Goal: Task Accomplishment & Management: Complete application form

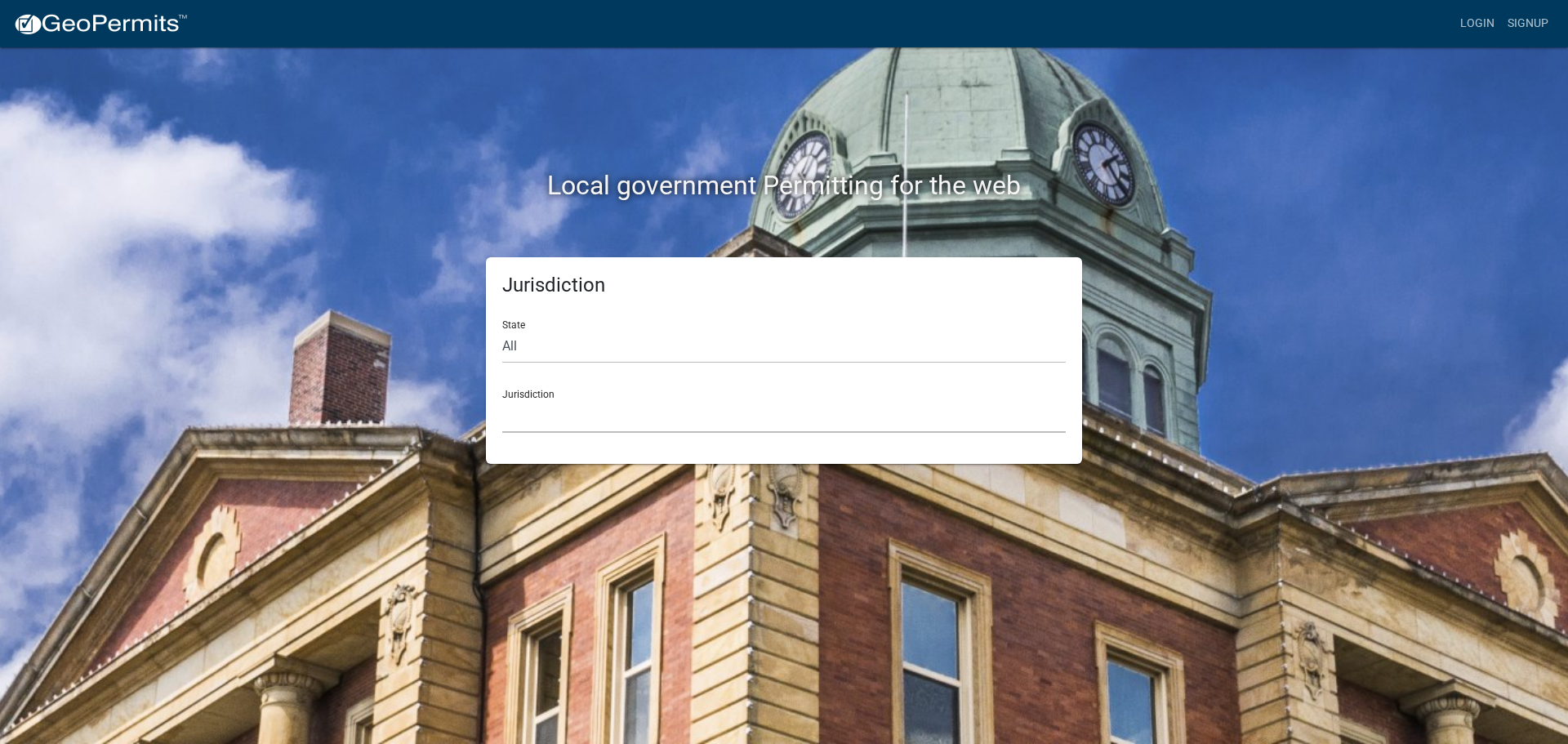
click at [545, 412] on select "[GEOGRAPHIC_DATA], [US_STATE] [GEOGRAPHIC_DATA], [US_STATE][PERSON_NAME][GEOGRA…" at bounding box center [784, 416] width 564 height 33
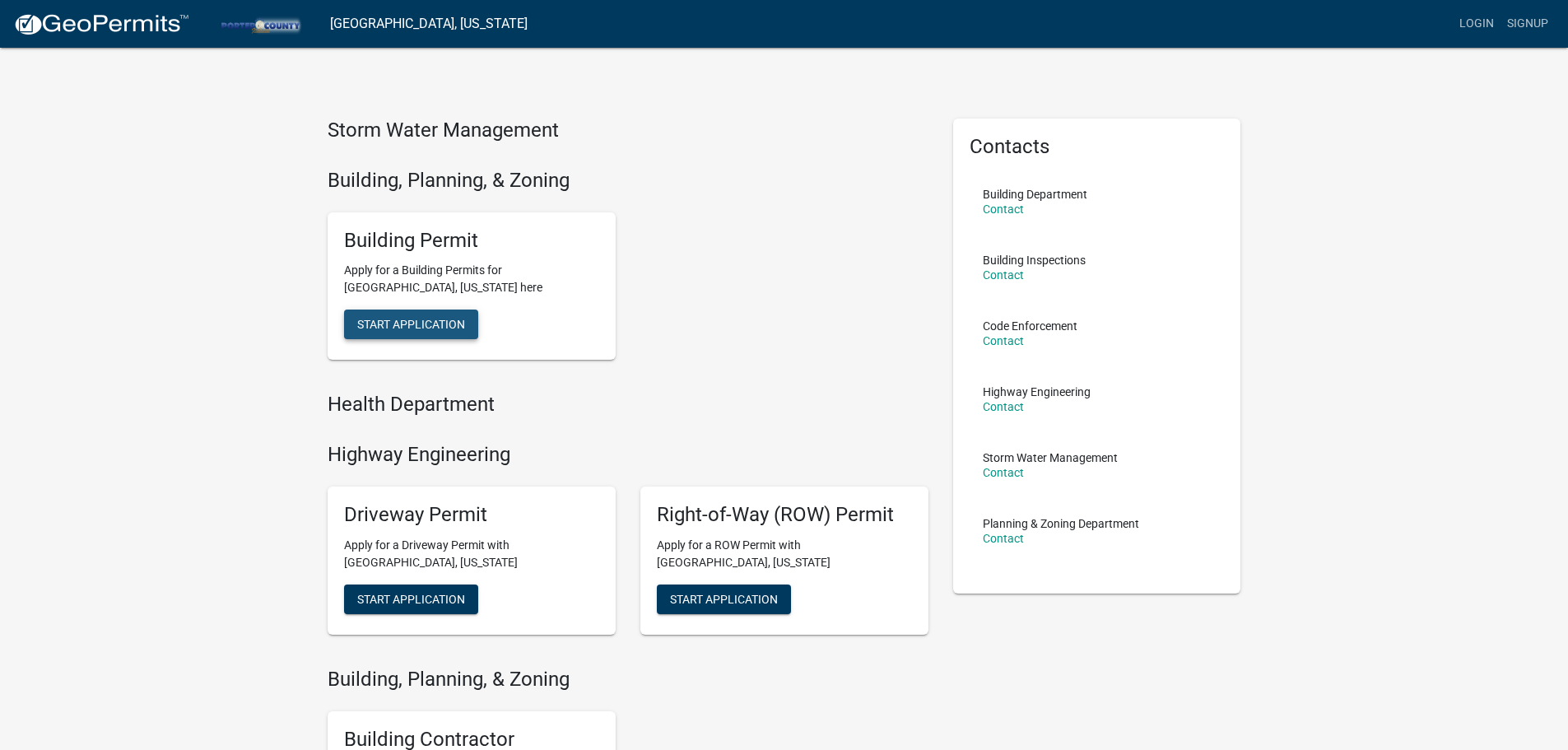
click at [386, 320] on span "Start Application" at bounding box center [411, 324] width 108 height 13
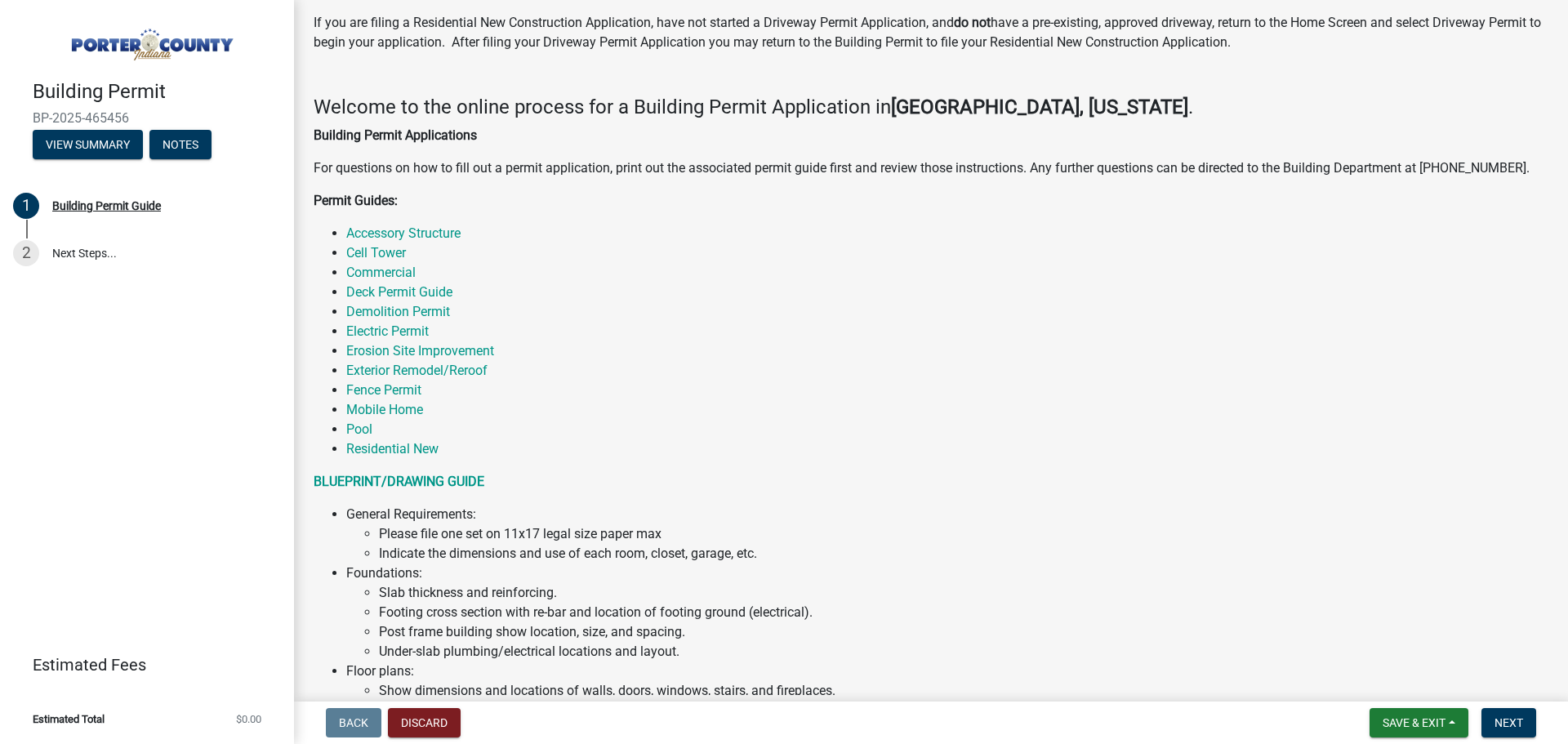
scroll to position [82, 0]
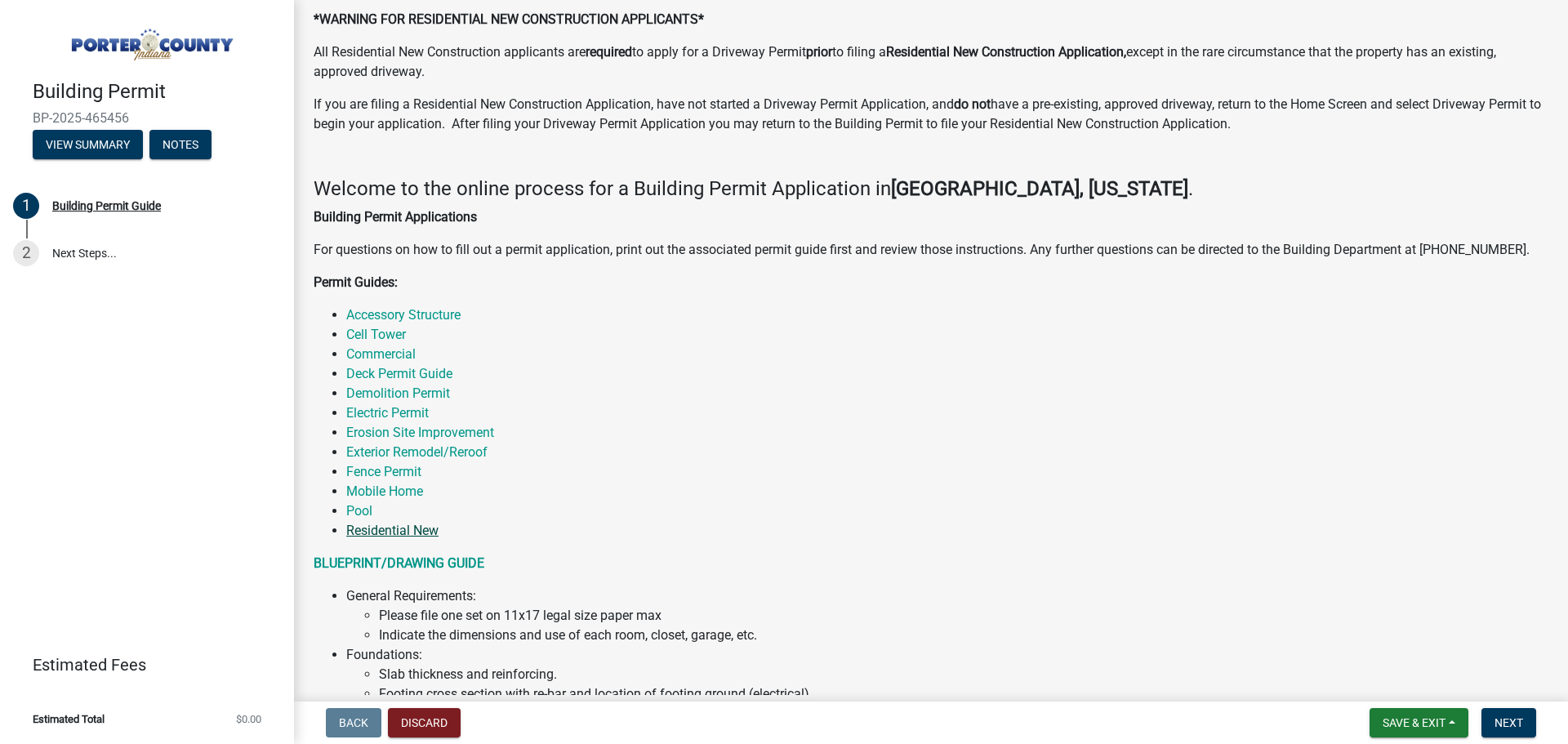
click at [416, 532] on link "Residential New" at bounding box center [392, 530] width 92 height 16
click at [85, 149] on button "View Summary" at bounding box center [87, 145] width 111 height 30
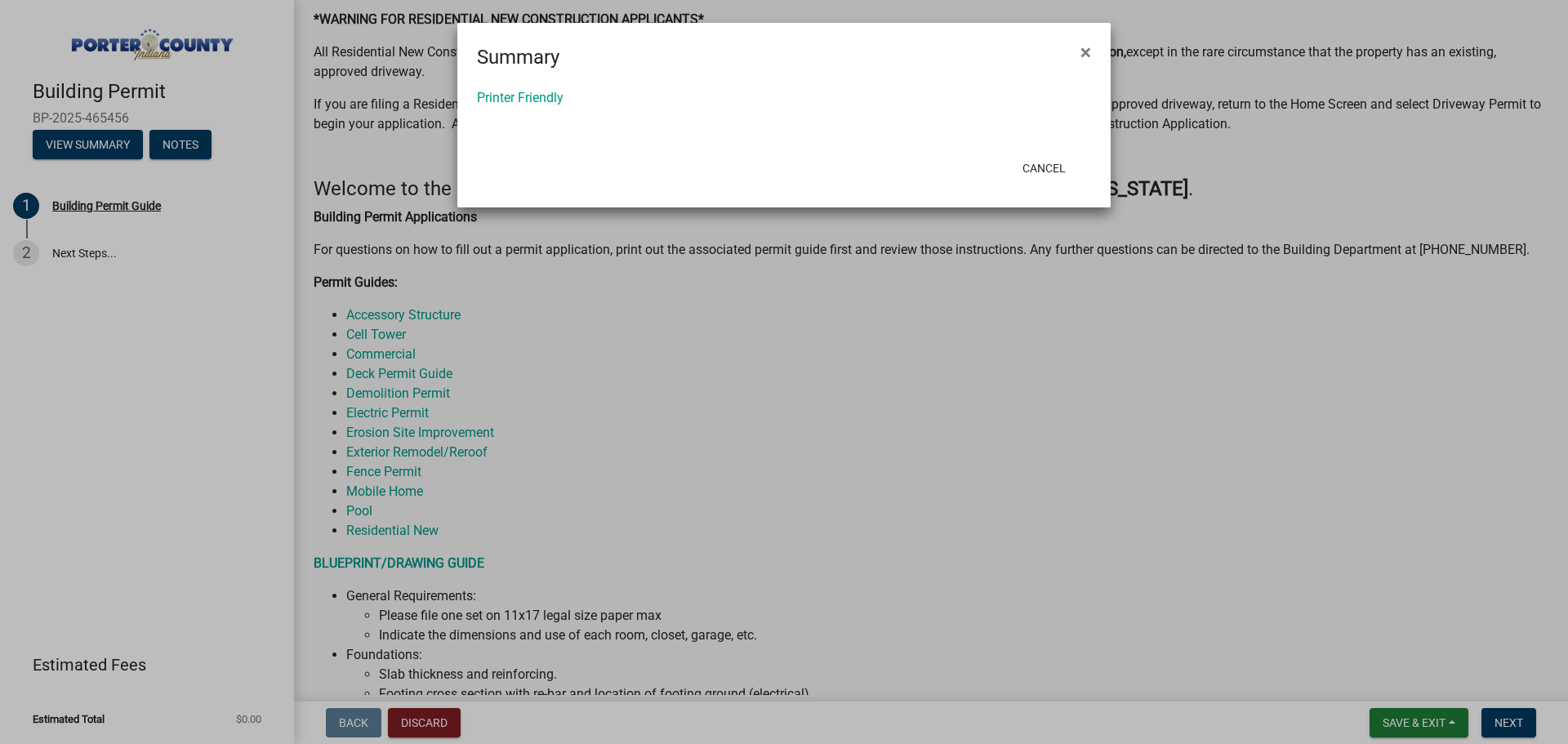
click at [1048, 364] on ngb-modal-window "Summary × Printer Friendly Cancel" at bounding box center [784, 372] width 1568 height 744
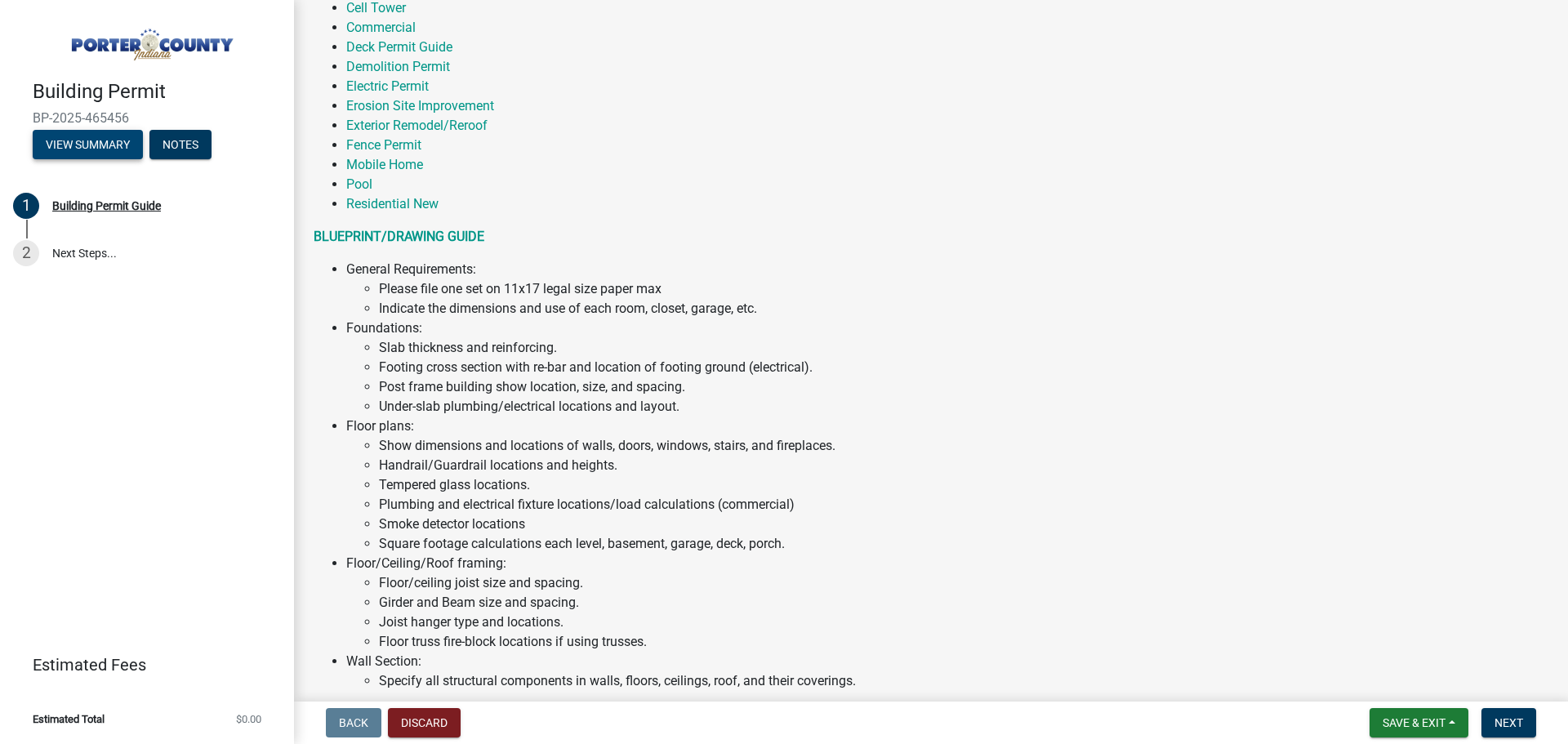
scroll to position [327, 0]
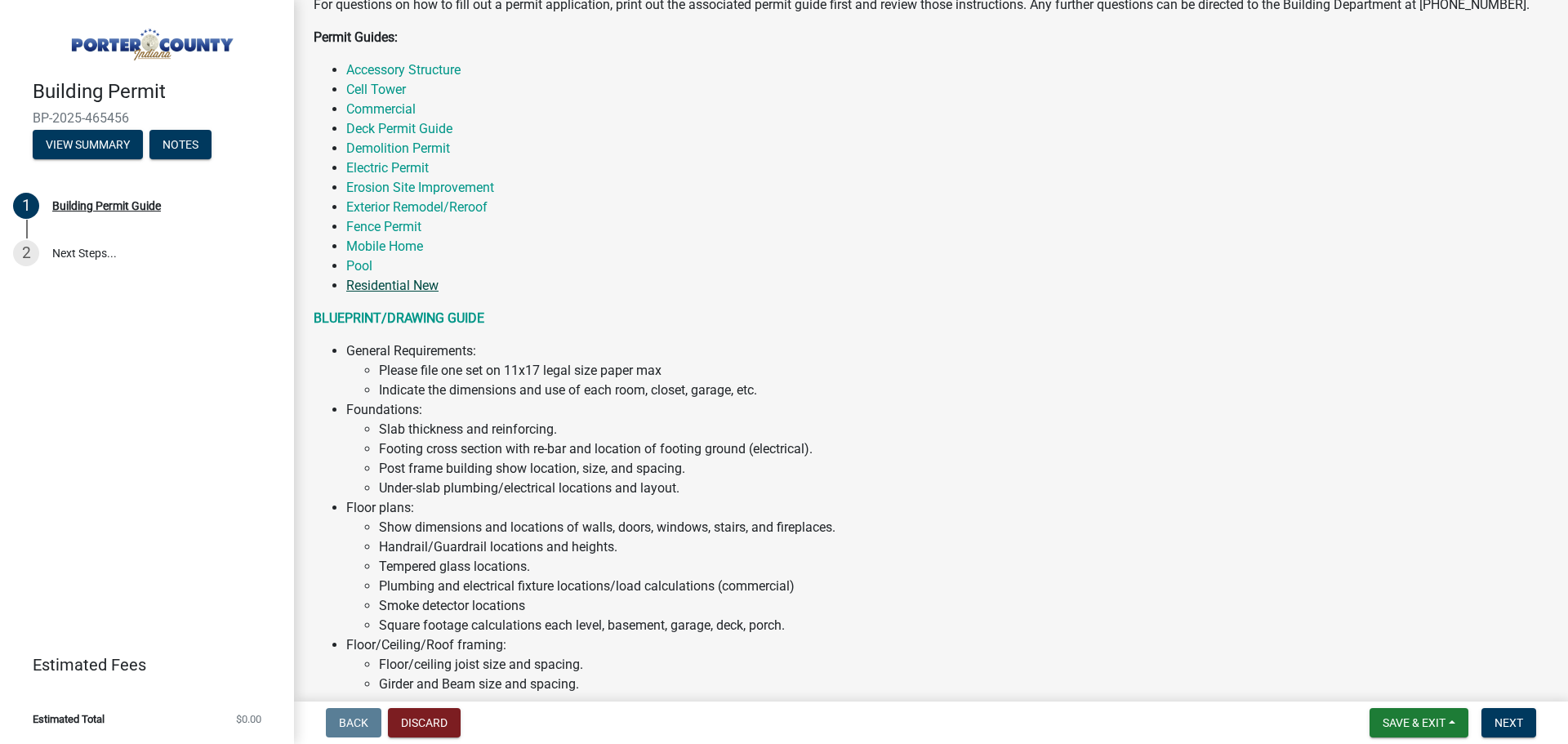
click at [385, 285] on link "Residential New" at bounding box center [392, 285] width 92 height 16
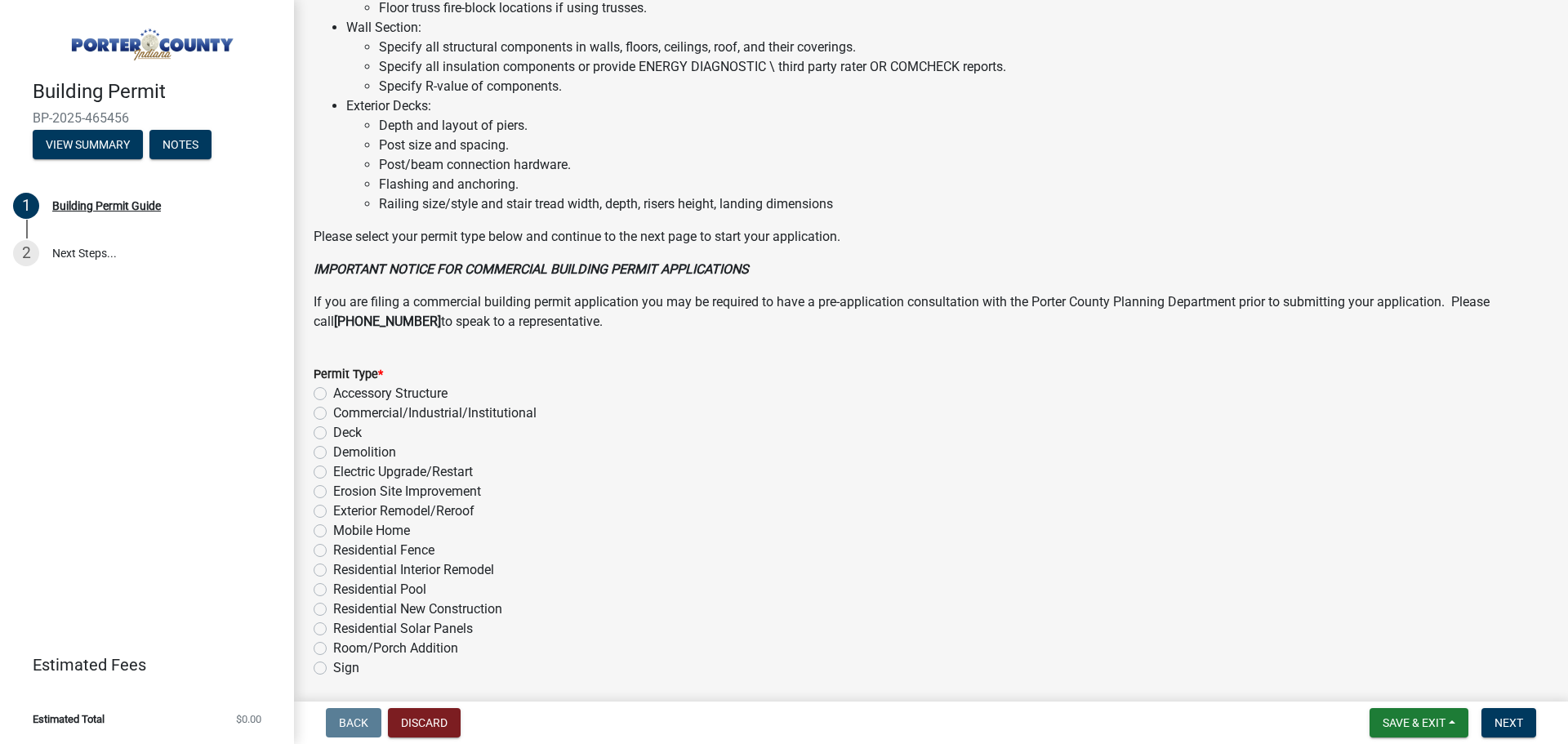
scroll to position [1103, 0]
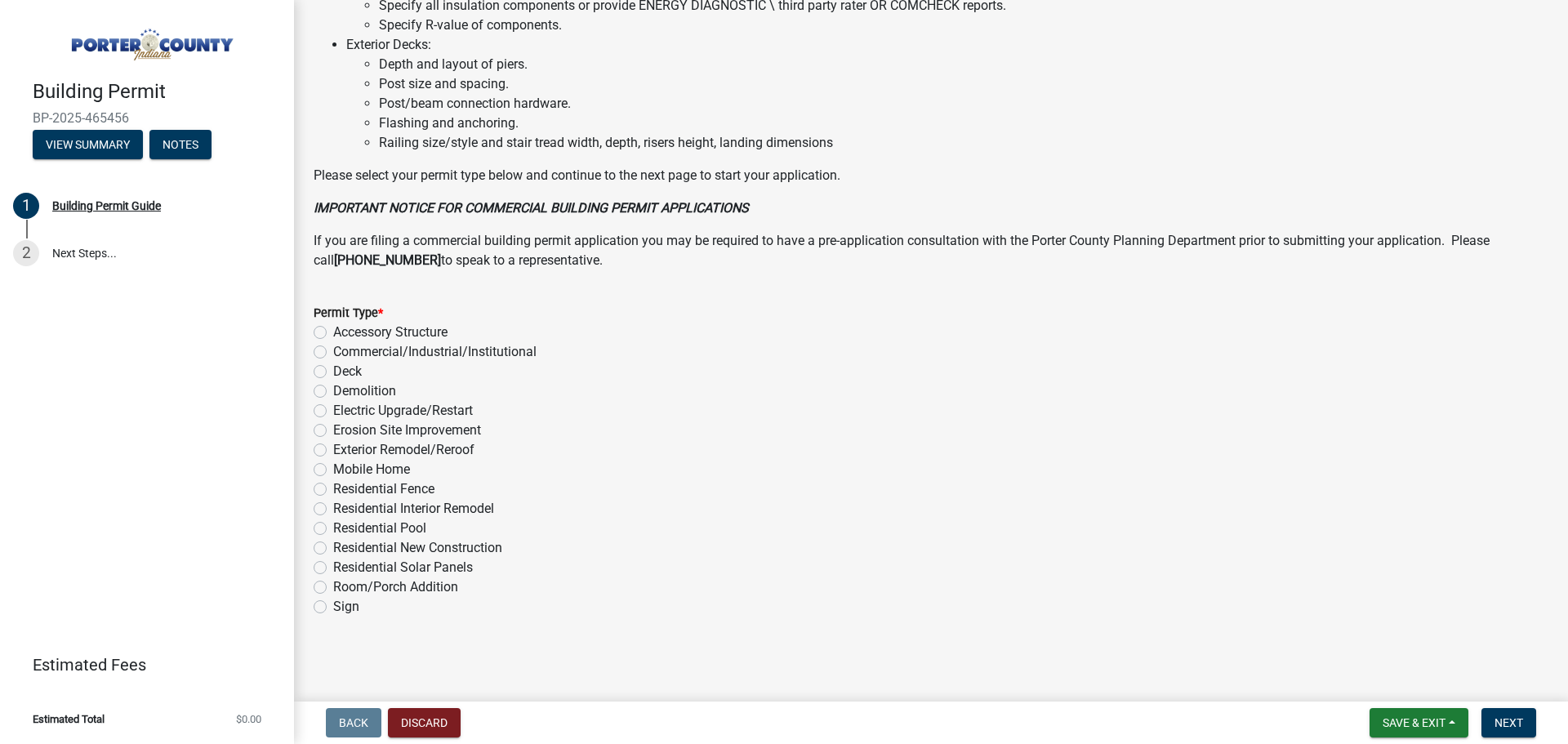
click at [333, 547] on label "Residential New Construction" at bounding box center [418, 547] width 169 height 20
click at [333, 547] on input "Residential New Construction" at bounding box center [338, 542] width 10 height 10
radio input "true"
click at [1506, 714] on button "Next" at bounding box center [1509, 723] width 55 height 30
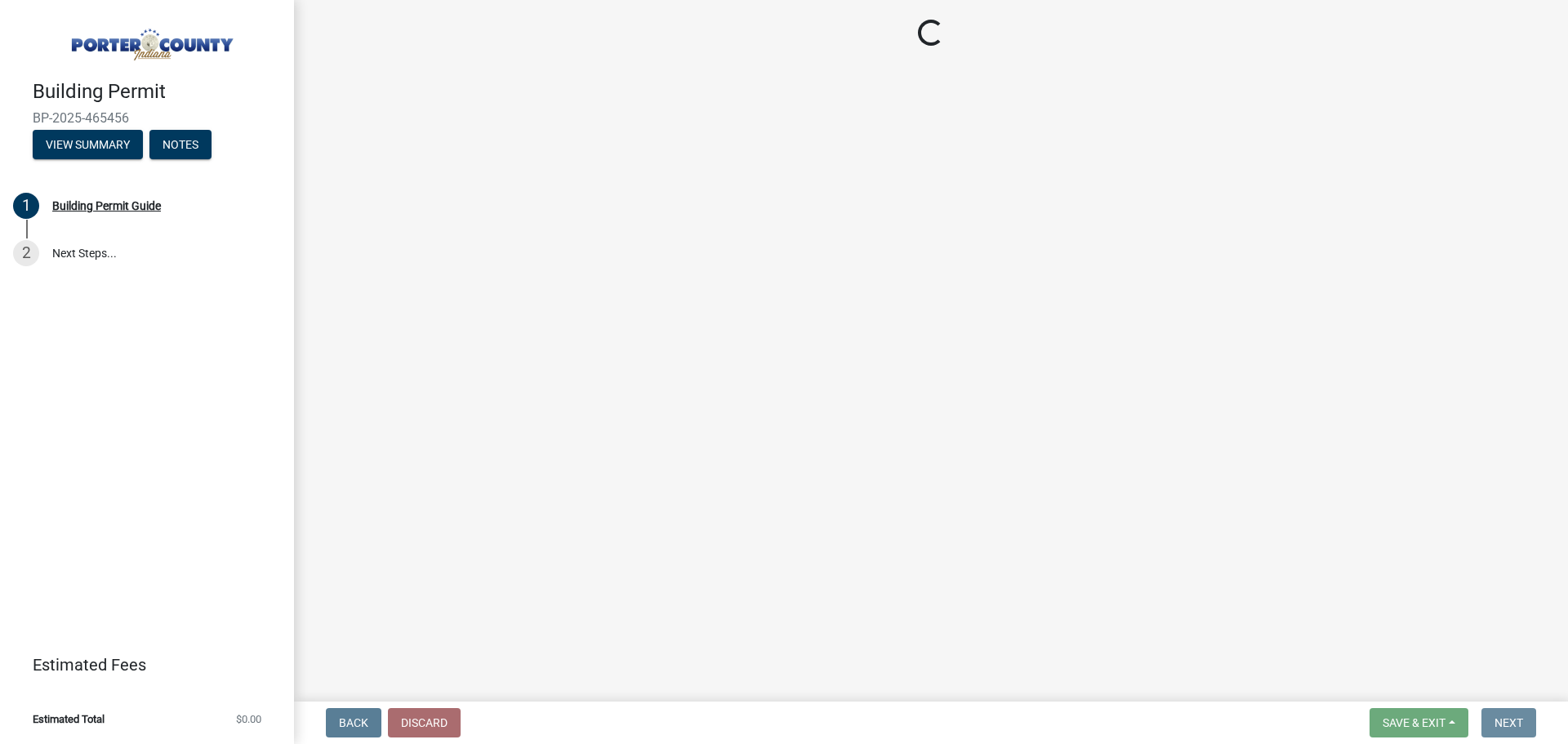
scroll to position [0, 0]
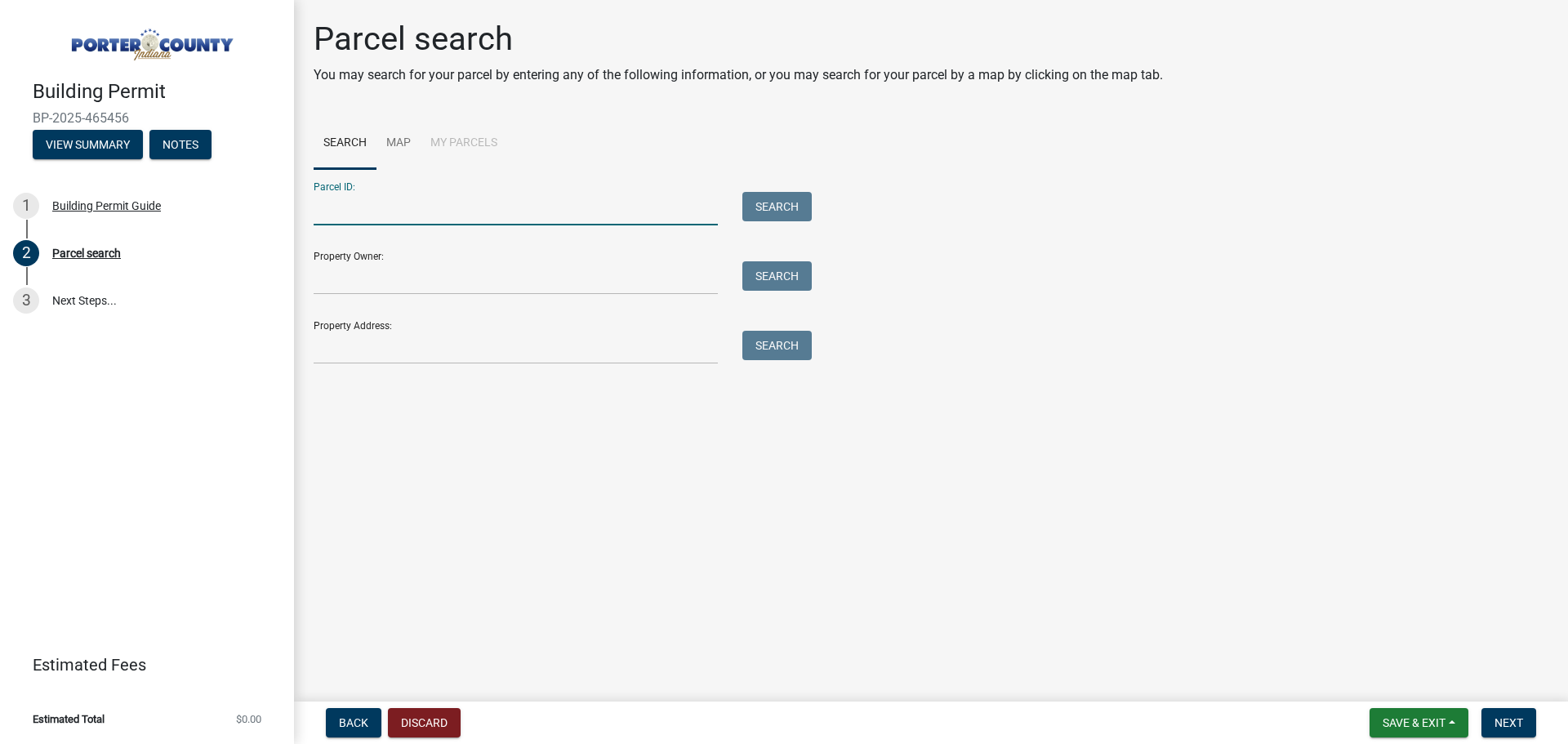
click at [384, 210] on input "Parcel ID:" at bounding box center [516, 209] width 404 height 33
type input "64-09-22-302-044.000-003"
click at [343, 281] on input "Property Owner:" at bounding box center [516, 278] width 404 height 33
drag, startPoint x: 629, startPoint y: 699, endPoint x: 1113, endPoint y: 782, distance: 491.1
click at [1113, 743] on html "Internet Explorer does NOT work with GeoPermits. Get a new browser for more sec…" at bounding box center [784, 372] width 1568 height 744
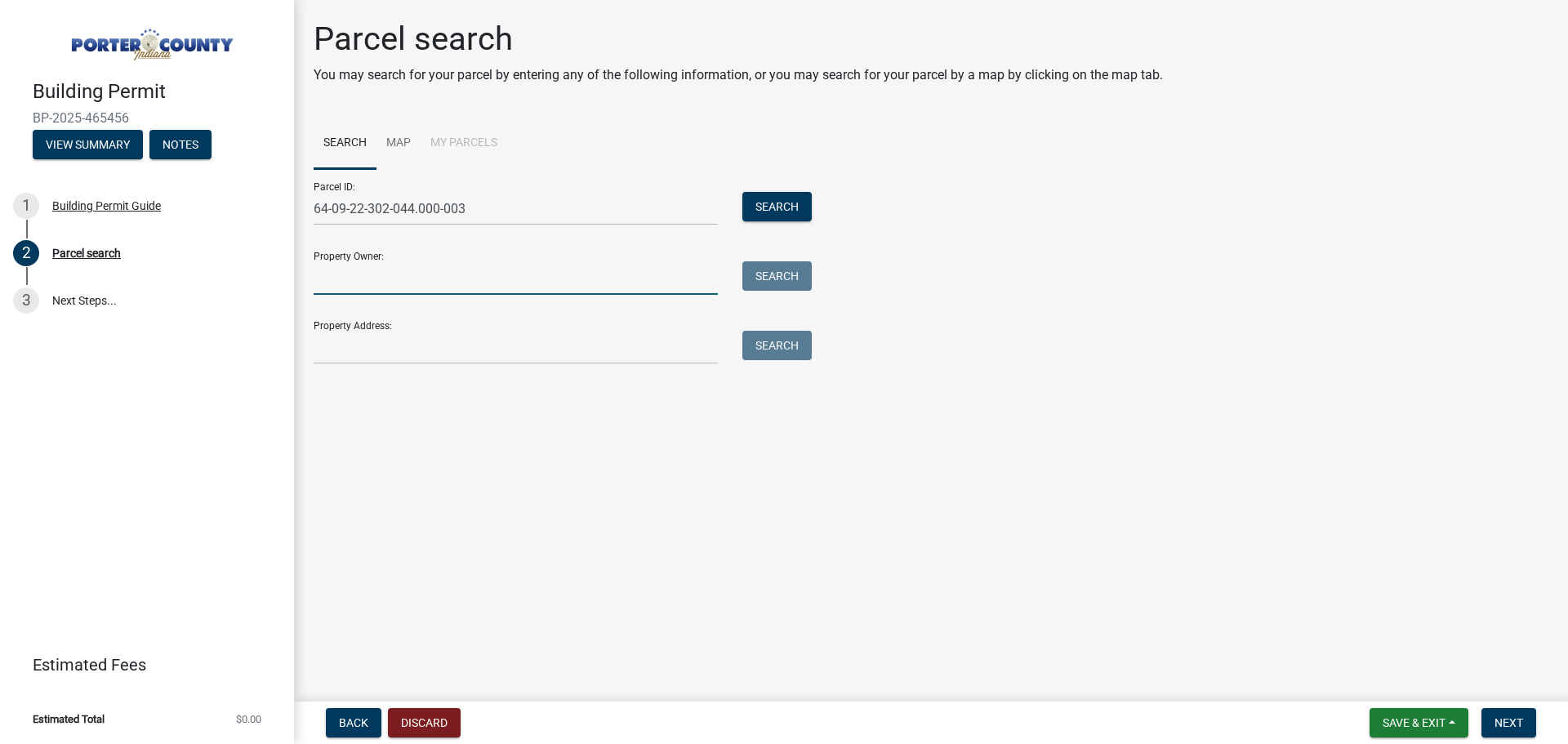
click at [355, 281] on input "Property Owner:" at bounding box center [516, 278] width 404 height 33
type input "MJF Development, Inc"
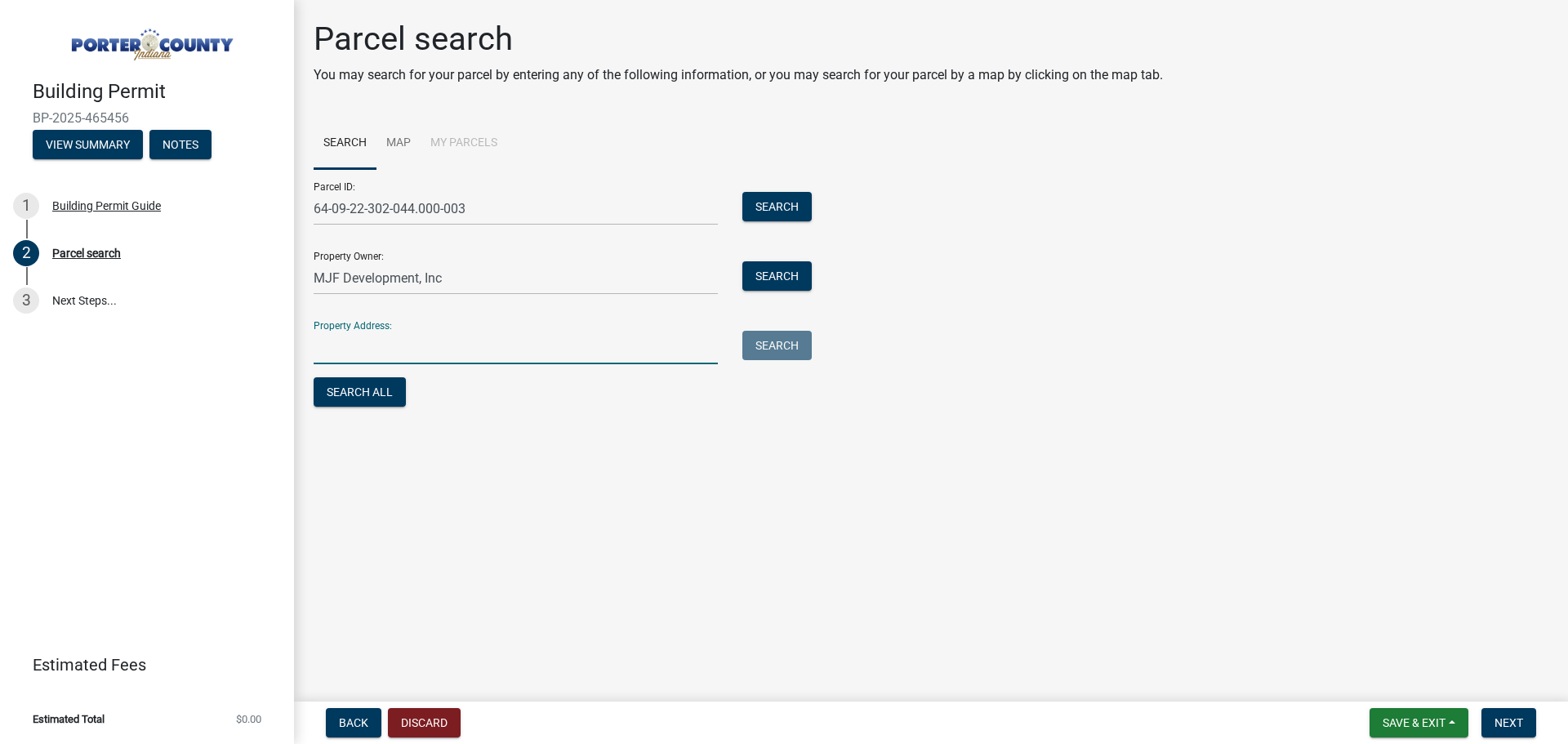
click at [363, 351] on input "Property Address:" at bounding box center [516, 347] width 404 height 33
click at [390, 345] on input "[STREET_ADDRESS]" at bounding box center [516, 347] width 404 height 33
click at [423, 351] on input "[STREET_ADDRESS]" at bounding box center [516, 347] width 404 height 33
type input "[STREET_ADDRESS]"
click at [1526, 717] on button "Next" at bounding box center [1509, 723] width 55 height 30
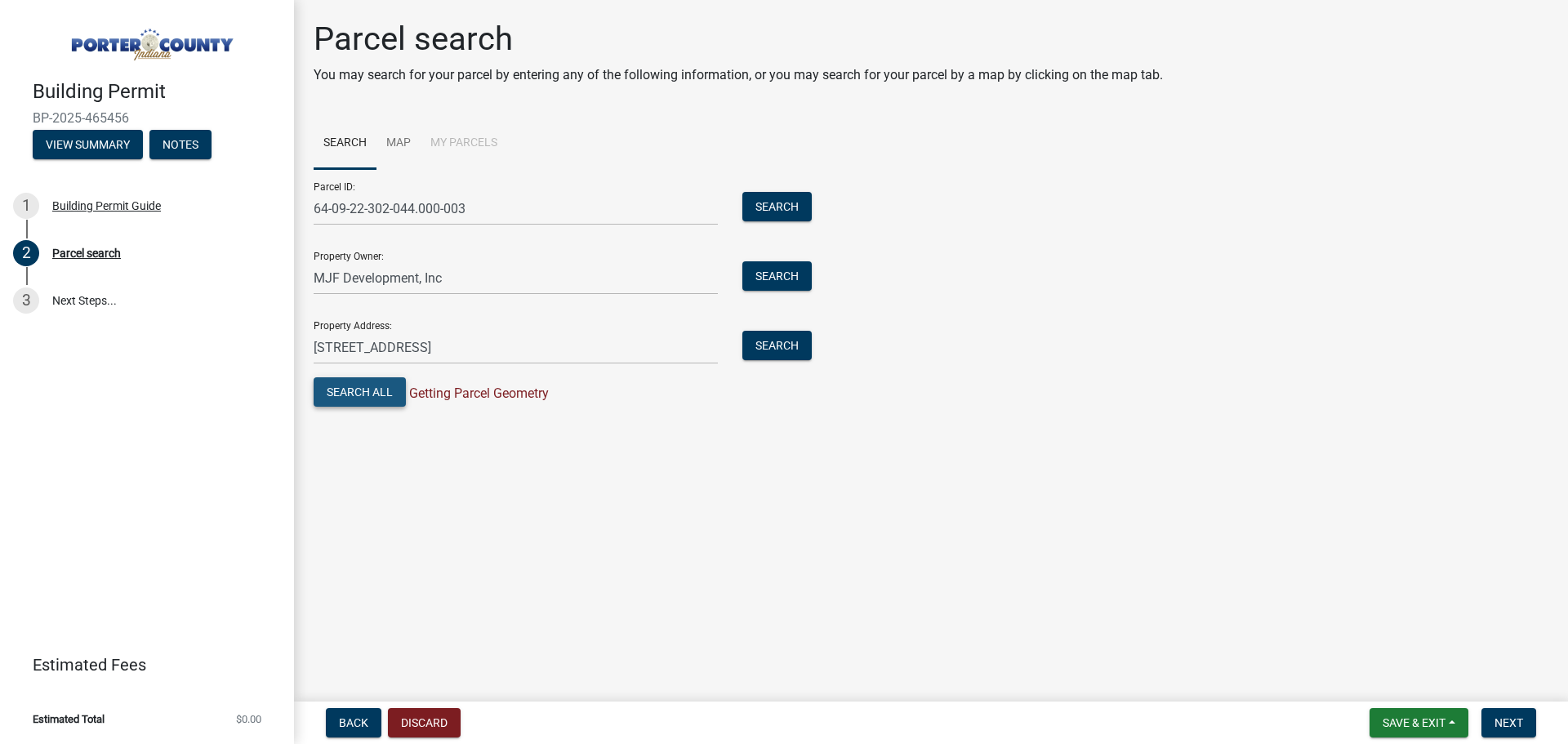
click at [373, 385] on button "Search All" at bounding box center [359, 392] width 92 height 30
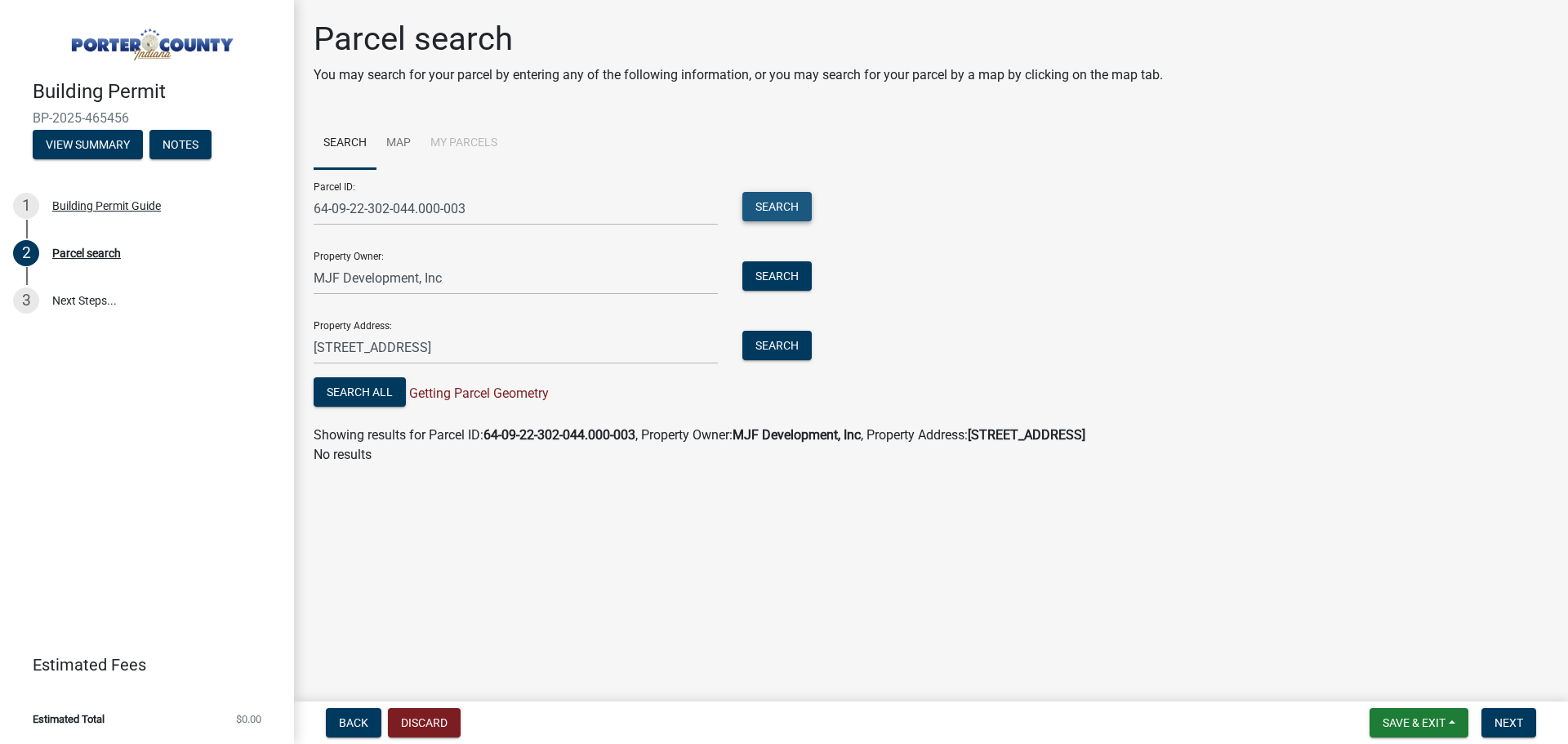
click at [777, 206] on button "Search" at bounding box center [777, 207] width 70 height 30
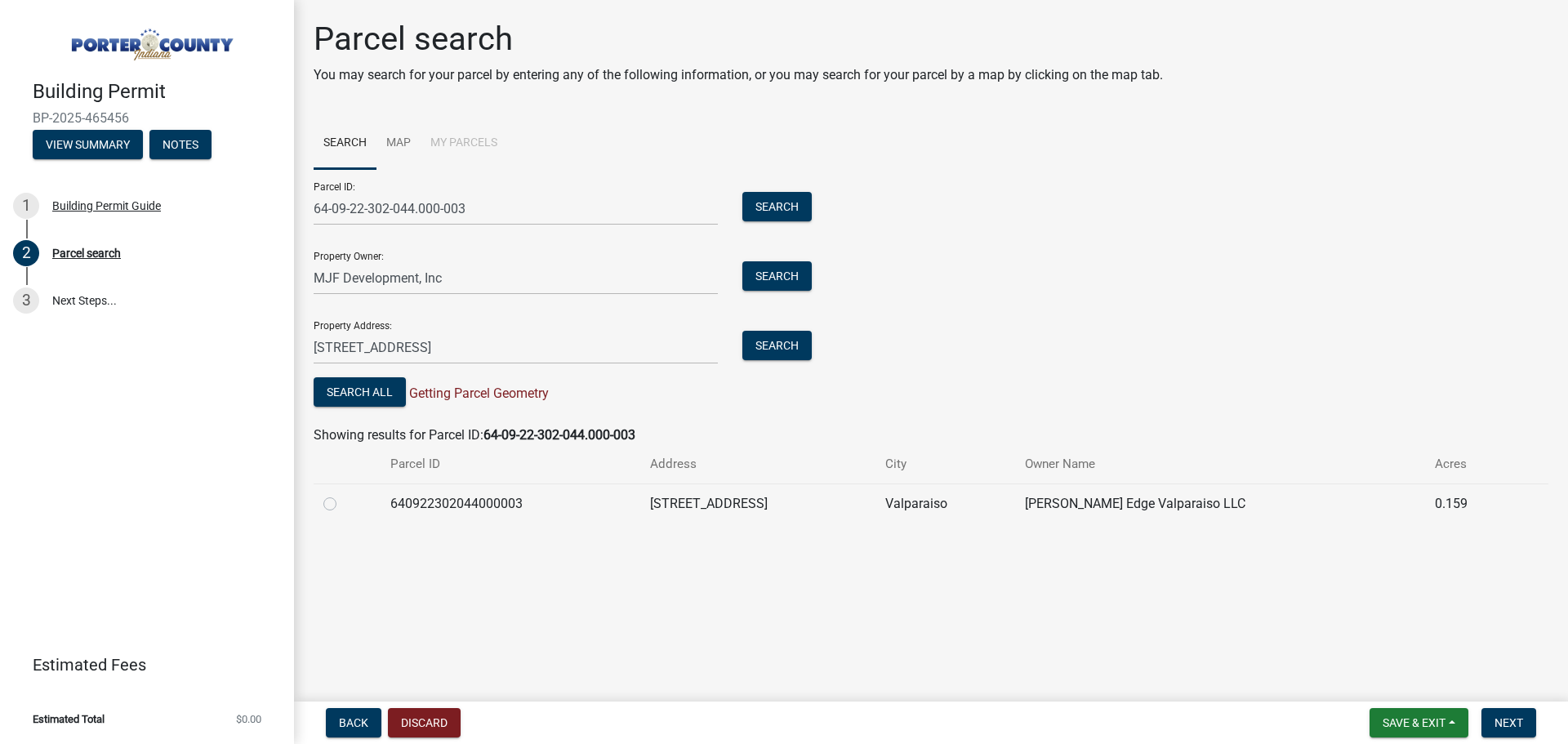
click at [343, 494] on label at bounding box center [343, 494] width 0 height 0
click at [343, 504] on input "radio" at bounding box center [347, 499] width 10 height 10
radio input "true"
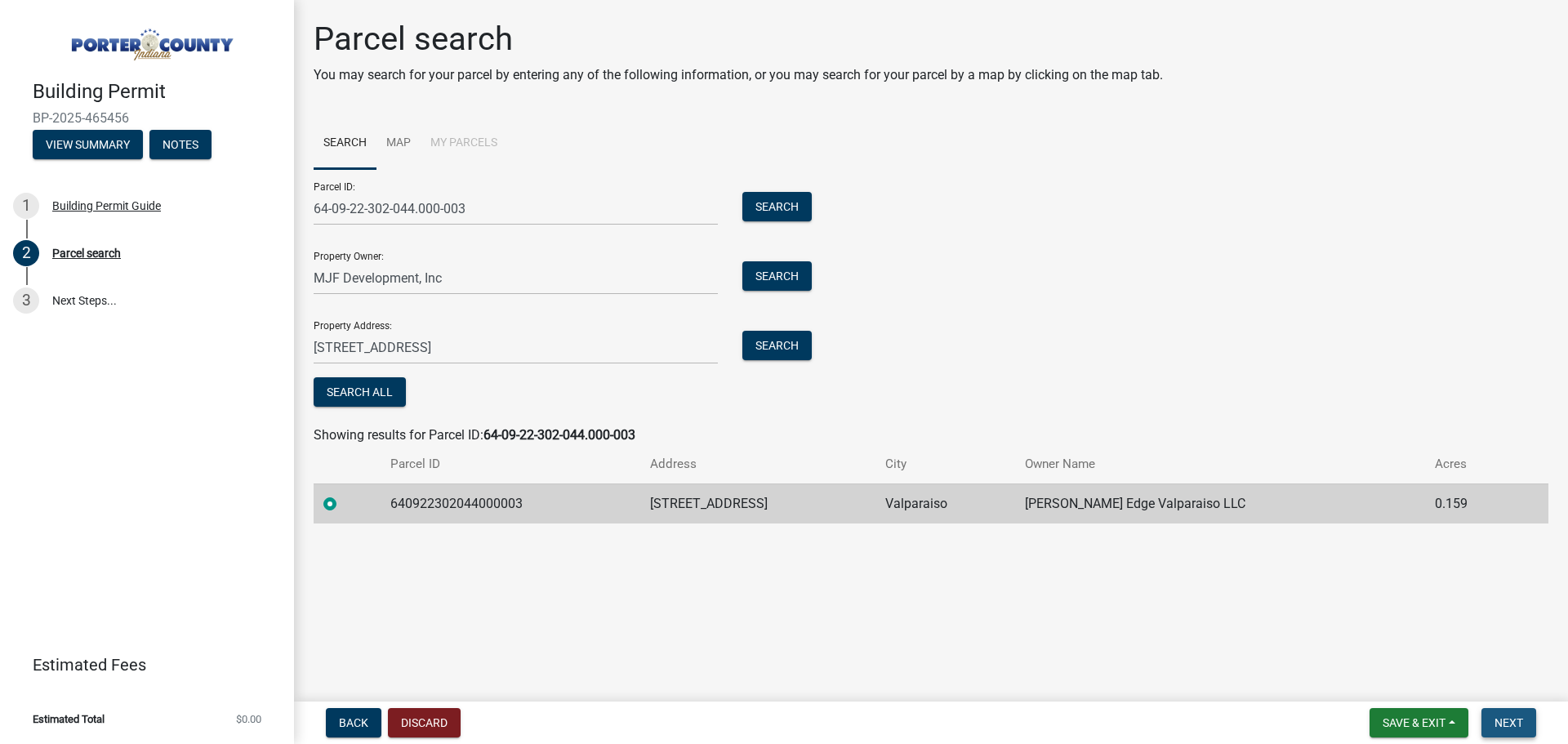
click at [1524, 720] on button "Next" at bounding box center [1509, 723] width 55 height 30
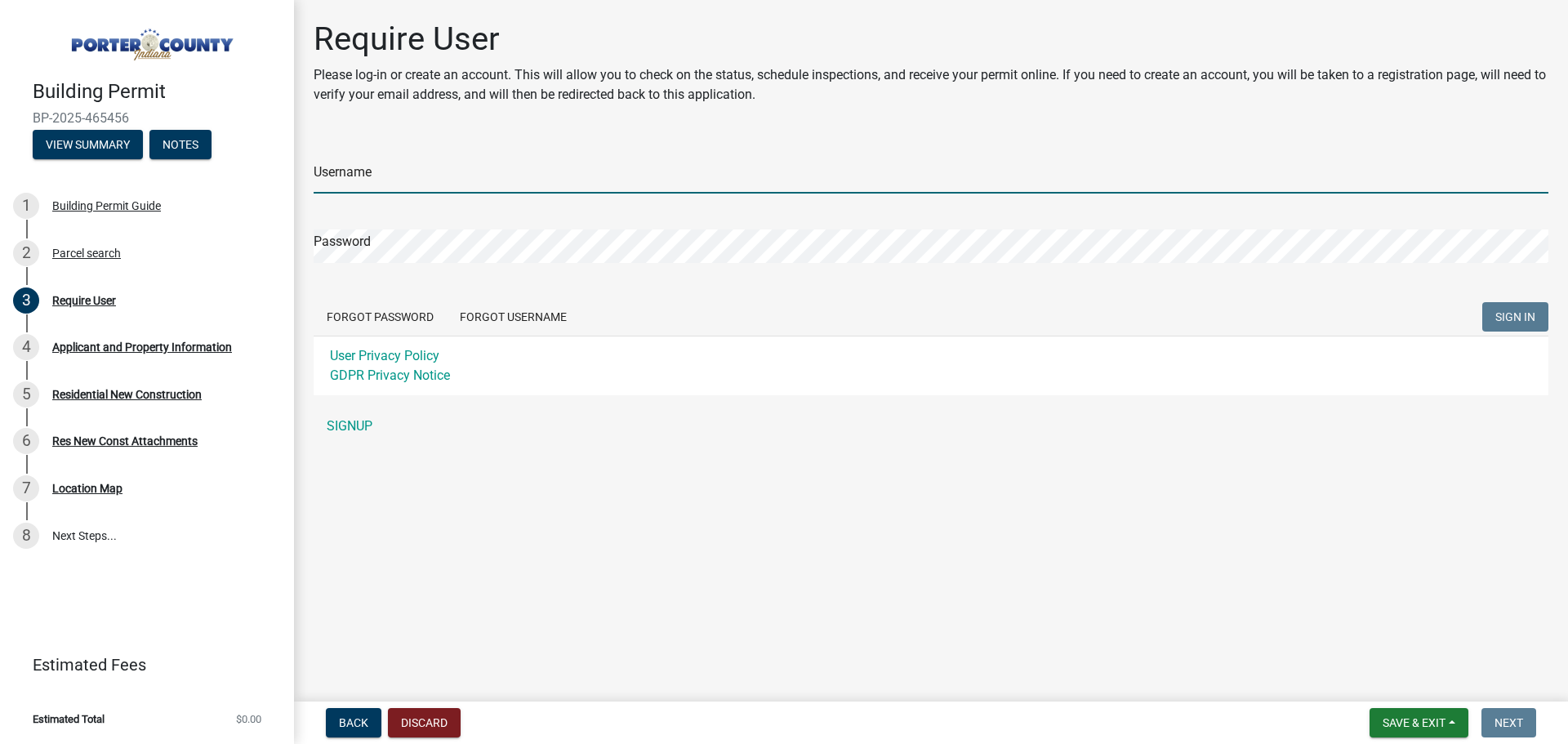
type input "kkaminski"
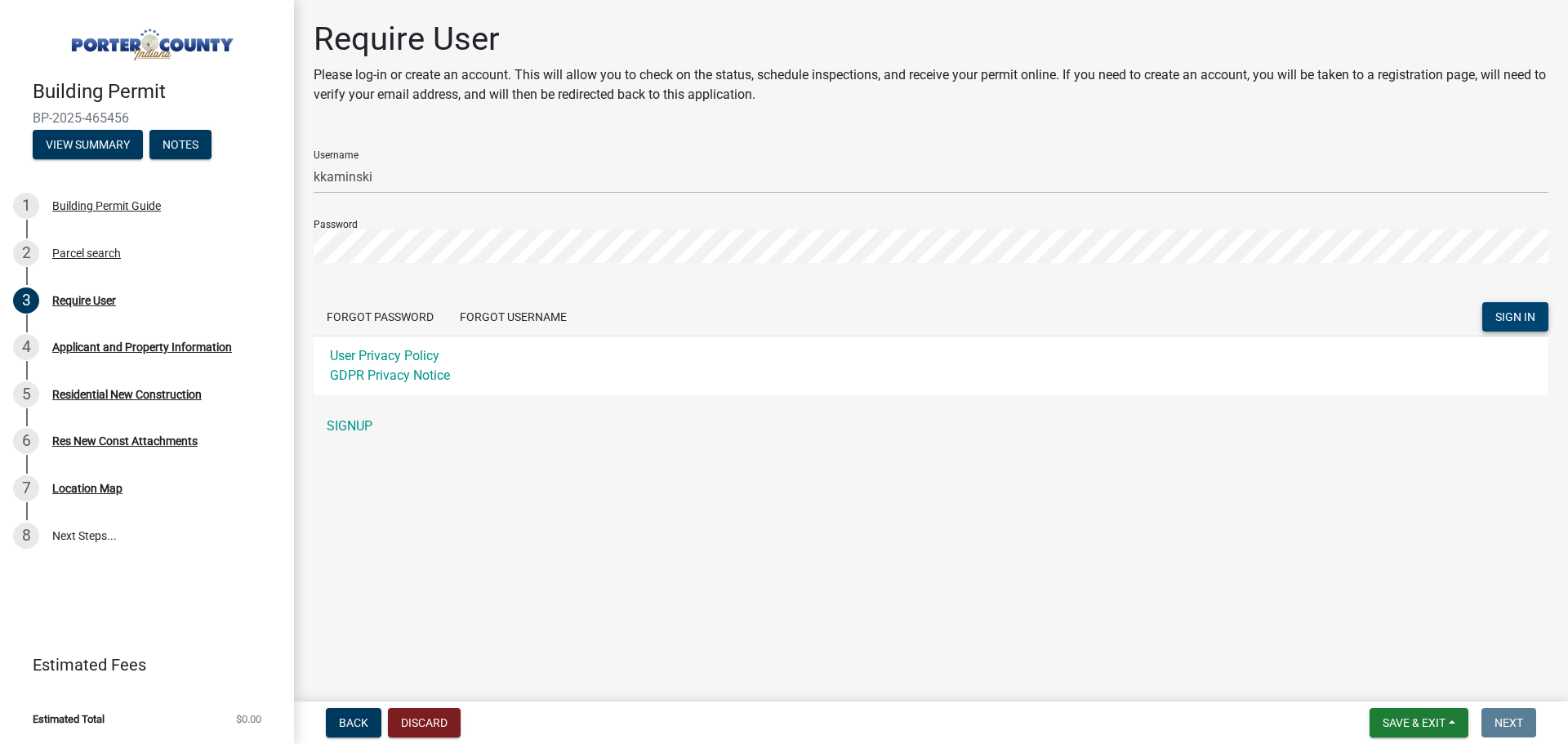
click at [1519, 321] on span "SIGN IN" at bounding box center [1515, 317] width 40 height 13
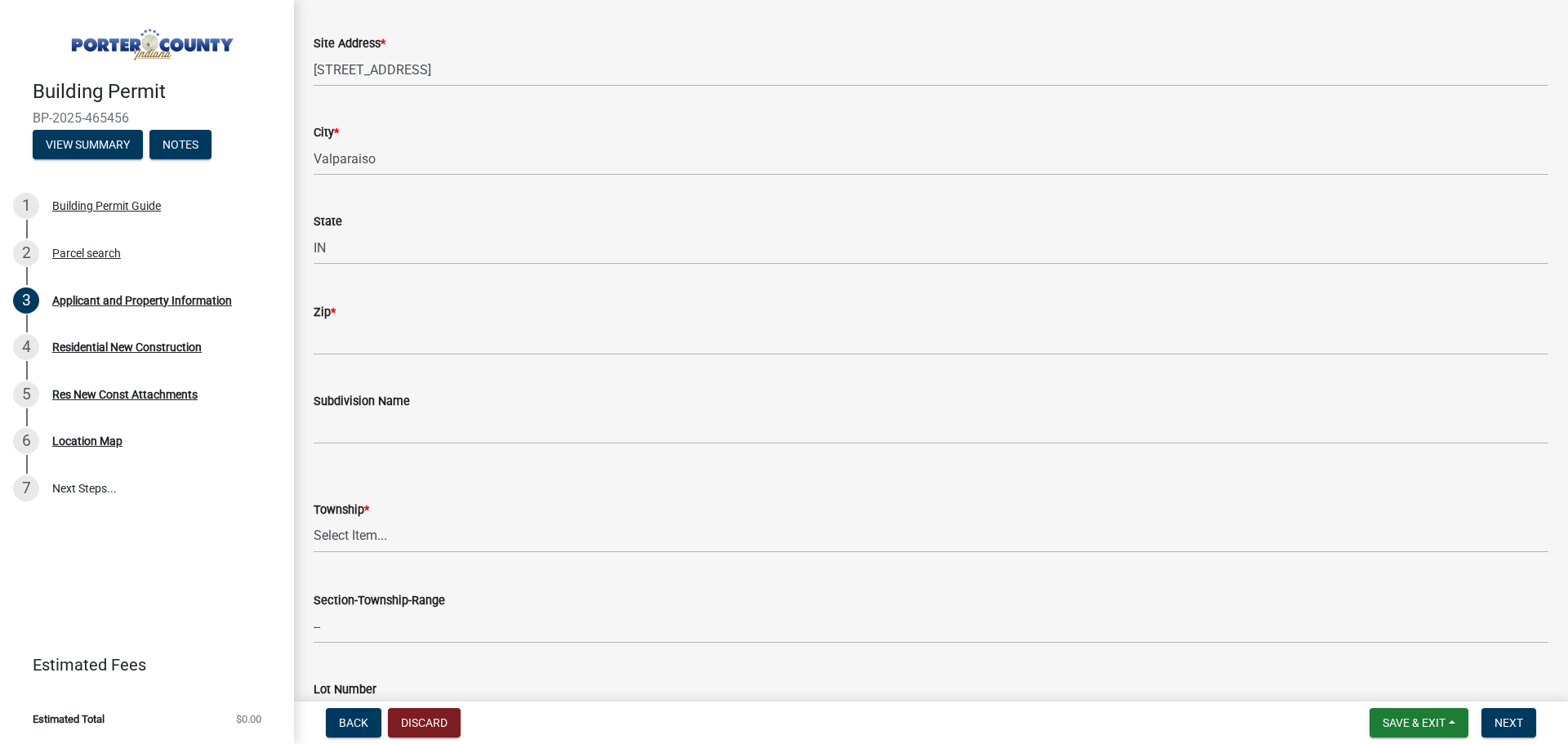
scroll to position [409, 0]
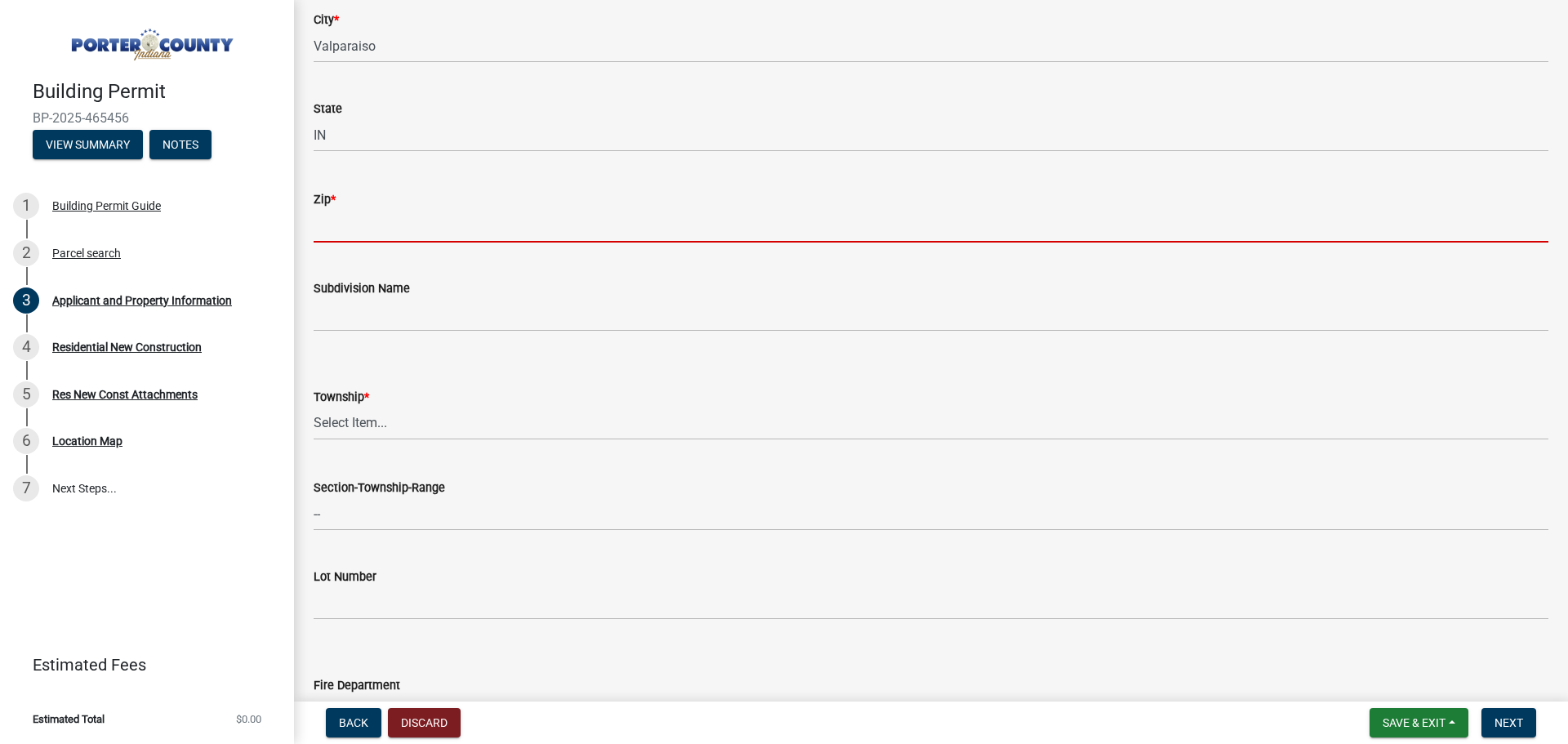
click at [335, 226] on input "Zip *" at bounding box center [931, 226] width 1235 height 33
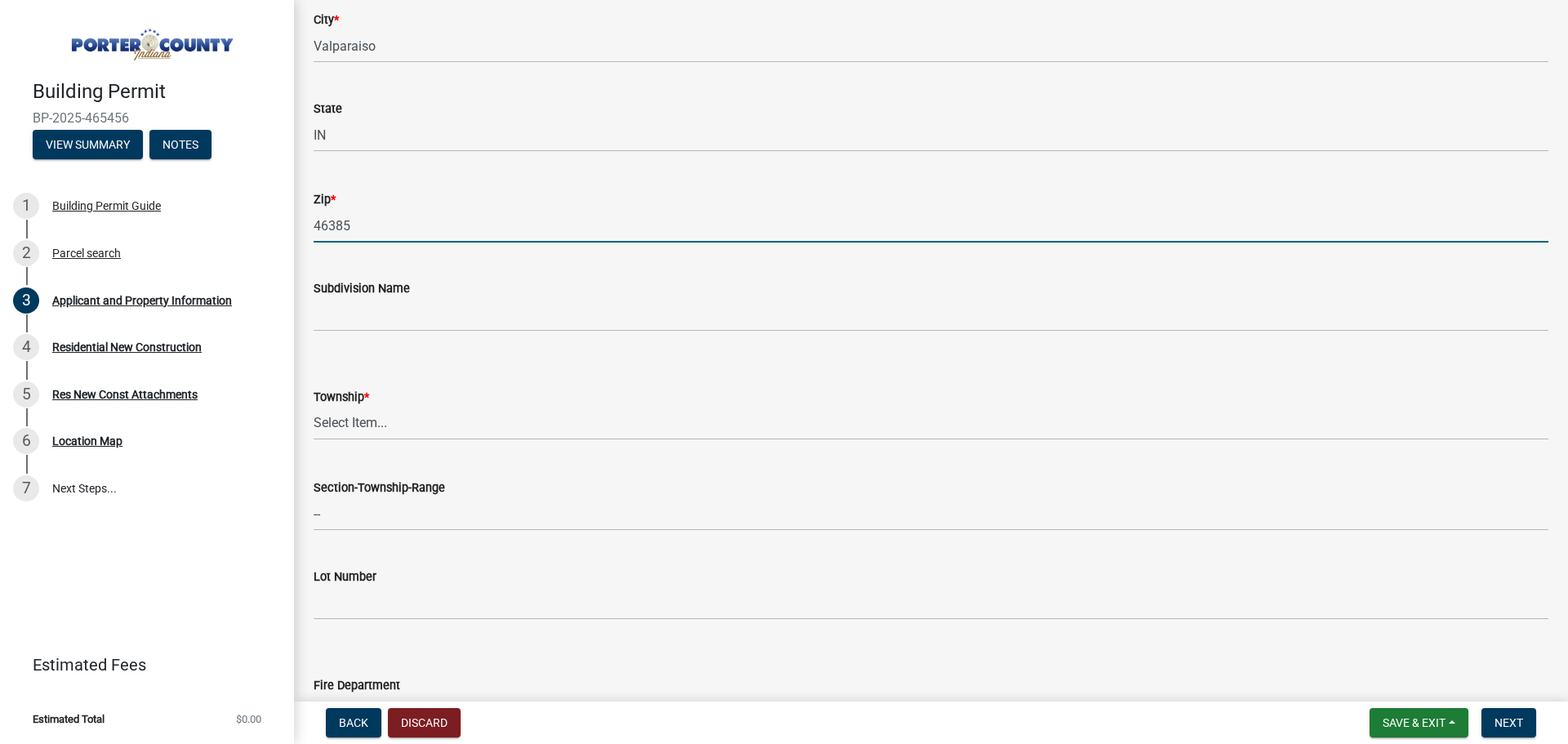
type input "46385"
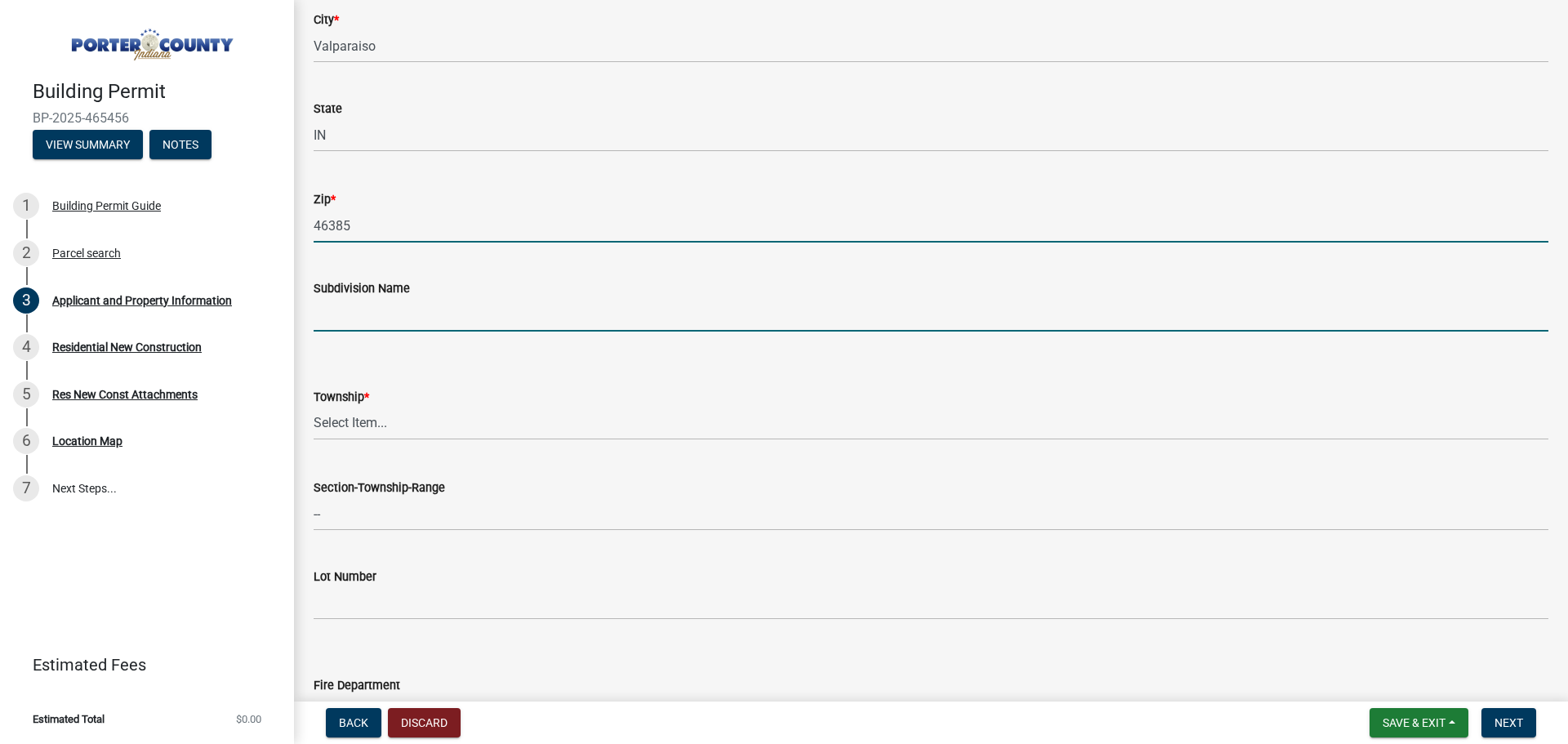
click at [369, 315] on input "Subdivision Name" at bounding box center [931, 315] width 1235 height 33
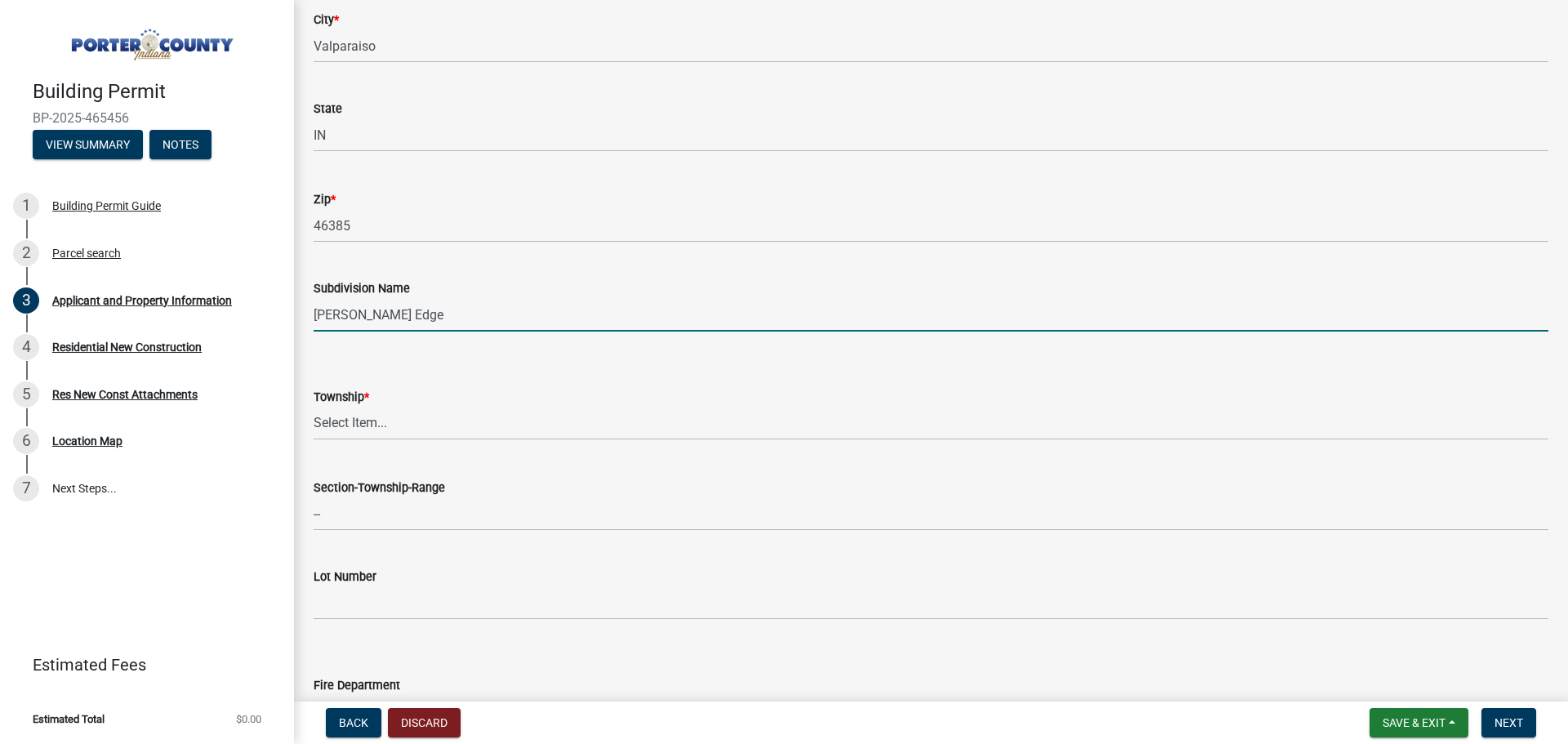
type input "[PERSON_NAME] Edge"
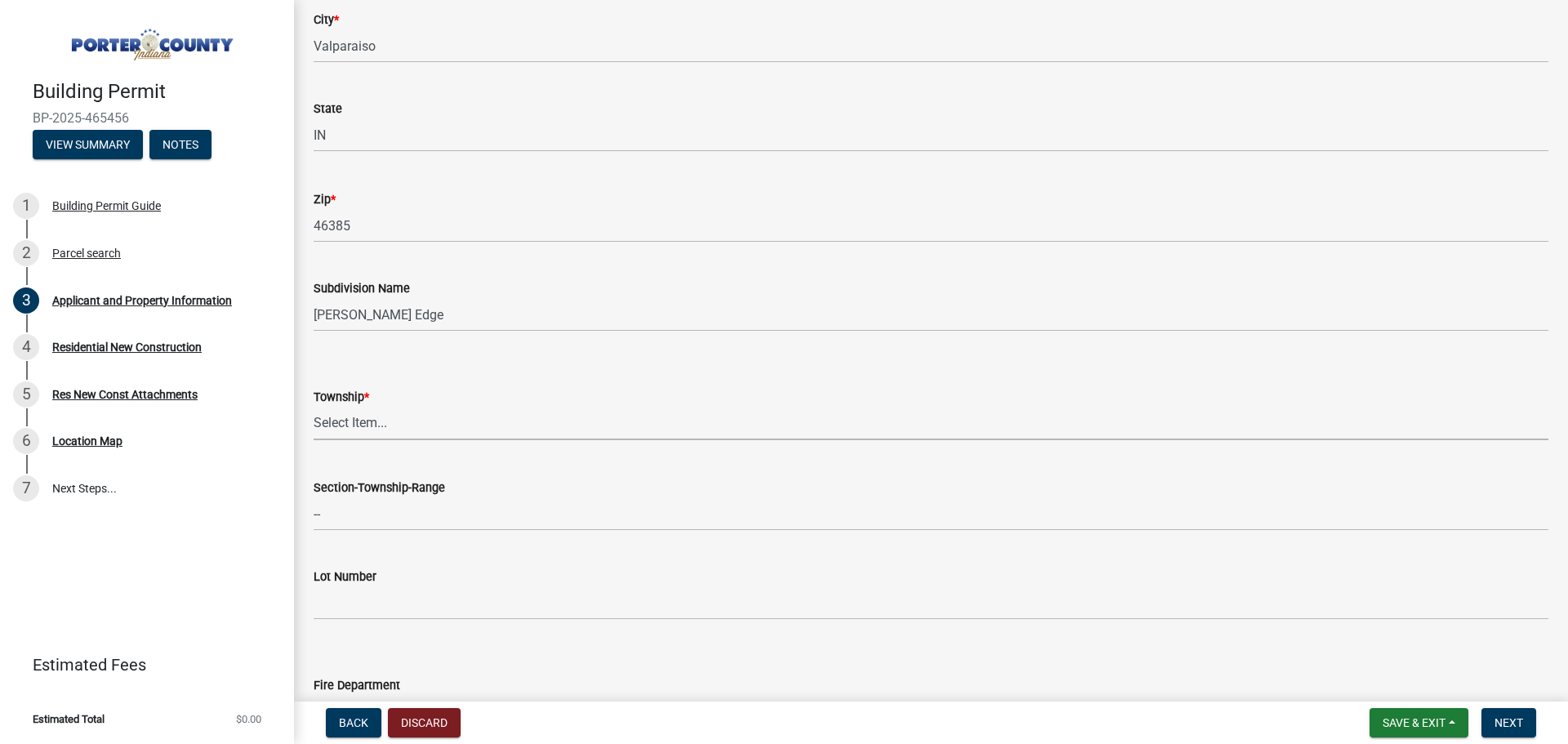
click at [398, 412] on select "Select Item... [PERSON_NAME][GEOGRAPHIC_DATA] [PERSON_NAME][GEOGRAPHIC_DATA] [G…" at bounding box center [931, 424] width 1235 height 33
click at [314, 407] on select "Select Item... [PERSON_NAME][GEOGRAPHIC_DATA] [PERSON_NAME][GEOGRAPHIC_DATA] [G…" at bounding box center [931, 424] width 1235 height 33
select select "6f5aa9ae-62ac-41bd-979a-9c71eae504cc"
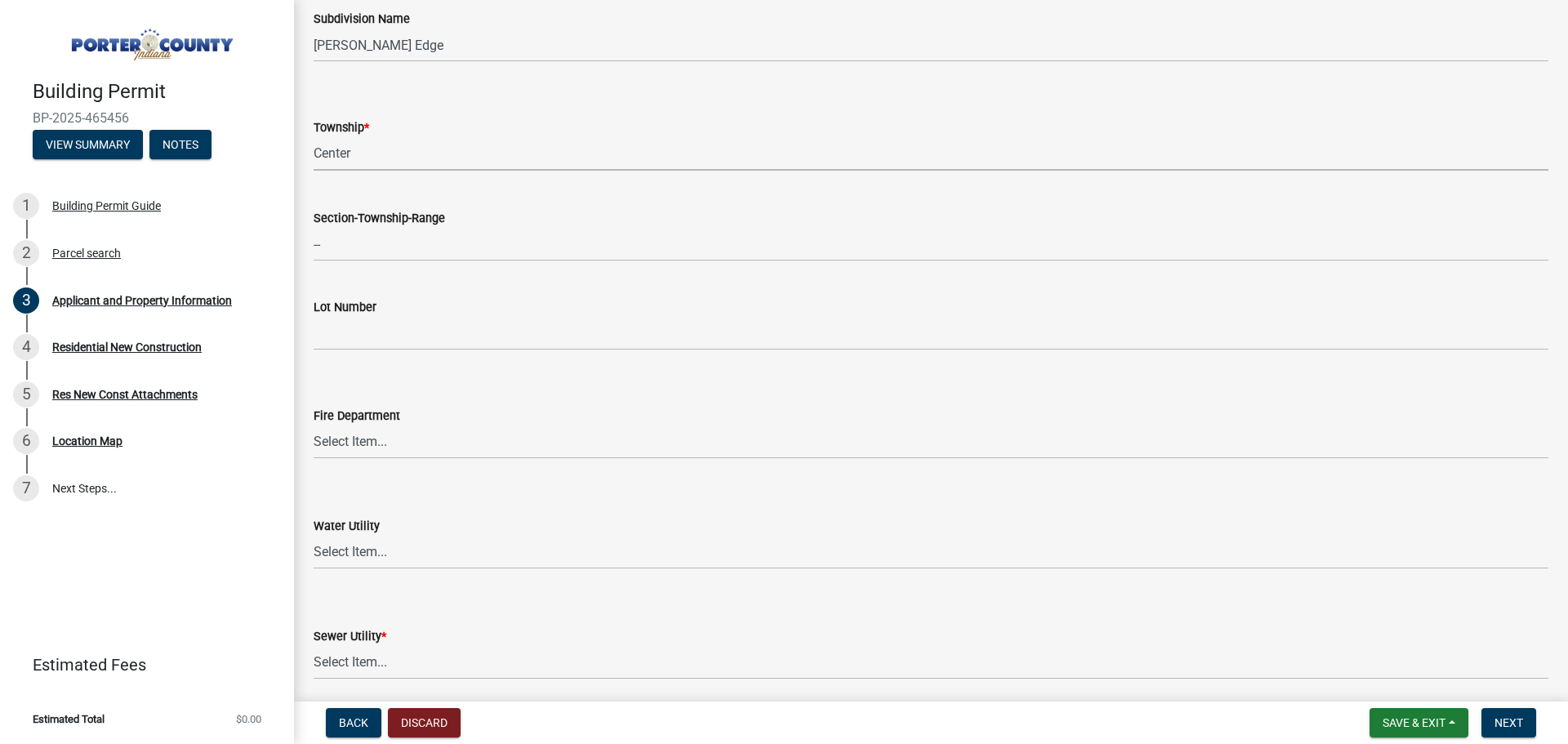
scroll to position [816, 0]
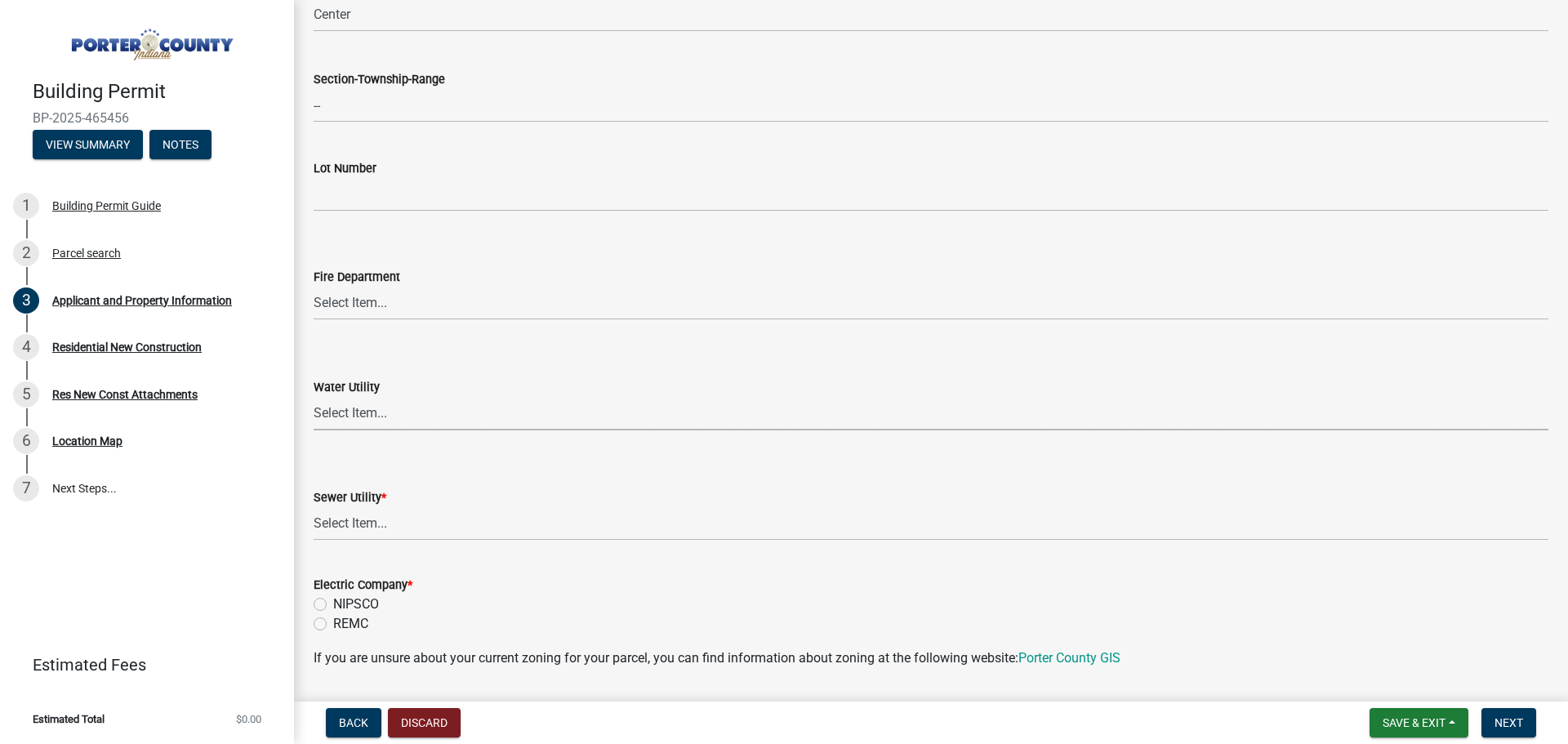
click at [325, 401] on select "Select Item... Aqua [US_STATE] Inc Damon Run [US_STATE] American Water Nature W…" at bounding box center [931, 413] width 1235 height 33
click at [314, 397] on select "Select Item... Aqua [US_STATE] Inc Damon Run [US_STATE] American Water Nature W…" at bounding box center [931, 413] width 1235 height 33
select select "eef3385c-360b-448e-91b8-df9bc56b1cce"
click at [355, 524] on select "Select Item... Aqua [US_STATE] Inc Damon Run Falling Waters Lake Eliza - LEACD …" at bounding box center [931, 524] width 1235 height 33
click at [314, 507] on select "Select Item... Aqua [US_STATE] Inc Damon Run Falling Waters Lake Eliza - LEACD …" at bounding box center [931, 524] width 1235 height 33
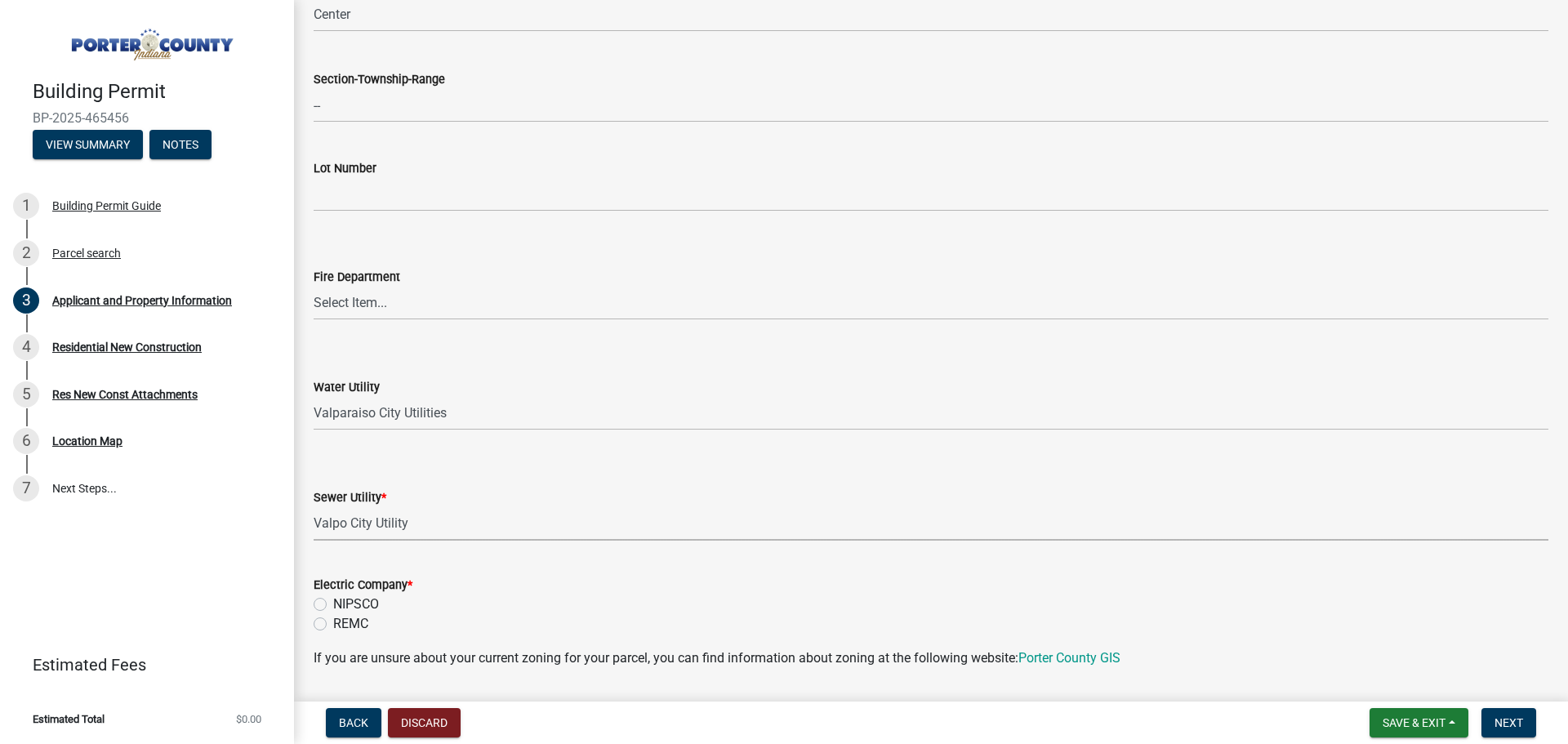
select select "c796f995-08fe-487b-a20e-70ab553361d3"
click at [333, 603] on label "NIPSCO" at bounding box center [356, 604] width 46 height 20
click at [333, 603] on input "NIPSCO" at bounding box center [338, 599] width 10 height 10
radio input "true"
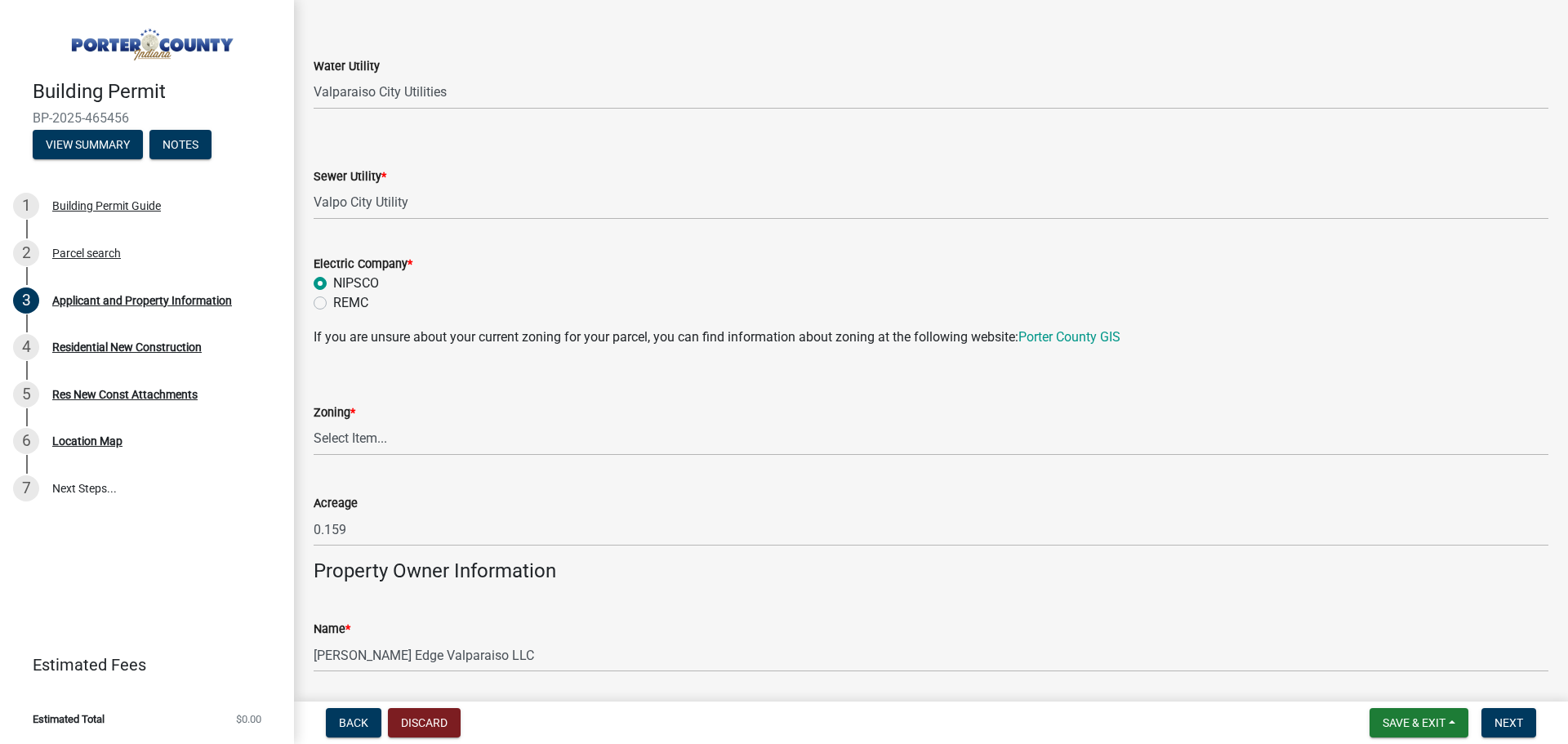
scroll to position [1143, 0]
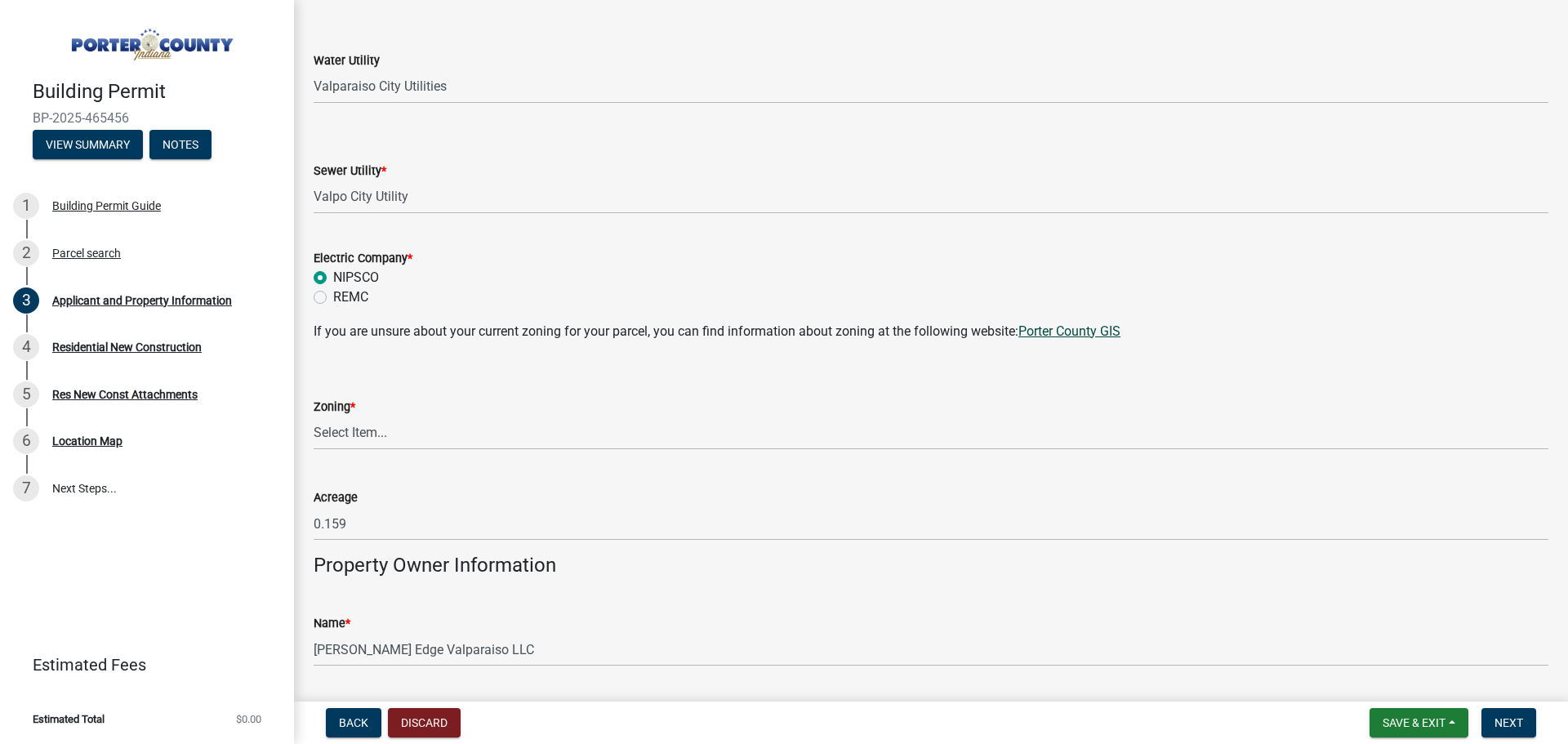
click at [1089, 333] on link "Porter County GIS" at bounding box center [1069, 331] width 102 height 16
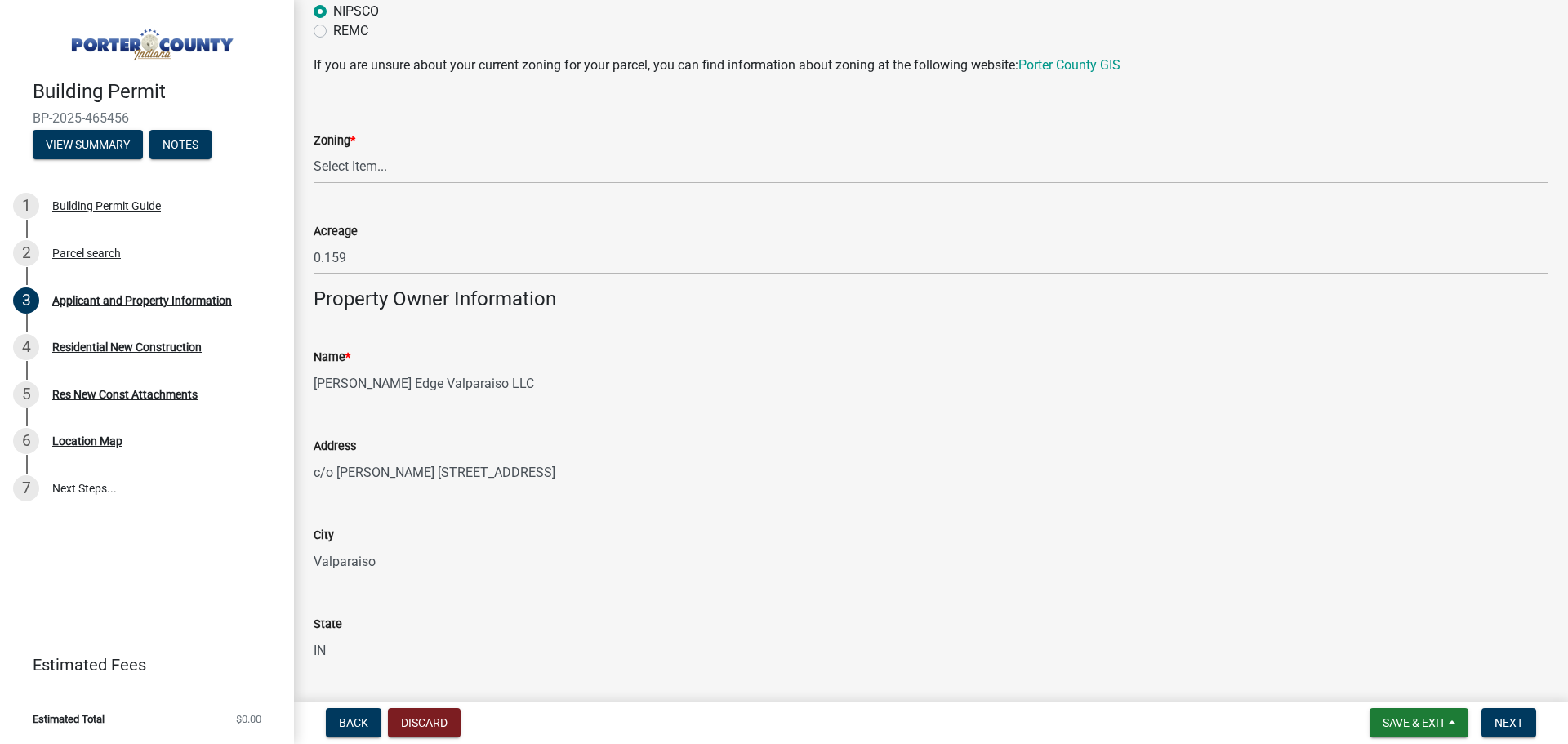
scroll to position [1389, 0]
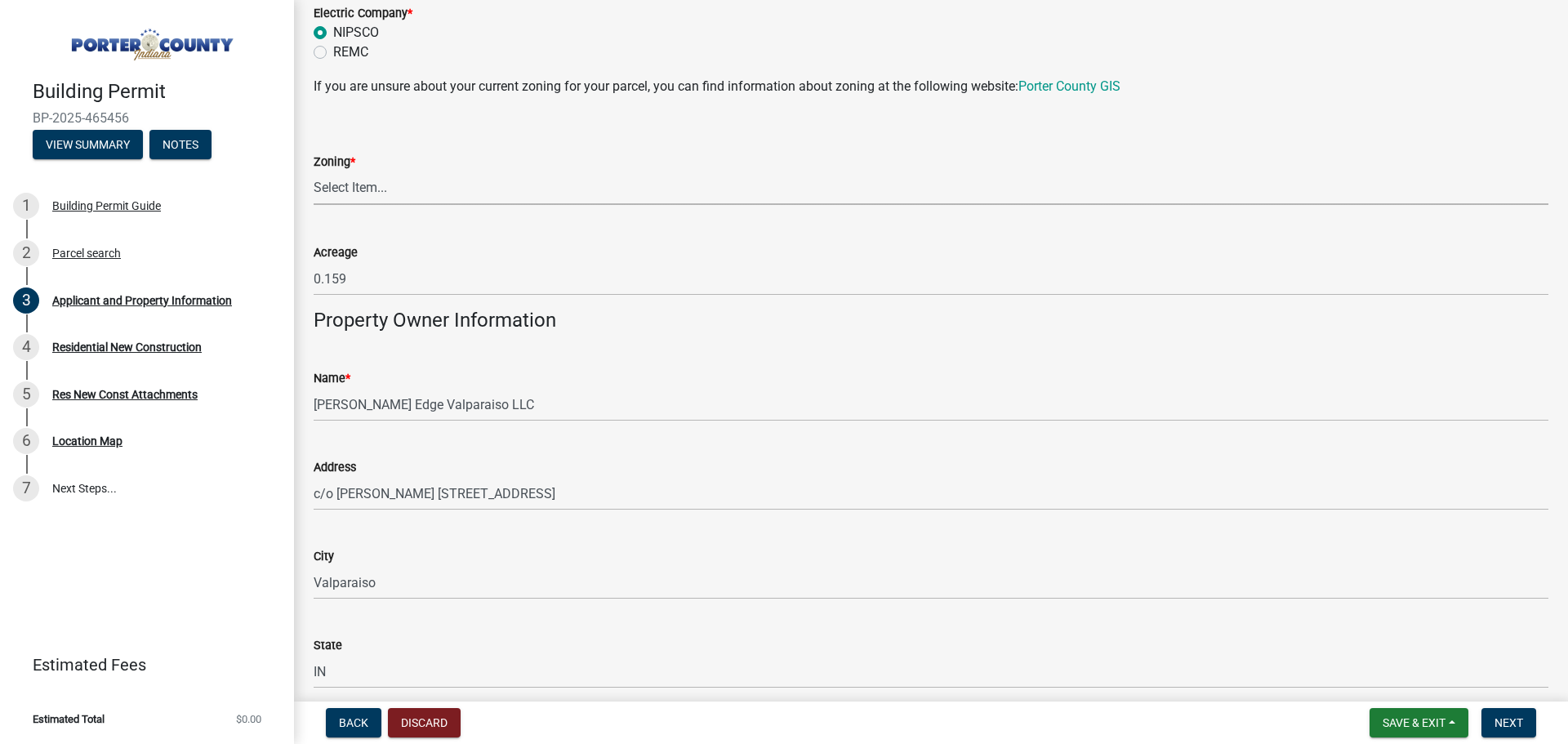
click at [343, 177] on select "Select Item... A1 A2 CH CM CN I1 I2 I3 IN MP OT P1 P2 PUD R1 R2 R3 R4 RL RR" at bounding box center [931, 189] width 1235 height 33
click at [314, 172] on select "Select Item... A1 A2 CH CM CN I1 I2 I3 IN MP OT P1 P2 PUD R1 R2 R3 R4 RL RR" at bounding box center [931, 189] width 1235 height 33
select select "349f168d-d974-4bf4-9d87-84a8db4888cd"
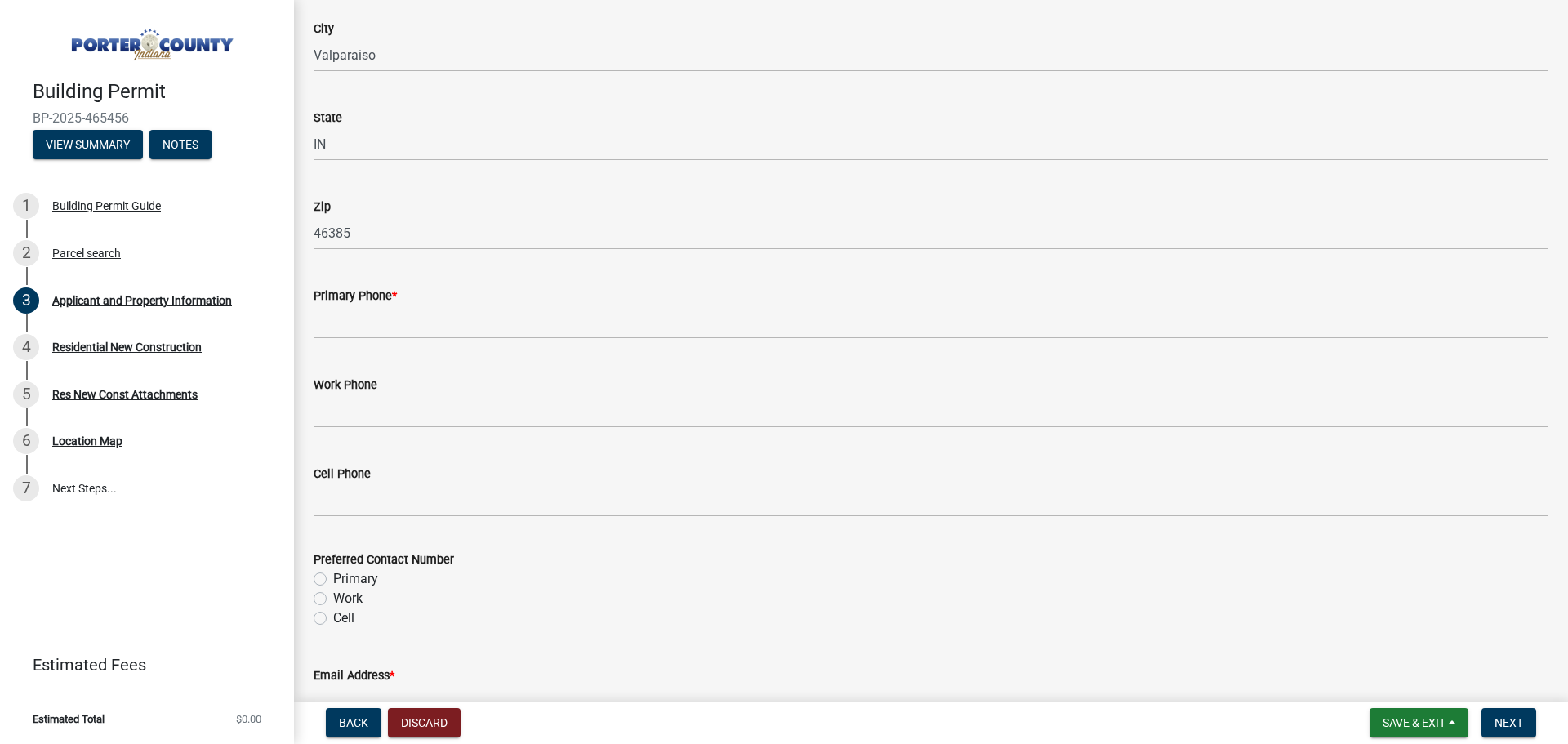
scroll to position [1960, 0]
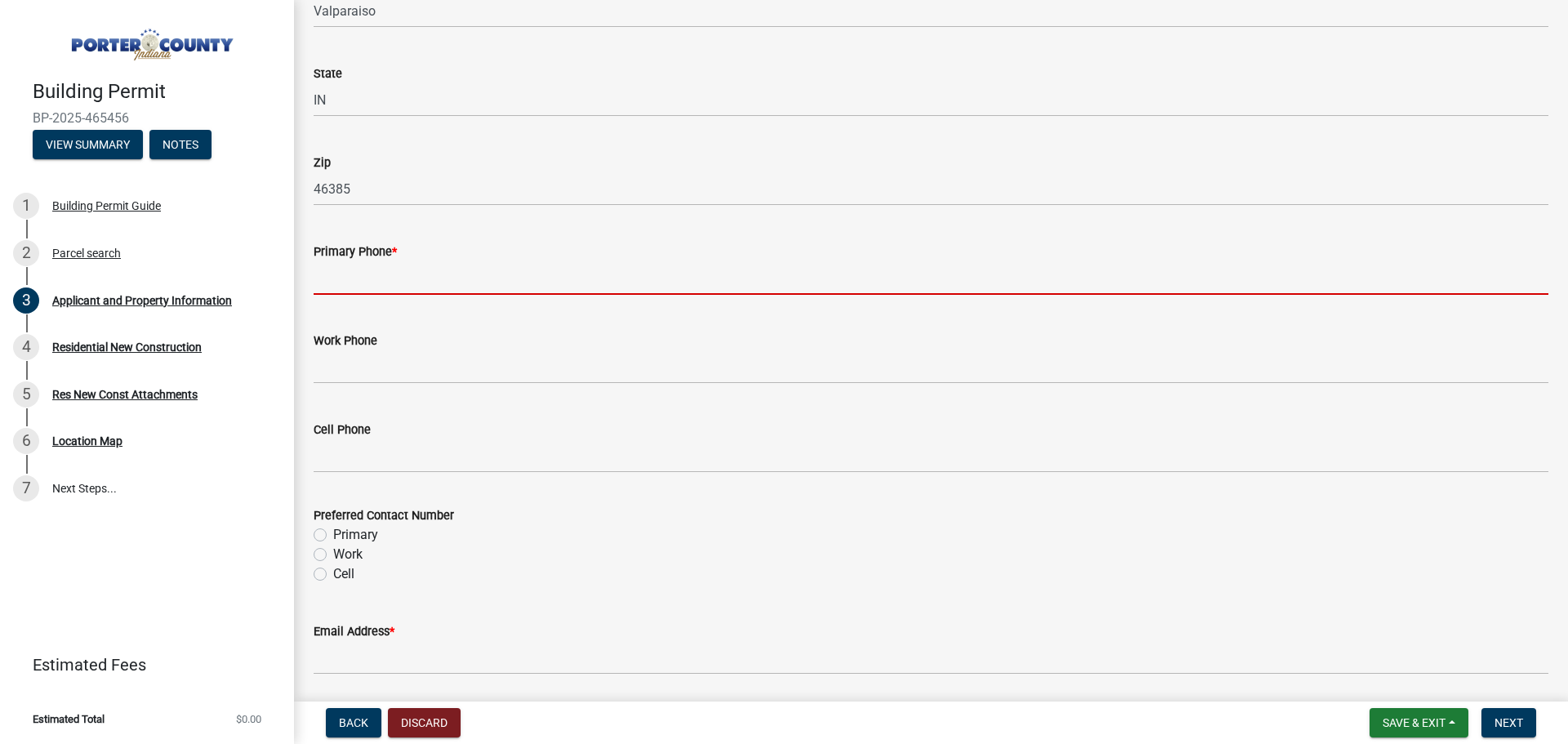
click at [350, 275] on input "Primary Phone *" at bounding box center [931, 278] width 1235 height 33
type input "2194648055"
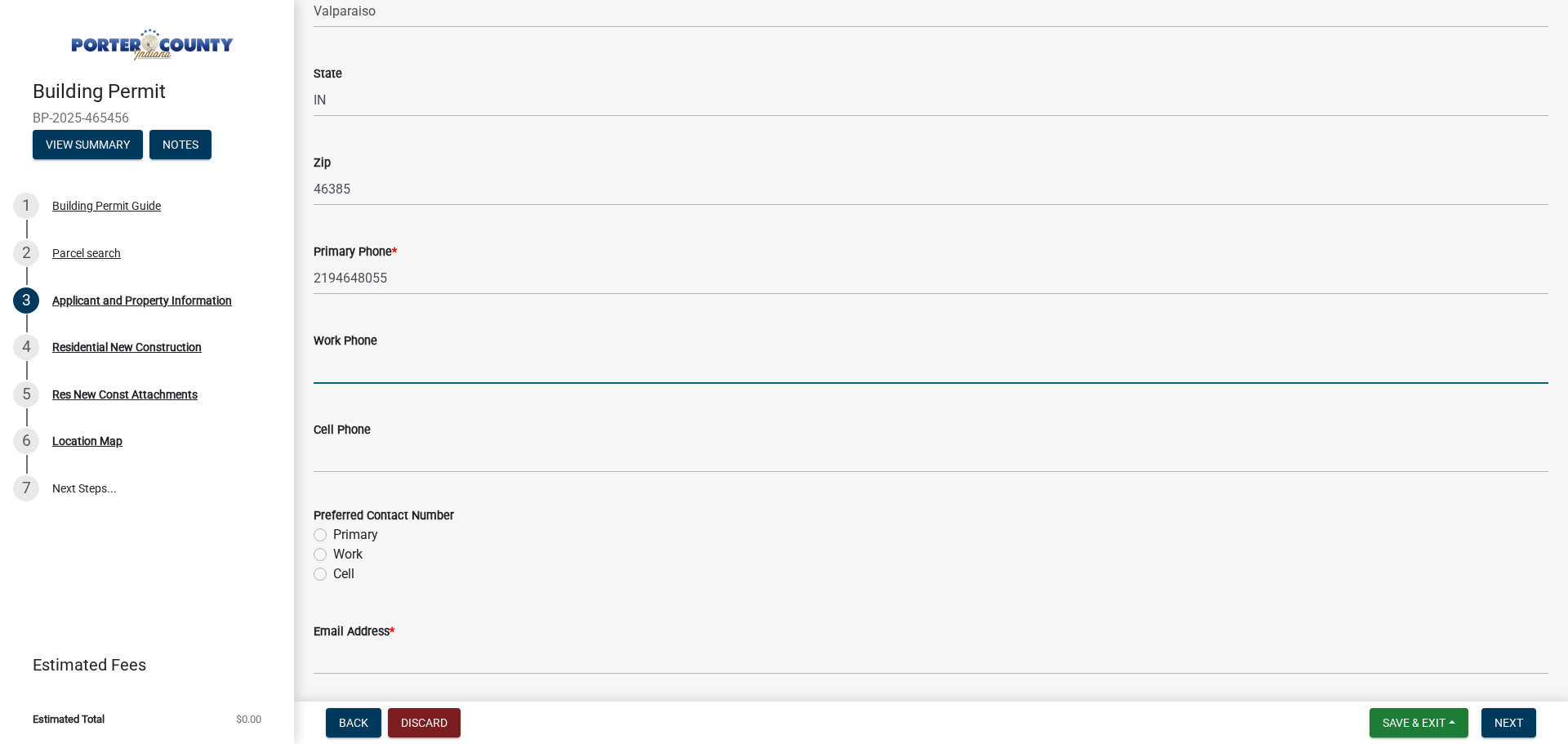
click at [341, 372] on input "Work Phone" at bounding box center [931, 367] width 1235 height 33
type input "2194648055"
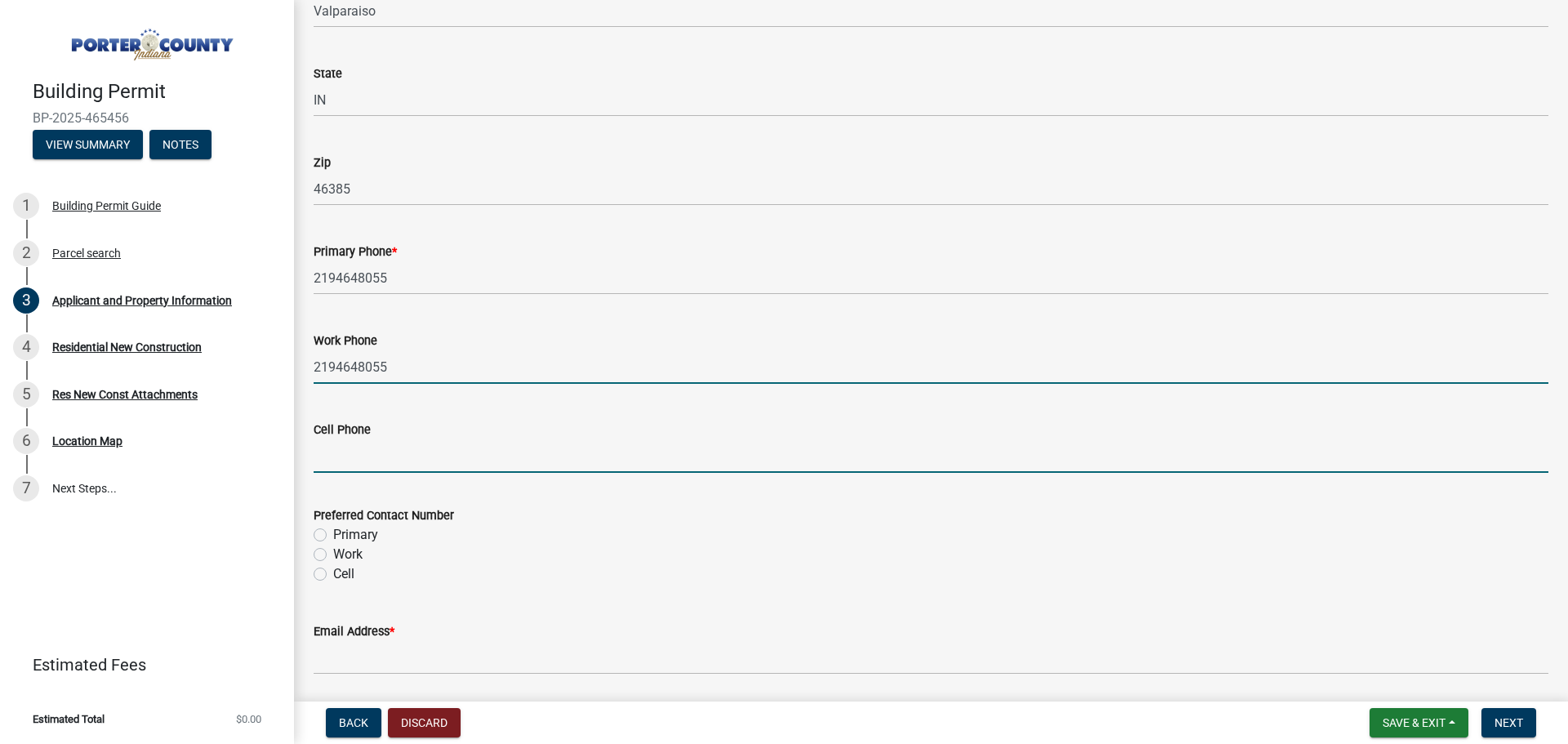
click at [330, 457] on input "Cell Phone" at bounding box center [931, 456] width 1235 height 33
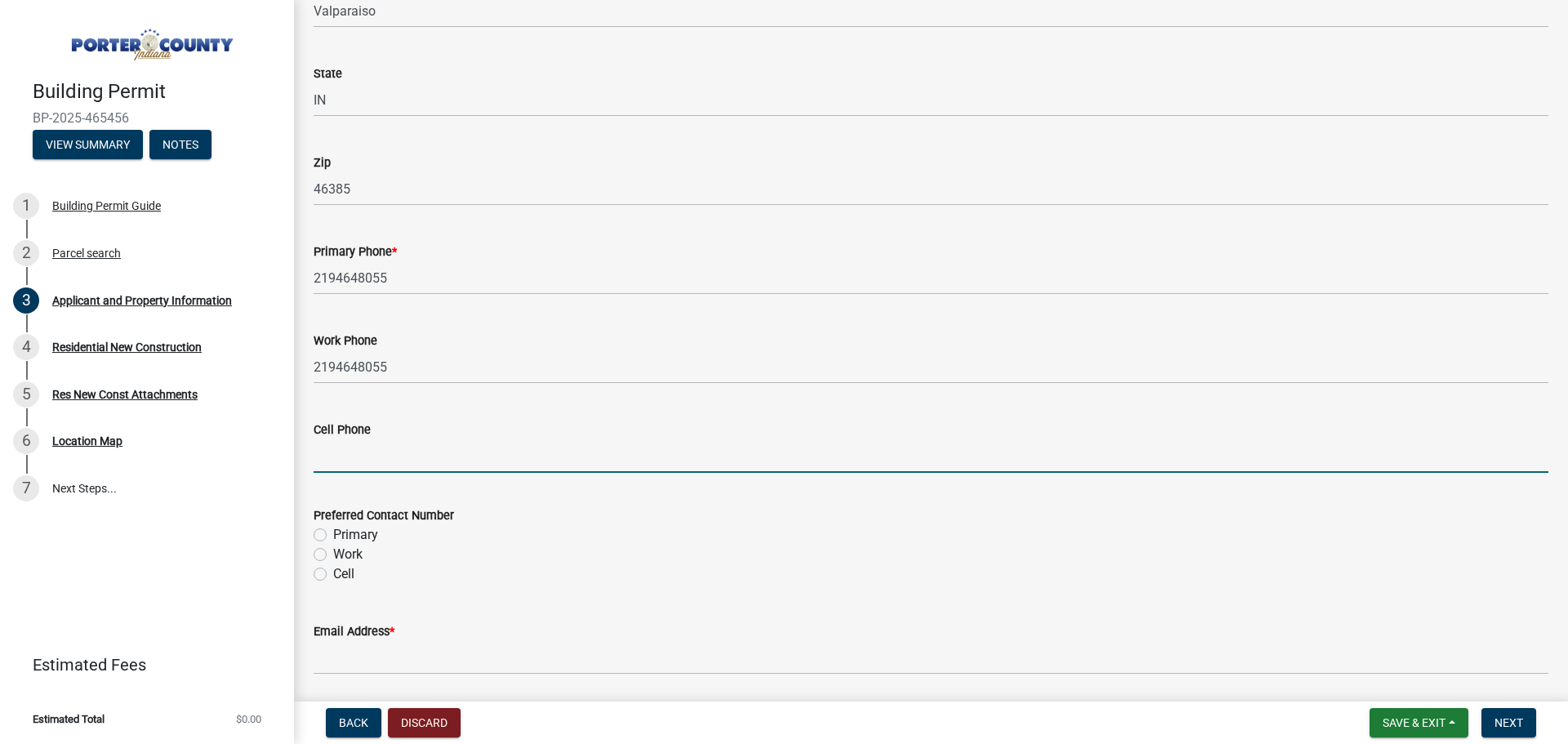
type input "2194058974"
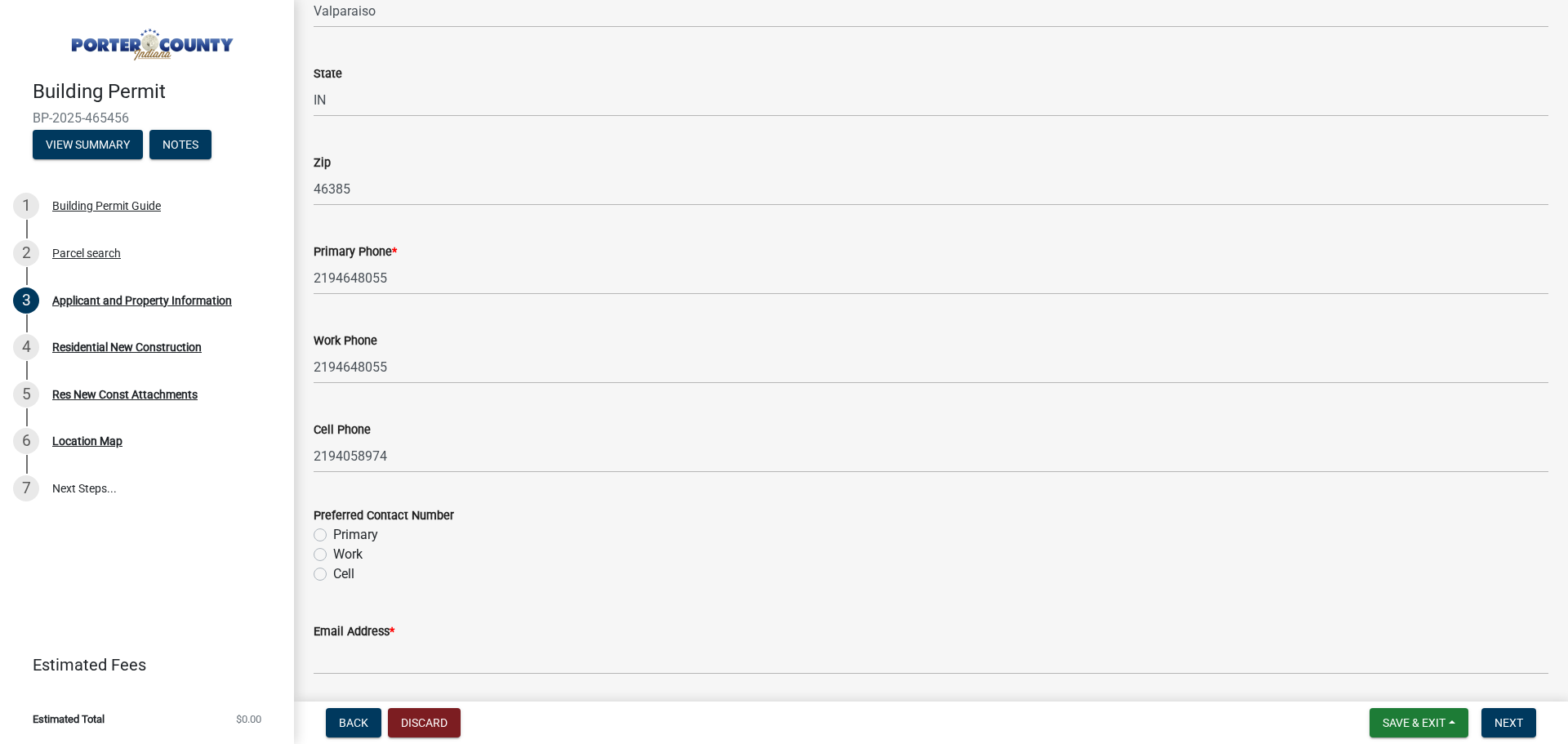
click at [333, 549] on label "Work" at bounding box center [348, 554] width 30 height 20
click at [333, 549] on input "Work" at bounding box center [338, 549] width 10 height 10
radio input "true"
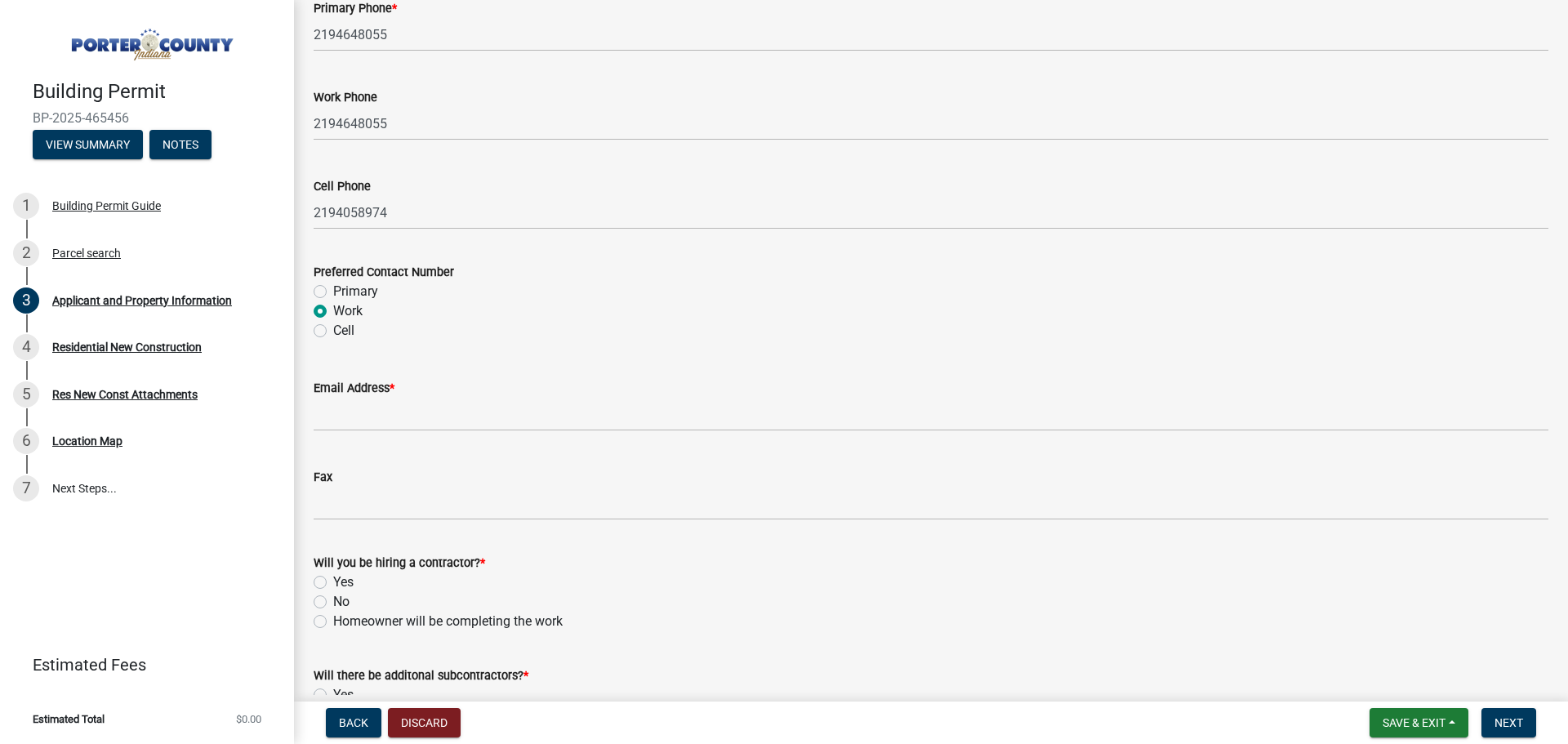
scroll to position [2205, 0]
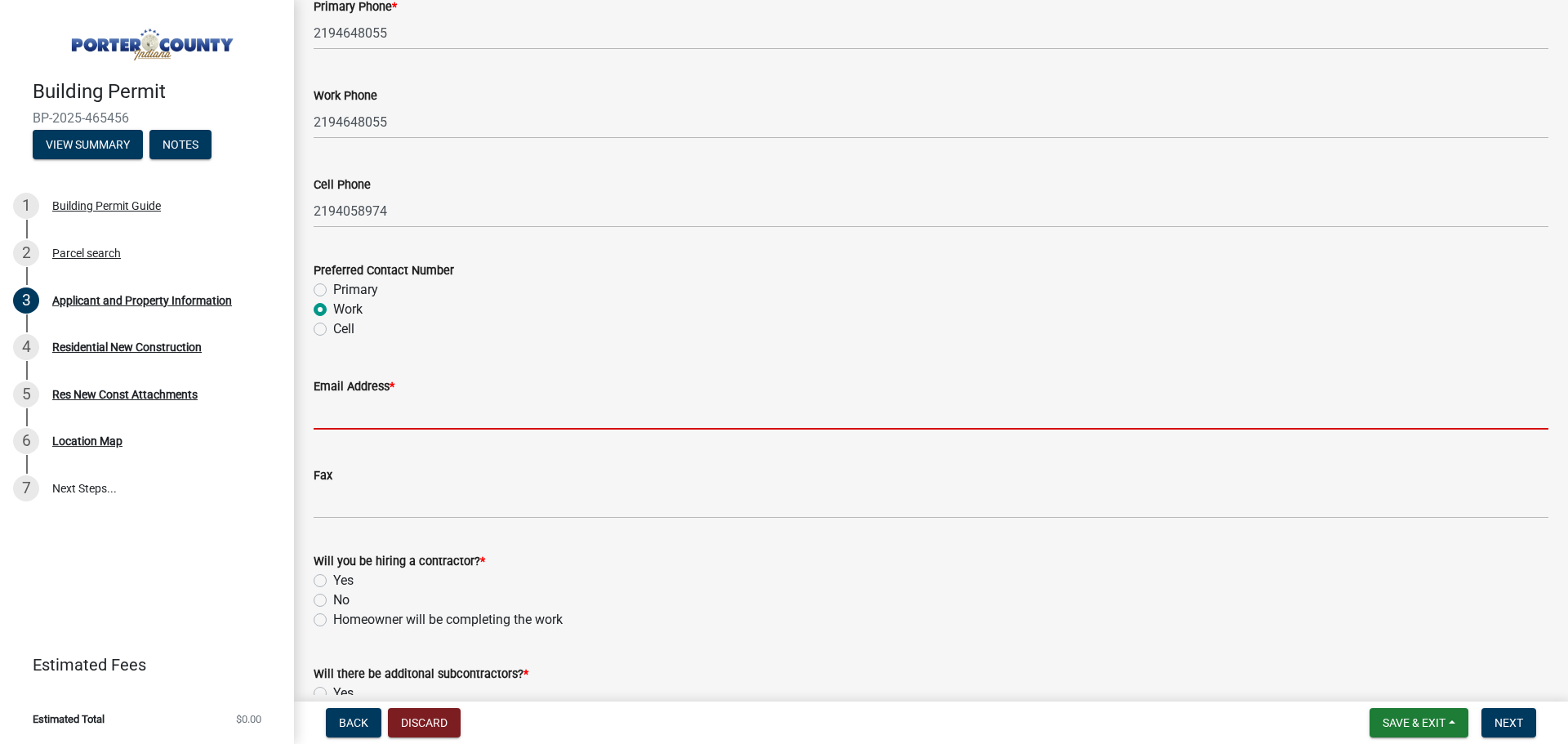
click at [331, 406] on input "Email Address *" at bounding box center [931, 412] width 1235 height 33
type input "[EMAIL_ADDRESS][DOMAIN_NAME]"
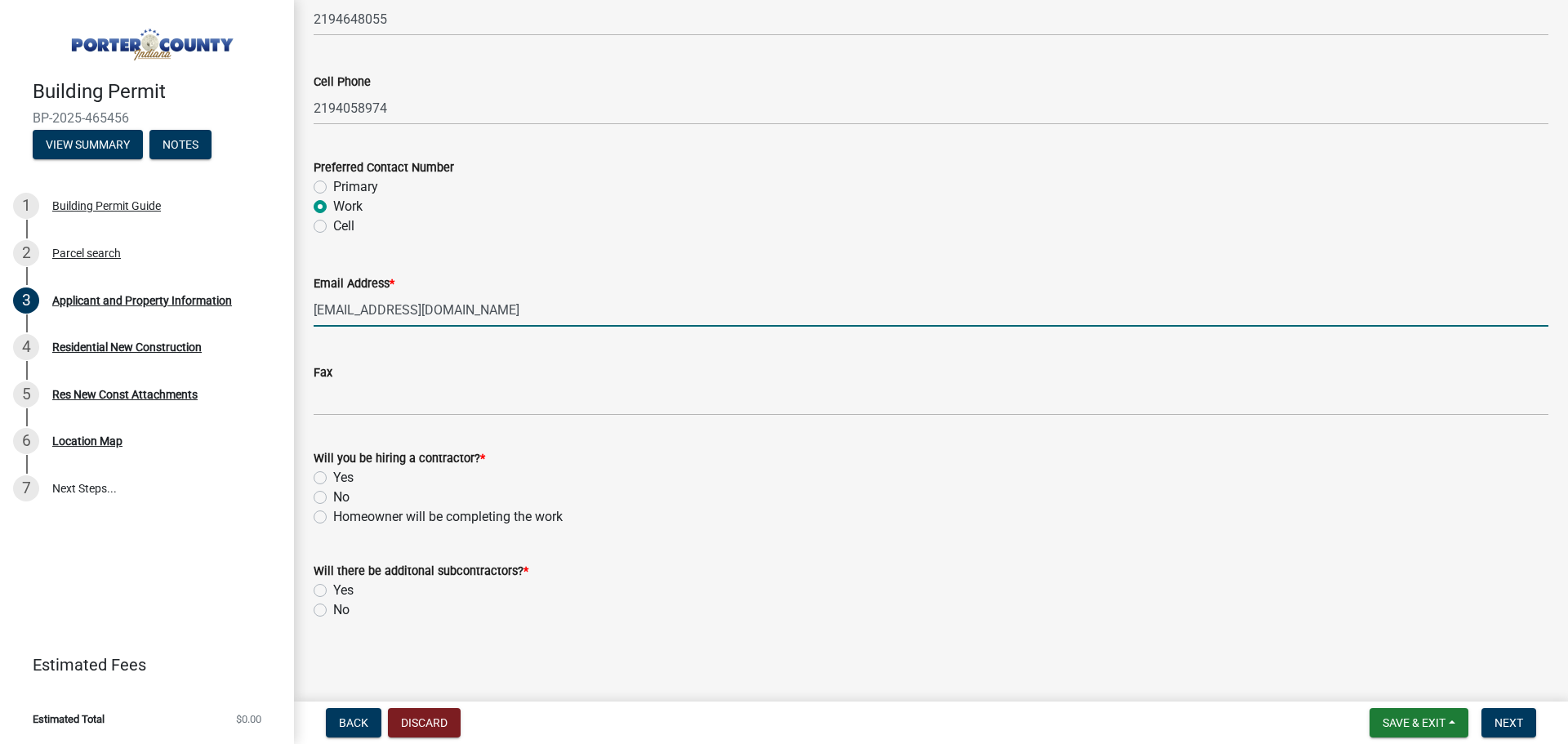
scroll to position [2311, 0]
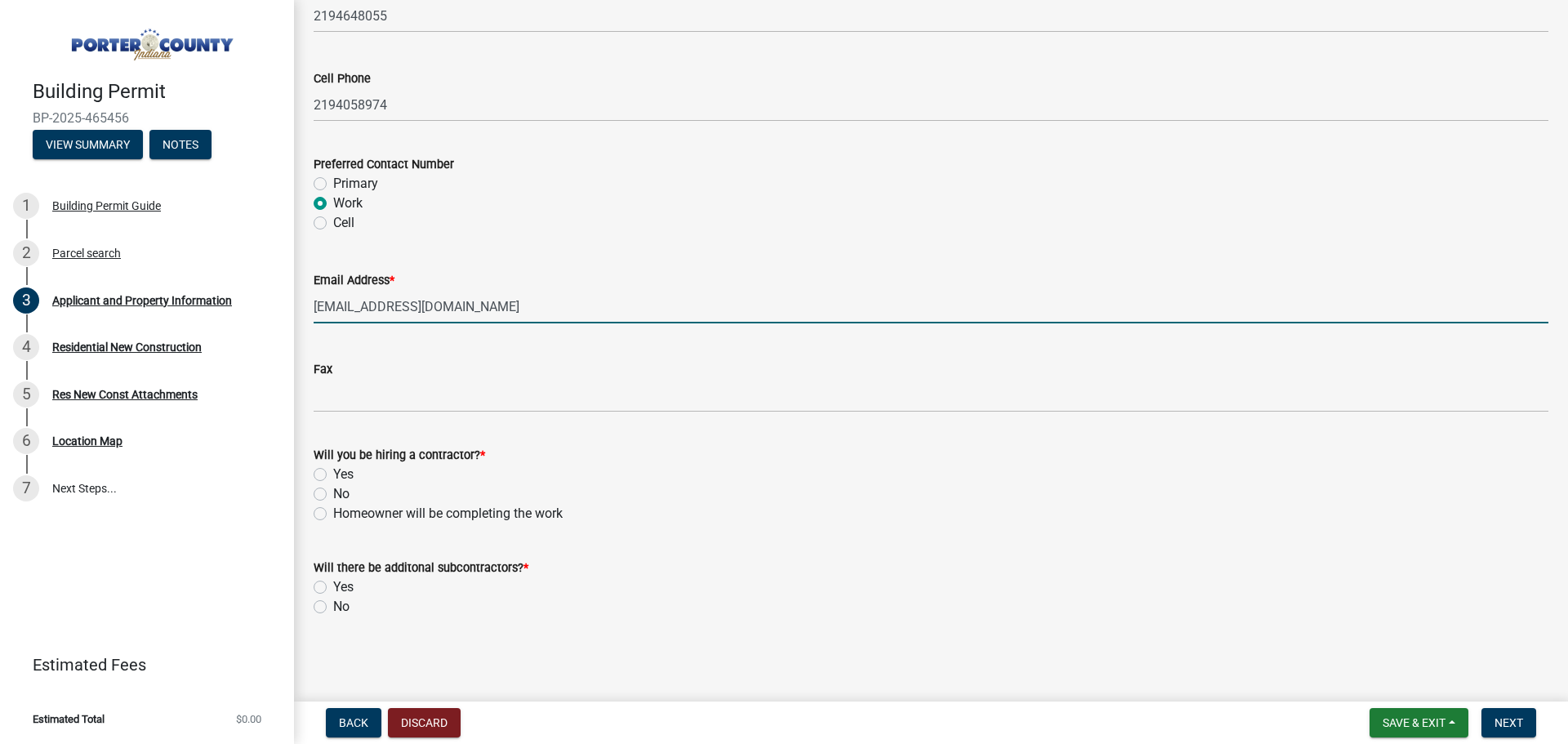
click at [333, 470] on label "Yes" at bounding box center [344, 474] width 20 height 20
click at [333, 470] on input "Yes" at bounding box center [338, 469] width 10 height 10
radio input "true"
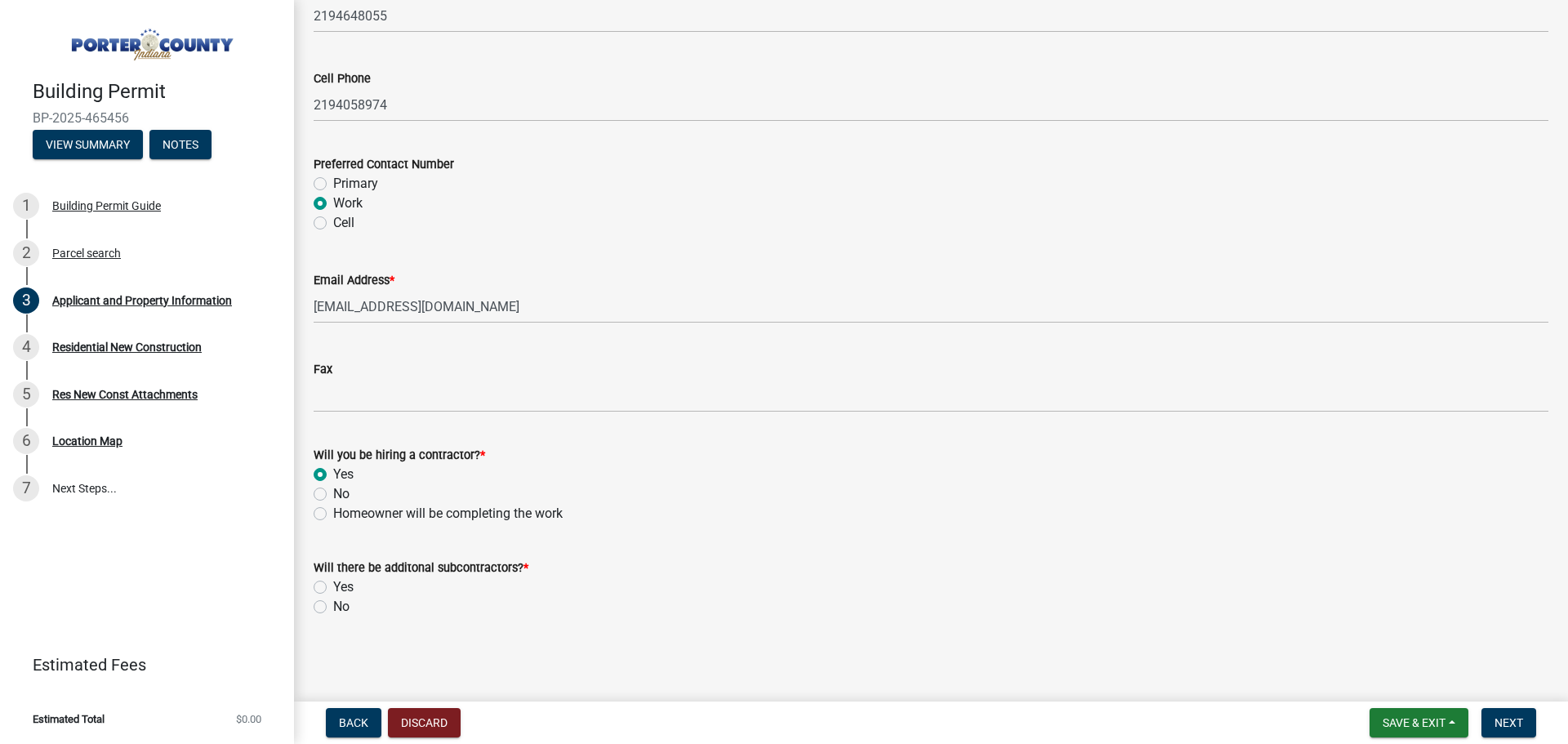
click at [333, 585] on label "Yes" at bounding box center [344, 587] width 20 height 20
click at [333, 585] on input "Yes" at bounding box center [338, 582] width 10 height 10
radio input "true"
click at [1519, 722] on span "Next" at bounding box center [1509, 723] width 29 height 13
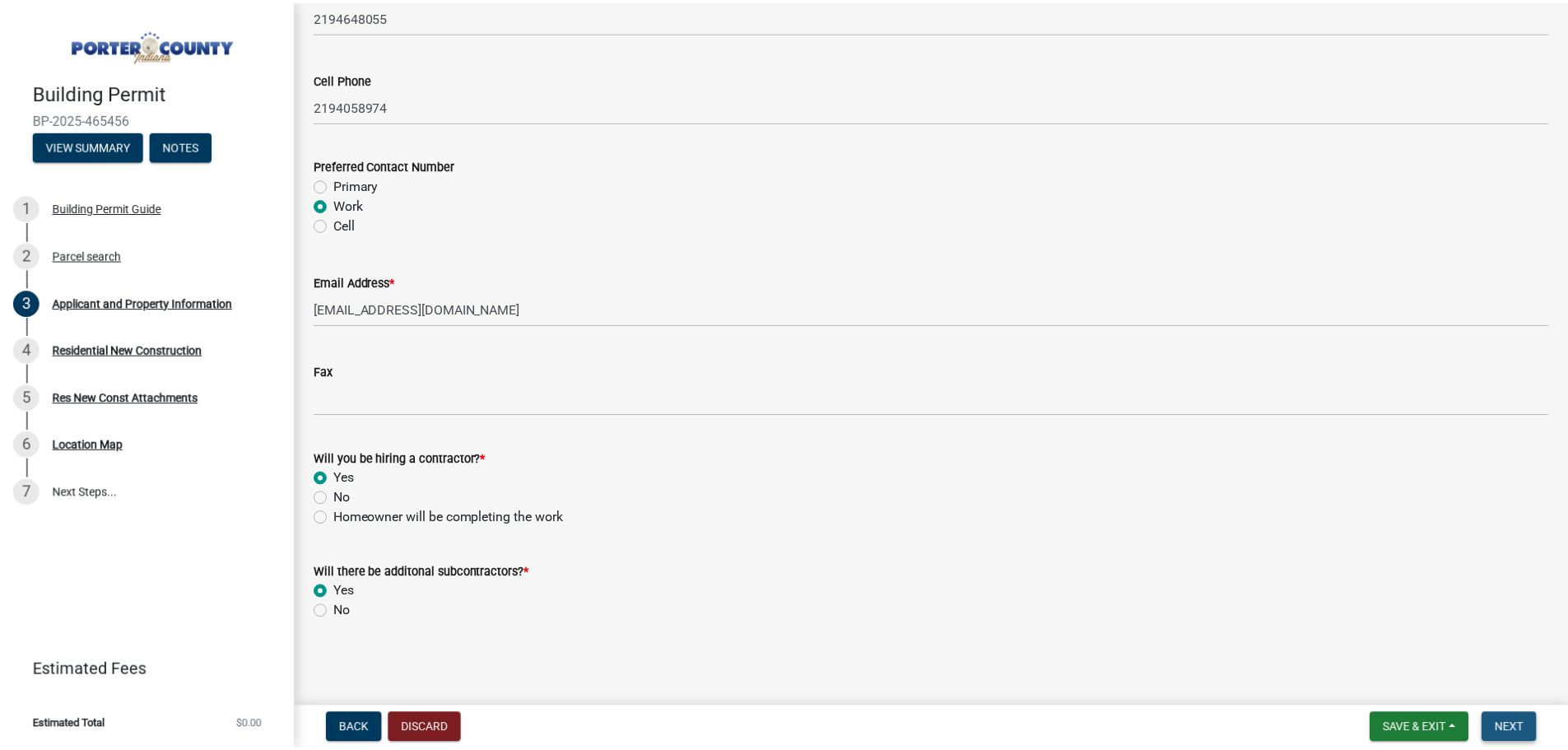
scroll to position [0, 0]
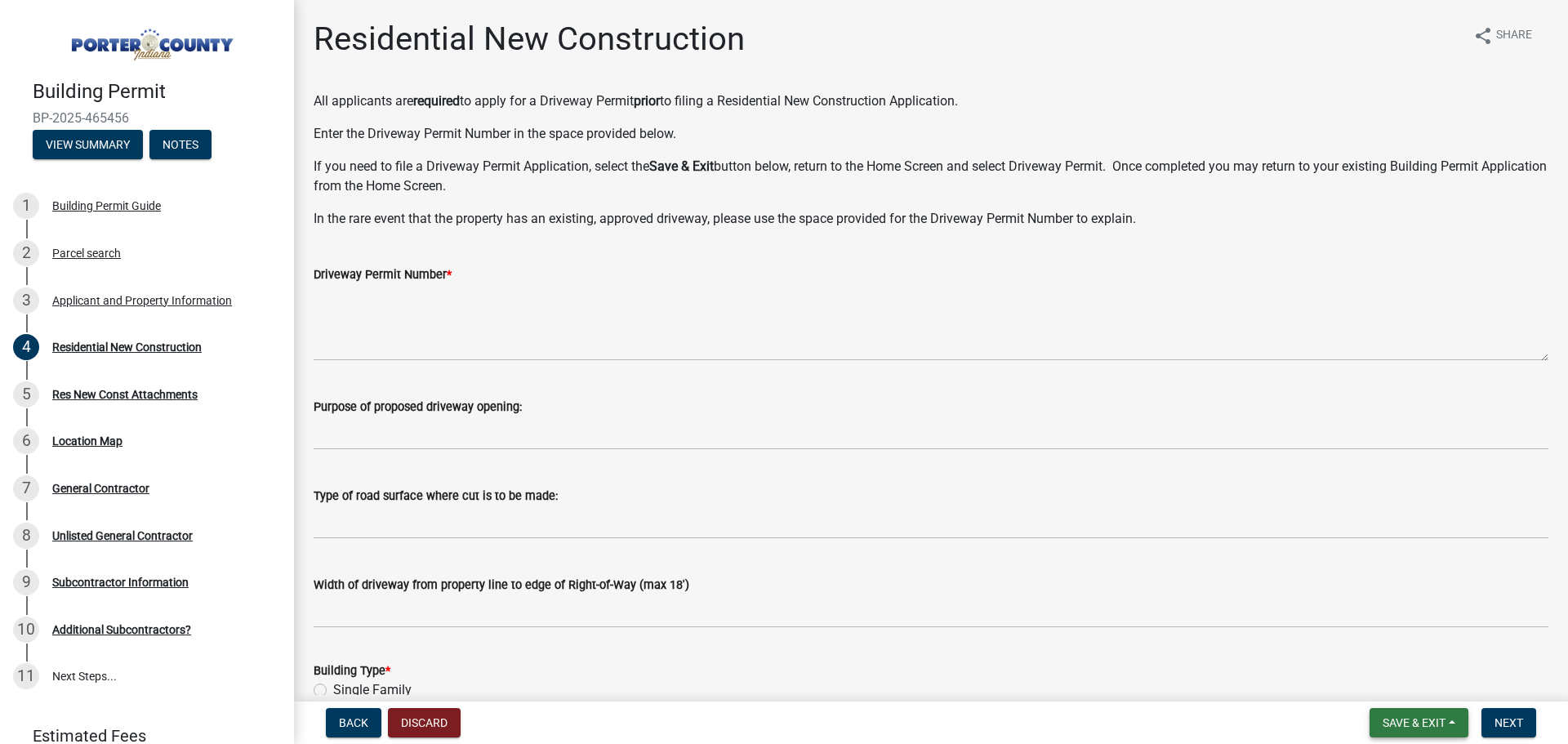
click at [1416, 714] on button "Save & Exit" at bounding box center [1419, 723] width 98 height 30
click at [1398, 680] on button "Save & Exit" at bounding box center [1403, 680] width 131 height 39
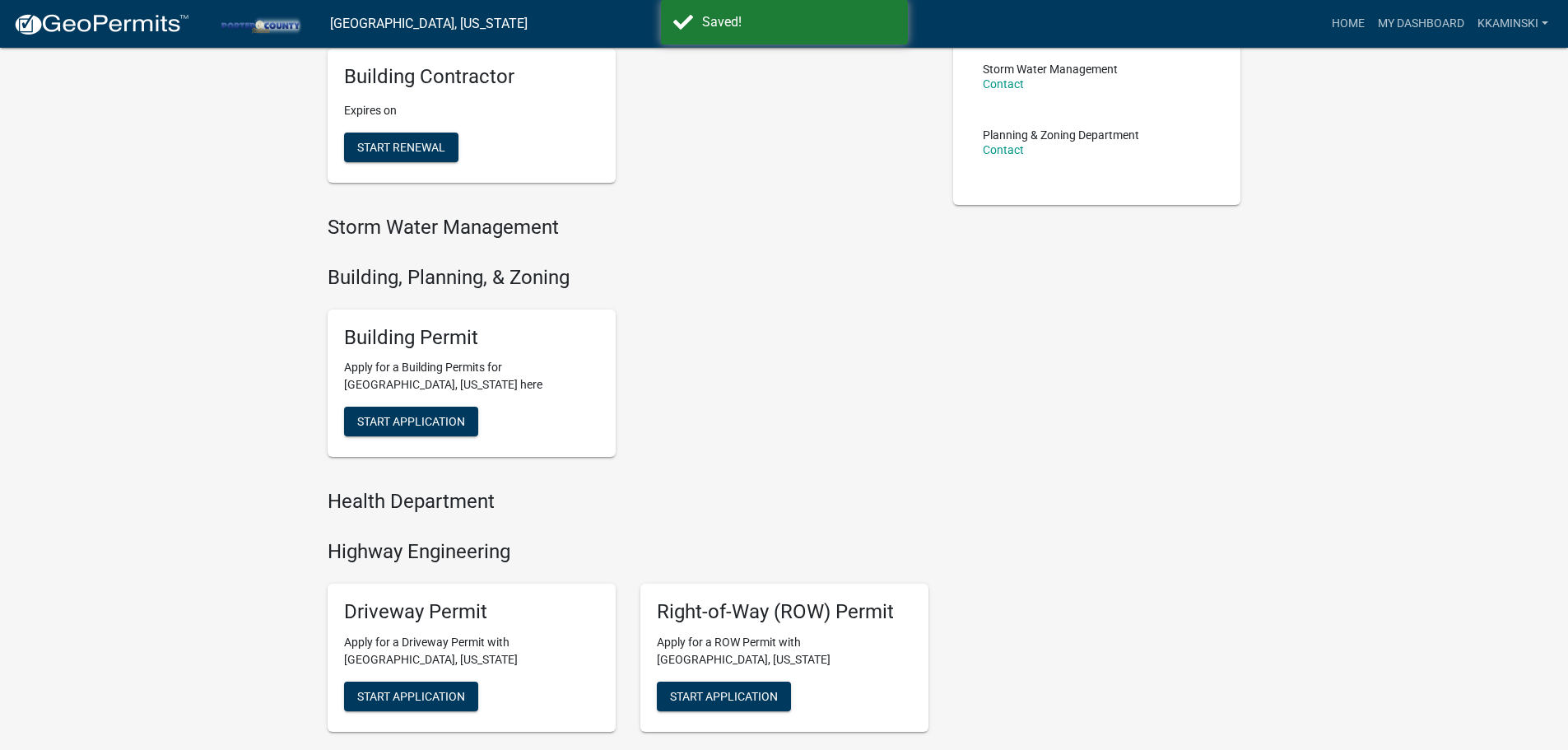
scroll to position [412, 0]
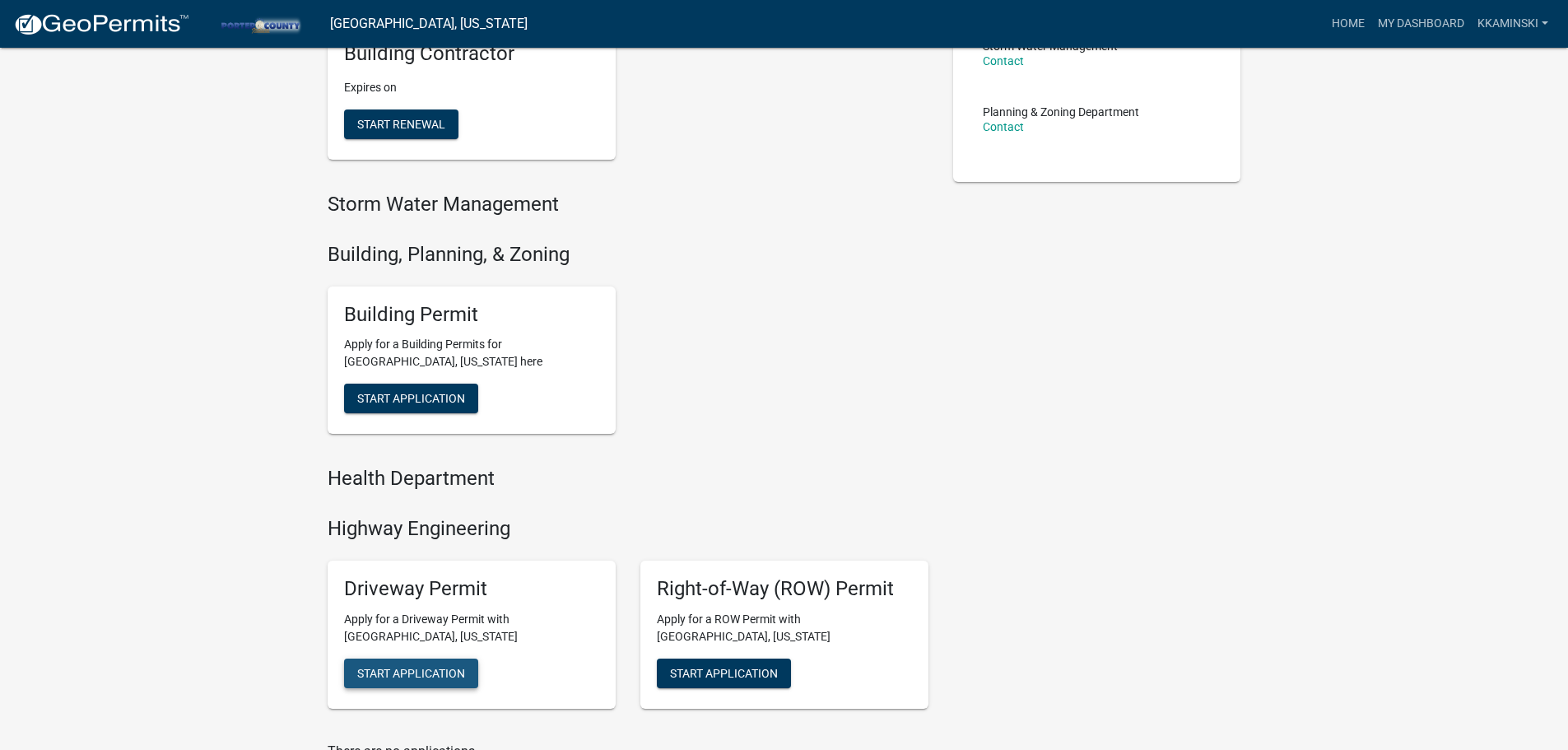
click at [381, 665] on button "Start Application" at bounding box center [411, 673] width 134 height 30
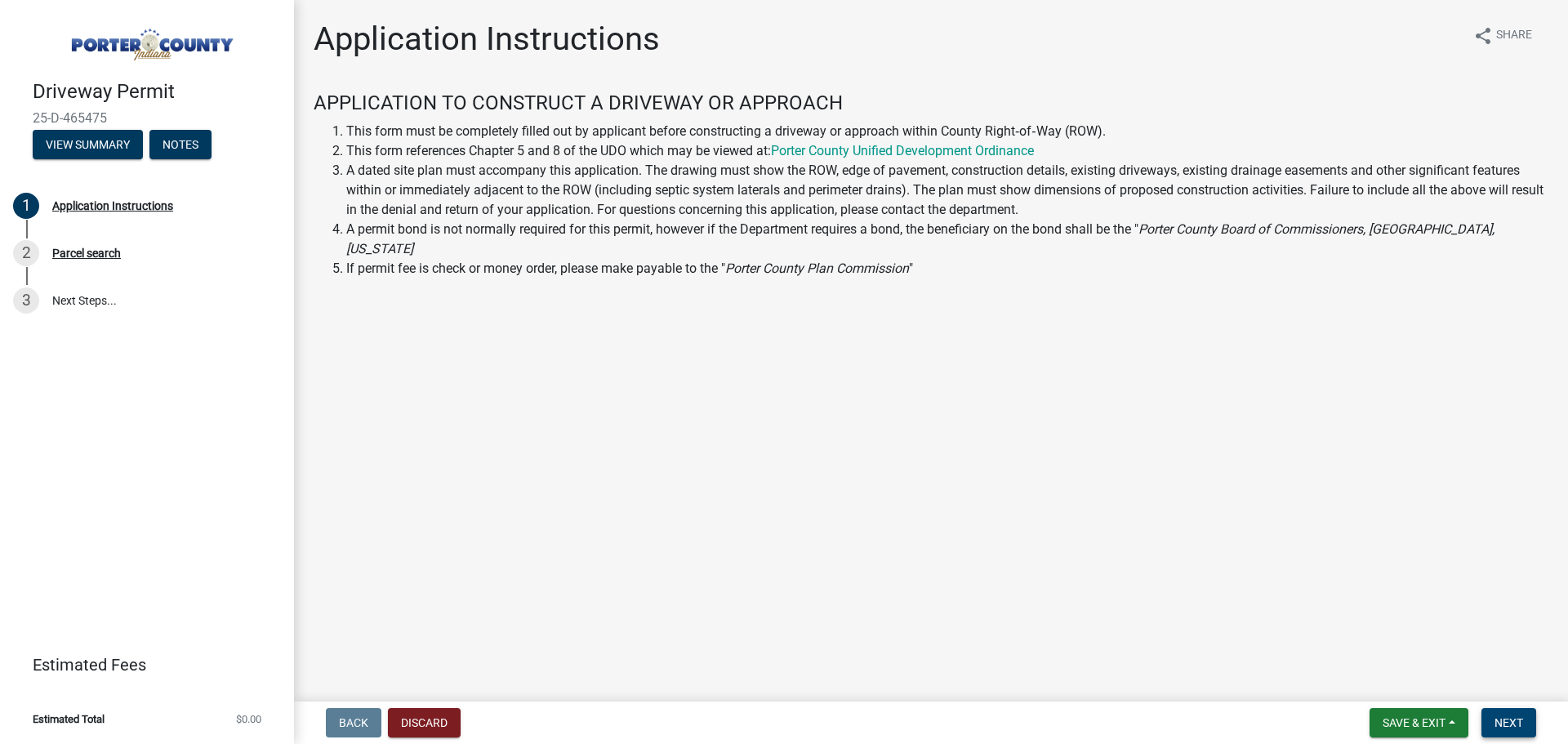
click at [1516, 717] on span "Next" at bounding box center [1509, 723] width 29 height 13
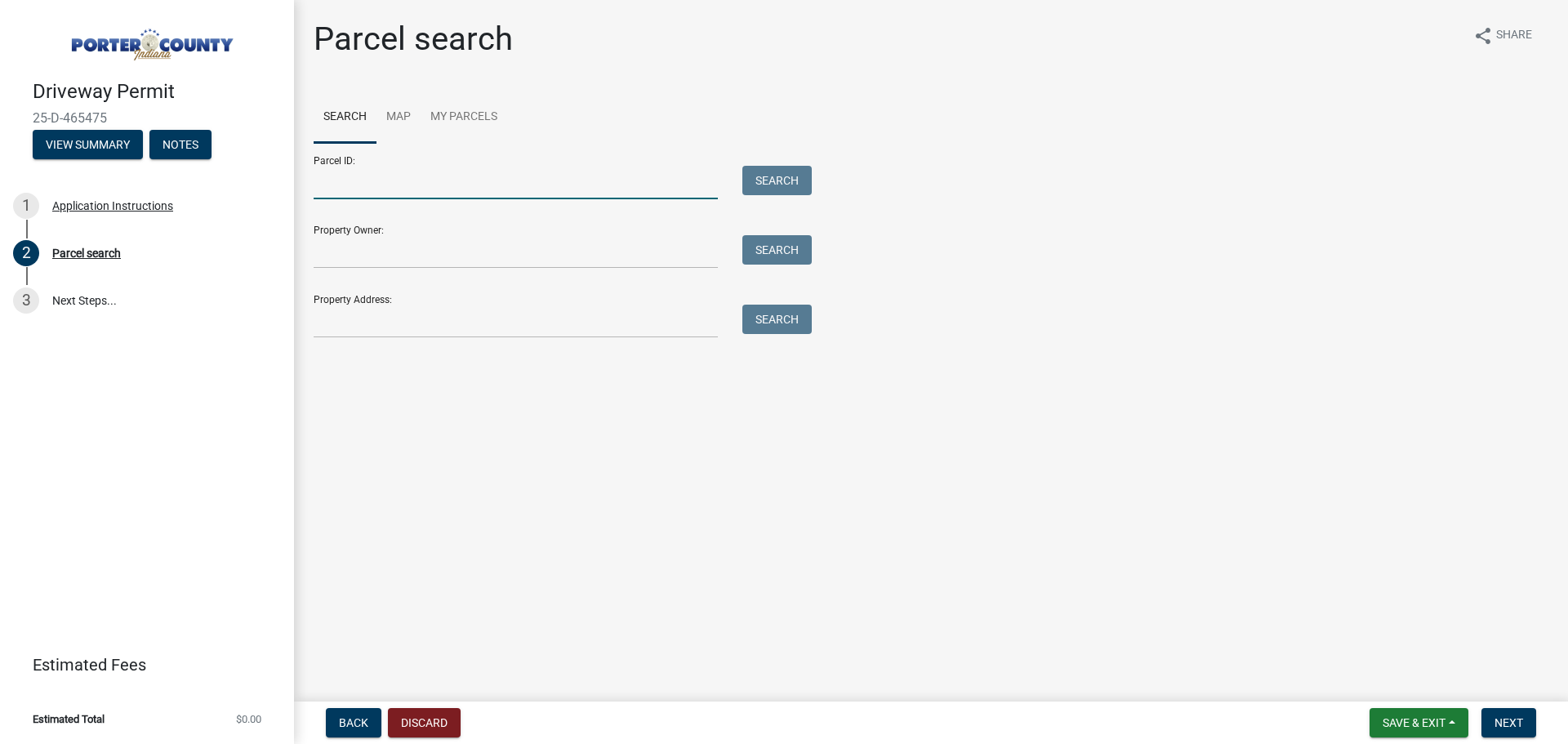
click at [334, 184] on input "Parcel ID:" at bounding box center [516, 182] width 404 height 33
click at [333, 322] on input "Property Address:" at bounding box center [516, 321] width 404 height 33
type input "[STREET_ADDRESS]"
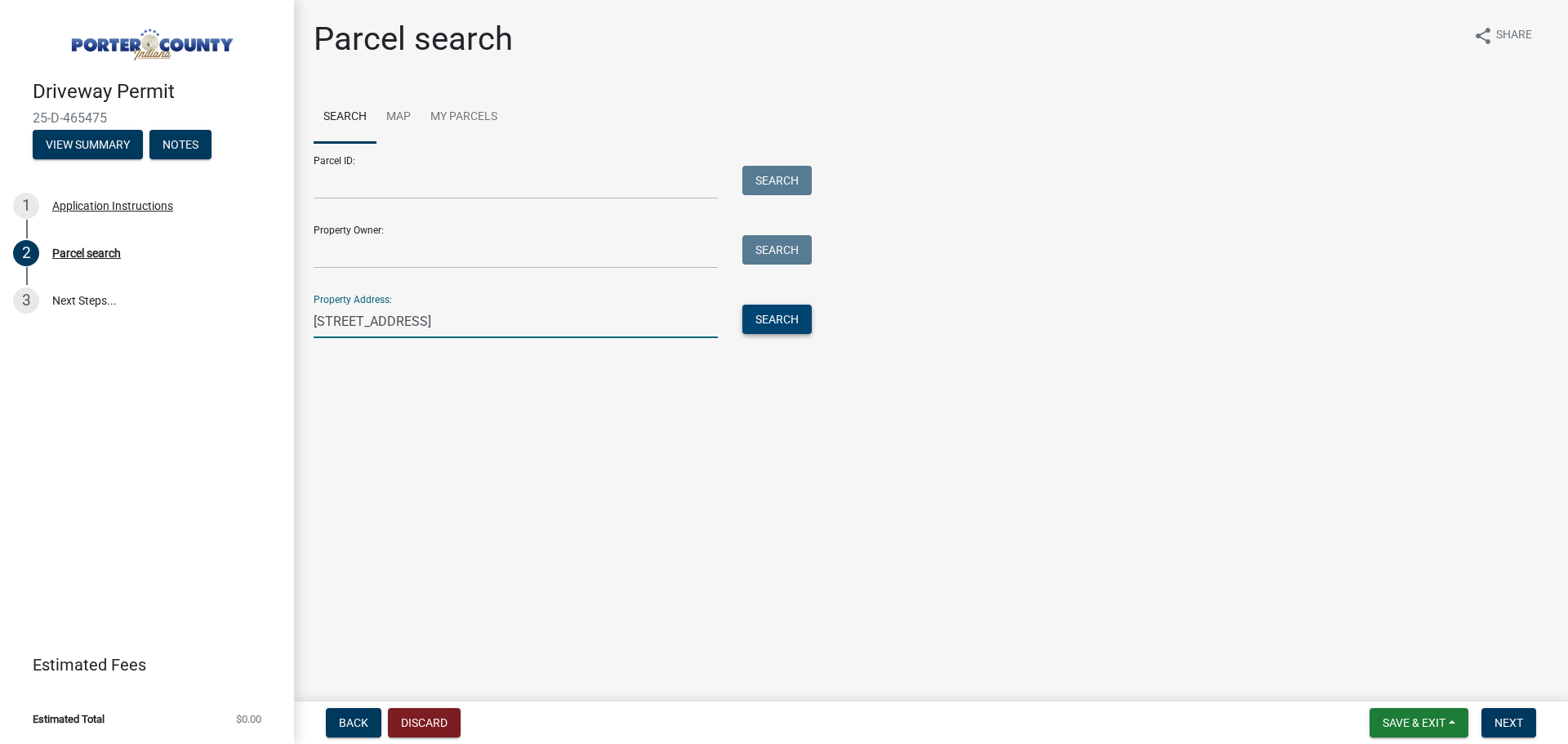
click at [803, 315] on button "Search" at bounding box center [777, 320] width 70 height 30
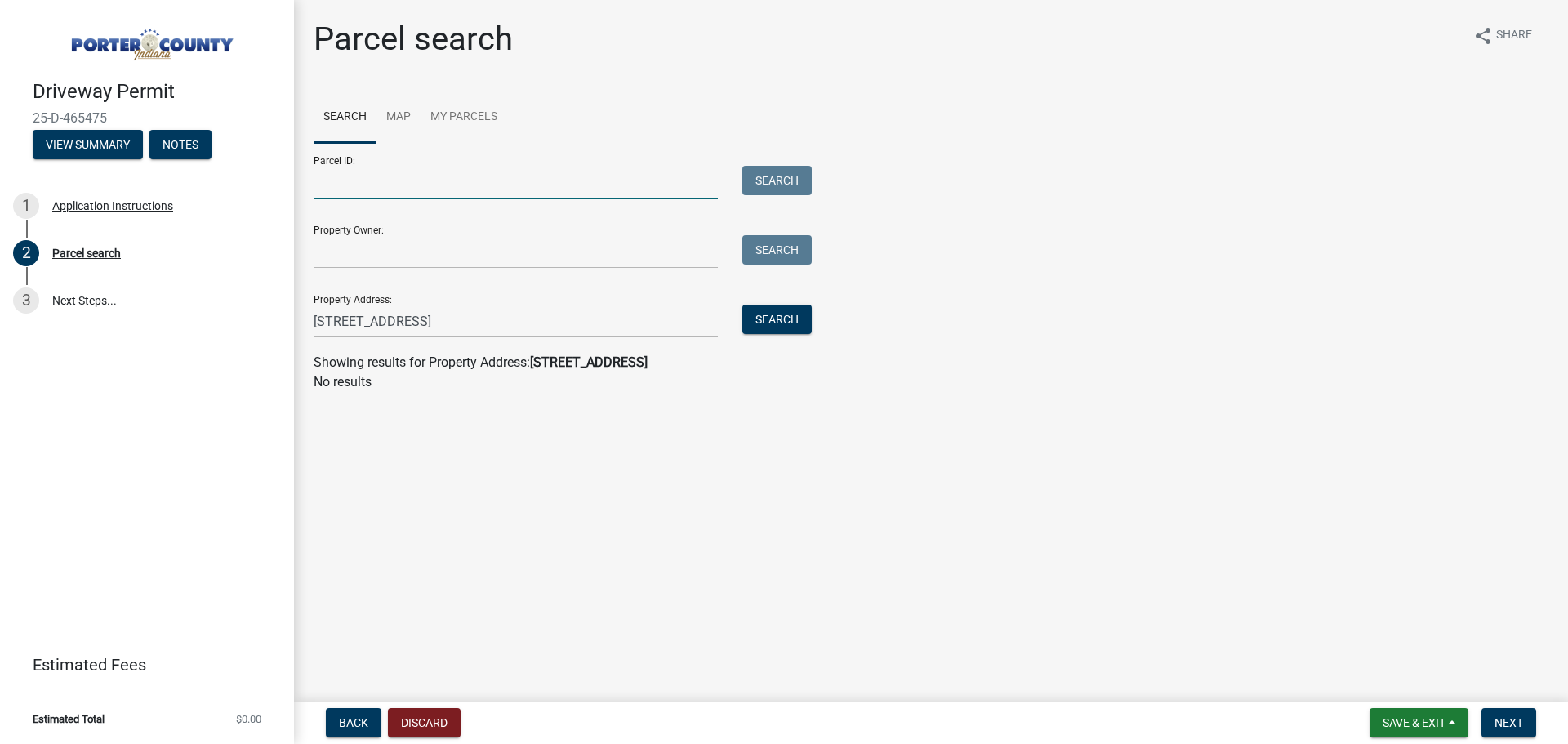
click at [330, 183] on input "Parcel ID:" at bounding box center [516, 182] width 404 height 33
type input "64-09-22-302-044.000-003"
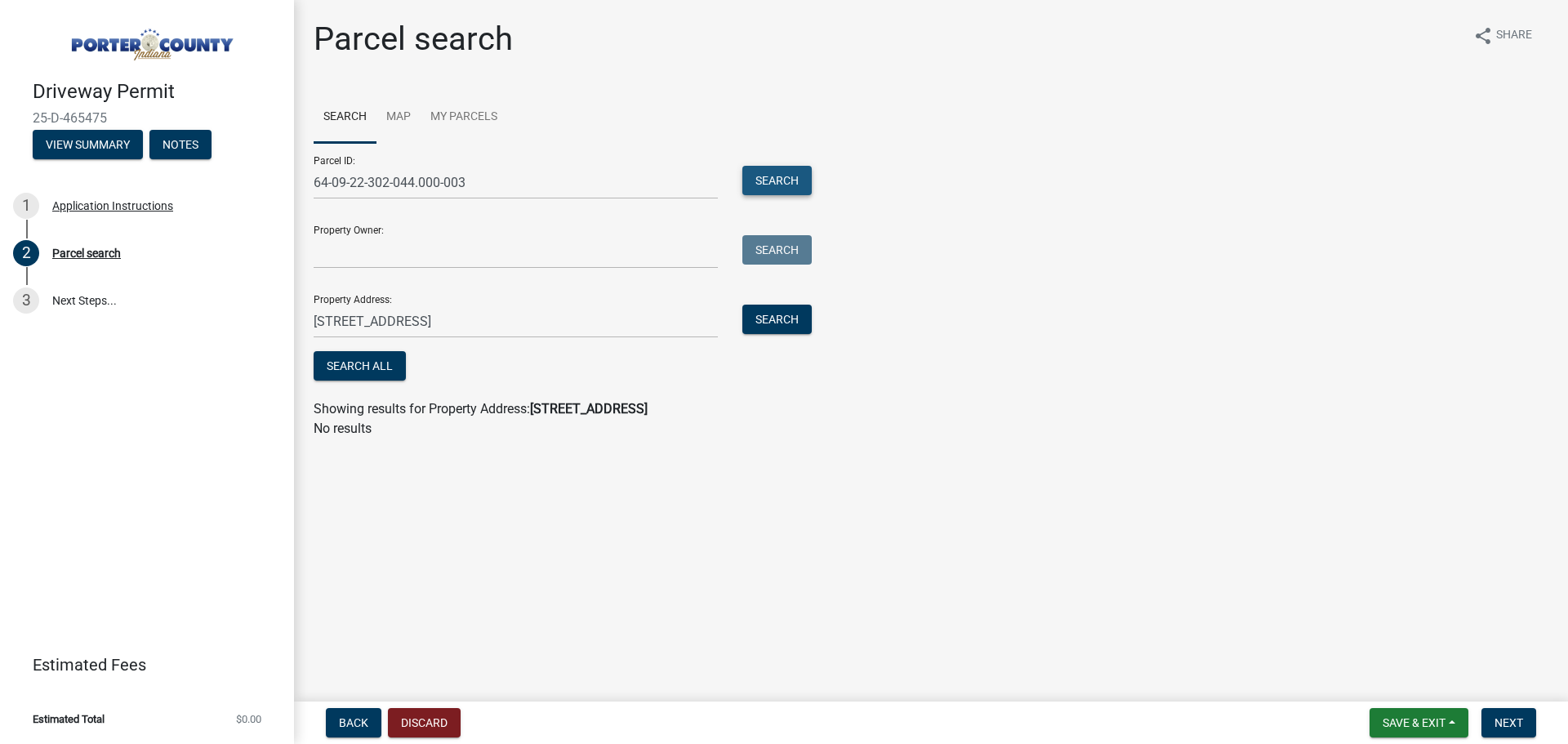
click at [793, 179] on button "Search" at bounding box center [777, 180] width 70 height 30
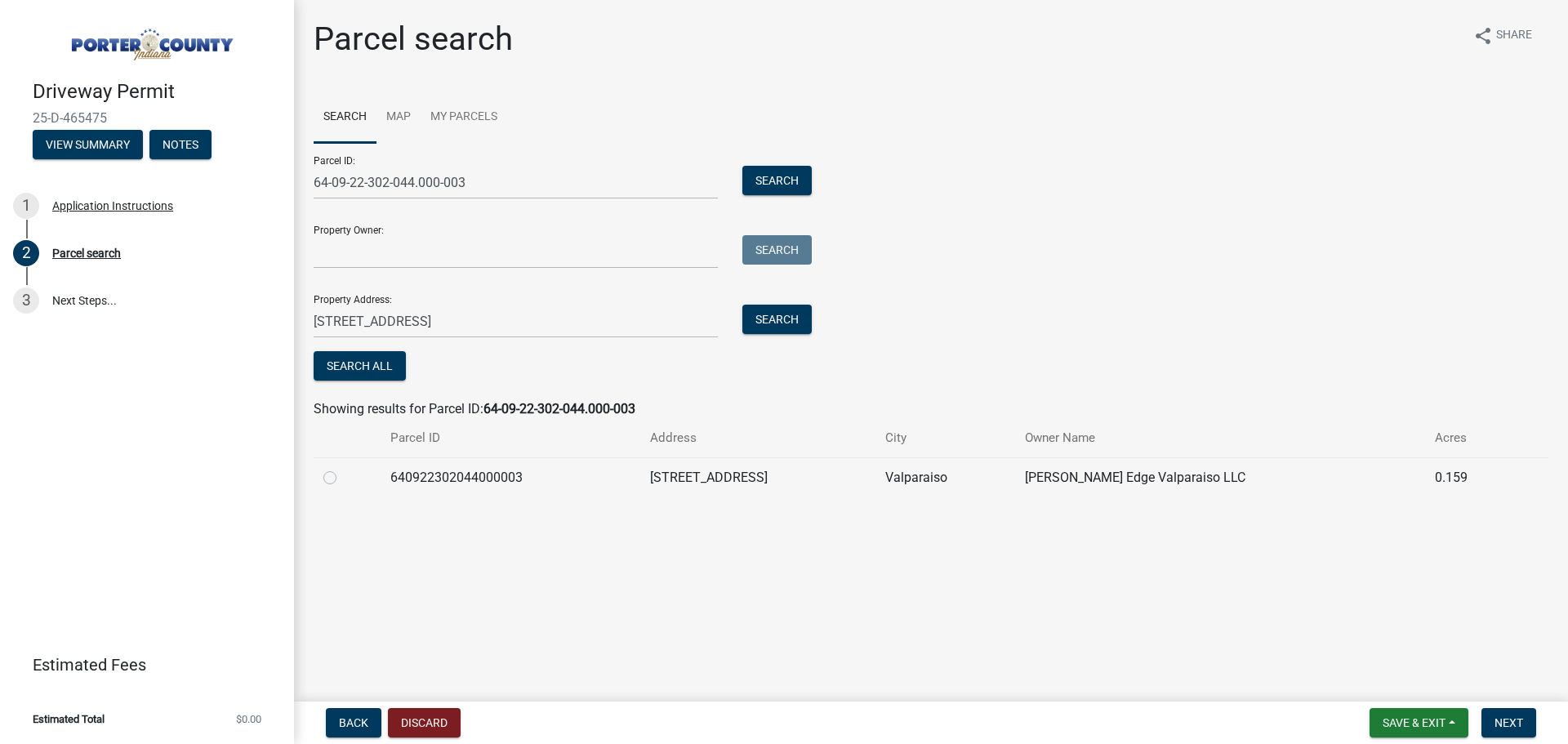
click at [343, 468] on label at bounding box center [343, 468] width 0 height 0
click at [343, 476] on input "radio" at bounding box center [347, 473] width 10 height 10
radio input "true"
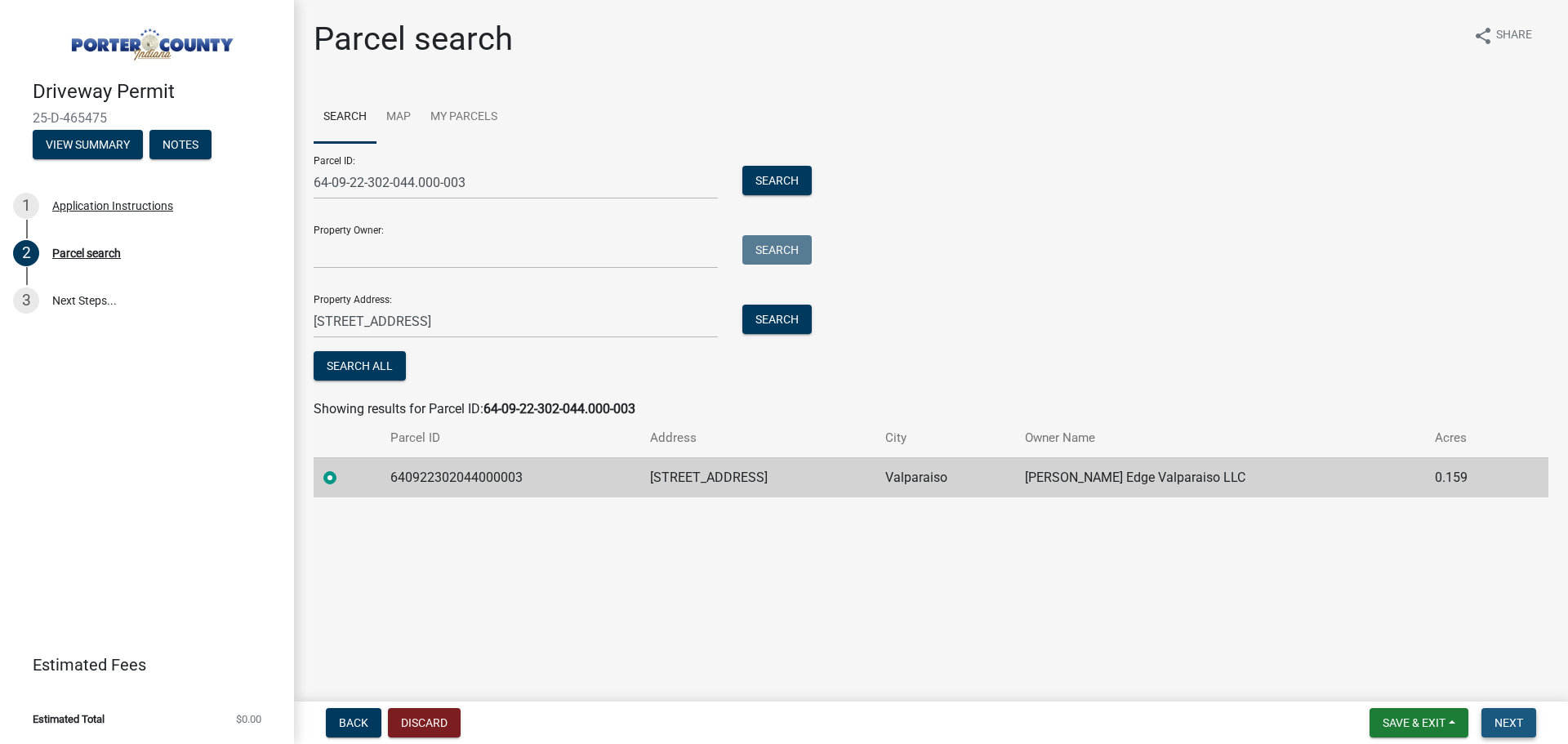
click at [1509, 718] on span "Next" at bounding box center [1509, 723] width 29 height 13
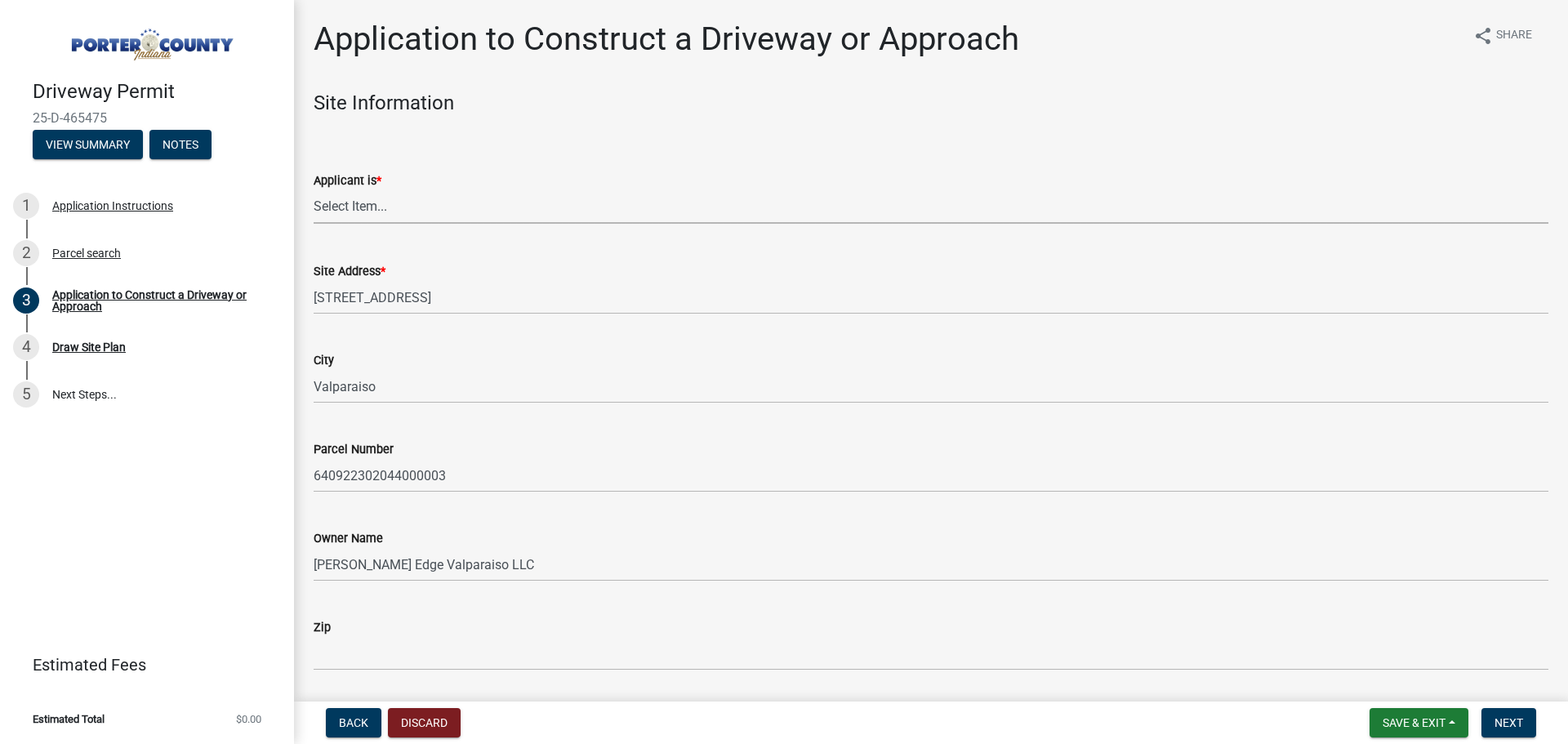
click at [370, 203] on select "Select Item... Owner Contractor" at bounding box center [931, 207] width 1235 height 33
click at [314, 190] on select "Select Item... Owner Contractor" at bounding box center [931, 207] width 1235 height 33
select select "3b60141c-57a3-479f-8c5a-1828030bf254"
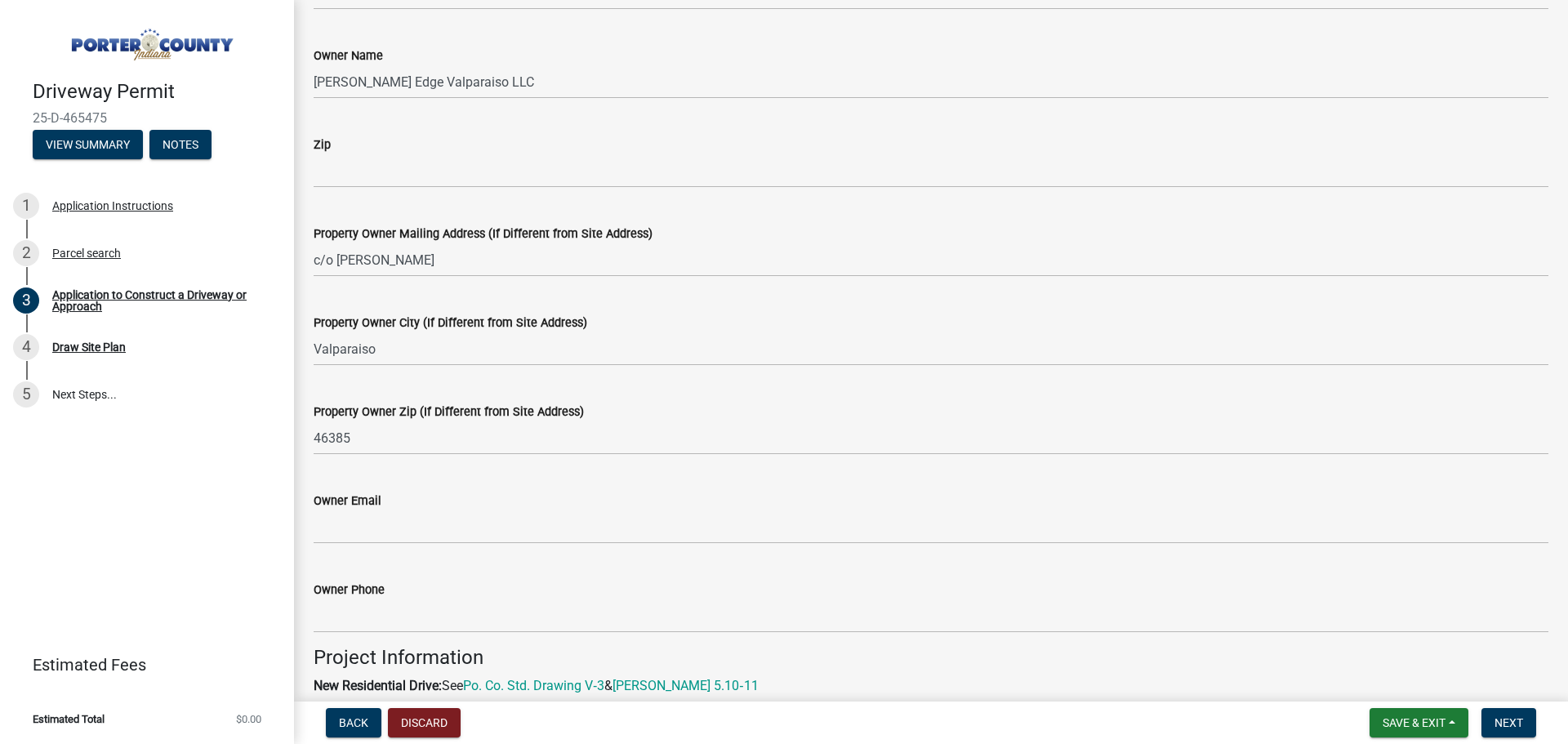
scroll to position [490, 0]
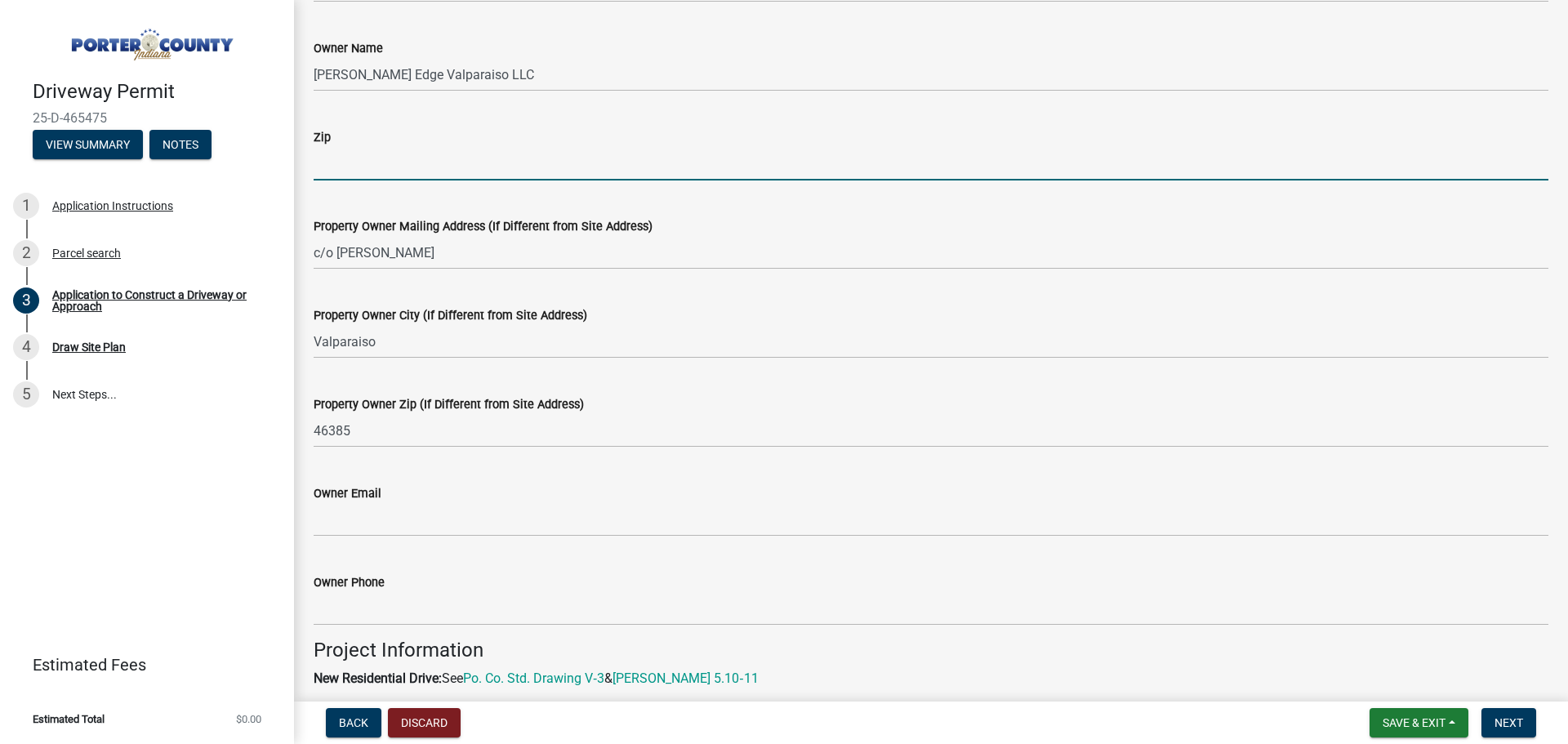
click at [329, 163] on input "Zip" at bounding box center [931, 163] width 1235 height 33
type input "46385"
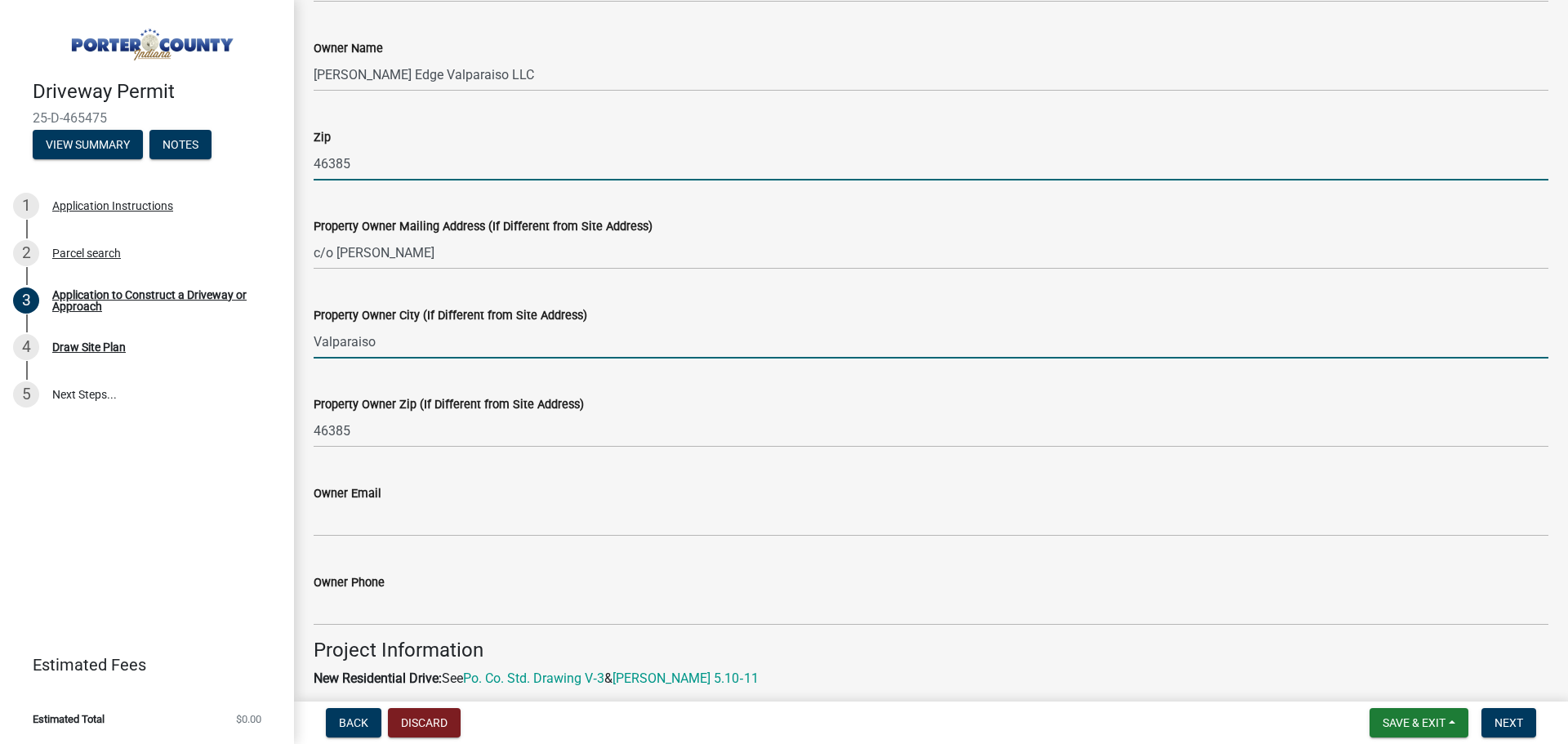
click at [745, 328] on input "Valparaiso" at bounding box center [931, 342] width 1235 height 33
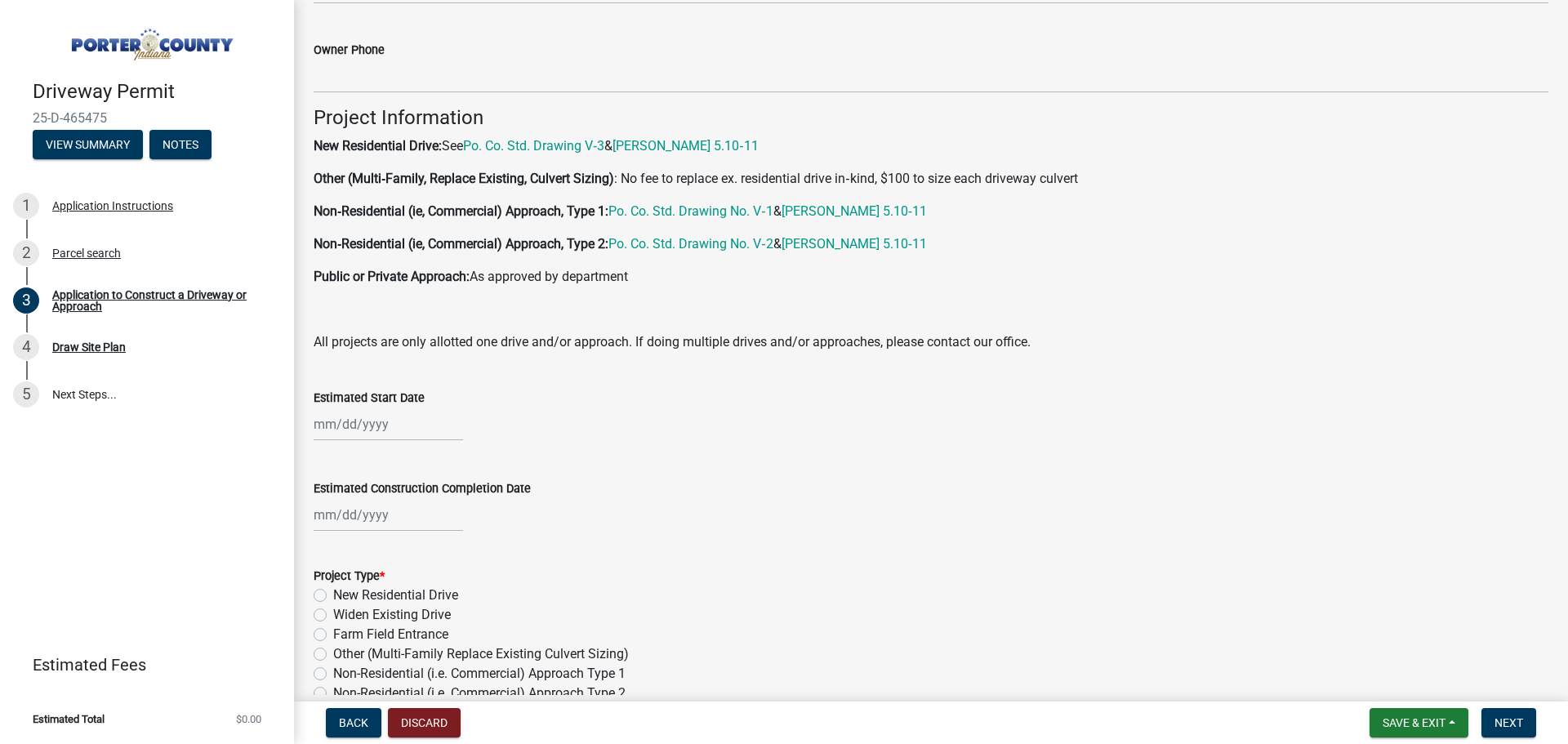
scroll to position [1062, 0]
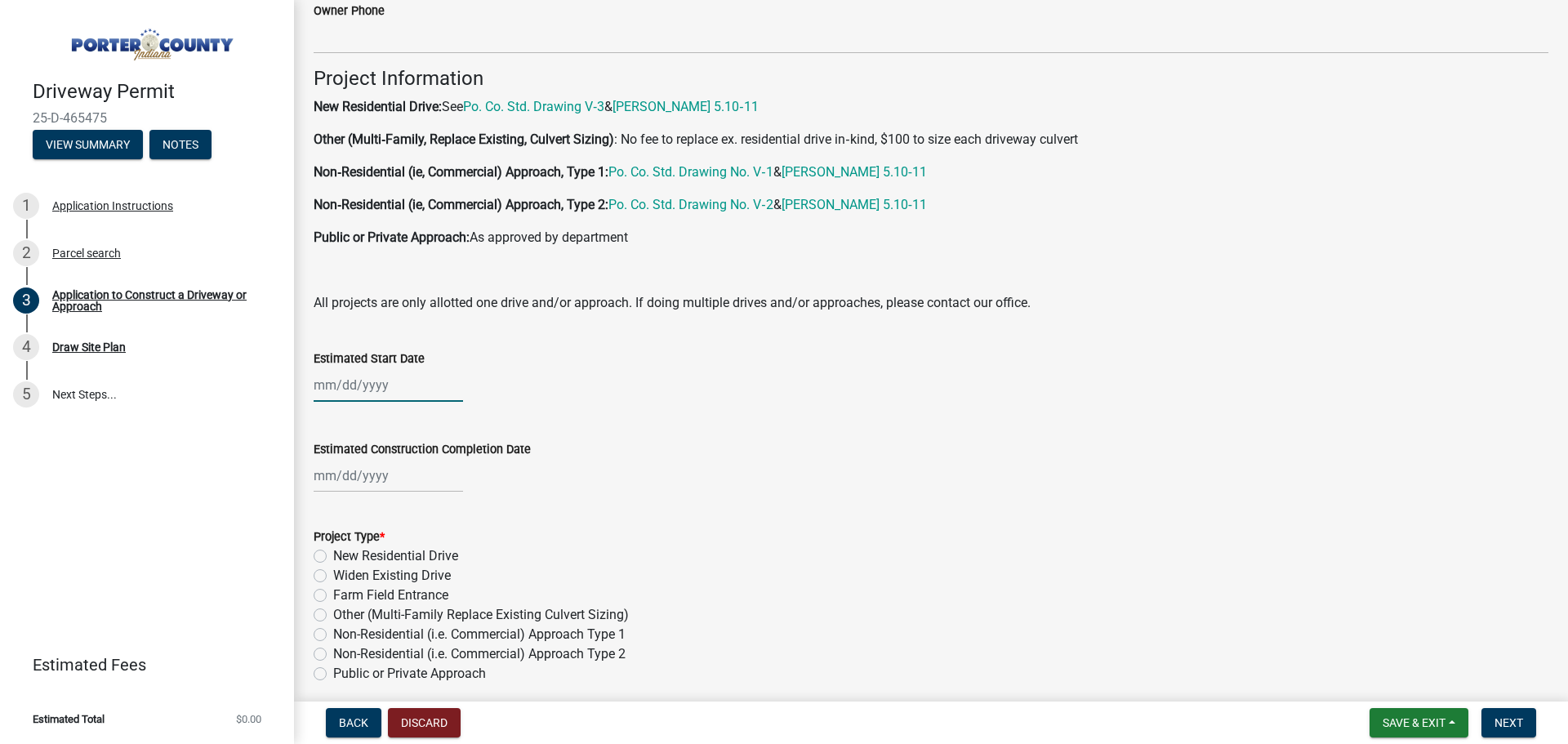
click at [334, 389] on div at bounding box center [388, 385] width 150 height 33
select select "8"
select select "2025"
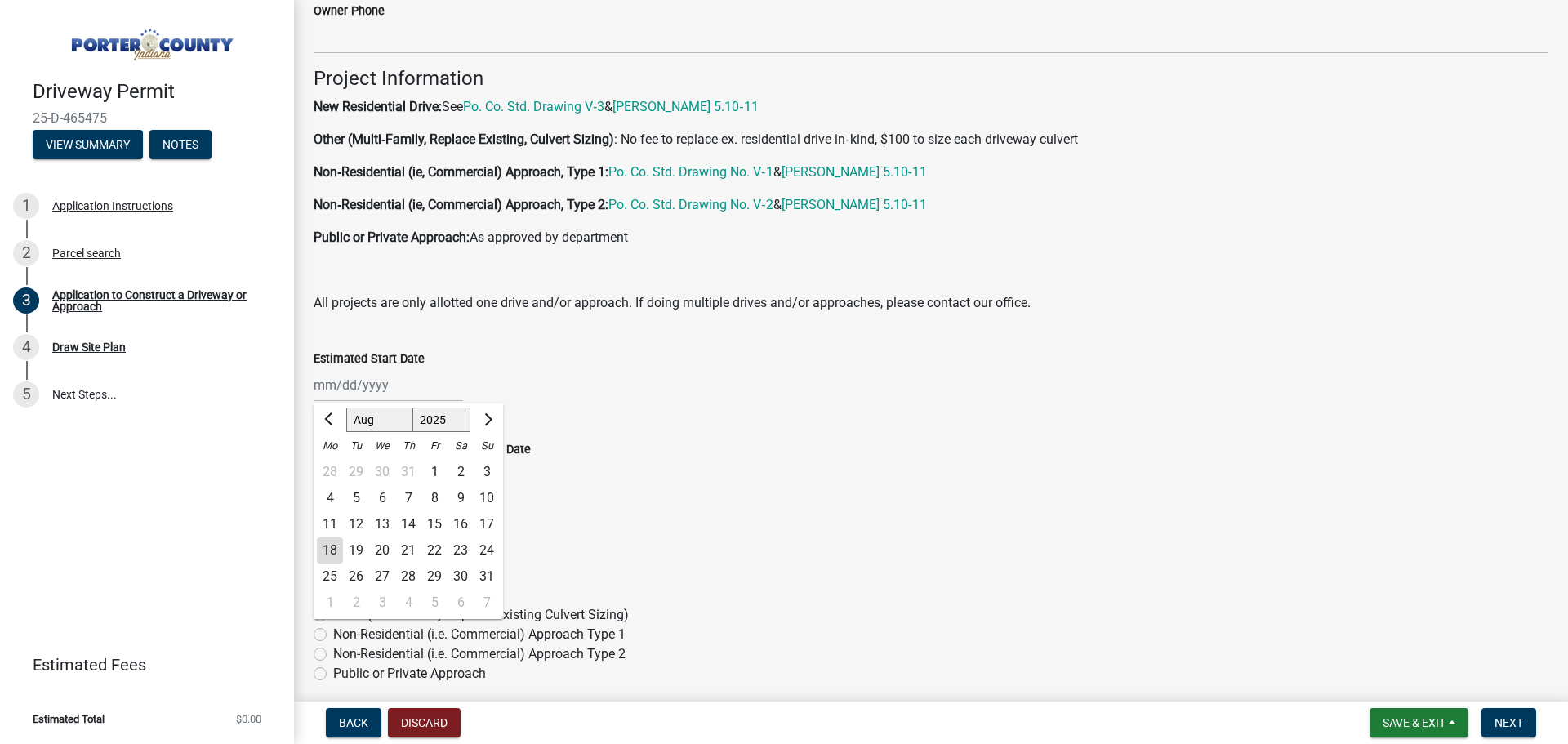
click at [462, 573] on div "30" at bounding box center [461, 577] width 26 height 26
type input "[DATE]"
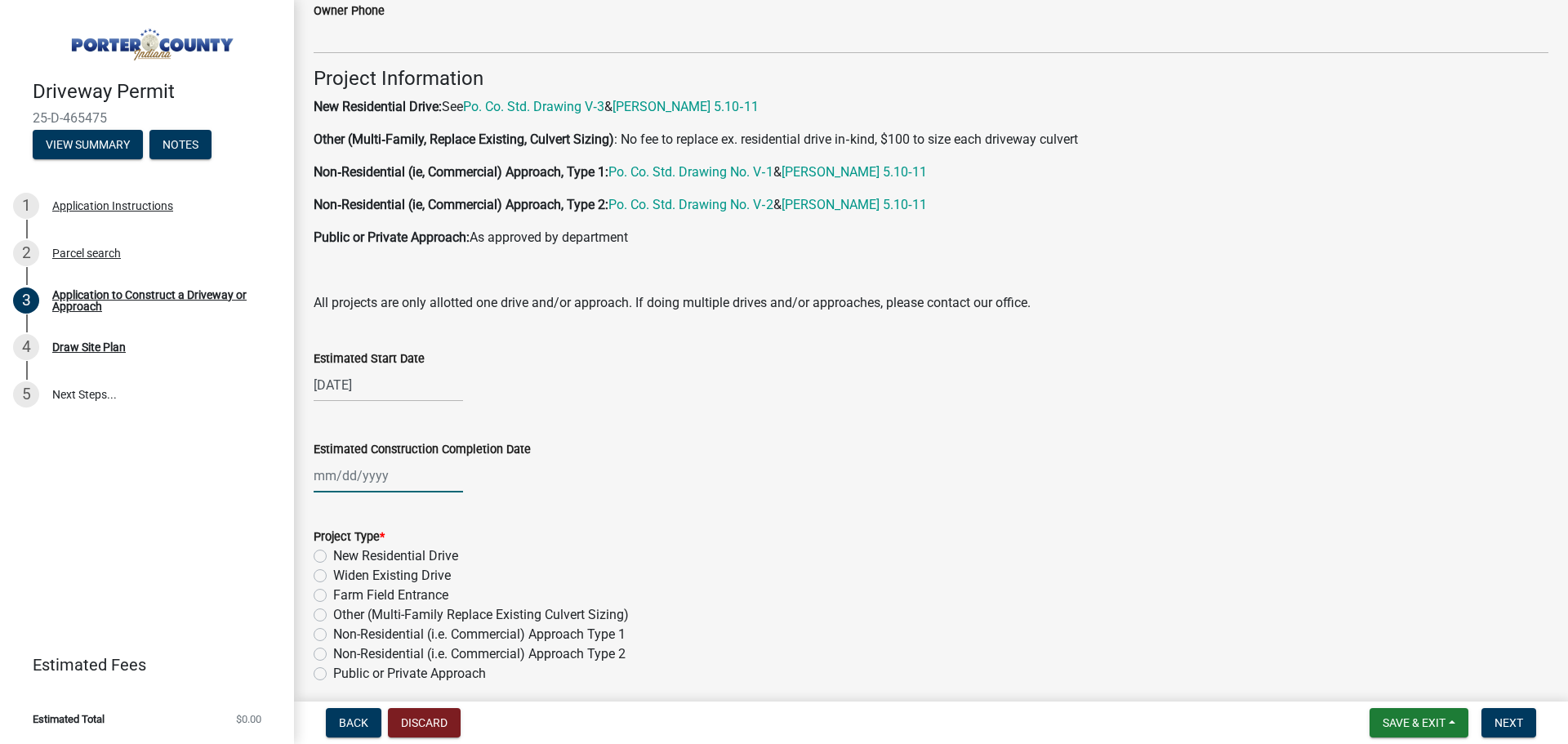
click at [355, 477] on div at bounding box center [388, 476] width 150 height 33
select select "8"
select select "2025"
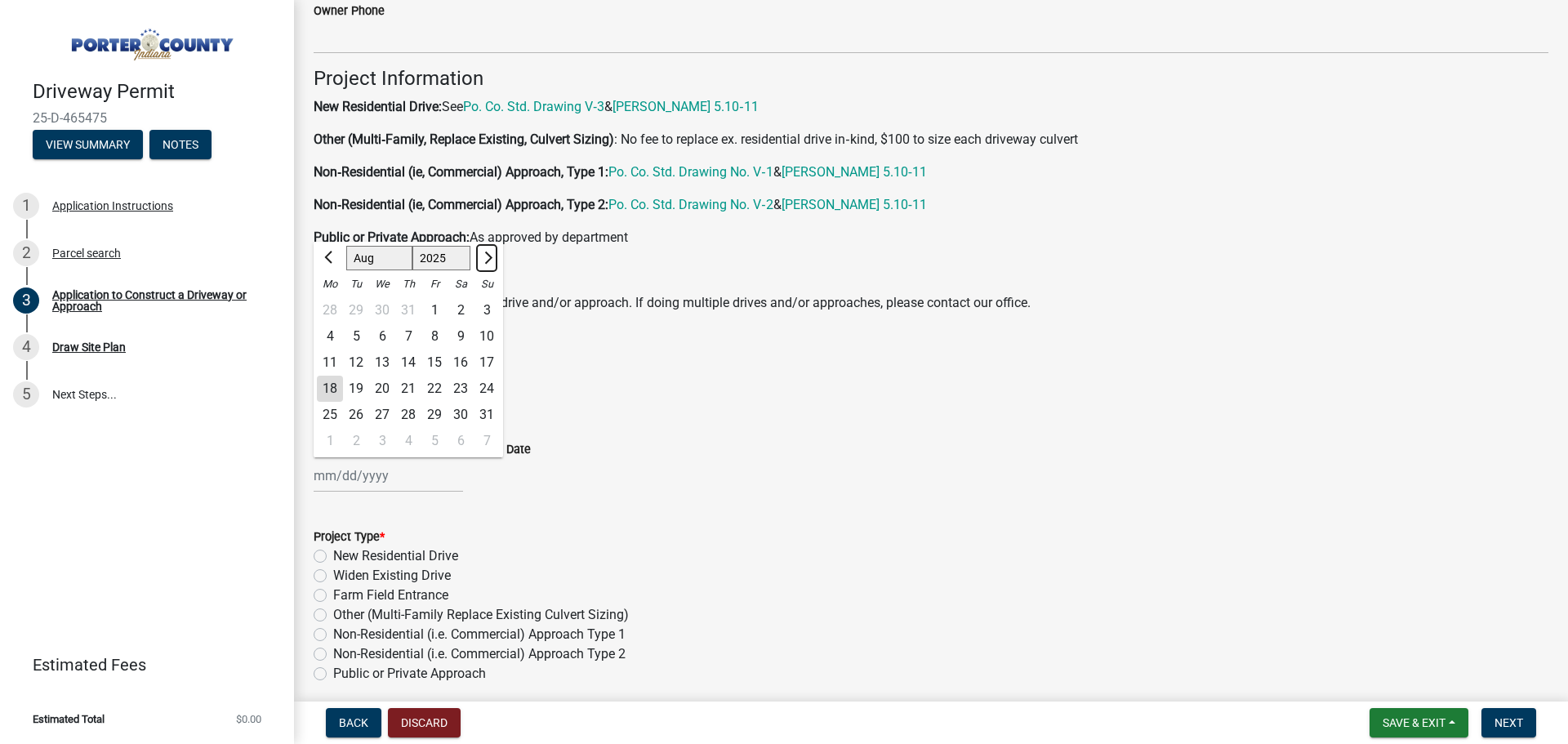
click at [485, 257] on span "Next month" at bounding box center [486, 256] width 12 height 12
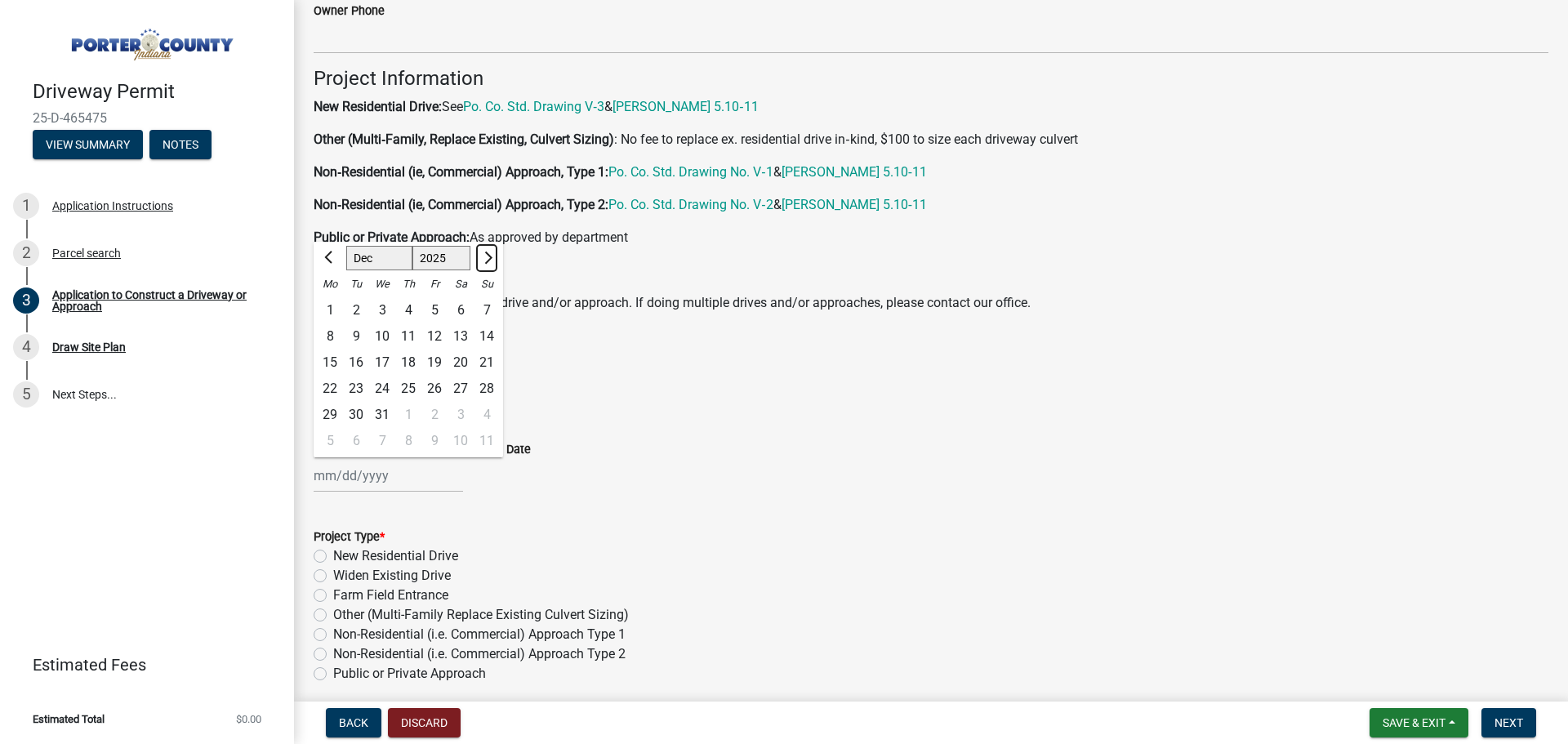
select select "1"
select select "2026"
click at [443, 415] on div "30" at bounding box center [435, 415] width 26 height 26
type input "[DATE]"
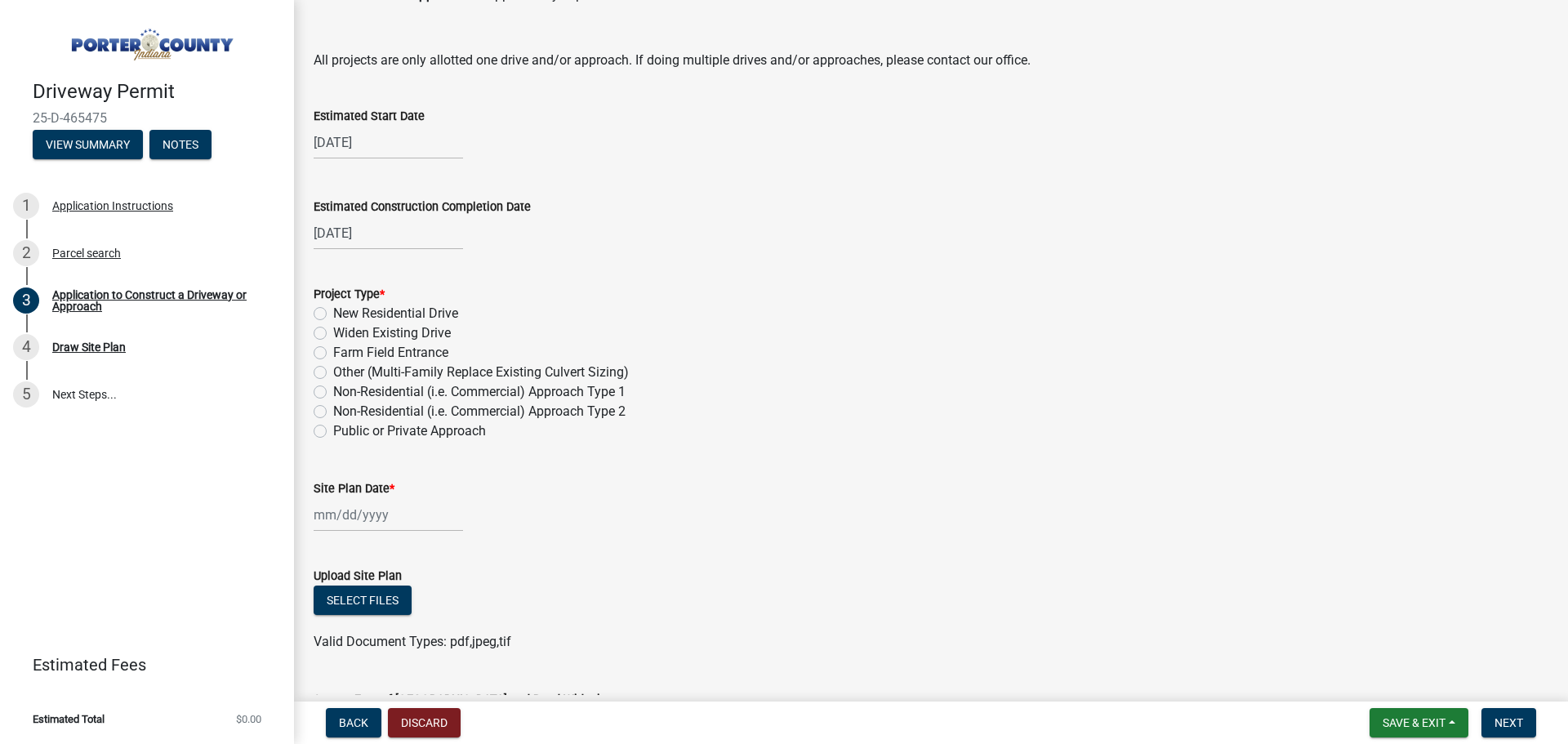
scroll to position [1307, 0]
click at [327, 308] on div "New Residential Drive" at bounding box center [931, 310] width 1235 height 20
click at [333, 313] on label "New Residential Drive" at bounding box center [396, 310] width 125 height 20
click at [333, 312] on input "New Residential Drive" at bounding box center [338, 306] width 10 height 10
radio input "true"
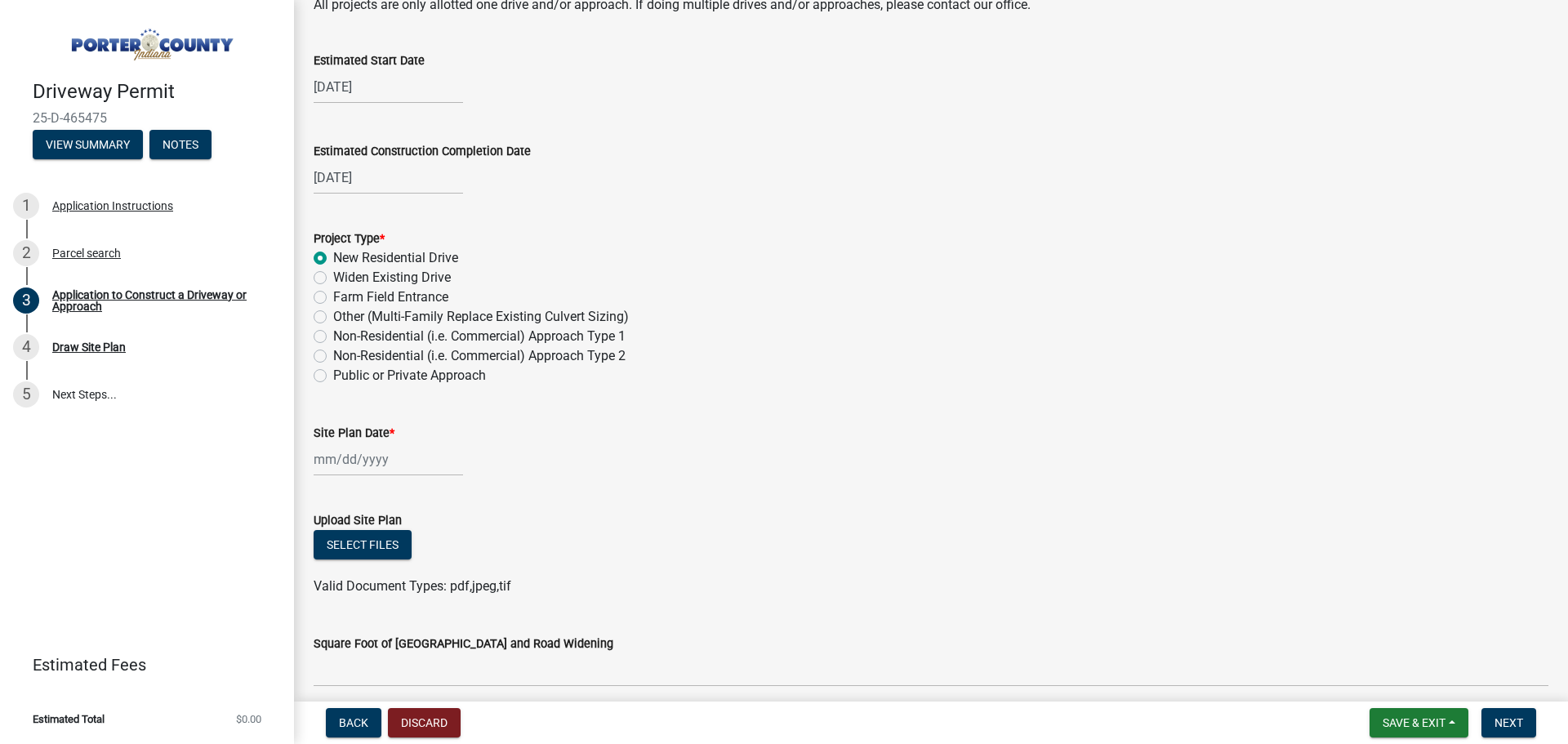
scroll to position [1389, 0]
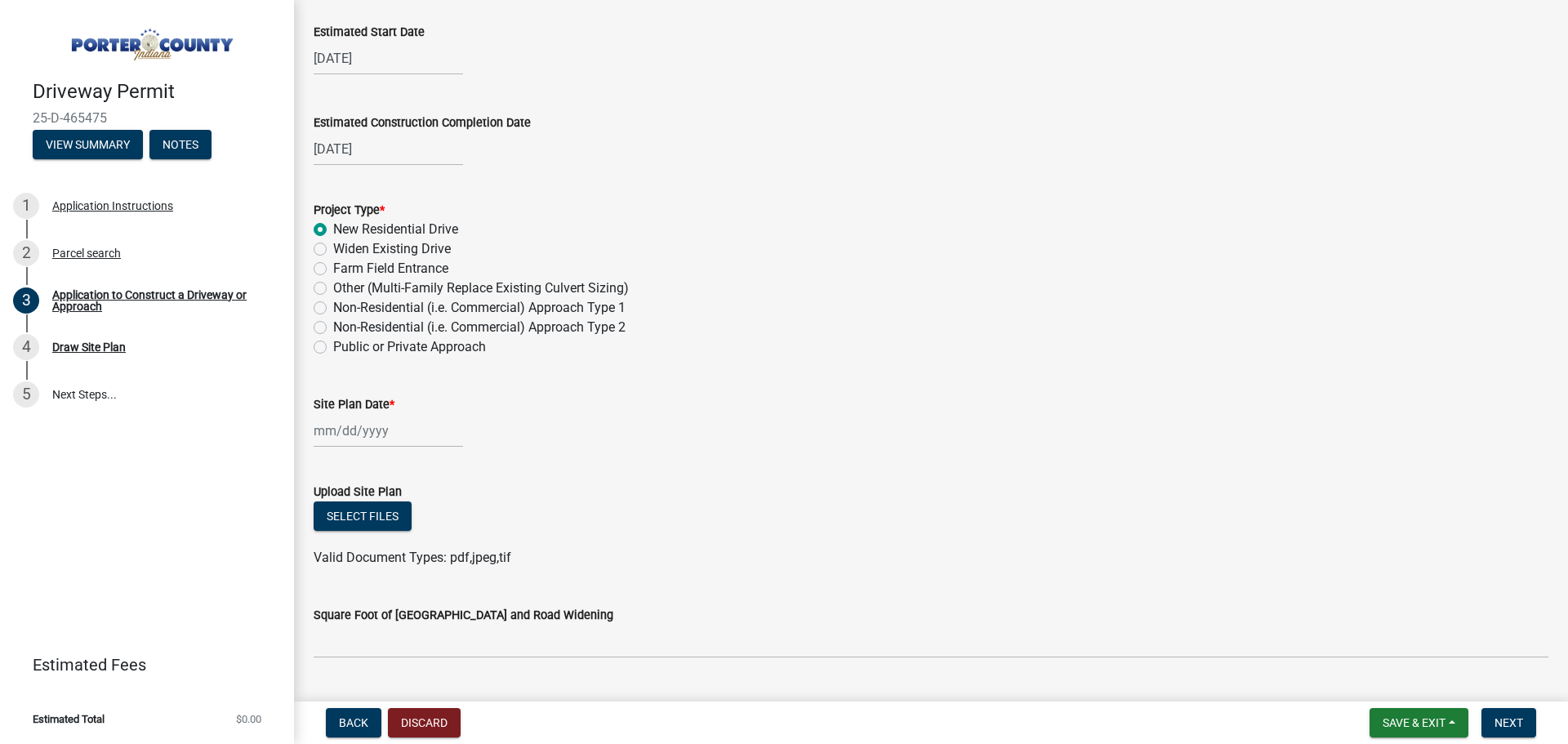
click at [335, 432] on div at bounding box center [388, 431] width 150 height 33
select select "8"
select select "2025"
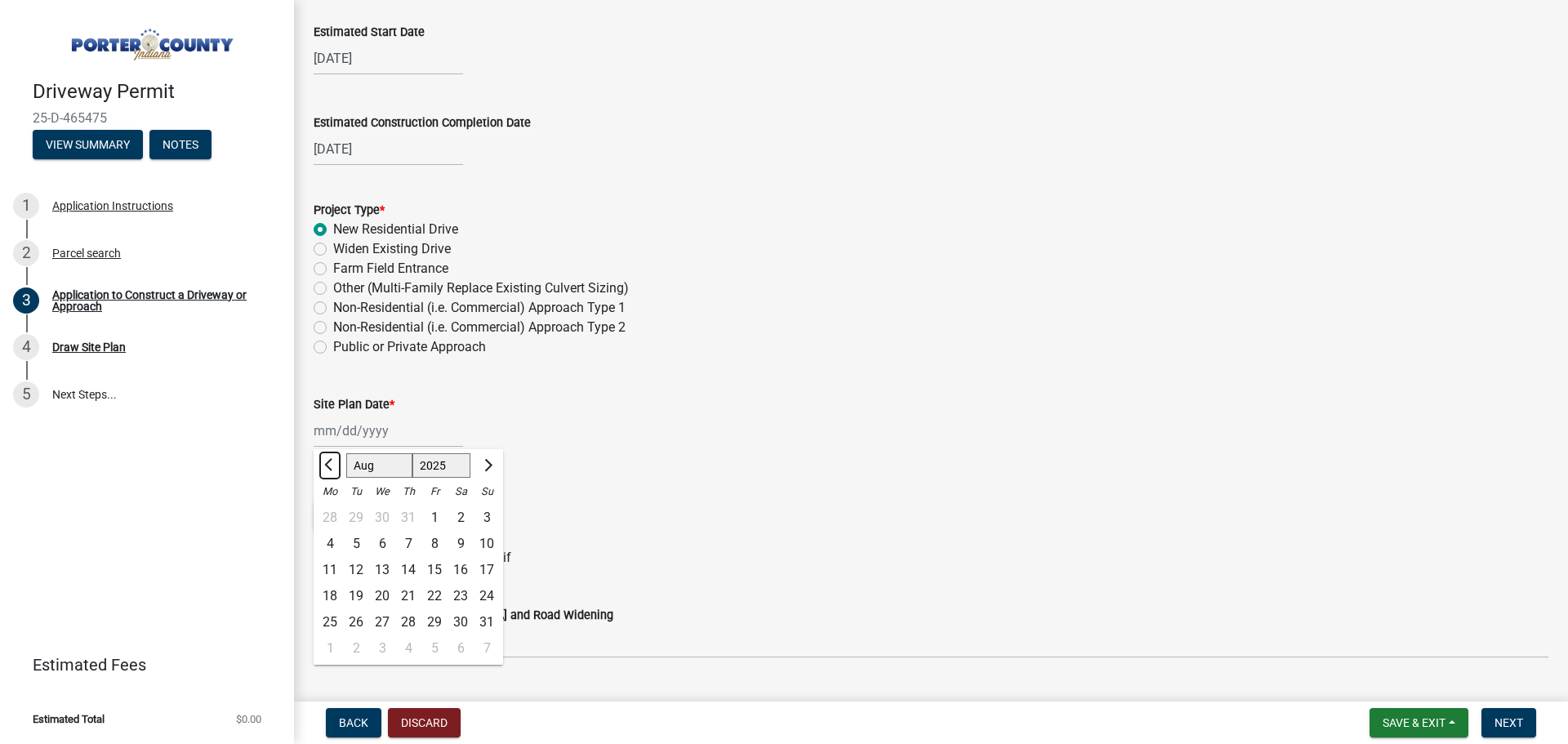
click at [327, 464] on span "Previous month" at bounding box center [330, 463] width 12 height 12
select select "6"
click at [363, 620] on div "24" at bounding box center [356, 622] width 26 height 26
type input "[DATE]"
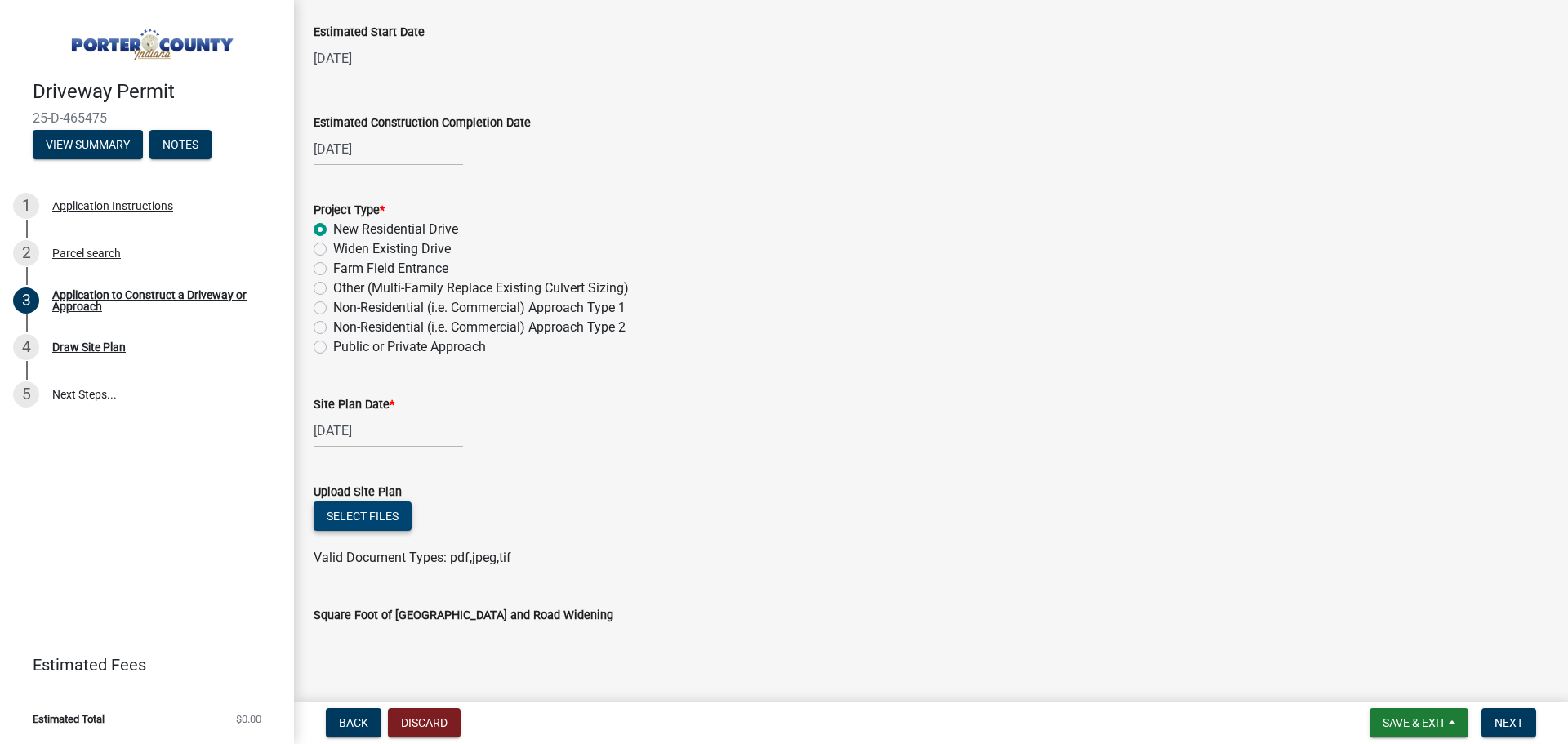
click at [368, 517] on button "Select files" at bounding box center [363, 516] width 98 height 30
click at [324, 430] on div "[DATE]" at bounding box center [388, 431] width 150 height 33
select select "6"
select select "2025"
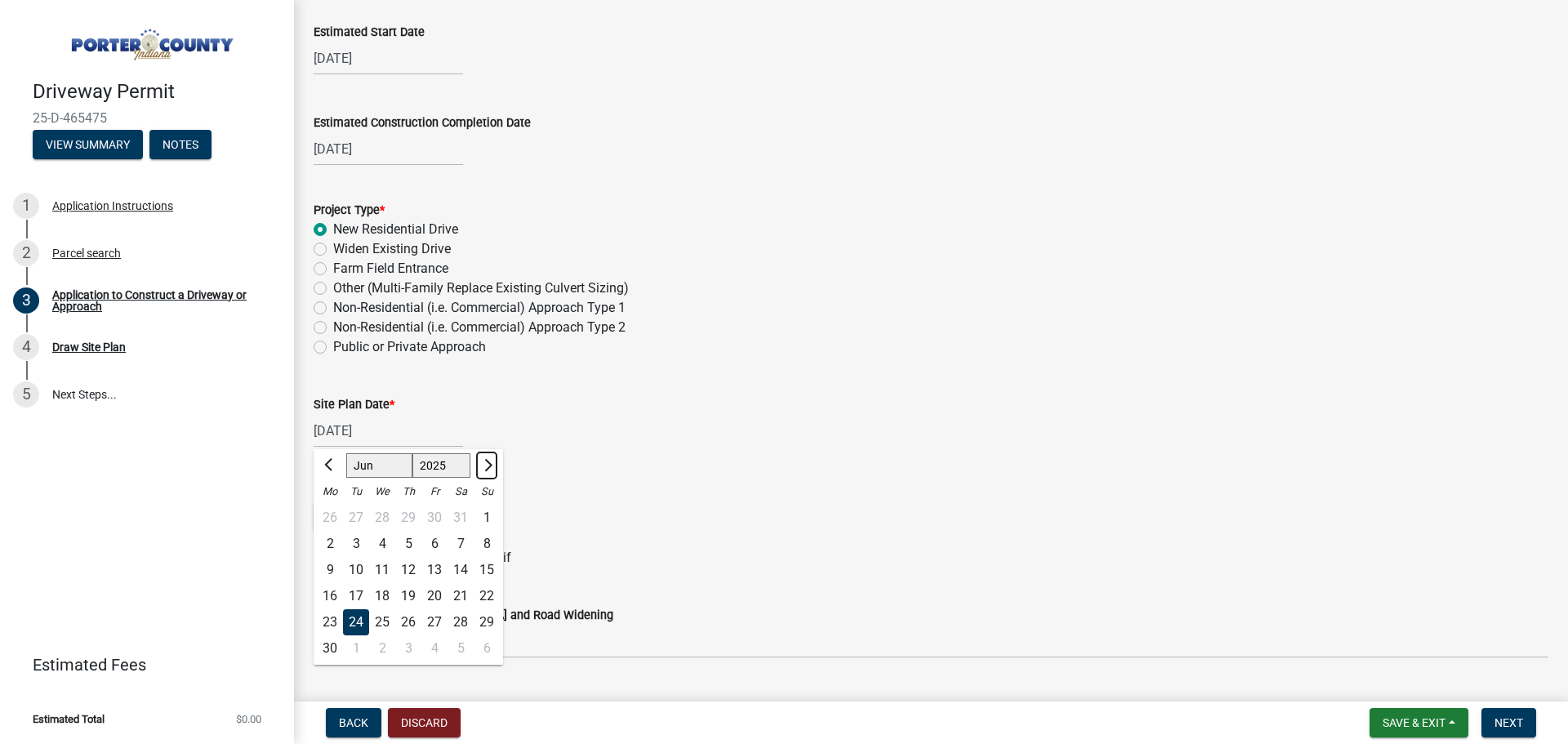
click at [492, 461] on button "Next month" at bounding box center [487, 465] width 20 height 26
click at [490, 462] on button "Next month" at bounding box center [487, 465] width 20 height 26
select select "8"
click at [330, 542] on div "4" at bounding box center [330, 544] width 26 height 26
type input "[DATE]"
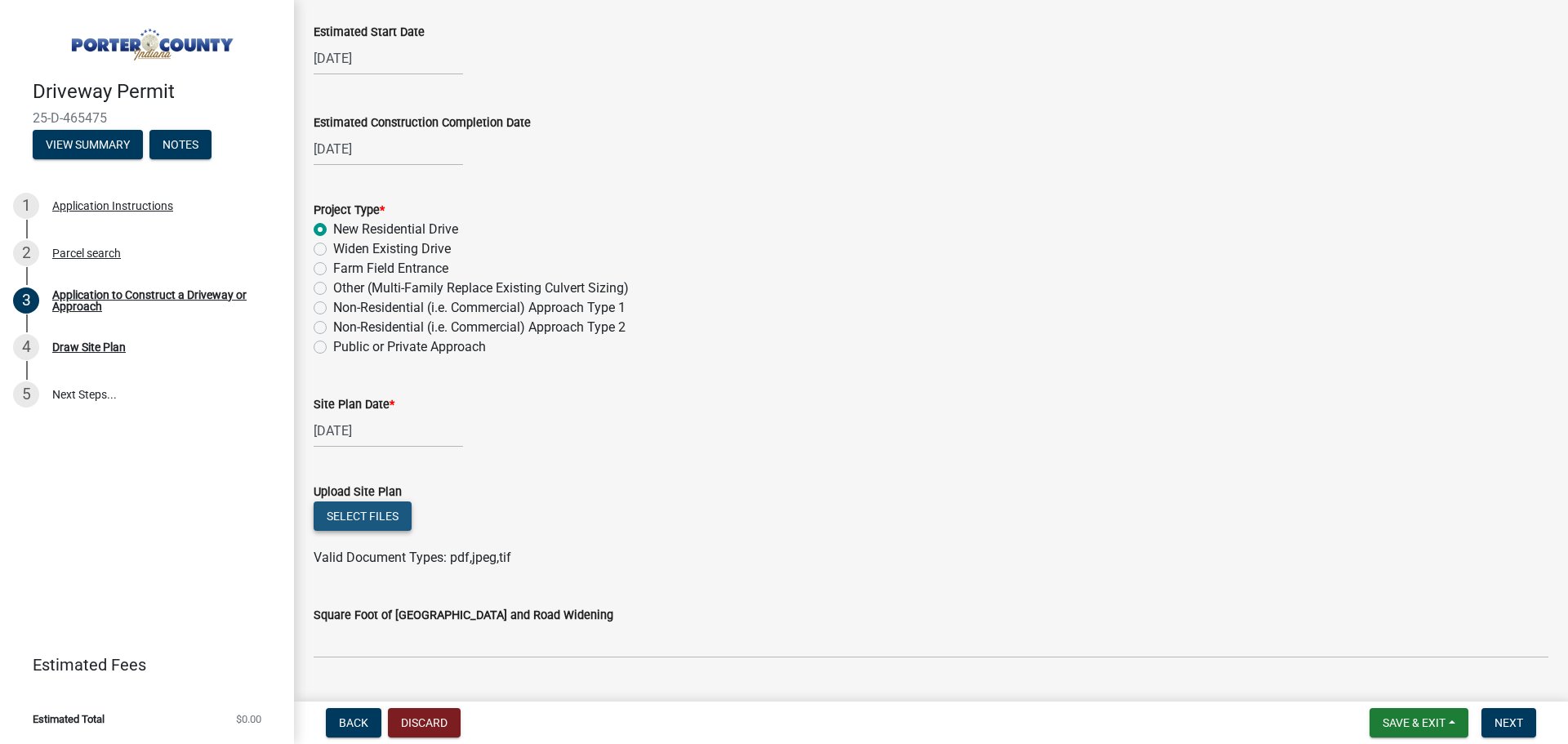
click at [354, 516] on button "Select files" at bounding box center [363, 516] width 98 height 30
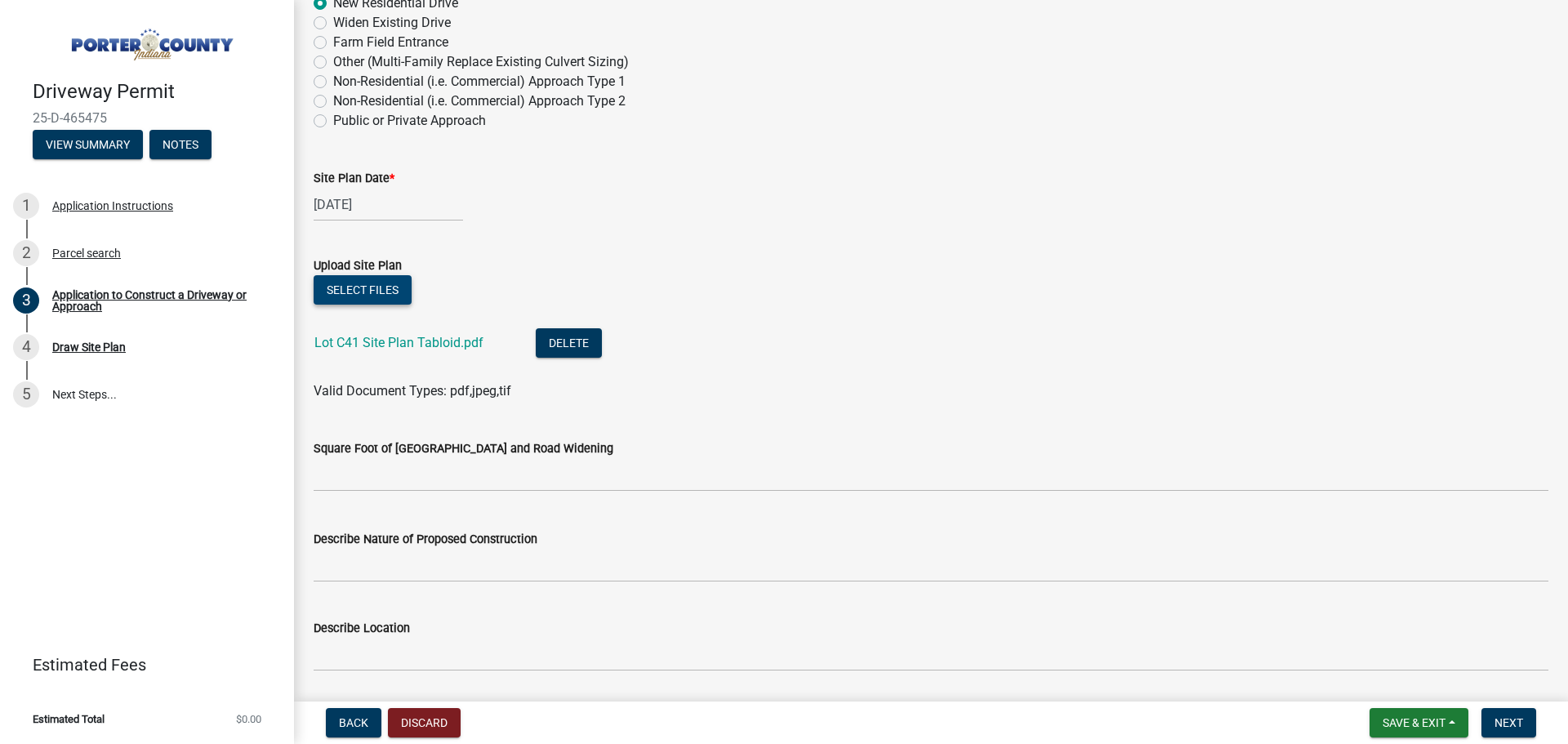
scroll to position [1668, 0]
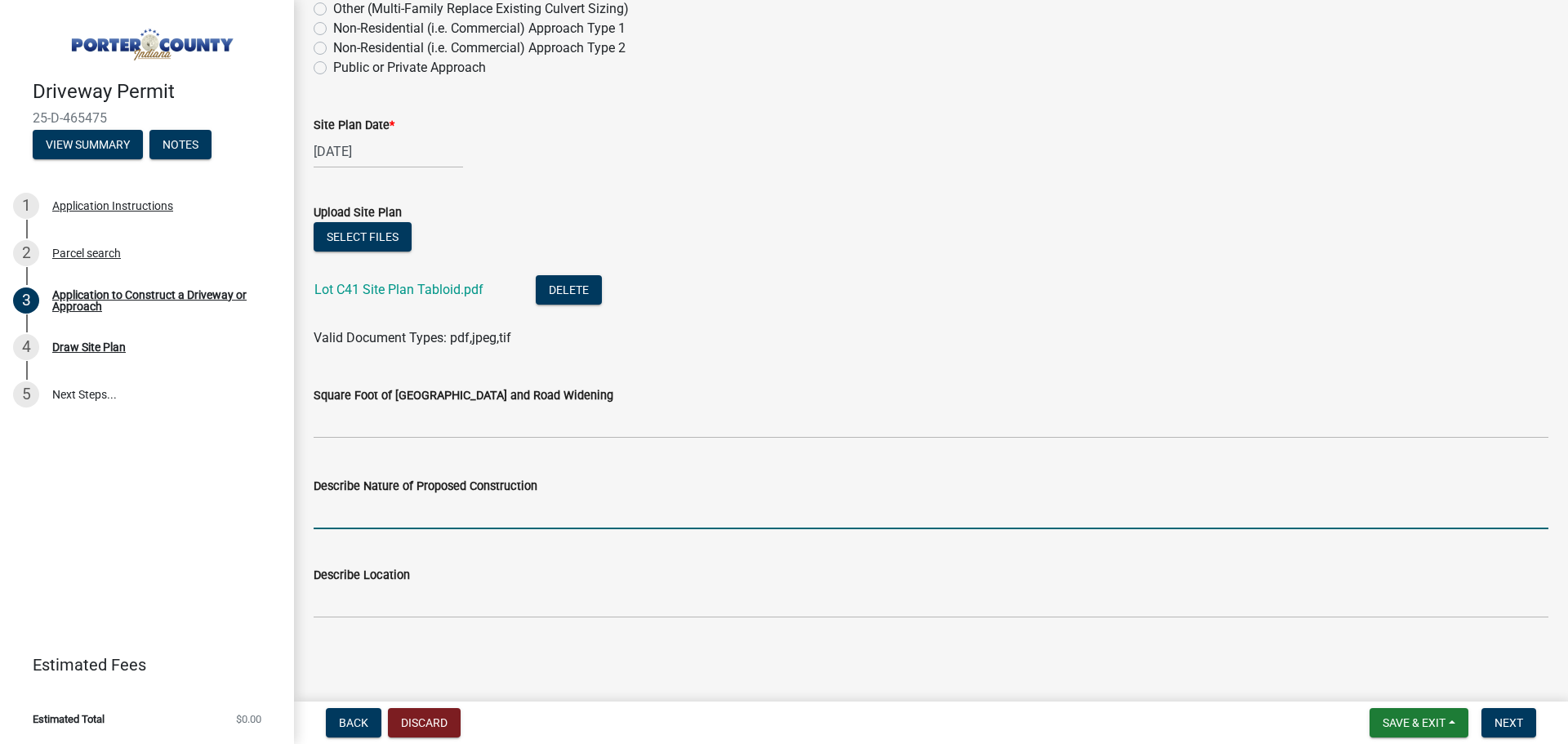
click at [359, 511] on input "Describe Nature of Proposed Construction" at bounding box center [931, 513] width 1235 height 33
type input "SFR new construction"
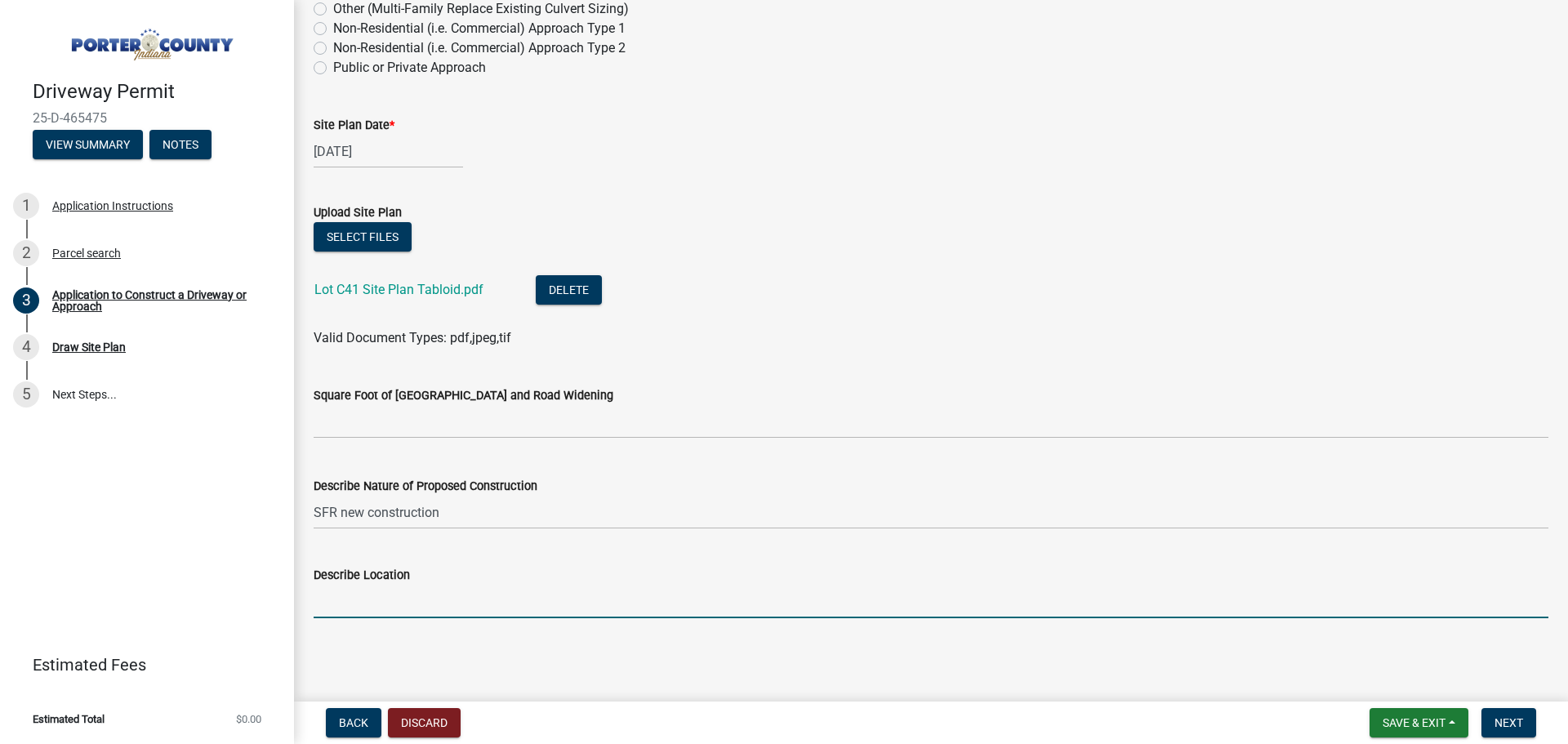
click at [365, 605] on input "Describe Location" at bounding box center [931, 602] width 1235 height 33
click at [395, 599] on input "Joliet and Hates-[PERSON_NAME]" at bounding box center [931, 602] width 1235 height 33
type input "Joliet and [PERSON_NAME]"
click at [1506, 716] on span "Next" at bounding box center [1509, 723] width 29 height 13
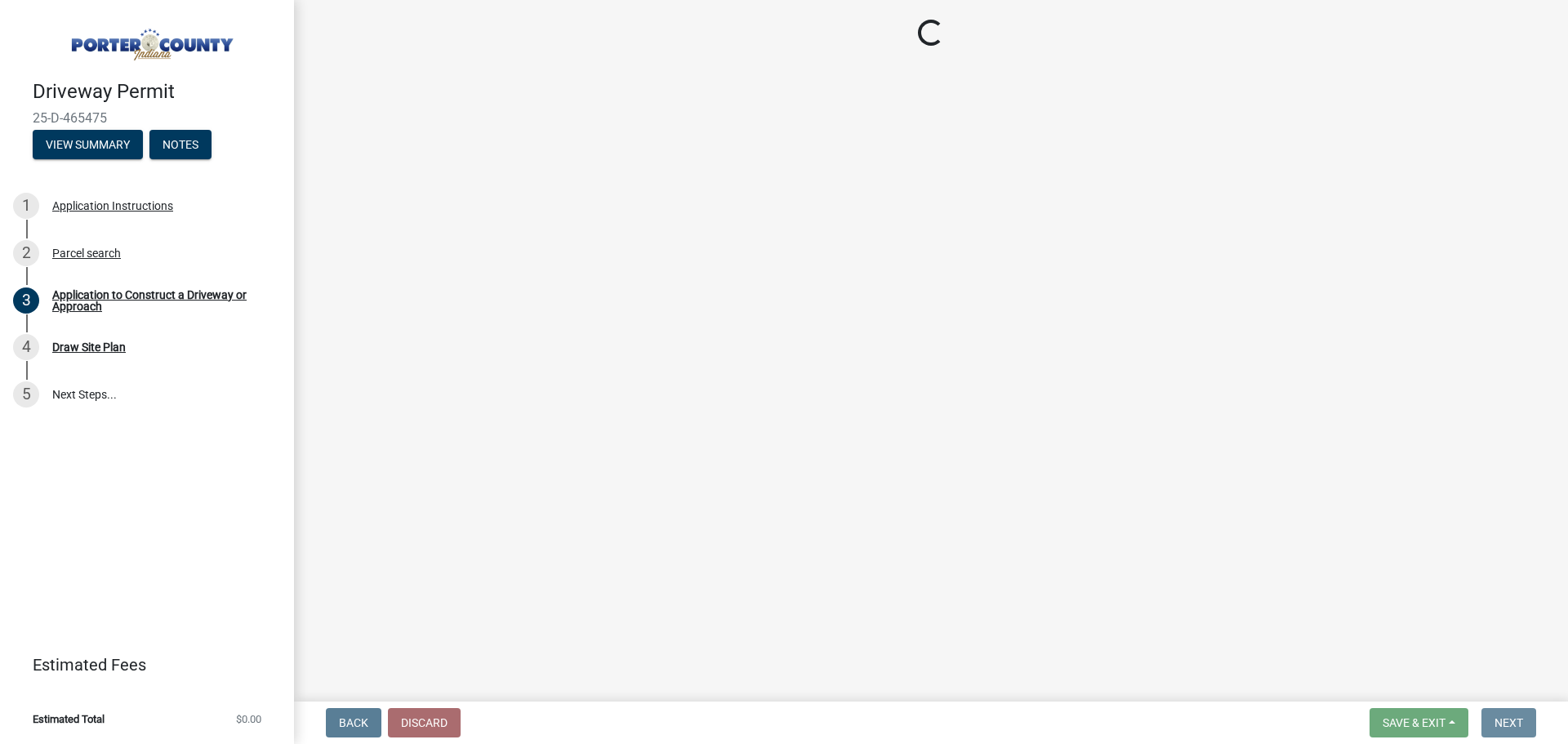
scroll to position [0, 0]
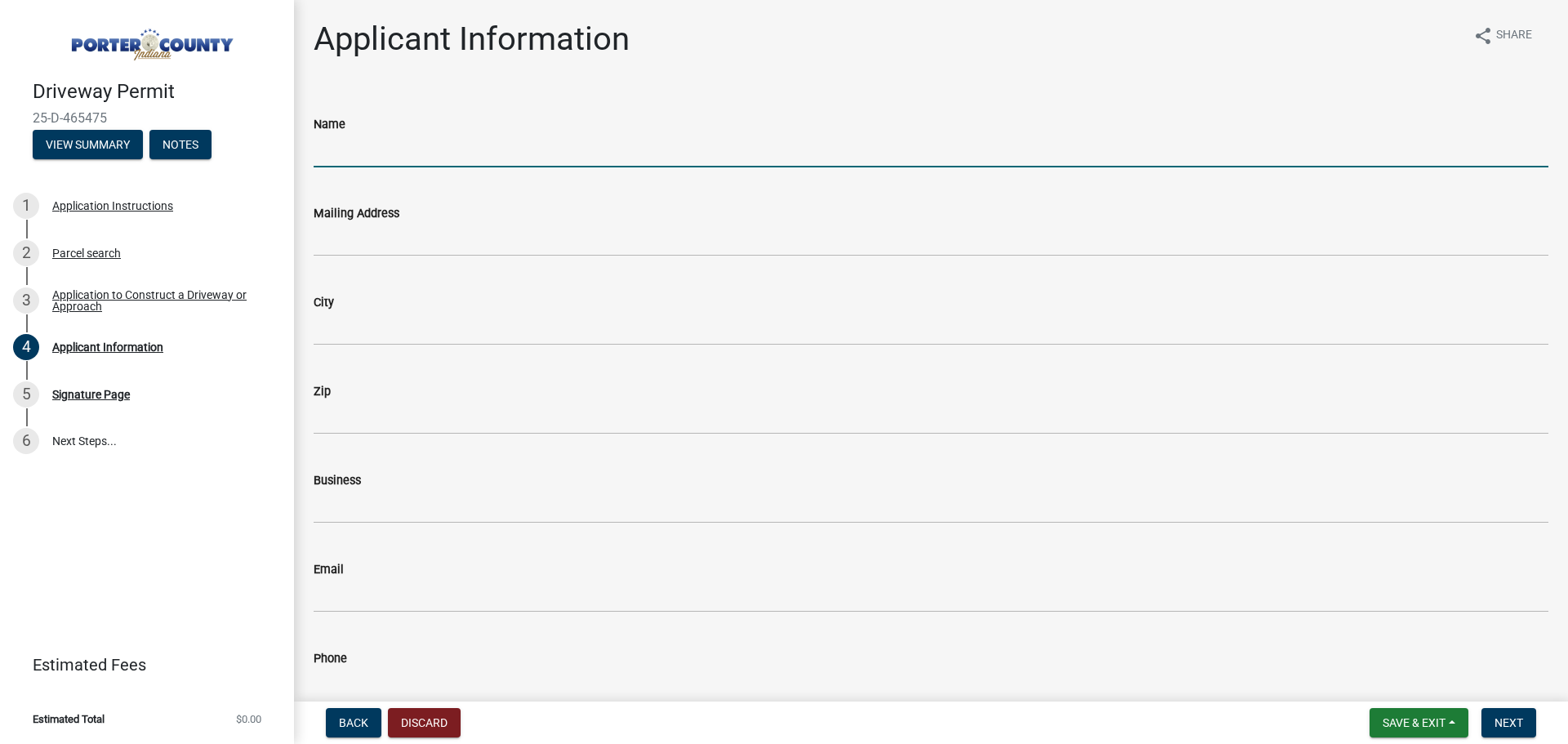
click at [360, 142] on input "Name" at bounding box center [931, 150] width 1235 height 33
type input "[PERSON_NAME] Builders, LLC"
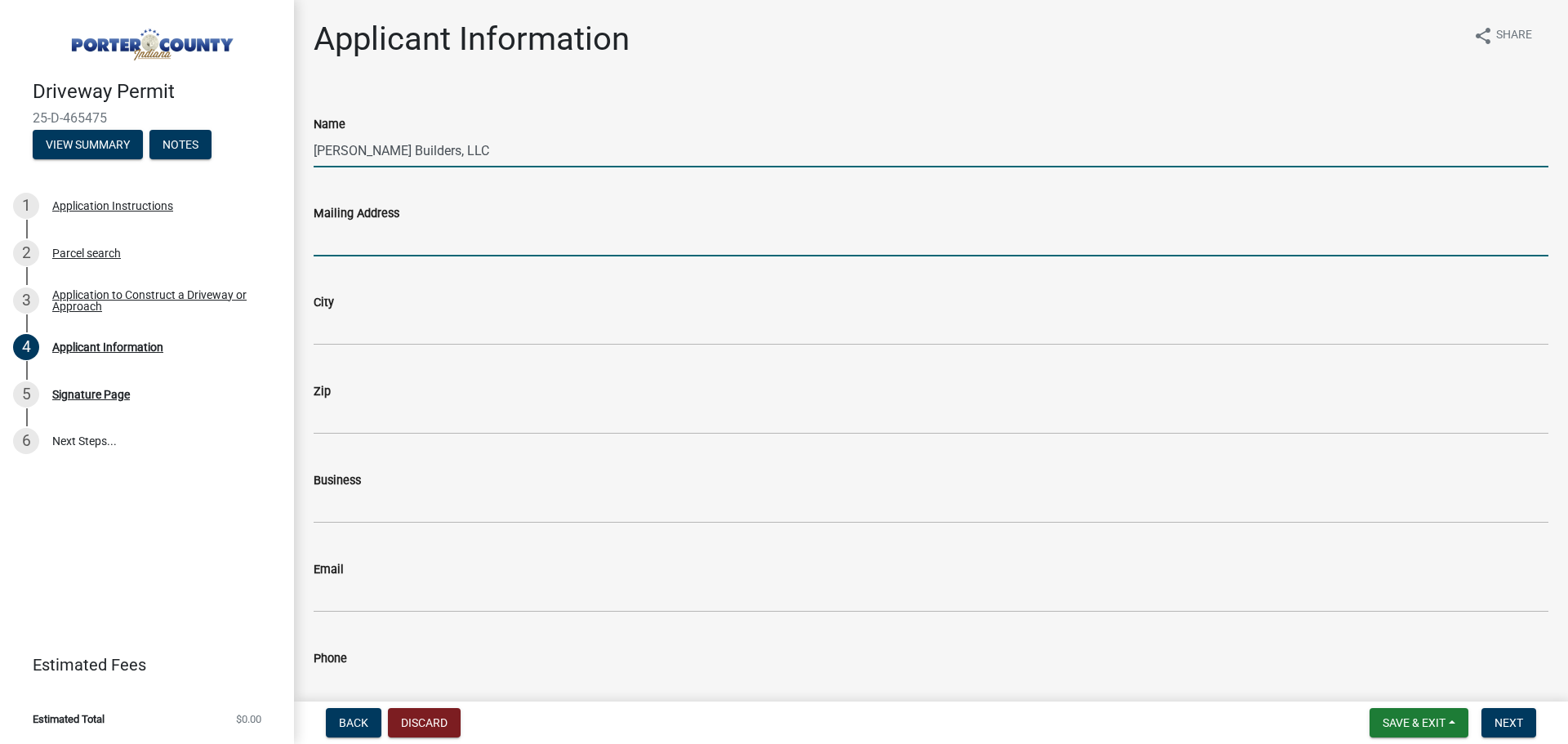
type input "[STREET_ADDRESS][PERSON_NAME]"
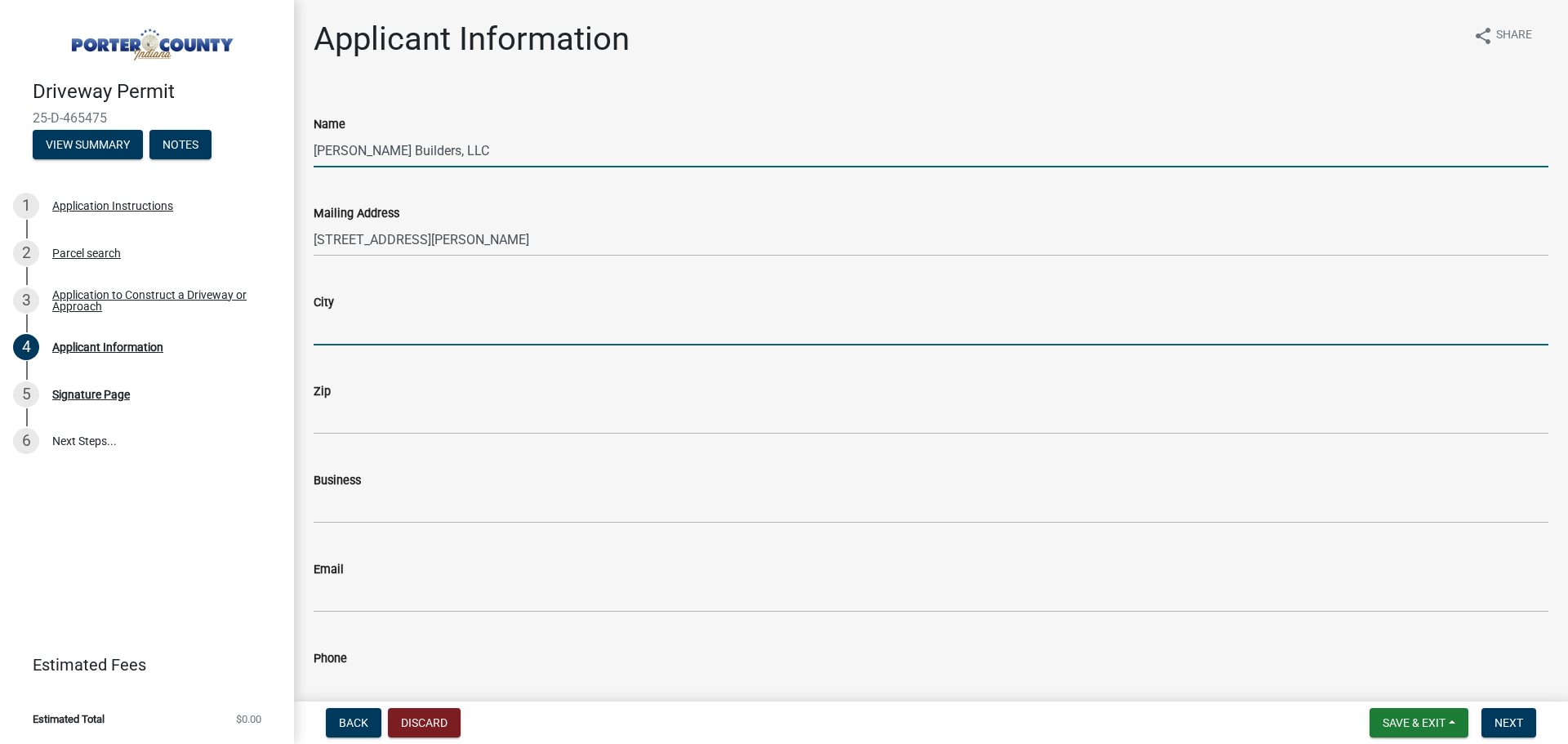
type input "Valparaiso"
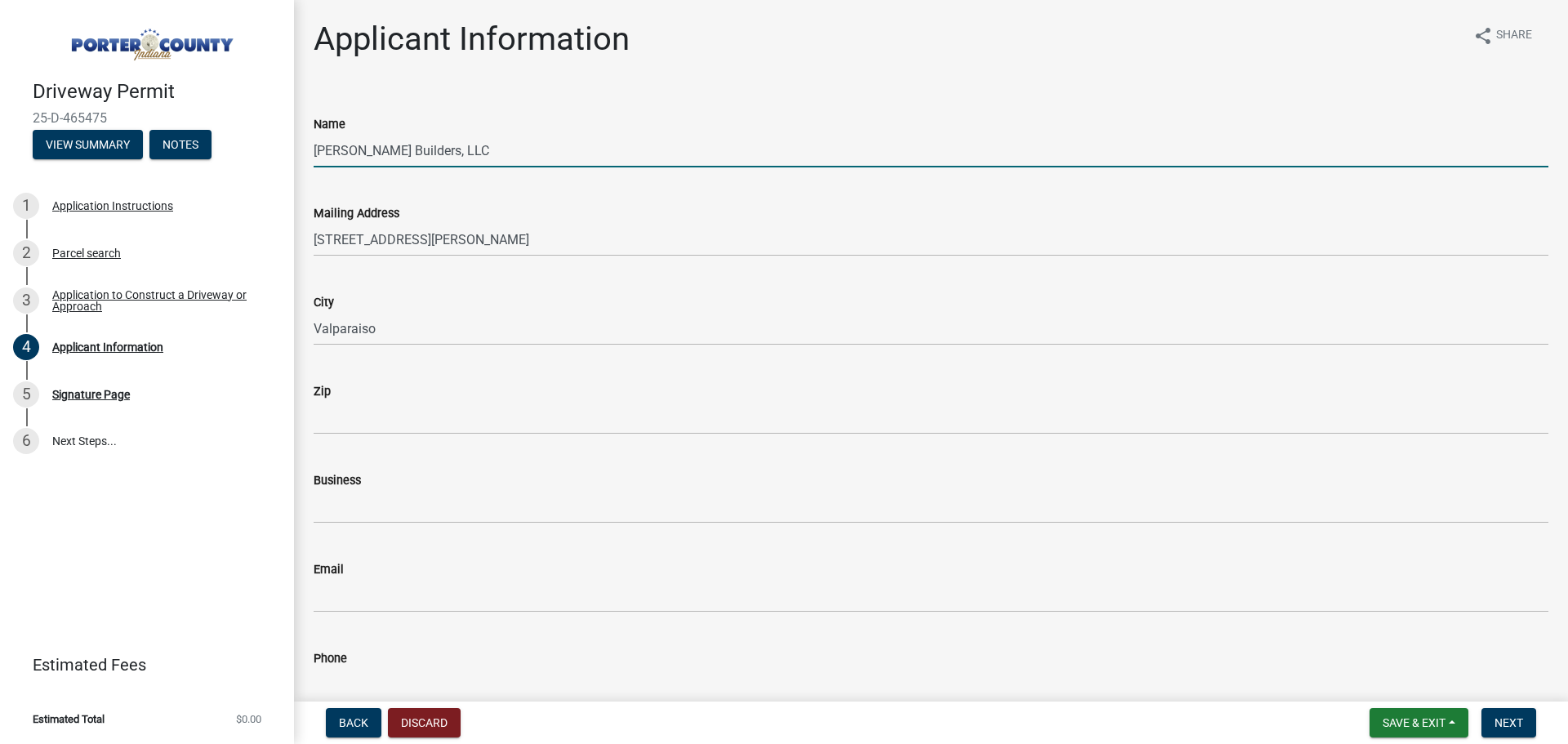
type input "46383"
type input "[PERSON_NAME] CBuilders, LLC"
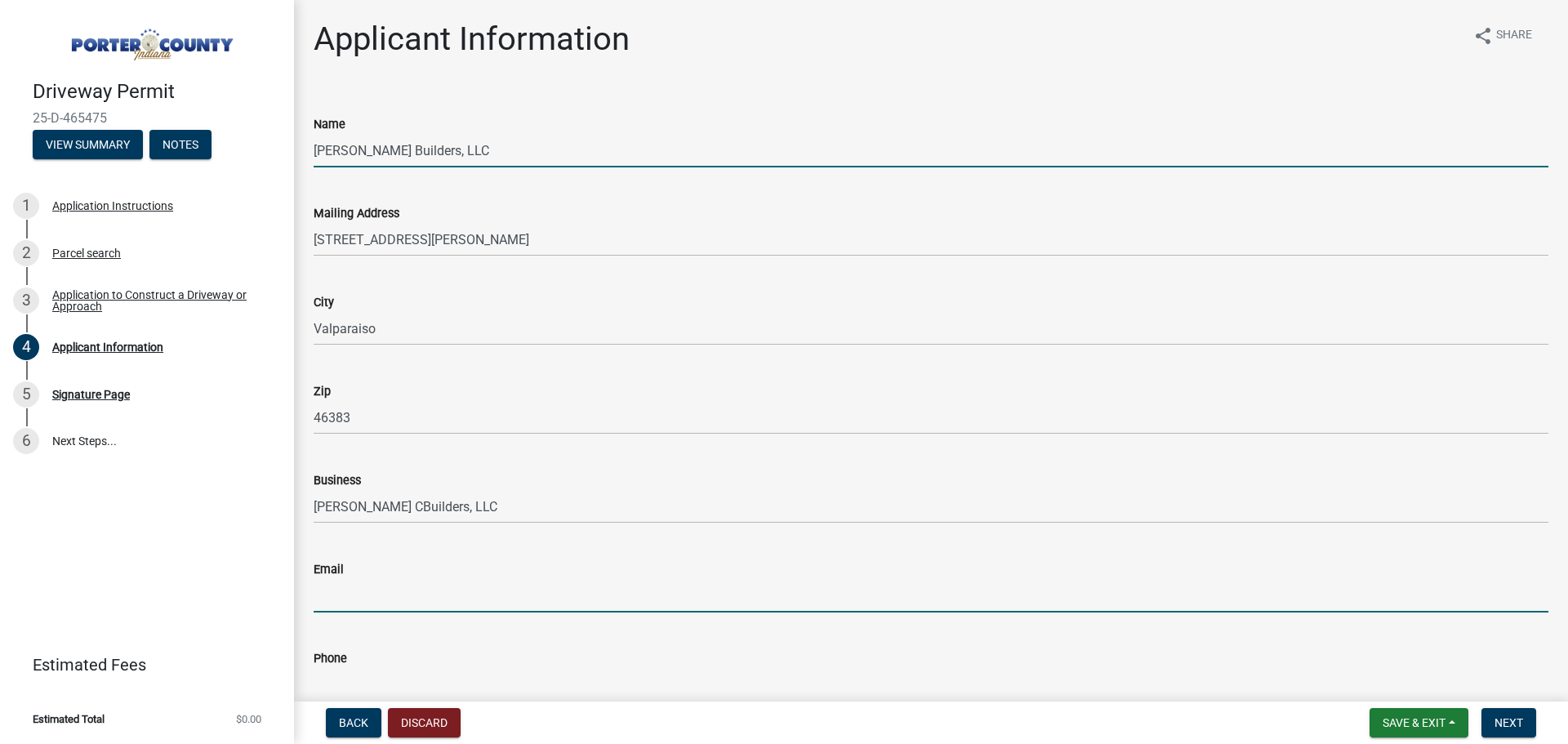
type input "[EMAIL_ADDRESS][DOMAIN_NAME]"
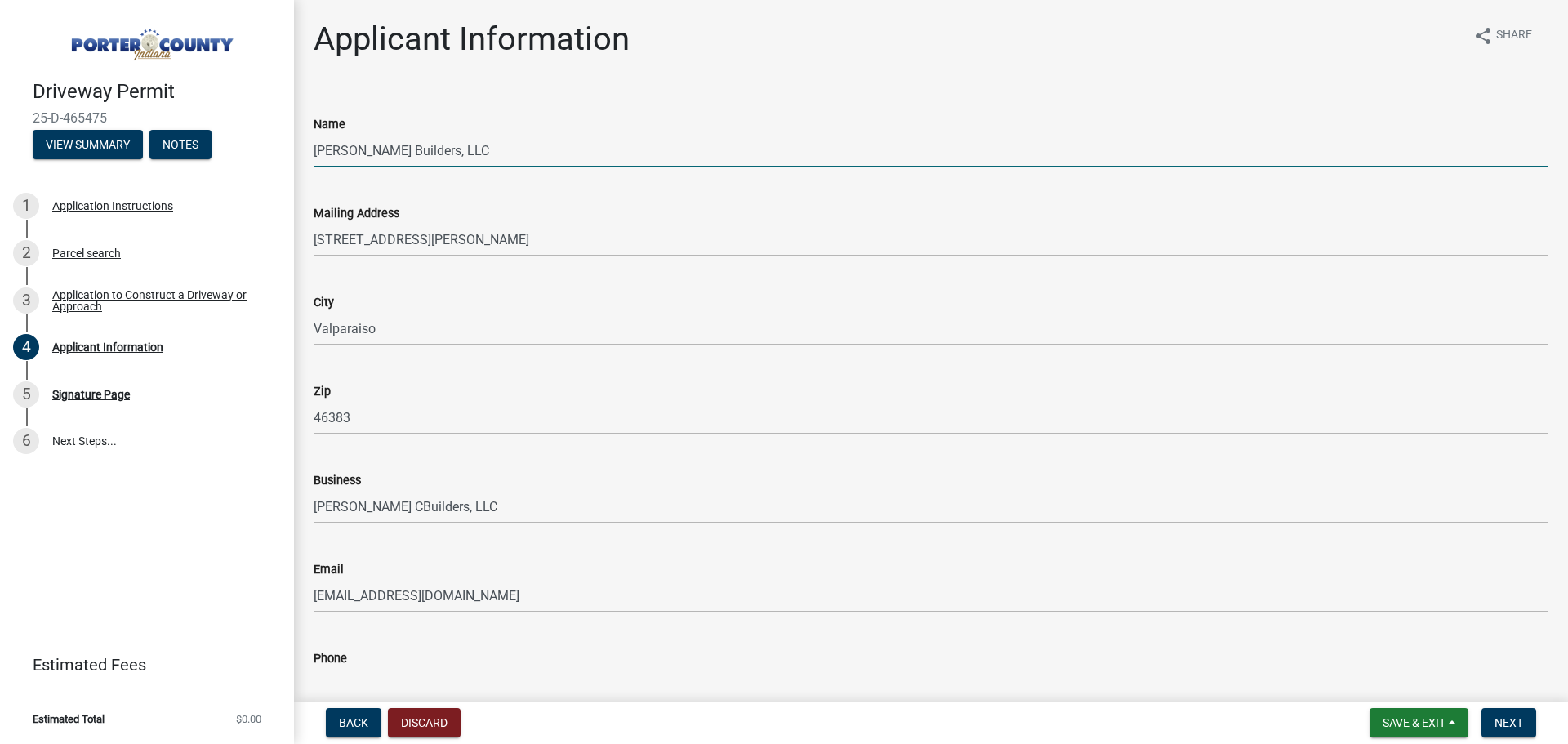
type input "2194648055"
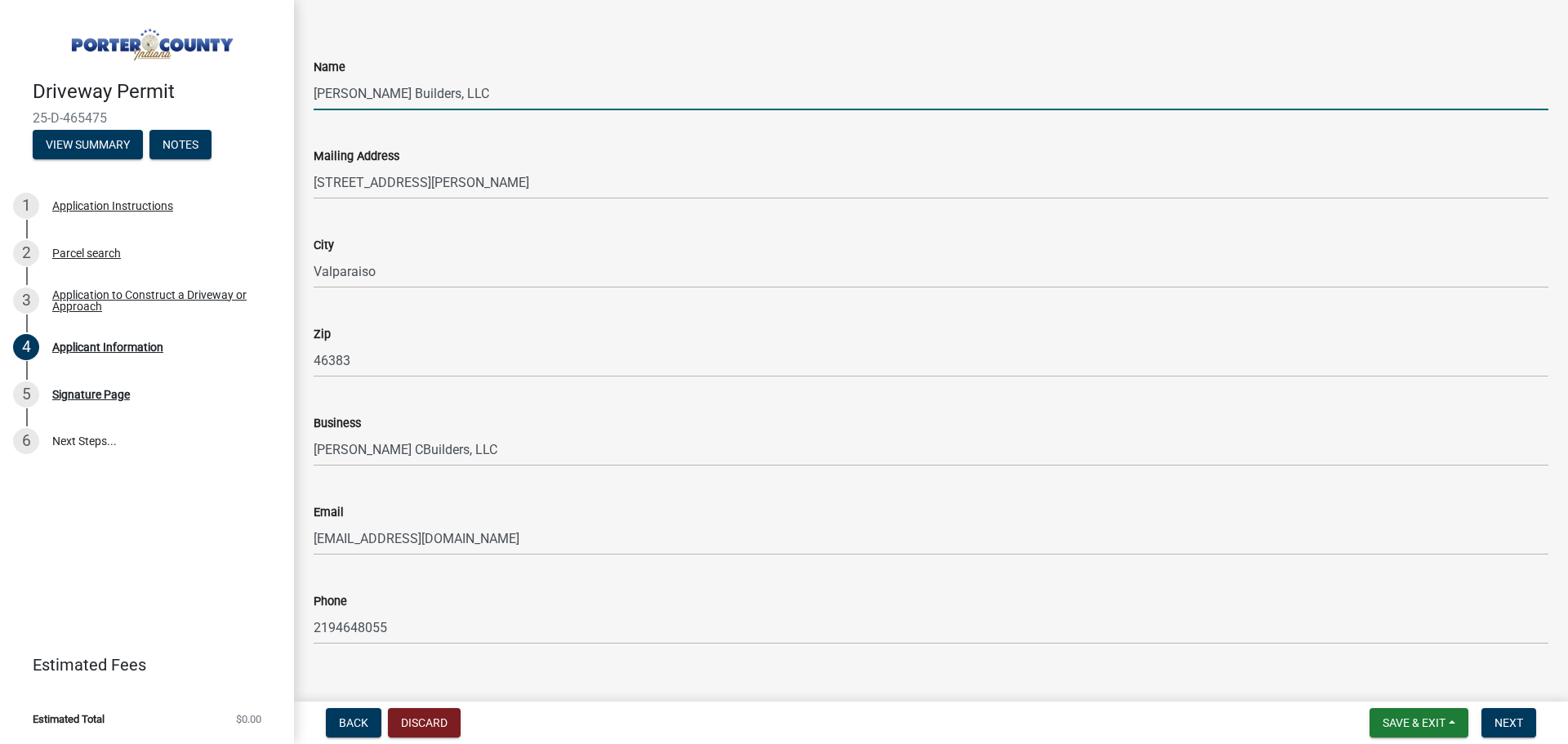
scroll to position [84, 0]
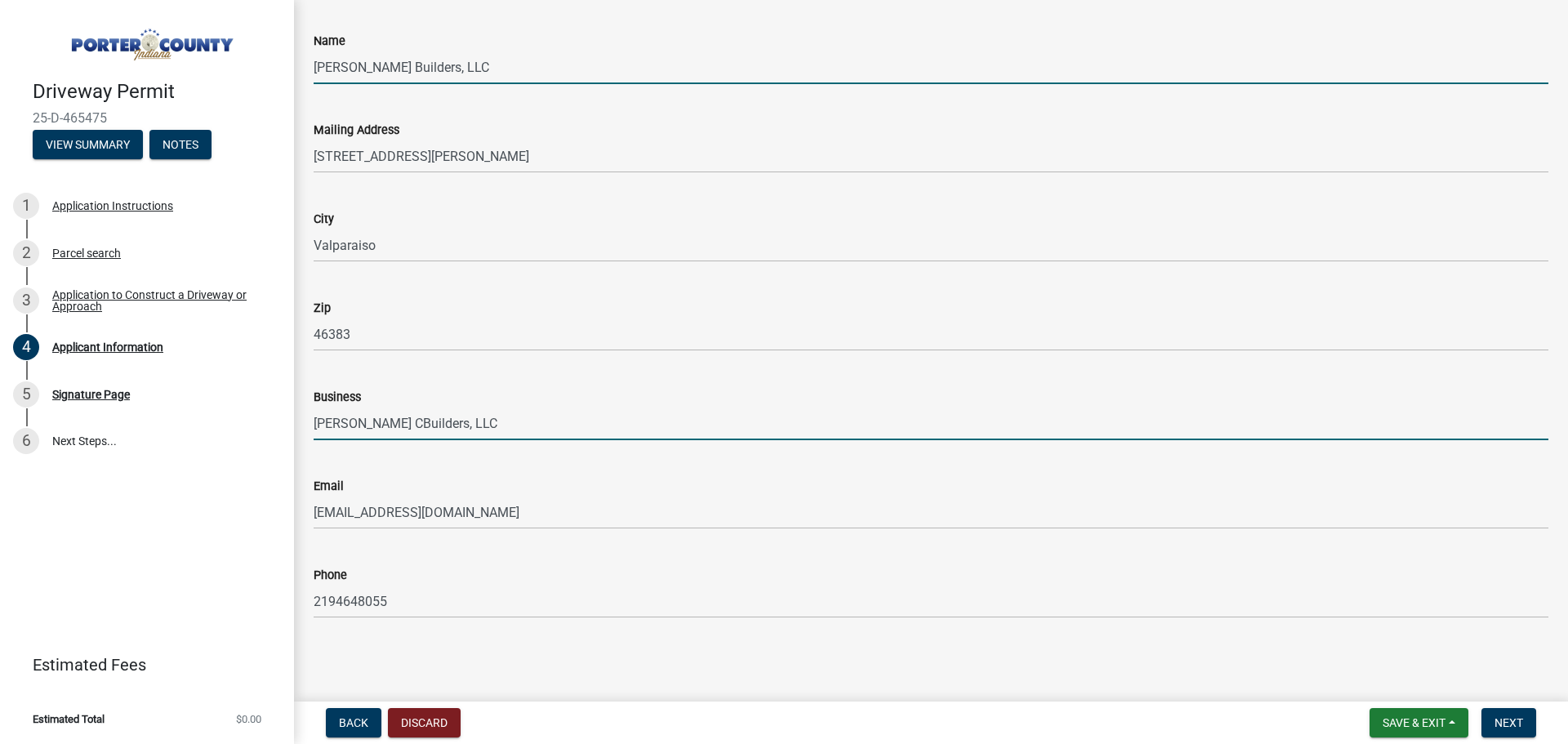
click at [377, 423] on input "[PERSON_NAME] CBuilders, LLC" at bounding box center [931, 424] width 1235 height 33
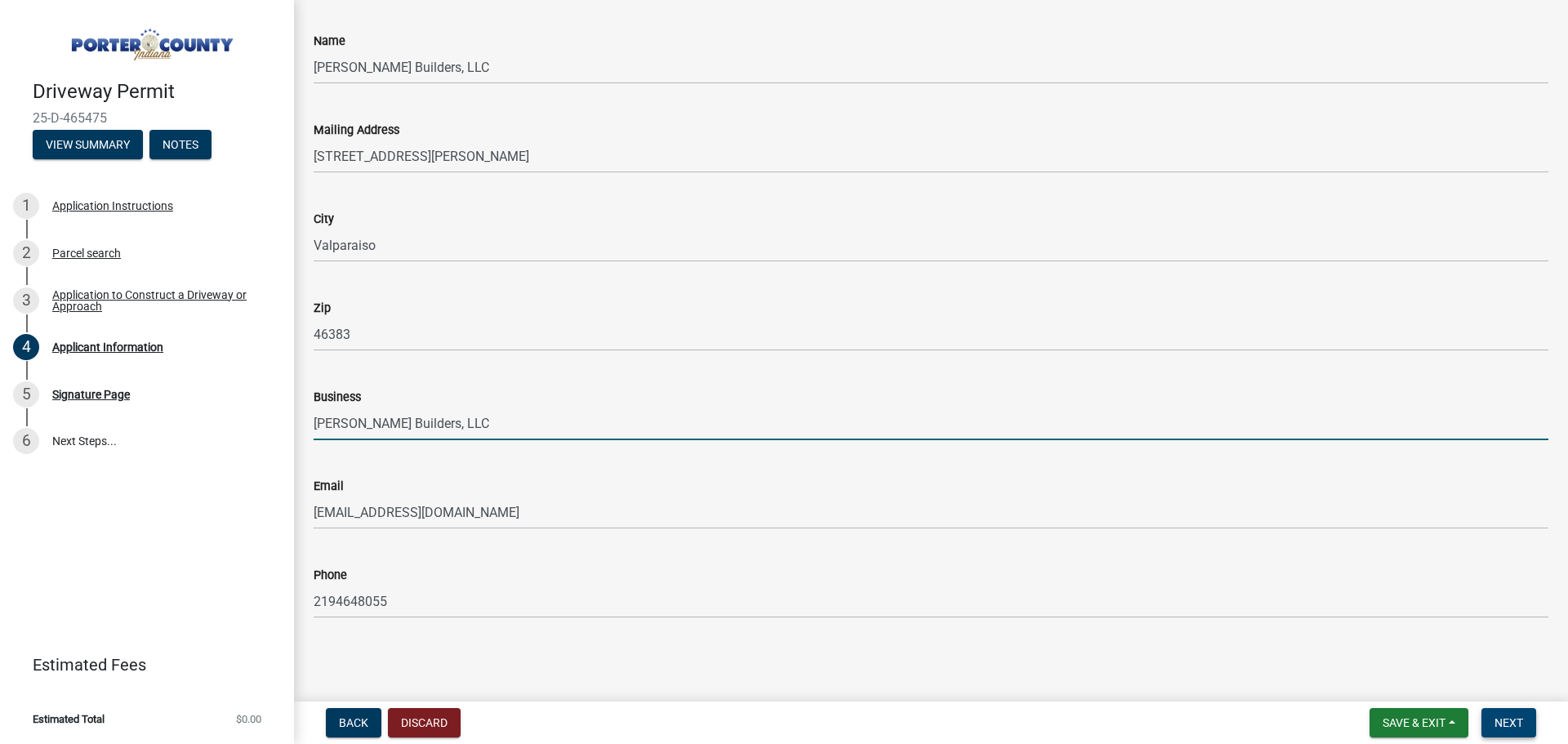
type input "[PERSON_NAME] Builders, LLC"
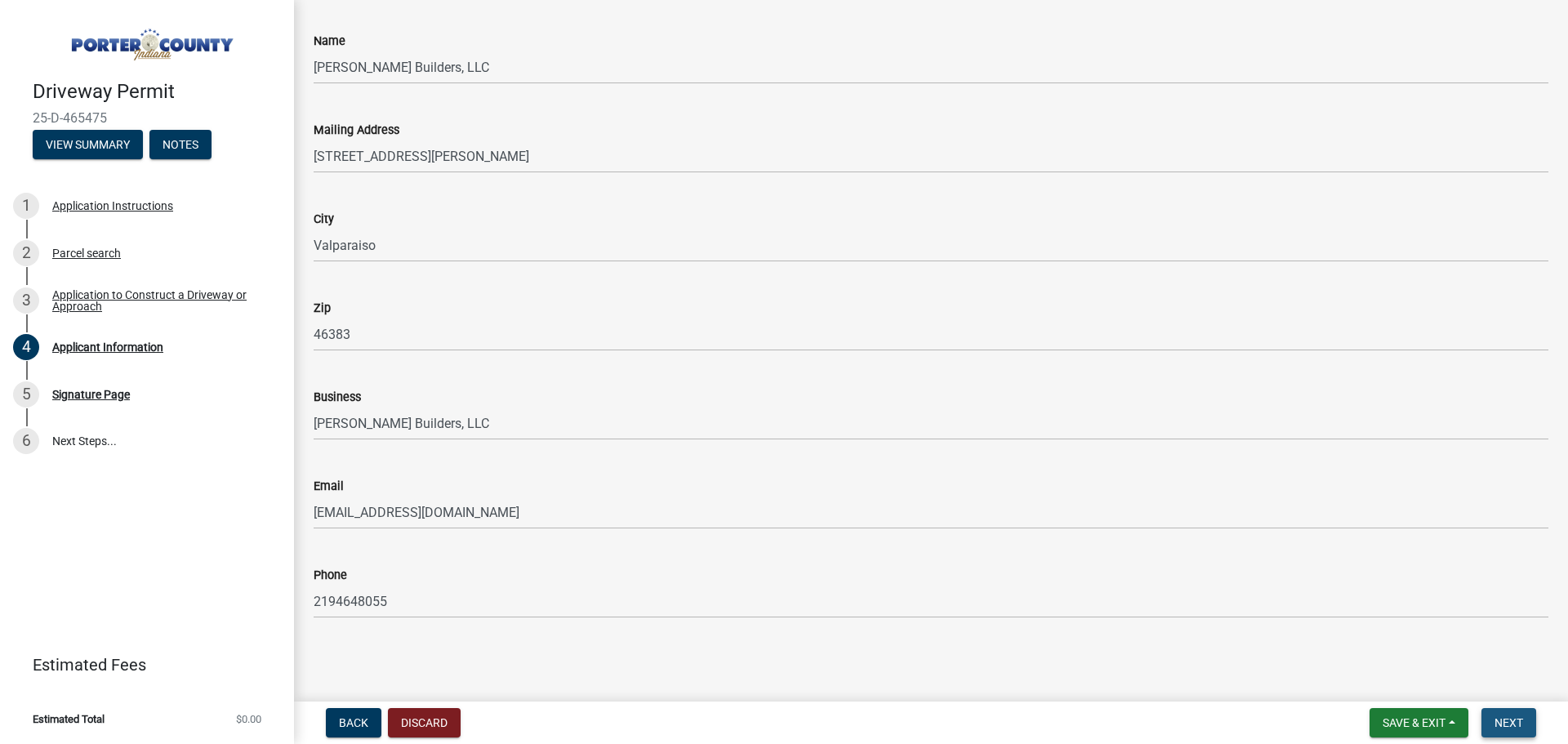
click at [1507, 727] on span "Next" at bounding box center [1509, 723] width 29 height 13
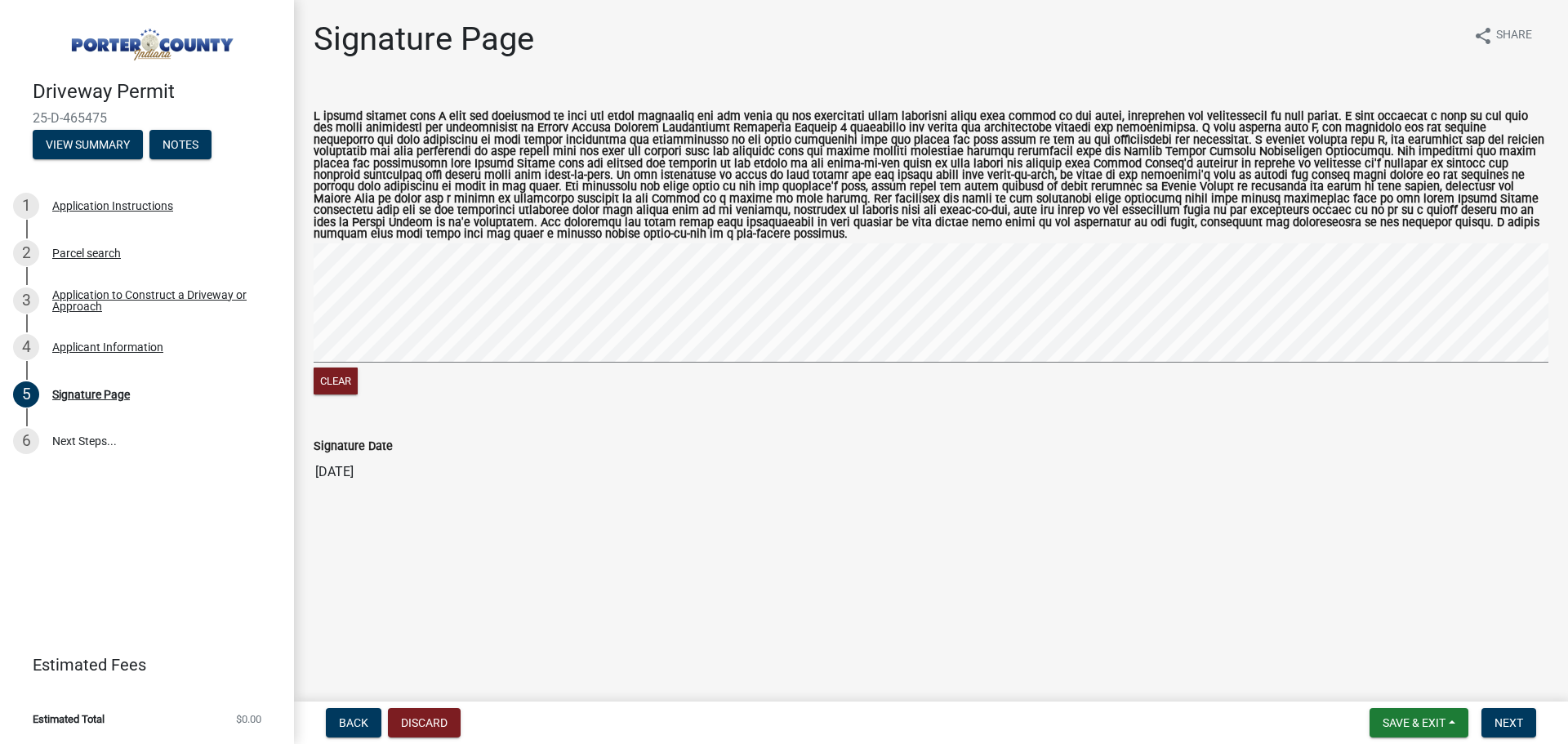
click at [321, 389] on wm-data-entity-input "Clear" at bounding box center [931, 252] width 1235 height 321
click at [426, 365] on div "Clear" at bounding box center [931, 320] width 1235 height 155
click at [464, 402] on wm-data-entity-input-list "Clear Signature Date [DATE]" at bounding box center [931, 295] width 1235 height 410
click at [666, 373] on div "Clear" at bounding box center [931, 320] width 1235 height 155
click at [1506, 723] on span "Next" at bounding box center [1509, 723] width 29 height 13
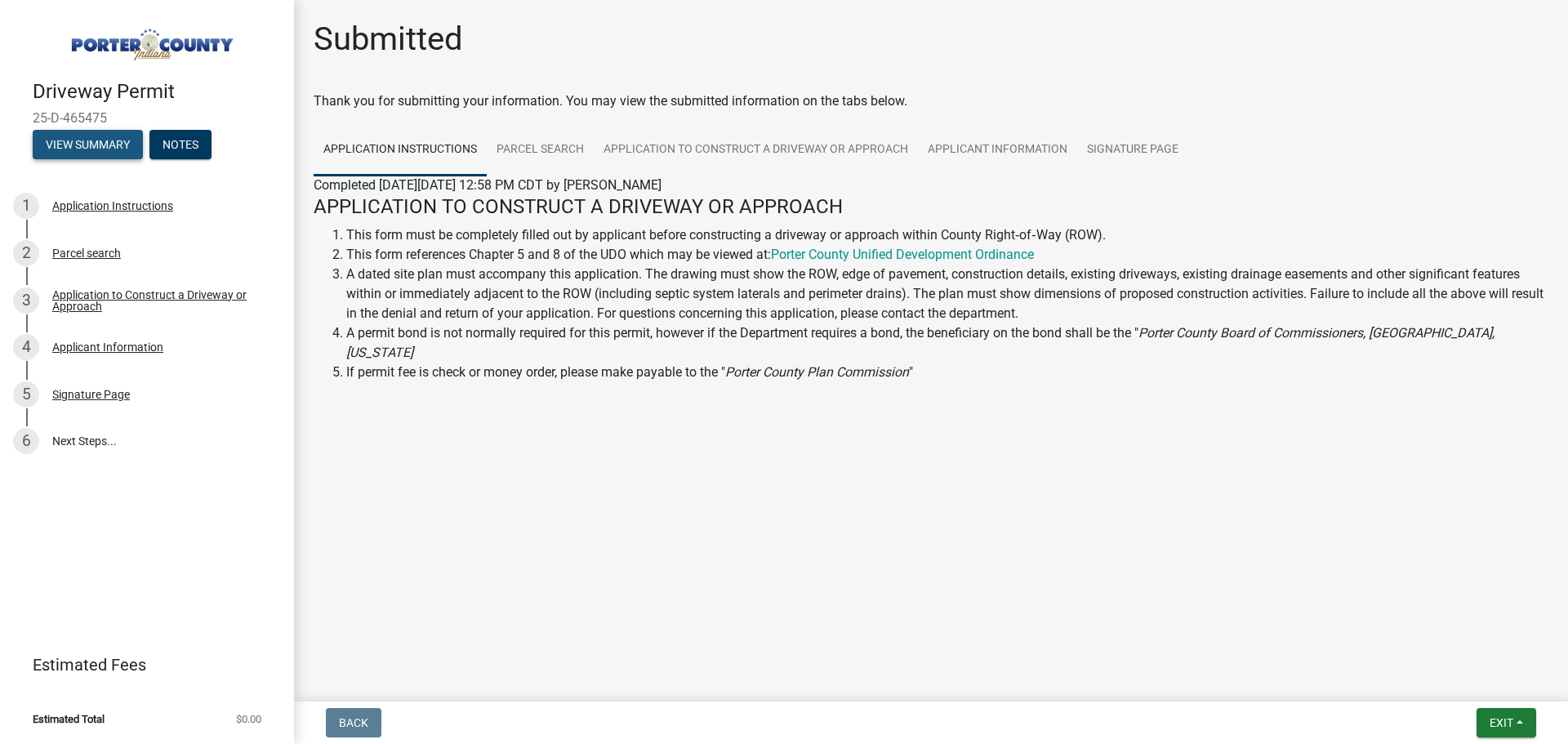
click at [85, 150] on button "View Summary" at bounding box center [87, 145] width 111 height 30
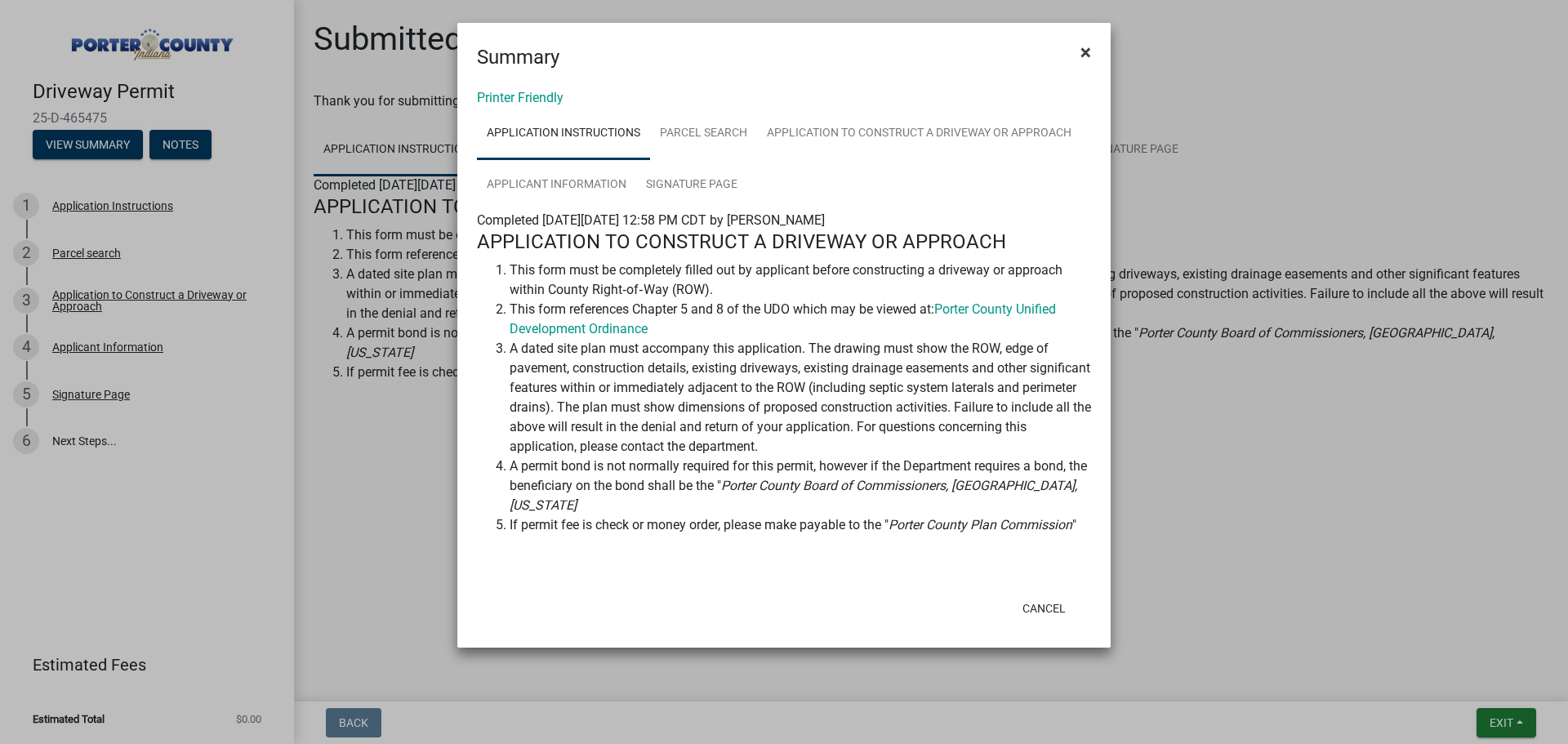
click at [1084, 47] on span "×" at bounding box center [1085, 52] width 10 height 23
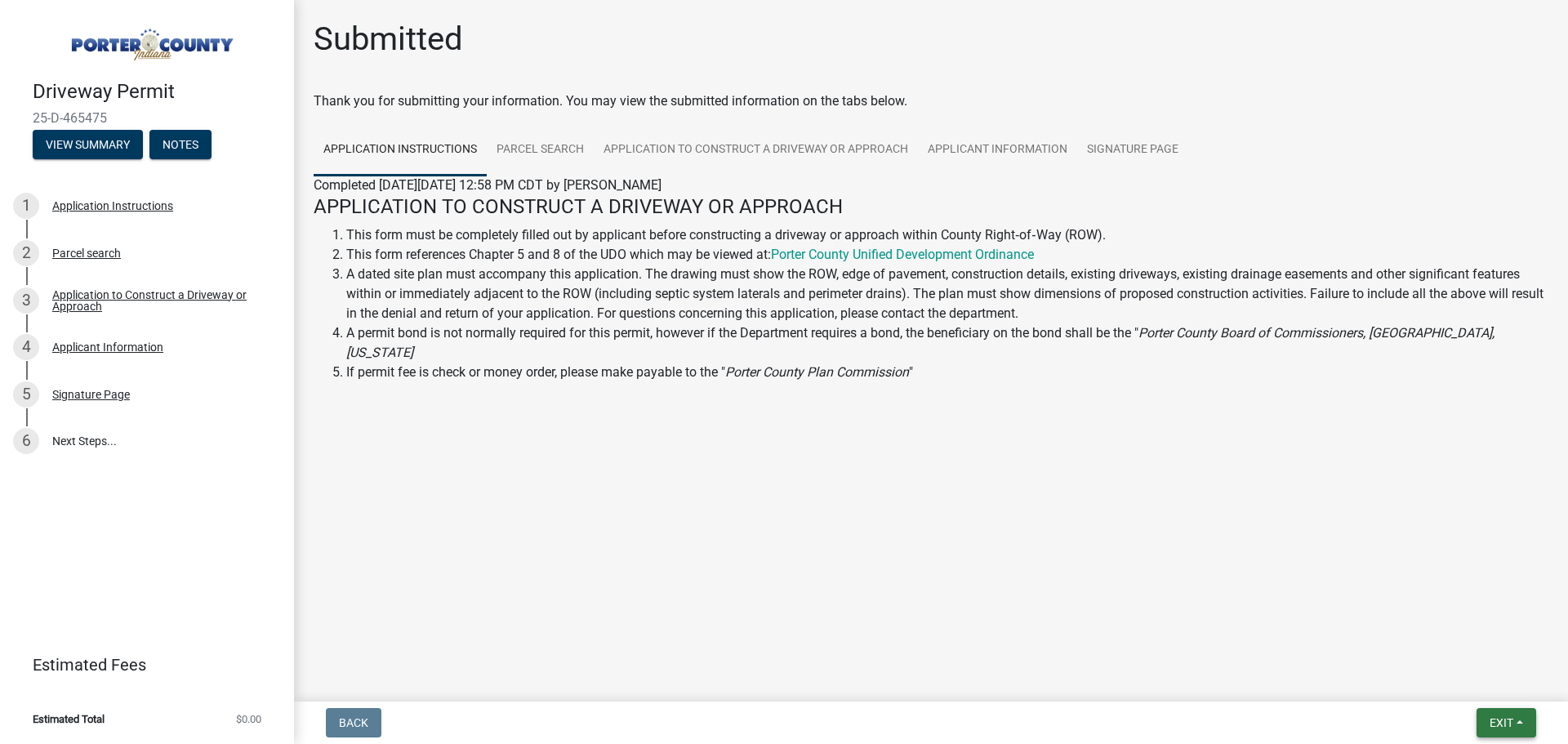
click at [1492, 727] on span "Exit" at bounding box center [1501, 723] width 23 height 13
click at [1469, 684] on button "Save & Exit" at bounding box center [1470, 680] width 131 height 39
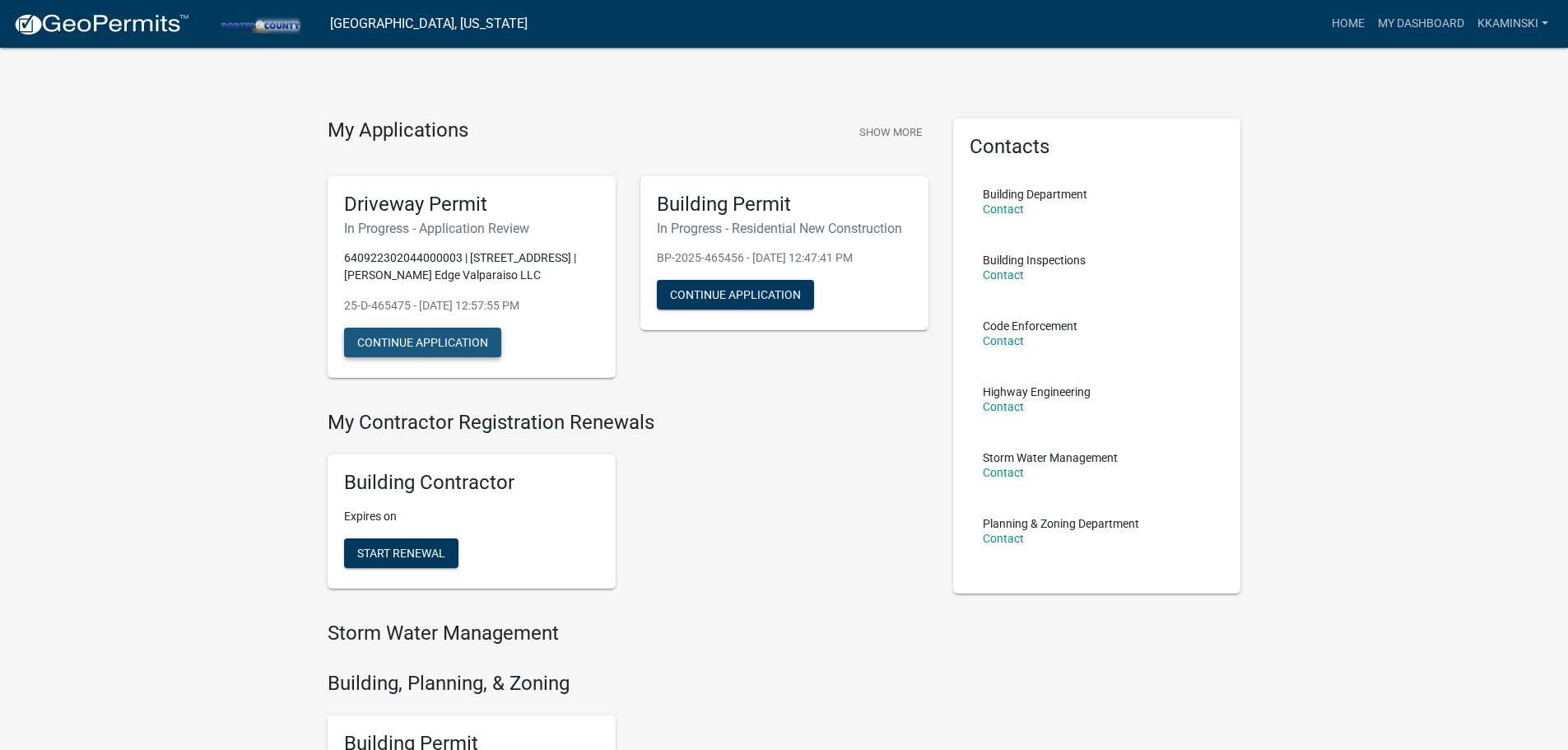
click at [386, 340] on button "Continue Application" at bounding box center [423, 343] width 157 height 30
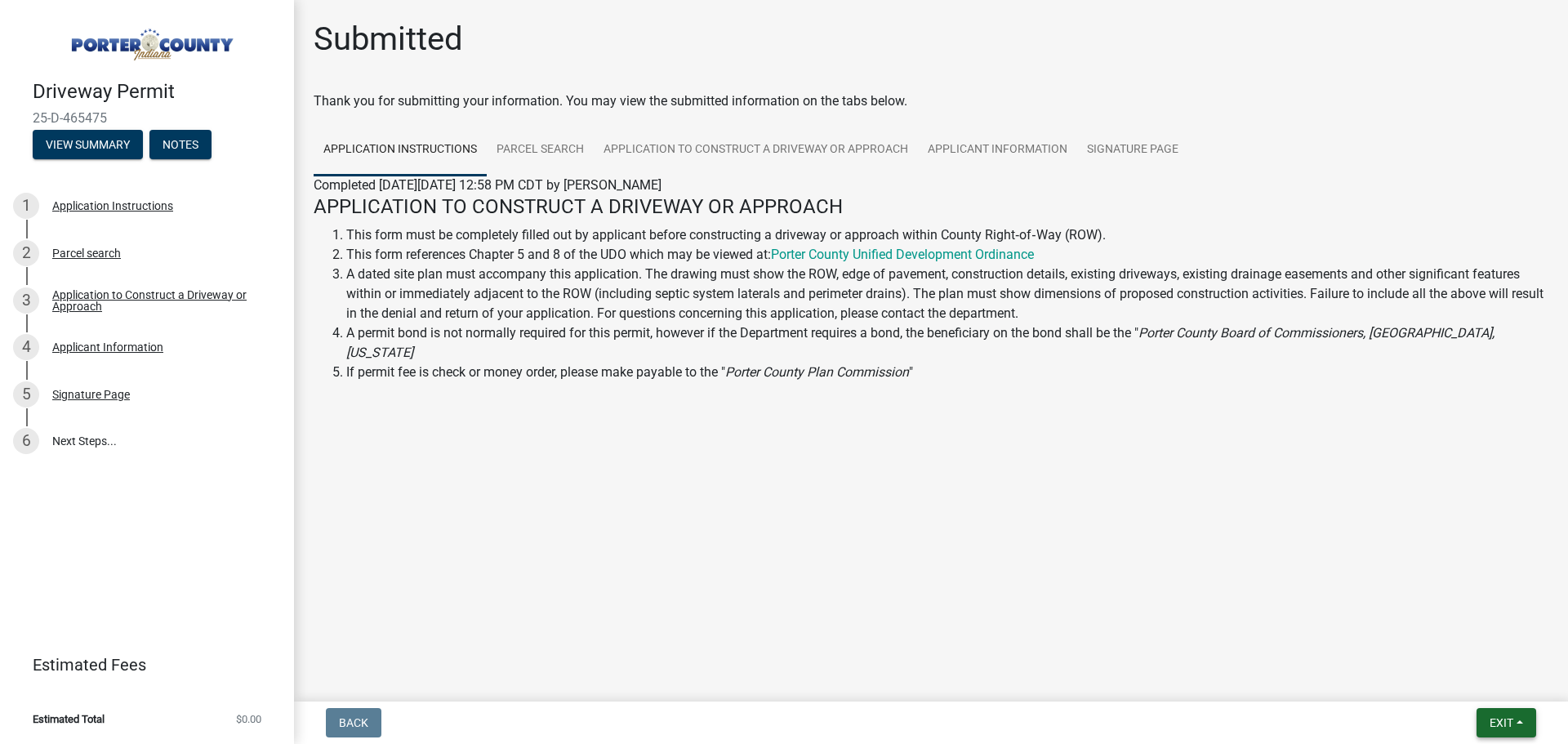
click at [1490, 723] on span "Exit" at bounding box center [1501, 723] width 23 height 13
click at [1458, 679] on button "Save & Exit" at bounding box center [1470, 680] width 131 height 39
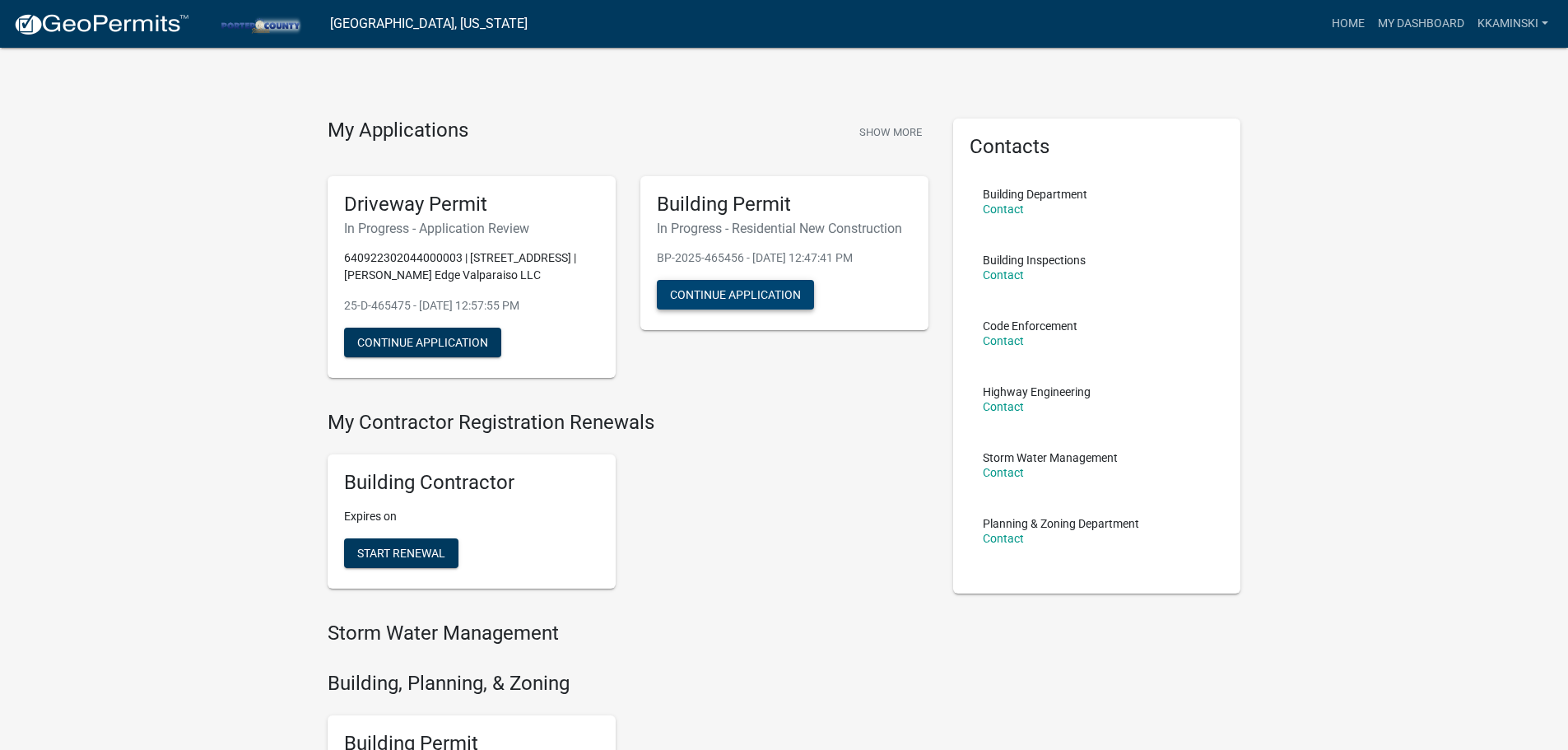
click at [740, 294] on button "Continue Application" at bounding box center [736, 295] width 157 height 30
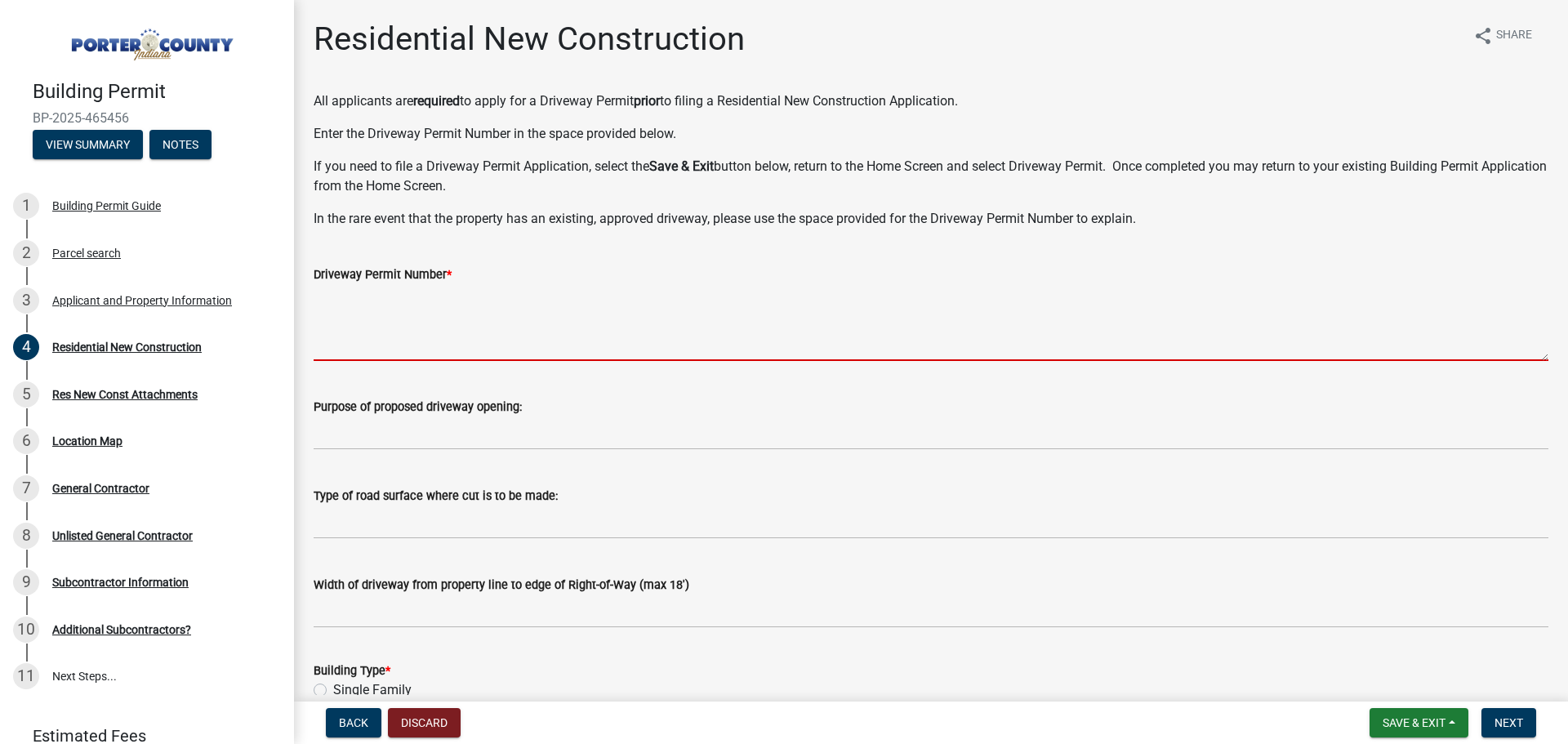
click at [387, 319] on textarea "Driveway Permit Number *" at bounding box center [931, 322] width 1235 height 77
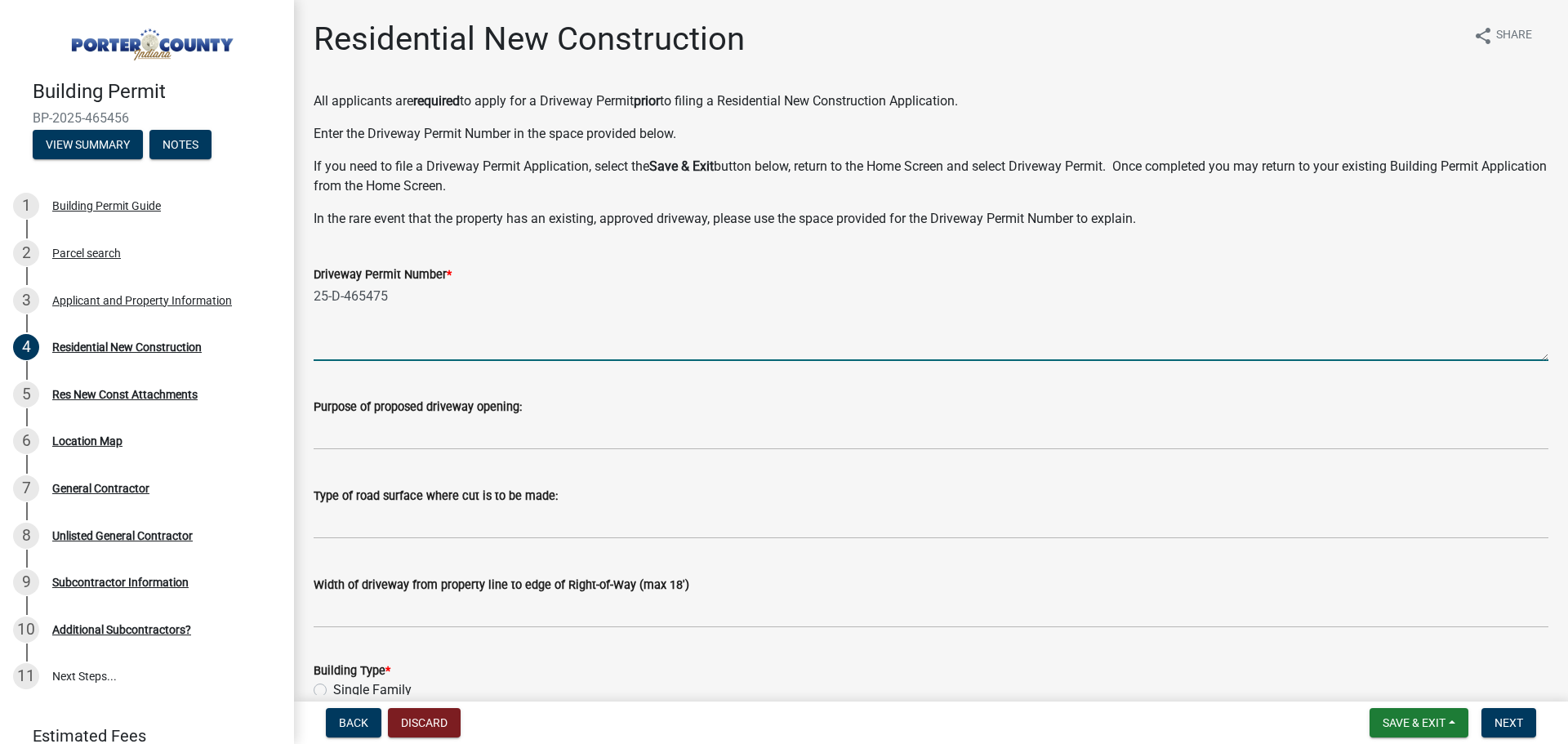
type textarea "25-D-465475"
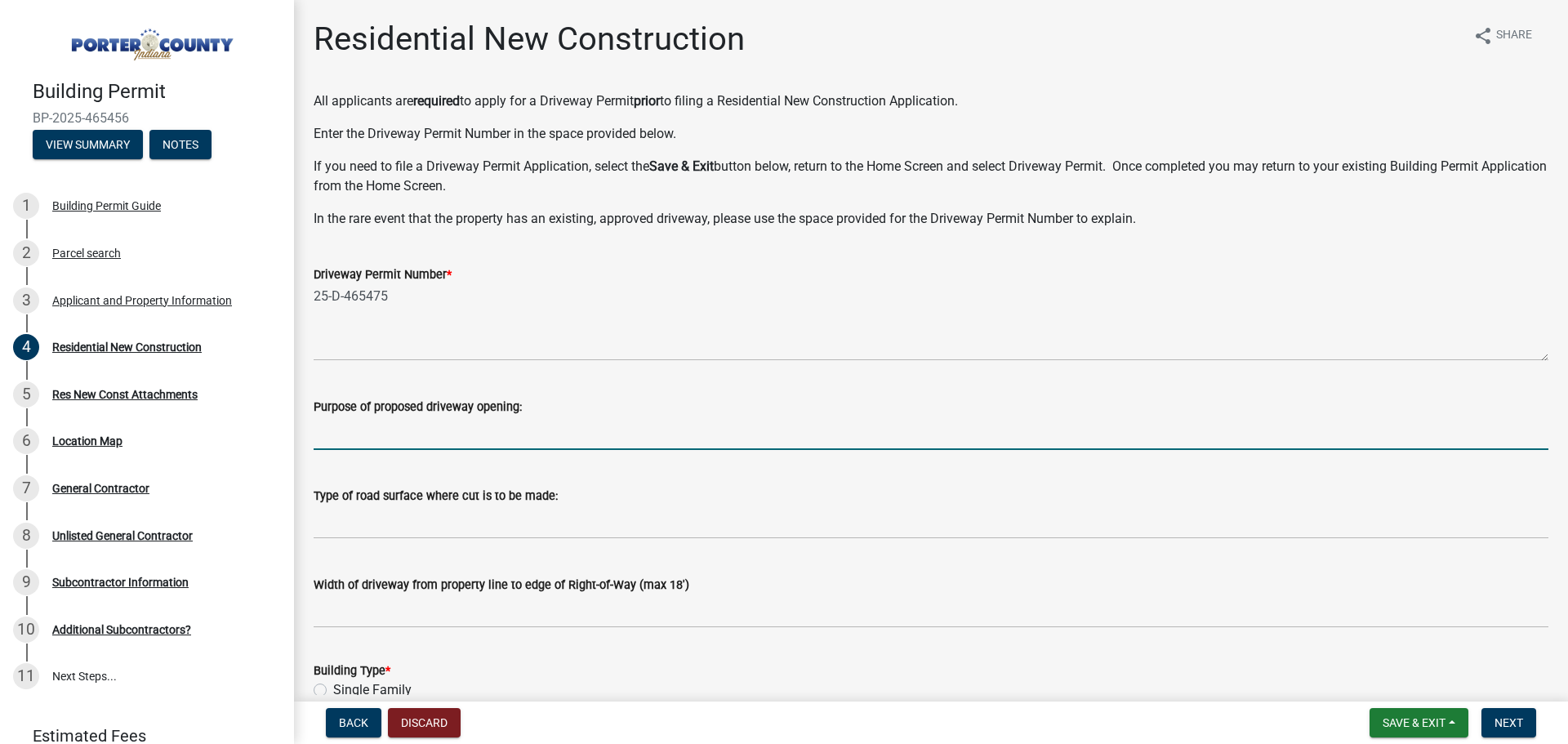
click at [425, 438] on input "Purpose of proposed driveway opening:" at bounding box center [931, 433] width 1235 height 33
type input "entrance to garage"
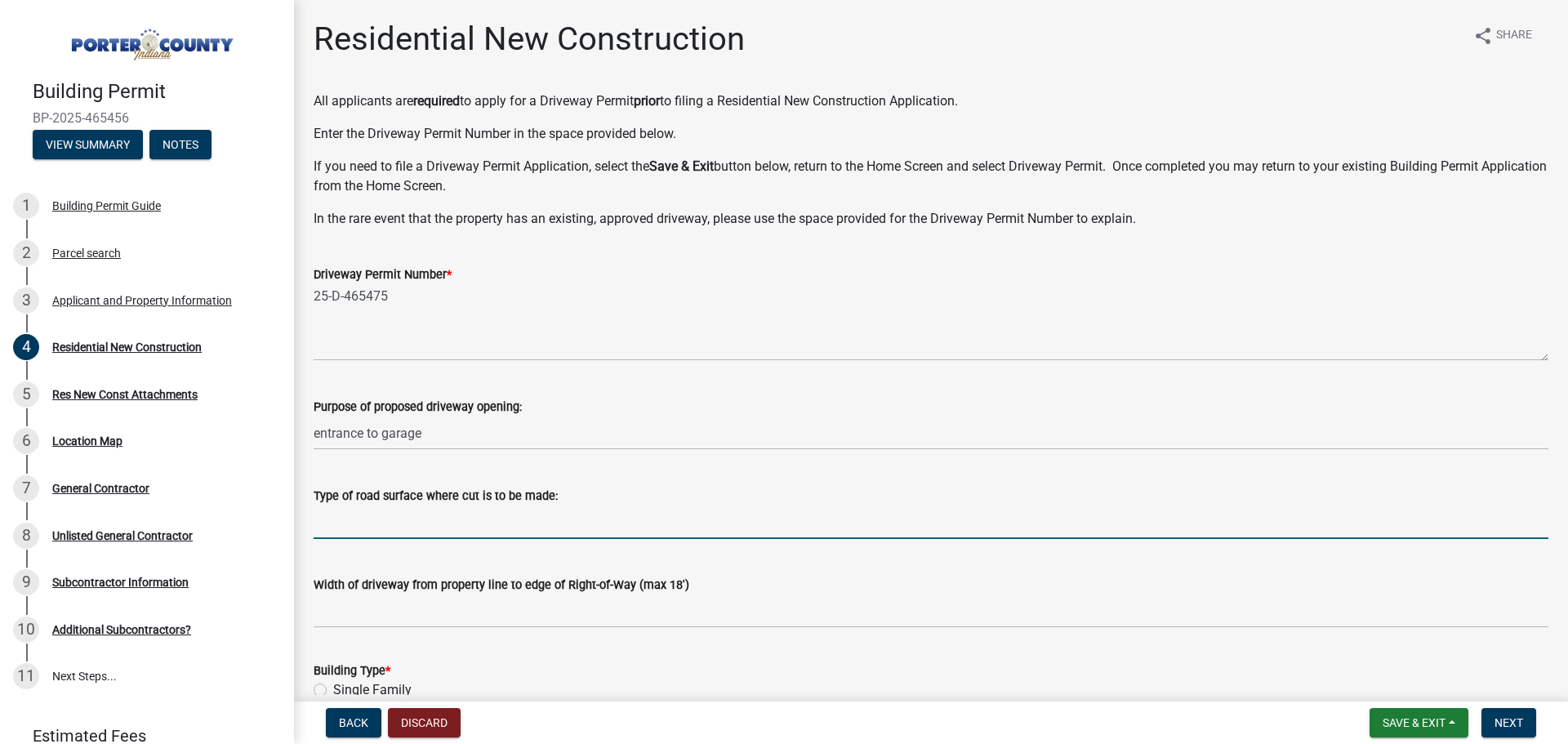
click at [389, 525] on input "Type of road surface where cut is to be made:" at bounding box center [931, 522] width 1235 height 33
type input "asphalt"
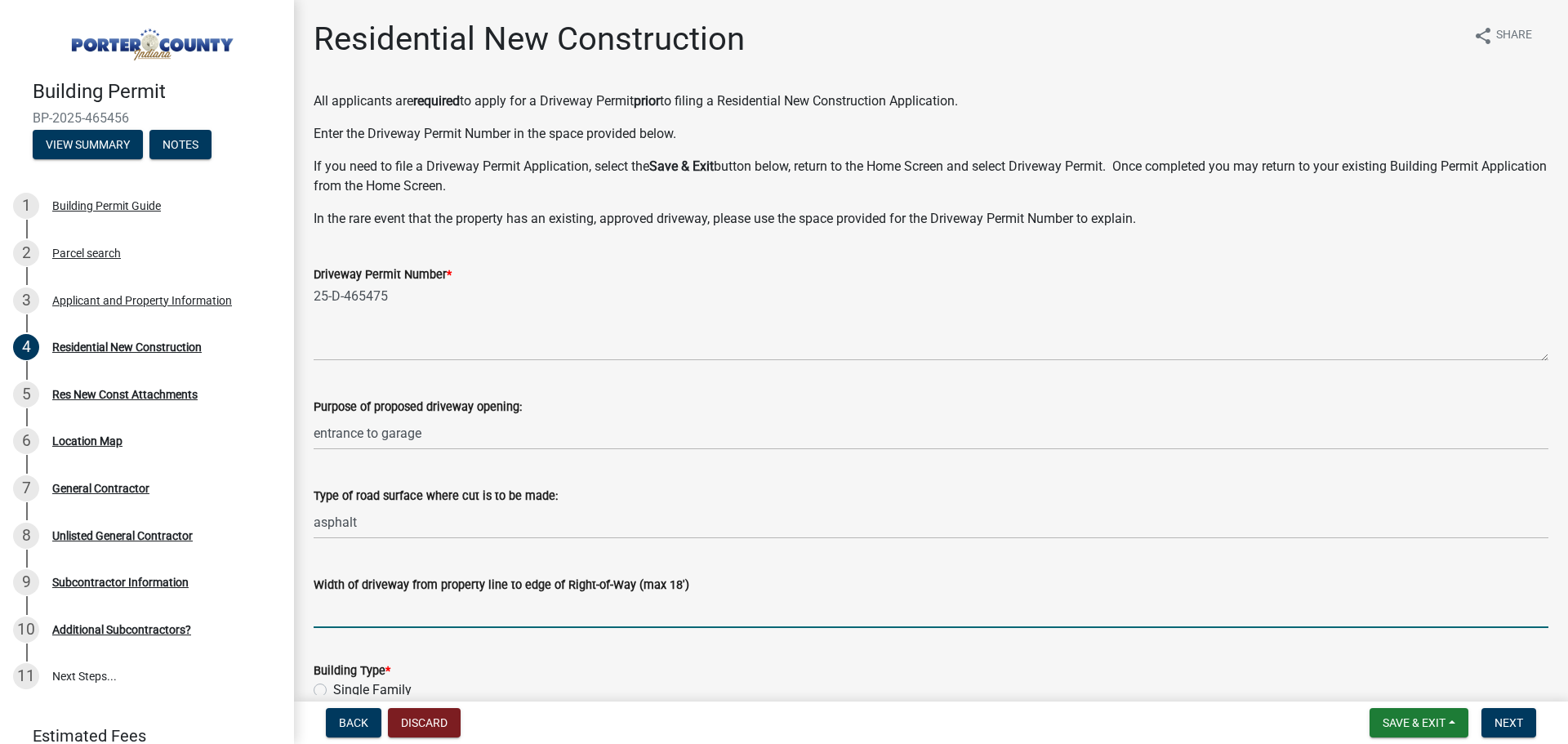
click at [418, 615] on input "Width of driveway from property line to edge of Right-of-Way (max 18')" at bounding box center [931, 611] width 1235 height 33
click at [333, 610] on input "Width of driveway from property line to edge of Right-of-Way (max 18')" at bounding box center [931, 611] width 1235 height 33
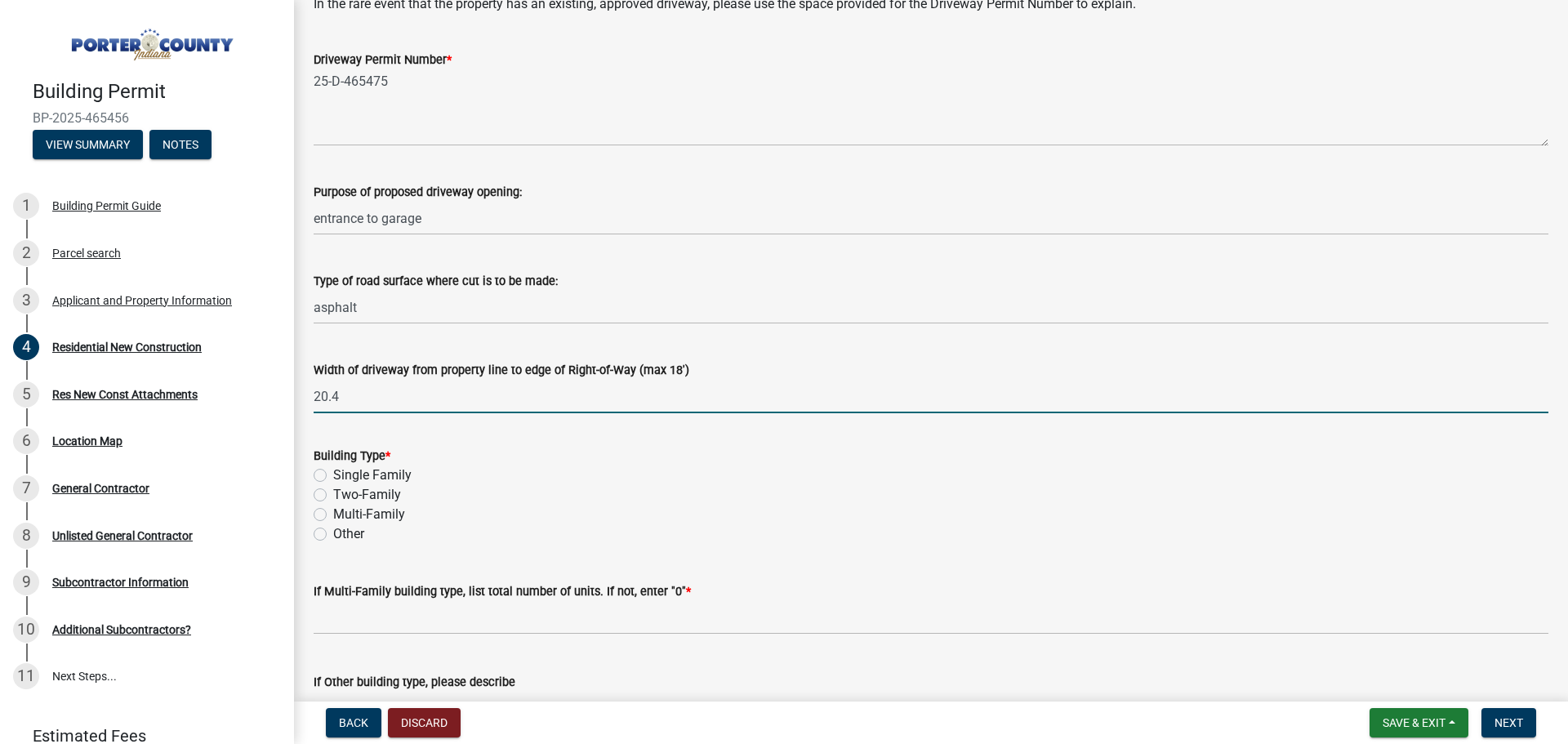
scroll to position [327, 0]
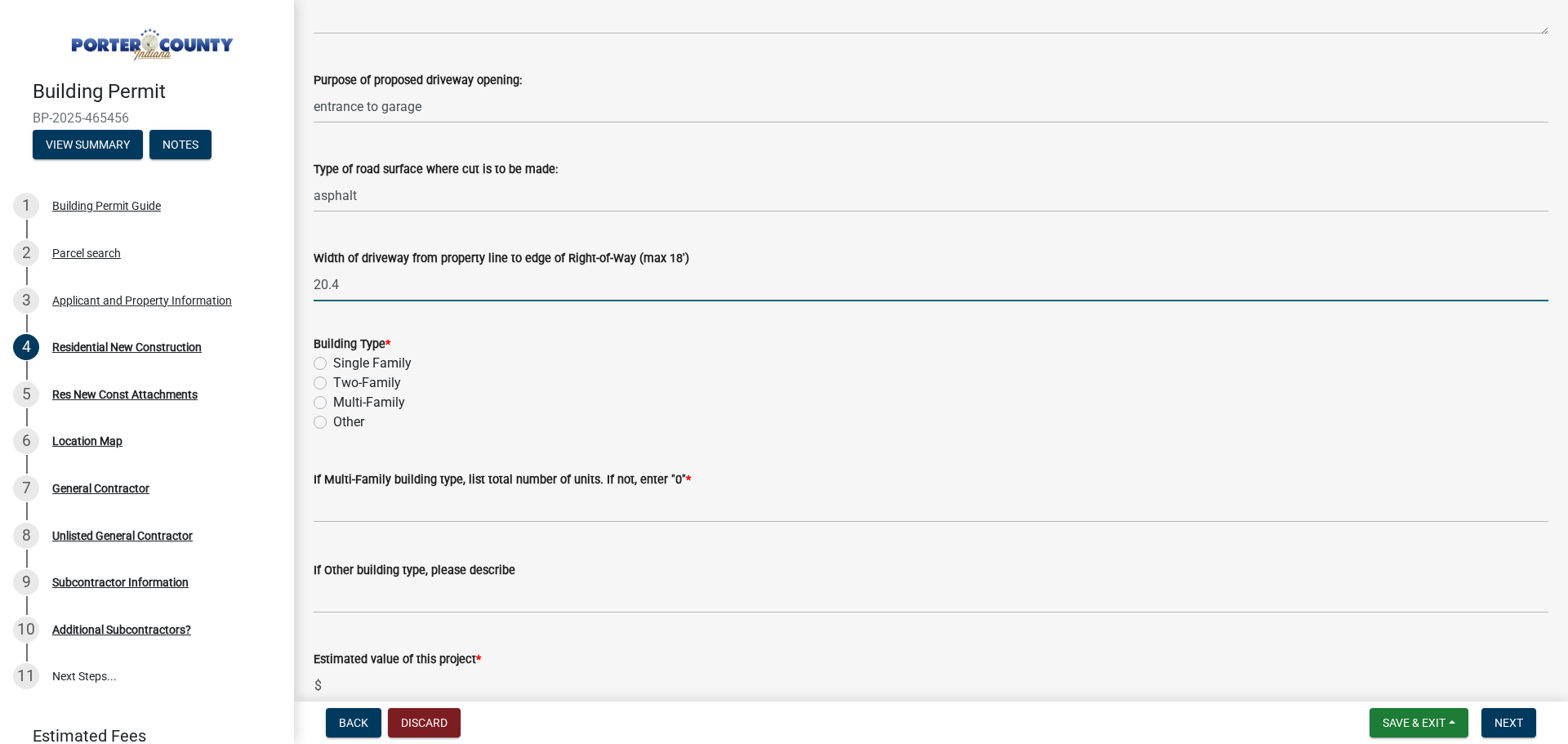
type input "20.4"
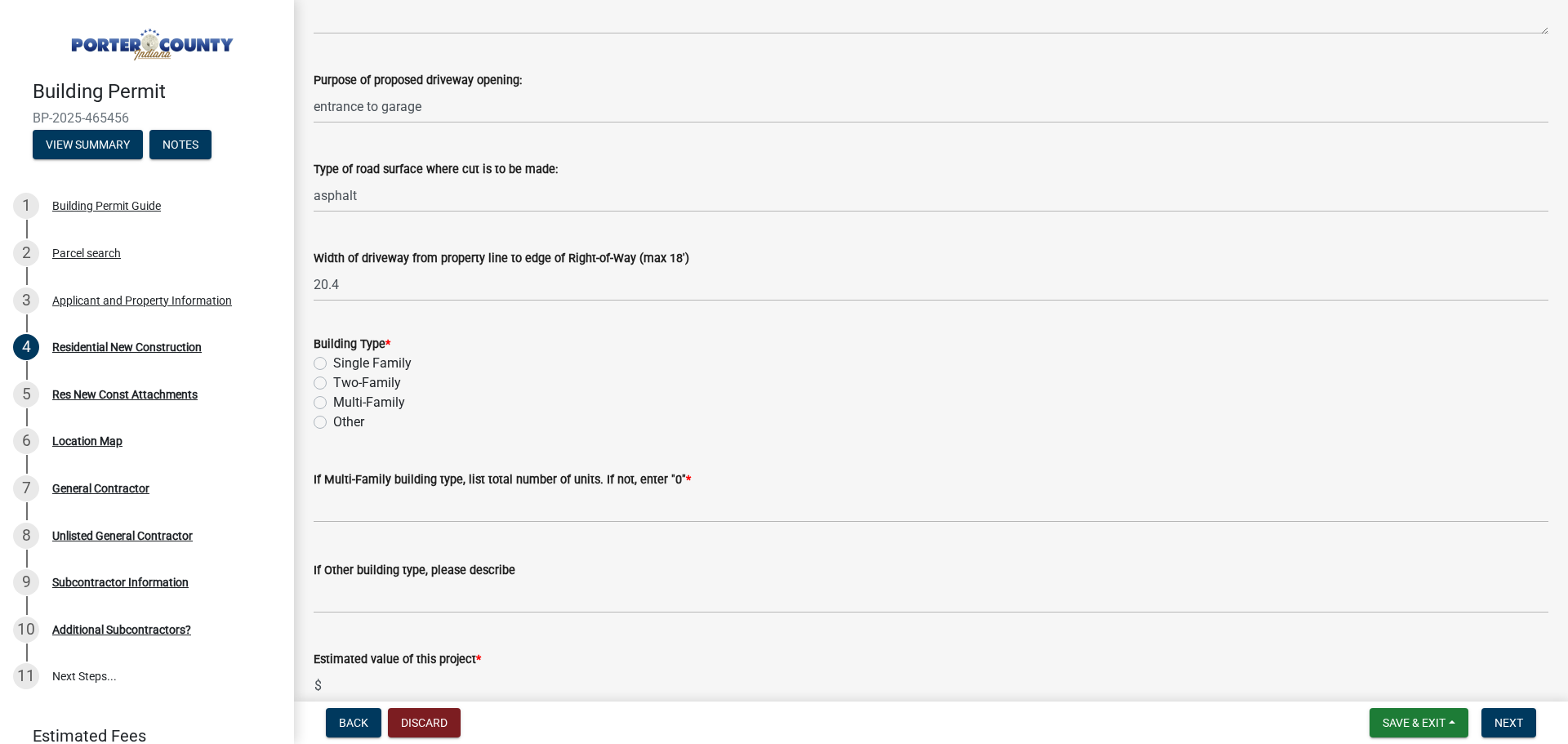
click at [333, 359] on label "Single Family" at bounding box center [372, 363] width 78 height 20
click at [333, 359] on input "Single Family" at bounding box center [338, 359] width 10 height 10
radio input "true"
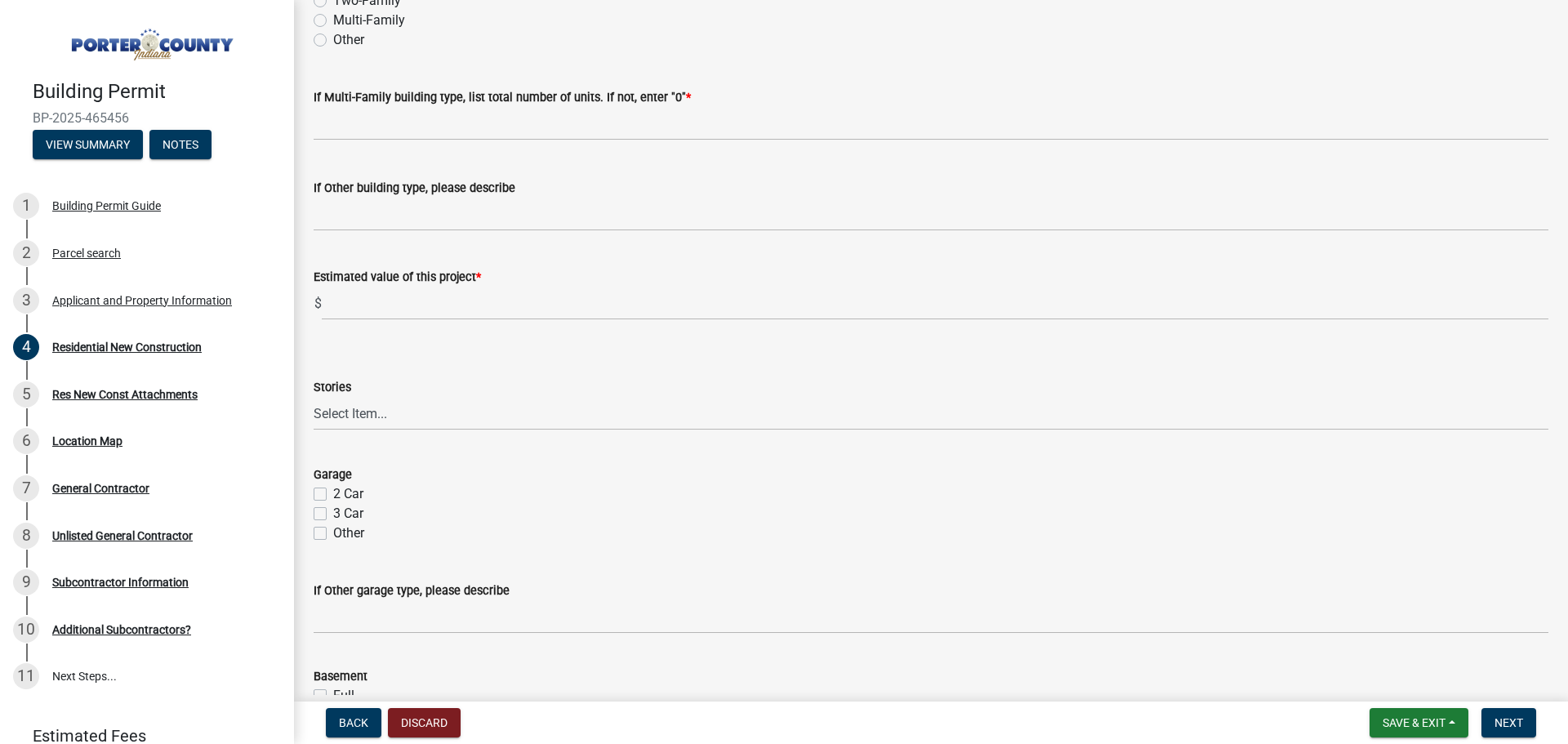
scroll to position [735, 0]
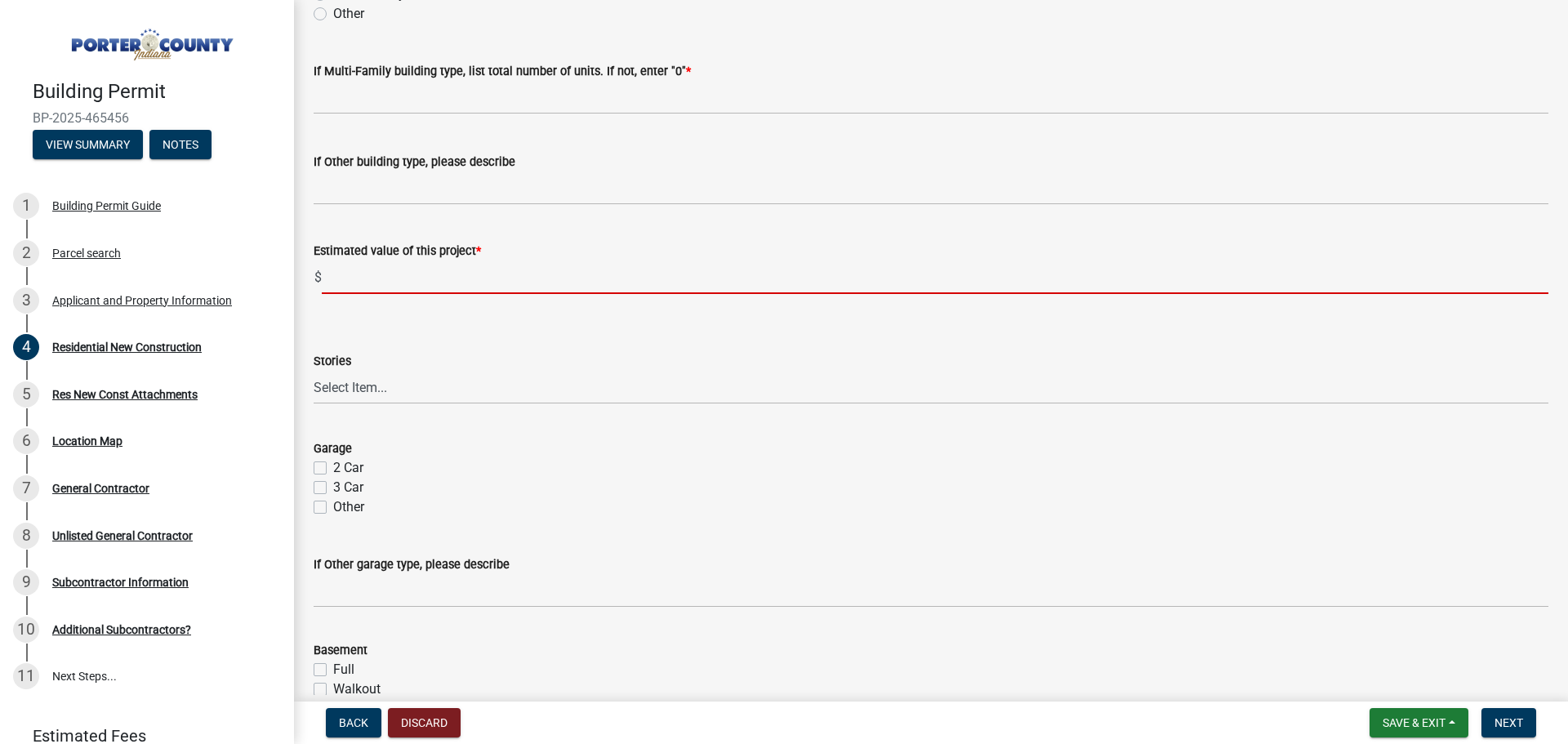
click at [336, 274] on input "text" at bounding box center [934, 277] width 1227 height 33
click at [425, 396] on div "Stories Select Item... Ranch 1 1/2 Story 2 Story 2 1/2 Story 3 Story 3 1/2 Stor…" at bounding box center [931, 377] width 1235 height 53
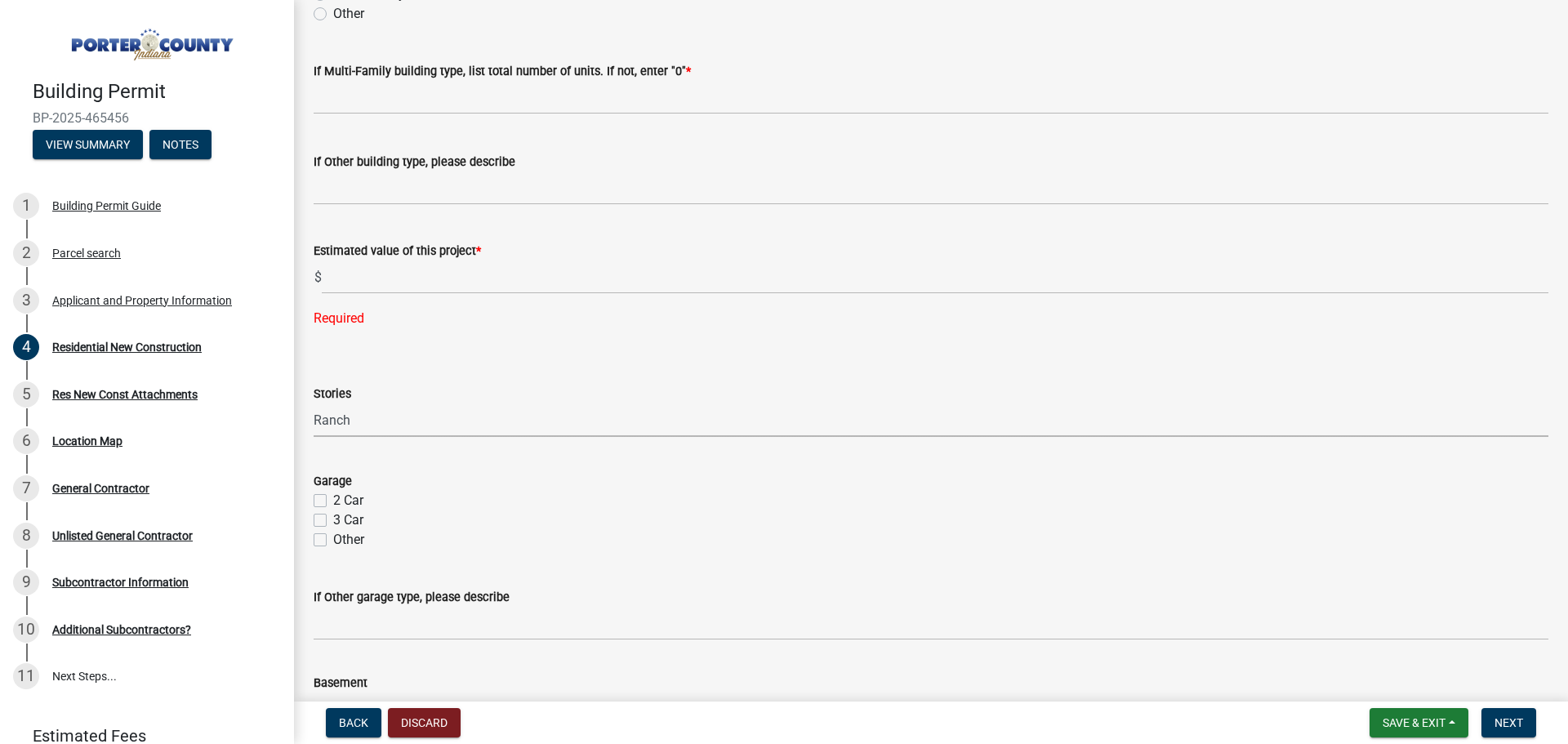
click at [314, 403] on select "Select Item... Ranch 1 1/2 Story 2 Story 2 1/2 Story 3 Story 3 1/2 Story Other" at bounding box center [931, 420] width 1235 height 33
select select "4da9c449-5c2c-48cd-a36d-d108213ca6ba"
click at [333, 500] on label "2 Car" at bounding box center [348, 500] width 31 height 20
click at [333, 500] on input "2 Car" at bounding box center [338, 495] width 10 height 10
checkbox input "true"
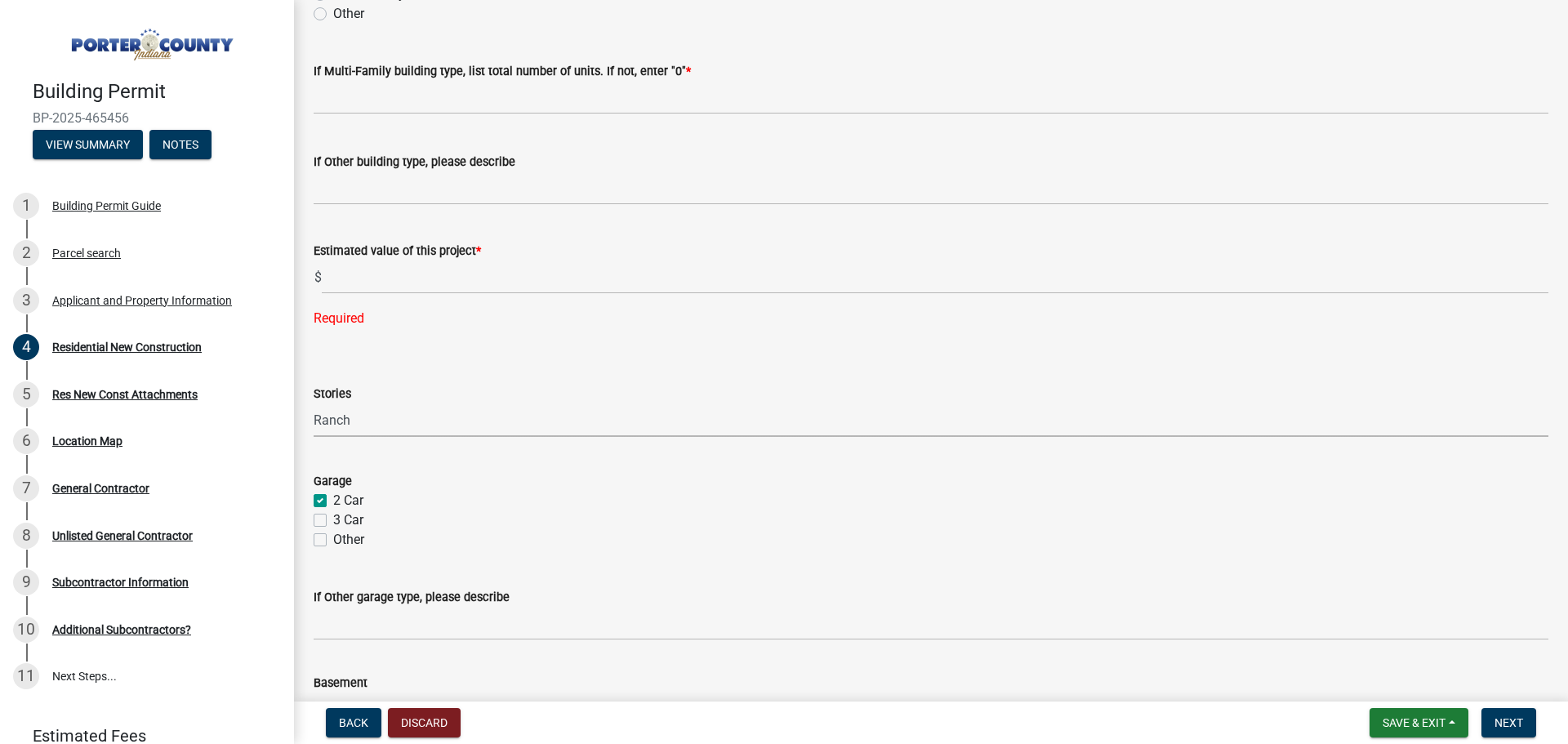
checkbox input "false"
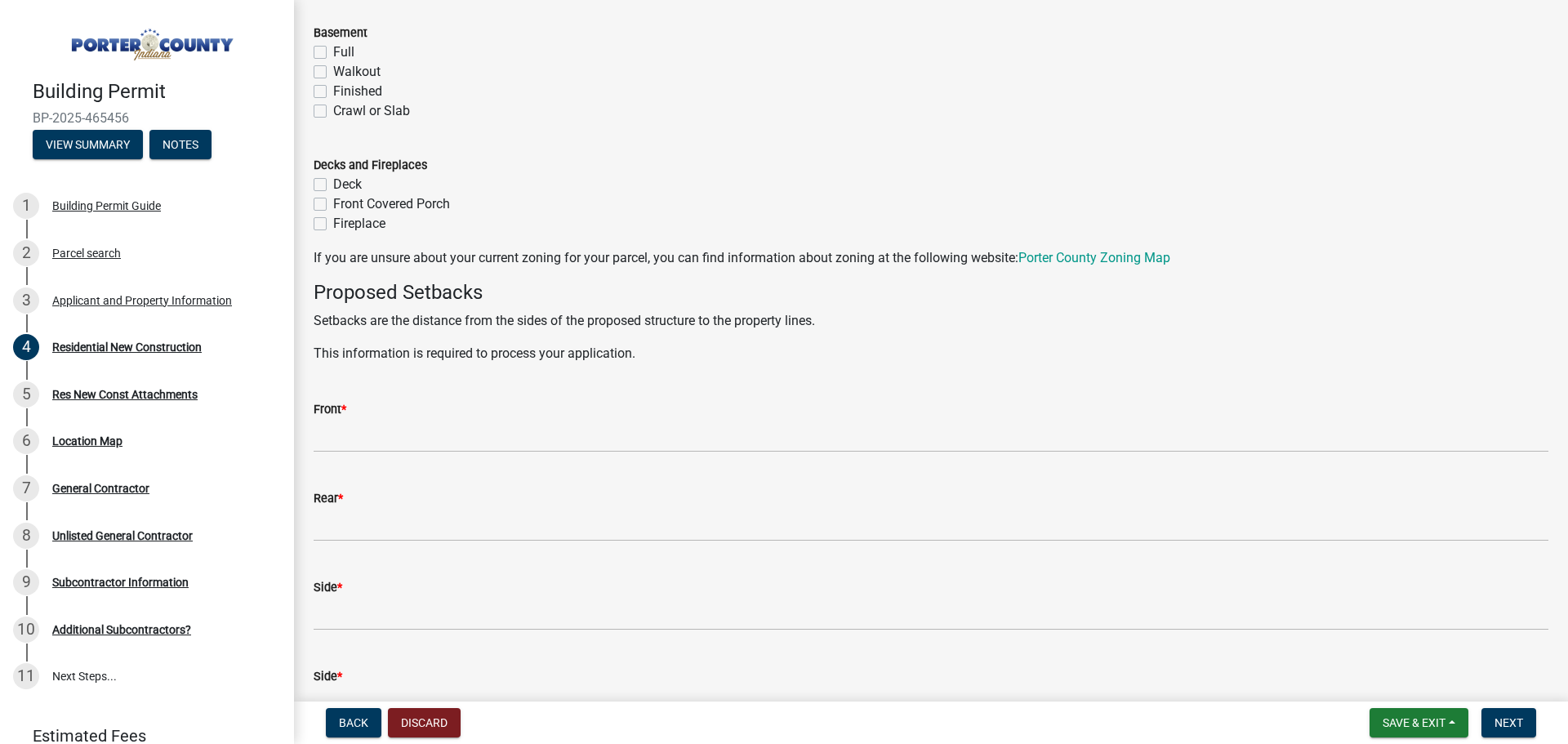
scroll to position [1389, 0]
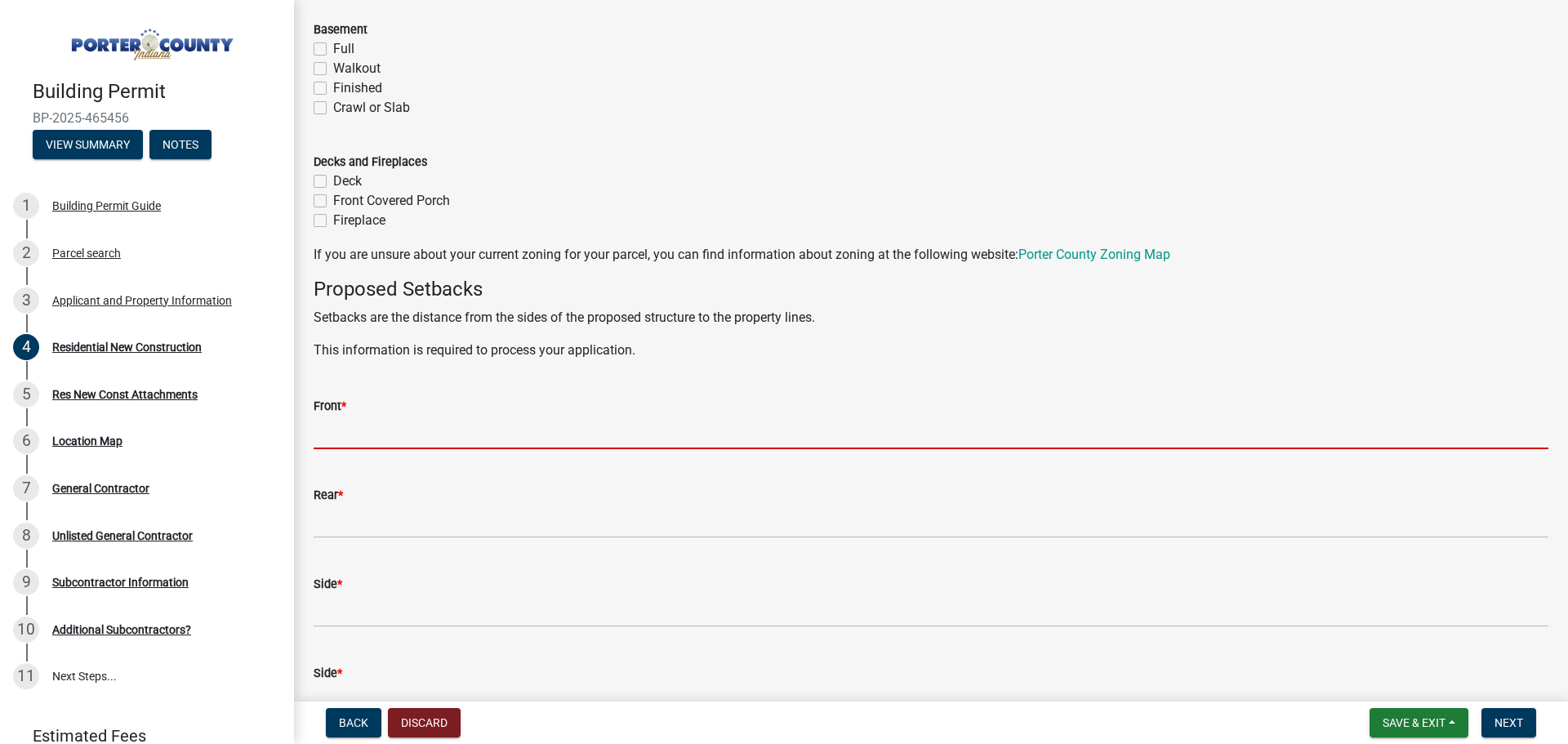
click at [358, 431] on input "Front *" at bounding box center [931, 433] width 1235 height 33
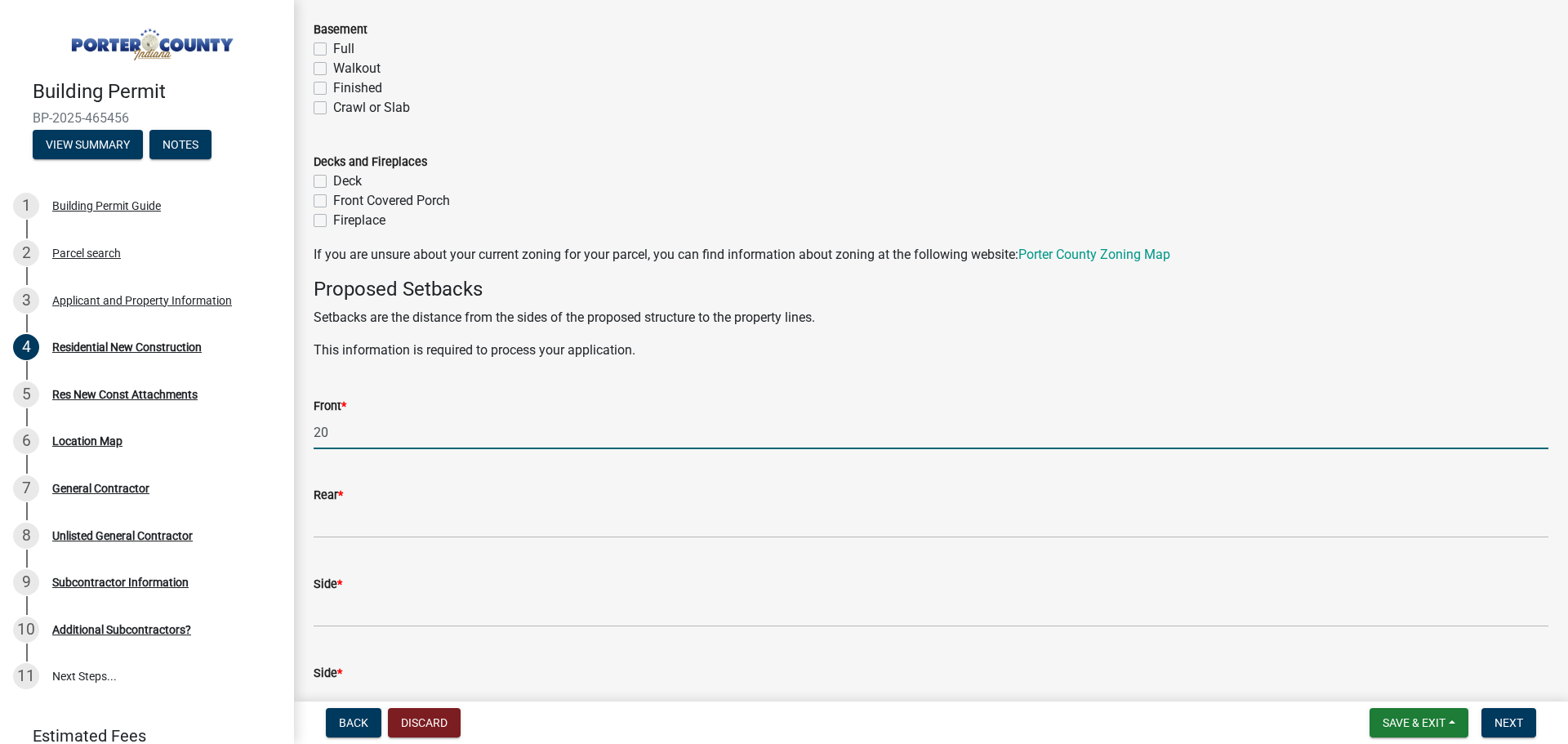
type input "20"
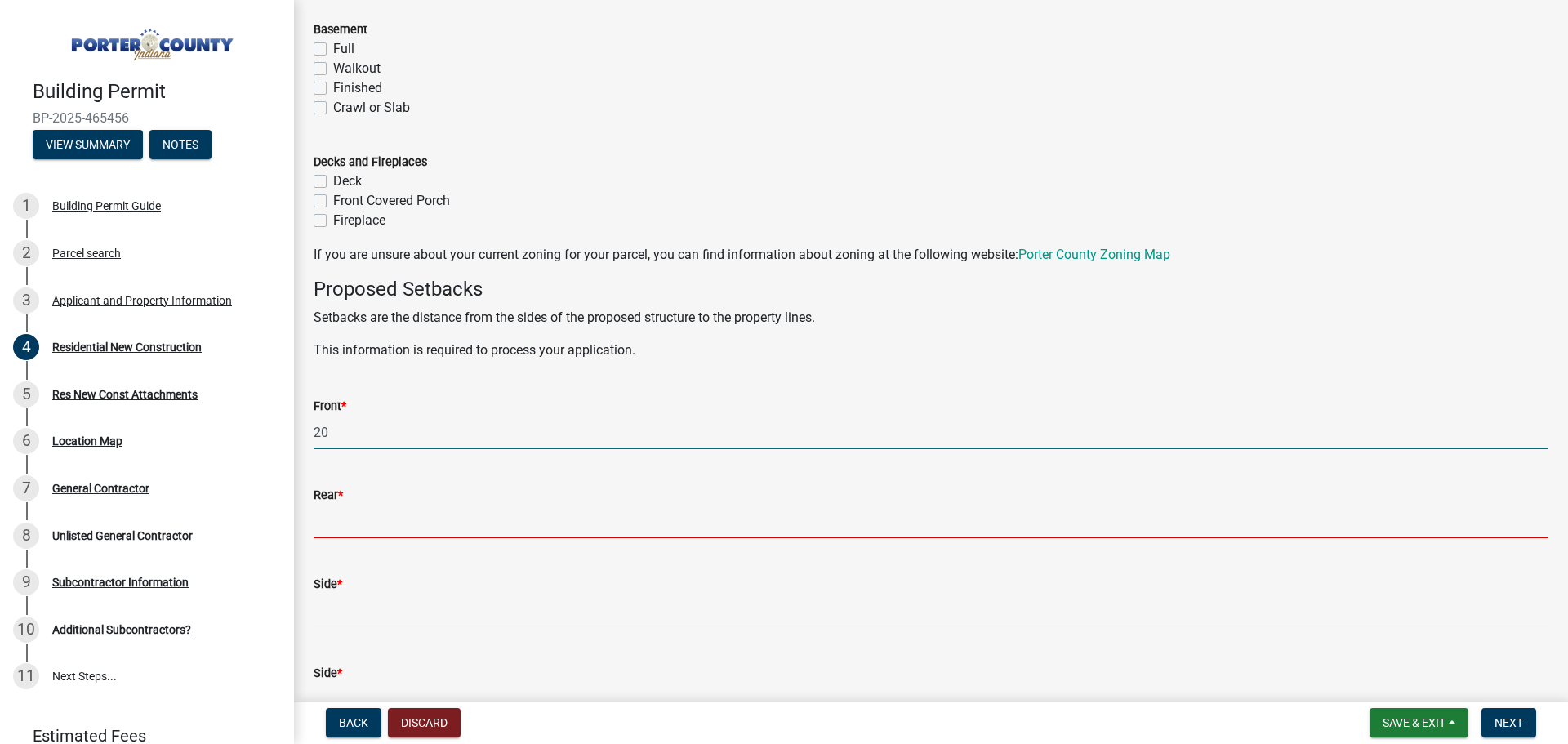
click at [360, 516] on input "Rear *" at bounding box center [931, 521] width 1235 height 33
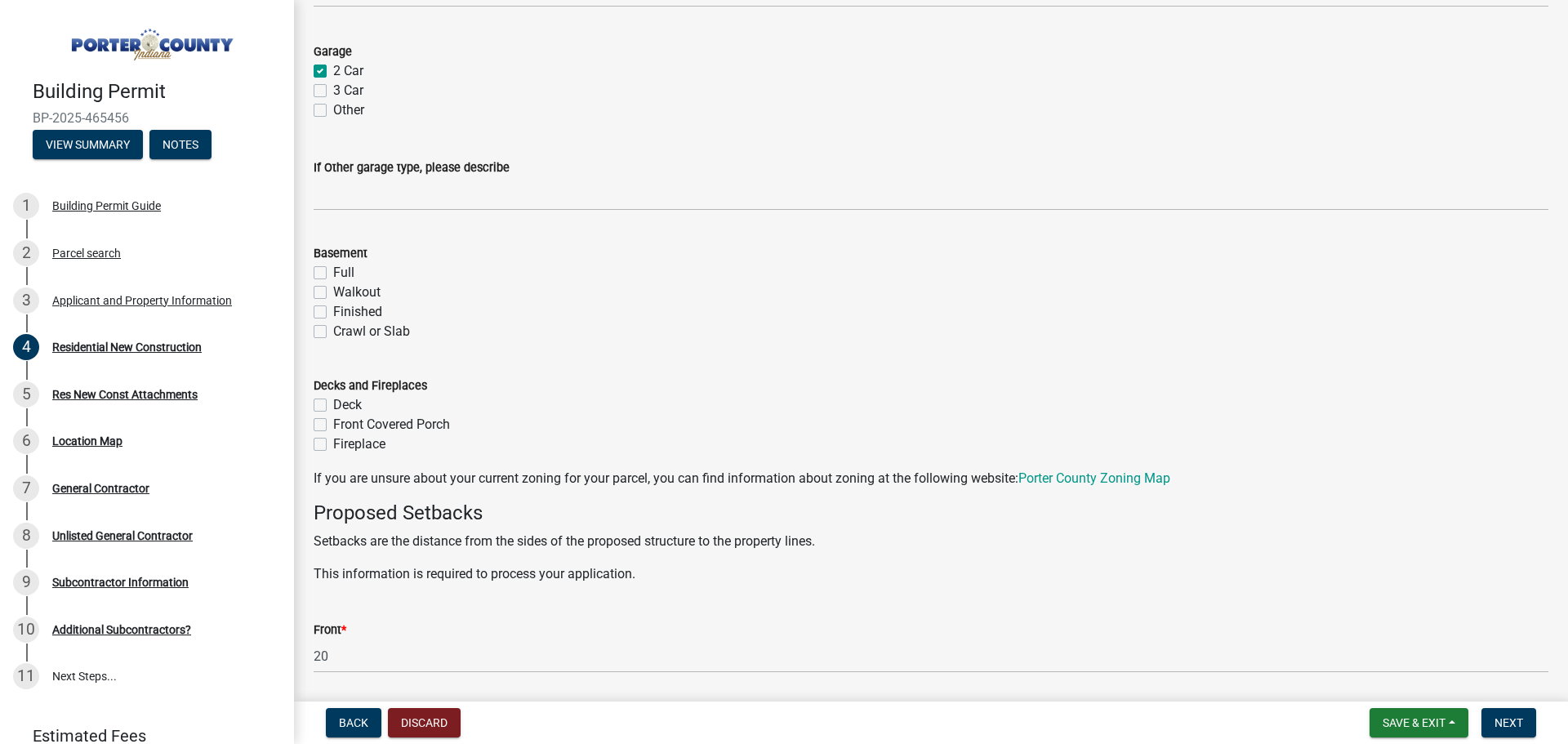
scroll to position [1225, 0]
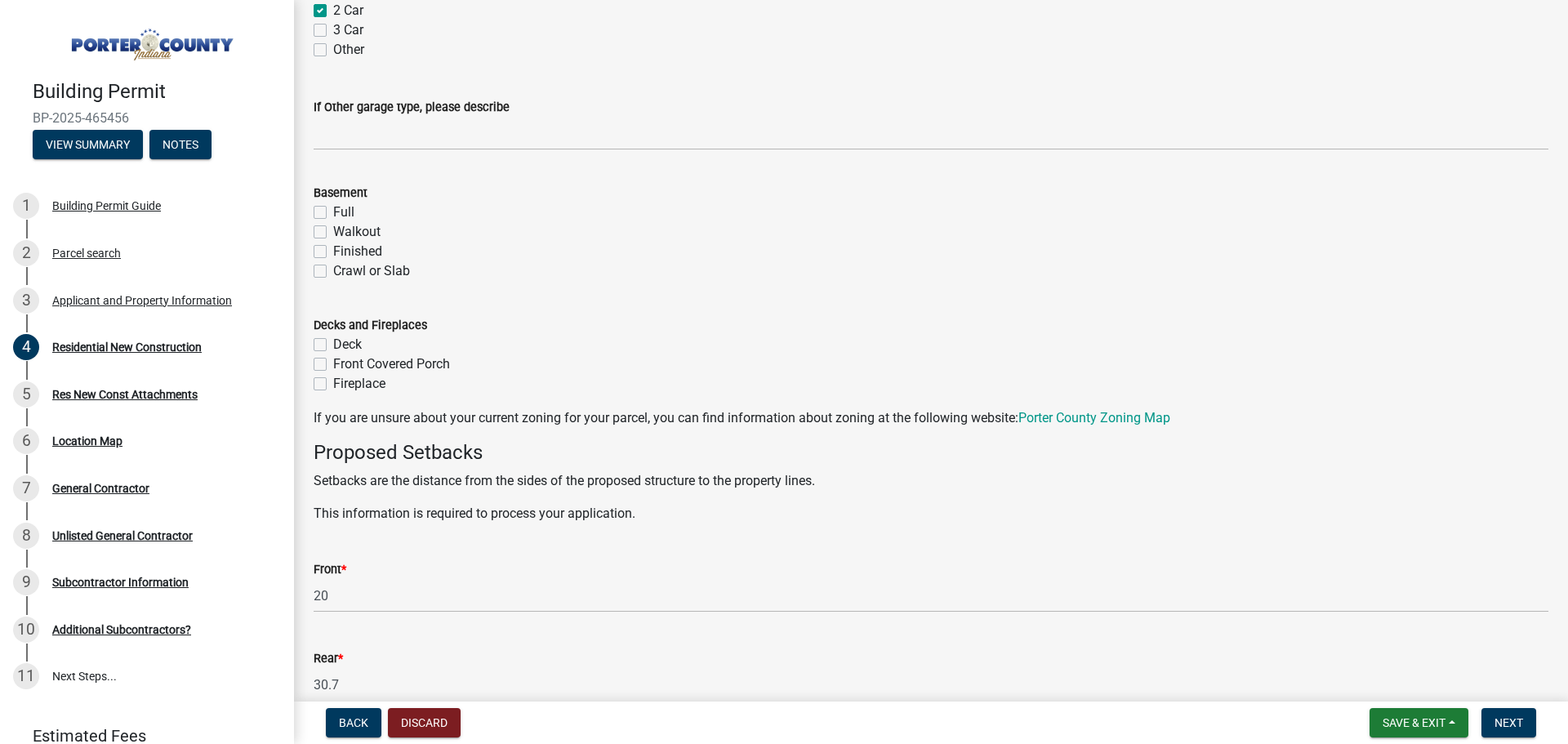
type input "30.7"
click at [333, 366] on label "Front Covered Porch" at bounding box center [392, 364] width 117 height 20
click at [333, 365] on input "Front Covered Porch" at bounding box center [338, 359] width 10 height 10
checkbox input "true"
checkbox input "false"
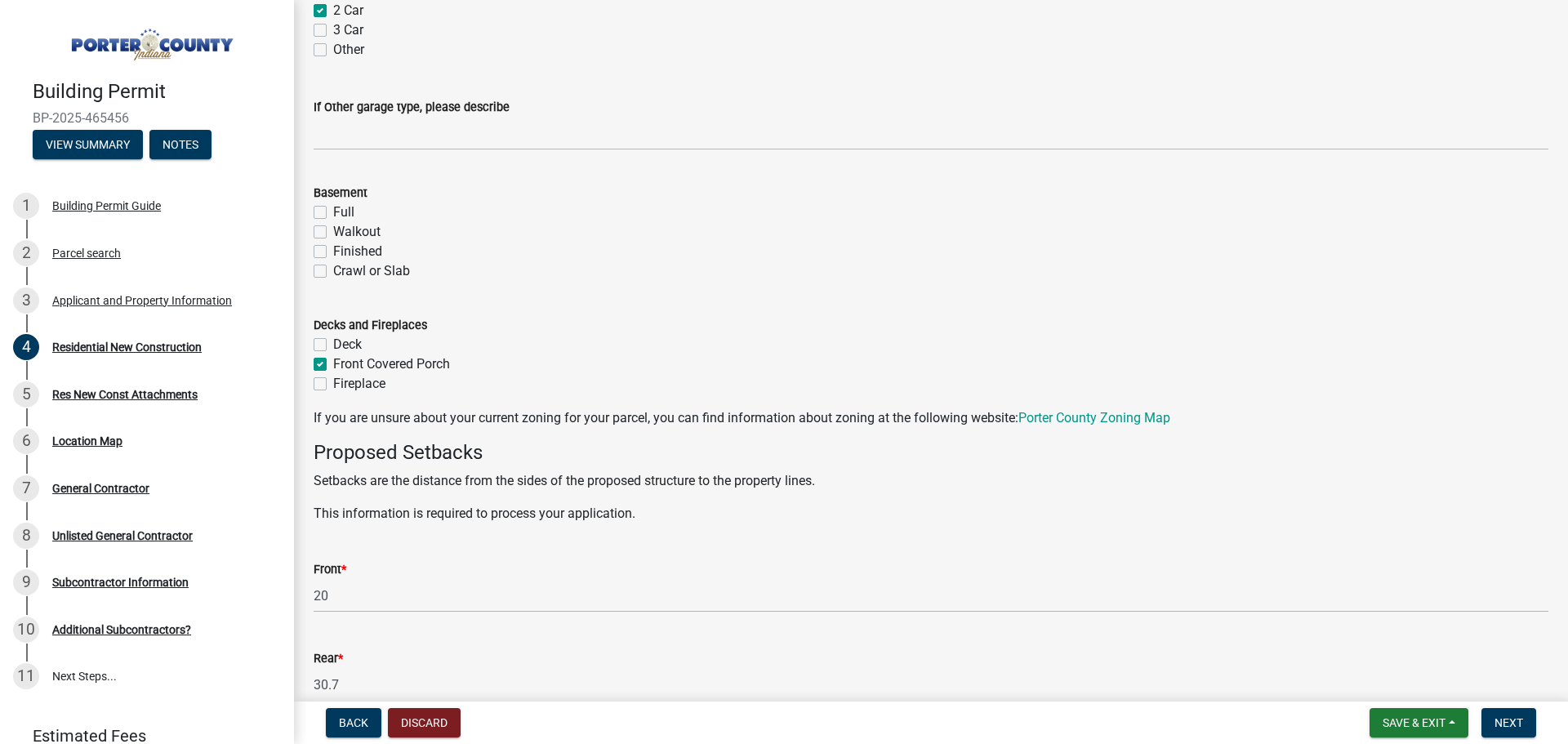
checkbox input "true"
checkbox input "false"
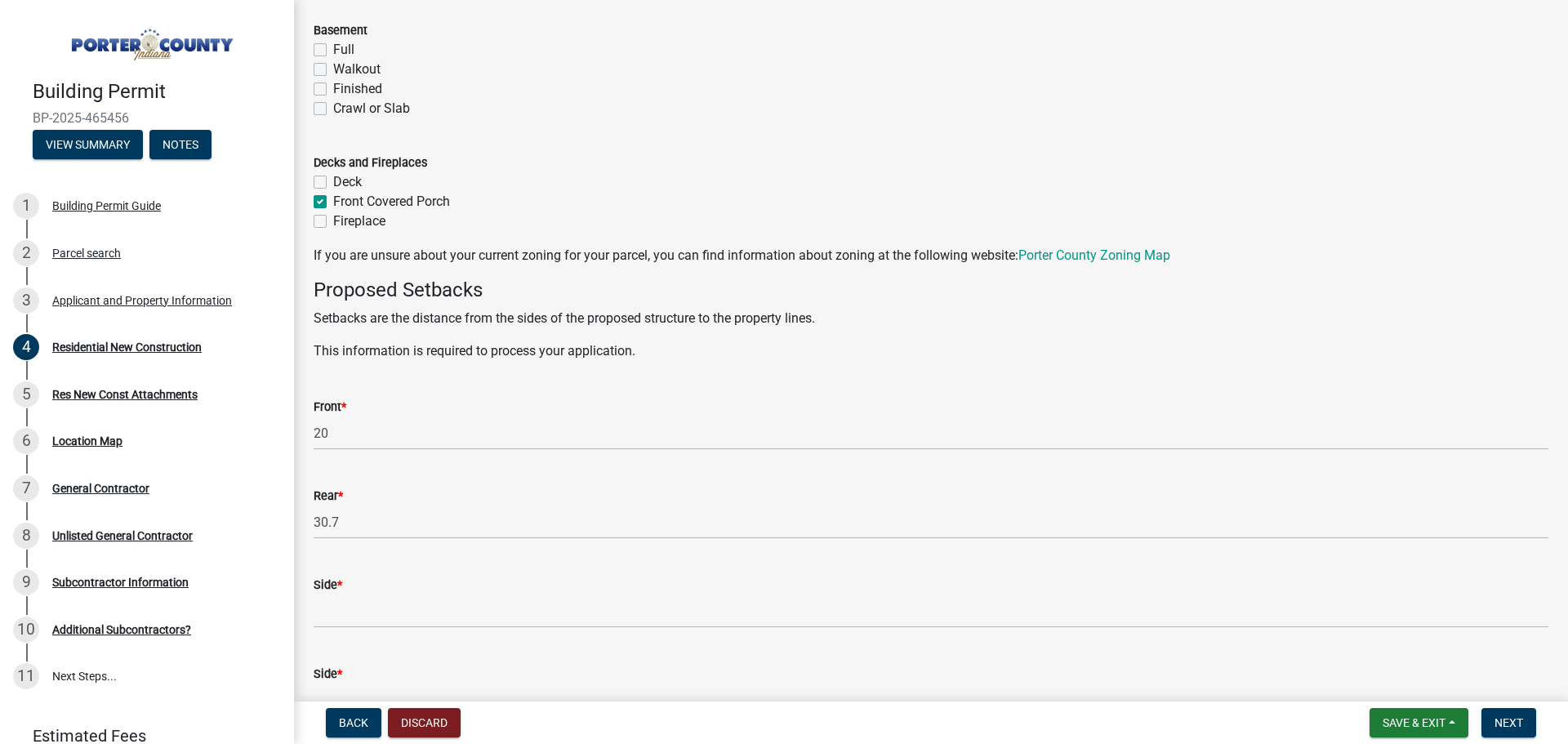
scroll to position [1389, 0]
click at [333, 200] on label "Front Covered Porch" at bounding box center [392, 201] width 117 height 20
click at [333, 200] on input "Front Covered Porch" at bounding box center [338, 196] width 10 height 10
checkbox input "false"
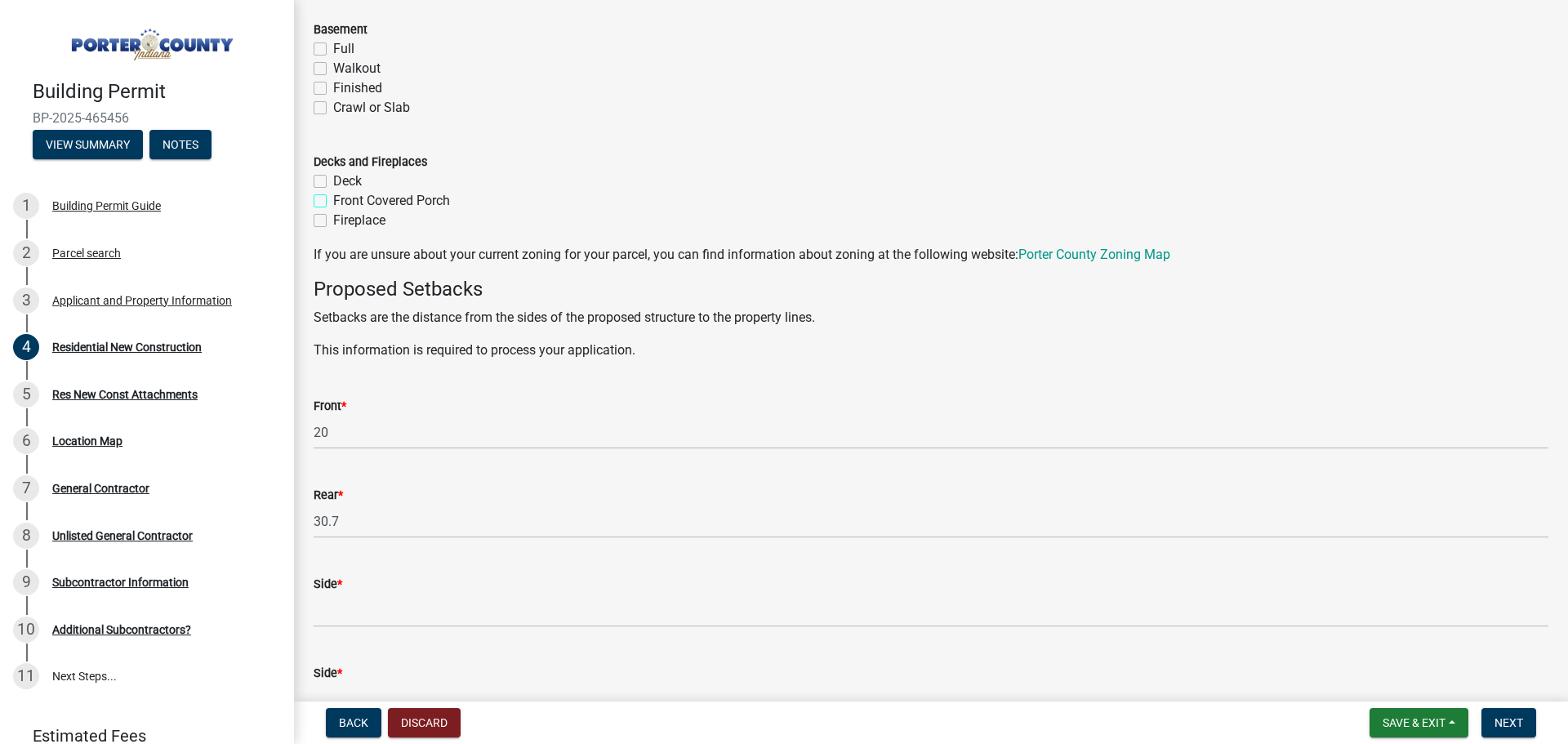
checkbox input "false"
click at [333, 223] on label "Fireplace" at bounding box center [359, 220] width 52 height 20
click at [333, 221] on input "Fireplace" at bounding box center [338, 215] width 10 height 10
checkbox input "true"
checkbox input "false"
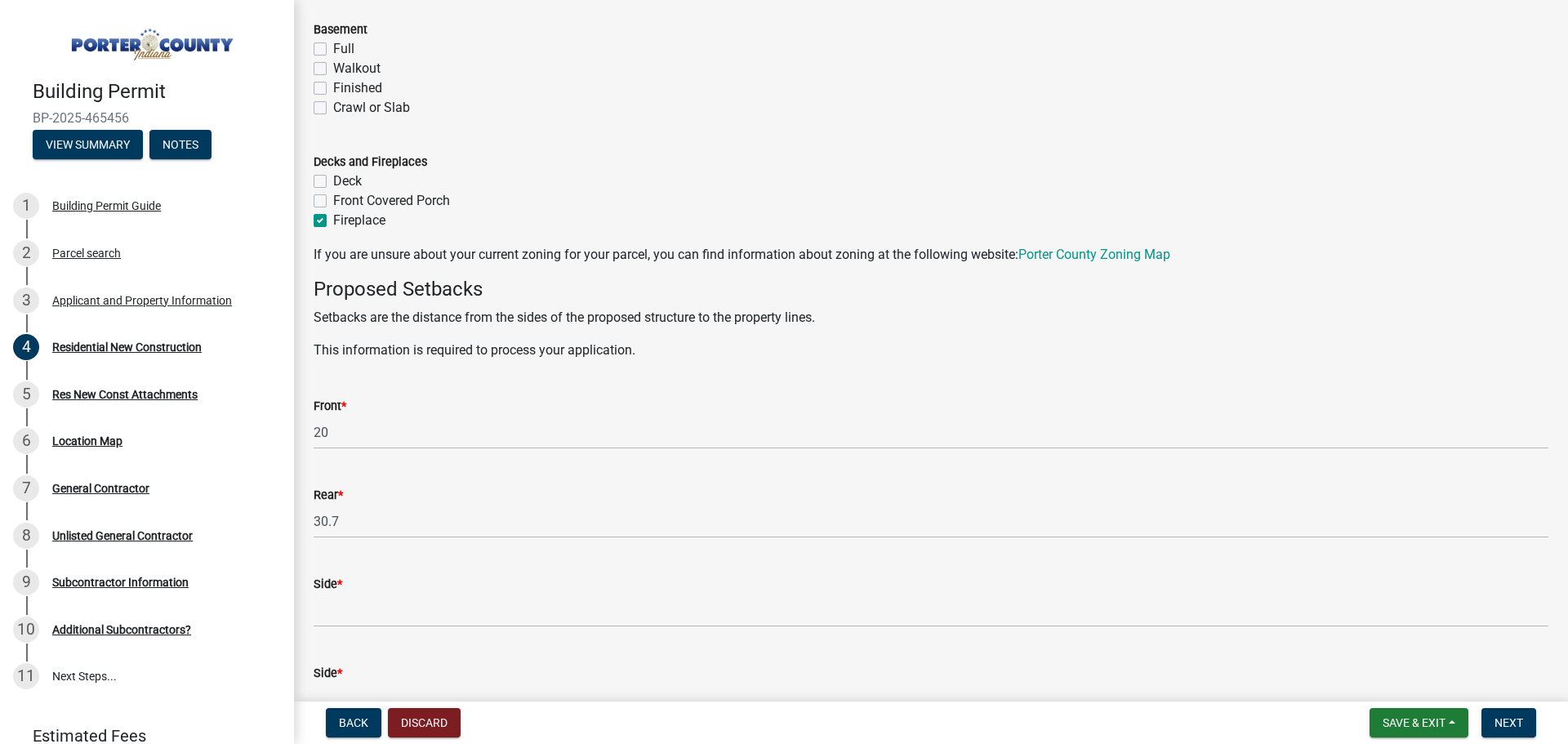
checkbox input "false"
checkbox input "true"
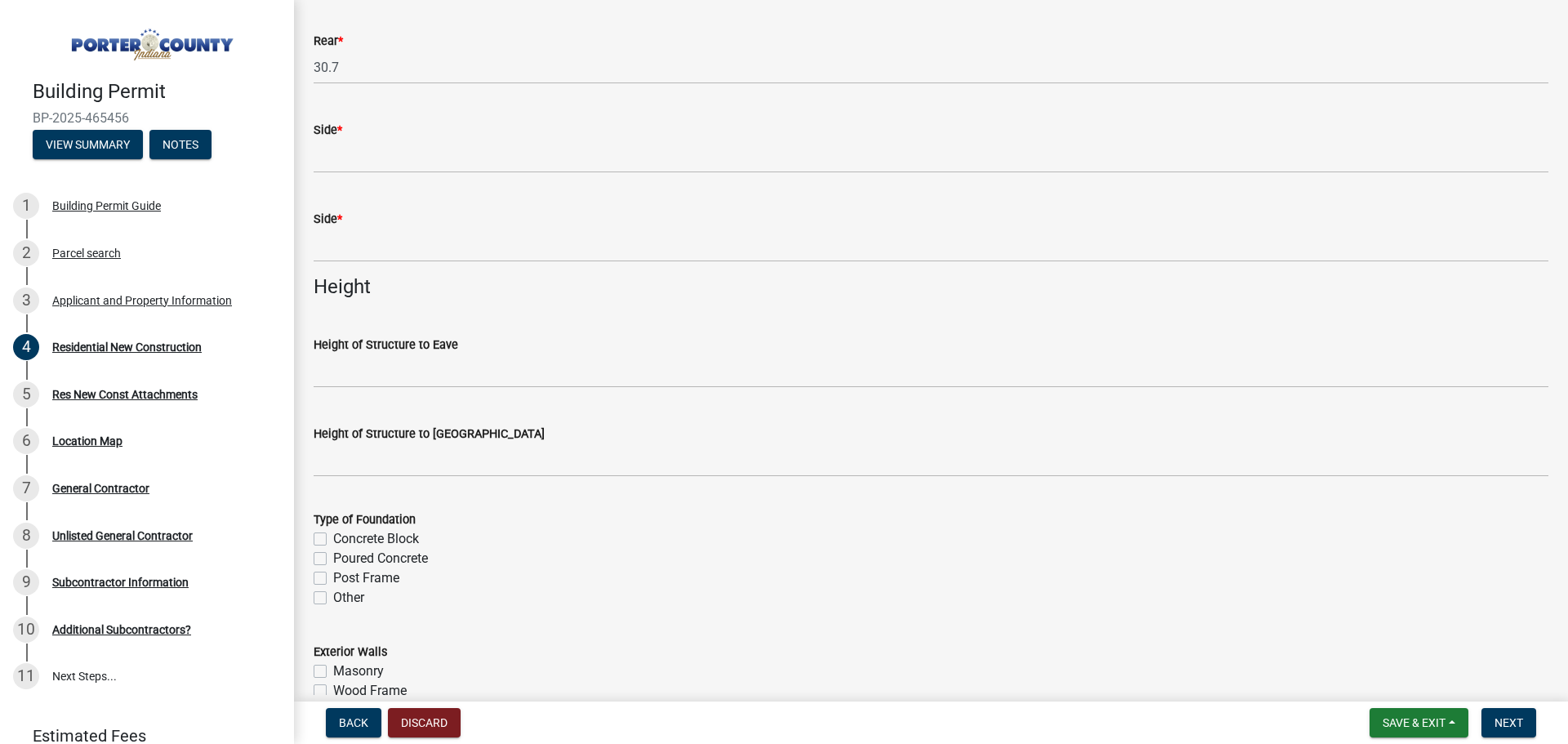
scroll to position [1878, 0]
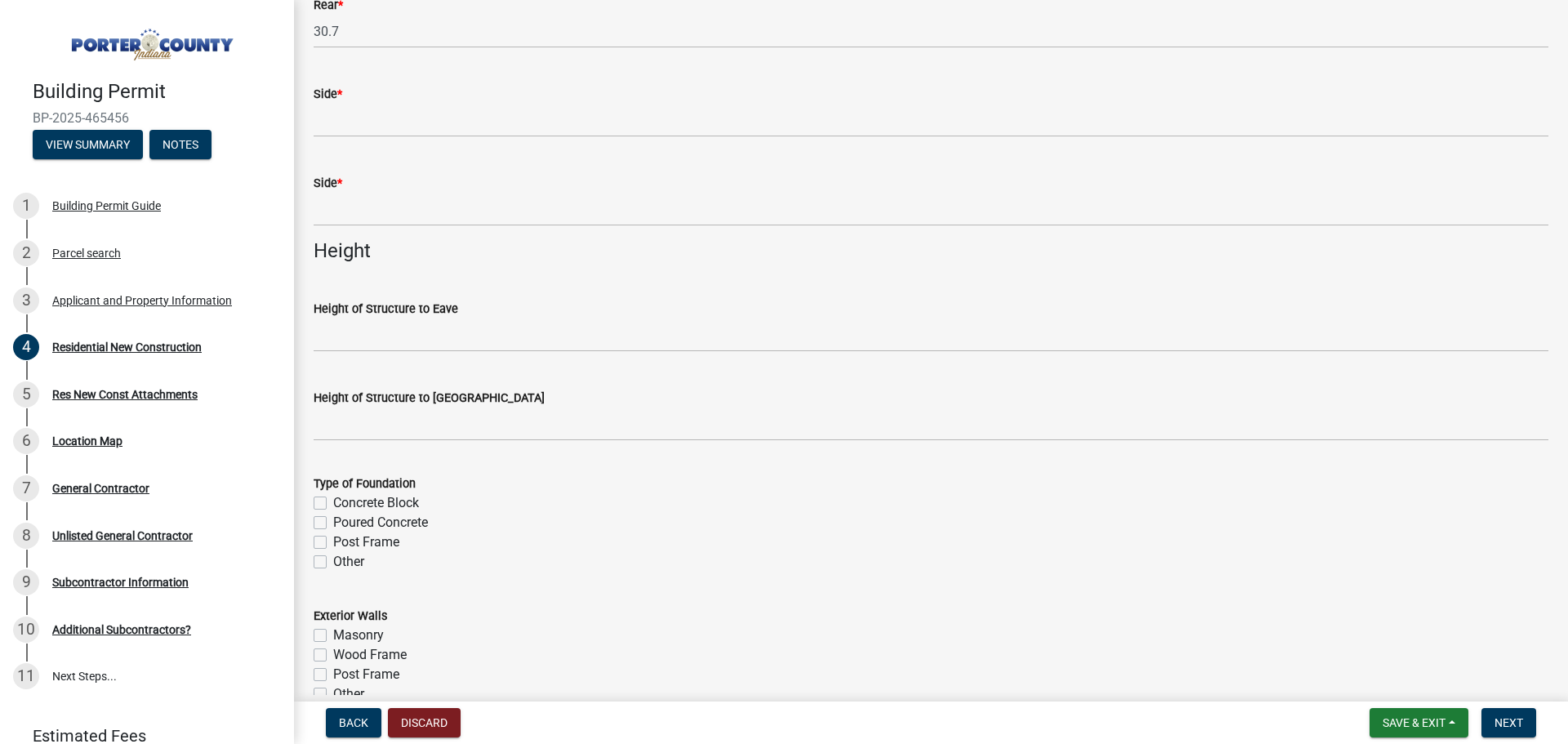
click at [312, 114] on div "Side *" at bounding box center [931, 99] width 1260 height 76
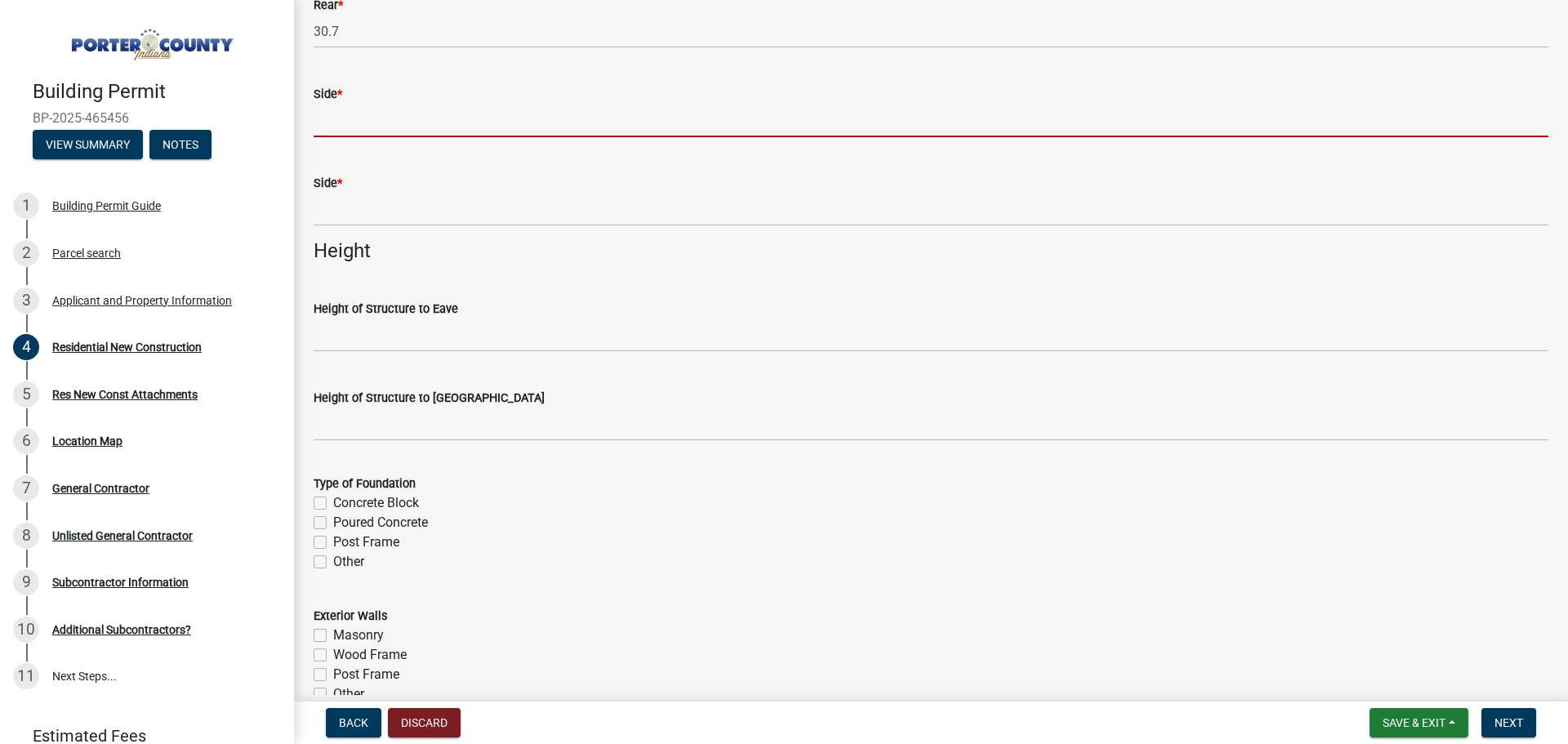
click at [336, 121] on input "Side *" at bounding box center [931, 121] width 1235 height 33
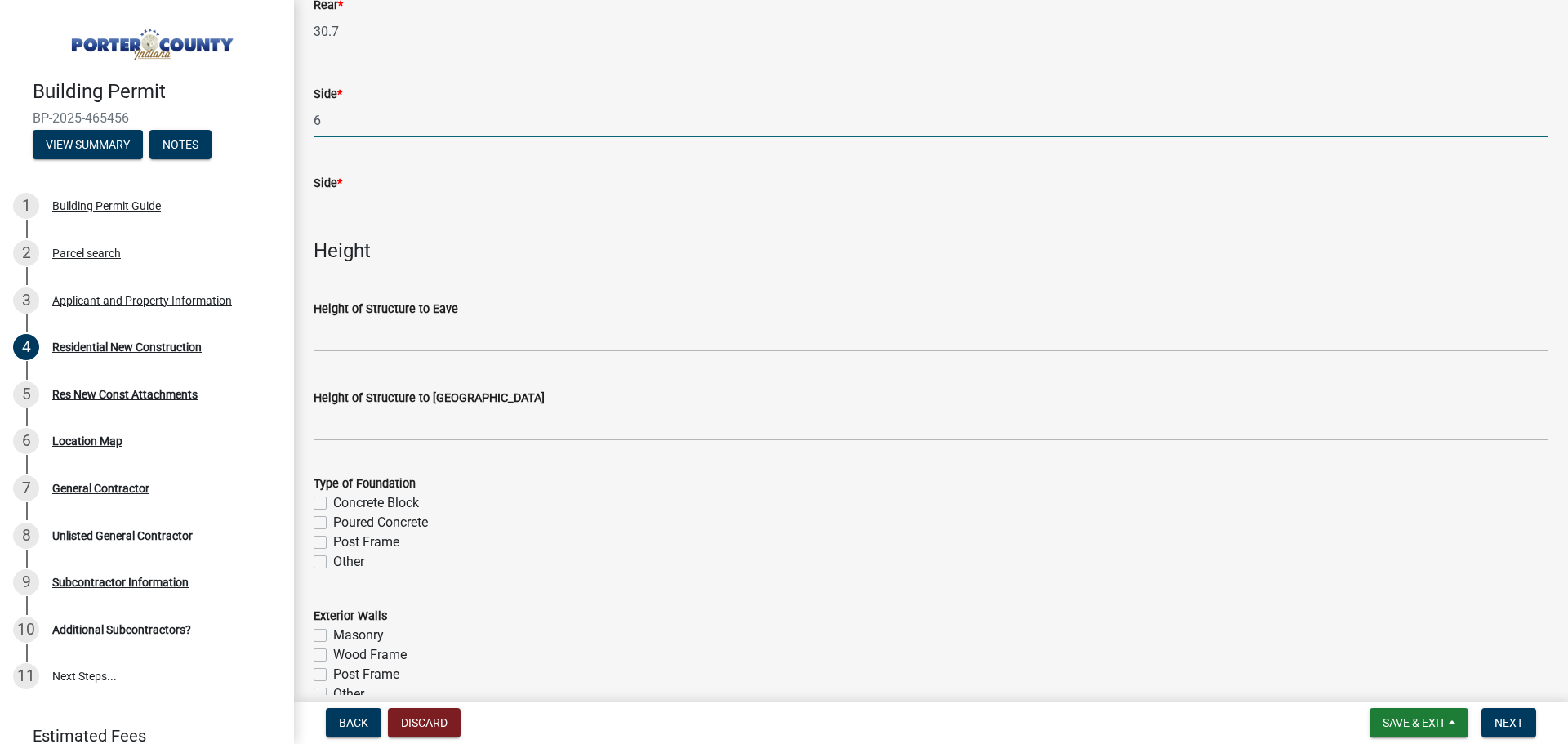
type input "6"
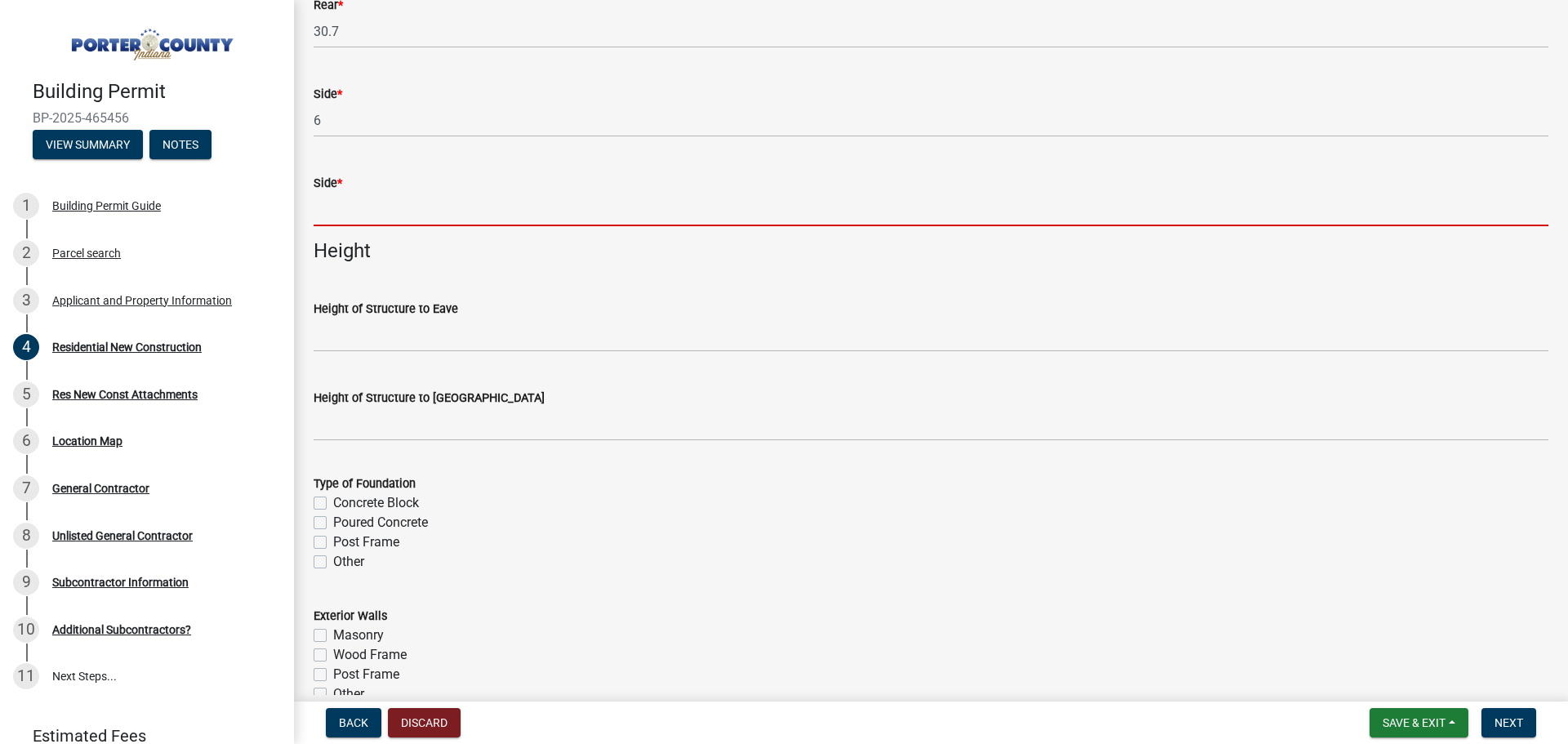
click at [346, 207] on input "Side *" at bounding box center [931, 210] width 1235 height 33
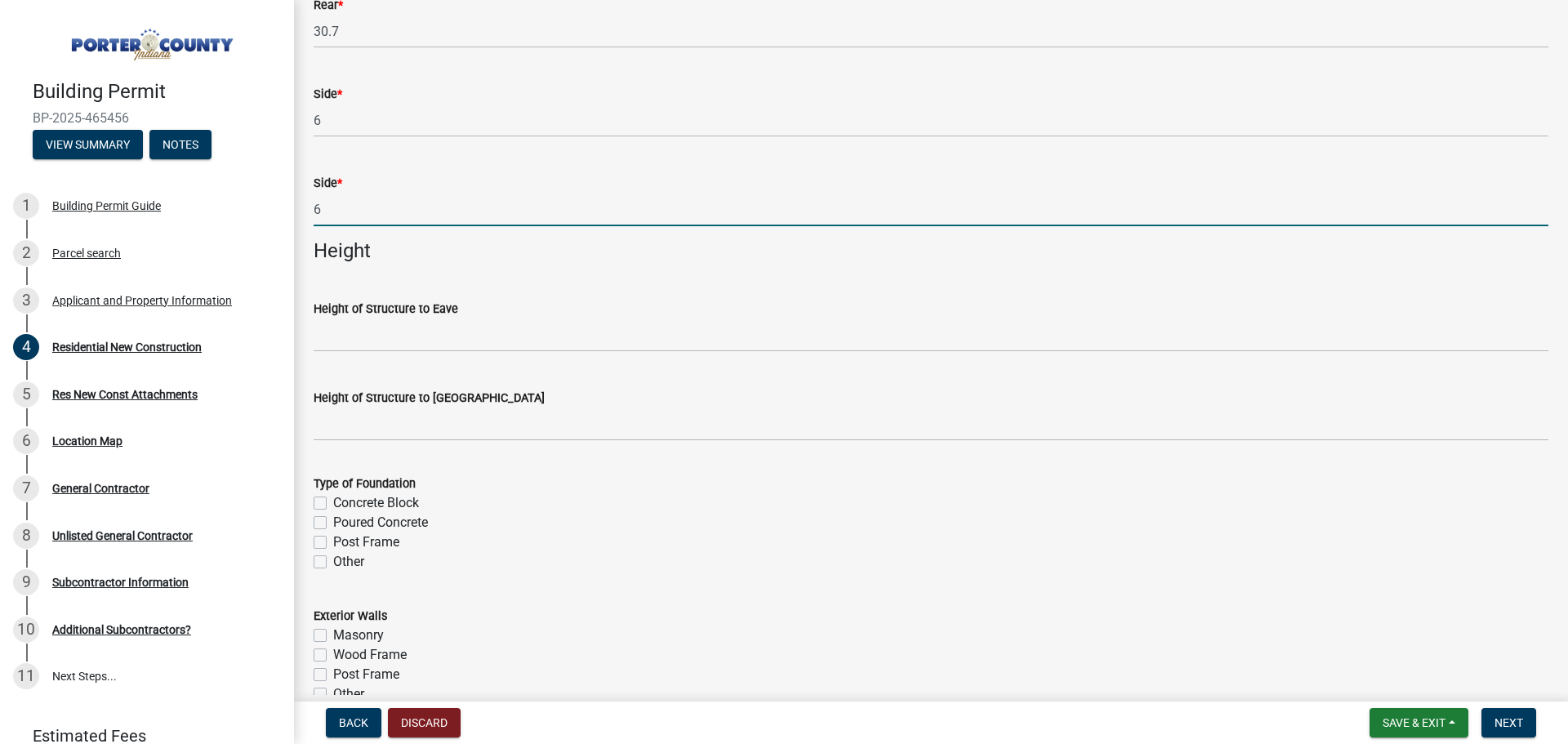
type input "6"
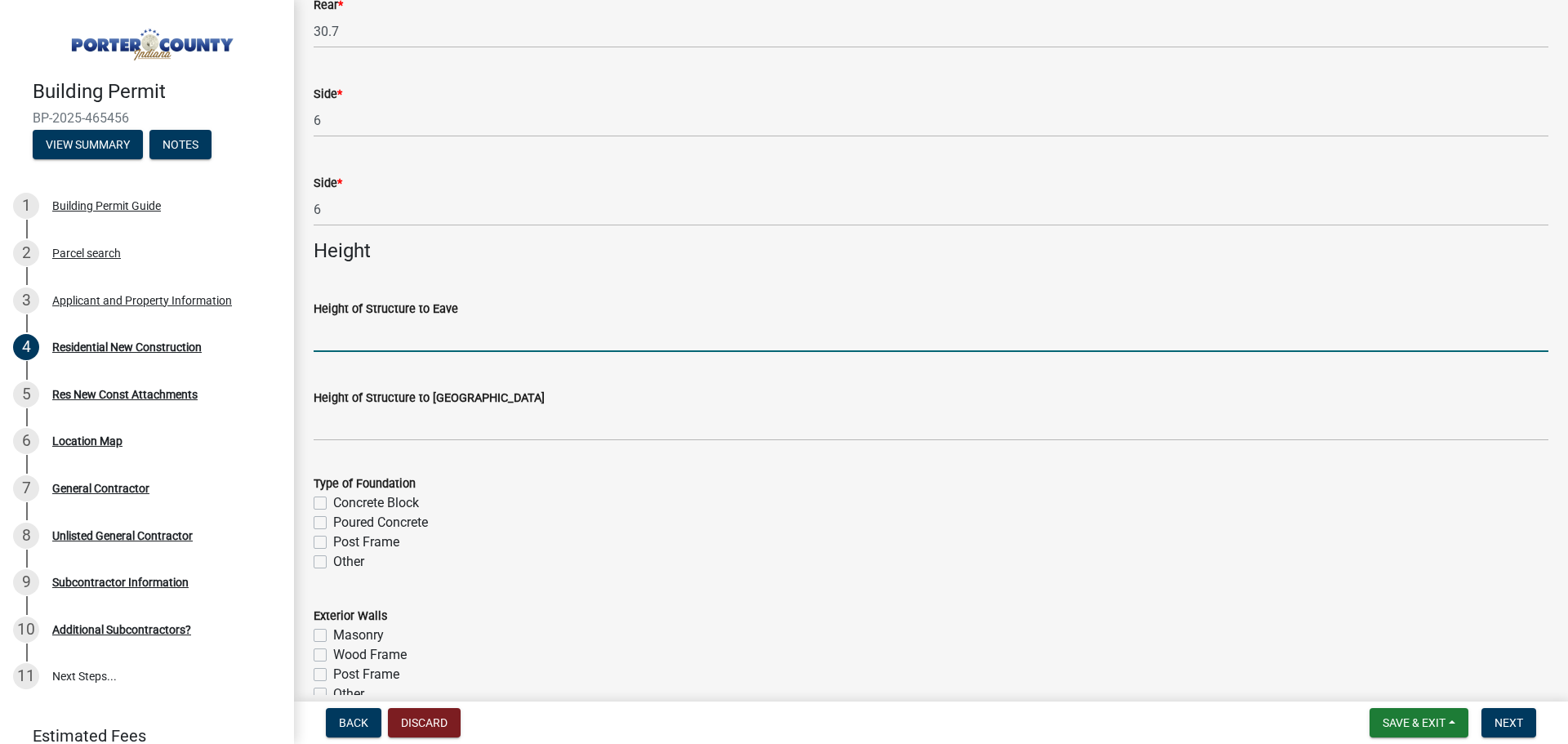
click at [343, 335] on input "Height of Structure to Eave" at bounding box center [931, 335] width 1235 height 33
type input "10"
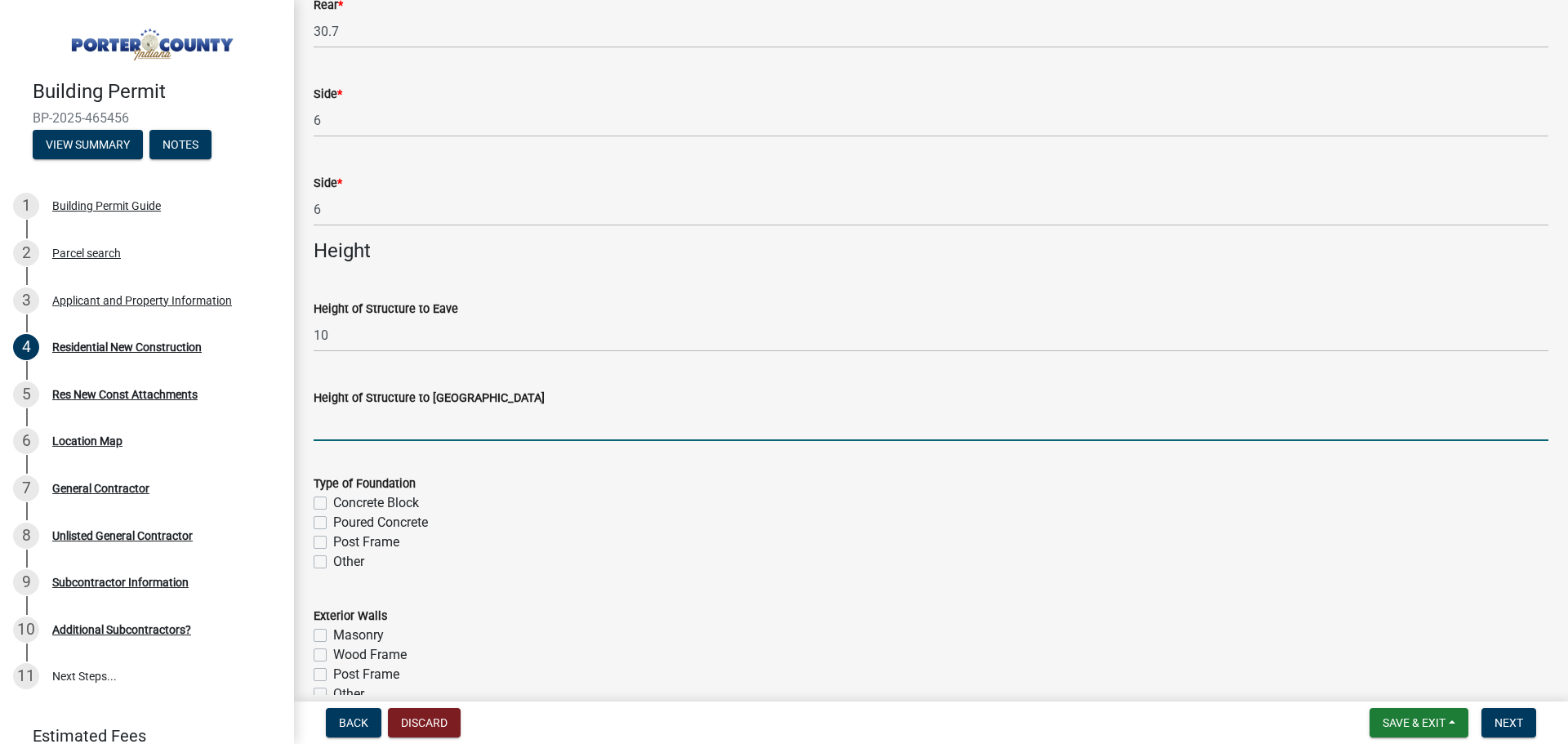
click at [356, 416] on input "Height of Structure to [GEOGRAPHIC_DATA]" at bounding box center [931, 424] width 1235 height 33
type input "26"
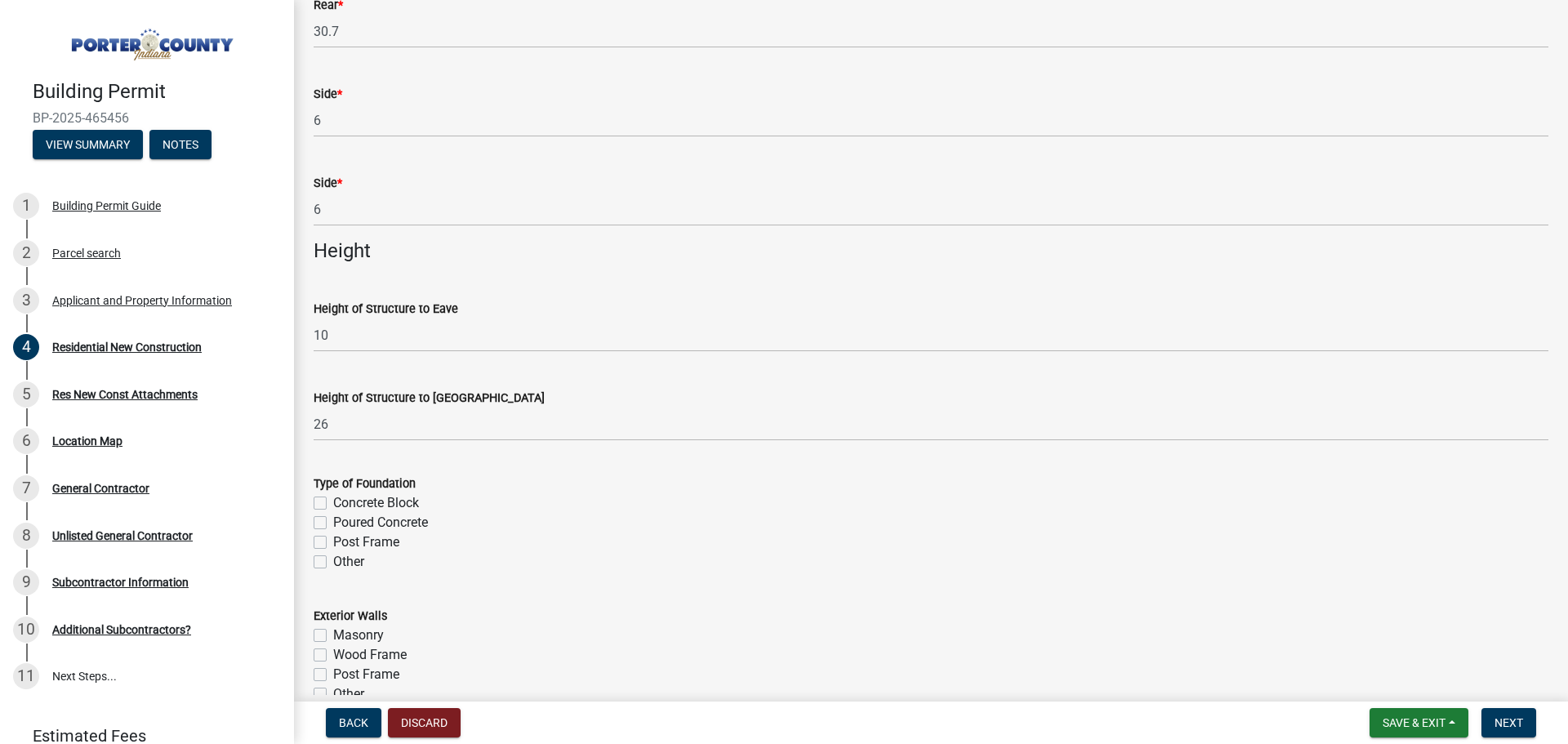
click at [333, 527] on label "Poured Concrete" at bounding box center [381, 522] width 95 height 20
click at [333, 524] on input "Poured Concrete" at bounding box center [338, 517] width 10 height 10
checkbox input "true"
checkbox input "false"
checkbox input "true"
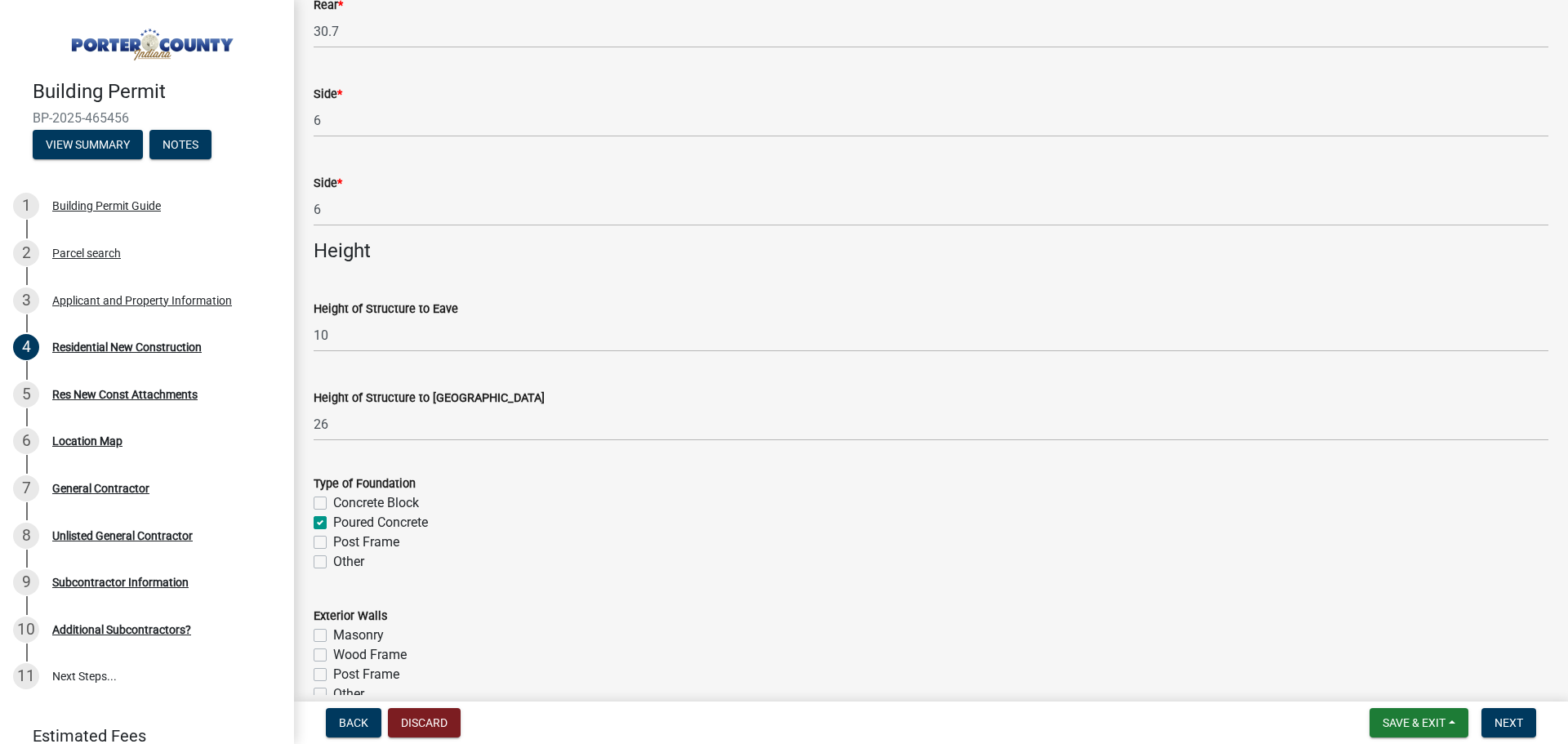
checkbox input "false"
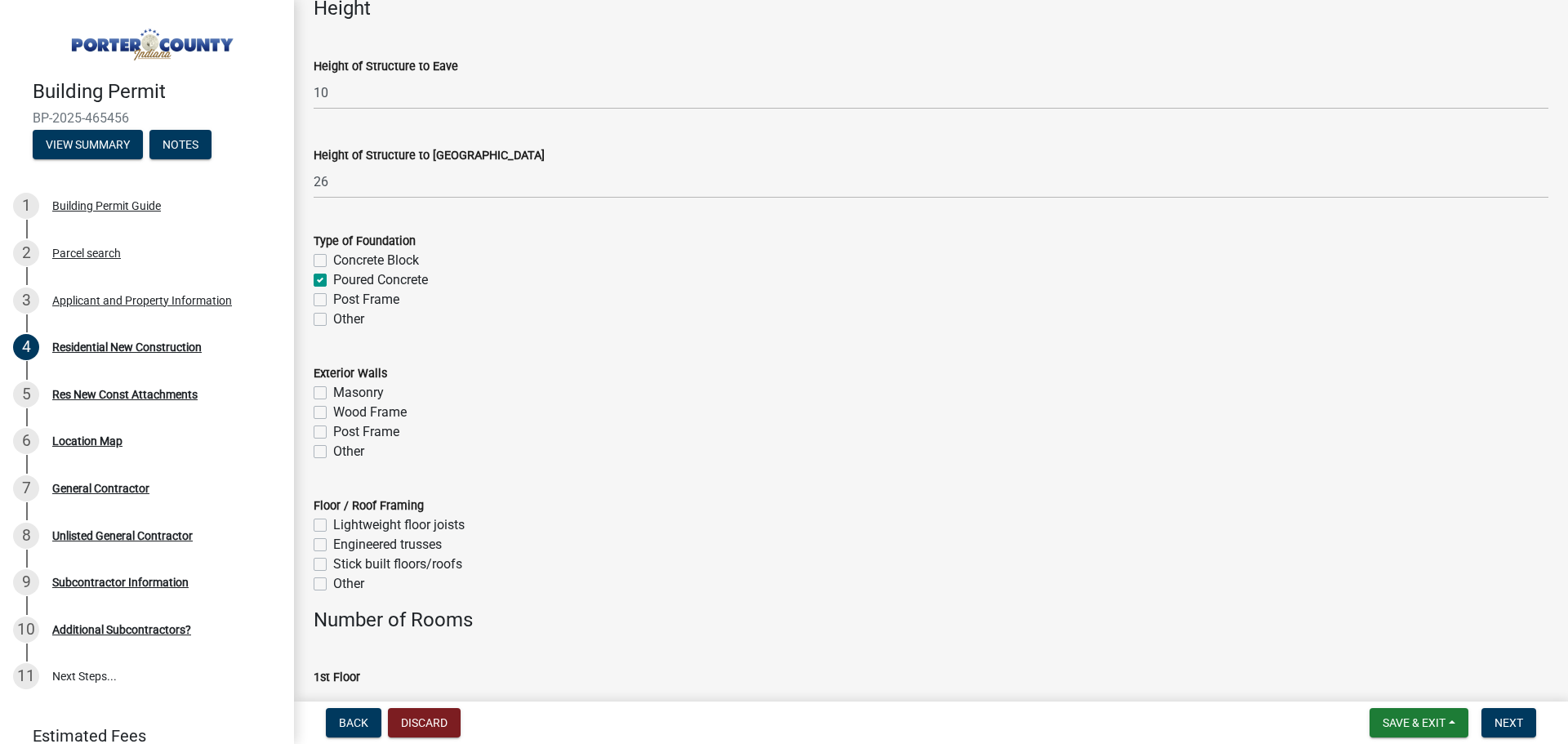
scroll to position [2205, 0]
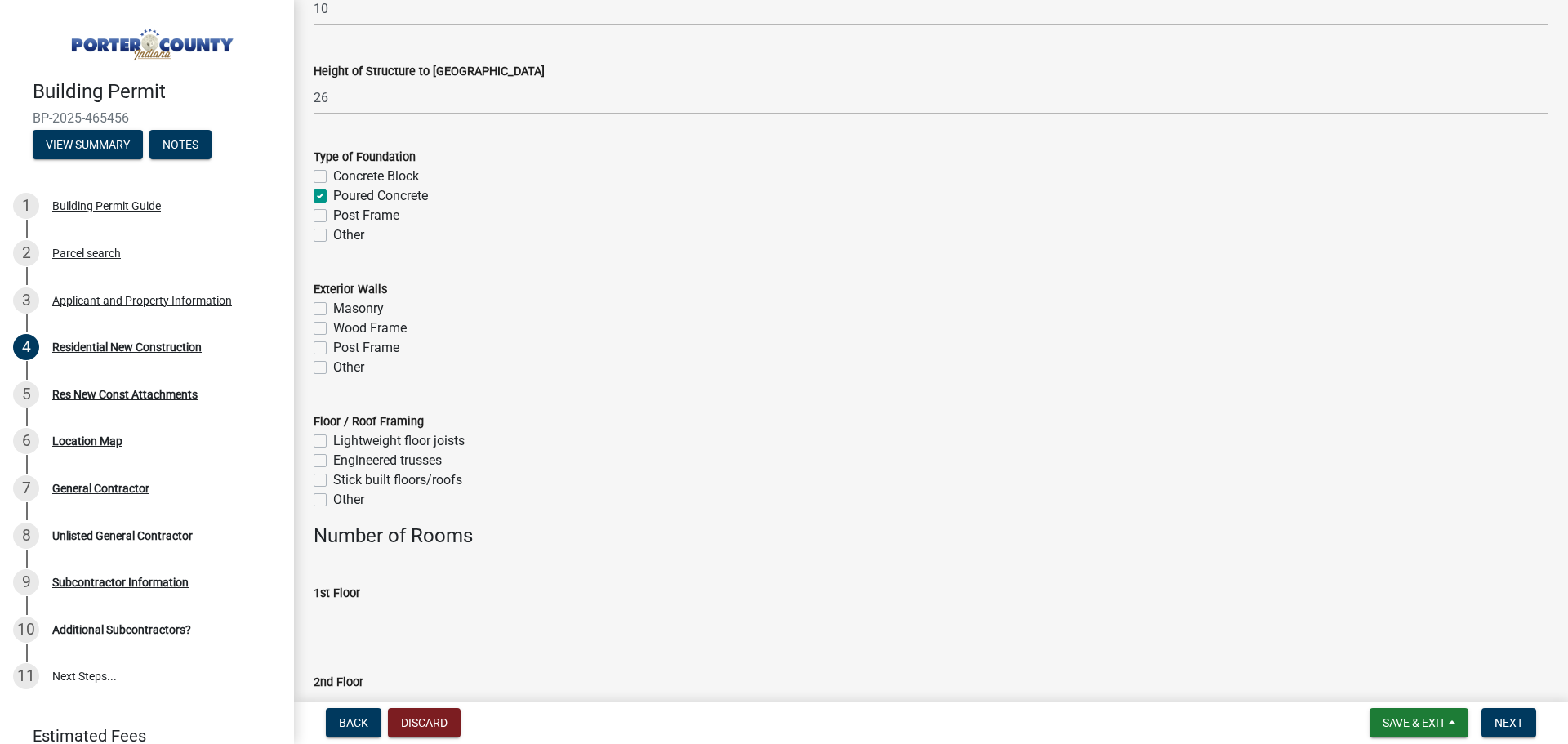
click at [333, 327] on label "Wood Frame" at bounding box center [370, 328] width 73 height 20
click at [333, 327] on input "Wood Frame" at bounding box center [338, 323] width 10 height 10
checkbox input "true"
checkbox input "false"
checkbox input "true"
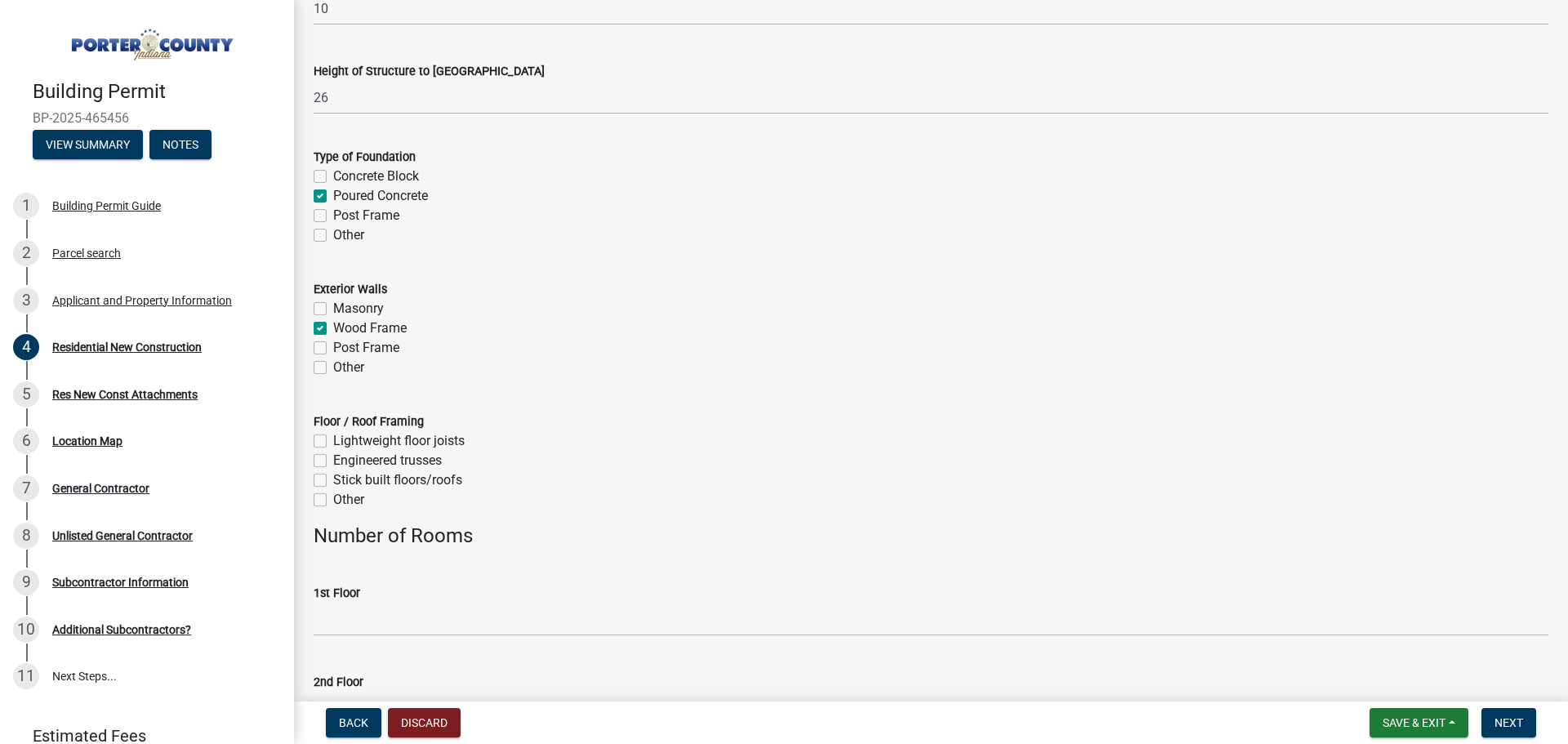
checkbox input "false"
click at [333, 458] on label "Engineered trusses" at bounding box center [387, 460] width 109 height 20
click at [333, 458] on input "Engineered trusses" at bounding box center [338, 455] width 10 height 10
checkbox input "true"
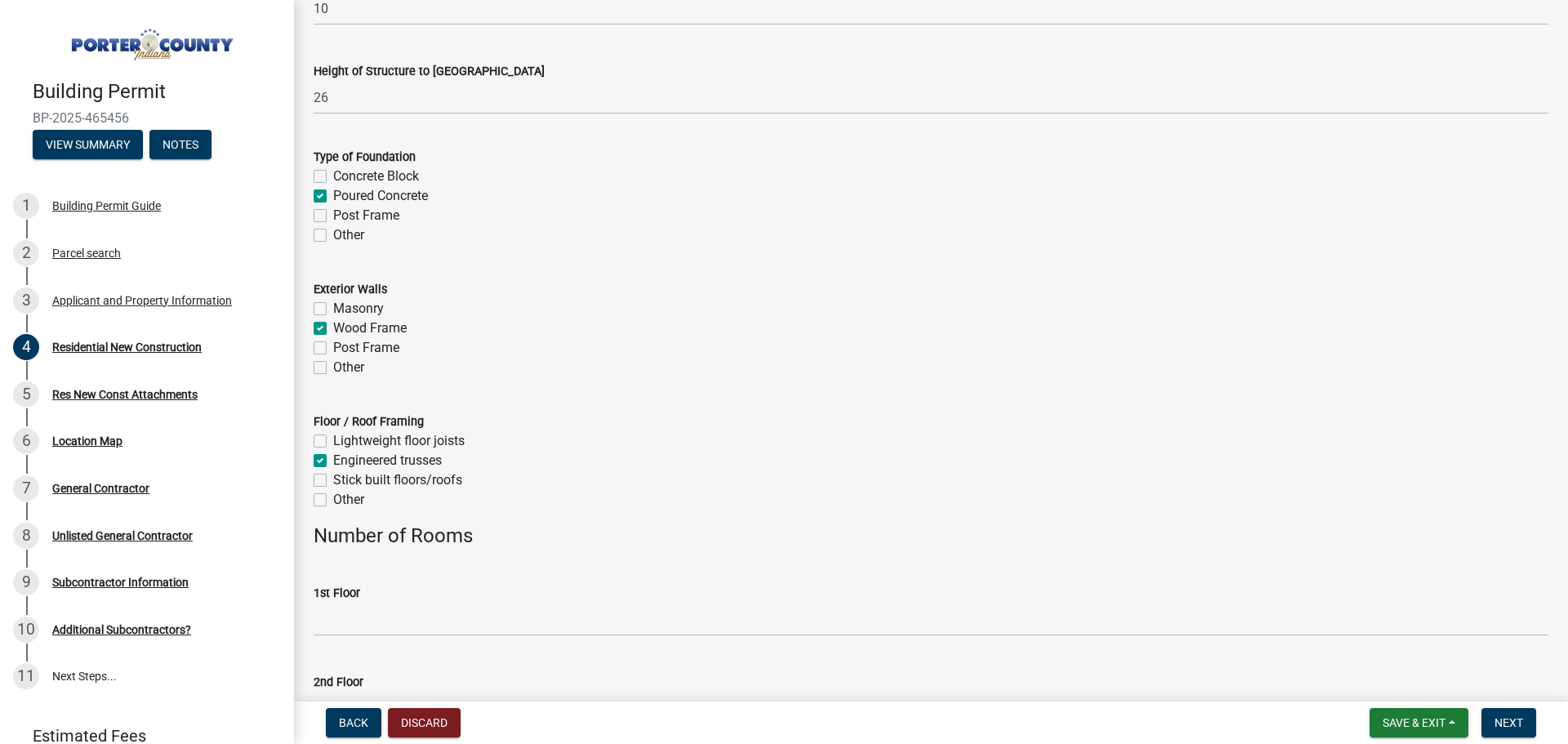
checkbox input "false"
checkbox input "true"
checkbox input "false"
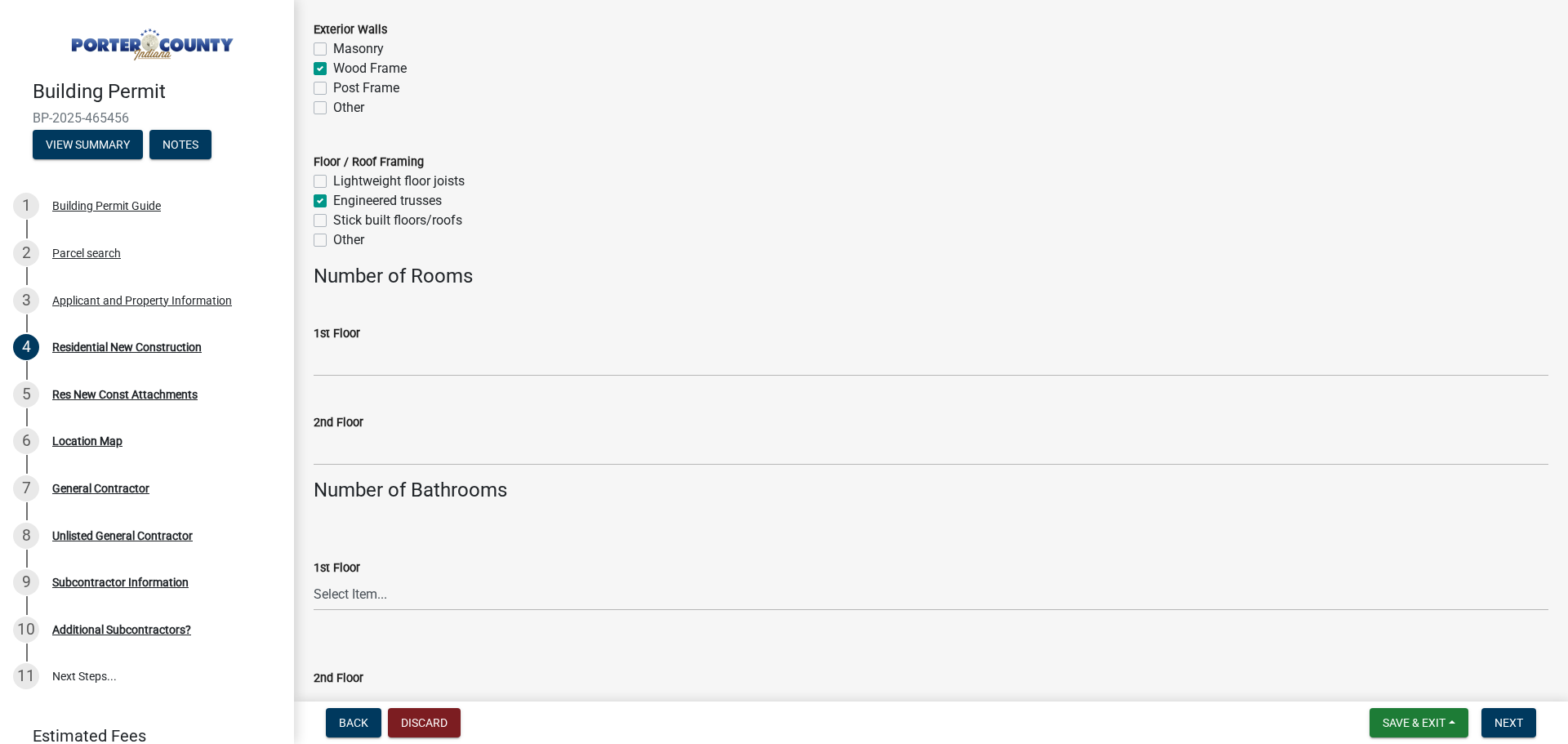
scroll to position [2614, 0]
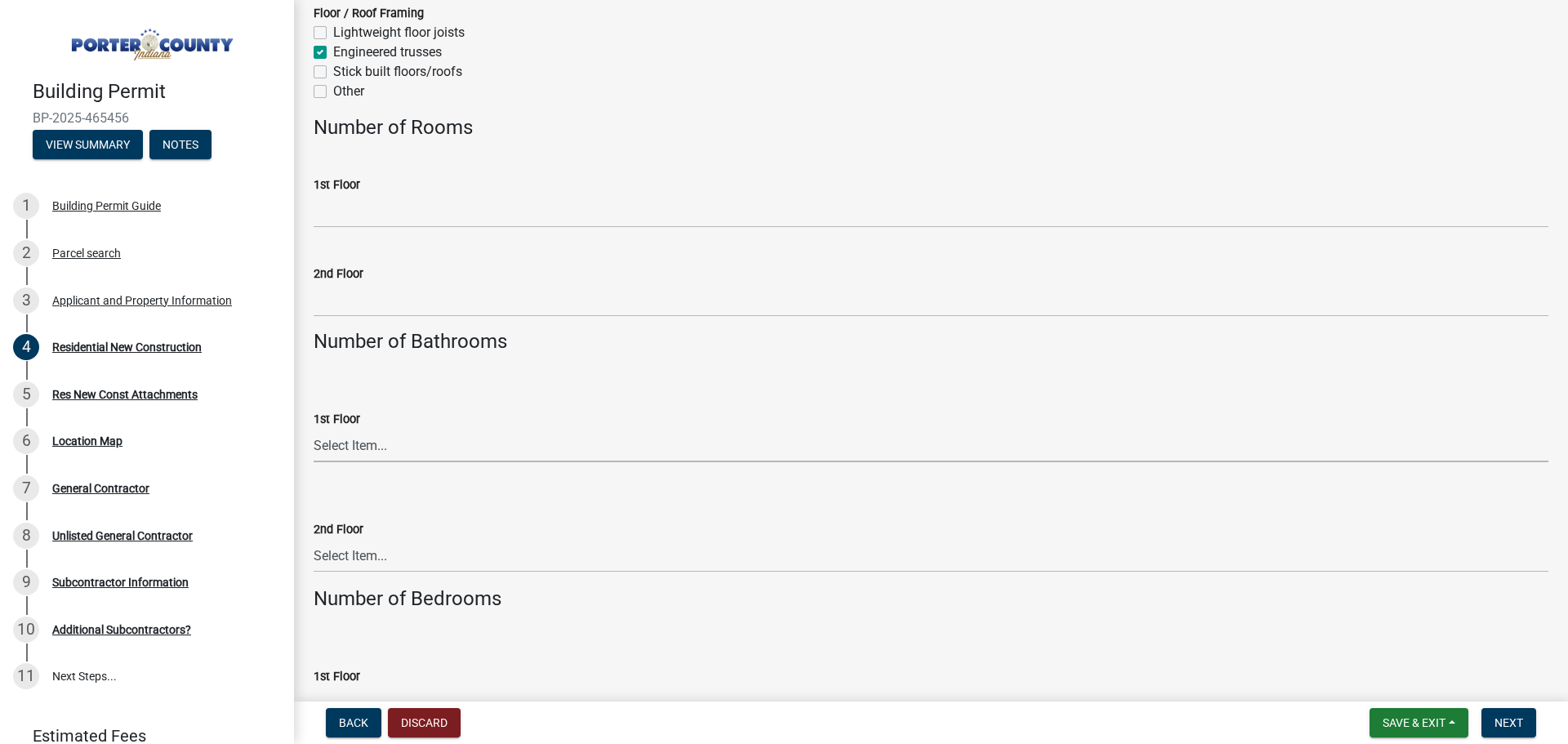
click at [339, 438] on select "Select Item... 0 .5 1 1.5 2 2.5 3 3.5 4 4.5 5 5.5 6+" at bounding box center [931, 446] width 1235 height 33
click at [314, 429] on select "Select Item... 0 .5 1 1.5 2 2.5 3 3.5 4 4.5 5 5.5 6+" at bounding box center [931, 446] width 1235 height 33
select select "61f444c2-0fc1-413e-9948-9a2e89704ff6"
click at [420, 550] on select "Select Item... 0 .5 1 1.5 2 2.5 3 3.5 4 4.5 5 5.5 6+" at bounding box center [931, 555] width 1235 height 33
click at [314, 539] on select "Select Item... 0 .5 1 1.5 2 2.5 3 3.5 4 4.5 5 5.5 6+" at bounding box center [931, 555] width 1235 height 33
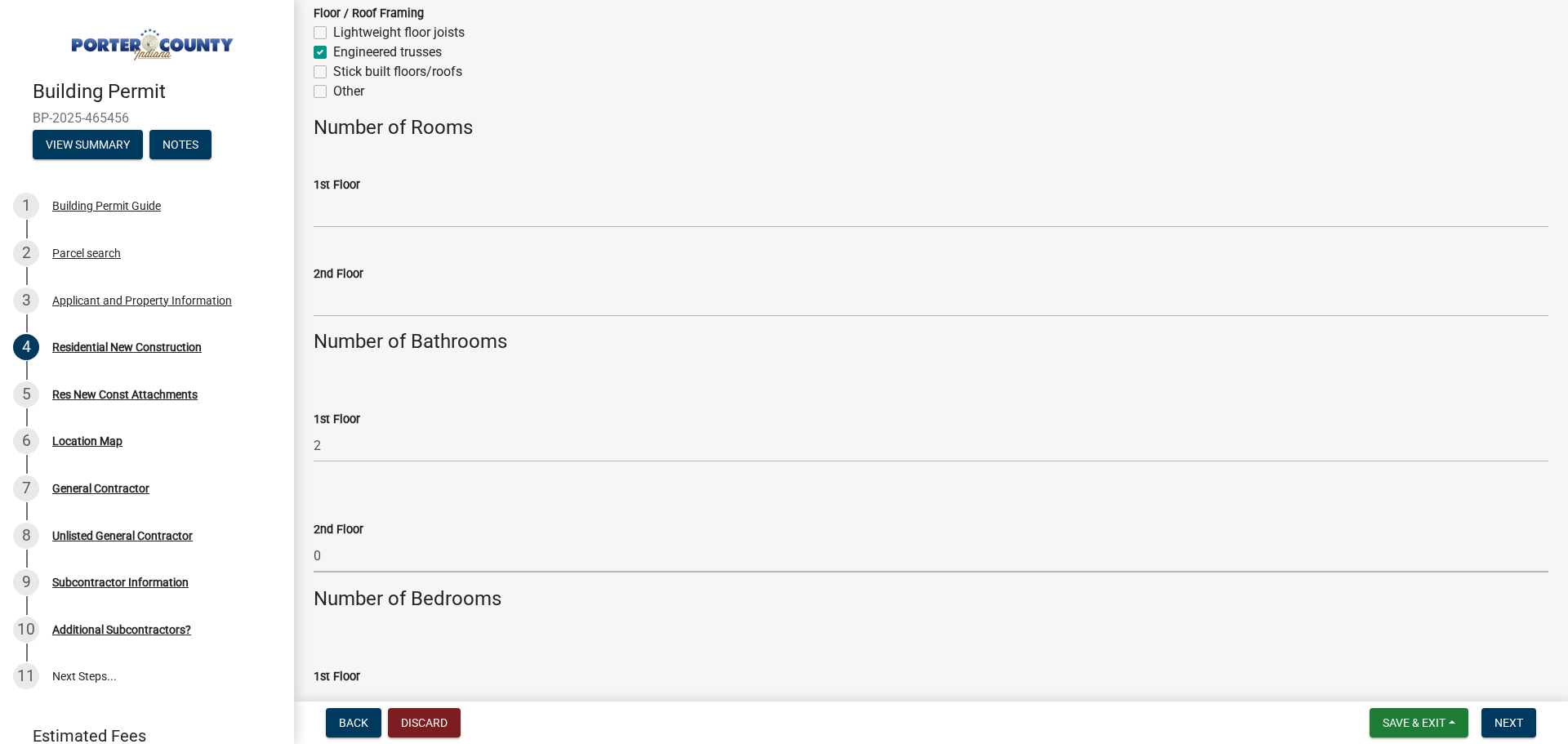
select select "8bba6b76-e342-4289-bfbc-7f8a7eb2a853"
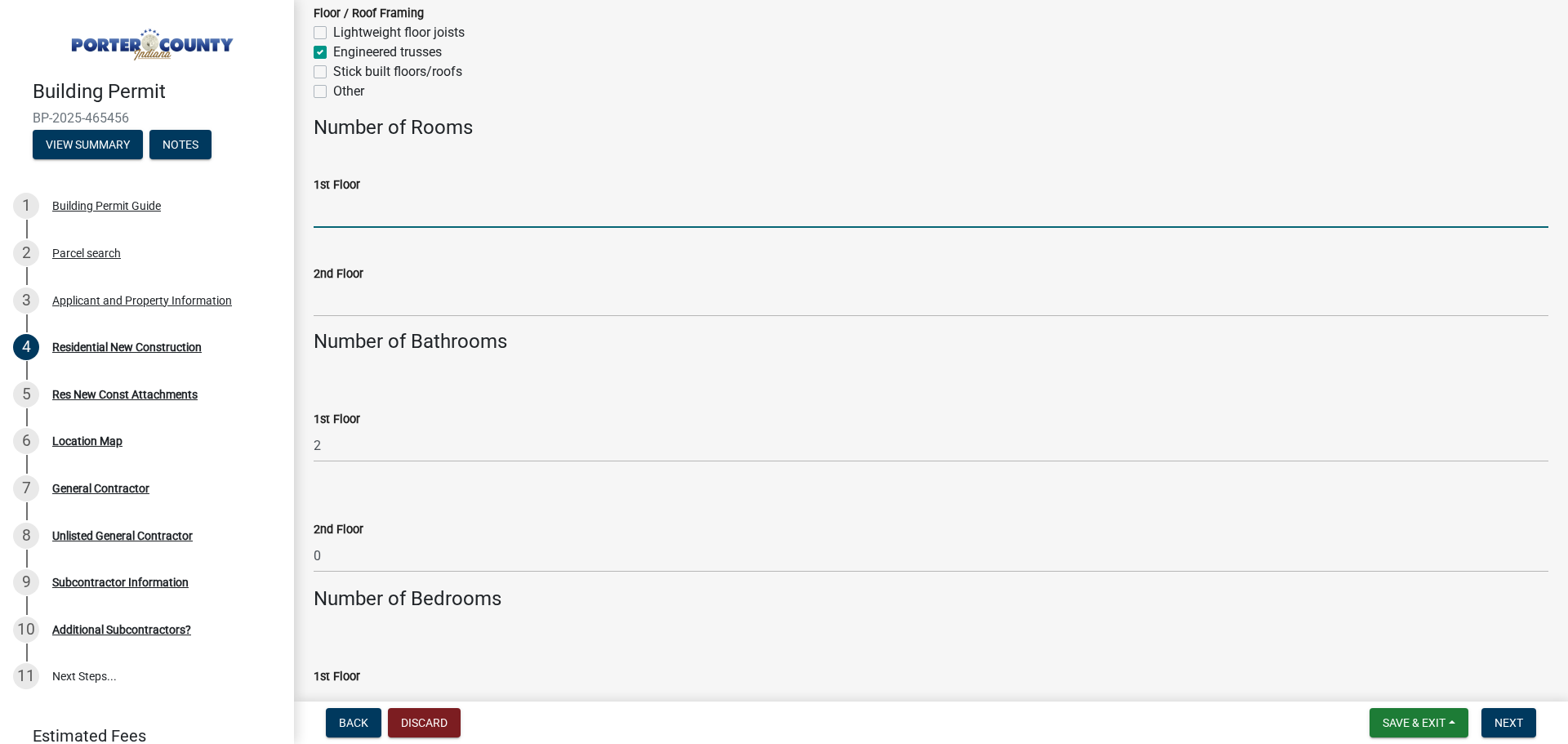
click at [390, 196] on input "1st Floor" at bounding box center [931, 211] width 1235 height 33
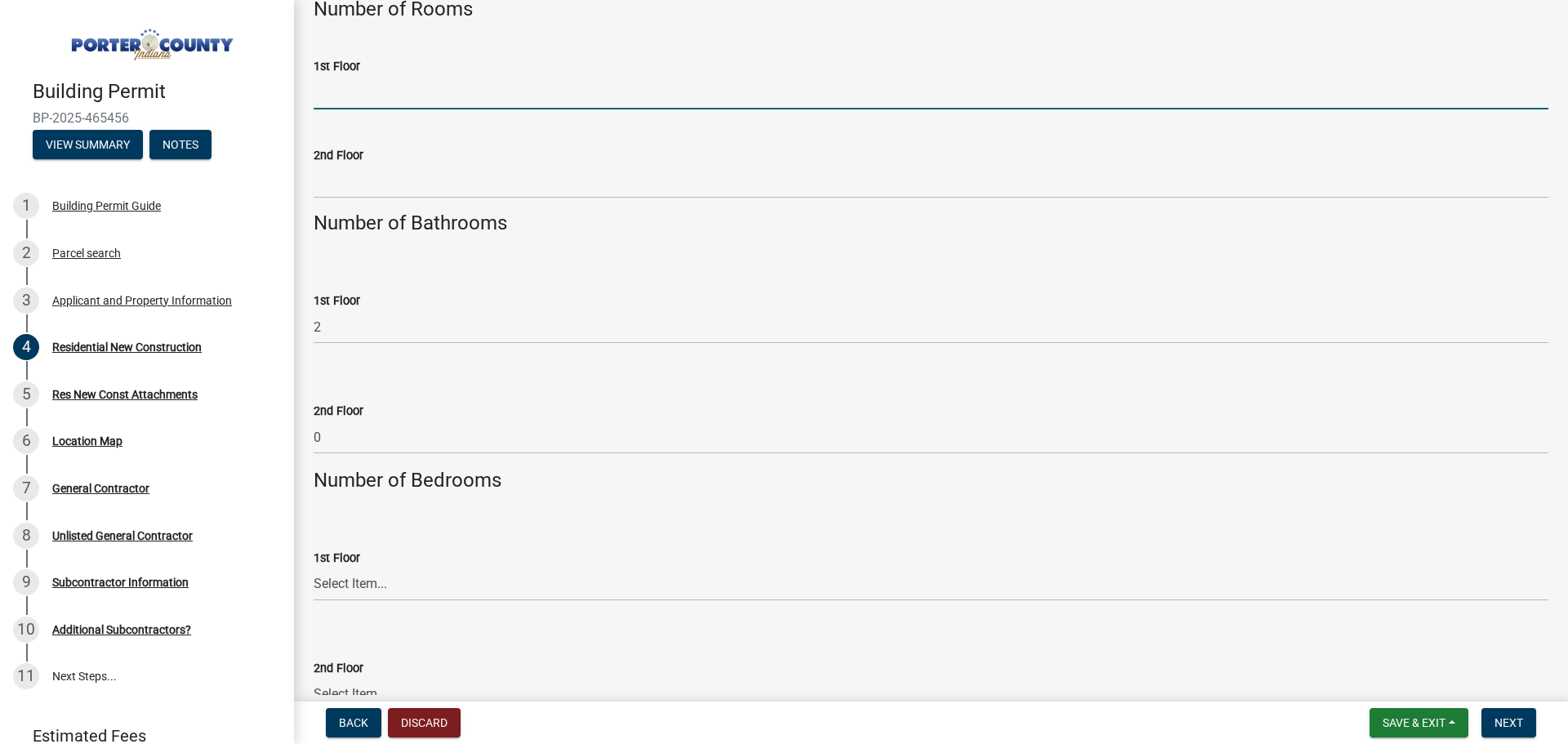
scroll to position [2940, 0]
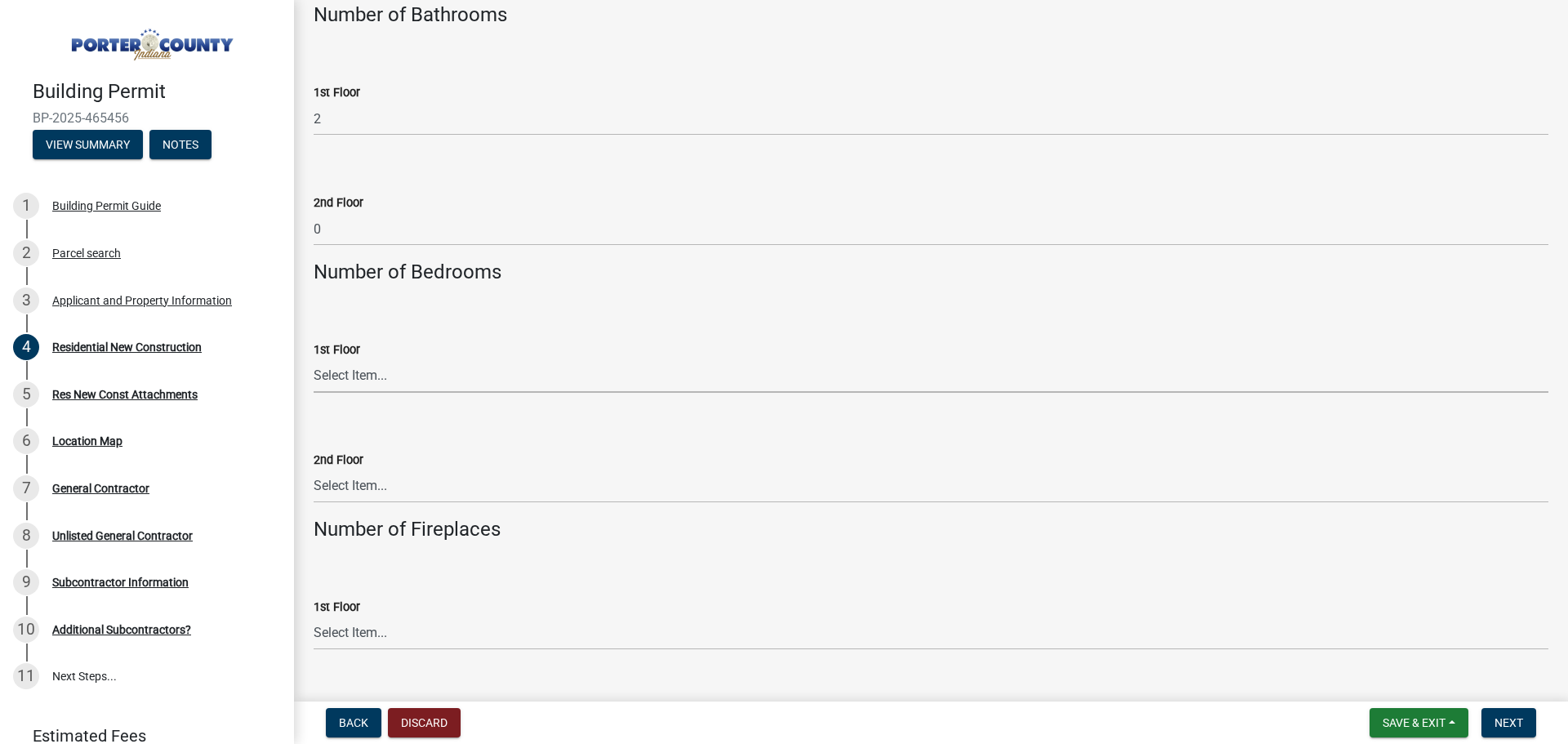
click at [355, 382] on select "Select Item... 0 1 2 3 4 5 6+" at bounding box center [931, 376] width 1235 height 33
click at [314, 359] on select "Select Item... 0 1 2 3 4 5 6+" at bounding box center [931, 376] width 1235 height 33
select select "5ba551af-3543-4bb1-864b-48bcd75e9b29"
click at [348, 486] on select "Select Item... 0 1 1.5 2 2.5 3 3.5 4 4.5 5 5.5 6+" at bounding box center [931, 487] width 1235 height 33
click at [314, 470] on select "Select Item... 0 1 1.5 2 2.5 3 3.5 4 4.5 5 5.5 6+" at bounding box center [931, 487] width 1235 height 33
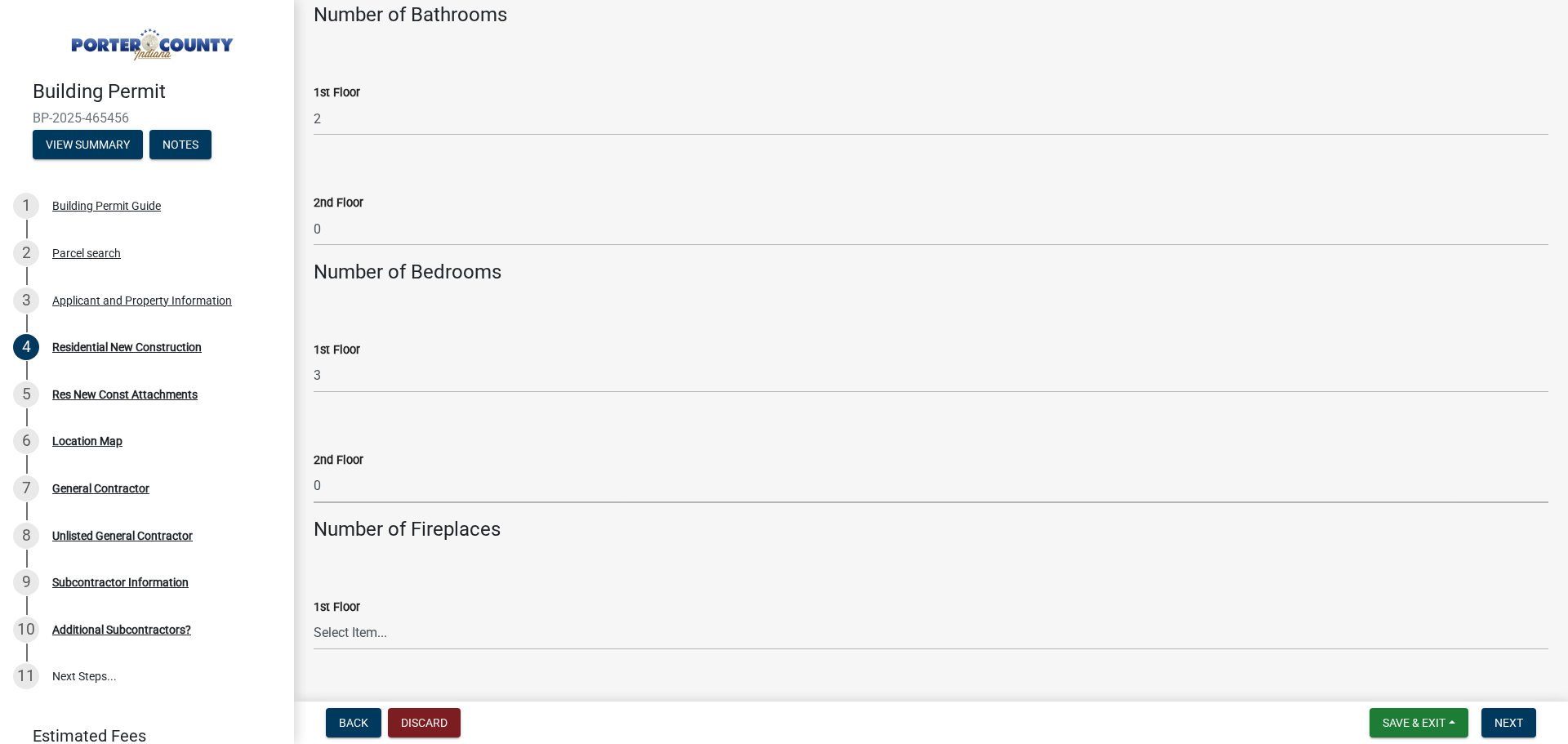
select select "e4a9b6e5-deab-401f-b49d-c88af2388f46"
click at [363, 633] on select "Select Item... 0 1 2 3 4 5 6+" at bounding box center [931, 633] width 1235 height 33
click at [314, 617] on select "Select Item... 0 1 2 3 4 5 6+" at bounding box center [931, 633] width 1235 height 33
select select "a7554658-1ff0-4ba4-86bb-30b1109b1a56"
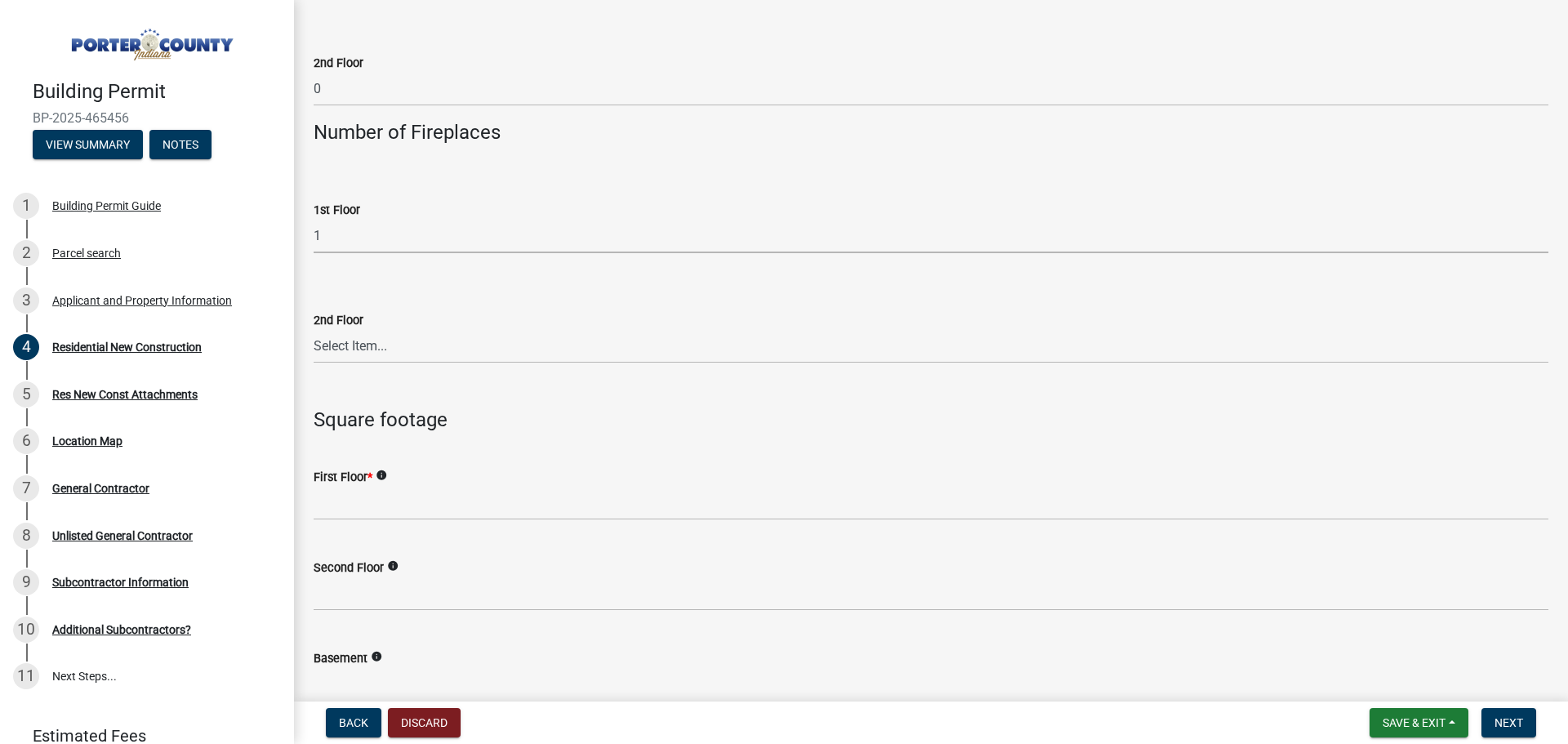
scroll to position [3348, 0]
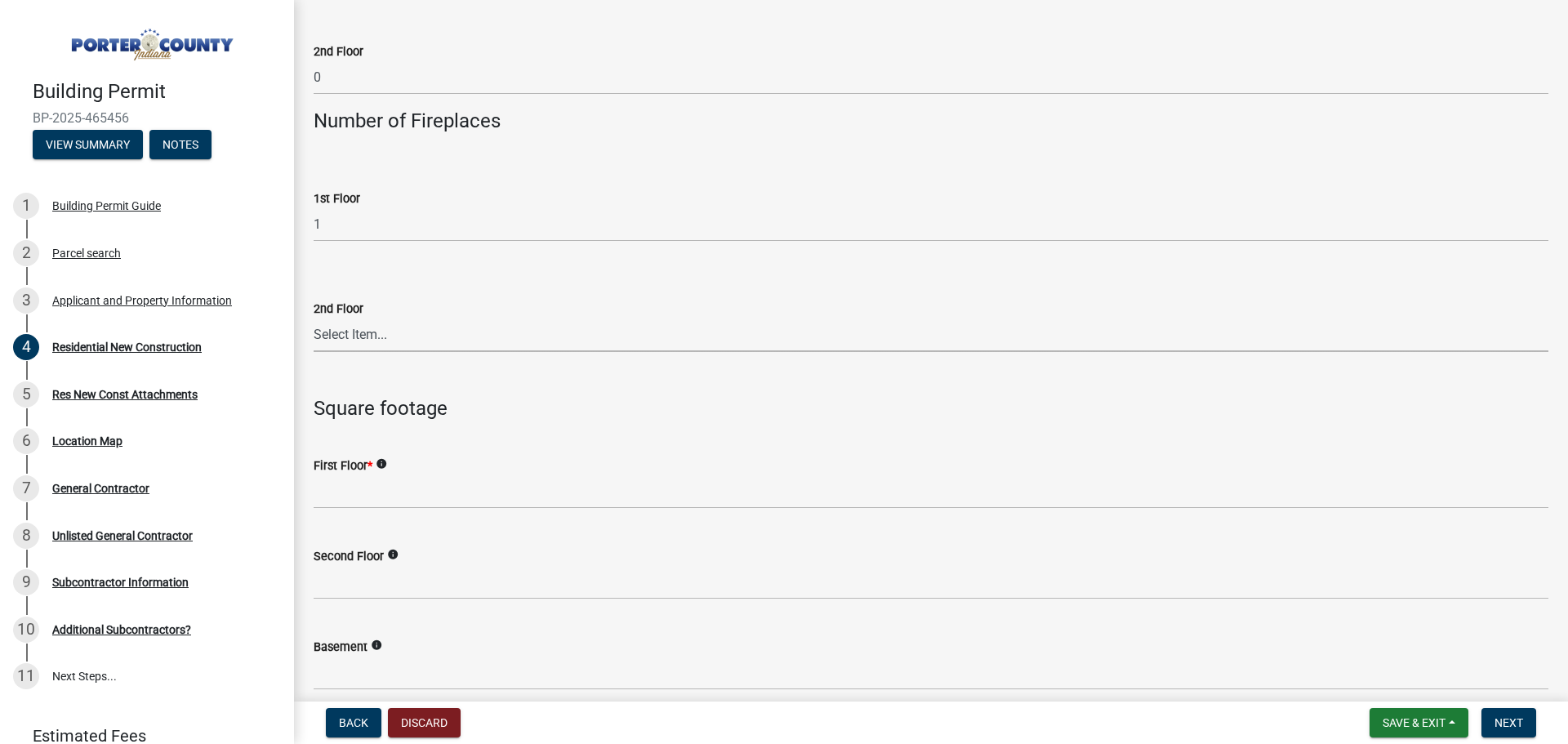
click at [371, 336] on select "Select Item... 0 1 2 3 4 5 6+" at bounding box center [931, 335] width 1235 height 33
click at [314, 319] on select "Select Item... 0 1 2 3 4 5 6+" at bounding box center [931, 335] width 1235 height 33
select select "bbae15df-4b7c-4889-a1a2-bdce83955e33"
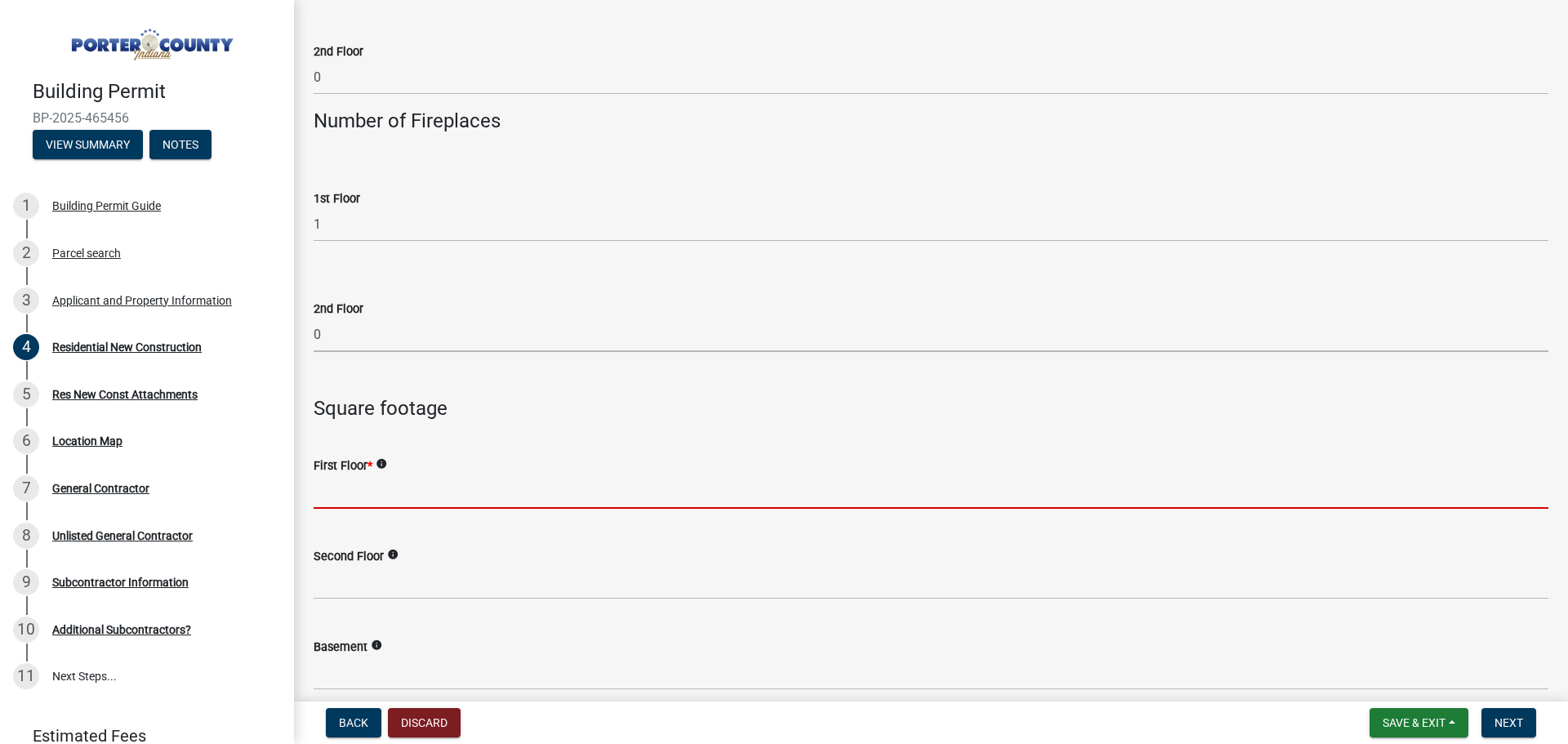
click at [359, 483] on input "text" at bounding box center [931, 492] width 1235 height 33
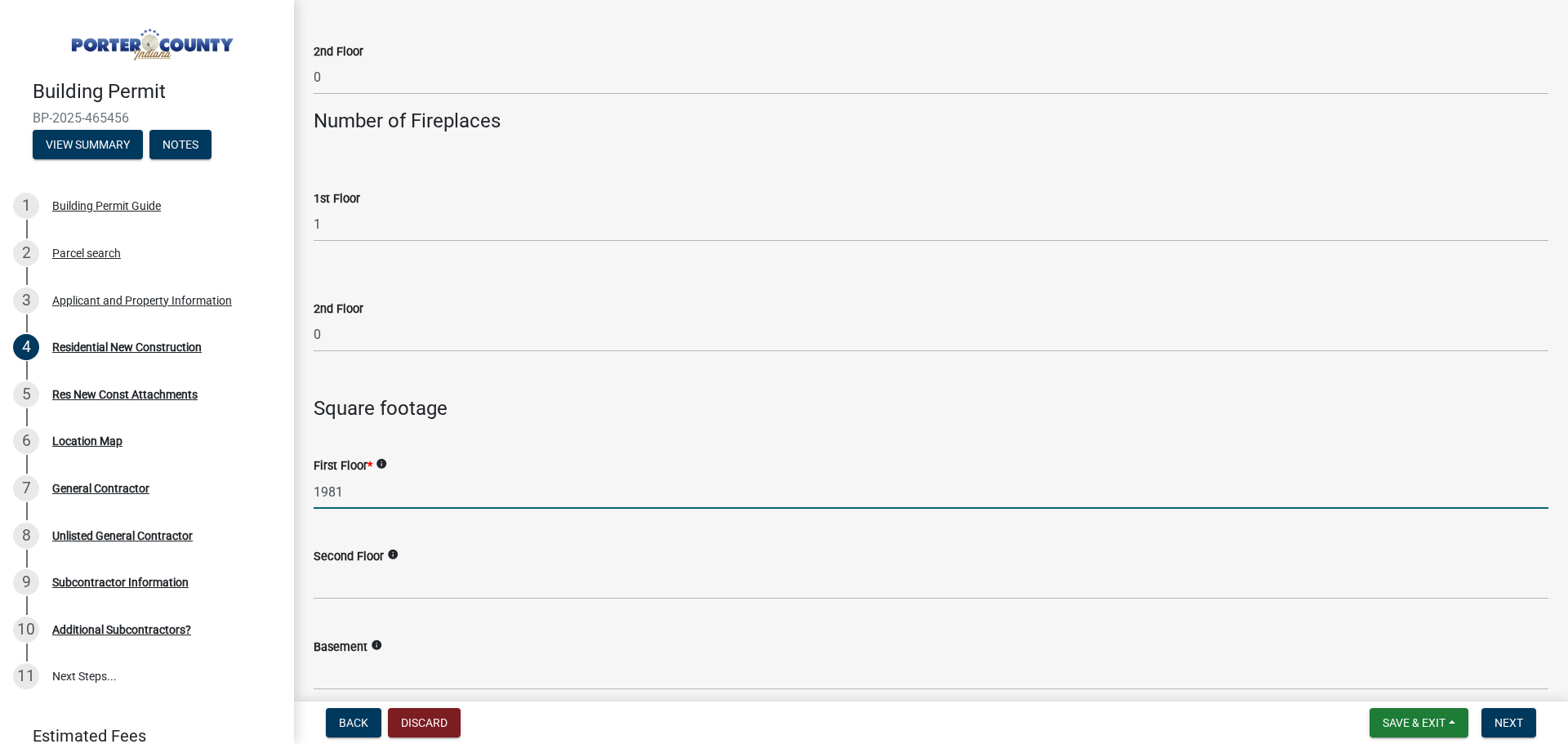
type input "1981"
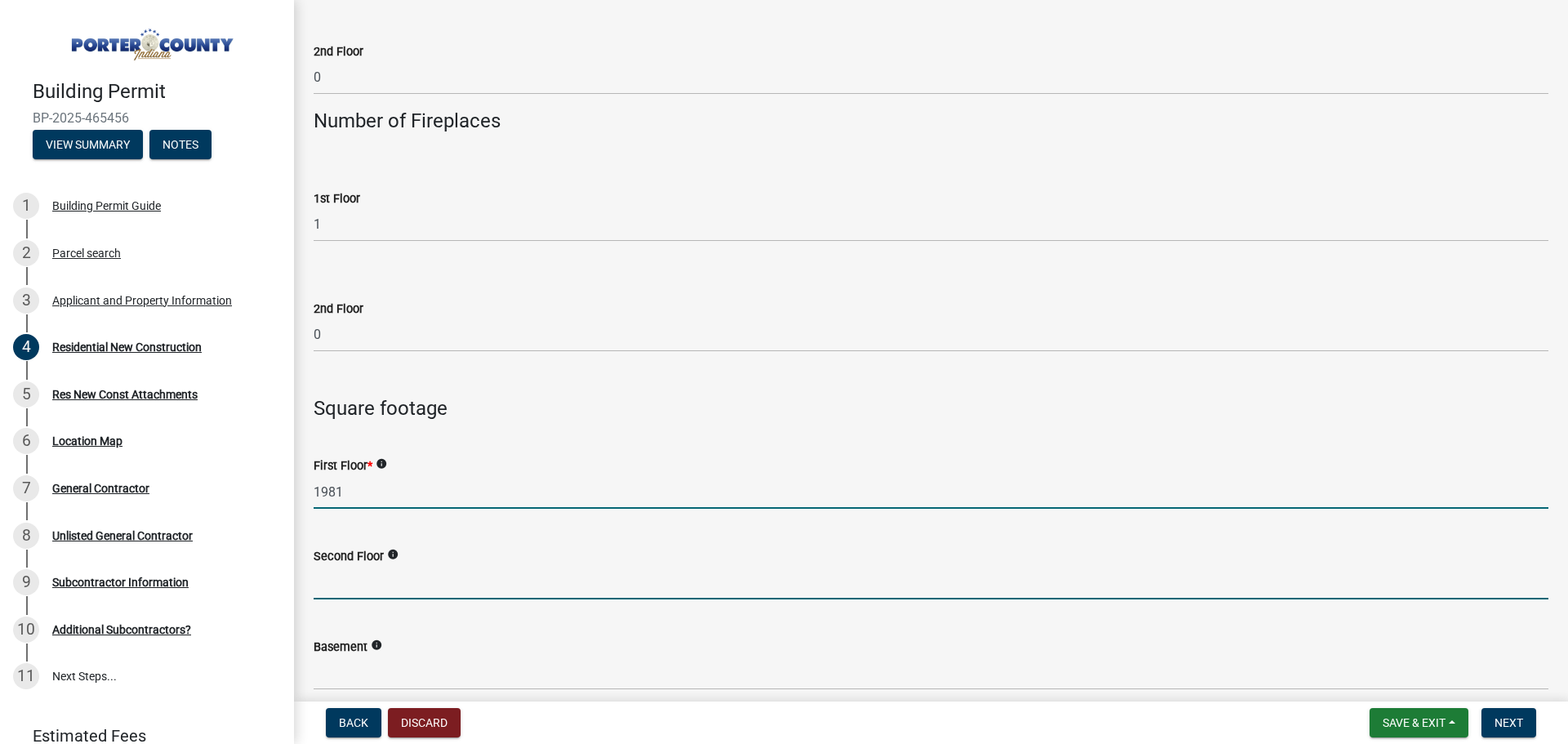
click at [333, 590] on input "text" at bounding box center [931, 582] width 1235 height 33
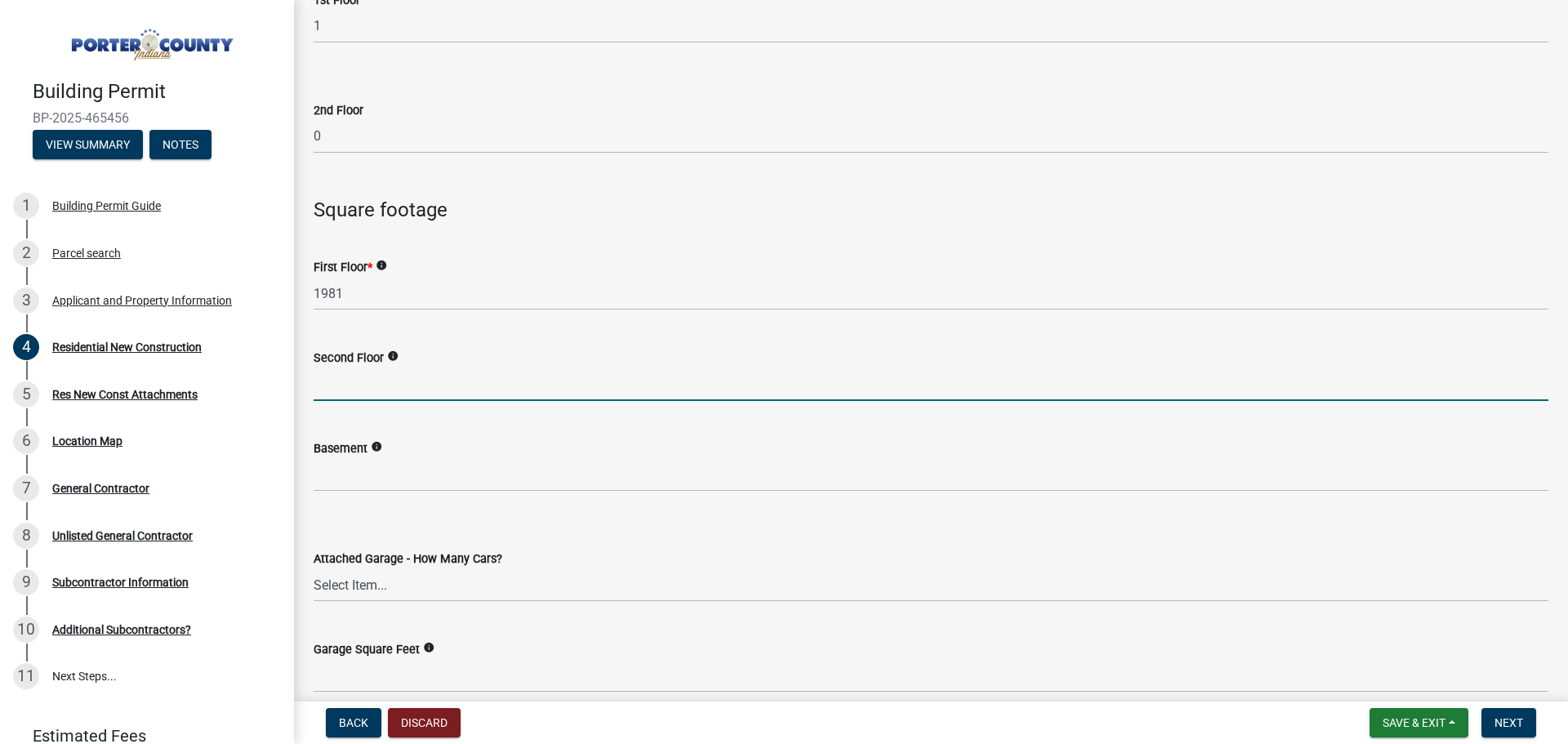
scroll to position [3675, 0]
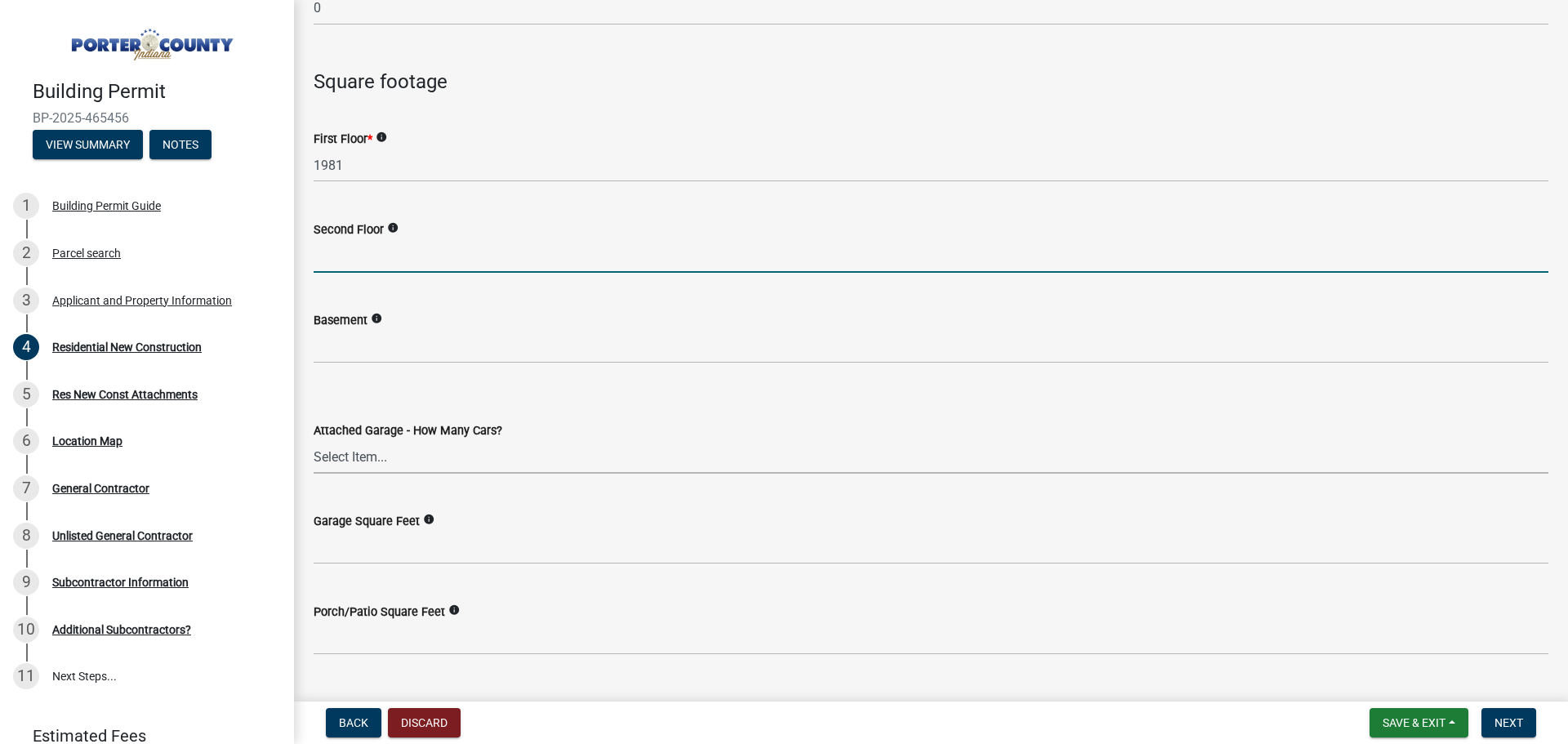
click at [375, 444] on select "Select Item... N/A 1 2 3 4 5 6+" at bounding box center [931, 457] width 1235 height 33
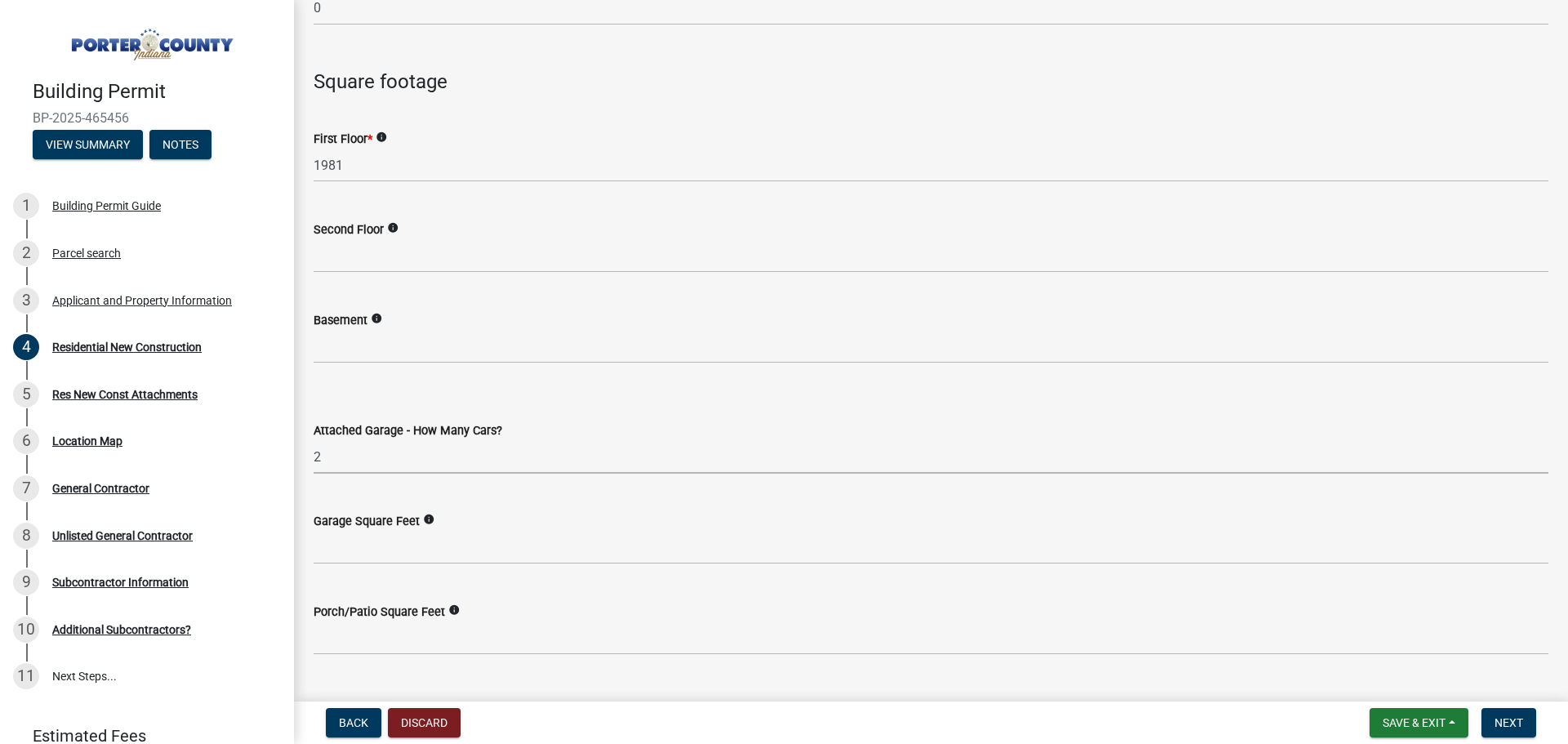
click at [314, 440] on select "Select Item... N/A 1 2 3 4 5 6+" at bounding box center [931, 457] width 1235 height 33
select select "d3842ca8-a9b0-43e7-b24f-ba0c572b5ff6"
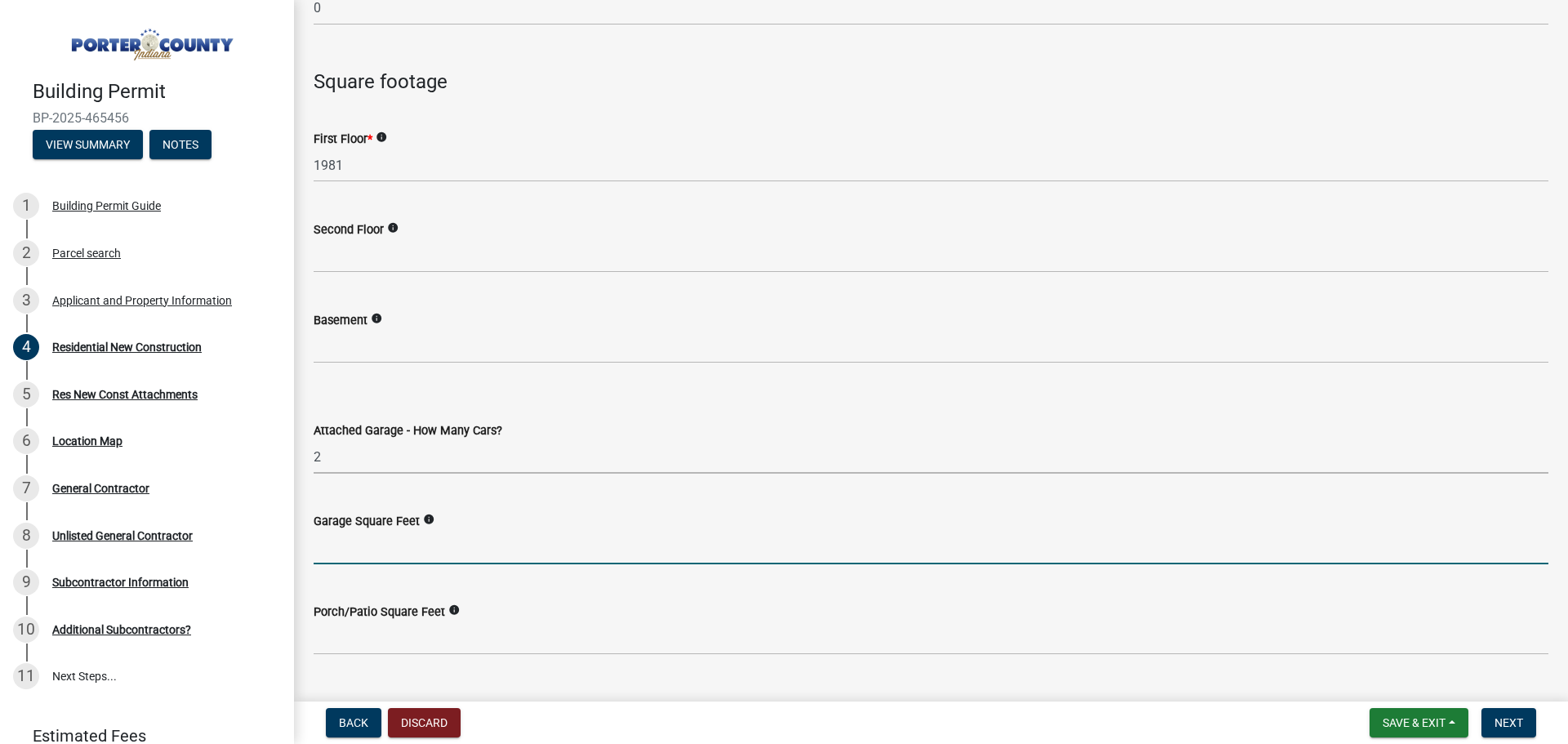
click at [416, 550] on input "text" at bounding box center [931, 548] width 1235 height 33
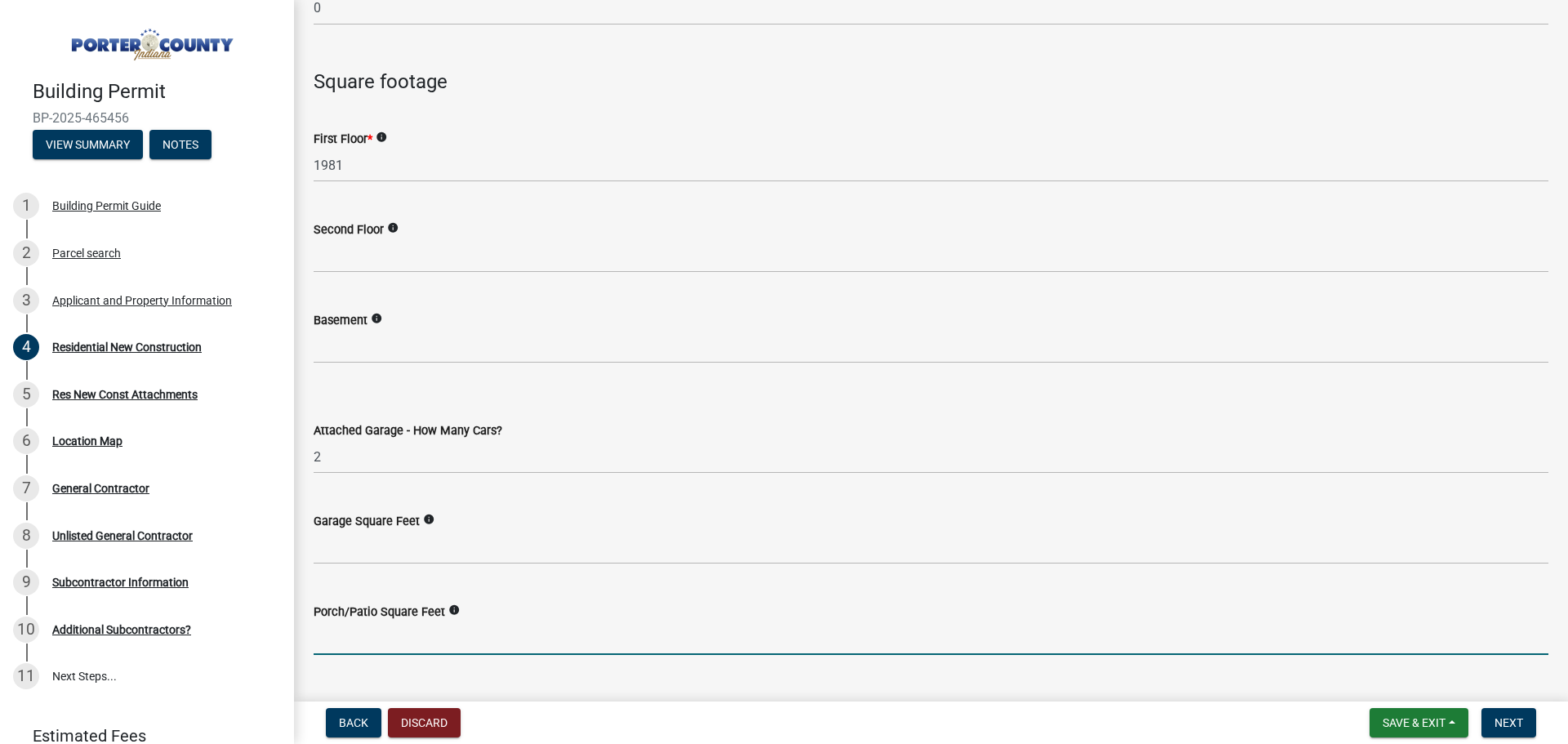
click at [342, 639] on input "text" at bounding box center [931, 638] width 1235 height 33
type input "260"
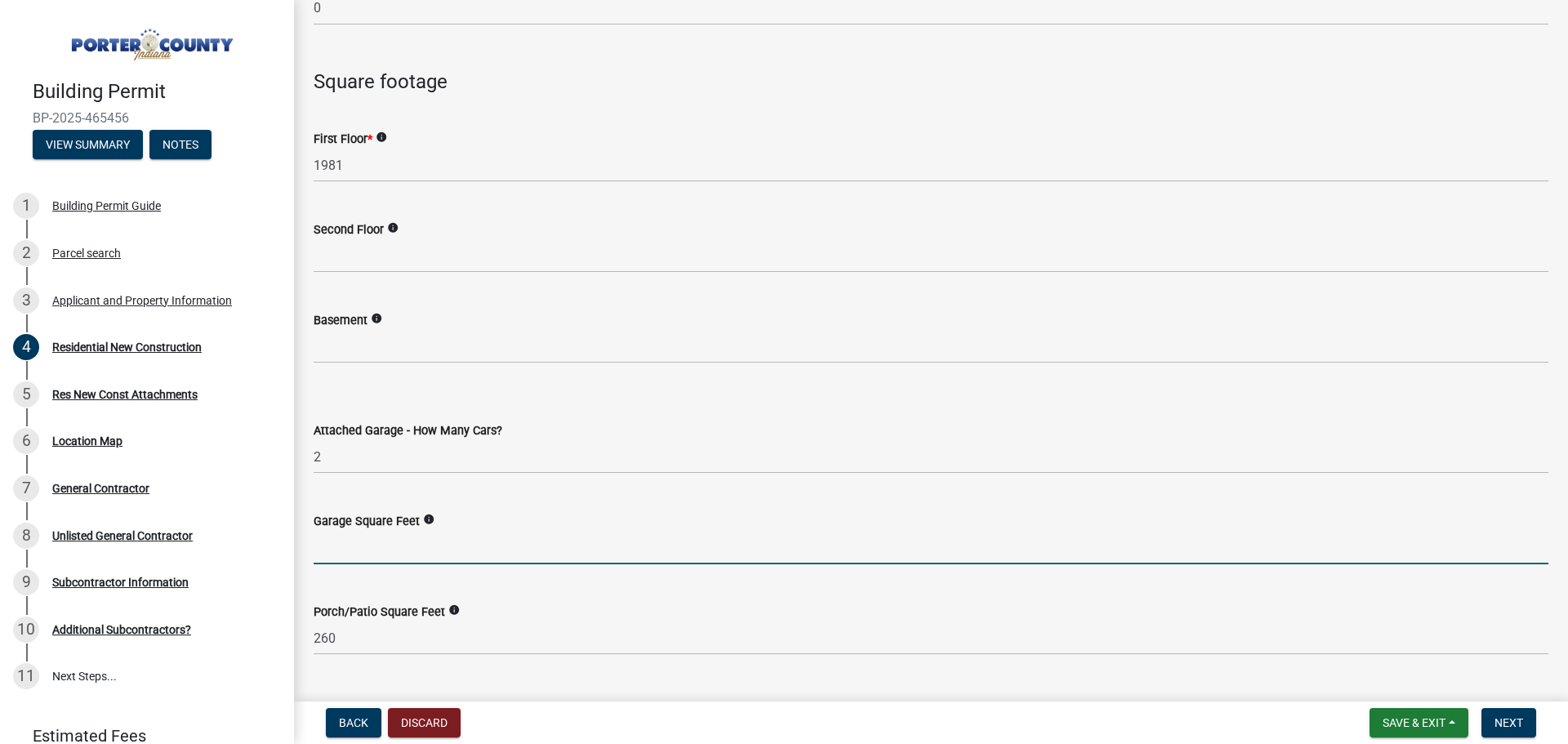
click at [340, 539] on input "text" at bounding box center [931, 548] width 1235 height 33
type input "480"
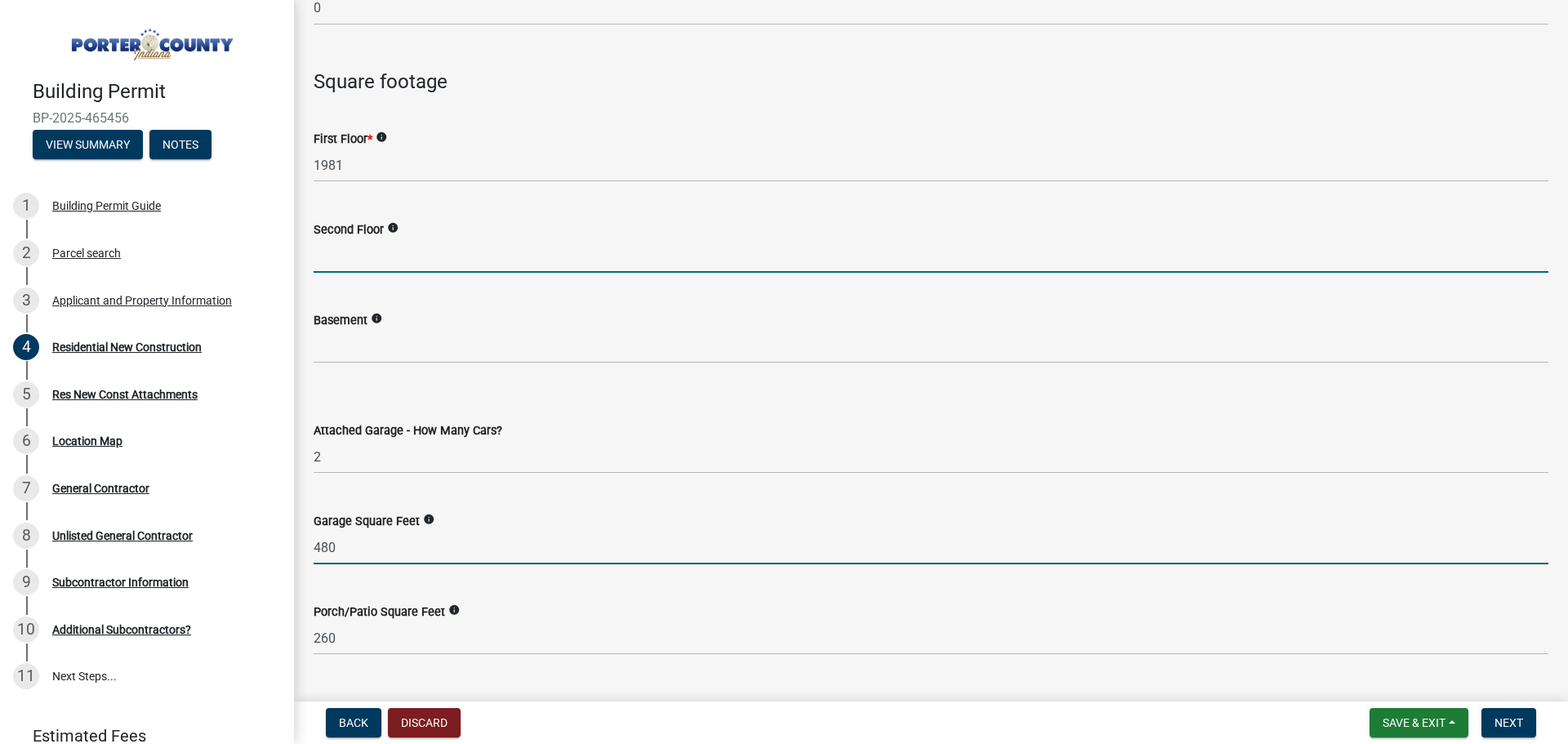
click at [337, 260] on input "text" at bounding box center [931, 256] width 1235 height 33
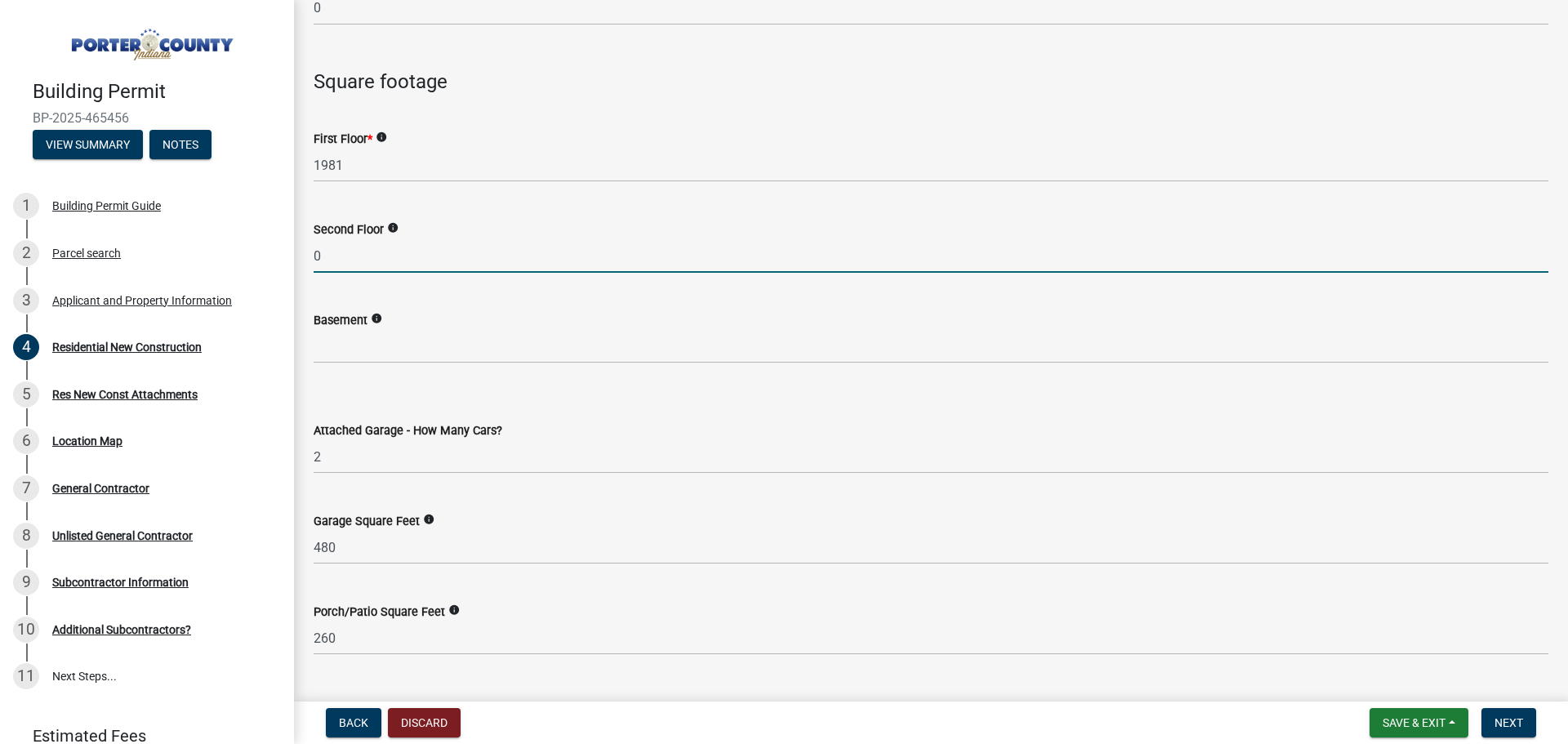
type input "0"
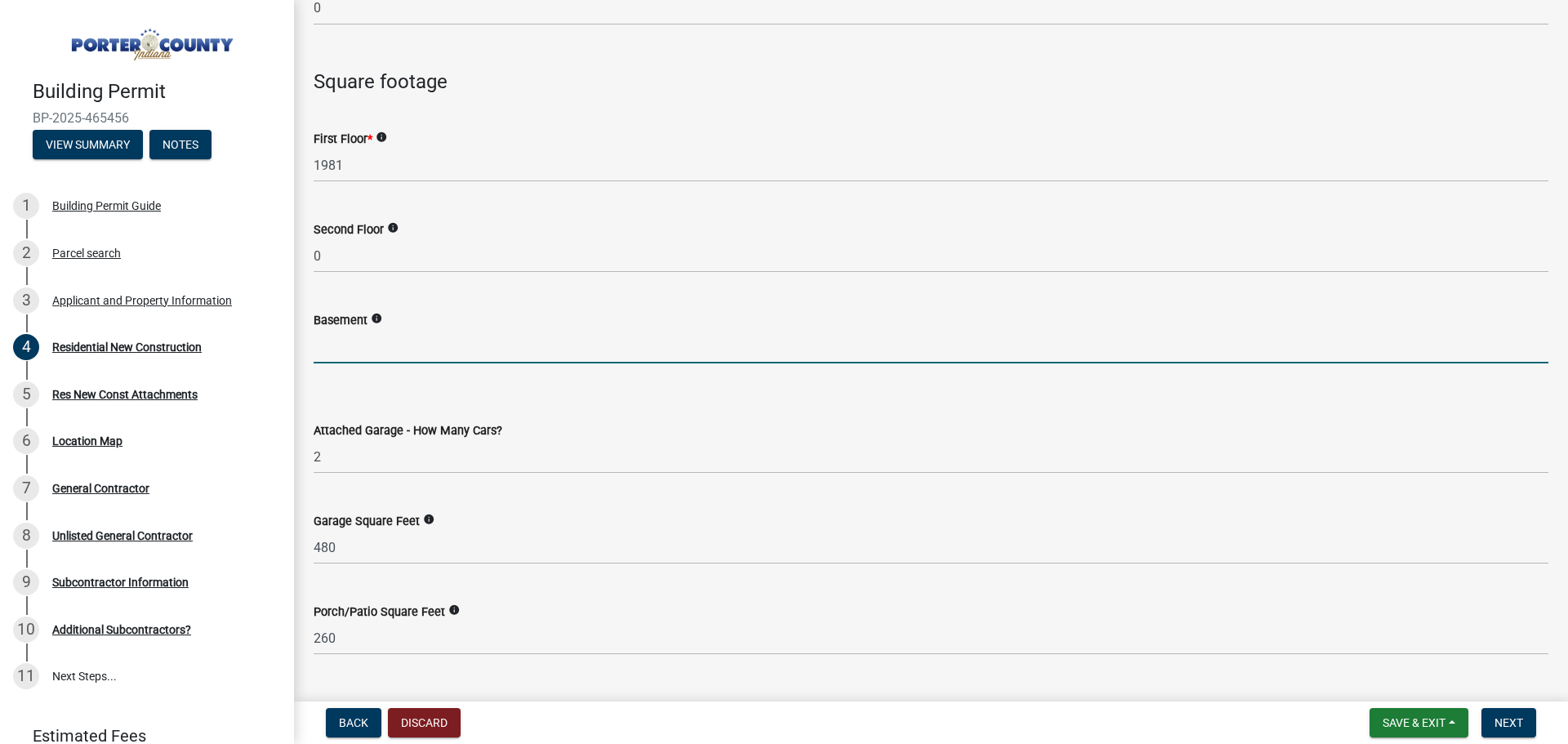
click at [335, 348] on input "text" at bounding box center [931, 346] width 1235 height 33
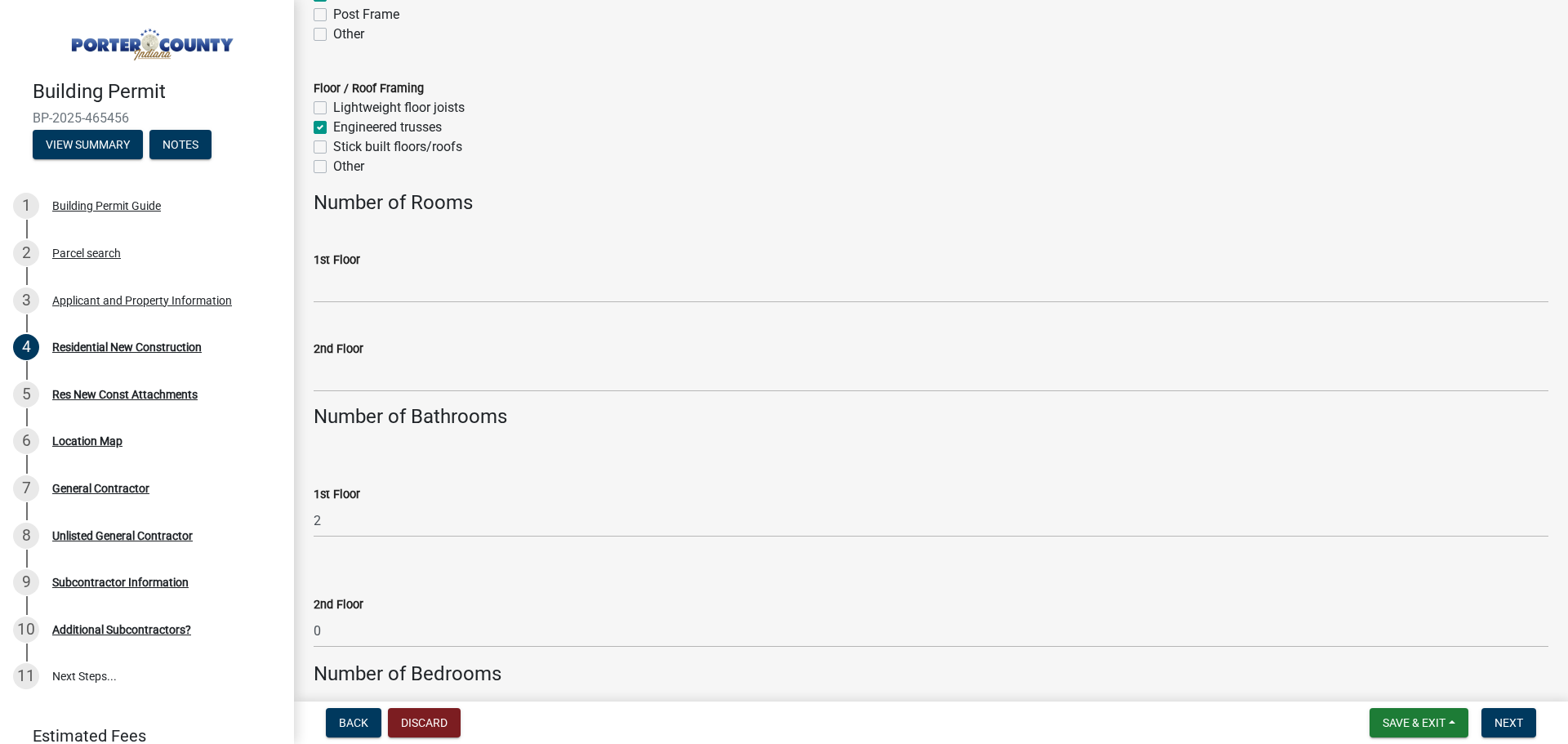
scroll to position [2532, 0]
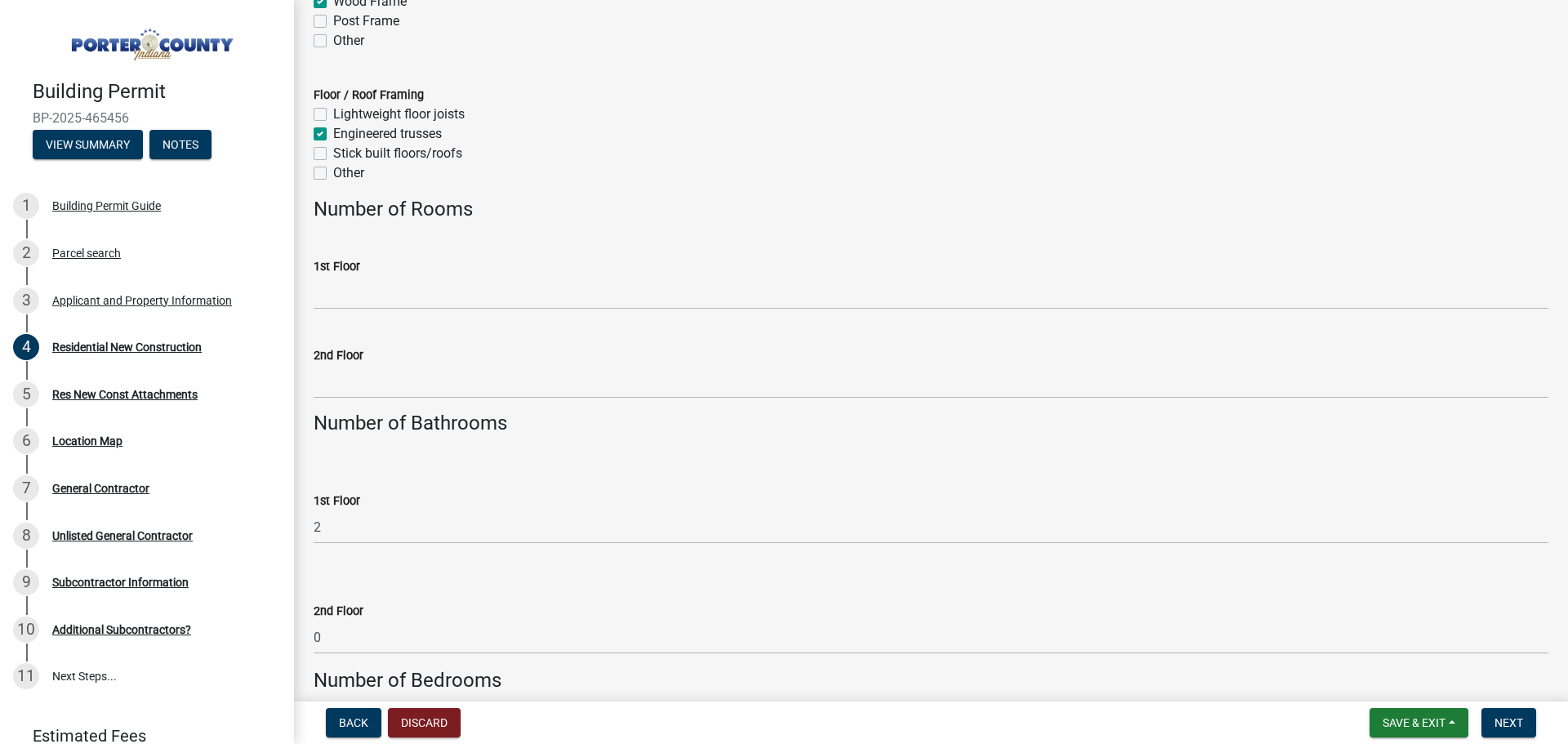
type input "0"
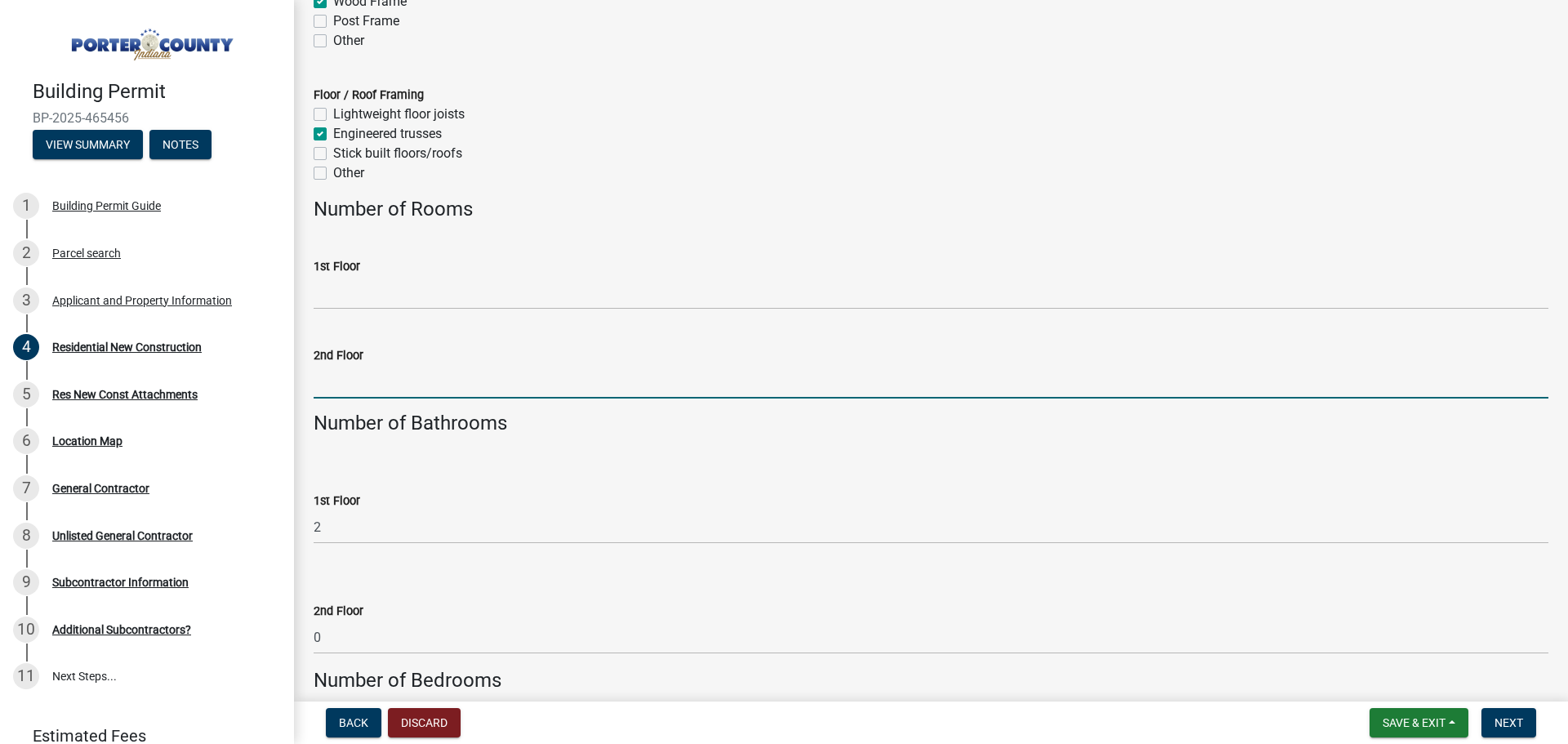
click at [343, 374] on input "2nd Floor" at bounding box center [931, 382] width 1235 height 33
type input "0"
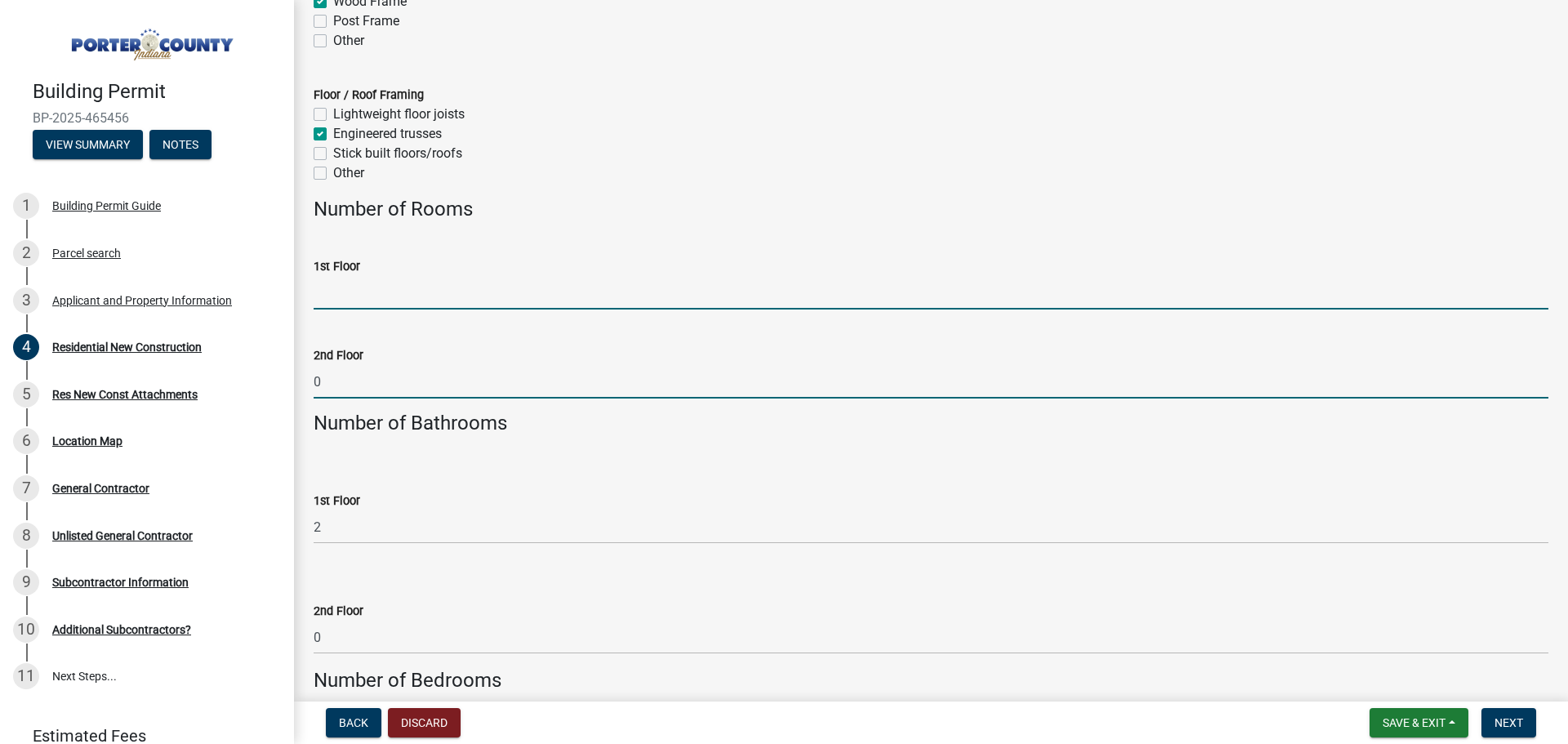
click at [326, 298] on input "1st Floor" at bounding box center [931, 293] width 1235 height 33
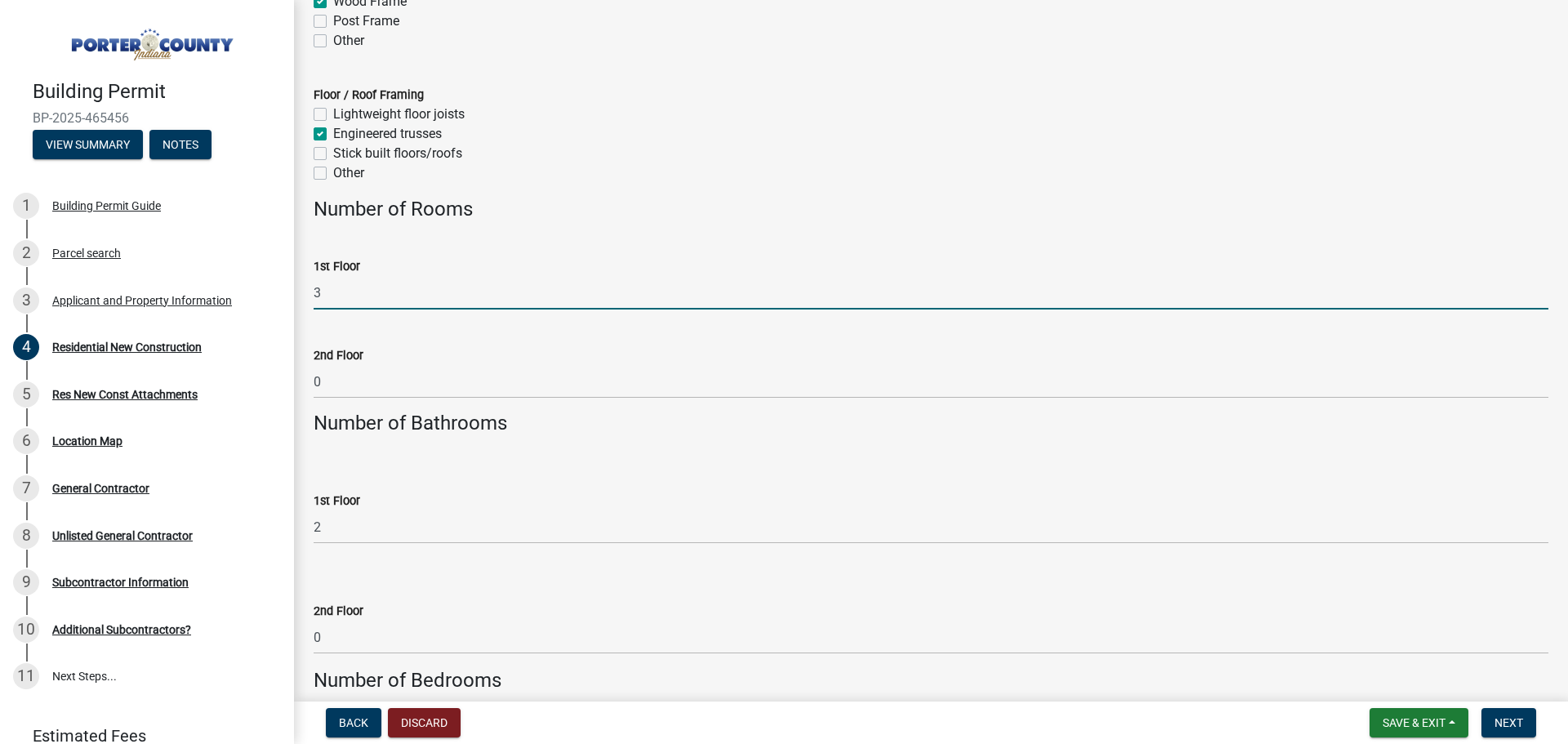
type input "3"
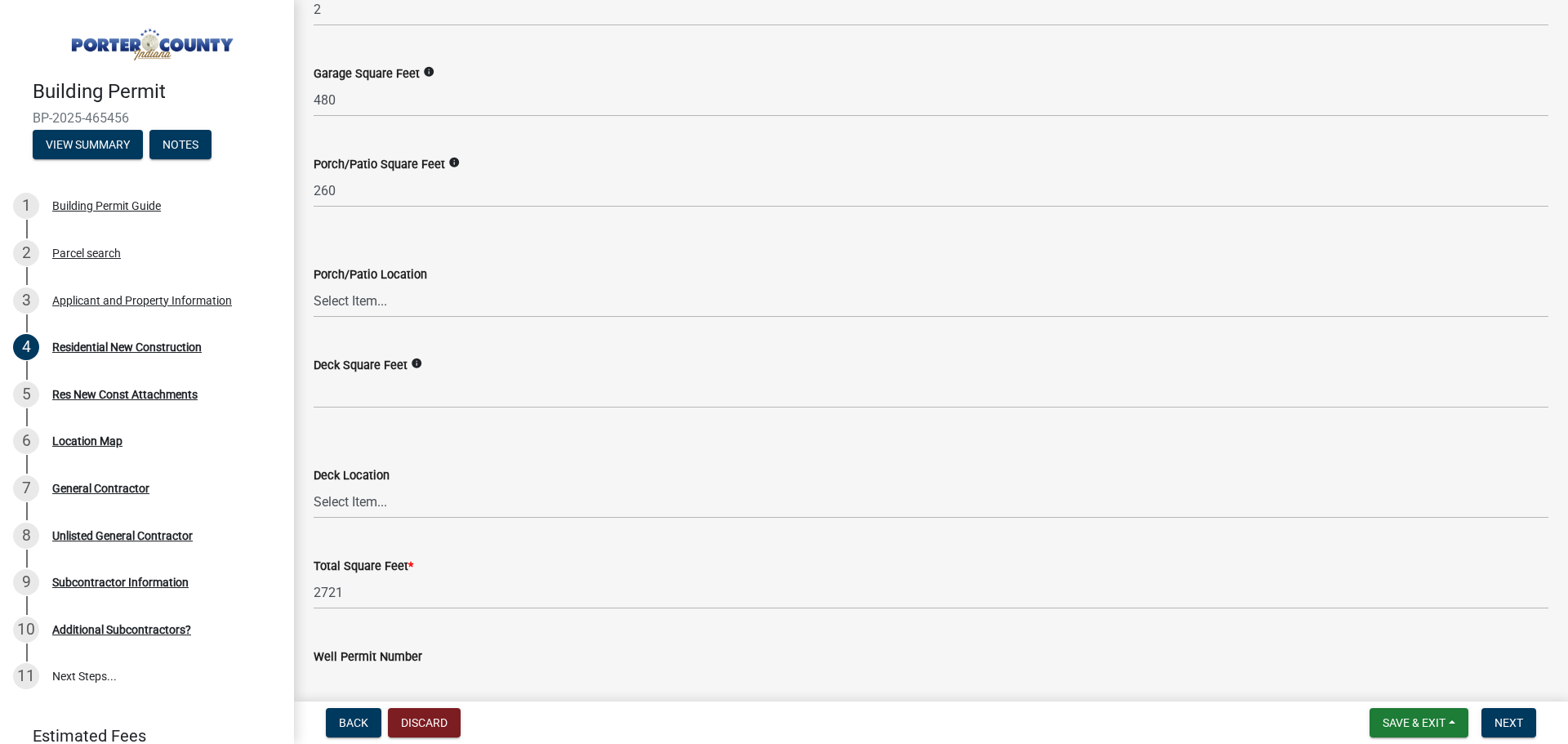
scroll to position [4165, 0]
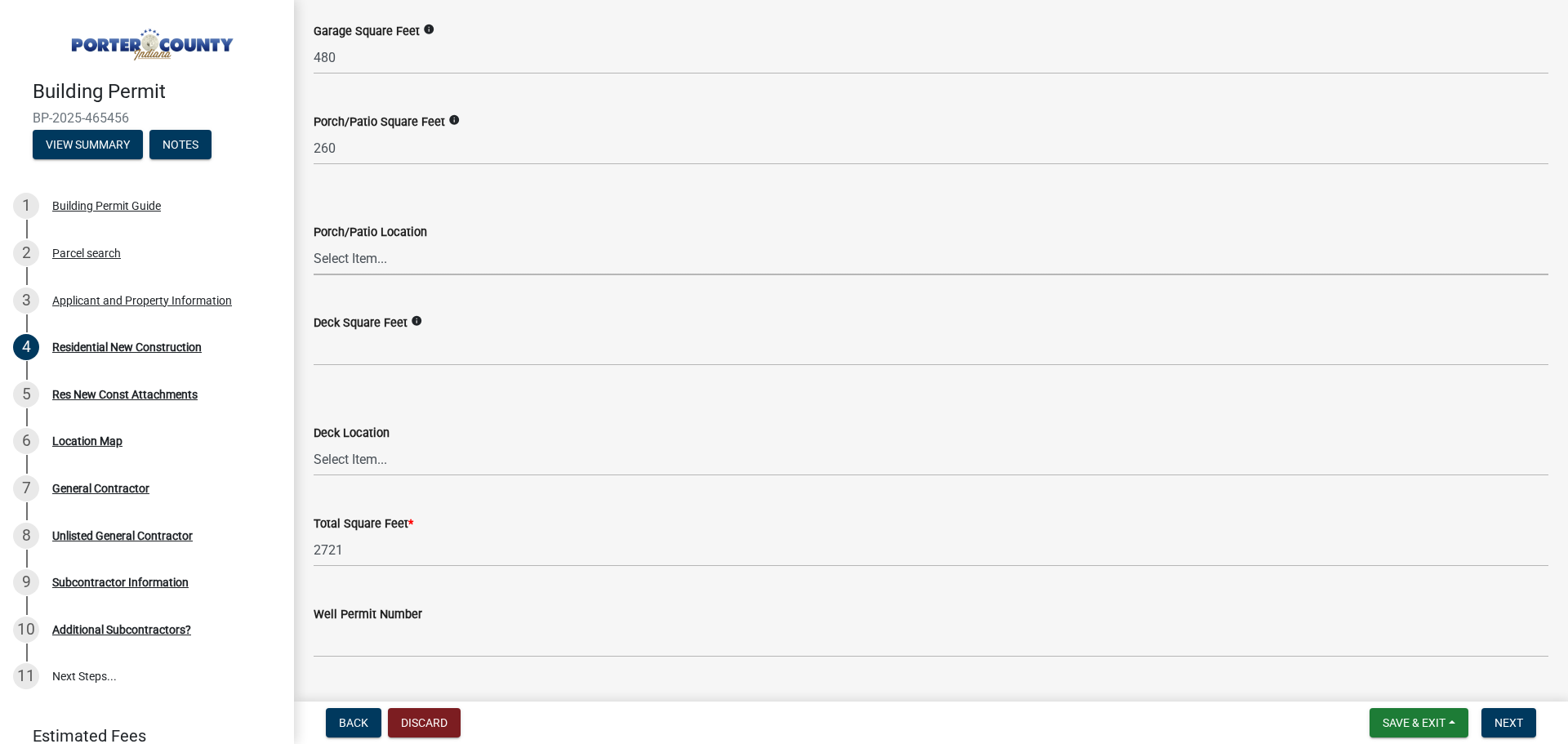
click at [329, 255] on select "Select Item... N/A Front Back" at bounding box center [931, 258] width 1235 height 33
click at [314, 241] on select "Select Item... N/A Front Back" at bounding box center [931, 258] width 1235 height 33
select select "50a44c09-eff3-49e6-b997-ff903361b5ac"
click at [348, 256] on select "Select Item... N/A Front Back" at bounding box center [931, 258] width 1235 height 33
click at [314, 241] on select "Select Item... N/A Front Back" at bounding box center [931, 258] width 1235 height 33
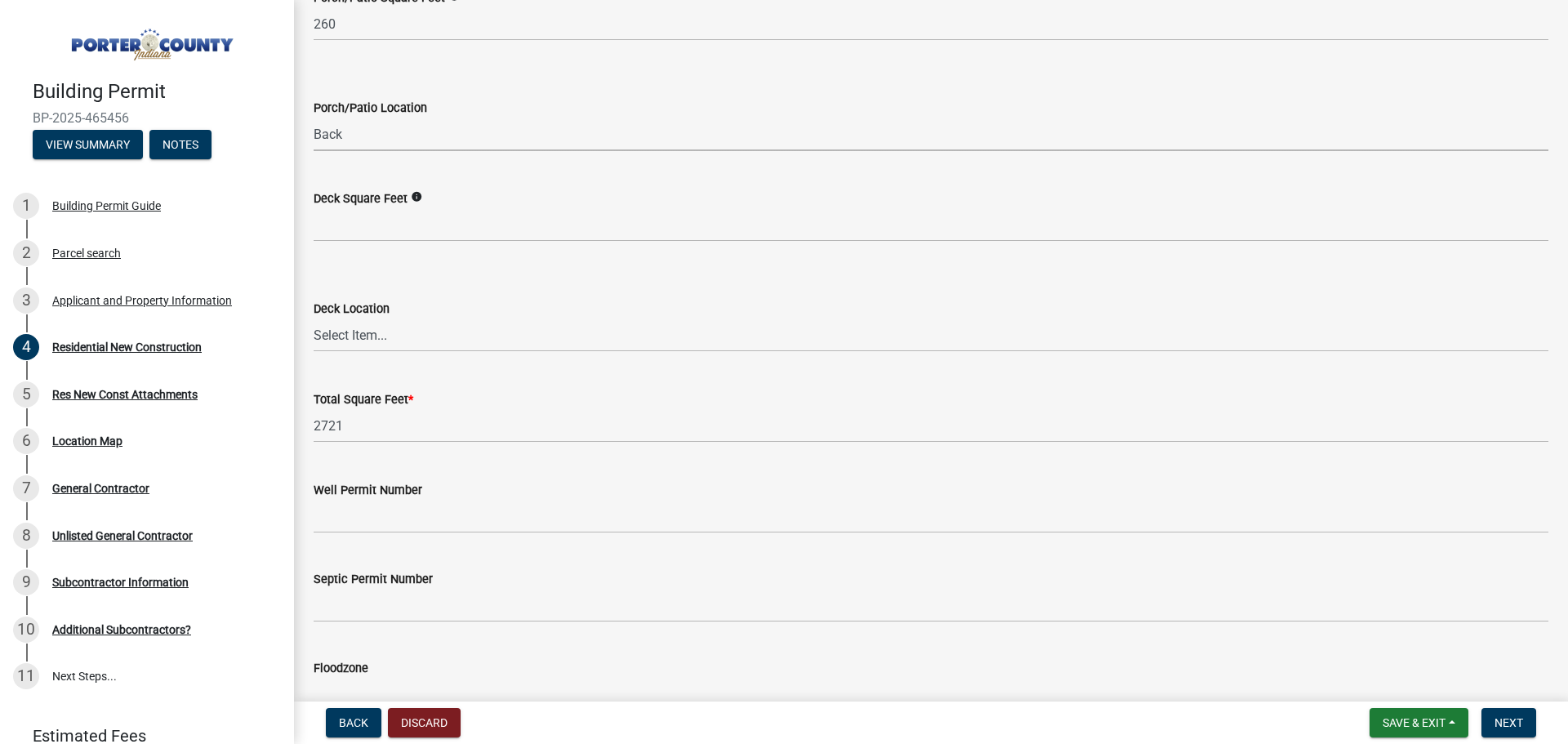
scroll to position [4382, 0]
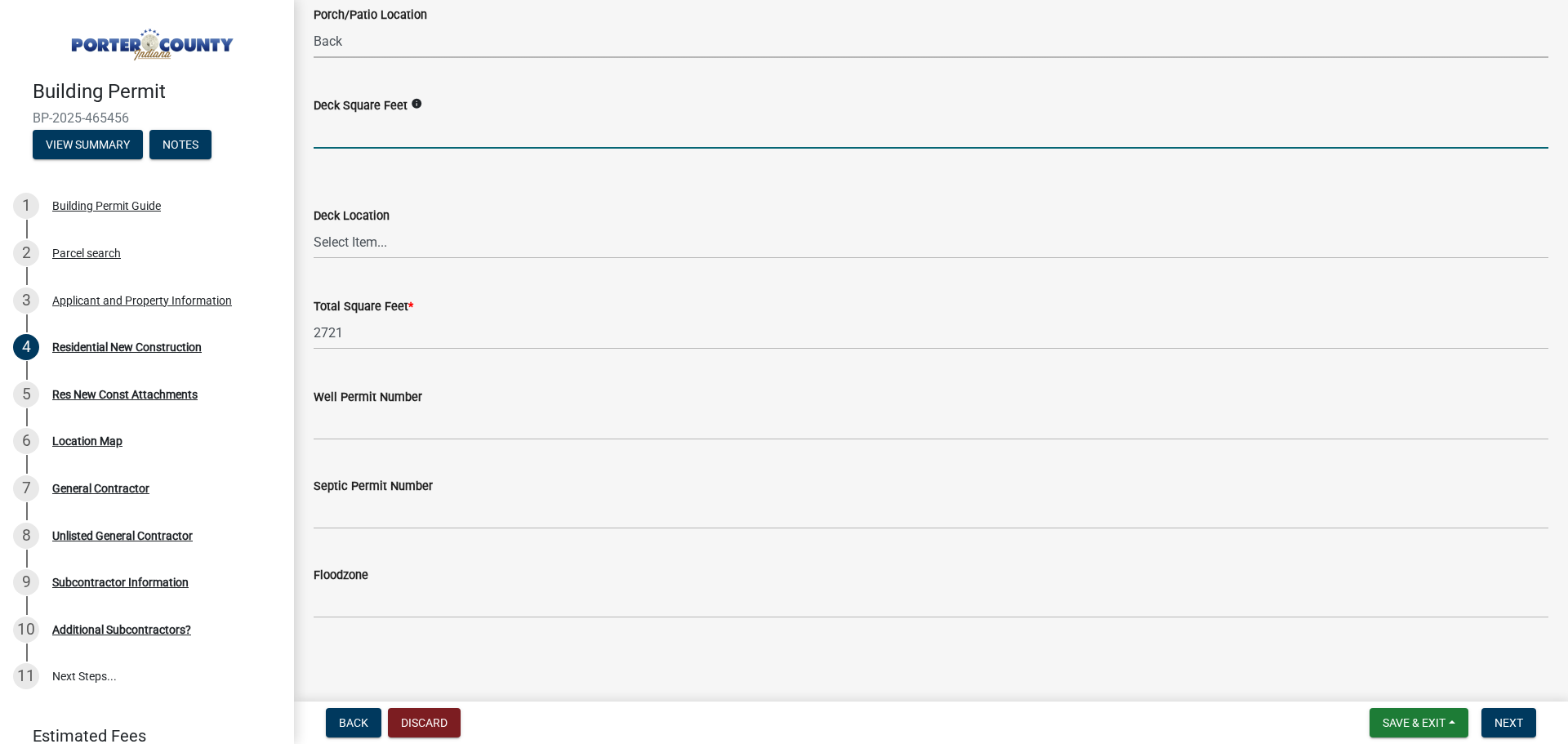
click at [335, 132] on input "text" at bounding box center [931, 132] width 1235 height 33
type input "0"
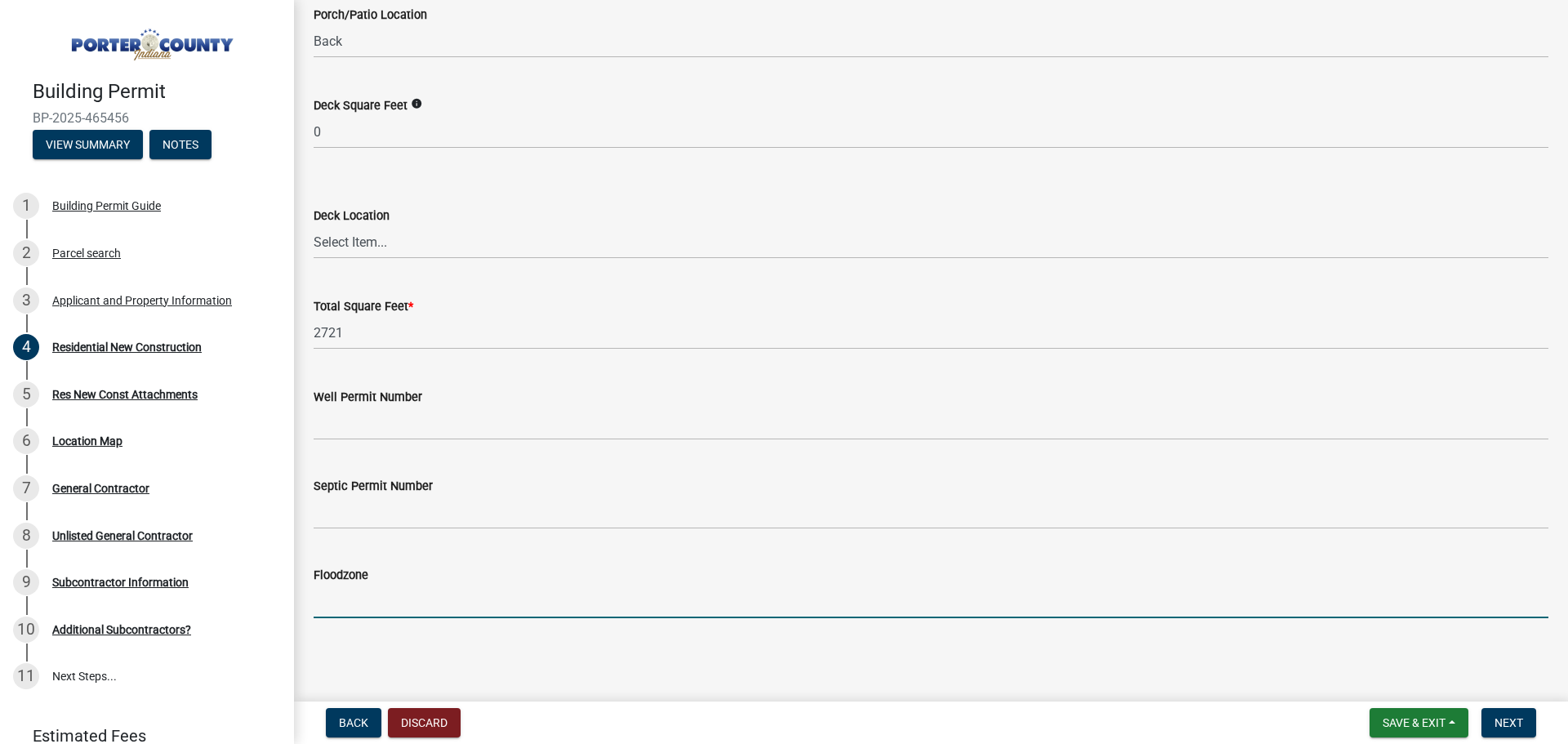
click at [328, 592] on input "Floodzone" at bounding box center [931, 602] width 1235 height 33
click at [660, 547] on div "Floodzone" at bounding box center [931, 581] width 1235 height 76
click at [342, 606] on input "Floodzone" at bounding box center [931, 602] width 1235 height 33
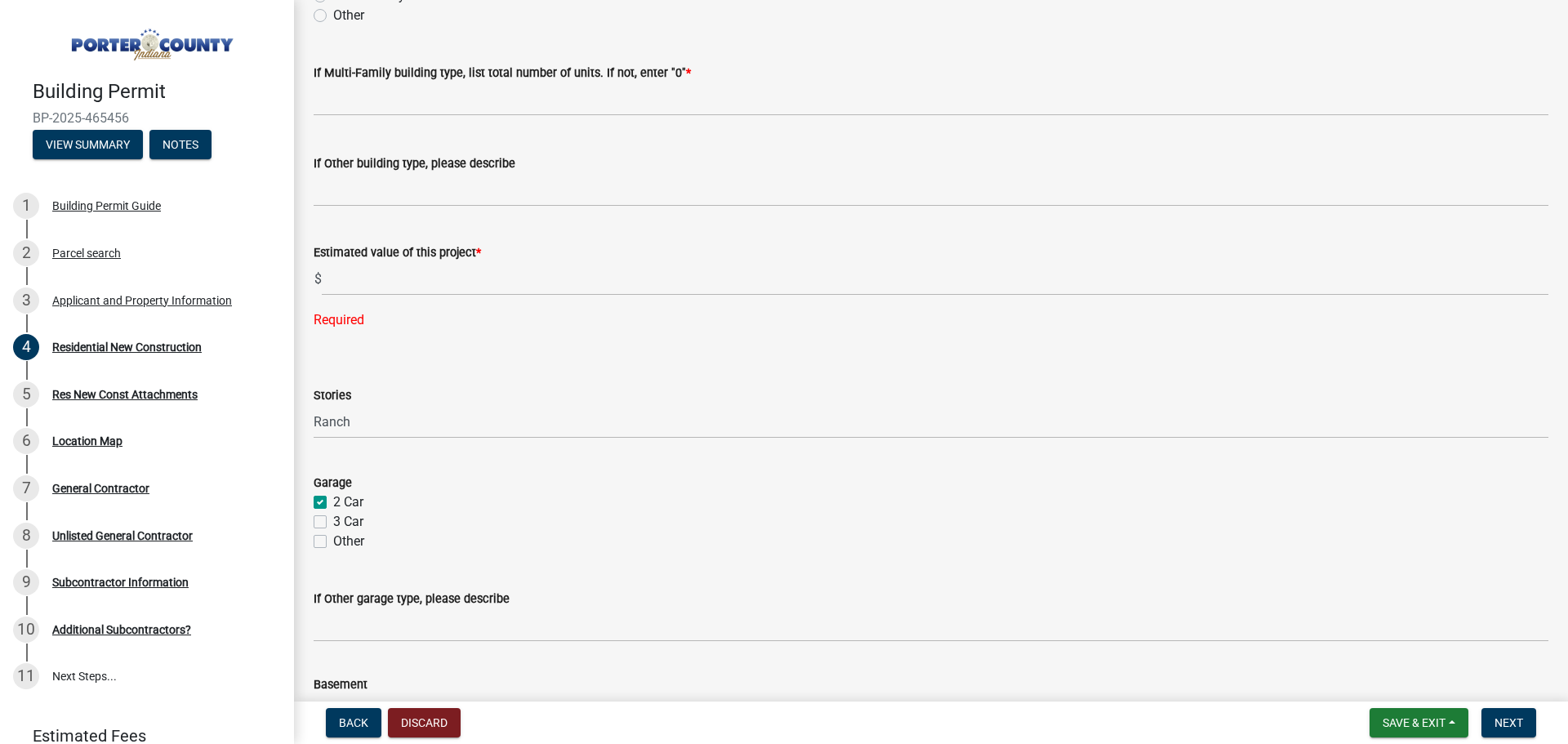
scroll to position [735, 0]
type input "n/a"
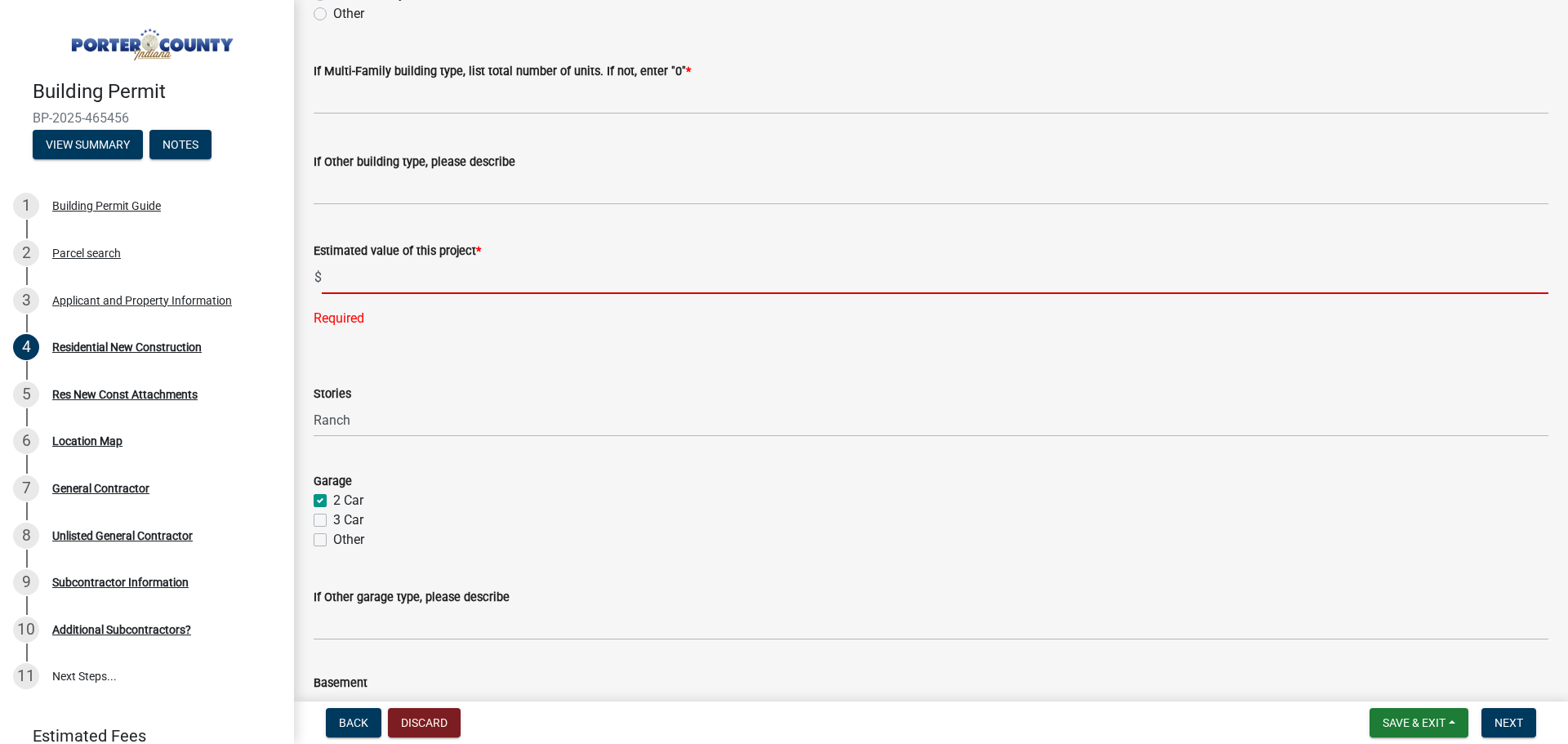
click at [328, 281] on input "text" at bounding box center [934, 277] width 1227 height 33
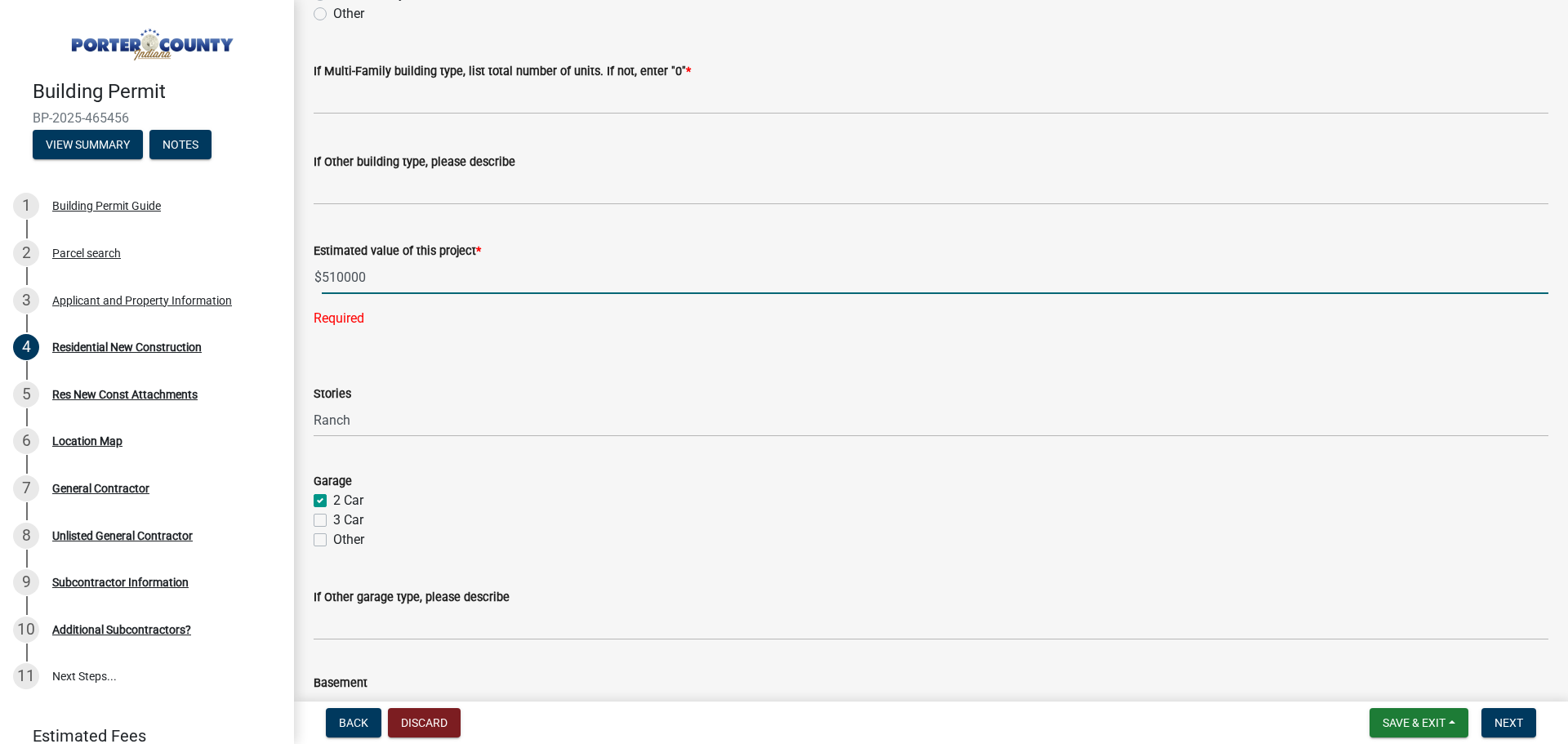
type input "510000"
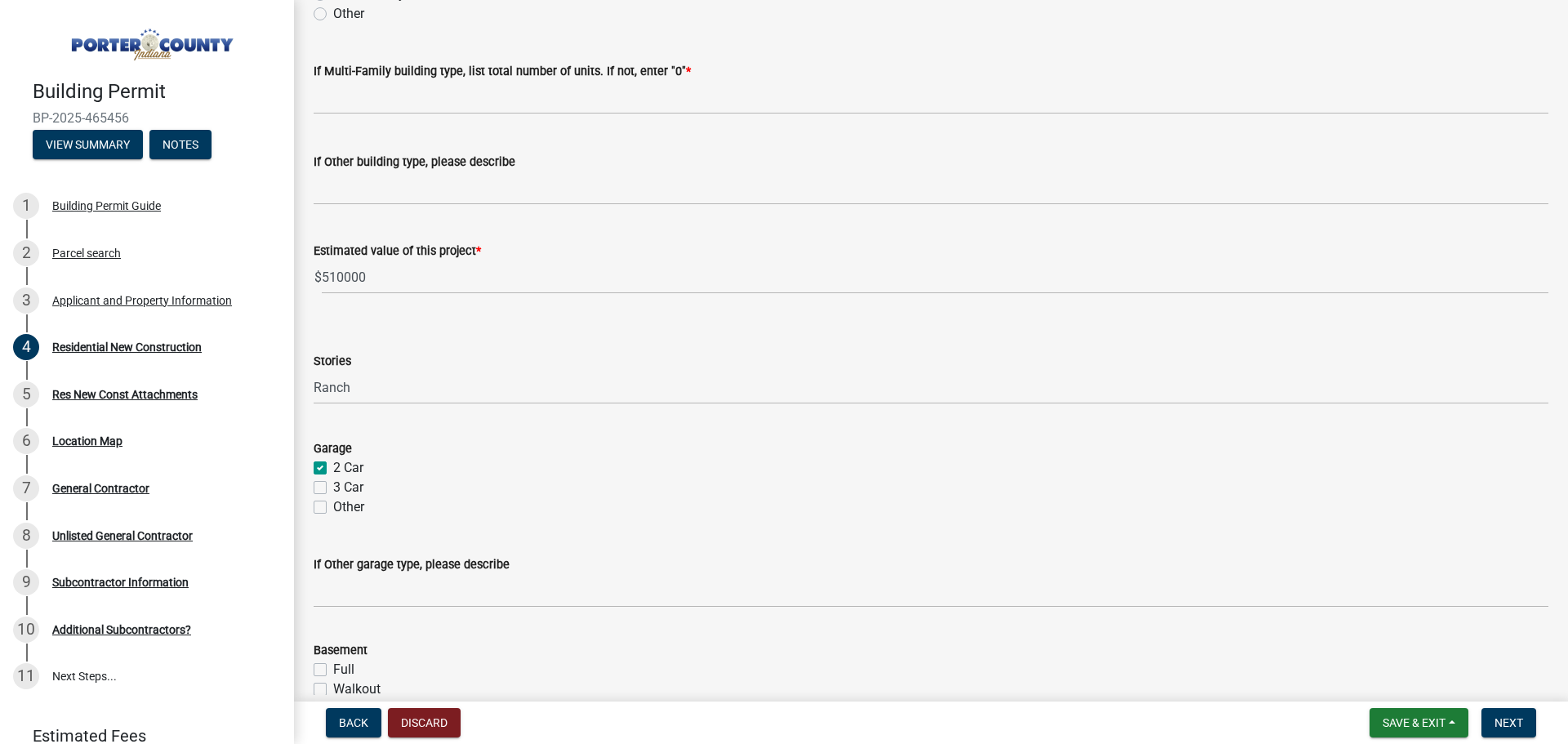
click at [615, 295] on wm-data-entity-input "Estimated value of this project * $ 510000" at bounding box center [931, 264] width 1235 height 91
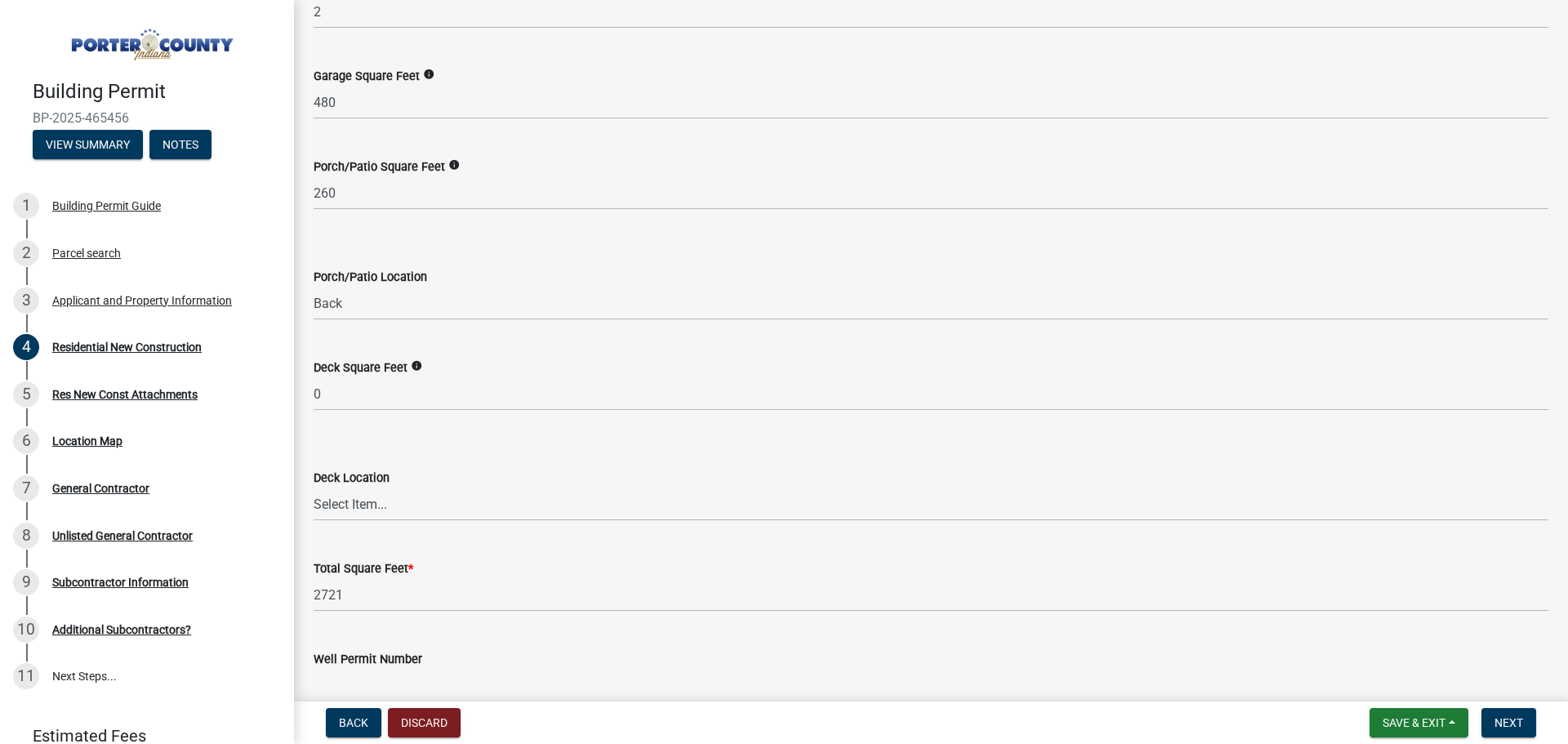
scroll to position [3941, 0]
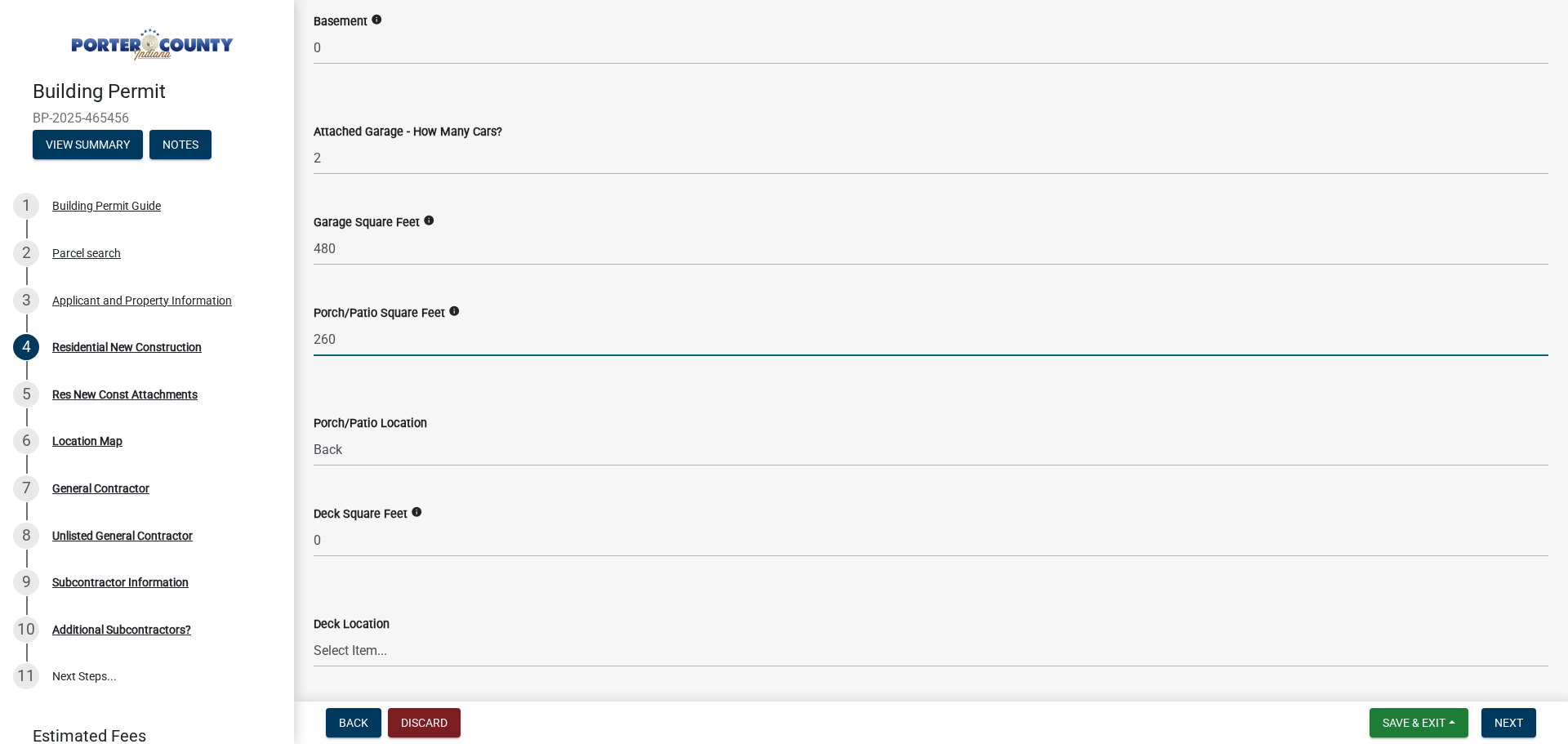
click at [376, 356] on input "260" at bounding box center [931, 339] width 1235 height 33
drag, startPoint x: 348, startPoint y: 335, endPoint x: 314, endPoint y: 333, distance: 34.1
click at [314, 333] on input "260" at bounding box center [931, 339] width 1235 height 33
click at [516, 344] on input "260" at bounding box center [931, 339] width 1235 height 33
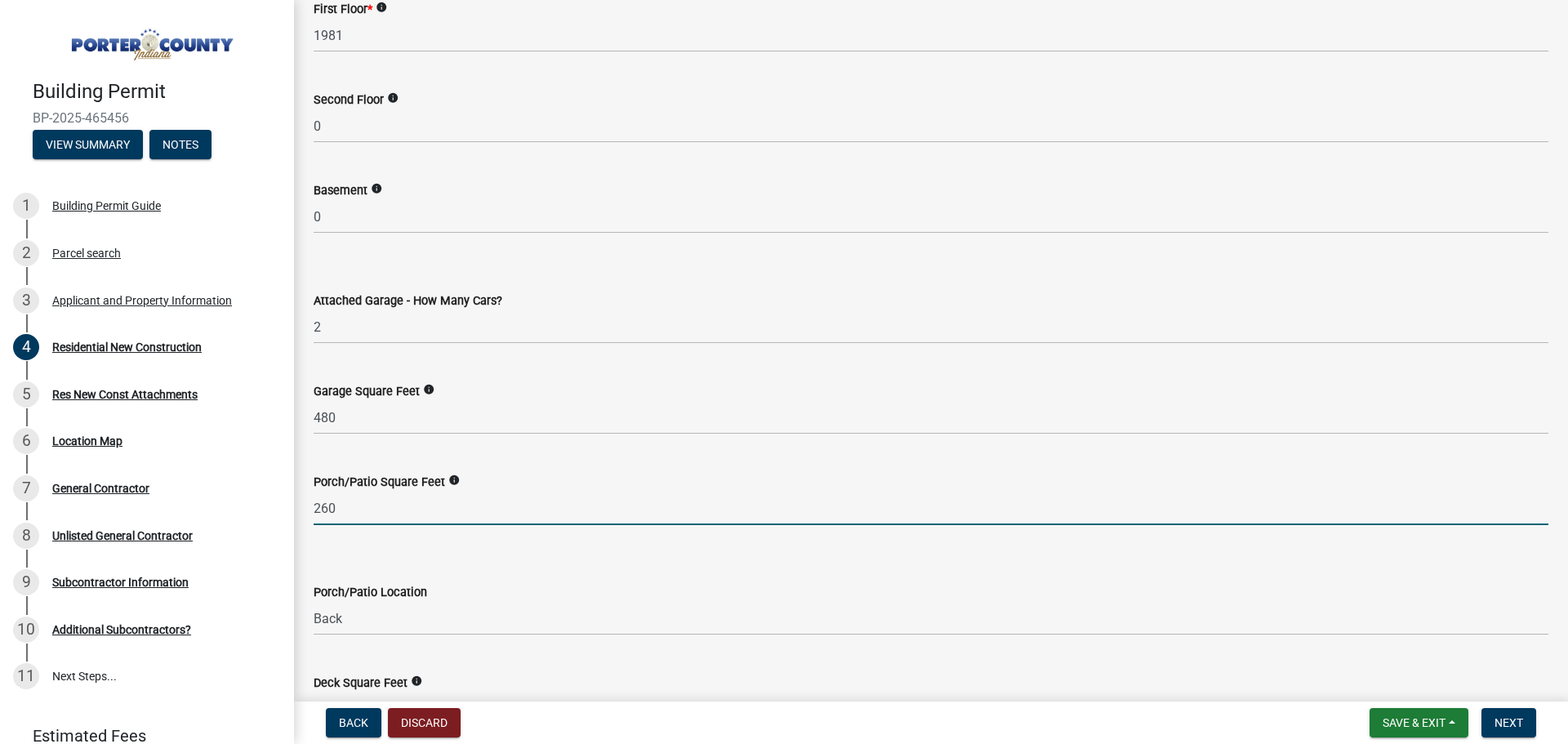
scroll to position [3779, 0]
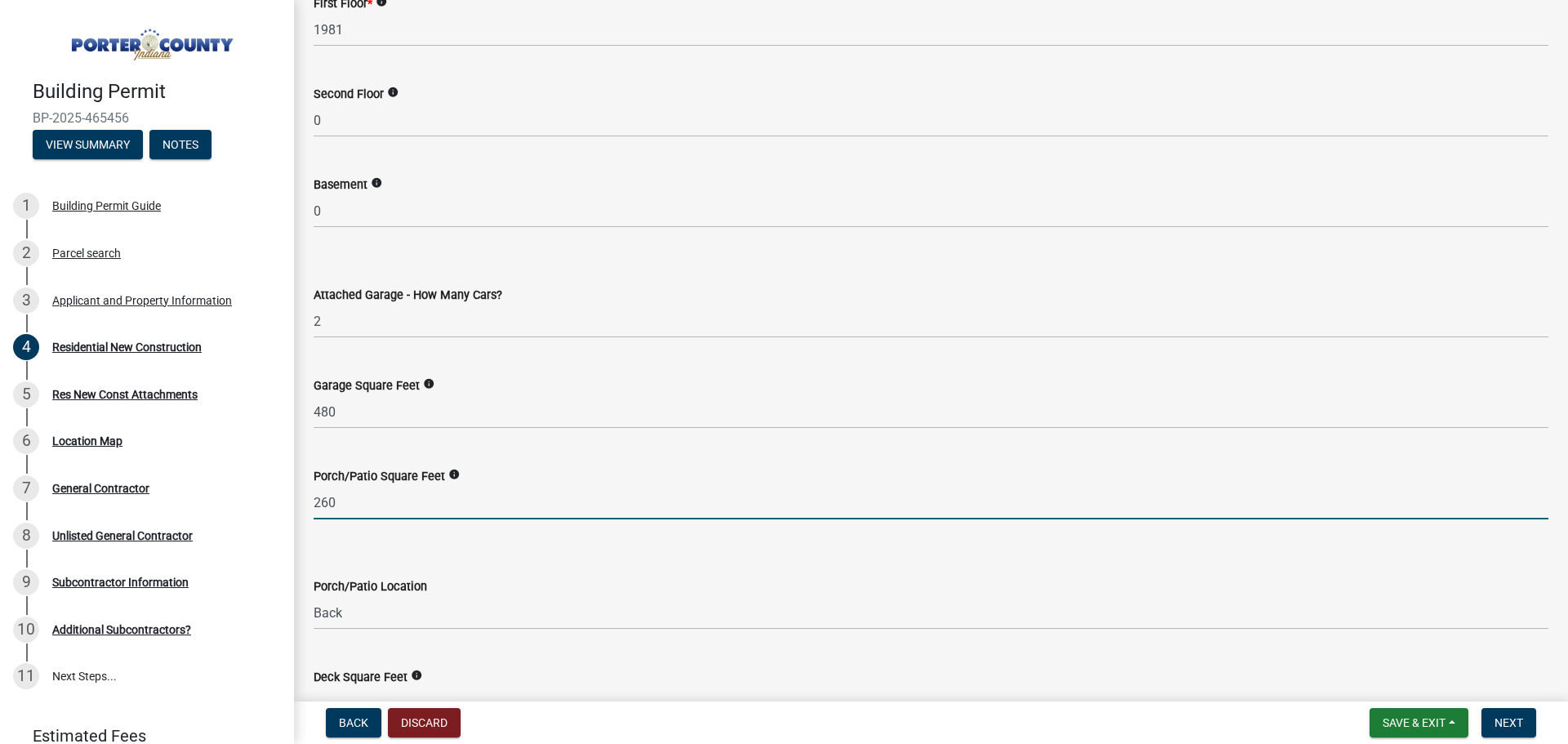
click at [352, 505] on input "260" at bounding box center [931, 503] width 1235 height 33
click at [608, 532] on wm-data-entity-input "Porch/Patio Square Feet info 26019664" at bounding box center [931, 489] width 1235 height 91
drag, startPoint x: 425, startPoint y: 504, endPoint x: 294, endPoint y: 513, distance: 131.3
click at [294, 513] on div "Building Permit BP-2025-465456 View Summary Notes 1 Building Permit Guide 2 Par…" at bounding box center [784, 372] width 1568 height 744
type input "260"
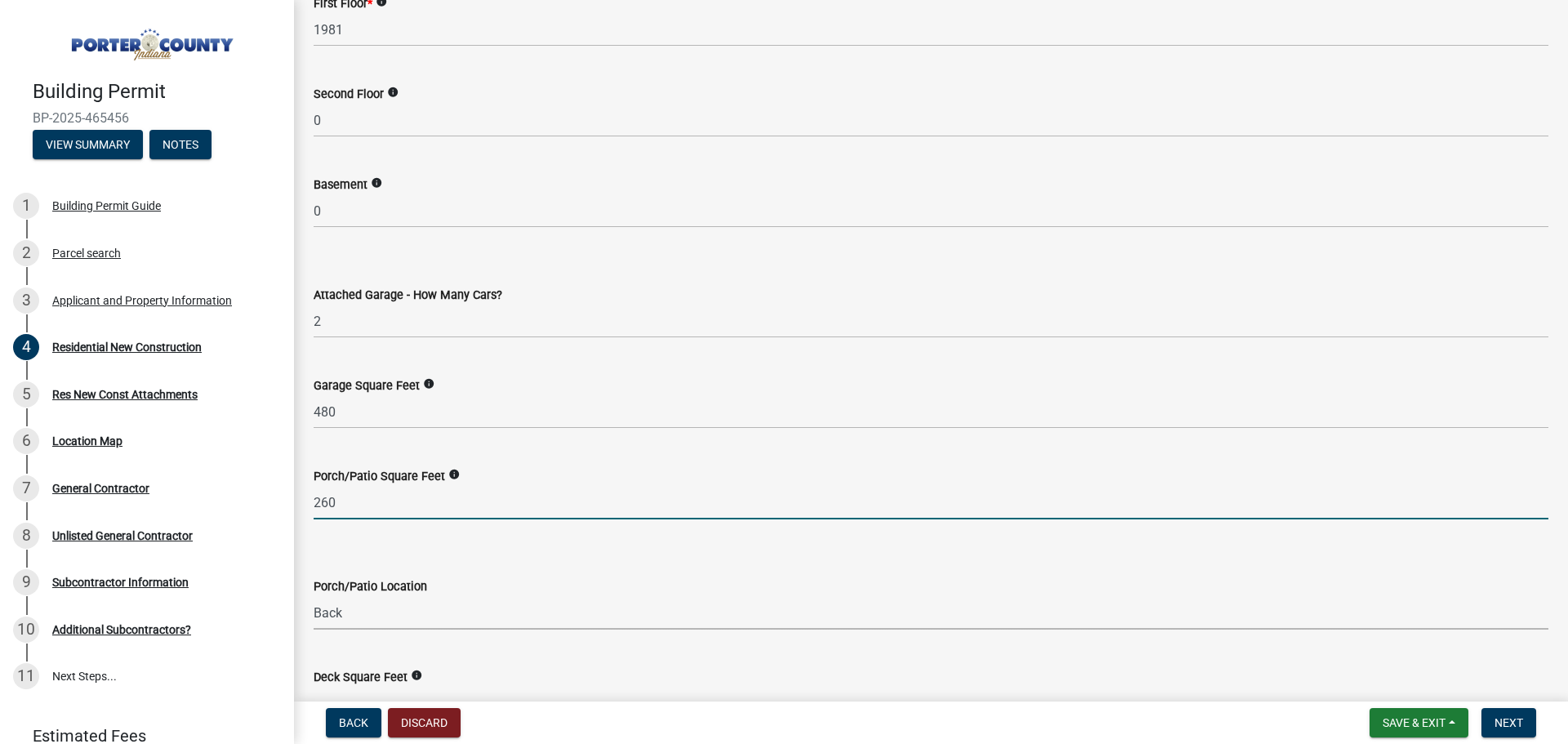
click at [856, 610] on select "Select Item... N/A Front Back" at bounding box center [931, 613] width 1235 height 33
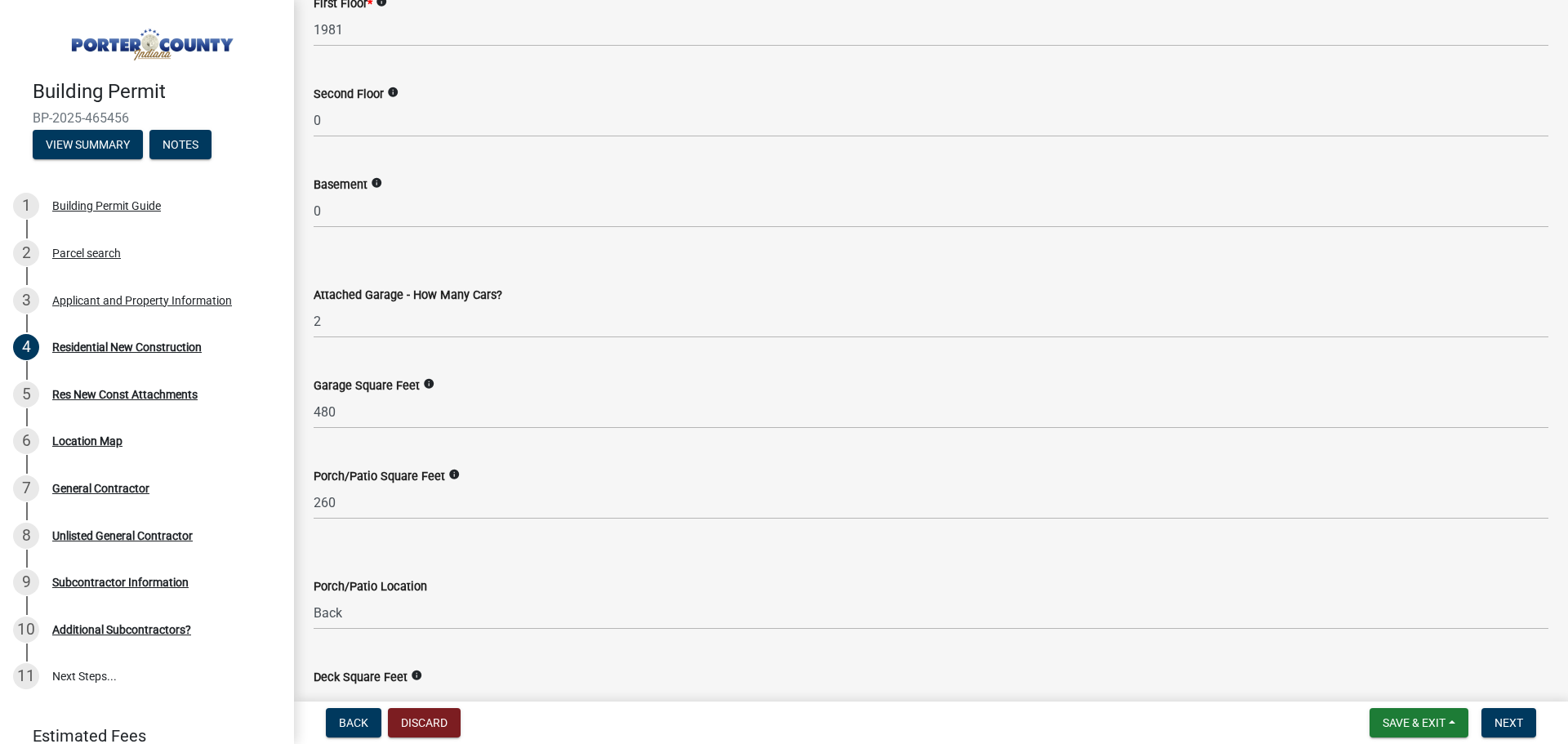
click at [936, 582] on div "Porch/Patio Location" at bounding box center [931, 586] width 1235 height 20
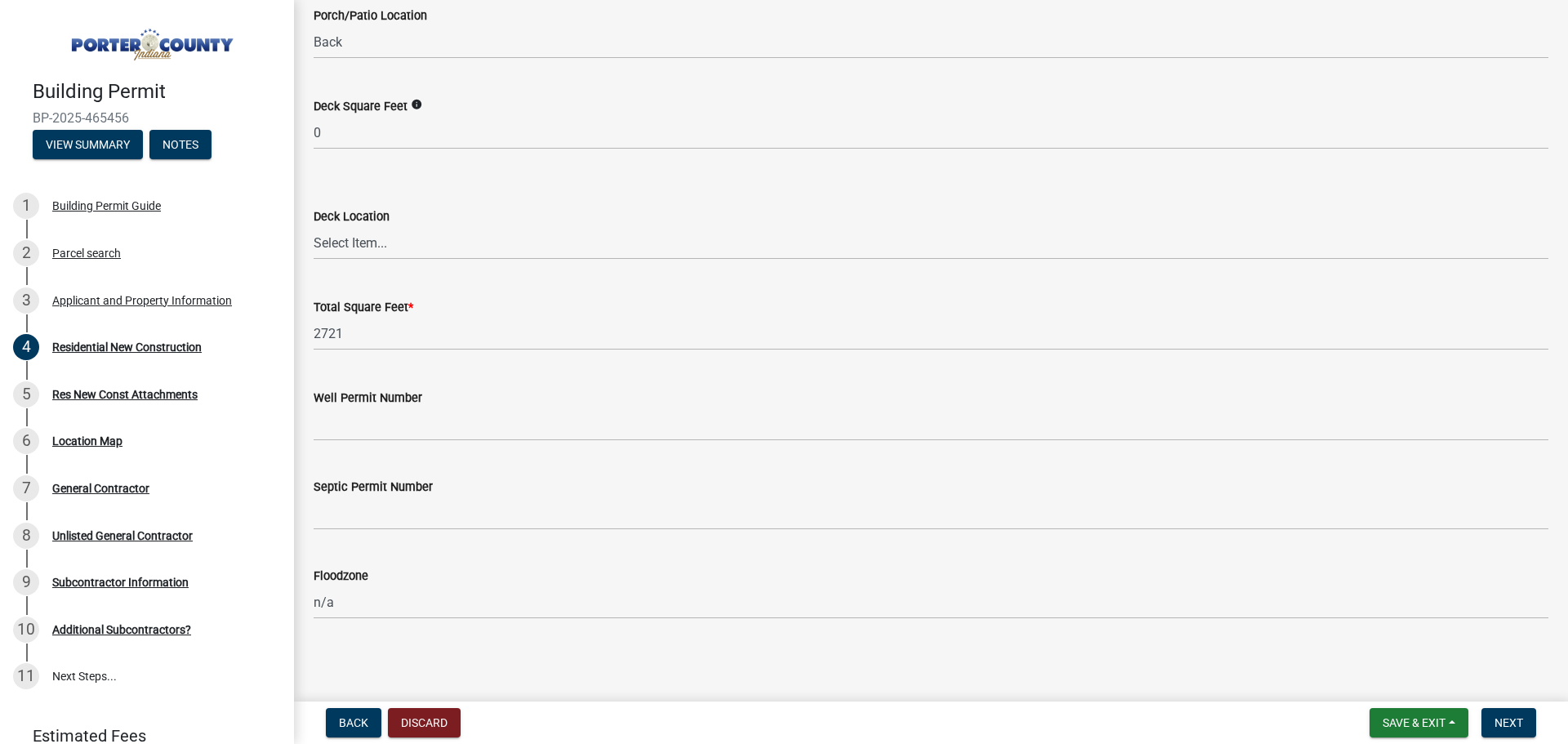
scroll to position [4350, 0]
click at [1519, 718] on span "Next" at bounding box center [1509, 723] width 29 height 13
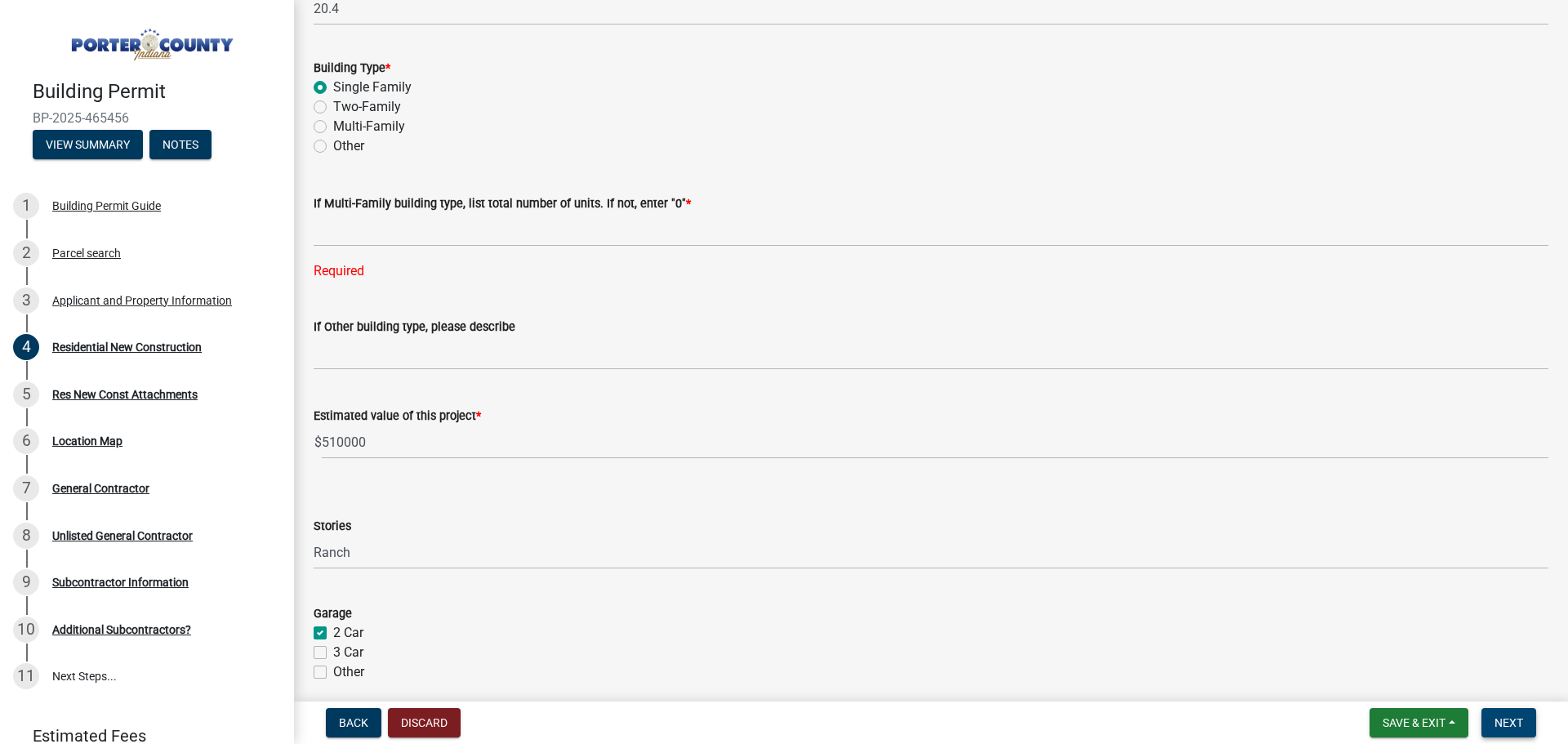
scroll to position [463, 0]
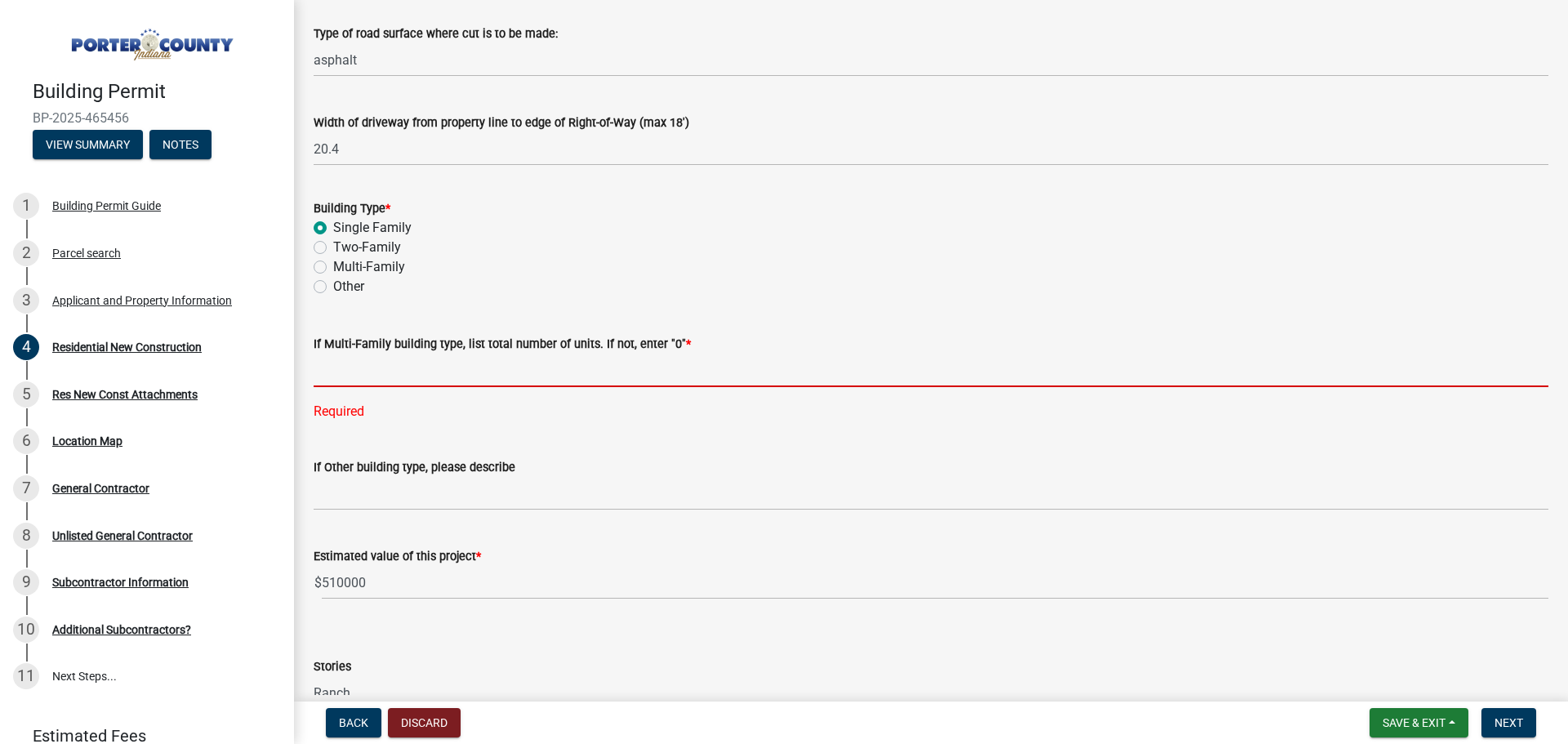
click at [330, 370] on input "text" at bounding box center [931, 371] width 1235 height 33
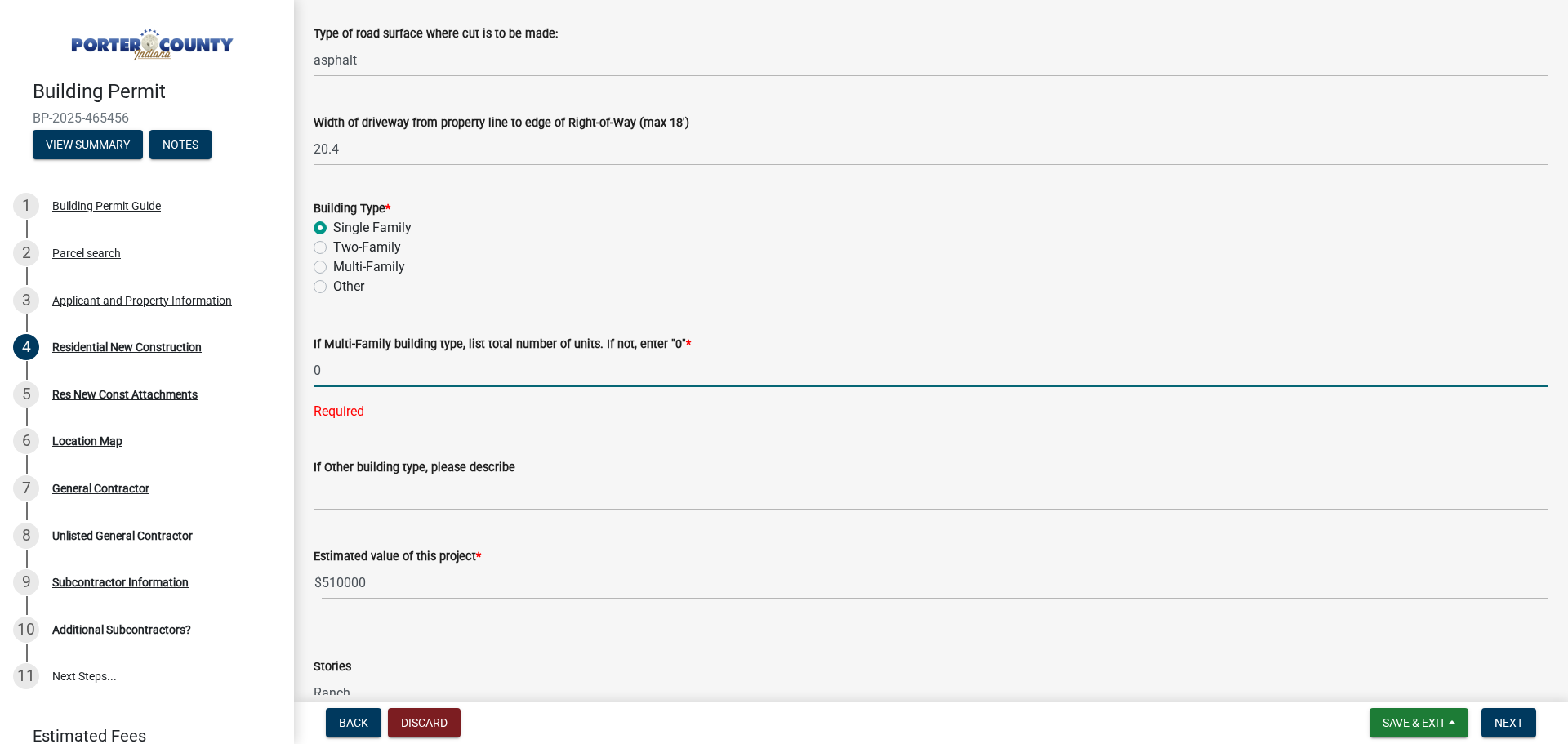
type input "0"
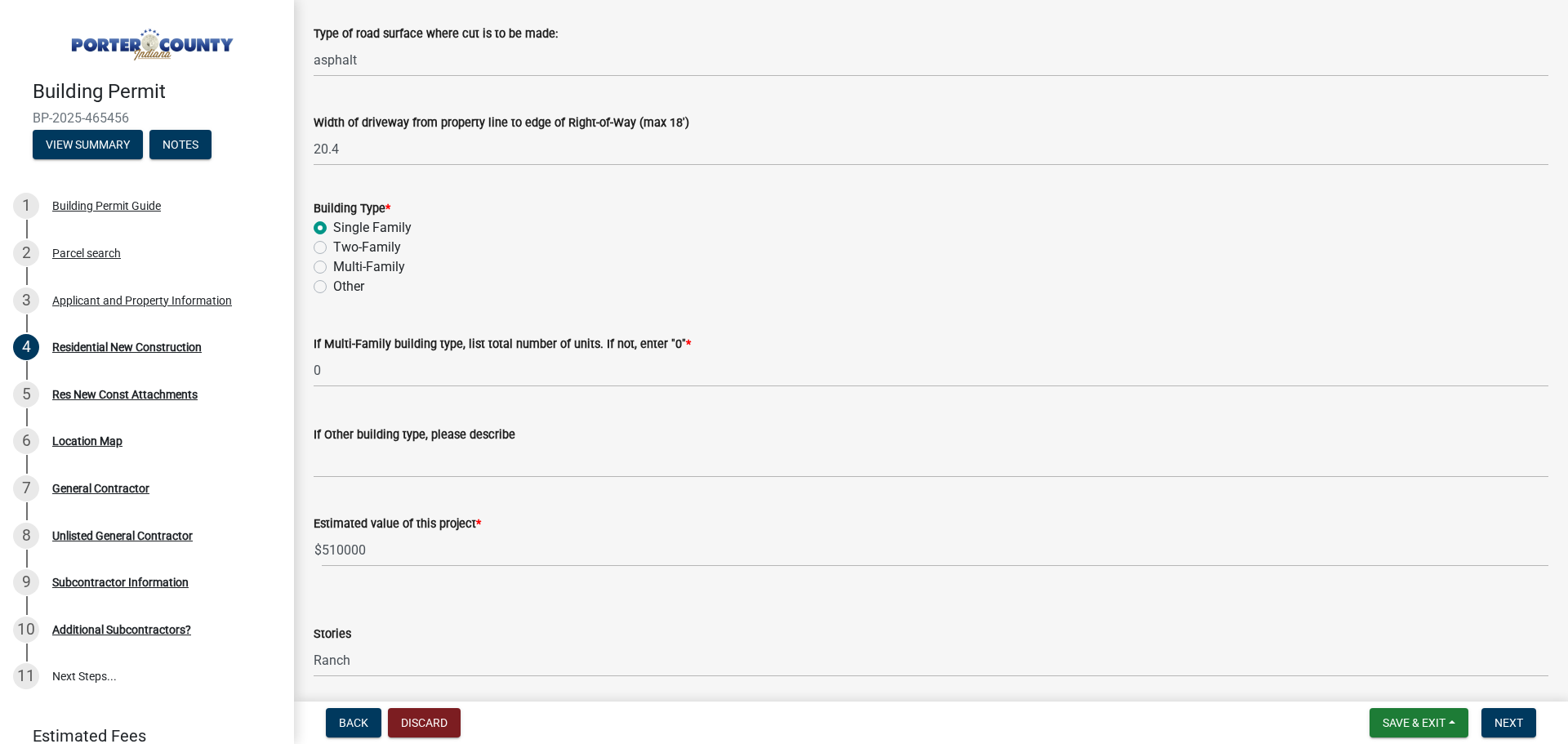
click at [836, 459] on form "If Other building type, please describe" at bounding box center [931, 450] width 1235 height 53
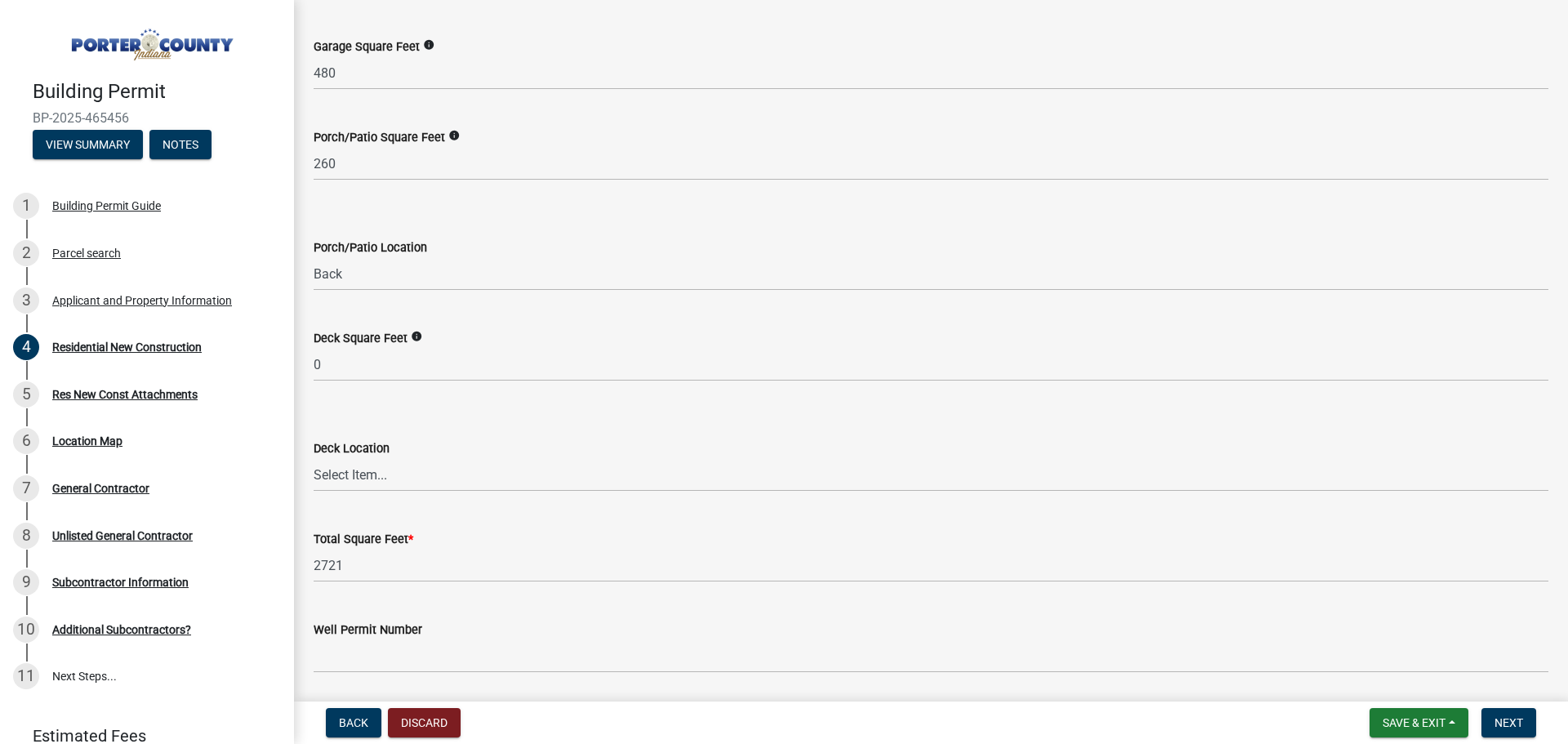
scroll to position [4350, 0]
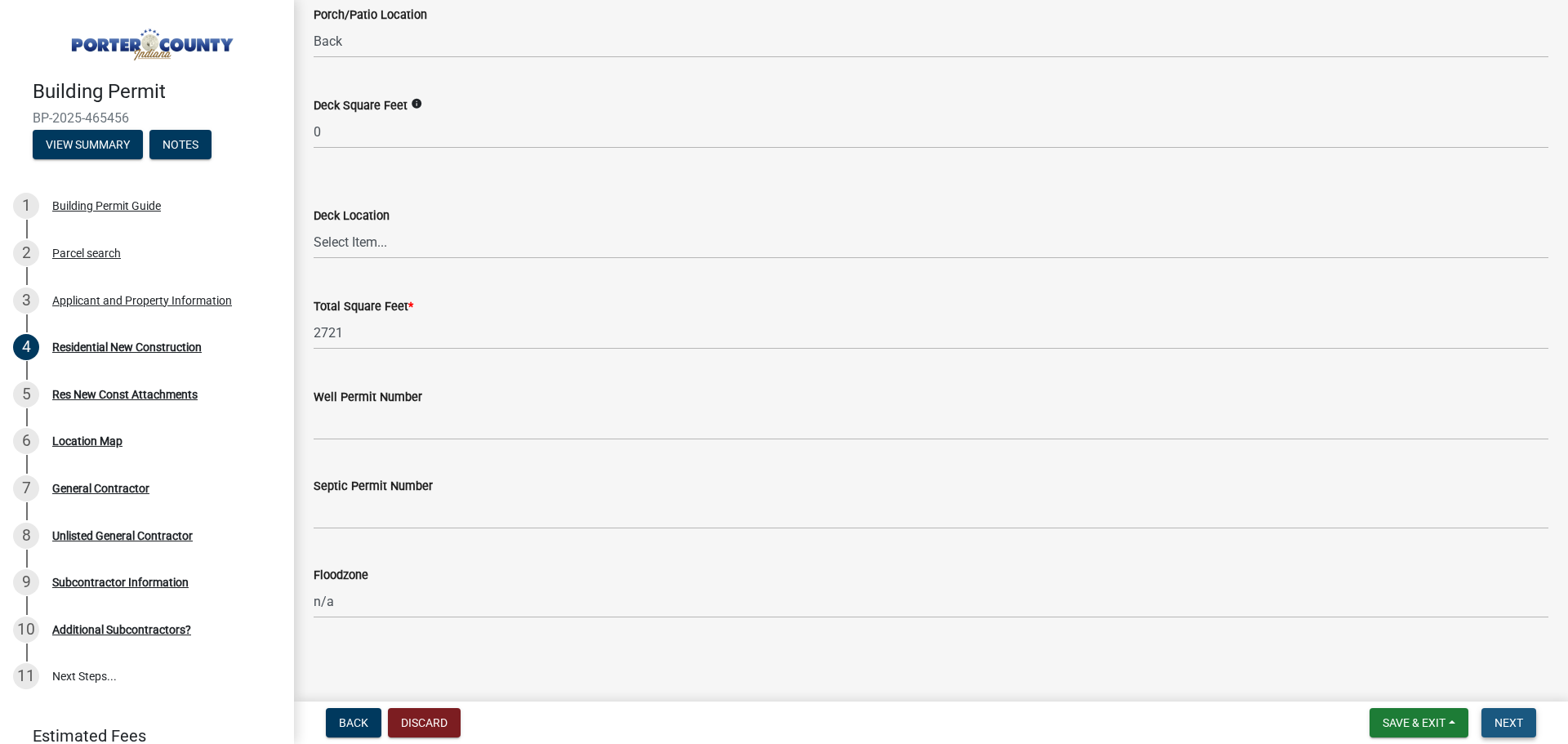
click at [1517, 726] on span "Next" at bounding box center [1509, 723] width 29 height 13
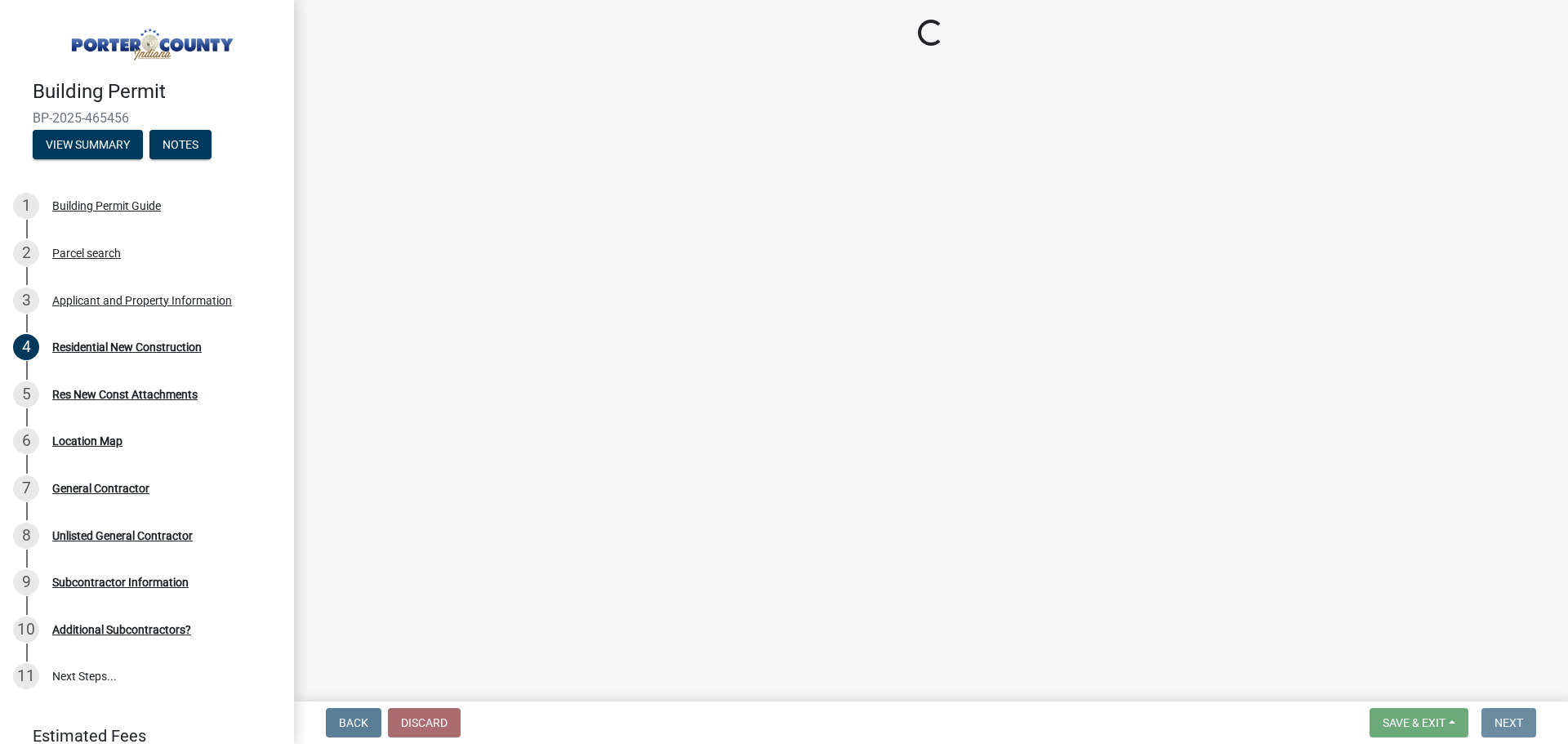
scroll to position [0, 0]
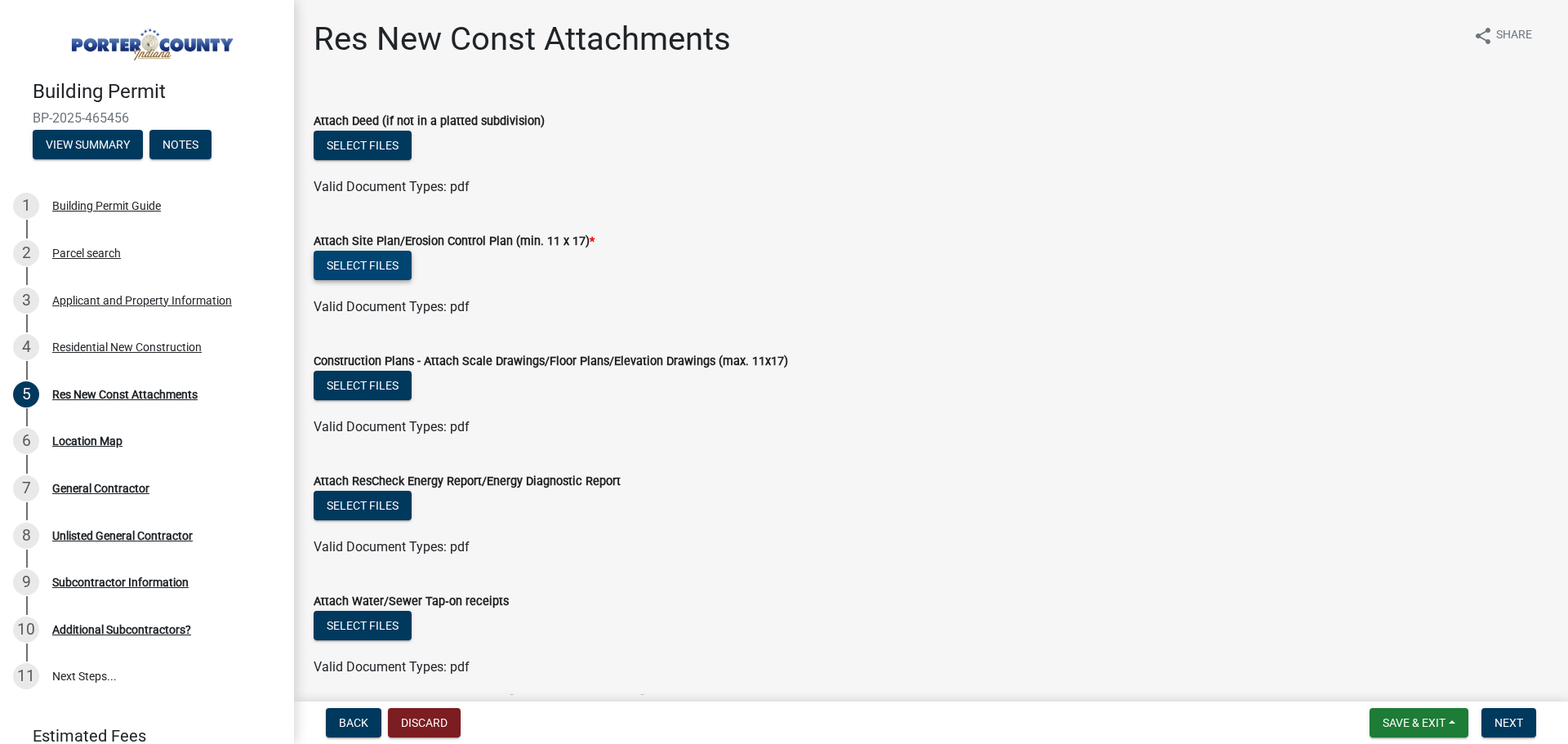
click at [362, 266] on button "Select files" at bounding box center [363, 266] width 98 height 30
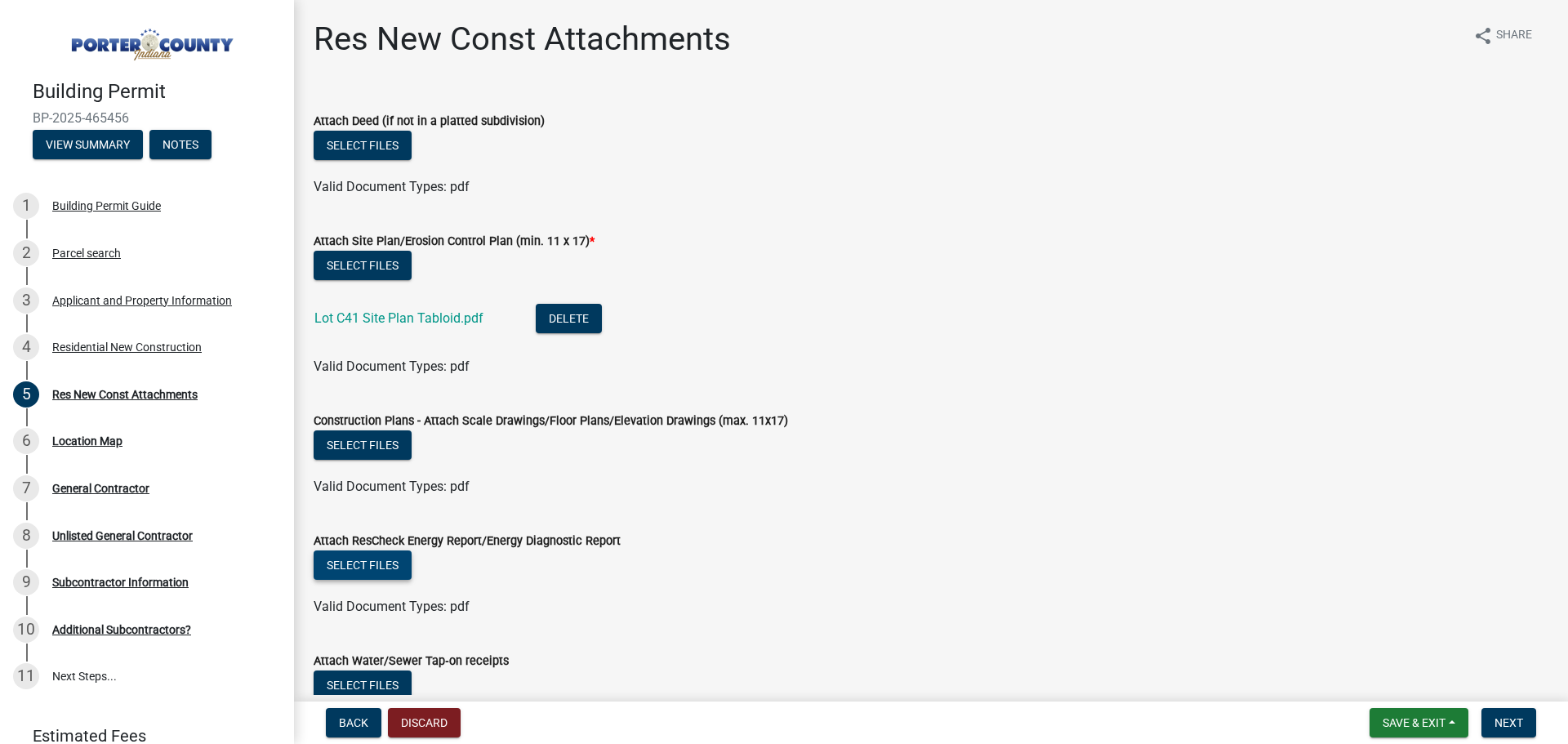
click at [386, 571] on button "Select files" at bounding box center [363, 566] width 98 height 30
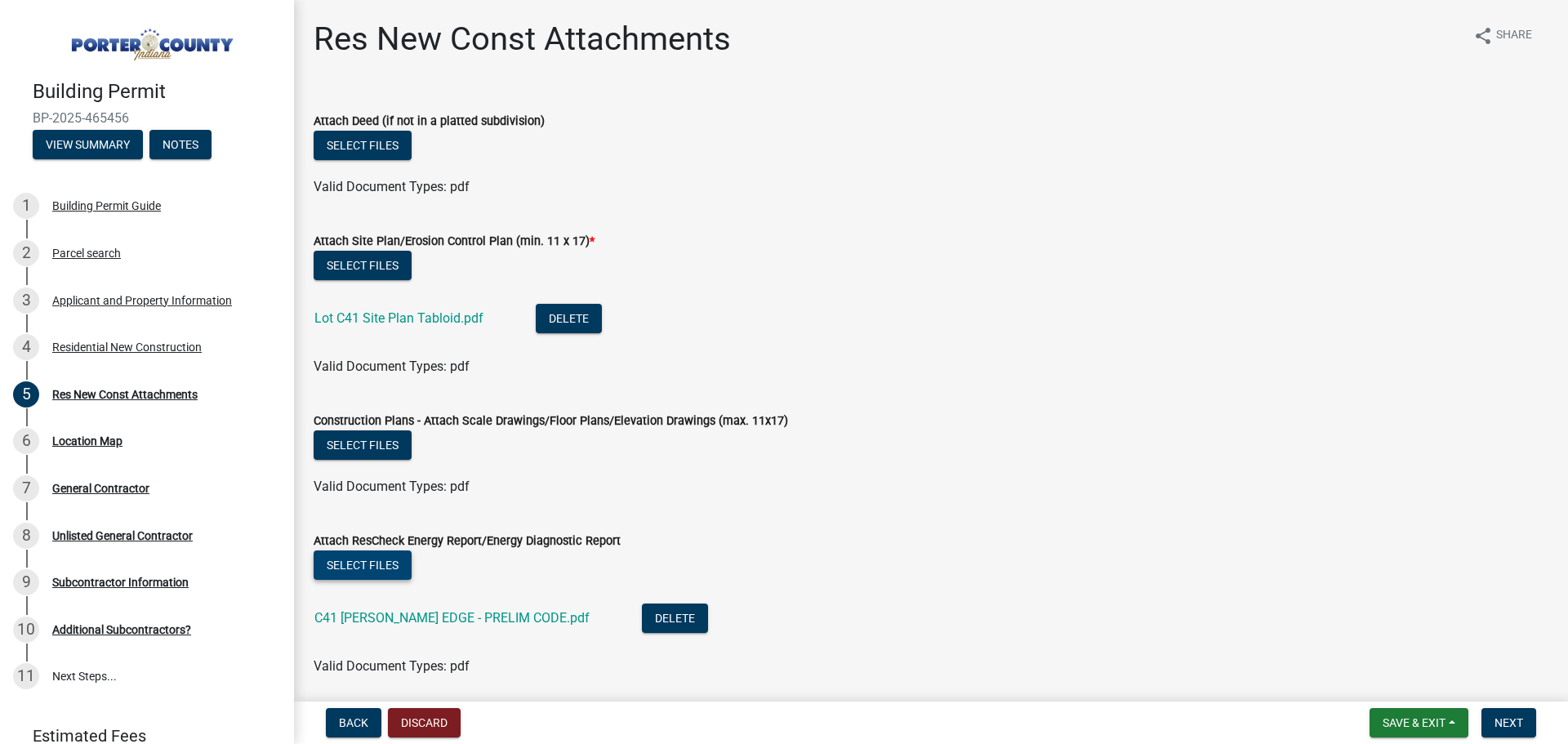
click at [355, 568] on button "Select files" at bounding box center [363, 566] width 98 height 30
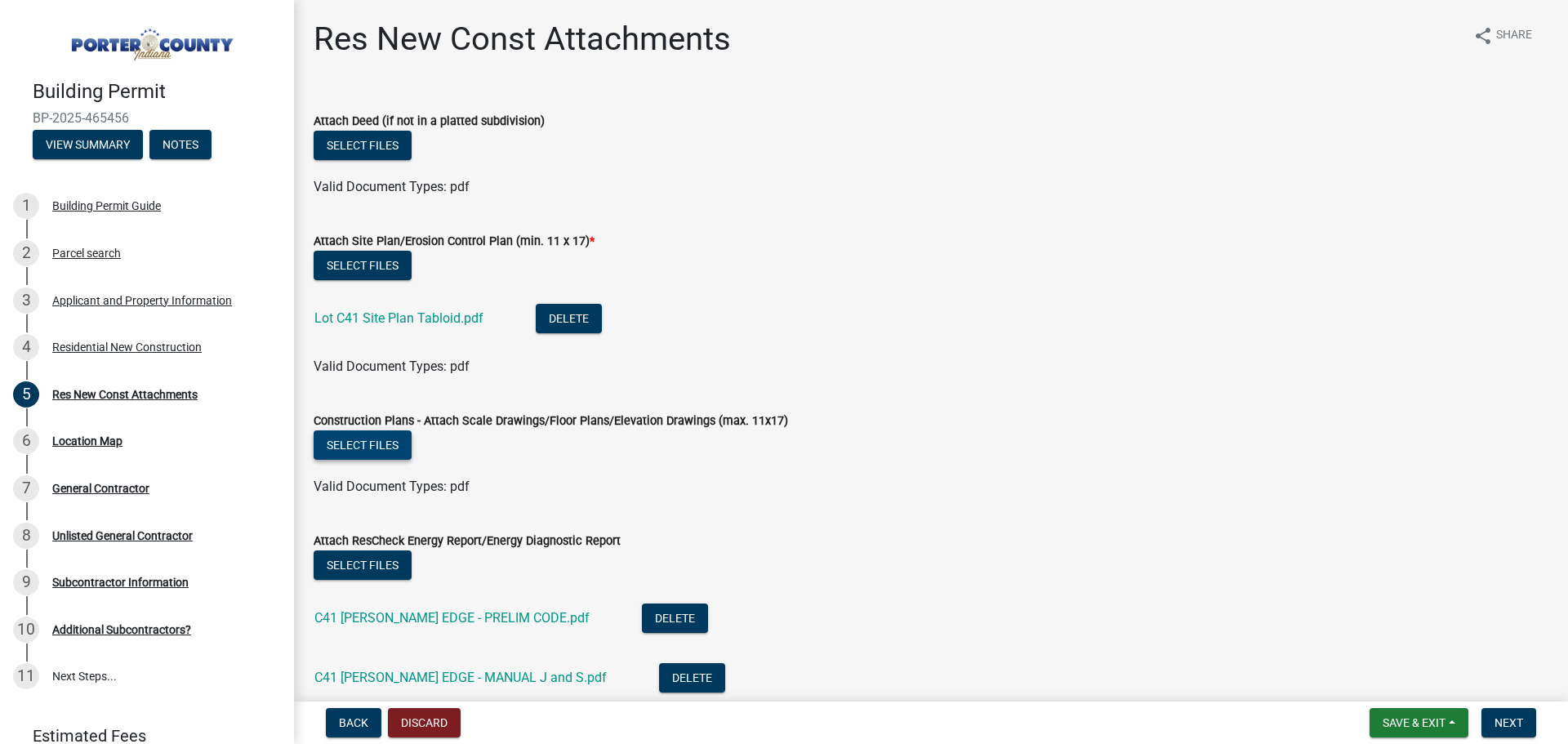
click at [335, 444] on button "Select files" at bounding box center [363, 445] width 98 height 30
click at [385, 454] on button "Select files" at bounding box center [363, 445] width 98 height 30
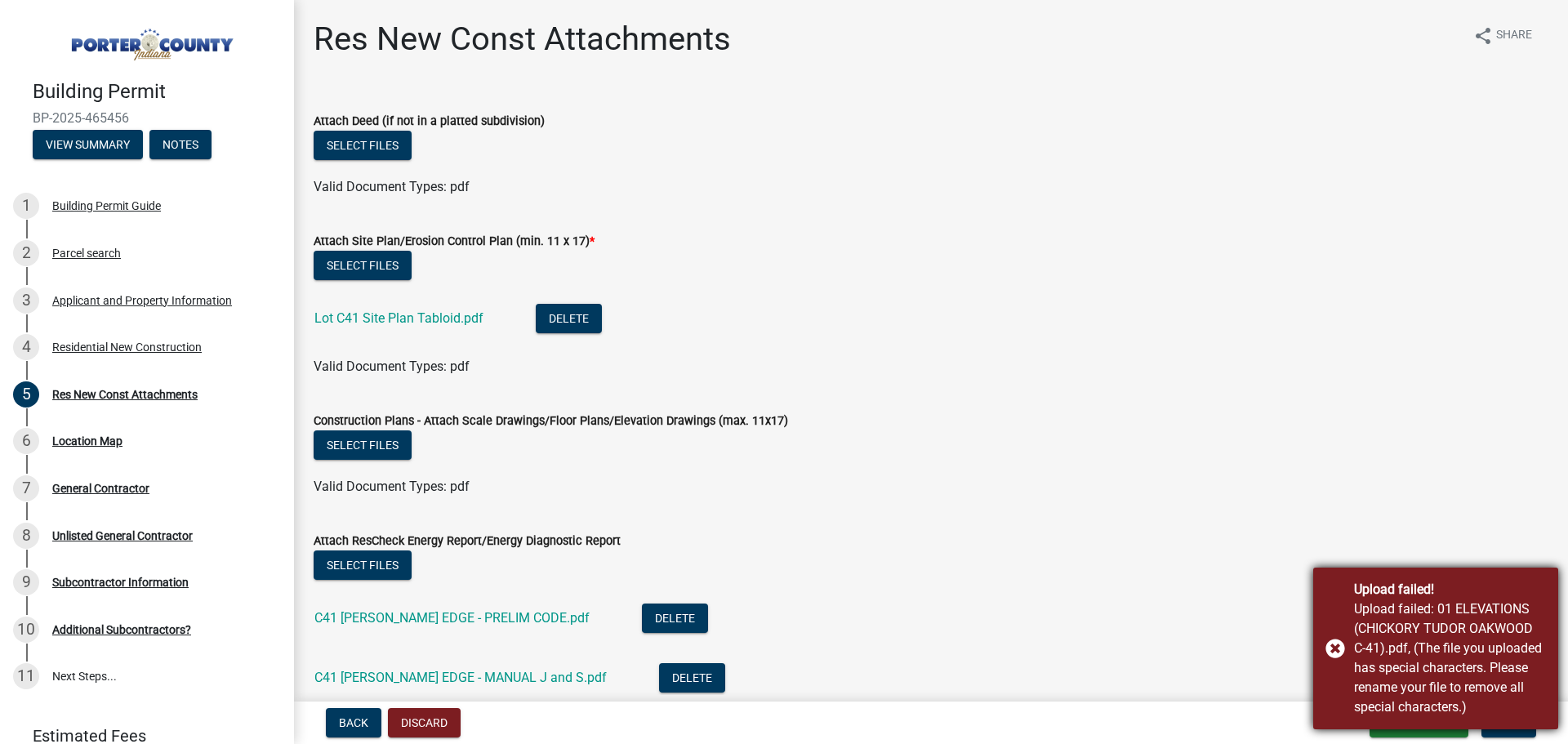
click at [1411, 649] on div "Upload failed: 01 ELEVATIONS (CHICKORY TUDOR OAKWOOD C-41).pdf, (The file you u…" at bounding box center [1450, 658] width 192 height 118
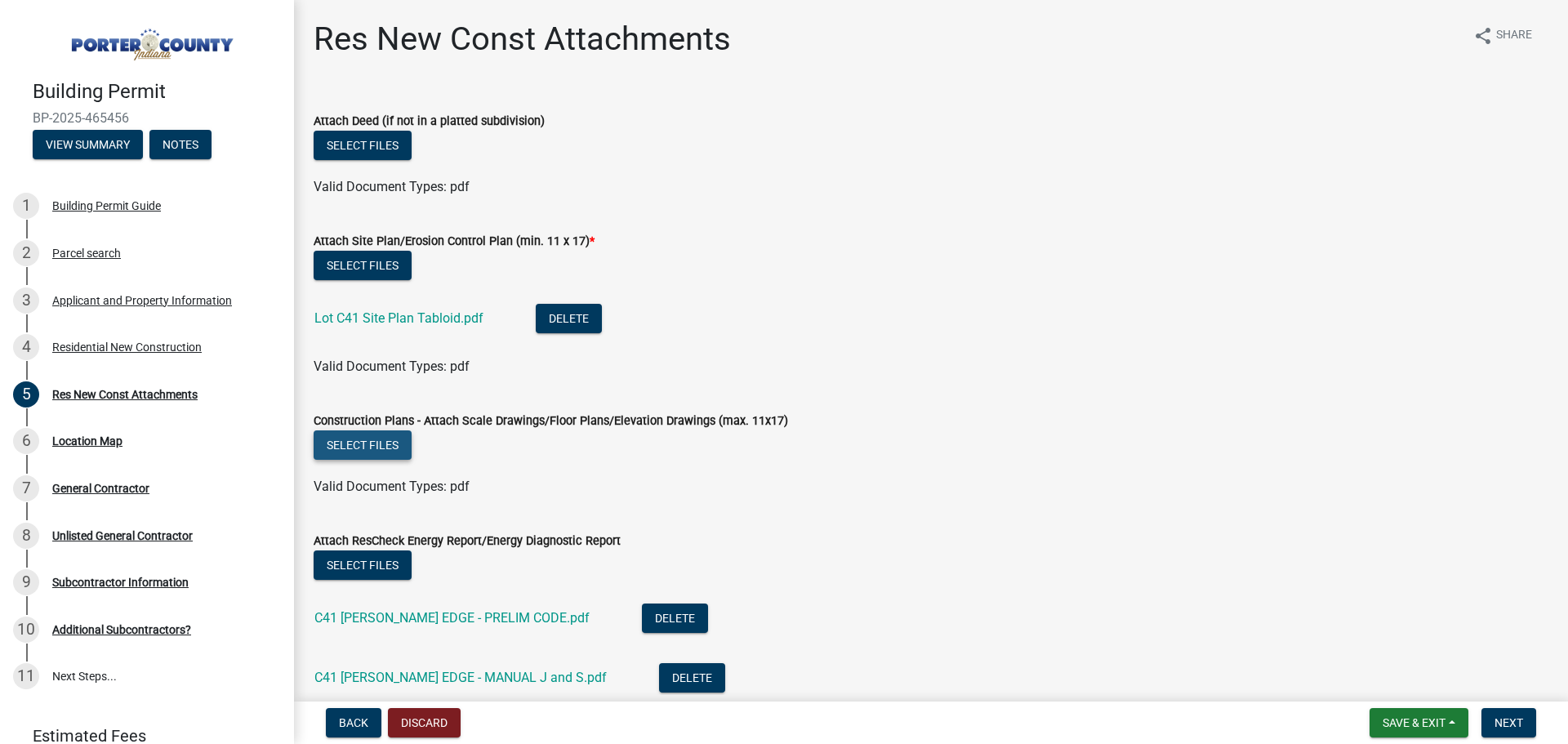
click at [384, 450] on button "Select files" at bounding box center [363, 445] width 98 height 30
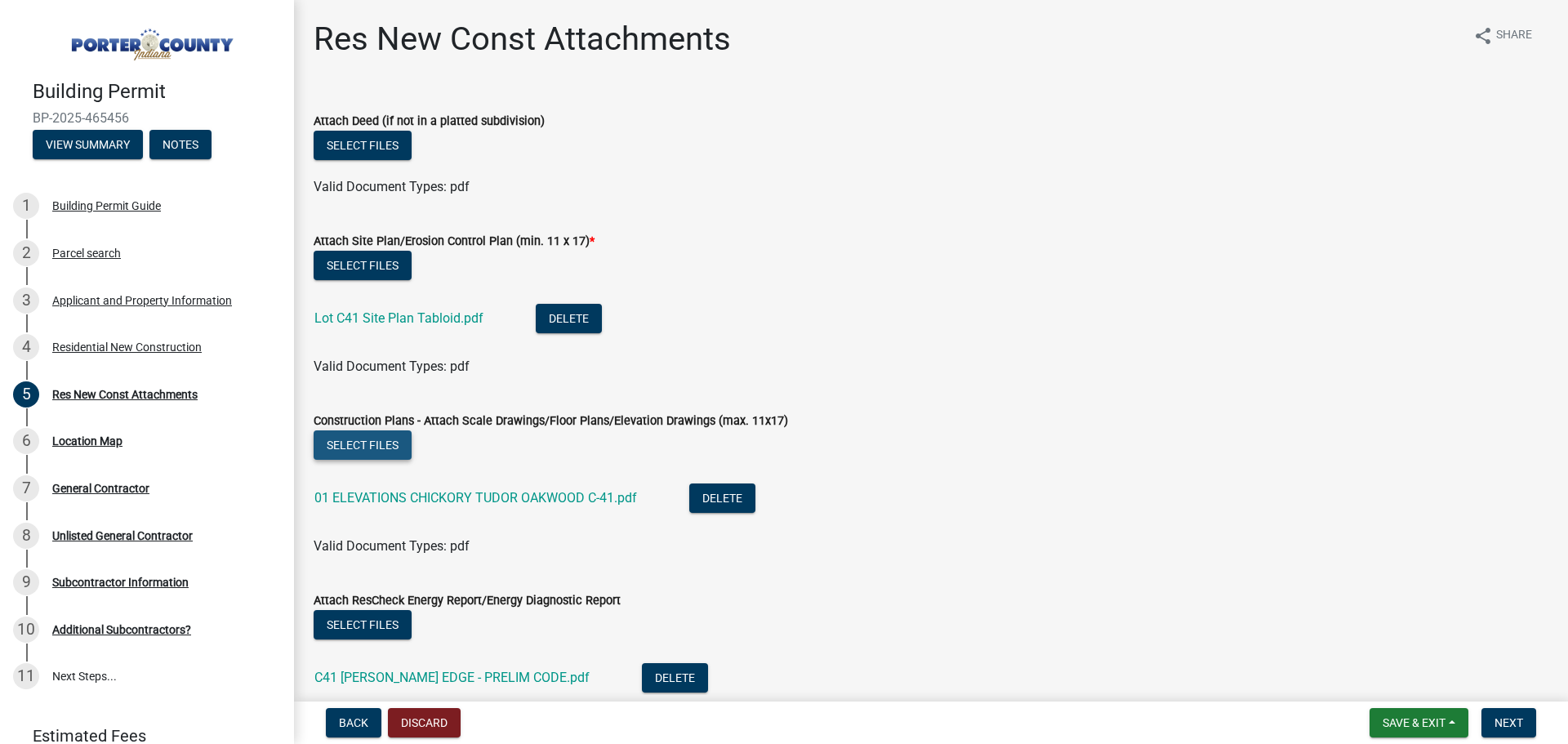
click at [372, 438] on button "Select files" at bounding box center [363, 445] width 98 height 30
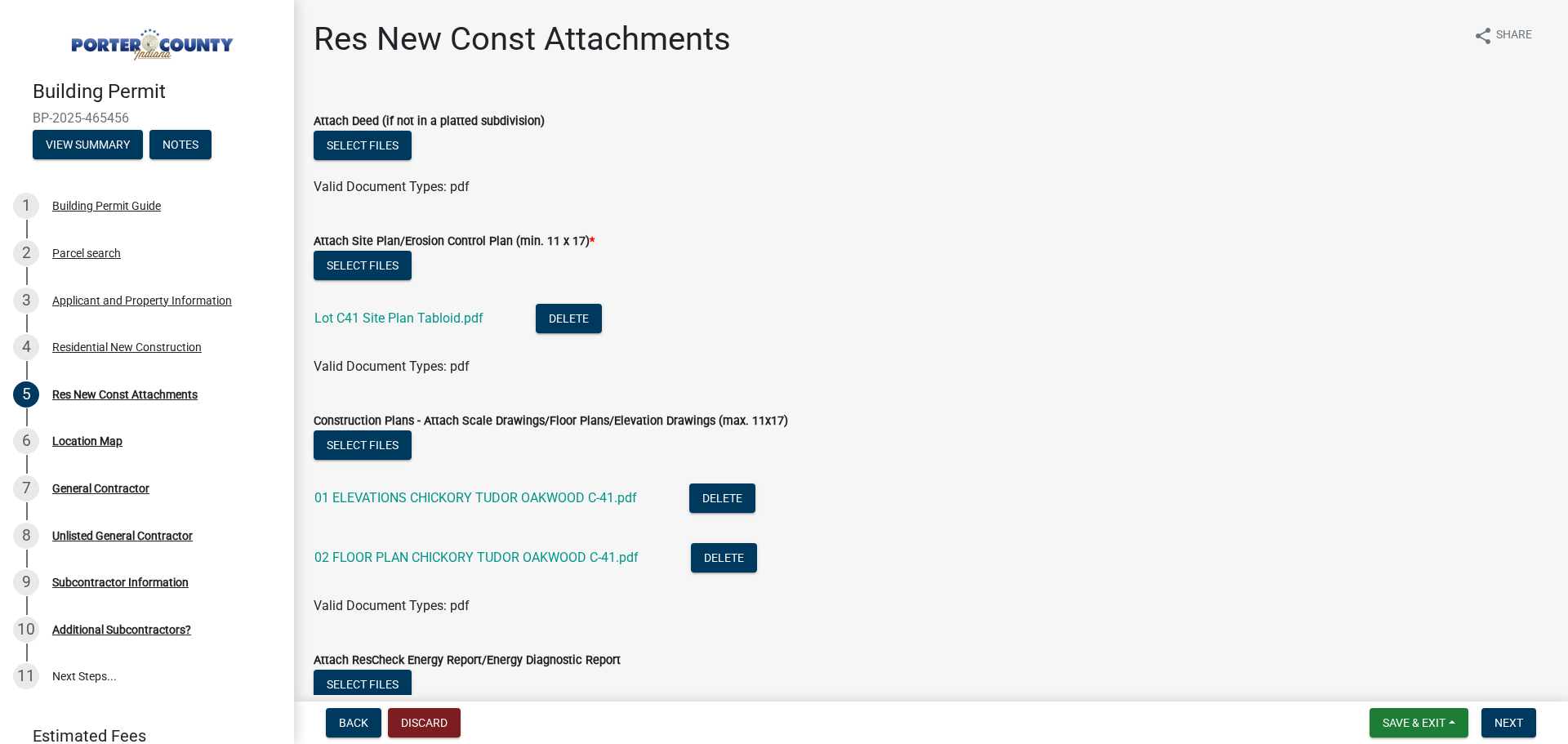
click at [888, 155] on div "Select files" at bounding box center [931, 148] width 1235 height 33
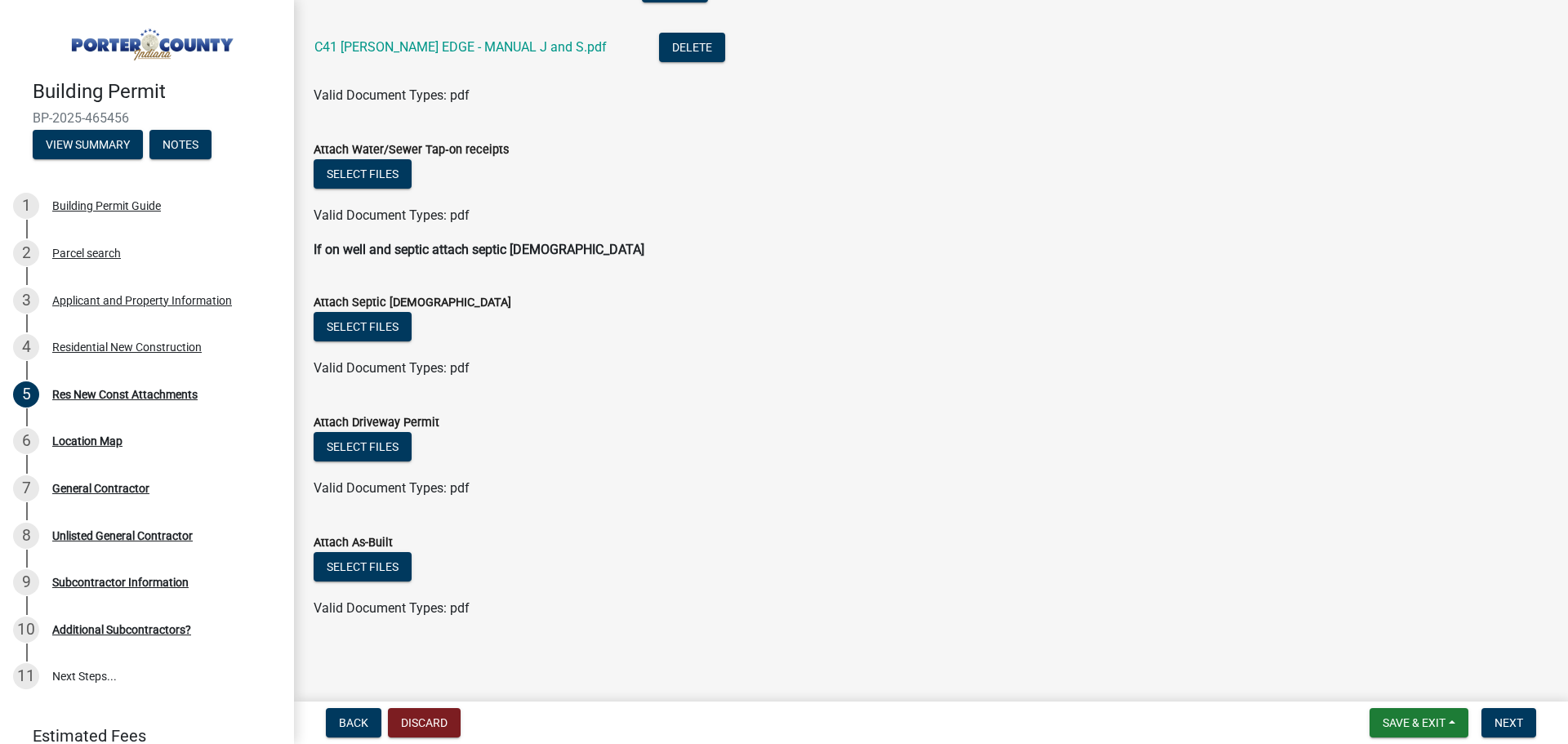
scroll to position [751, 0]
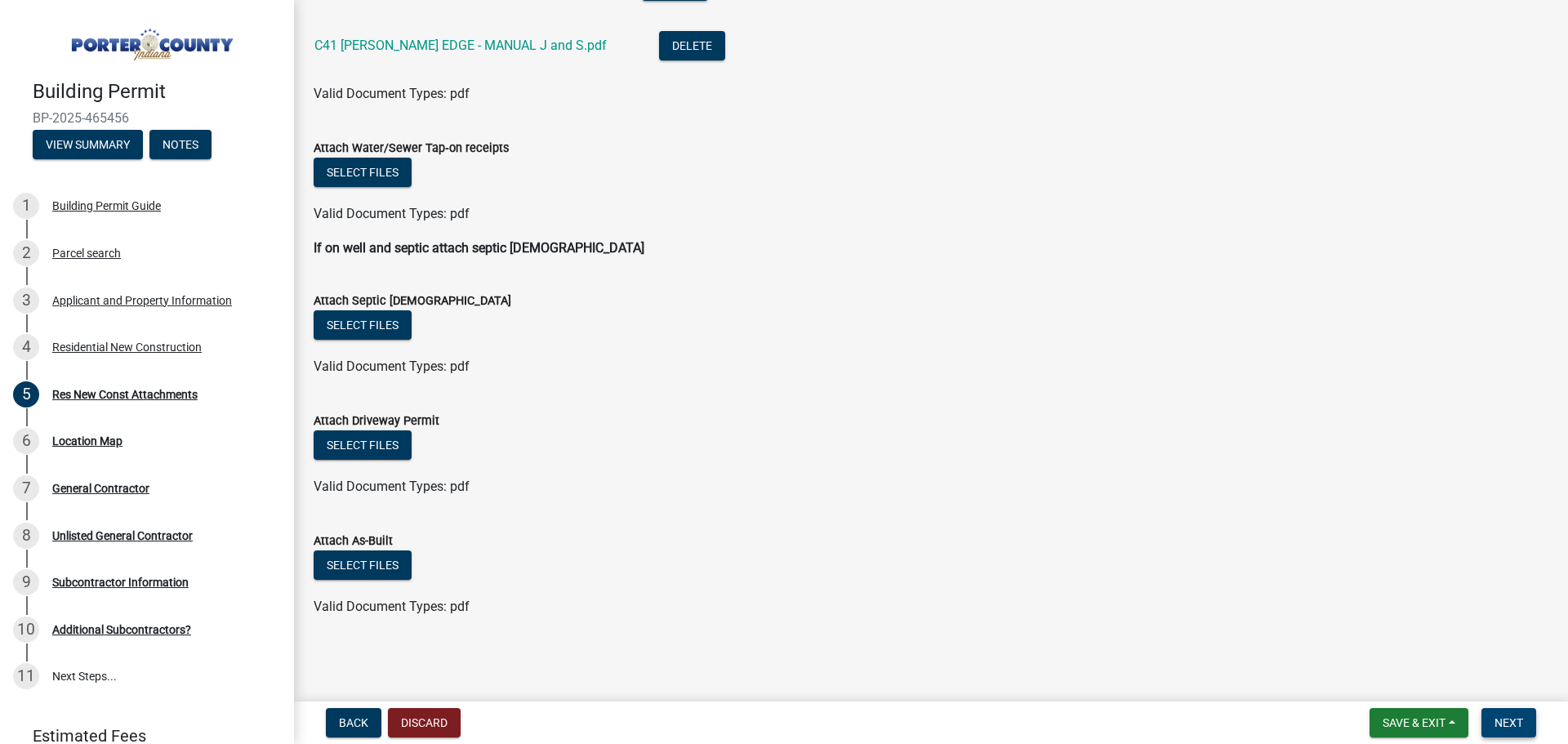
click at [1516, 722] on span "Next" at bounding box center [1509, 723] width 29 height 13
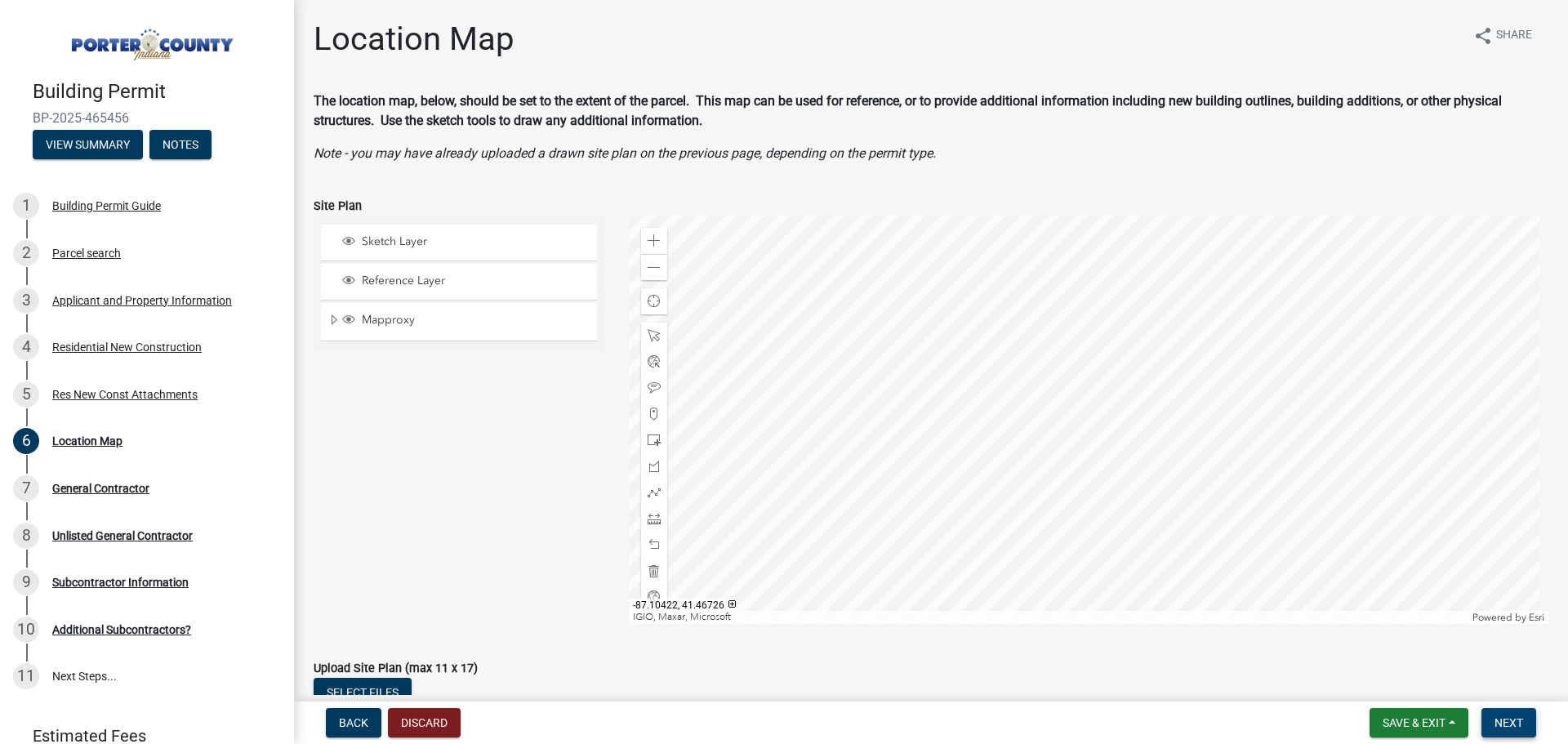
click at [1508, 724] on span "Next" at bounding box center [1509, 723] width 29 height 13
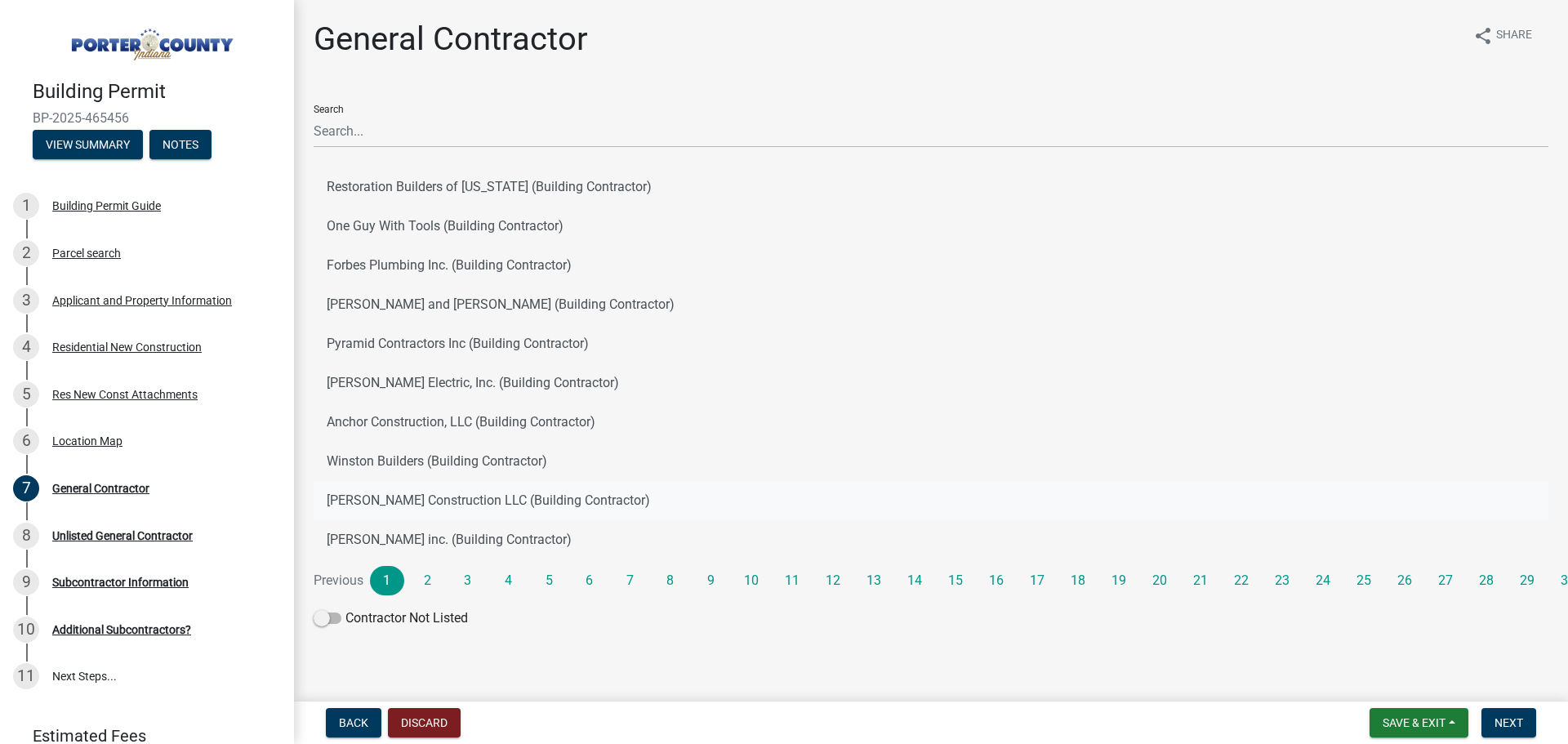
scroll to position [4, 0]
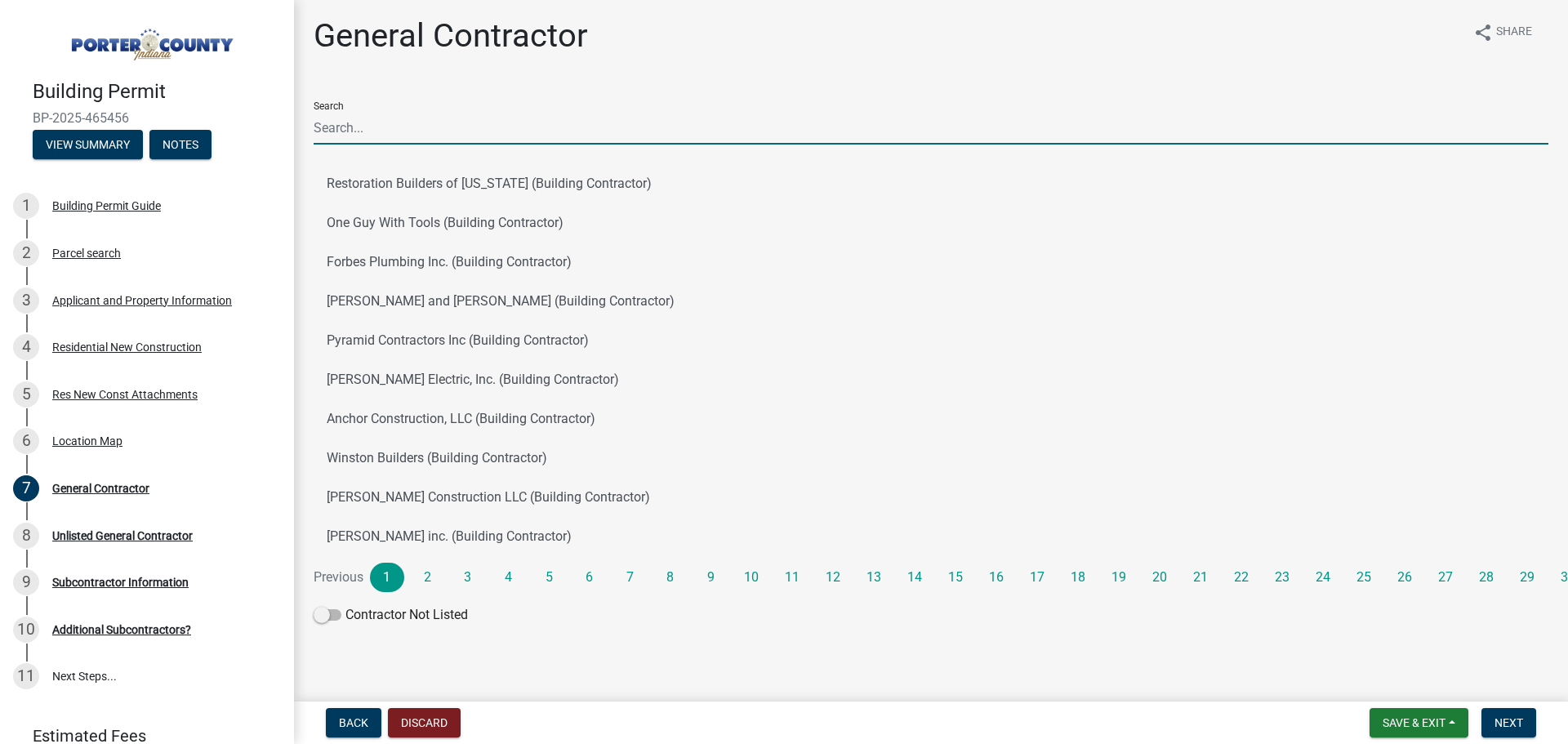
click at [354, 125] on input "Search" at bounding box center [931, 128] width 1235 height 33
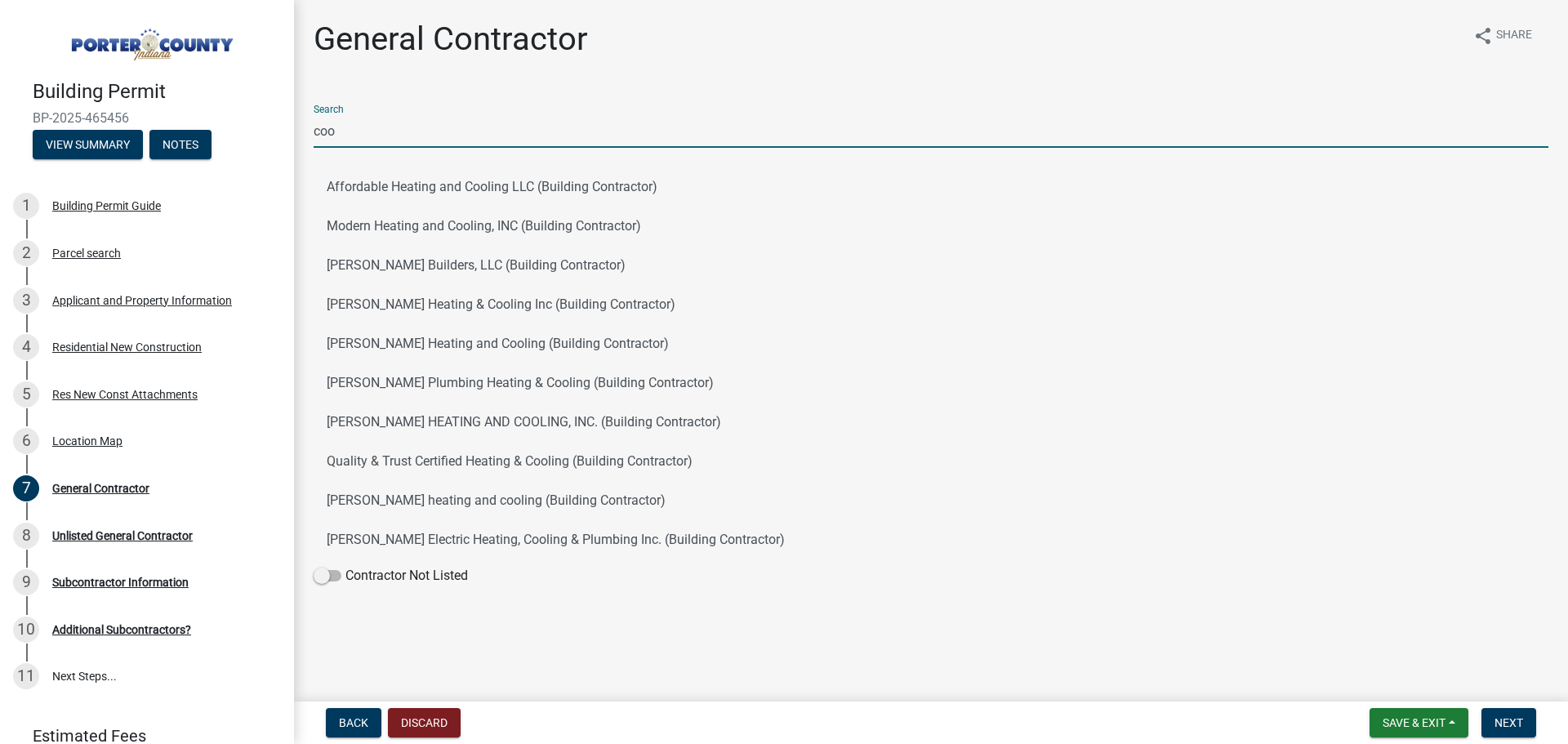
scroll to position [0, 0]
type input "coo"
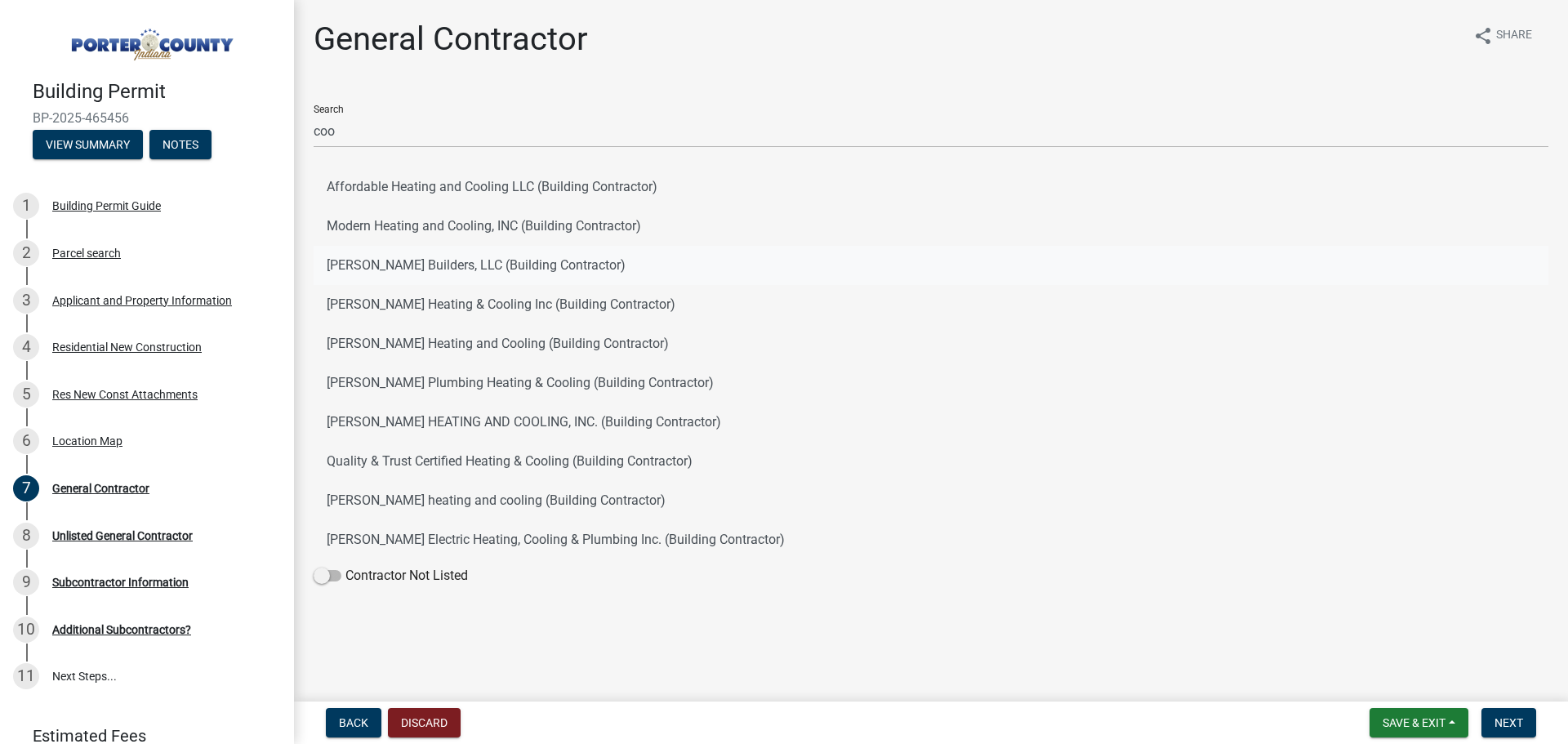
click at [506, 263] on button "[PERSON_NAME] Builders, LLC (Building Contractor)" at bounding box center [931, 266] width 1235 height 39
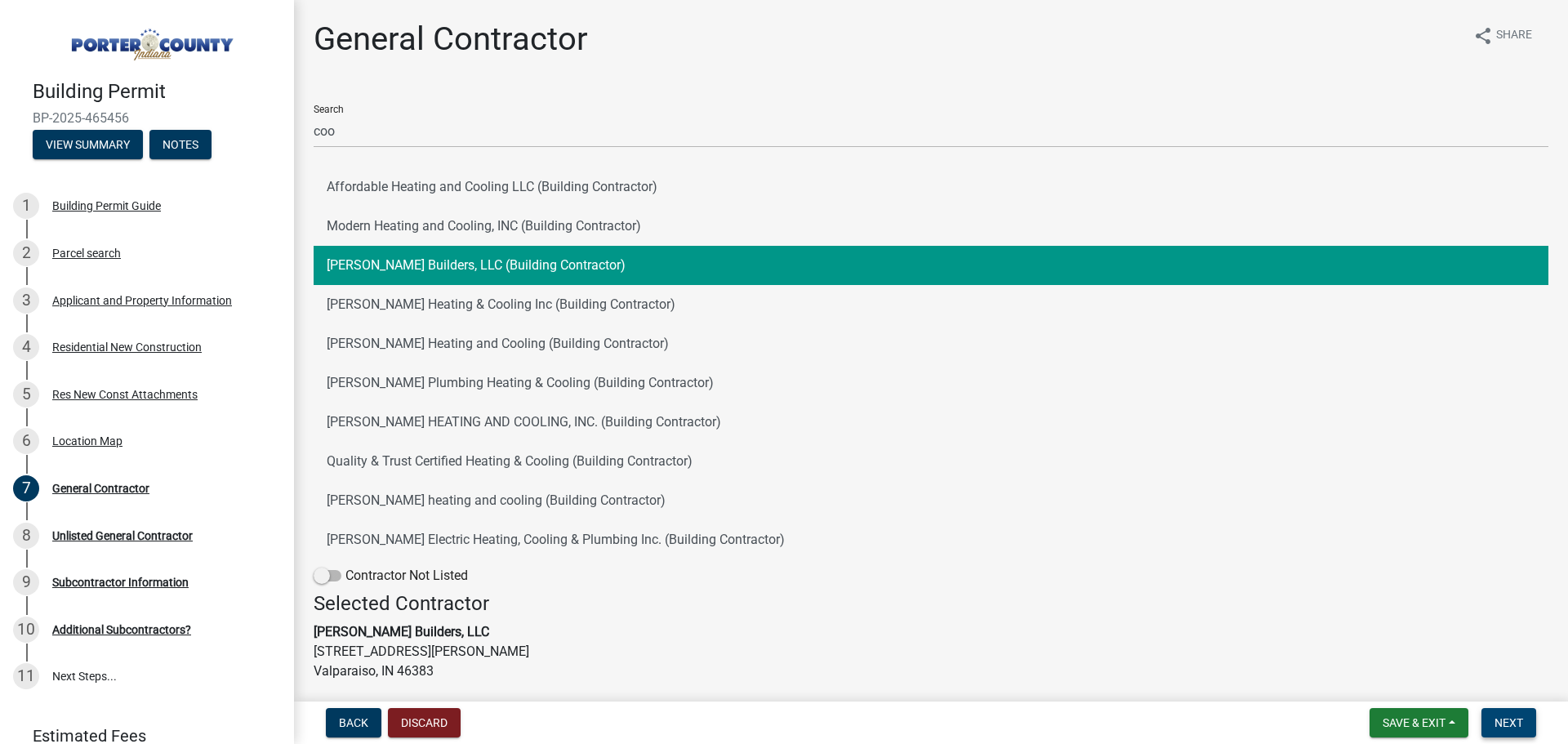
click at [1518, 725] on span "Next" at bounding box center [1509, 723] width 29 height 13
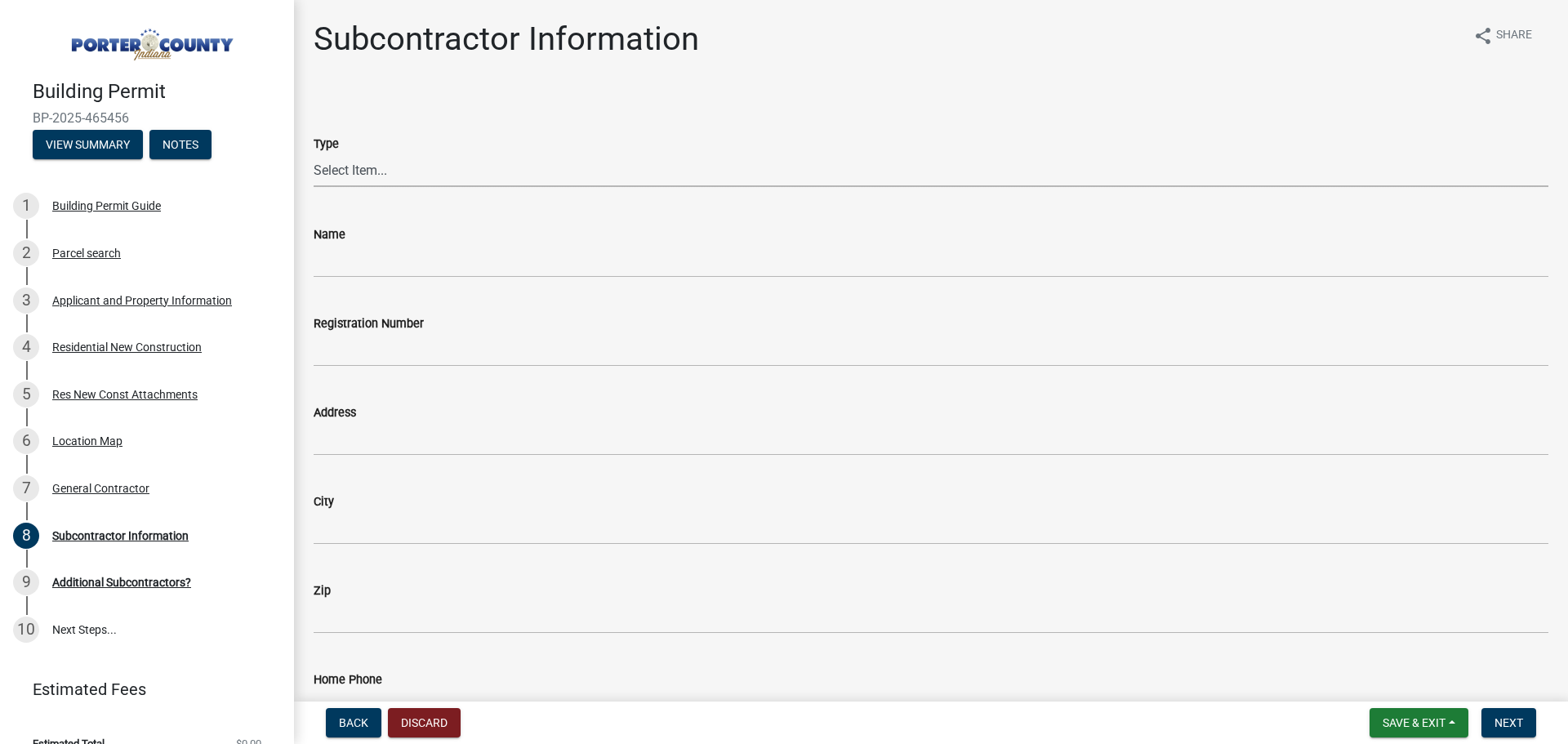
click at [358, 165] on select "Select Item... Concrete Plumbing Electrical HVAC Framing Roofing Insulation Lan…" at bounding box center [931, 170] width 1235 height 33
click at [1510, 724] on span "Next" at bounding box center [1509, 723] width 29 height 13
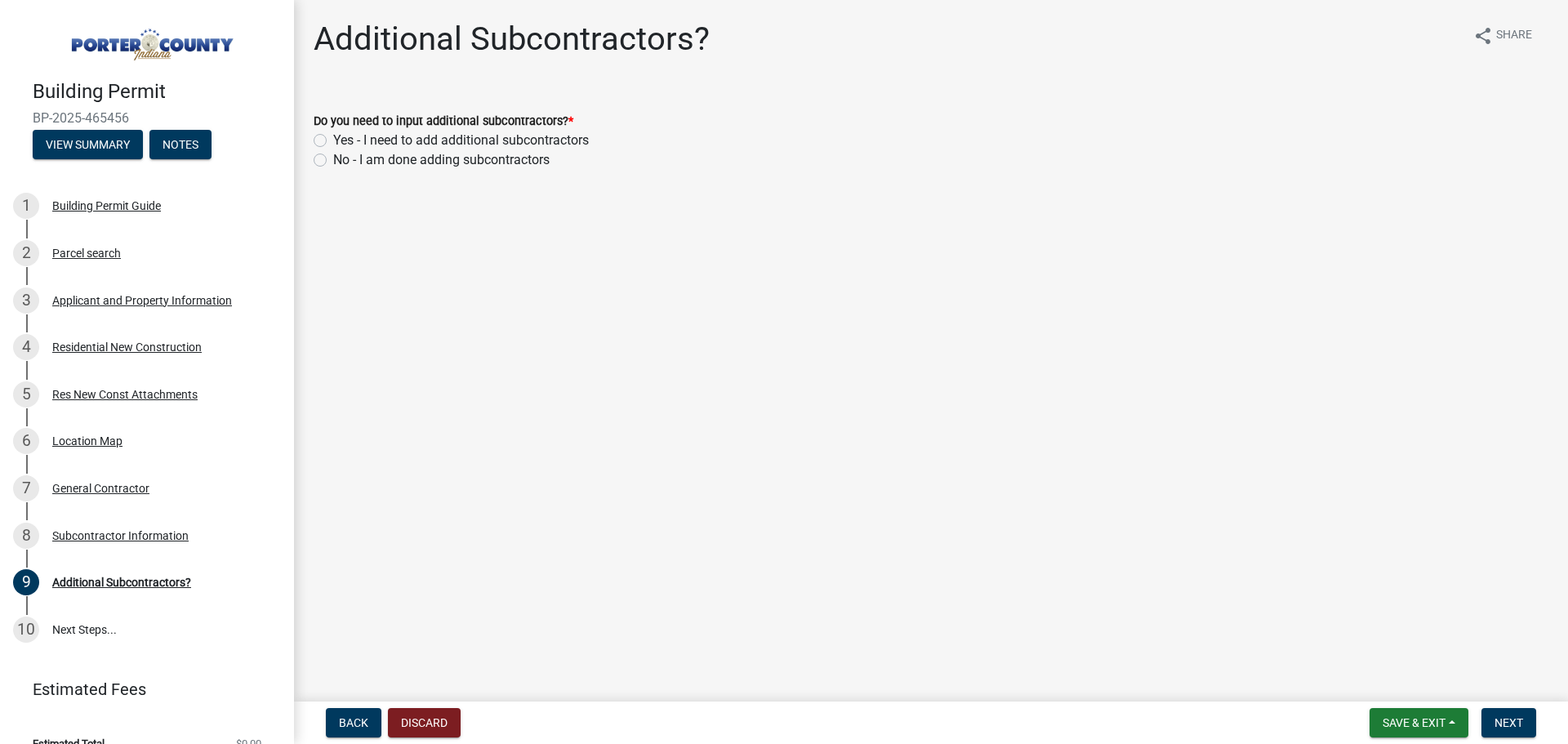
click at [333, 138] on label "Yes - I need to add additional subcontractors" at bounding box center [461, 140] width 255 height 20
click at [333, 138] on input "Yes - I need to add additional subcontractors" at bounding box center [338, 136] width 10 height 10
radio input "true"
click at [1517, 721] on span "Next" at bounding box center [1509, 723] width 29 height 13
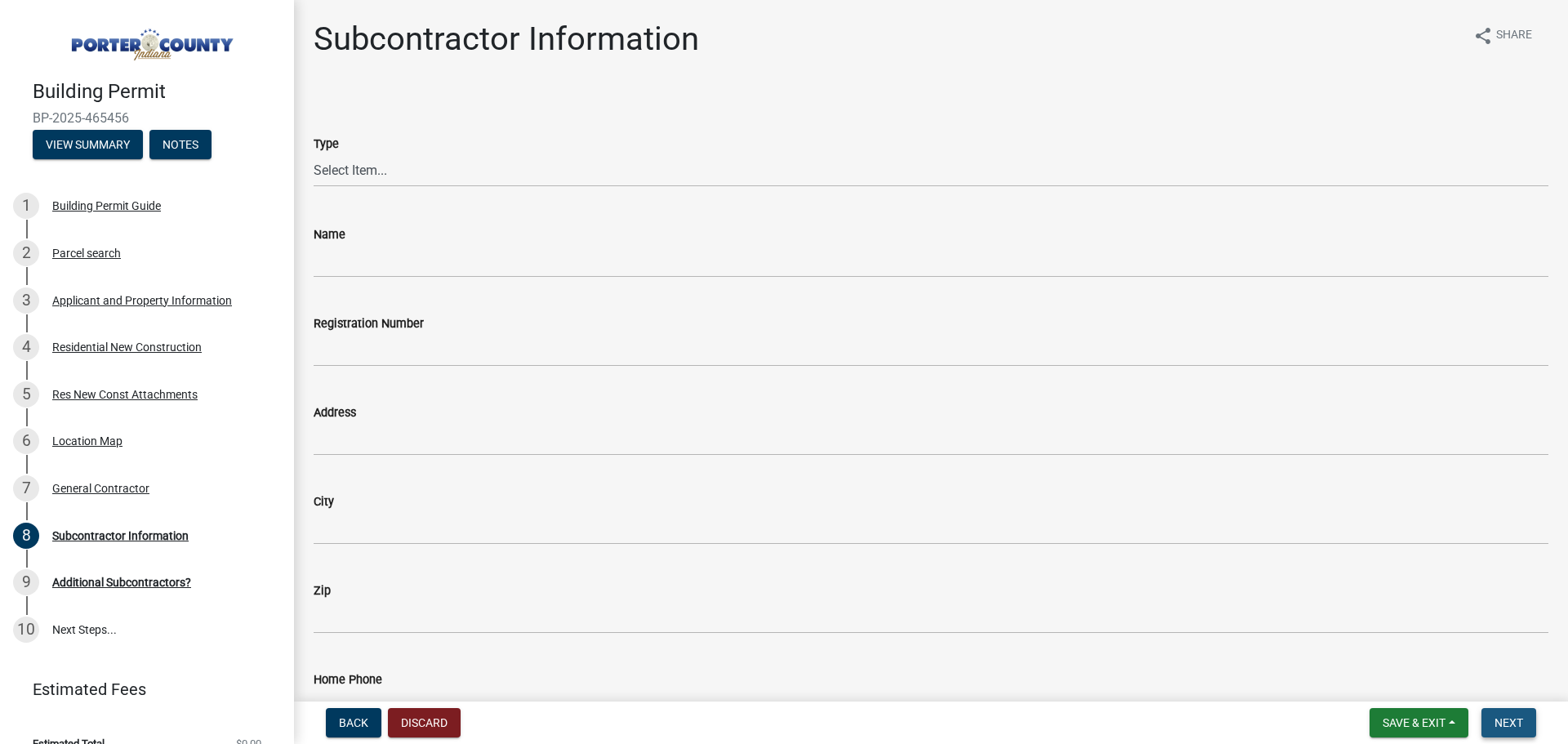
click at [1496, 724] on span "Next" at bounding box center [1509, 723] width 29 height 13
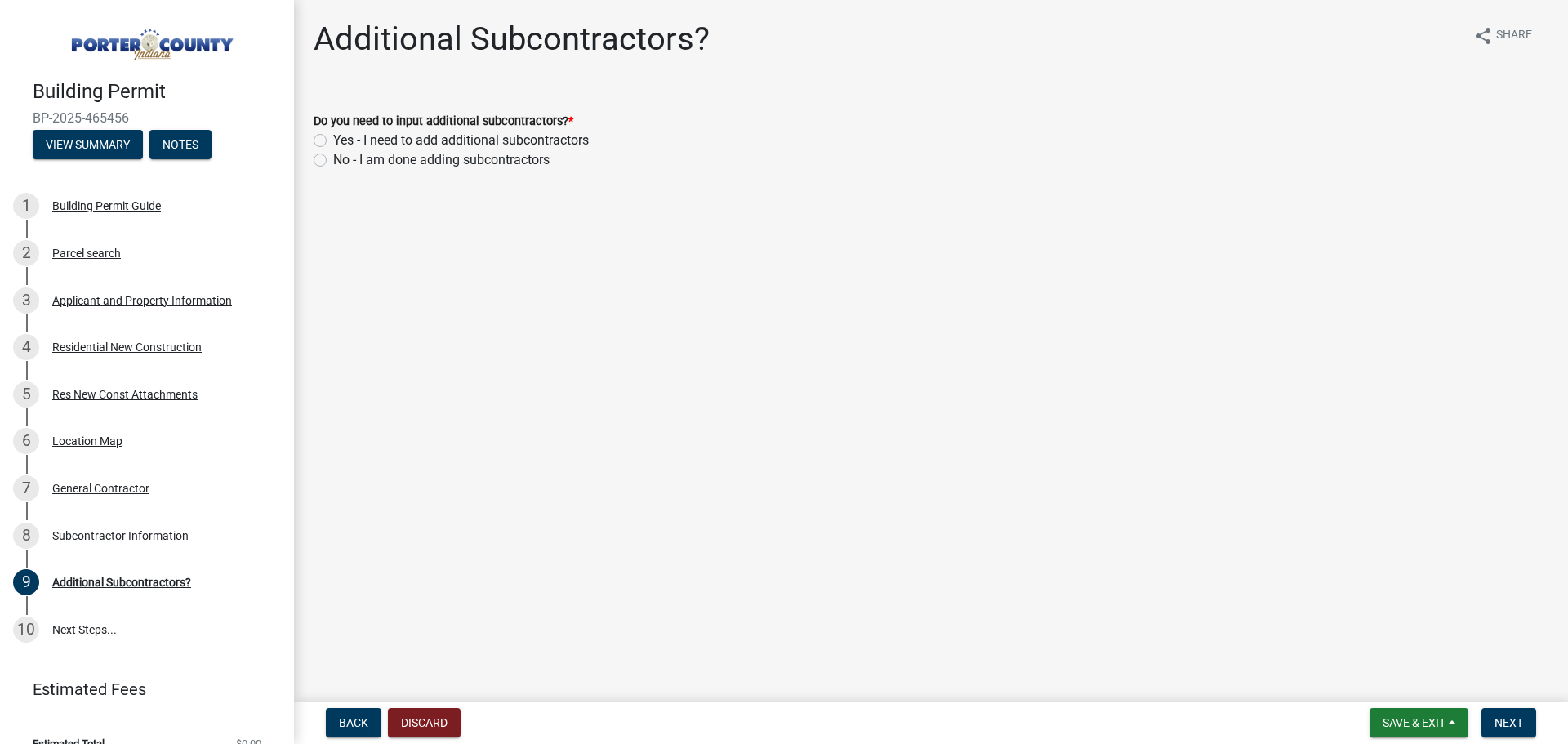
click at [313, 157] on div "Do you need to input additional subcontractors? * Yes - I need to add additiona…" at bounding box center [931, 130] width 1260 height 78
click at [333, 163] on label "No - I am done adding subcontractors" at bounding box center [441, 160] width 216 height 20
click at [333, 161] on input "No - I am done adding subcontractors" at bounding box center [338, 155] width 10 height 10
radio input "true"
click at [1533, 715] on button "Next" at bounding box center [1509, 723] width 55 height 30
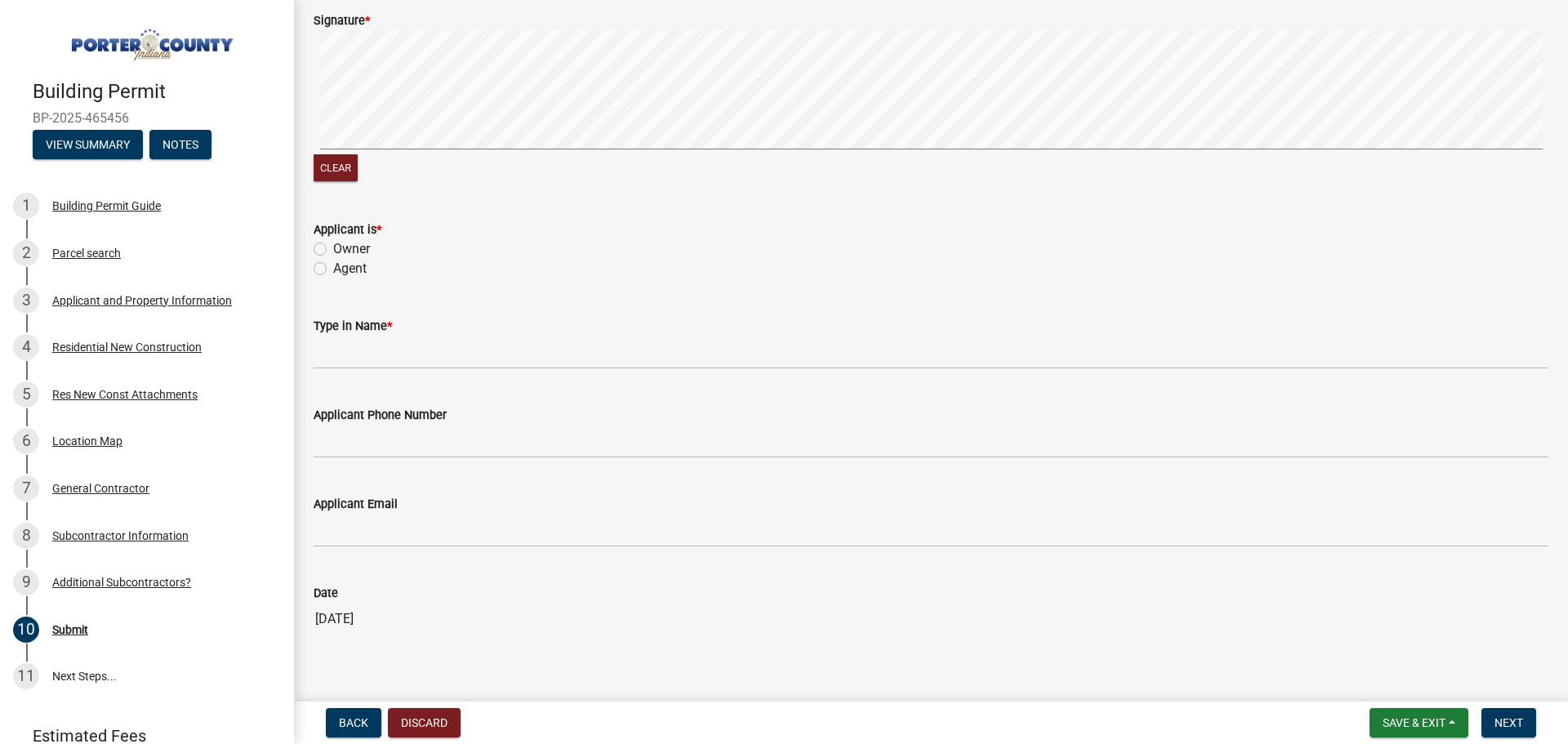
scroll to position [222, 0]
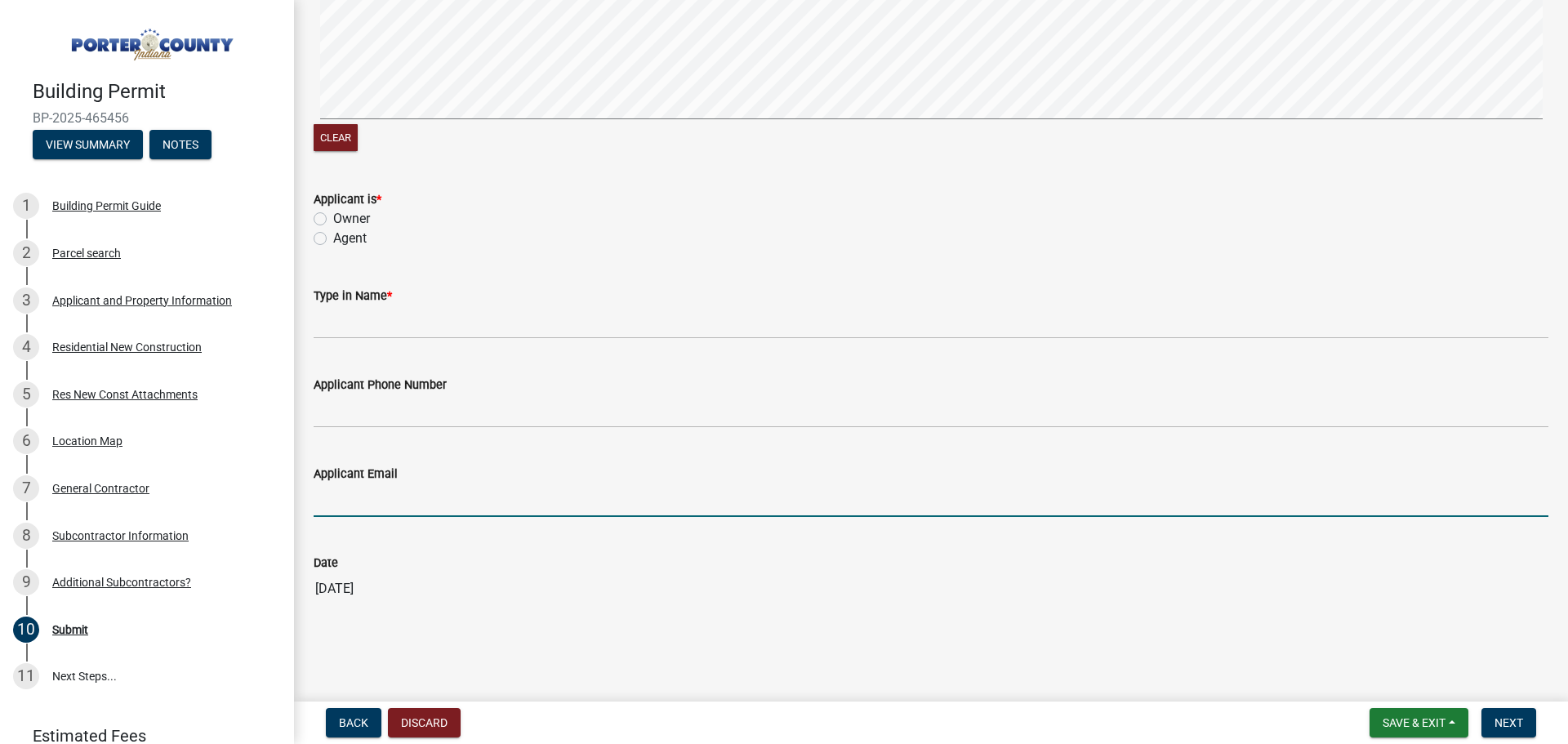
click at [349, 497] on input "Applicant Email" at bounding box center [931, 501] width 1235 height 33
type input "[EMAIL_ADDRESS][DOMAIN_NAME]"
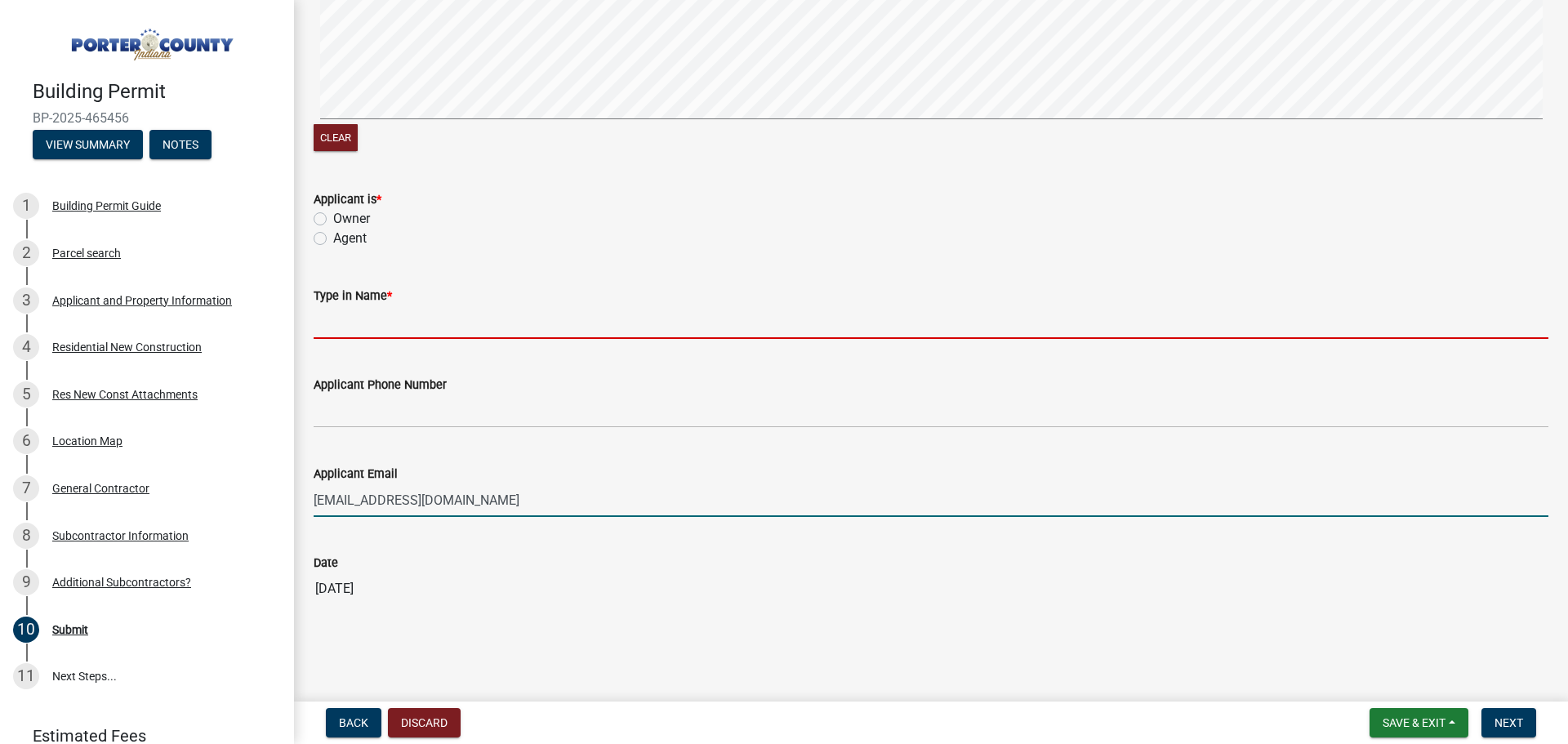
type input "[PERSON_NAME] Builders, LLC"
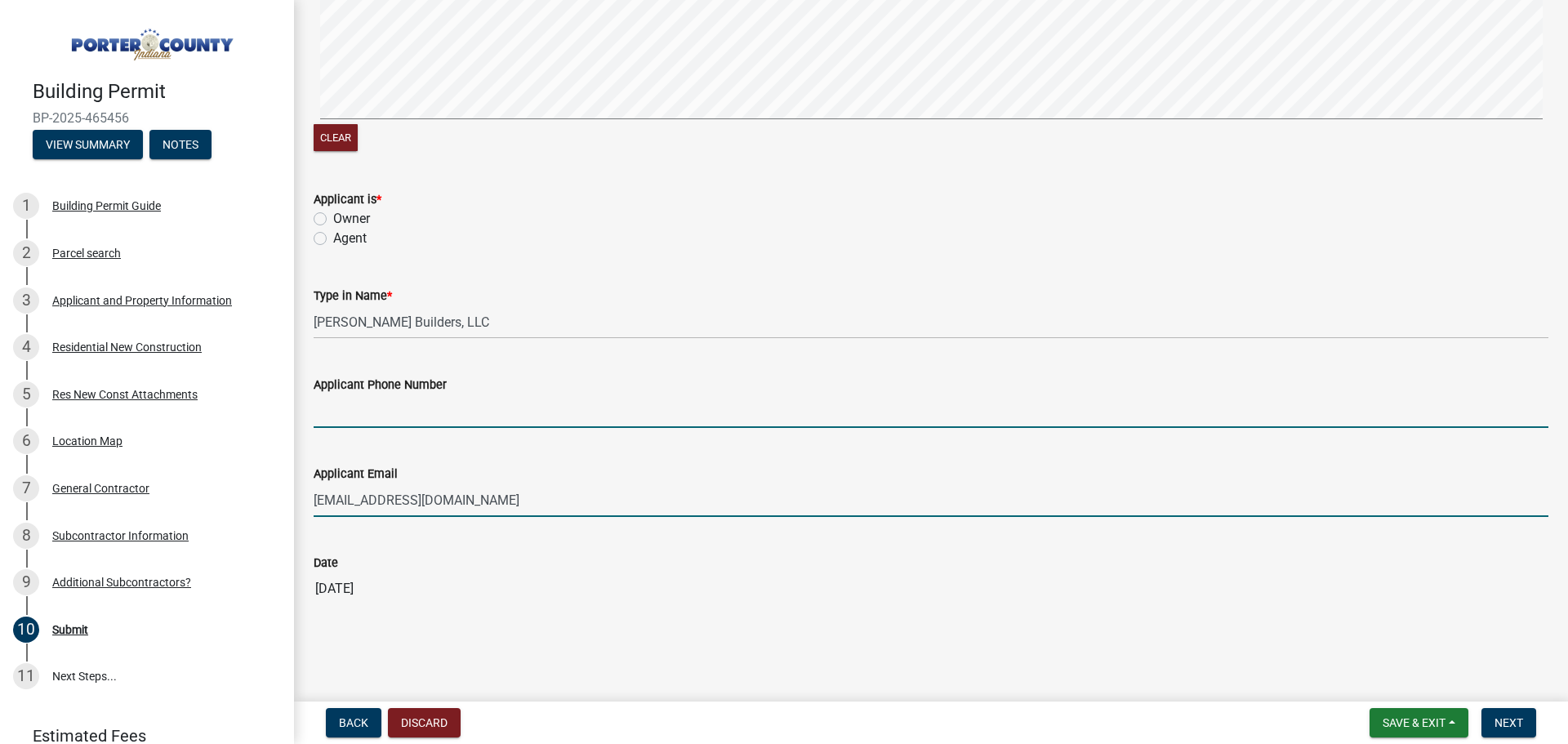
type input "2194648055"
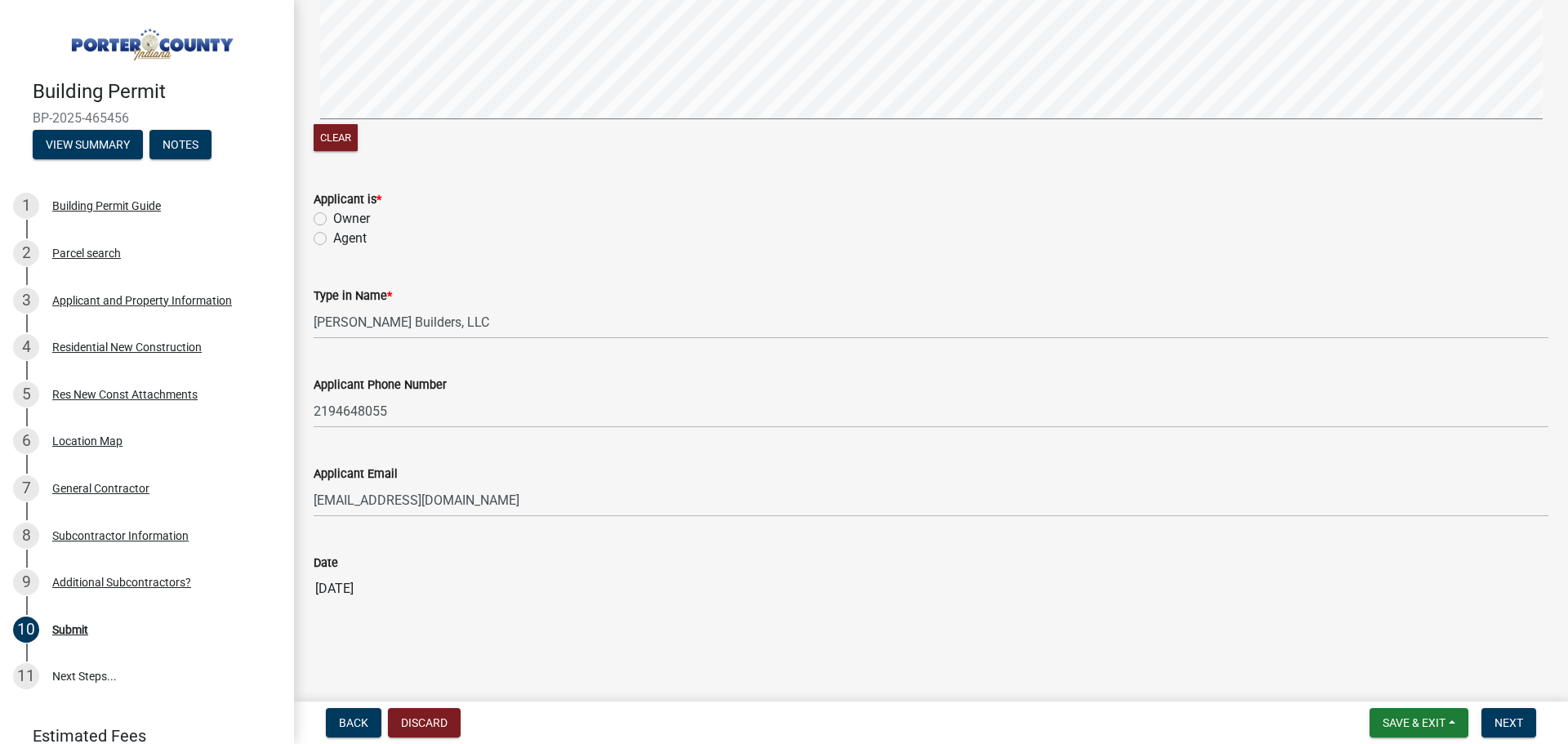
click at [333, 241] on label "Agent" at bounding box center [350, 238] width 33 height 20
click at [333, 240] on input "Agent" at bounding box center [338, 233] width 10 height 10
radio input "true"
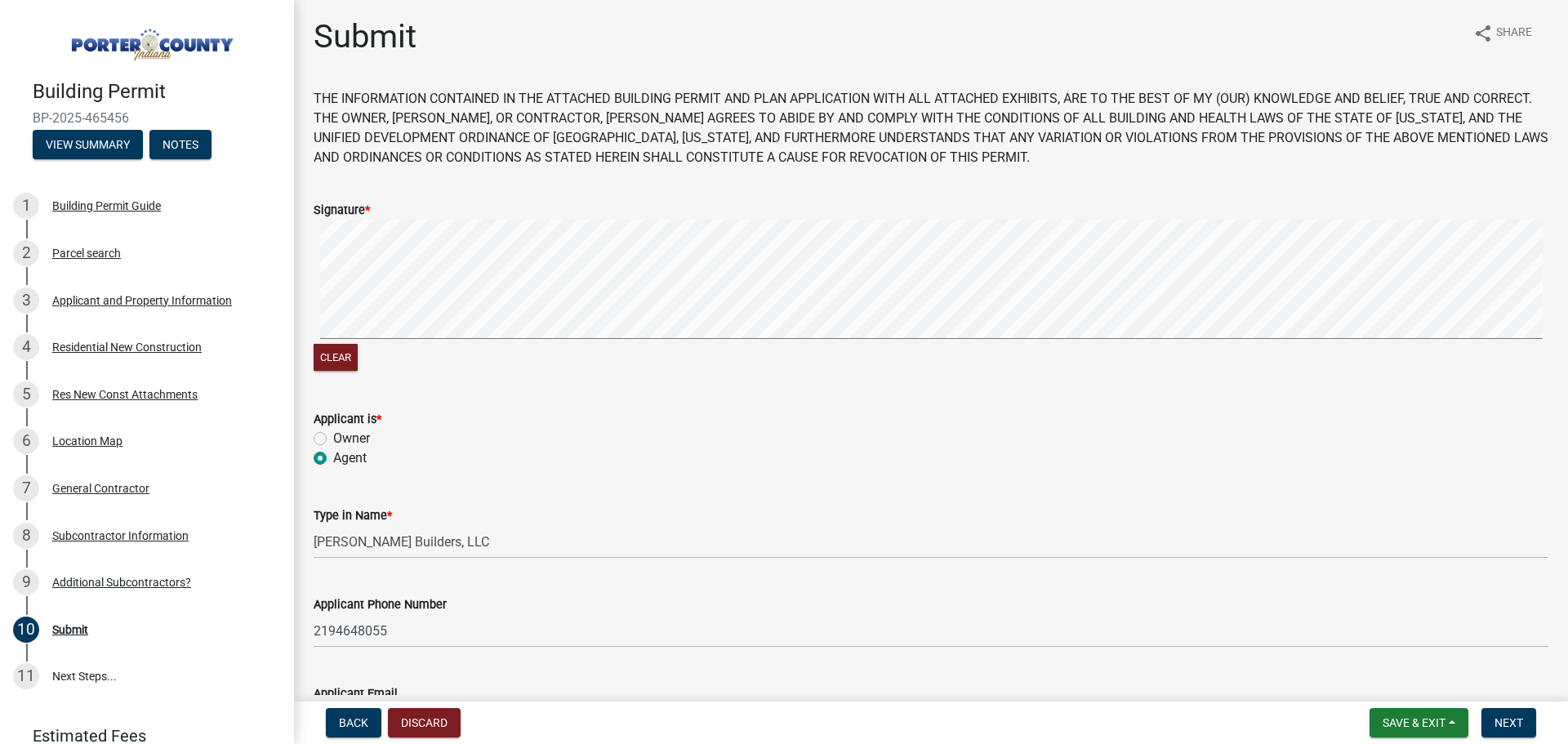
scroll to position [0, 0]
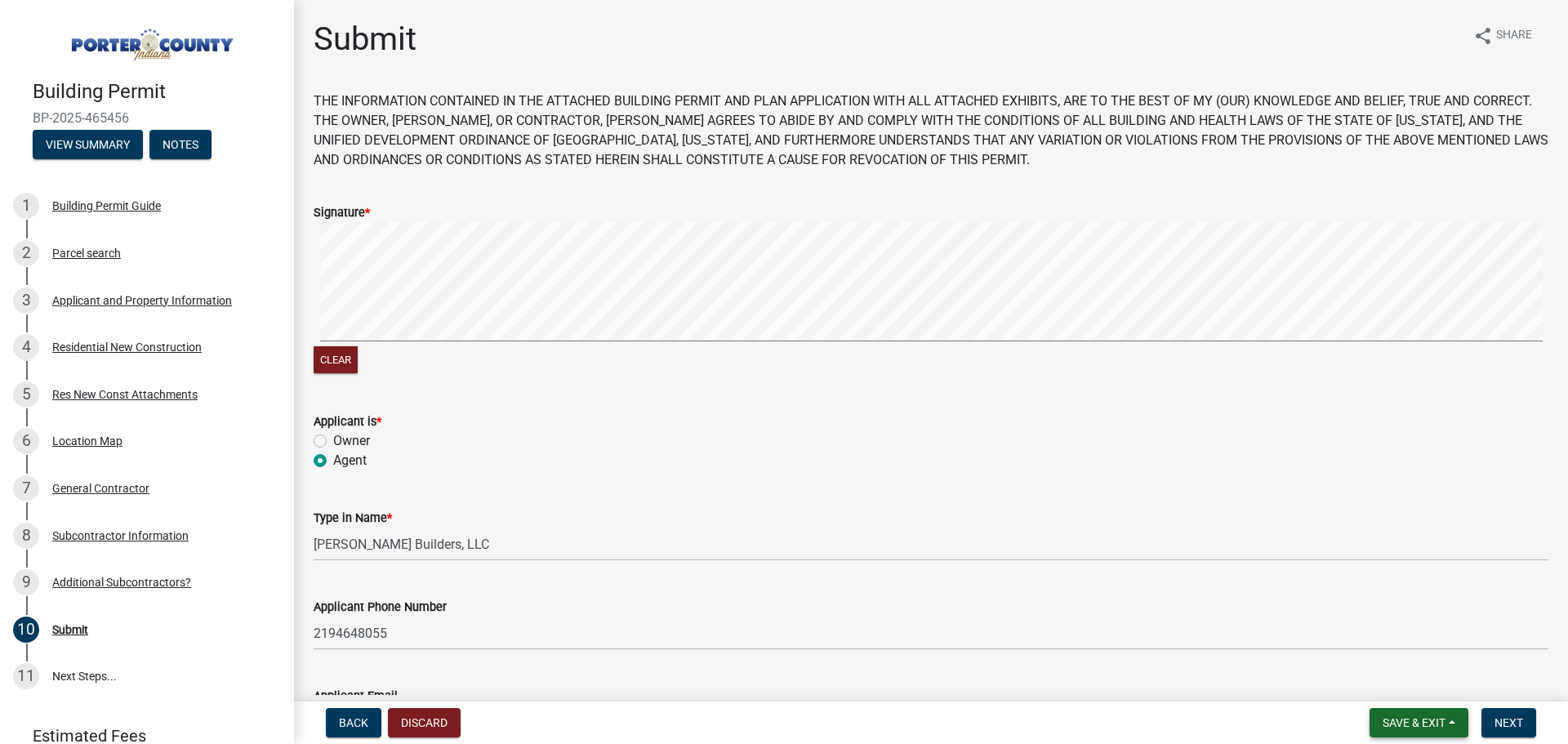
click at [1405, 716] on span "Save & Exit" at bounding box center [1415, 723] width 63 height 13
click at [1417, 681] on button "Save & Exit" at bounding box center [1403, 680] width 131 height 39
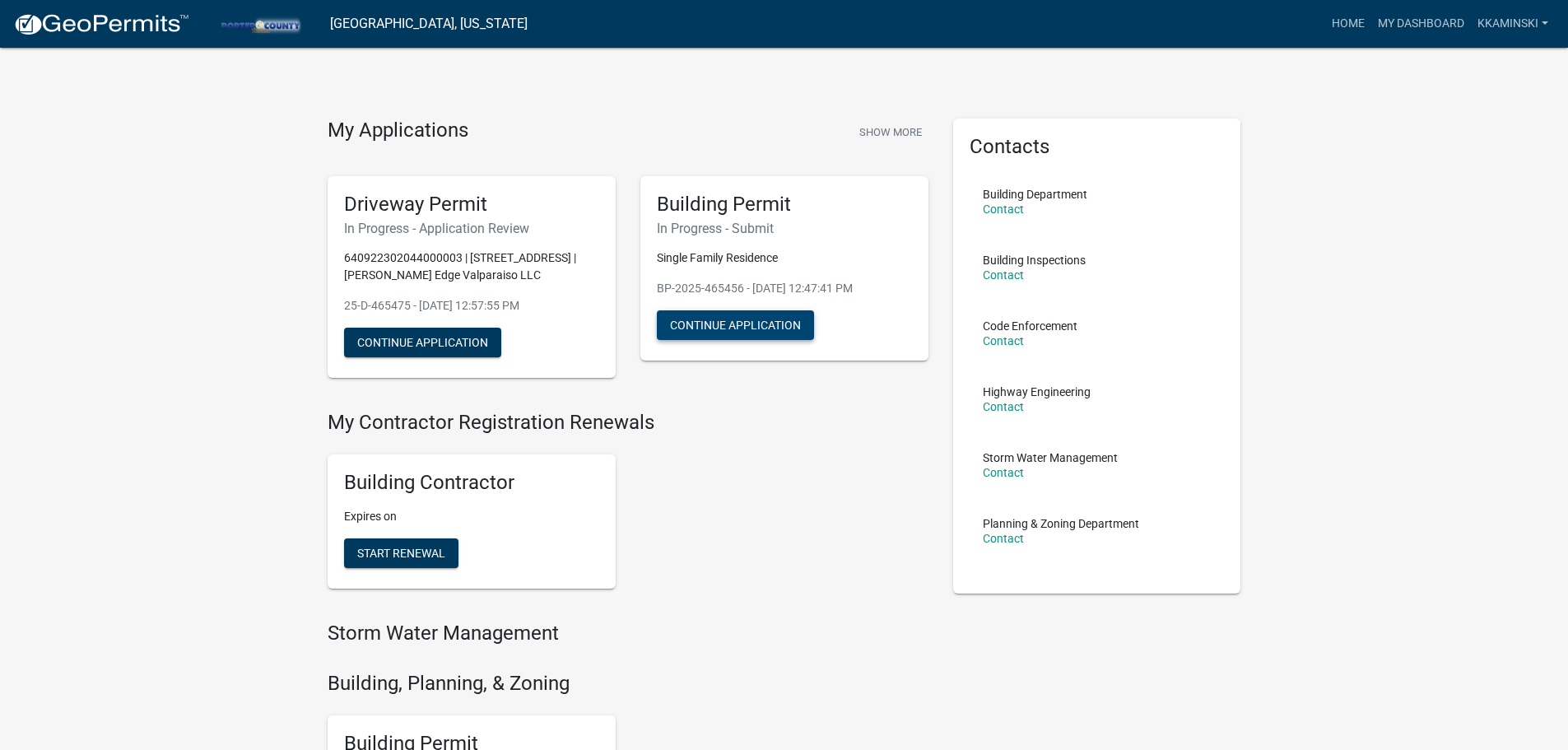
click at [702, 321] on button "Continue Application" at bounding box center [736, 325] width 157 height 30
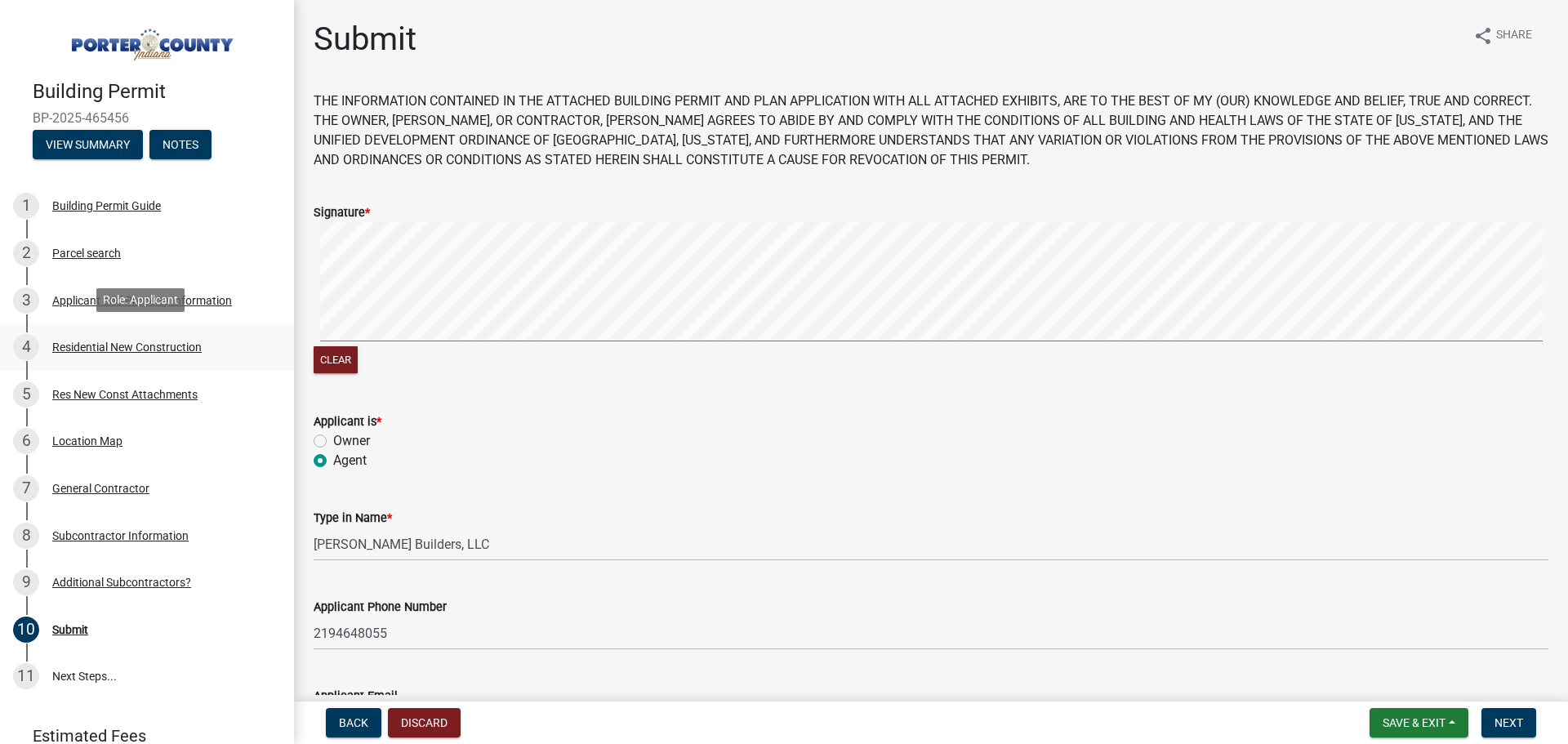
click at [118, 342] on div "Residential New Construction" at bounding box center [126, 347] width 150 height 11
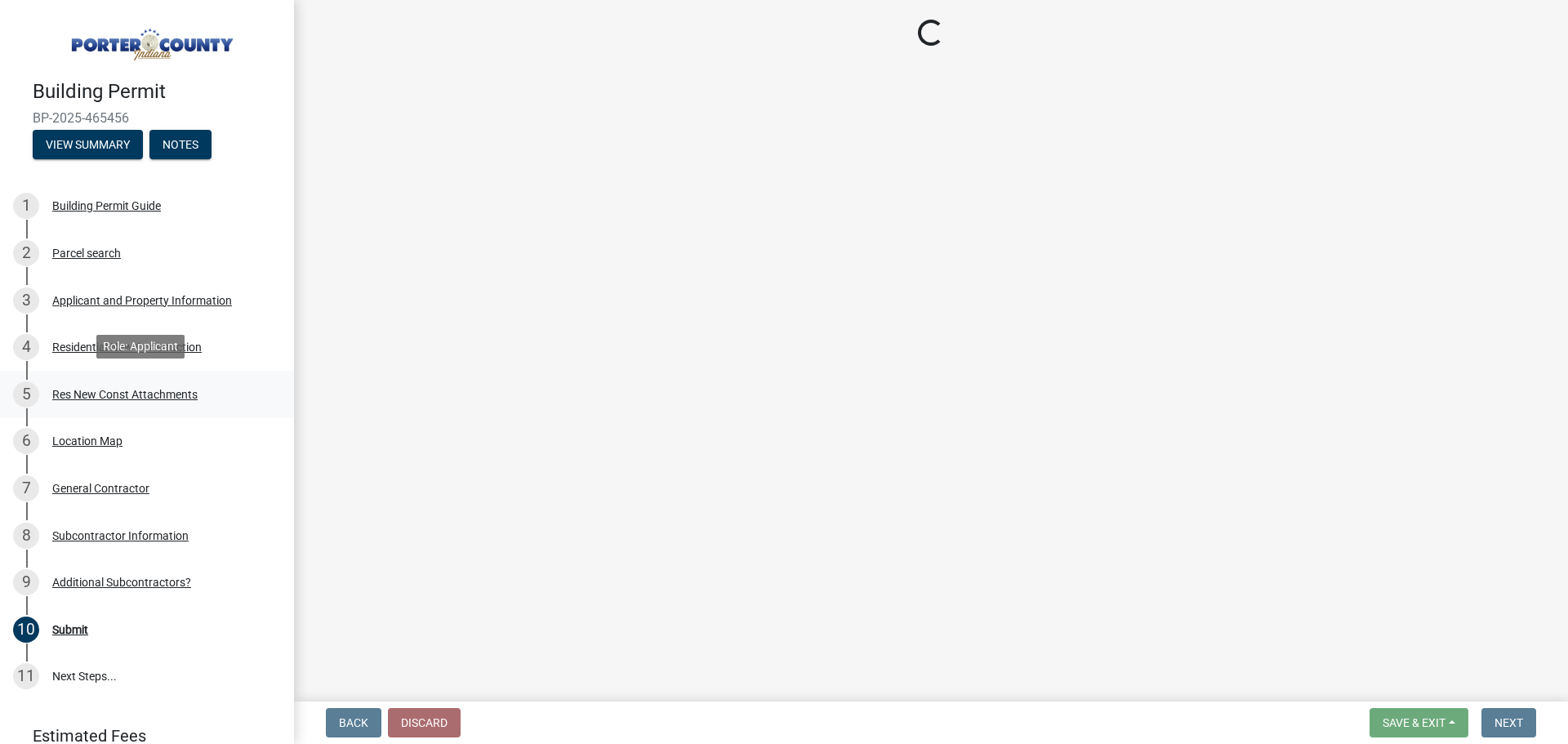
select select "4da9c449-5c2c-48cd-a36d-d108213ca6ba"
select select "61f444c2-0fc1-413e-9948-9a2e89704ff6"
select select "8bba6b76-e342-4289-bfbc-7f8a7eb2a853"
select select "5ba551af-3543-4bb1-864b-48bcd75e9b29"
select select "e4a9b6e5-deab-401f-b49d-c88af2388f46"
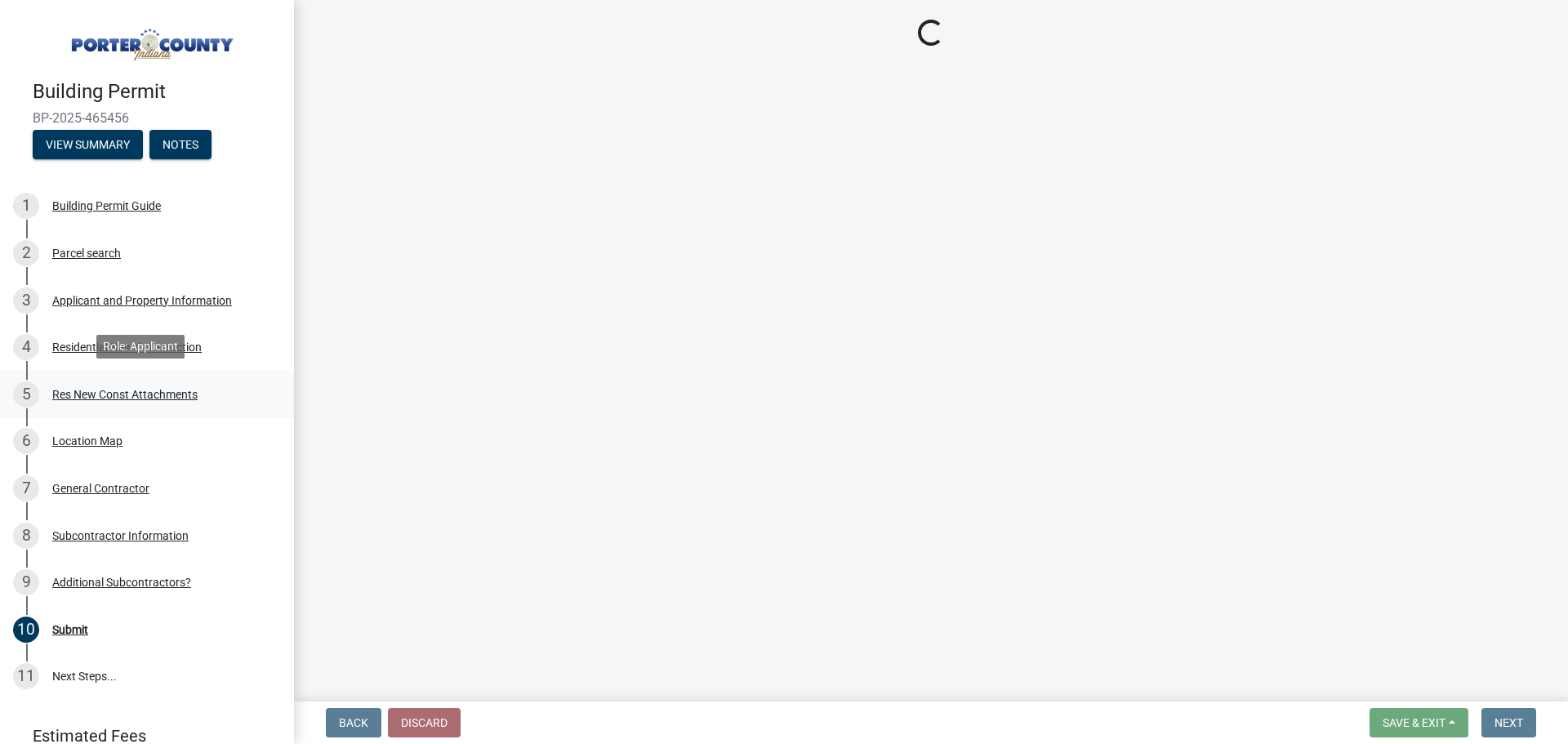
select select "a7554658-1ff0-4ba4-86bb-30b1109b1a56"
select select "bbae15df-4b7c-4889-a1a2-bdce83955e33"
select select "d3842ca8-a9b0-43e7-b24f-ba0c572b5ff6"
select select "50a44c09-eff3-49e6-b997-ff903361b5ac"
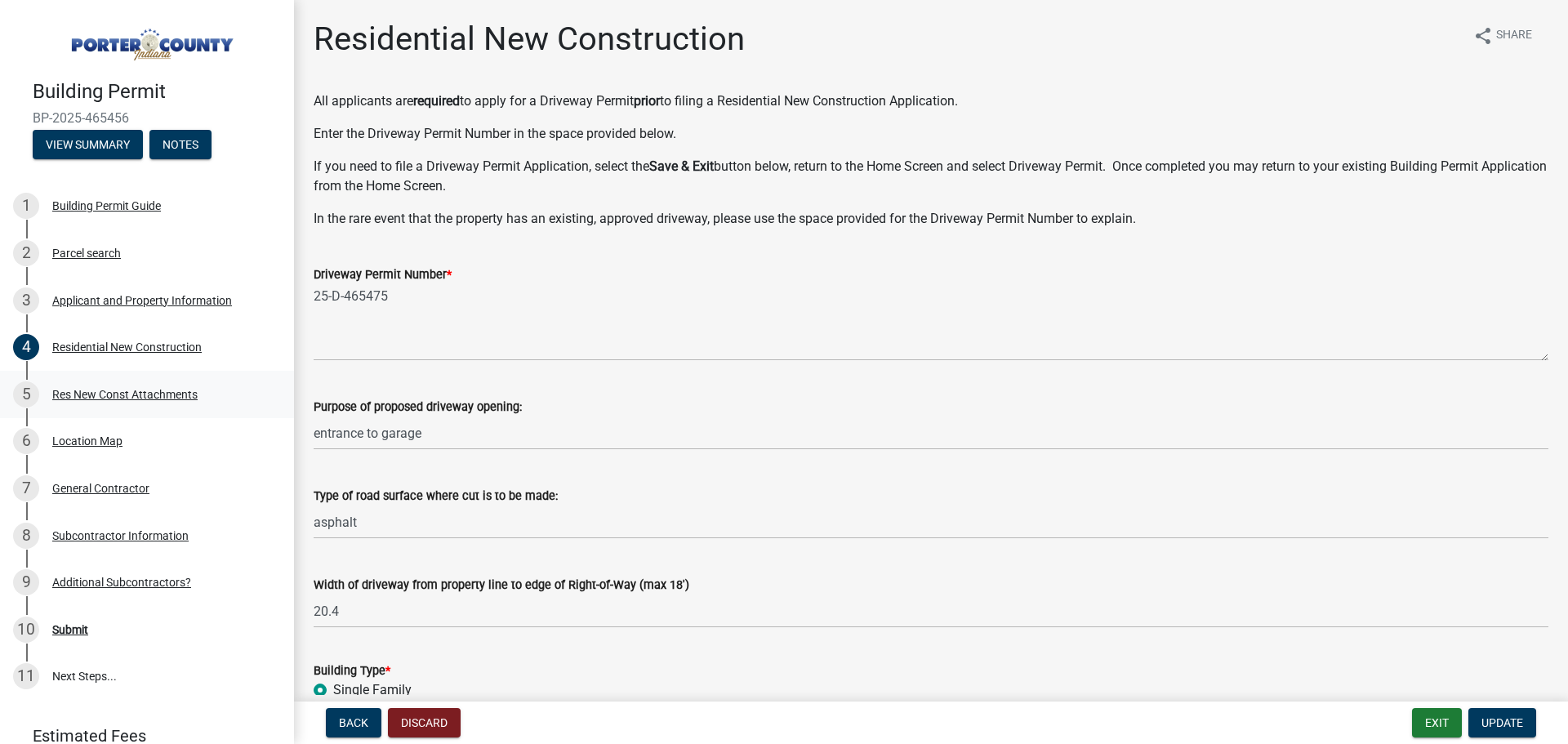
click at [72, 390] on div "Res New Const Attachments" at bounding box center [124, 395] width 146 height 11
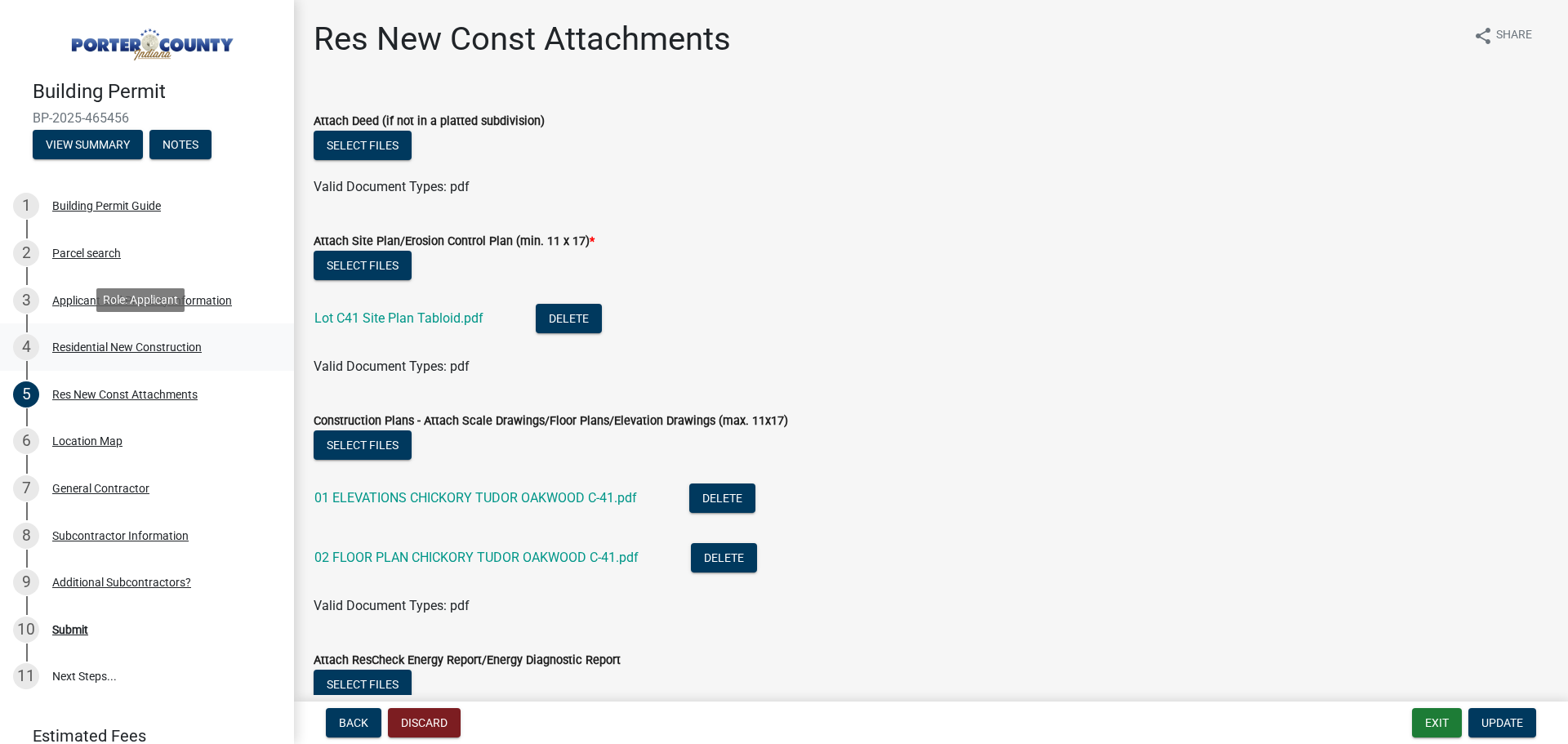
click at [145, 342] on div "Residential New Construction" at bounding box center [126, 347] width 150 height 11
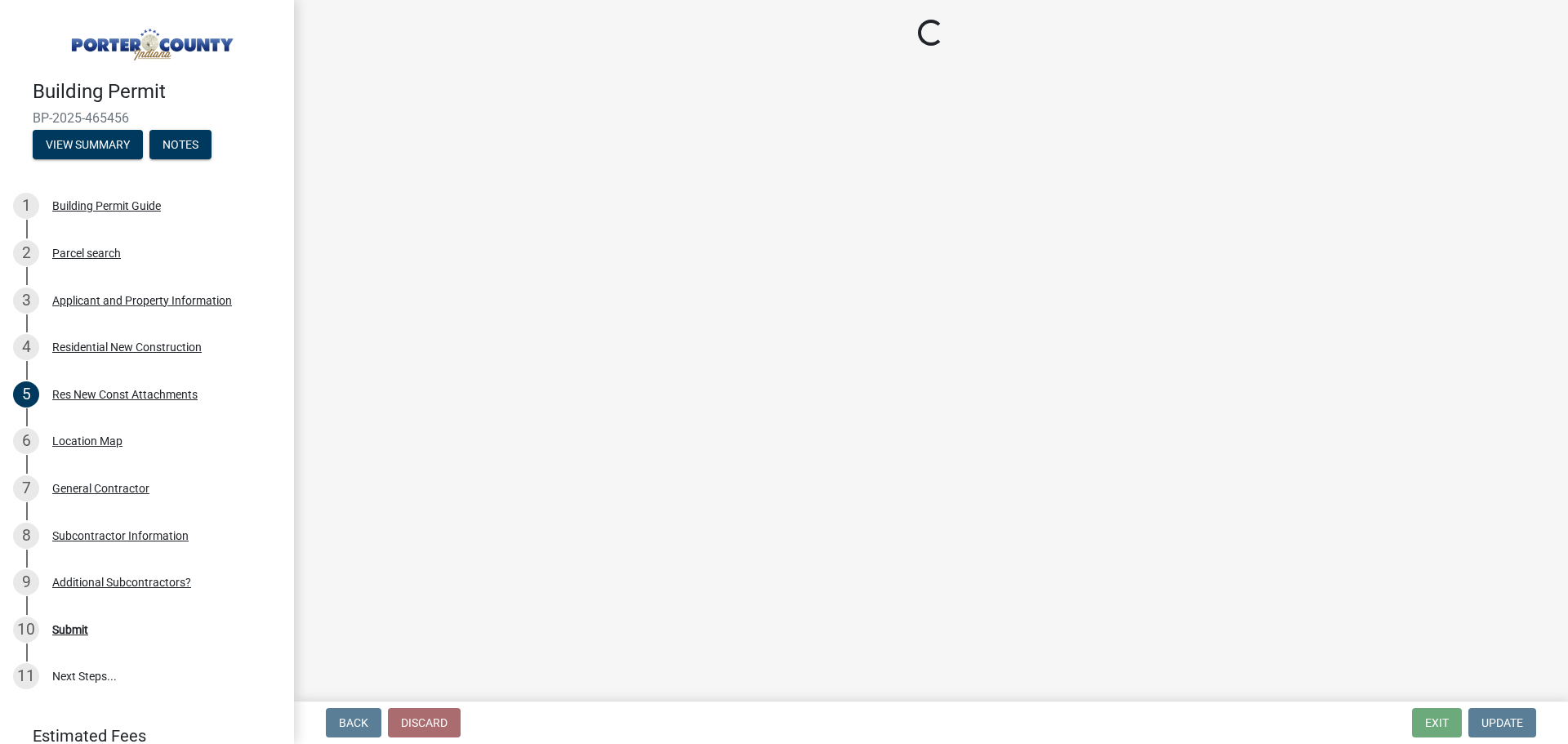
select select "4da9c449-5c2c-48cd-a36d-d108213ca6ba"
select select "61f444c2-0fc1-413e-9948-9a2e89704ff6"
select select "8bba6b76-e342-4289-bfbc-7f8a7eb2a853"
select select "5ba551af-3543-4bb1-864b-48bcd75e9b29"
select select "e4a9b6e5-deab-401f-b49d-c88af2388f46"
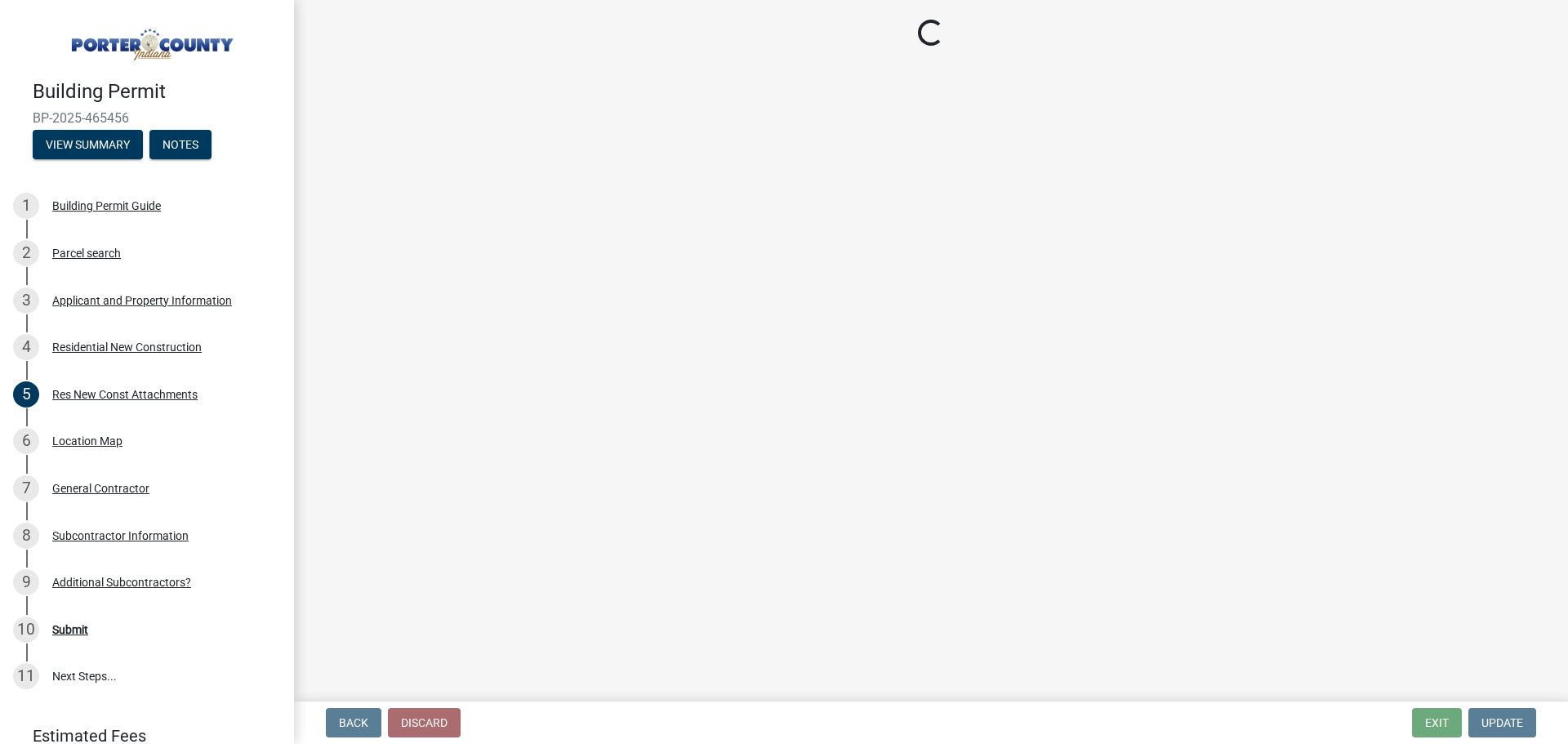
select select "a7554658-1ff0-4ba4-86bb-30b1109b1a56"
select select "bbae15df-4b7c-4889-a1a2-bdce83955e33"
select select "d3842ca8-a9b0-43e7-b24f-ba0c572b5ff6"
select select "50a44c09-eff3-49e6-b997-ff903361b5ac"
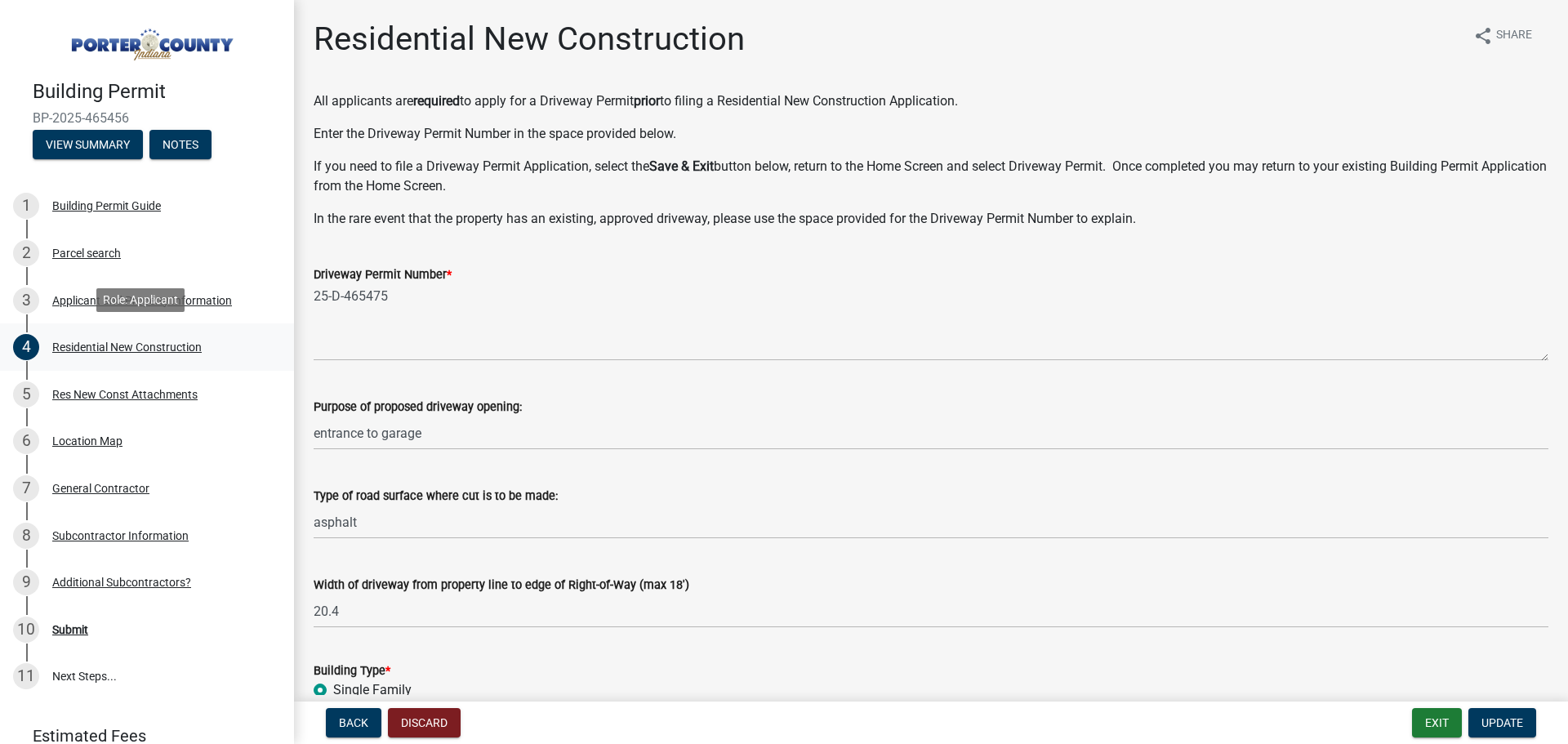
click at [150, 345] on div "Residential New Construction" at bounding box center [126, 347] width 150 height 11
click at [148, 391] on div "Res New Const Attachments" at bounding box center [124, 395] width 146 height 11
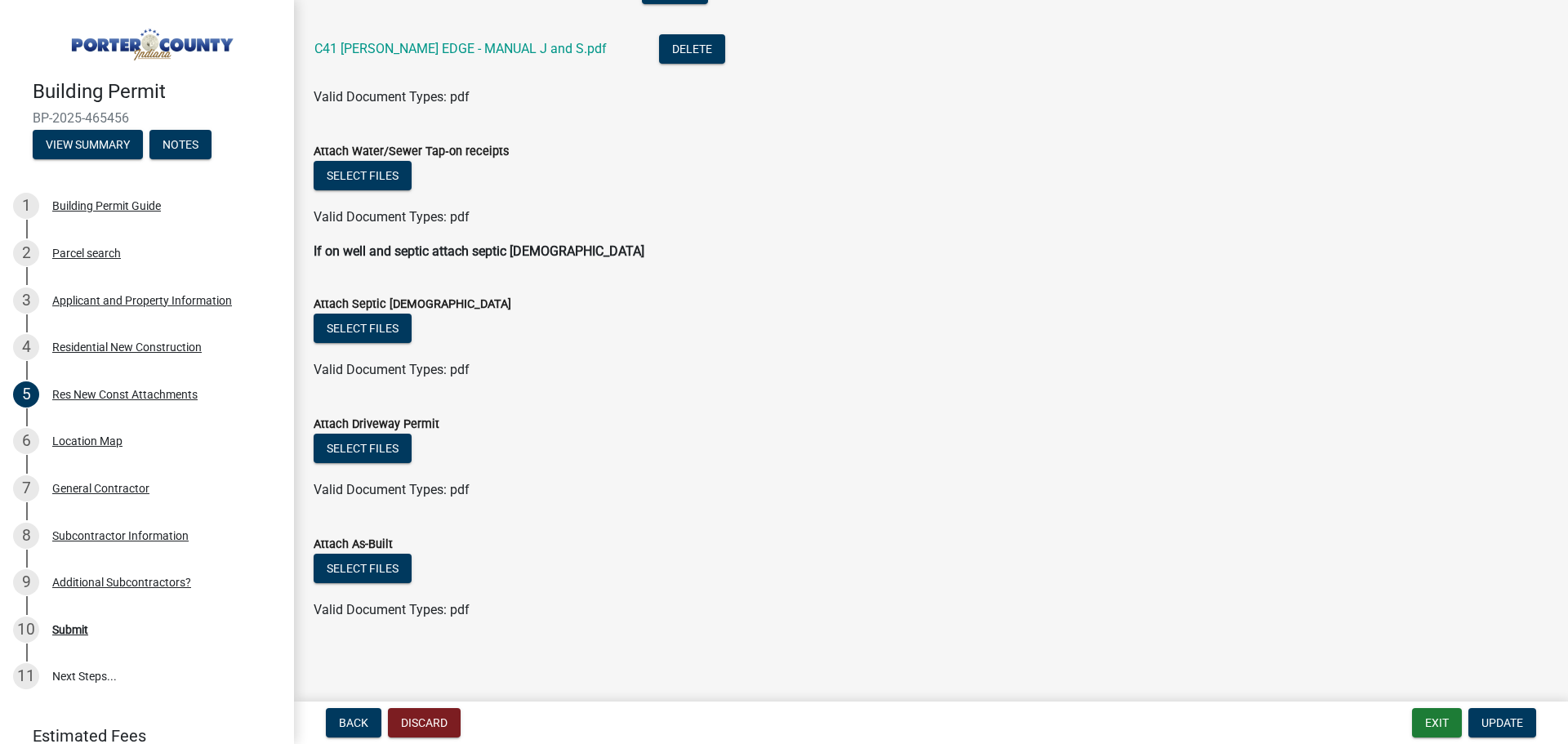
scroll to position [751, 0]
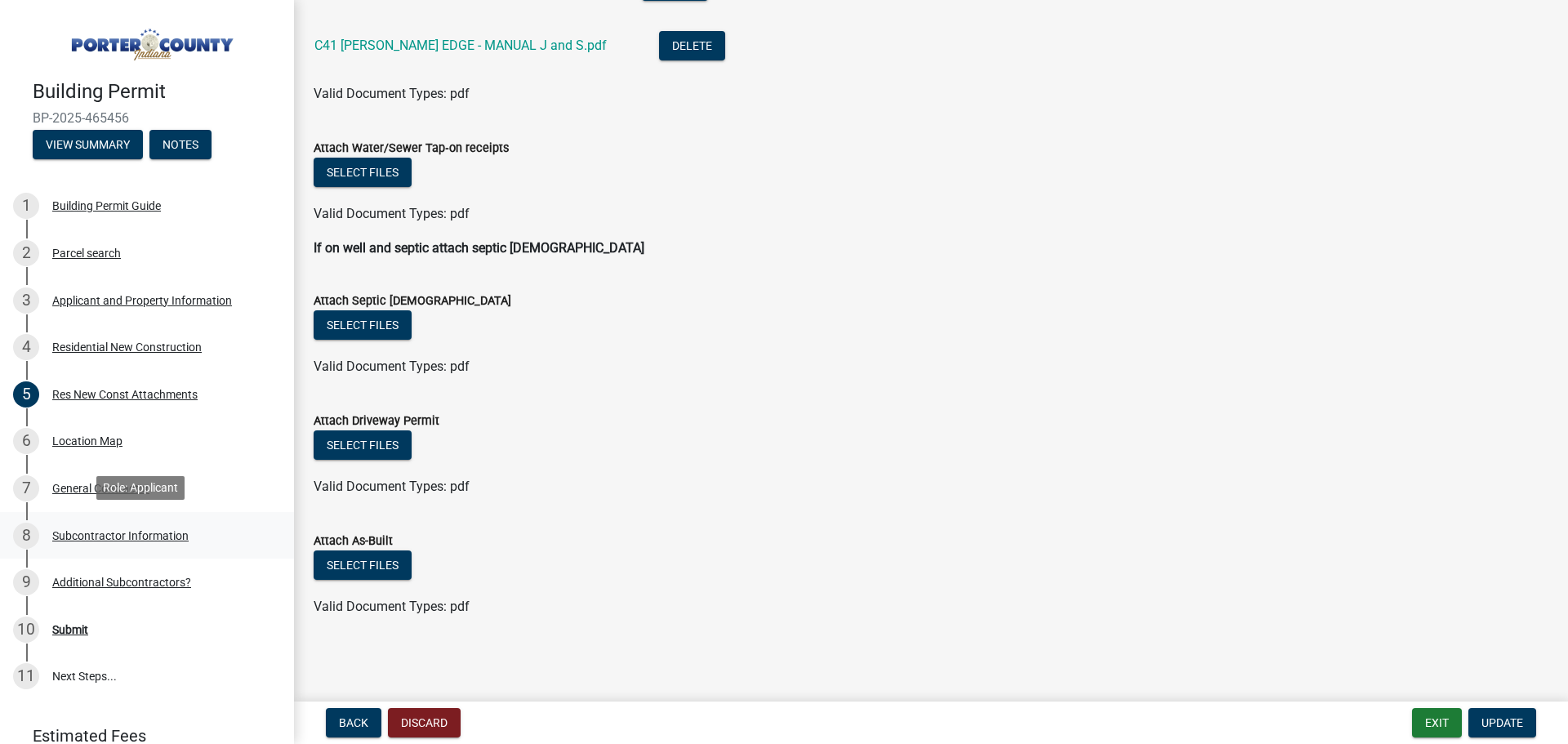
click at [73, 523] on div "8 Subcontractor Information" at bounding box center [140, 536] width 255 height 26
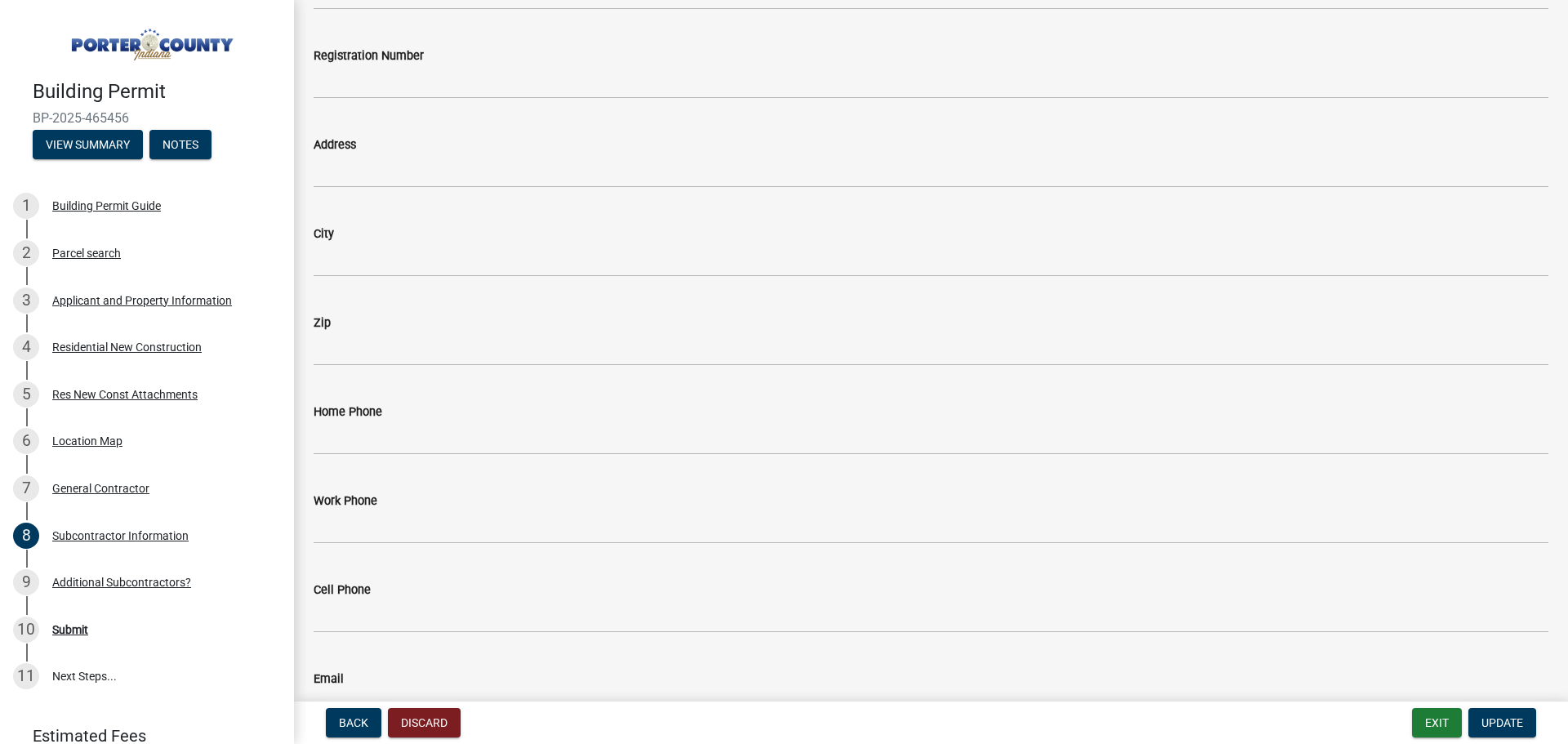
scroll to position [0, 0]
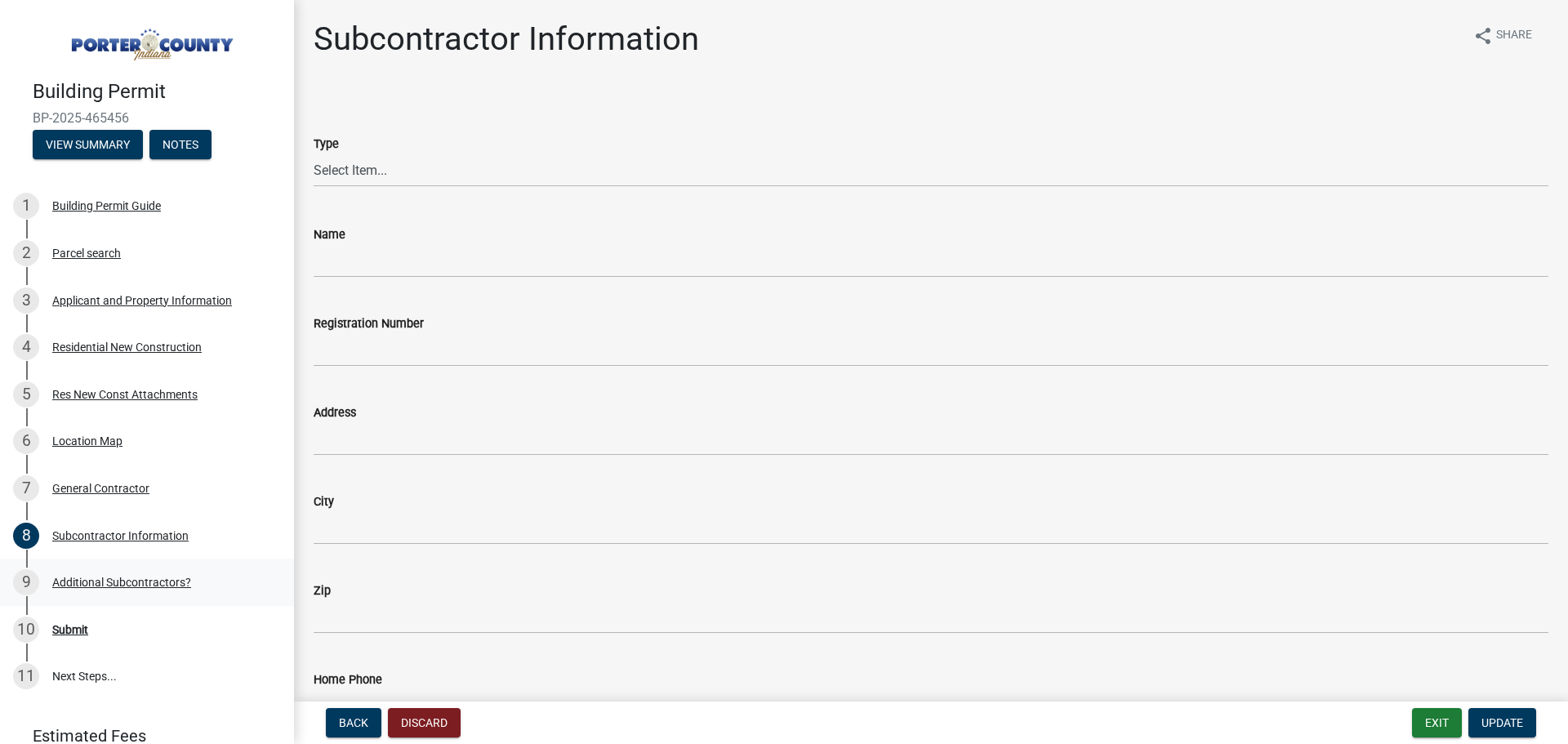
click at [100, 578] on div "Additional Subcontractors?" at bounding box center [121, 582] width 138 height 11
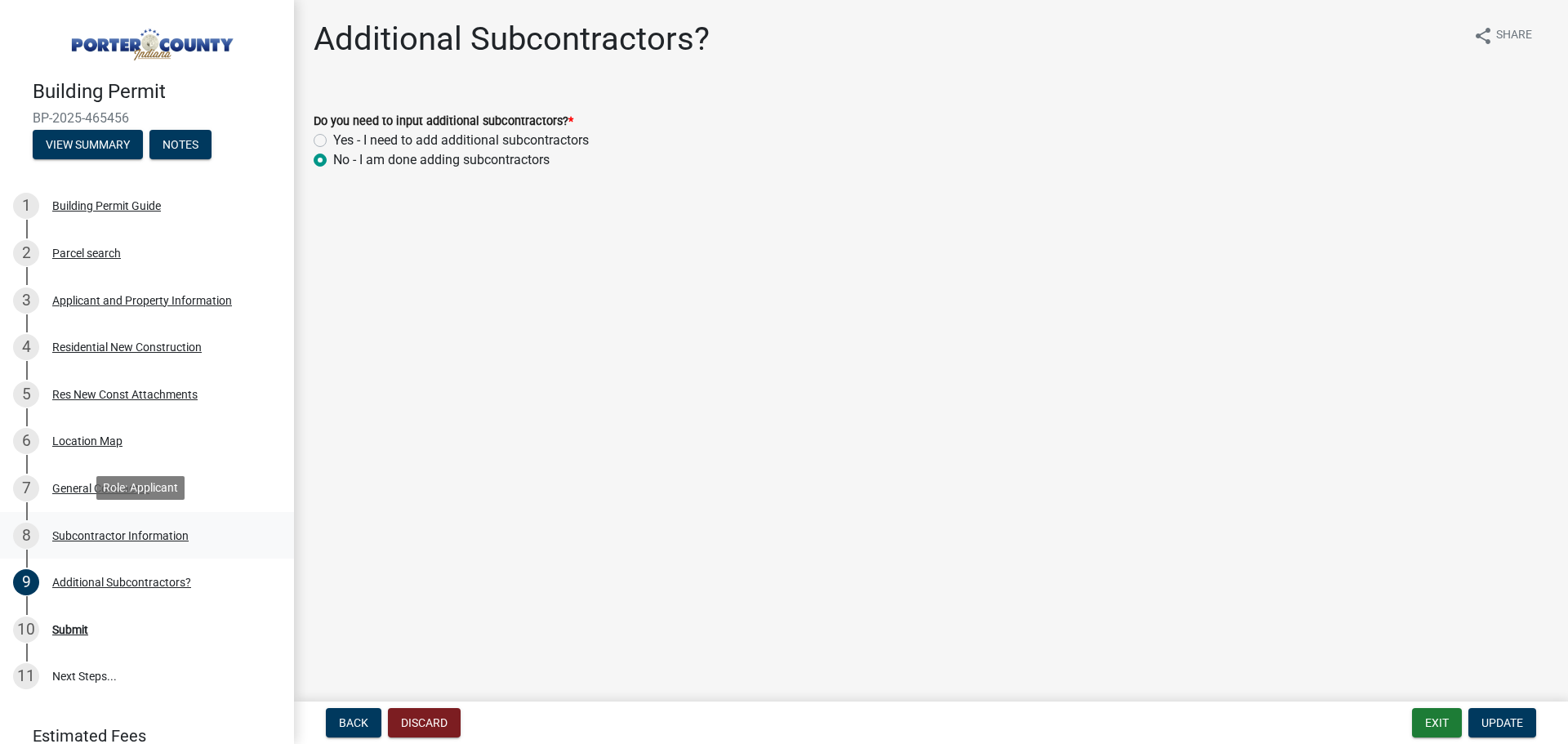
click at [85, 538] on div "Subcontractor Information" at bounding box center [120, 536] width 137 height 11
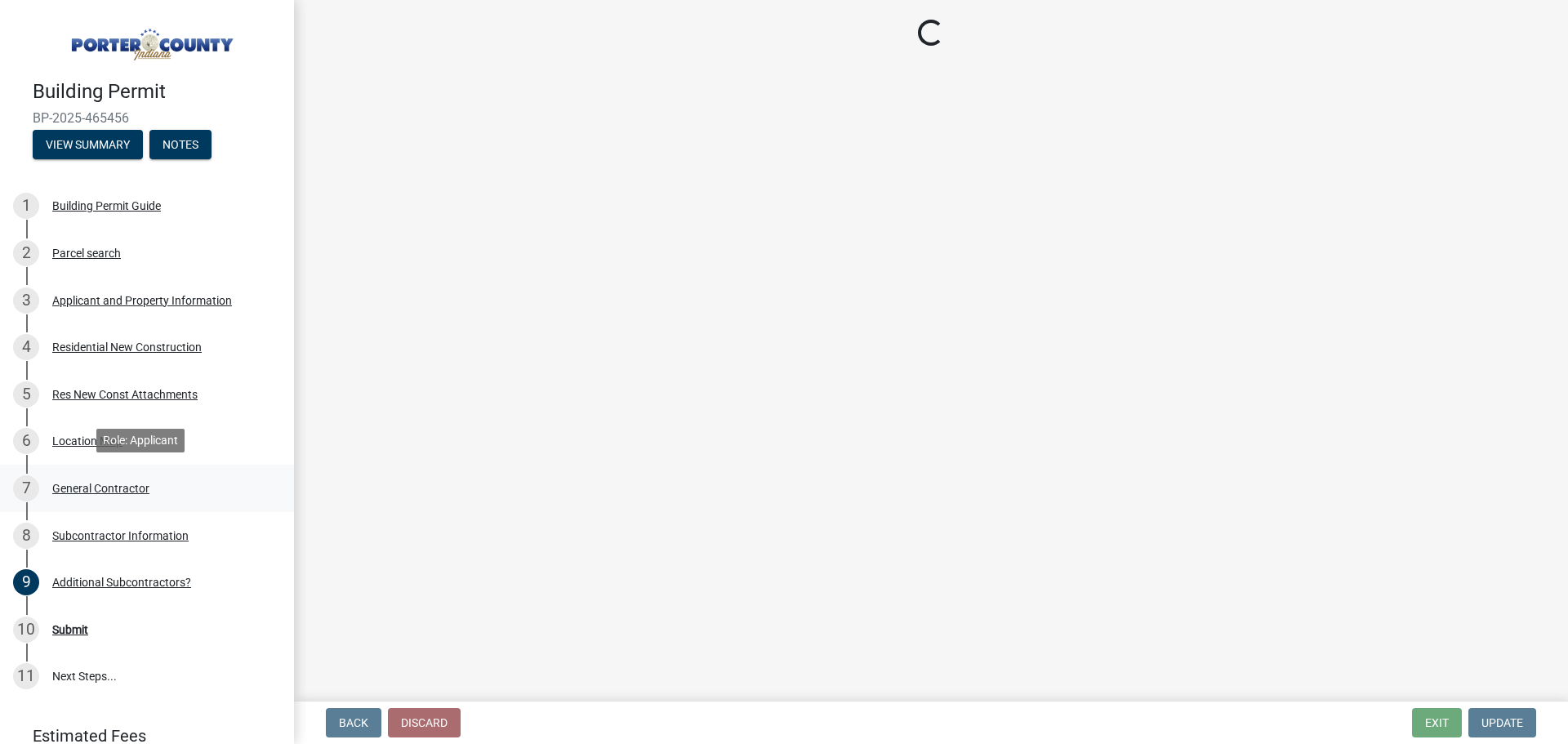
click at [72, 483] on div "General Contractor" at bounding box center [100, 489] width 98 height 11
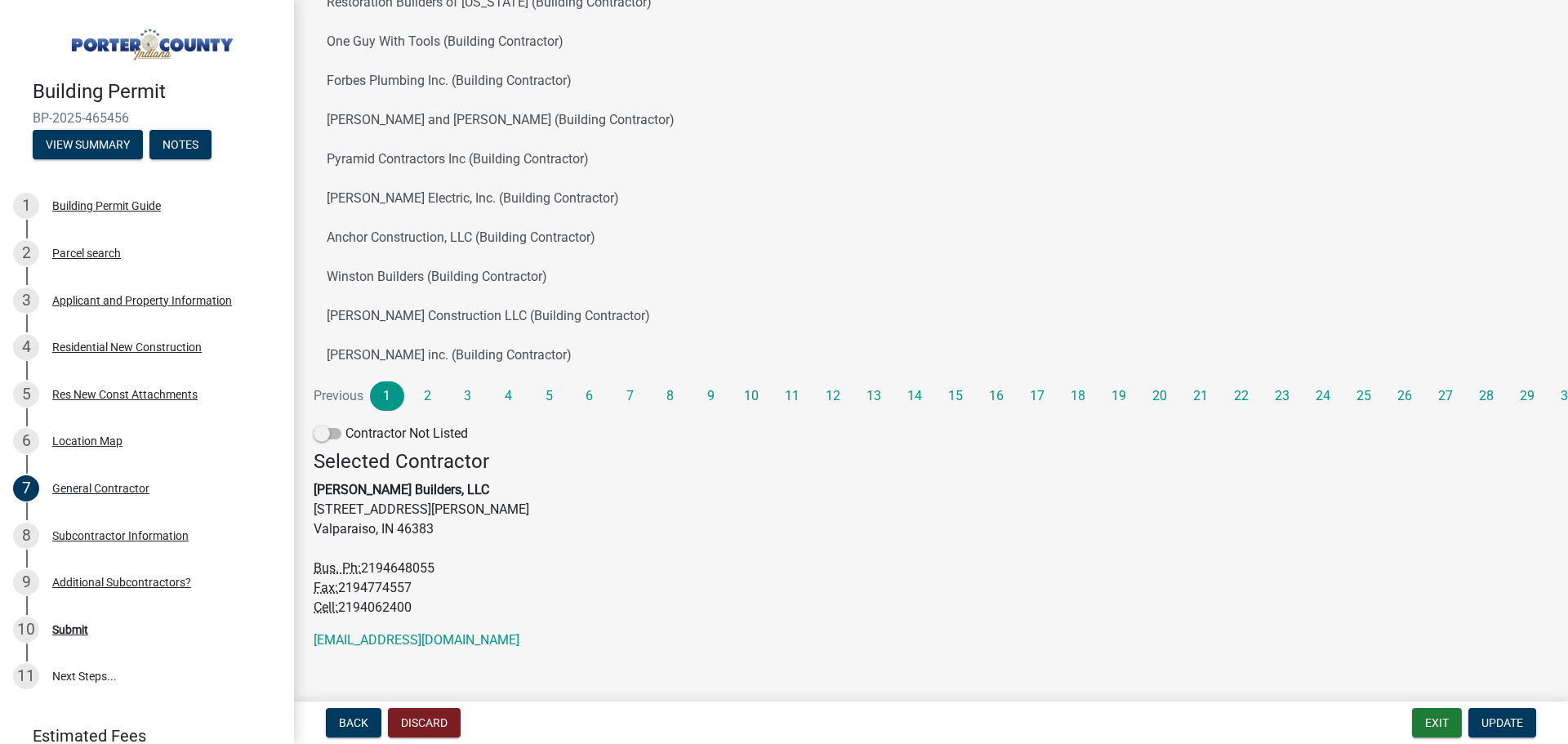
scroll to position [203, 0]
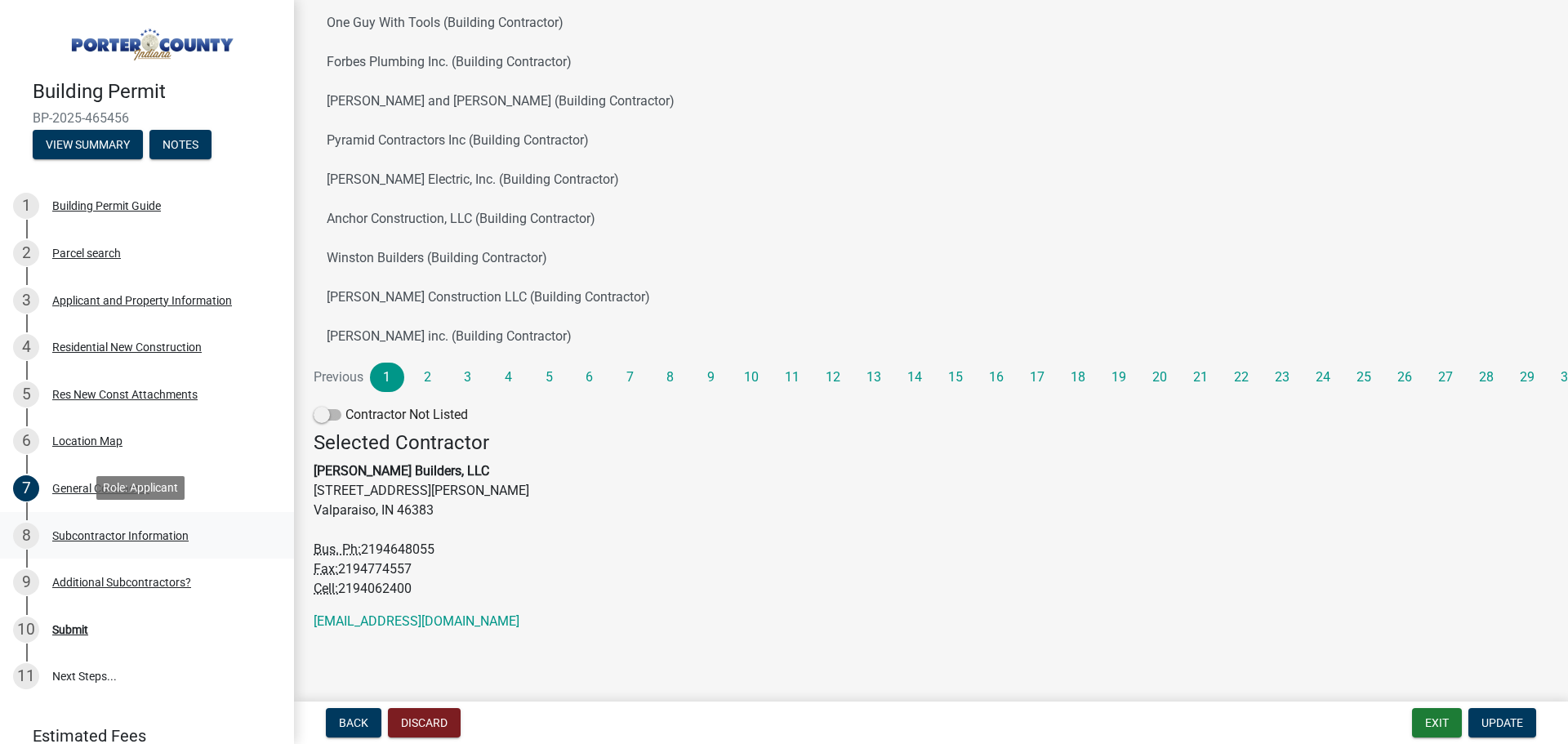
click at [70, 530] on div "Subcontractor Information" at bounding box center [120, 536] width 137 height 11
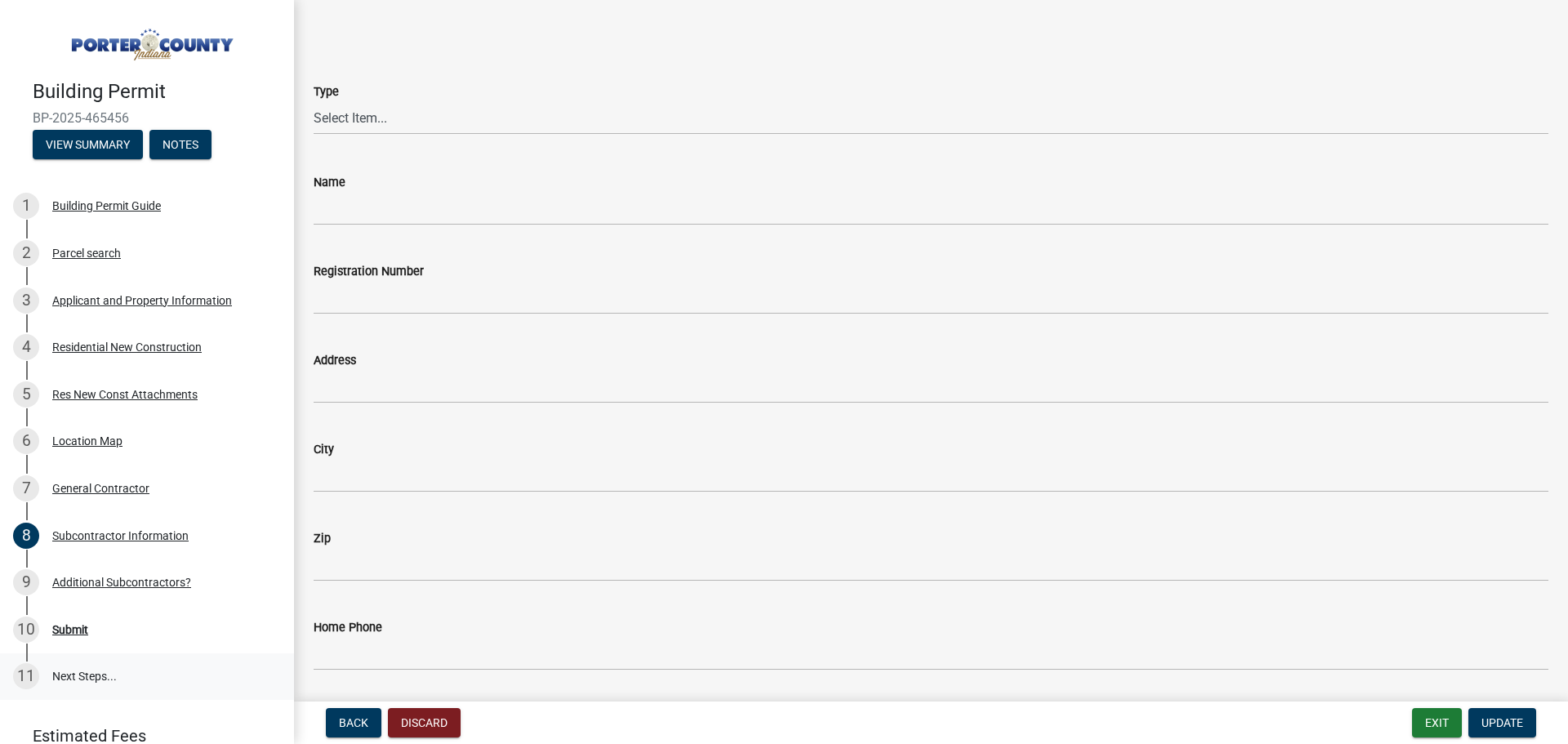
scroll to position [69, 0]
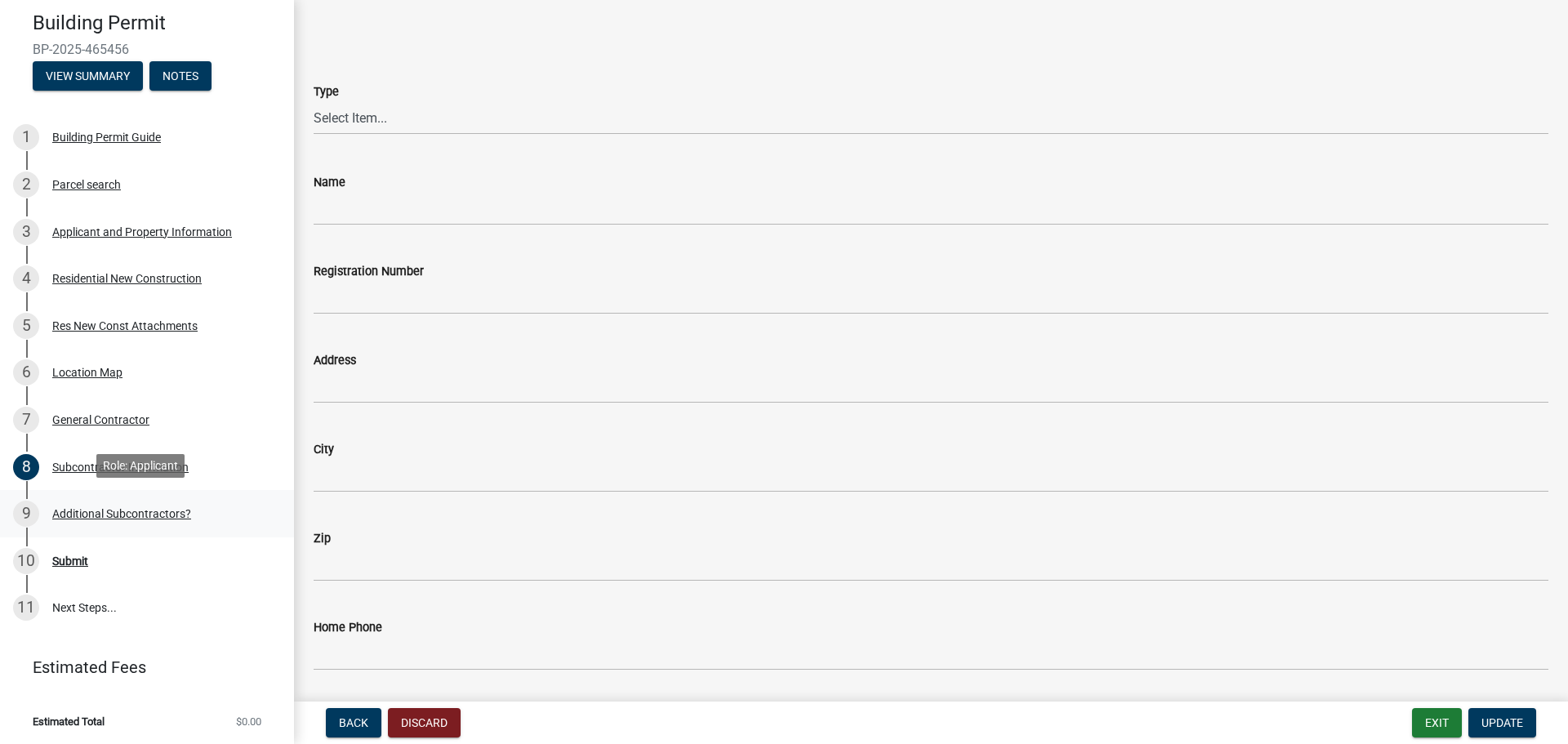
click at [29, 511] on div "9" at bounding box center [26, 514] width 26 height 26
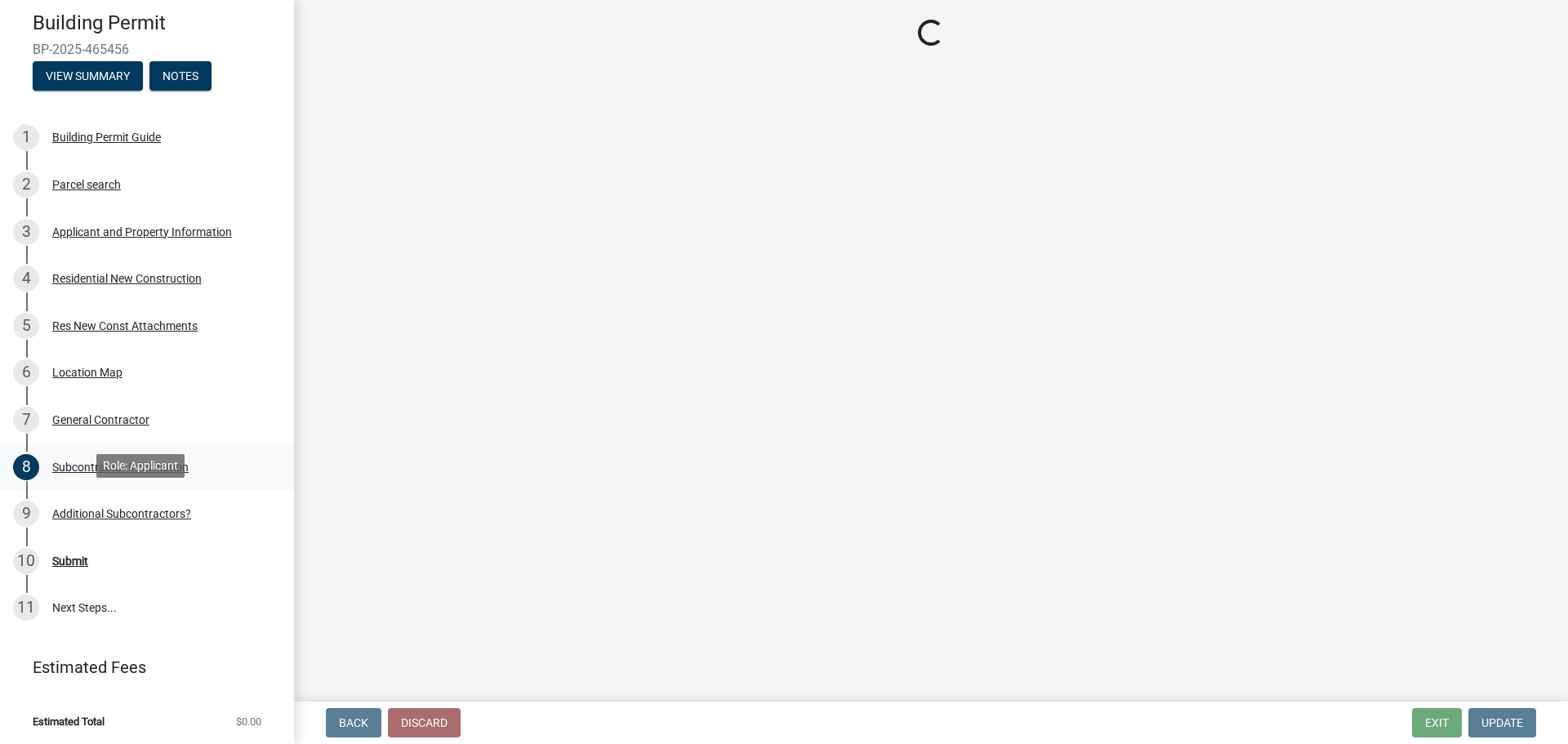
scroll to position [0, 0]
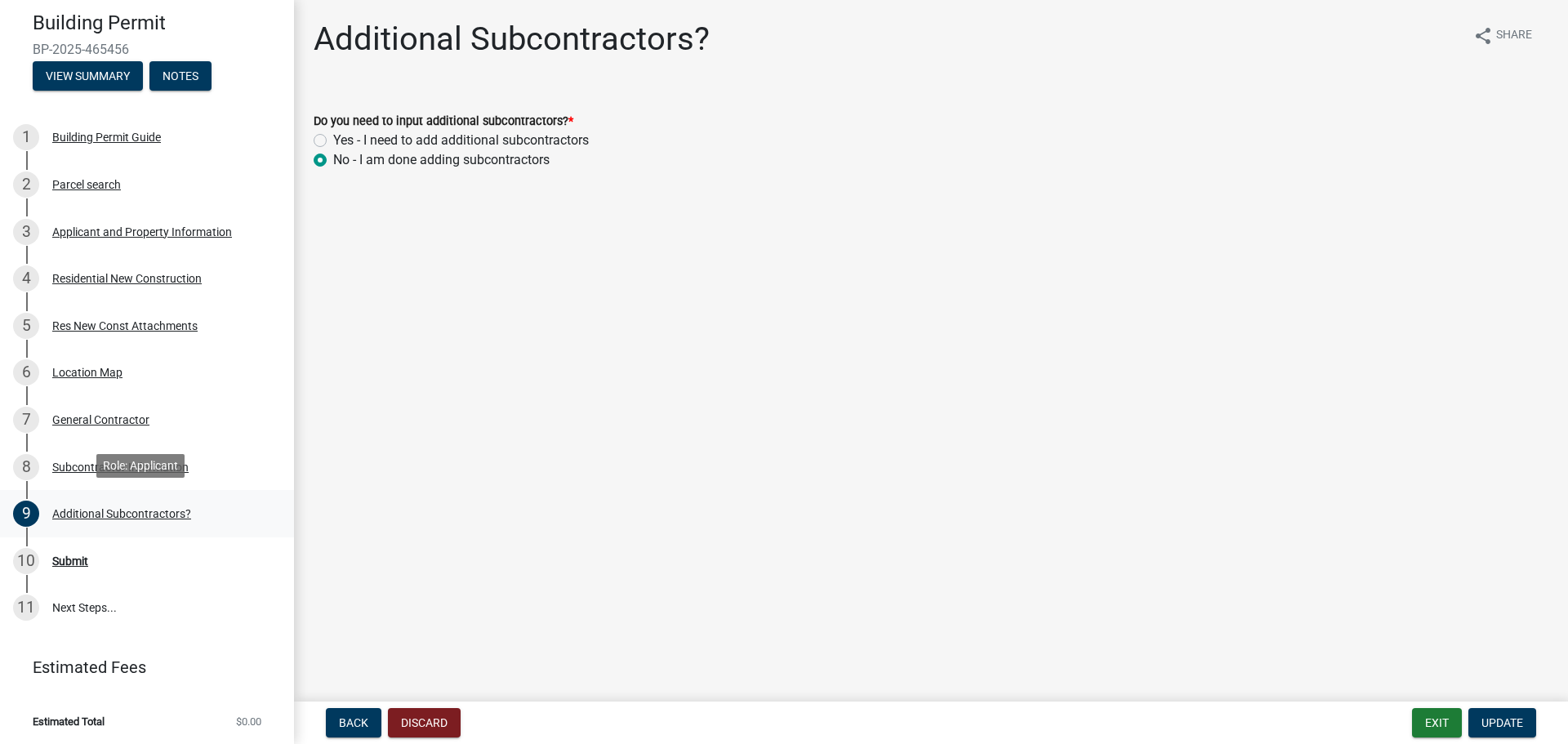
click at [150, 512] on div "Additional Subcontractors?" at bounding box center [121, 514] width 138 height 11
click at [122, 462] on div "Subcontractor Information" at bounding box center [120, 467] width 137 height 11
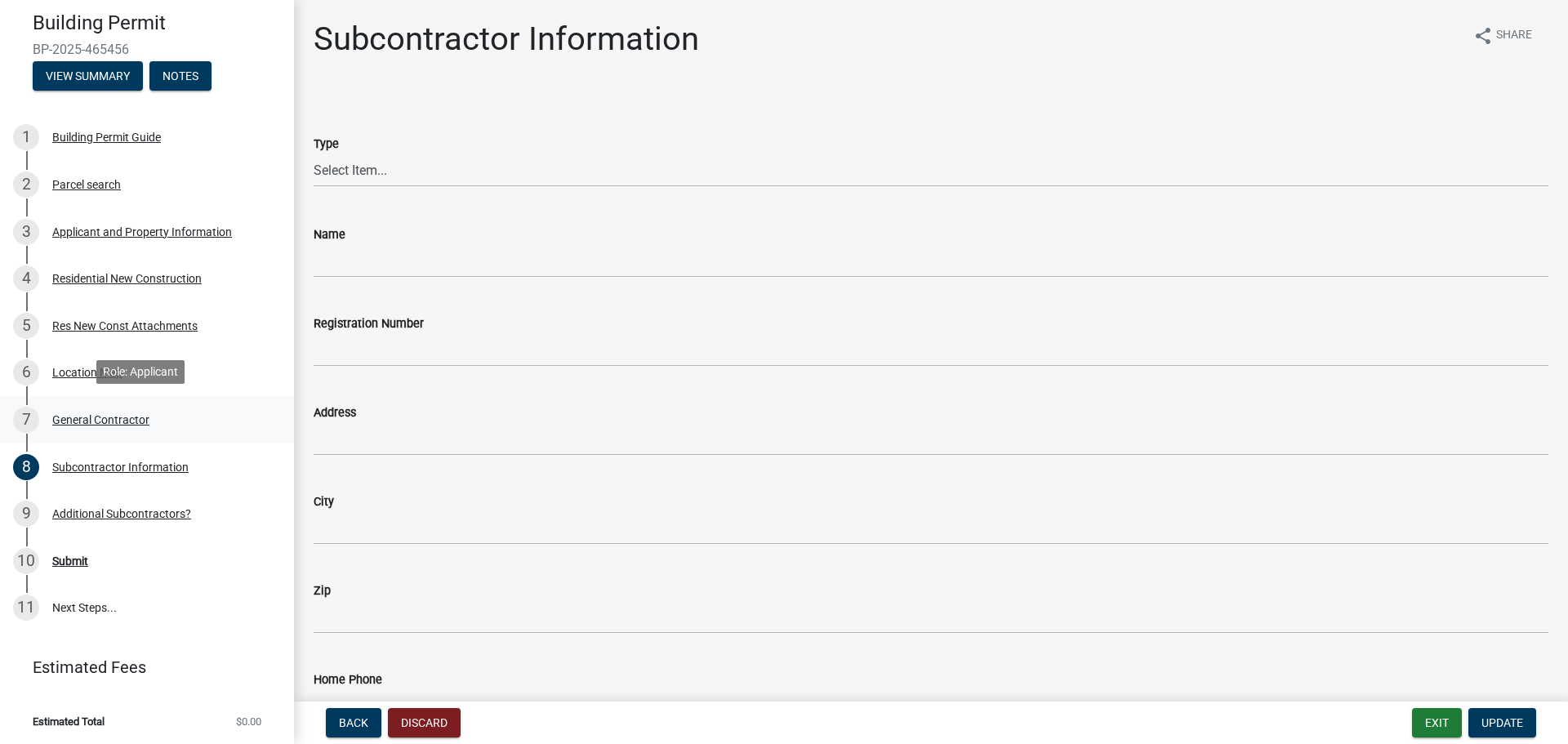
click at [72, 414] on div "General Contractor" at bounding box center [100, 420] width 98 height 11
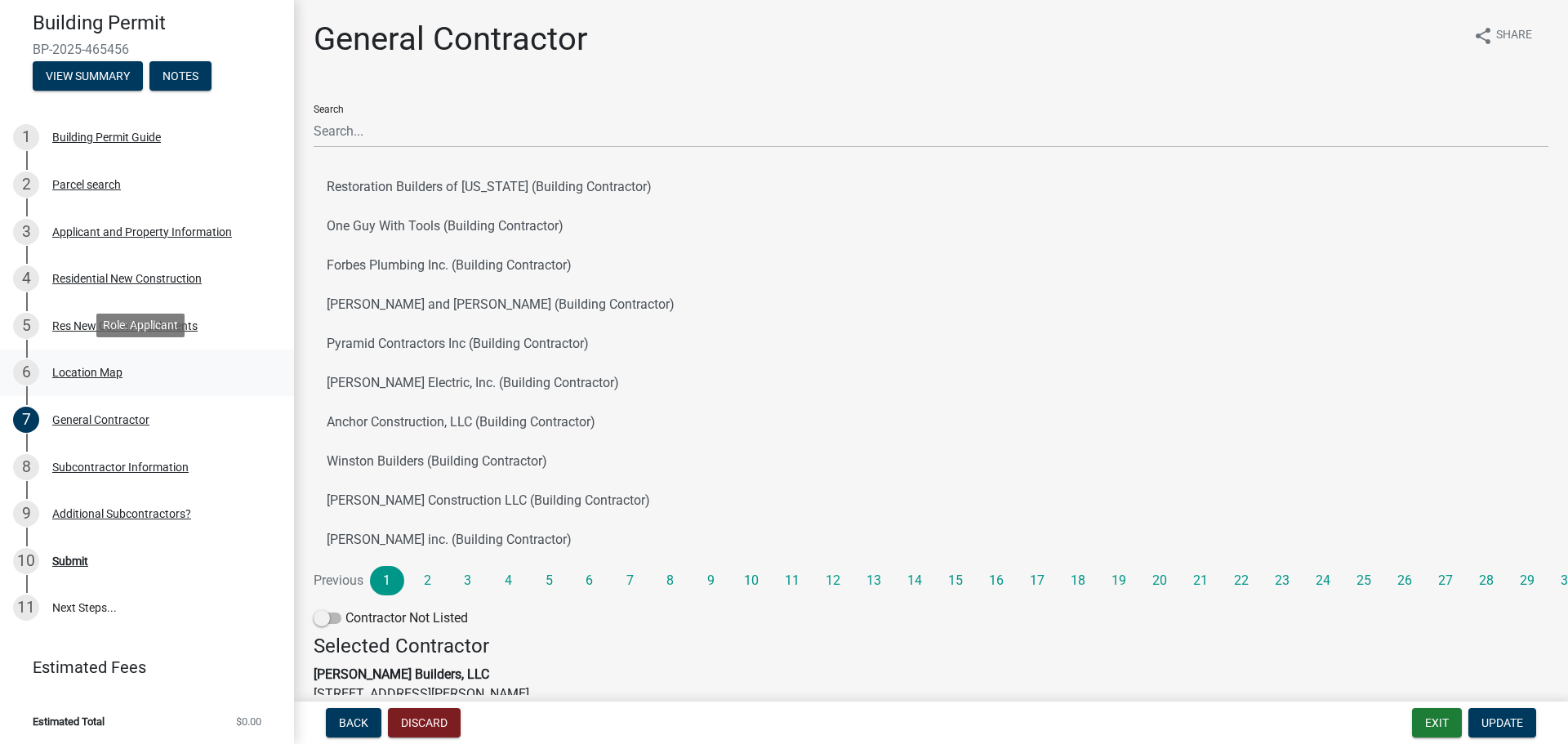
click at [85, 371] on div "Location Map" at bounding box center [87, 372] width 71 height 11
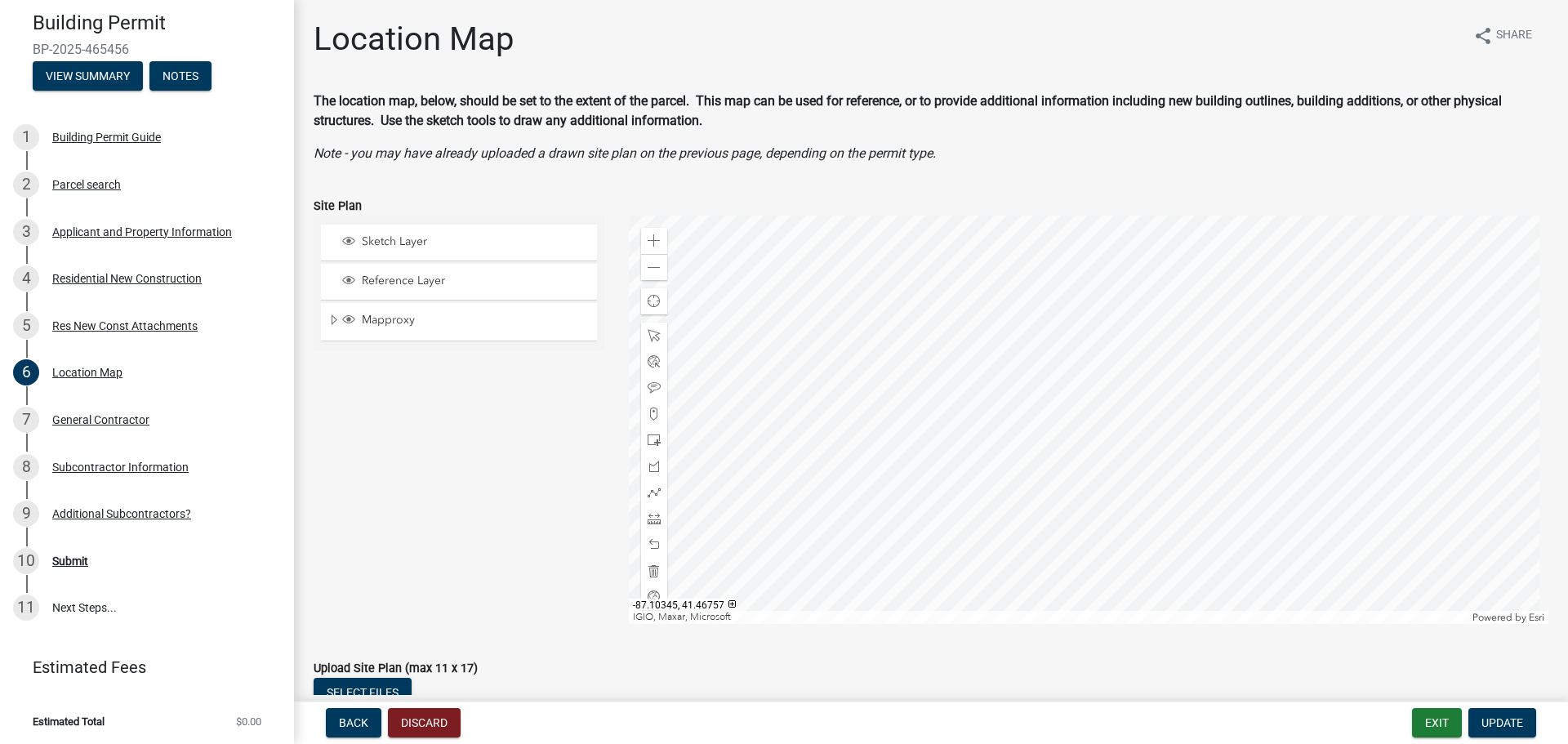
scroll to position [69, 0]
click at [96, 227] on div "Applicant and Property Information" at bounding box center [141, 232] width 179 height 11
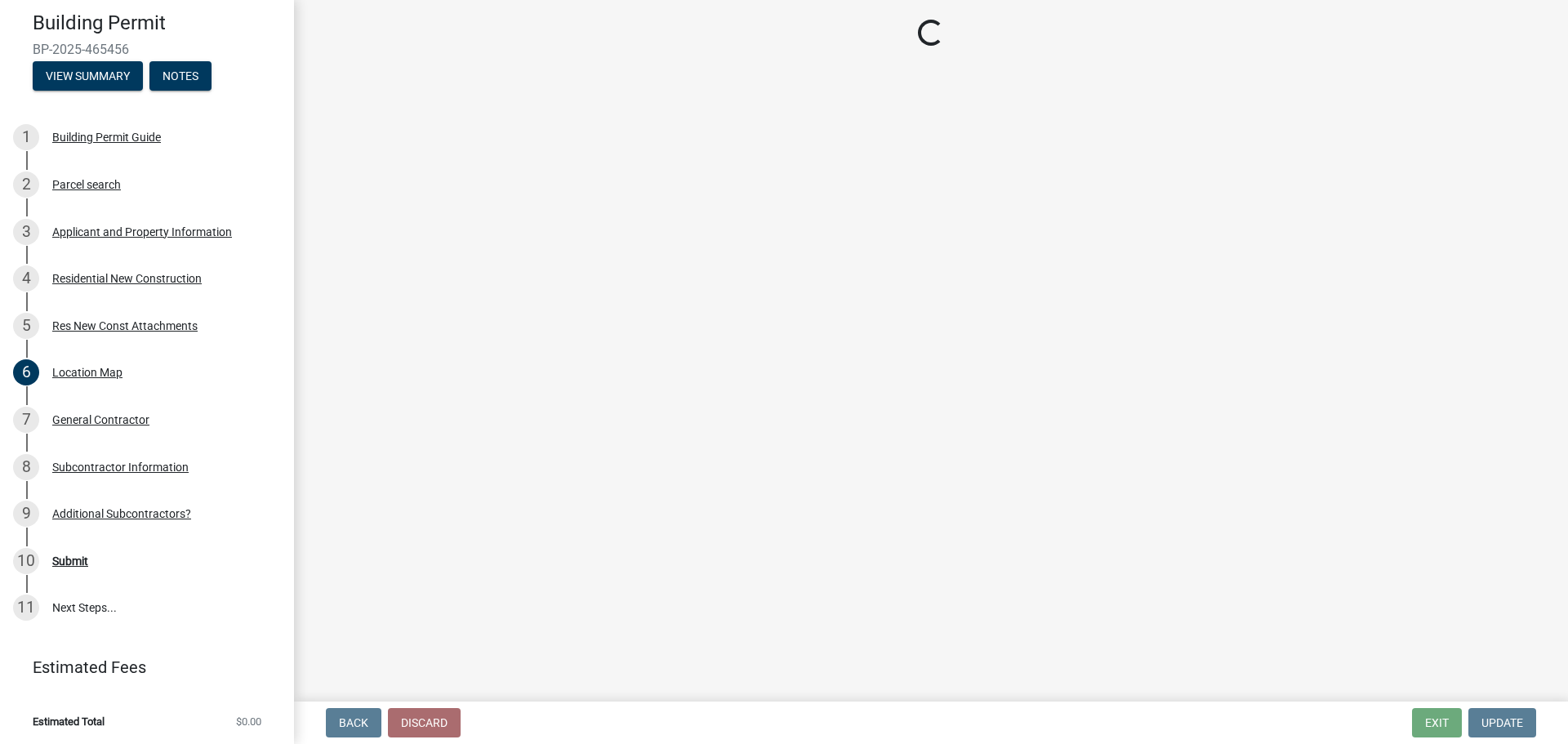
select select "6f5aa9ae-62ac-41bd-979a-9c71eae504cc"
select select "eef3385c-360b-448e-91b8-df9bc56b1cce"
select select "c796f995-08fe-487b-a20e-70ab553361d3"
select select "349f168d-d974-4bf4-9d87-84a8db4888cd"
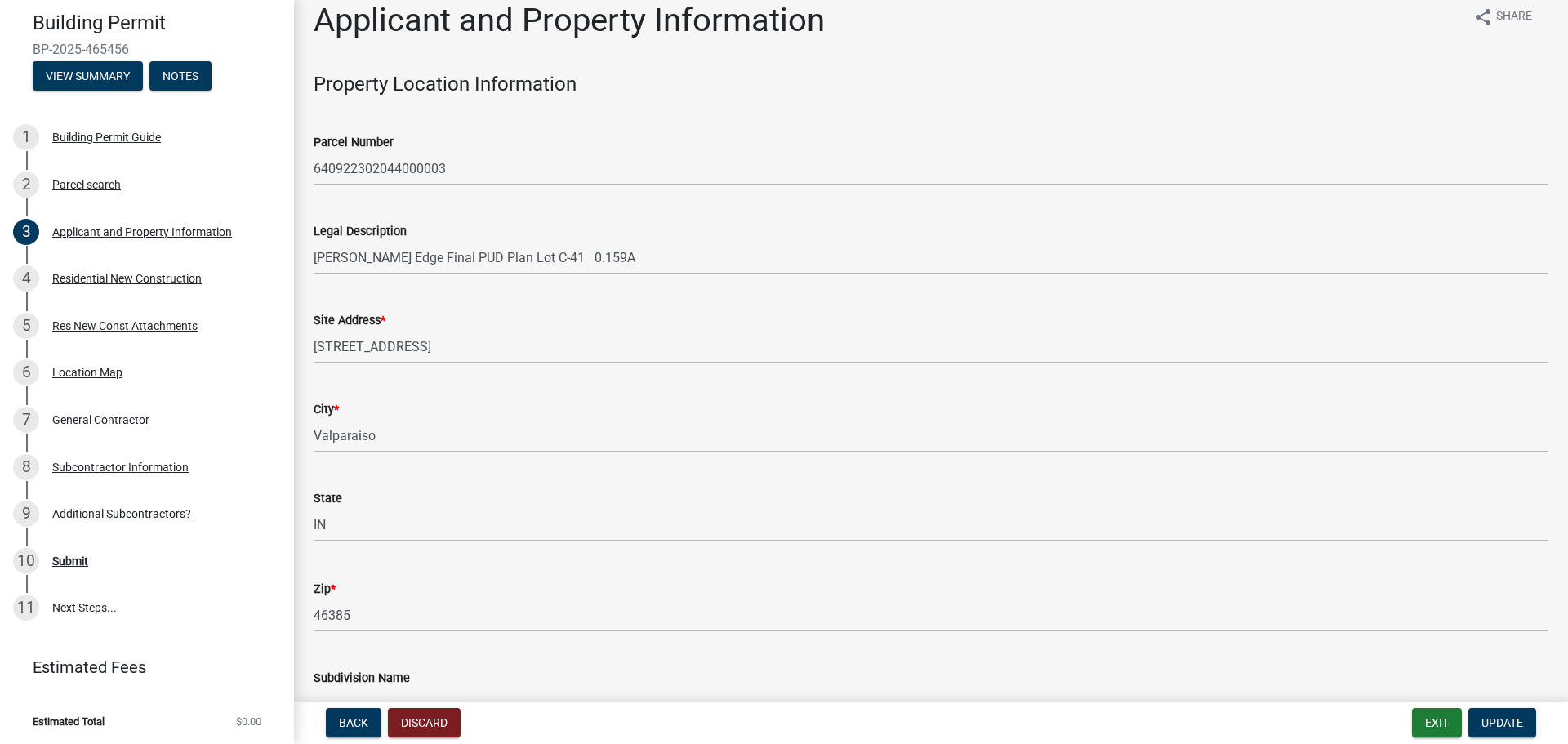
scroll to position [0, 0]
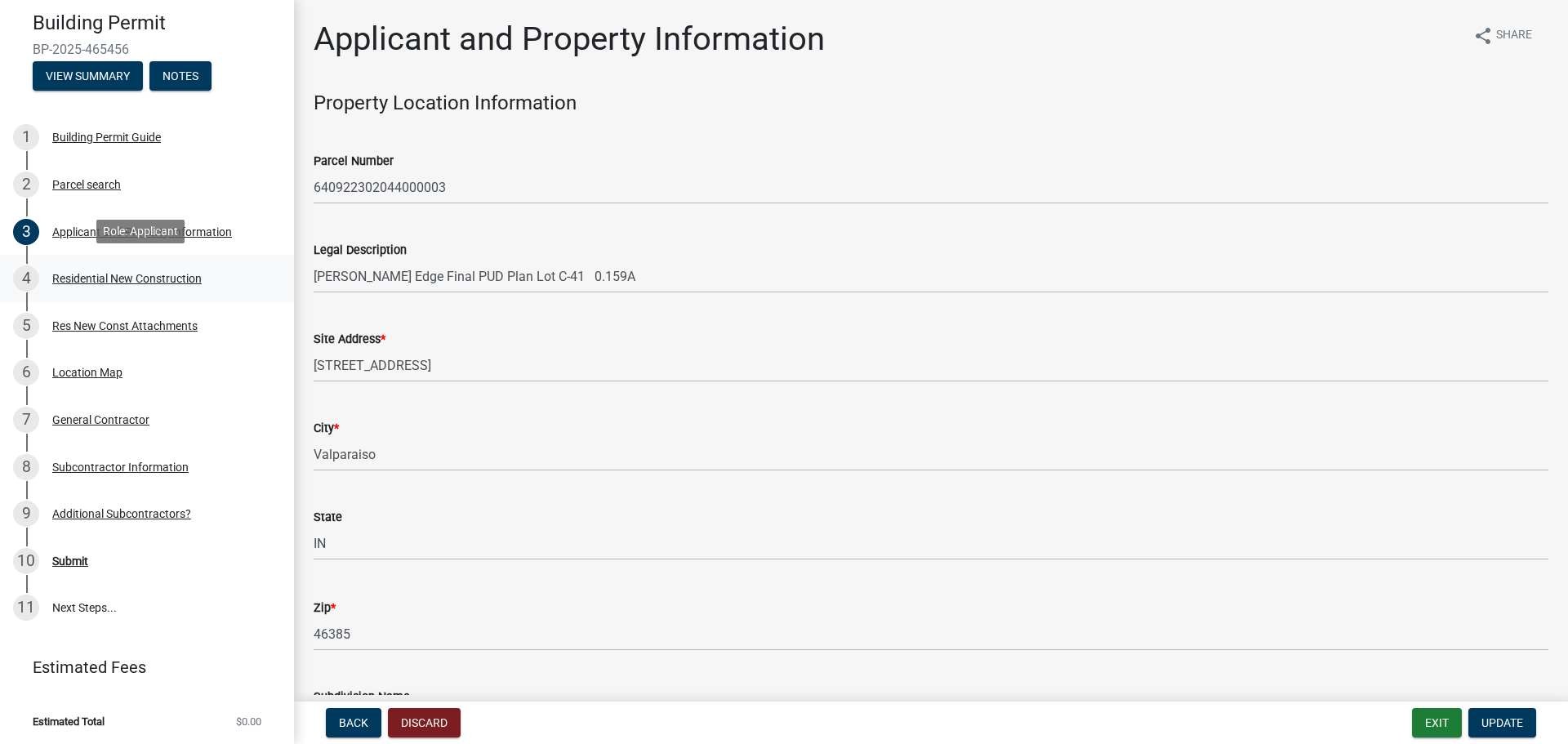
click at [100, 281] on div "Residential New Construction" at bounding box center [126, 279] width 150 height 11
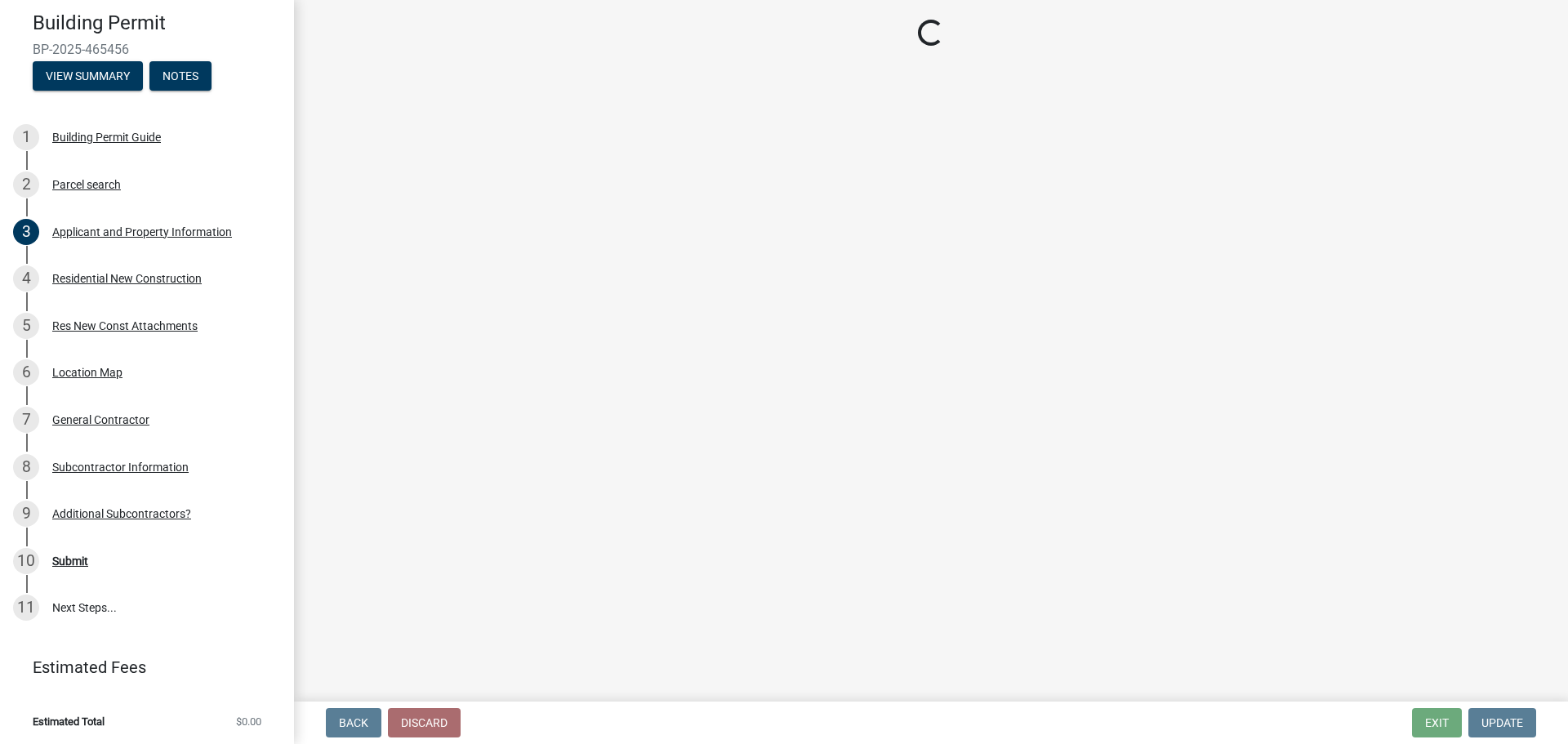
select select "4da9c449-5c2c-48cd-a36d-d108213ca6ba"
select select "61f444c2-0fc1-413e-9948-9a2e89704ff6"
select select "8bba6b76-e342-4289-bfbc-7f8a7eb2a853"
select select "5ba551af-3543-4bb1-864b-48bcd75e9b29"
select select "e4a9b6e5-deab-401f-b49d-c88af2388f46"
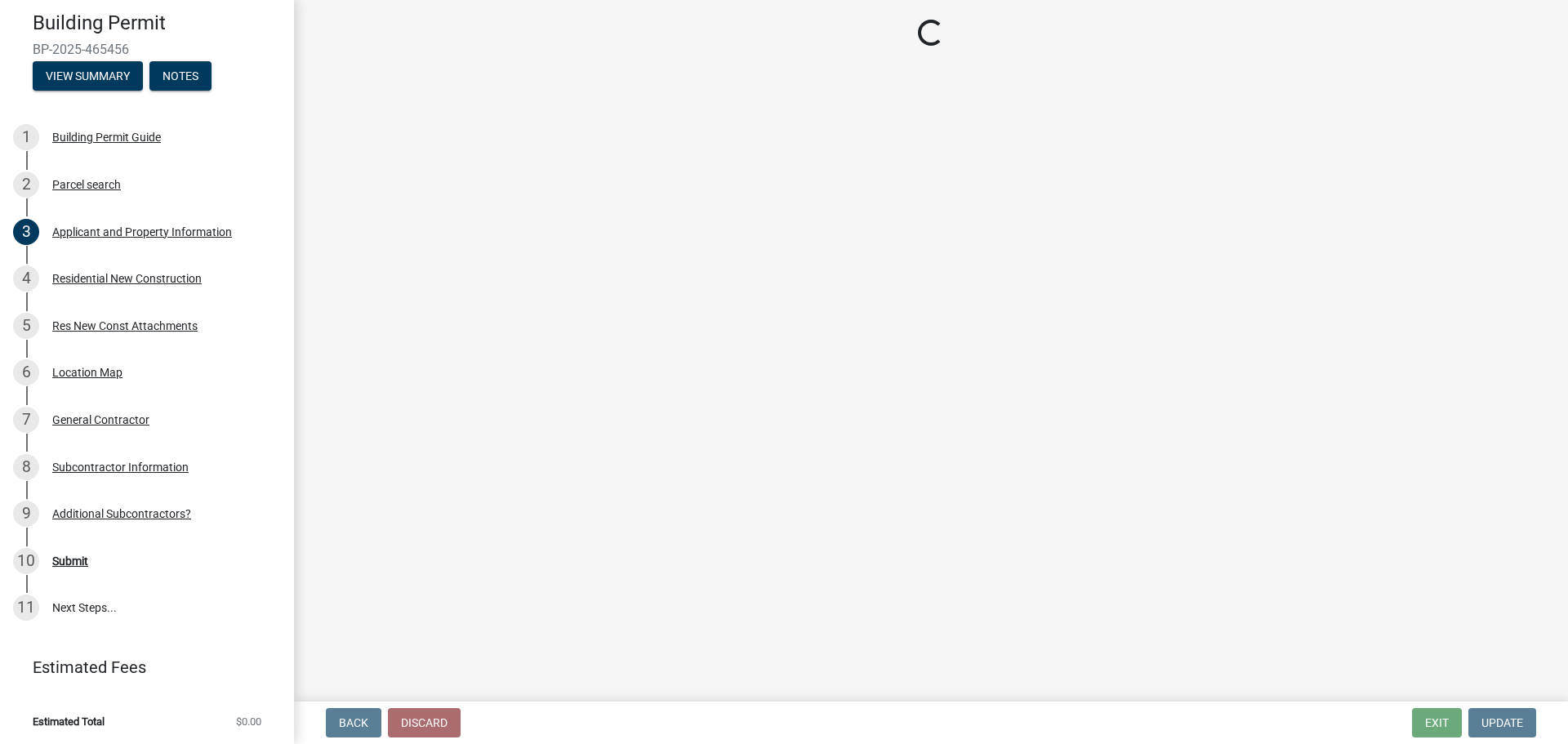
select select "a7554658-1ff0-4ba4-86bb-30b1109b1a56"
select select "bbae15df-4b7c-4889-a1a2-bdce83955e33"
select select "d3842ca8-a9b0-43e7-b24f-ba0c572b5ff6"
select select "50a44c09-eff3-49e6-b997-ff903361b5ac"
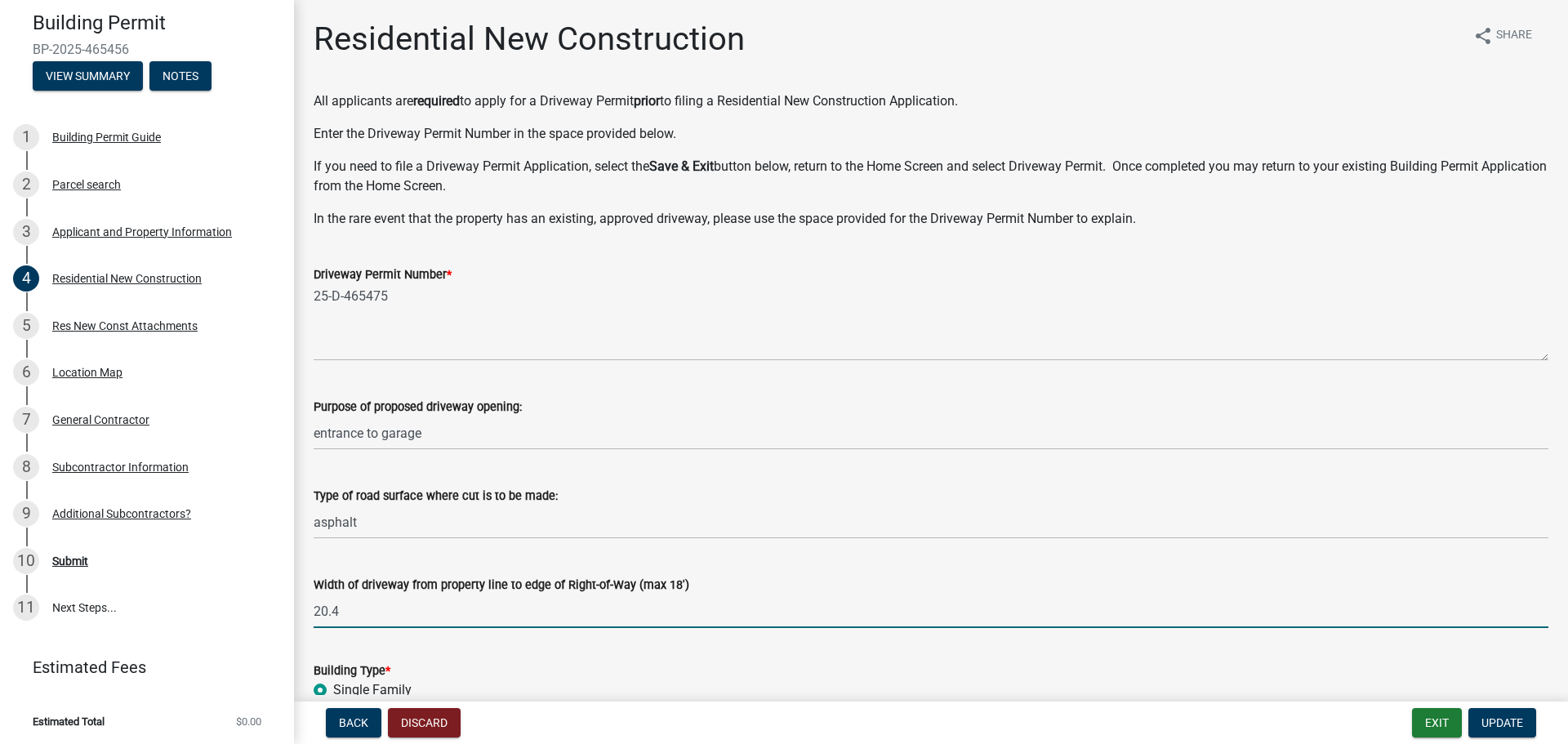
drag, startPoint x: 347, startPoint y: 605, endPoint x: 291, endPoint y: 605, distance: 56.0
click at [291, 605] on div "Building Permit BP-2025-465456 View Summary Notes 1 Building Permit Guide 2 Par…" at bounding box center [784, 372] width 1568 height 744
type input "18"
click at [780, 592] on div "Width of driveway from property line to edge of Right-of-Way (max 18')" at bounding box center [931, 584] width 1235 height 20
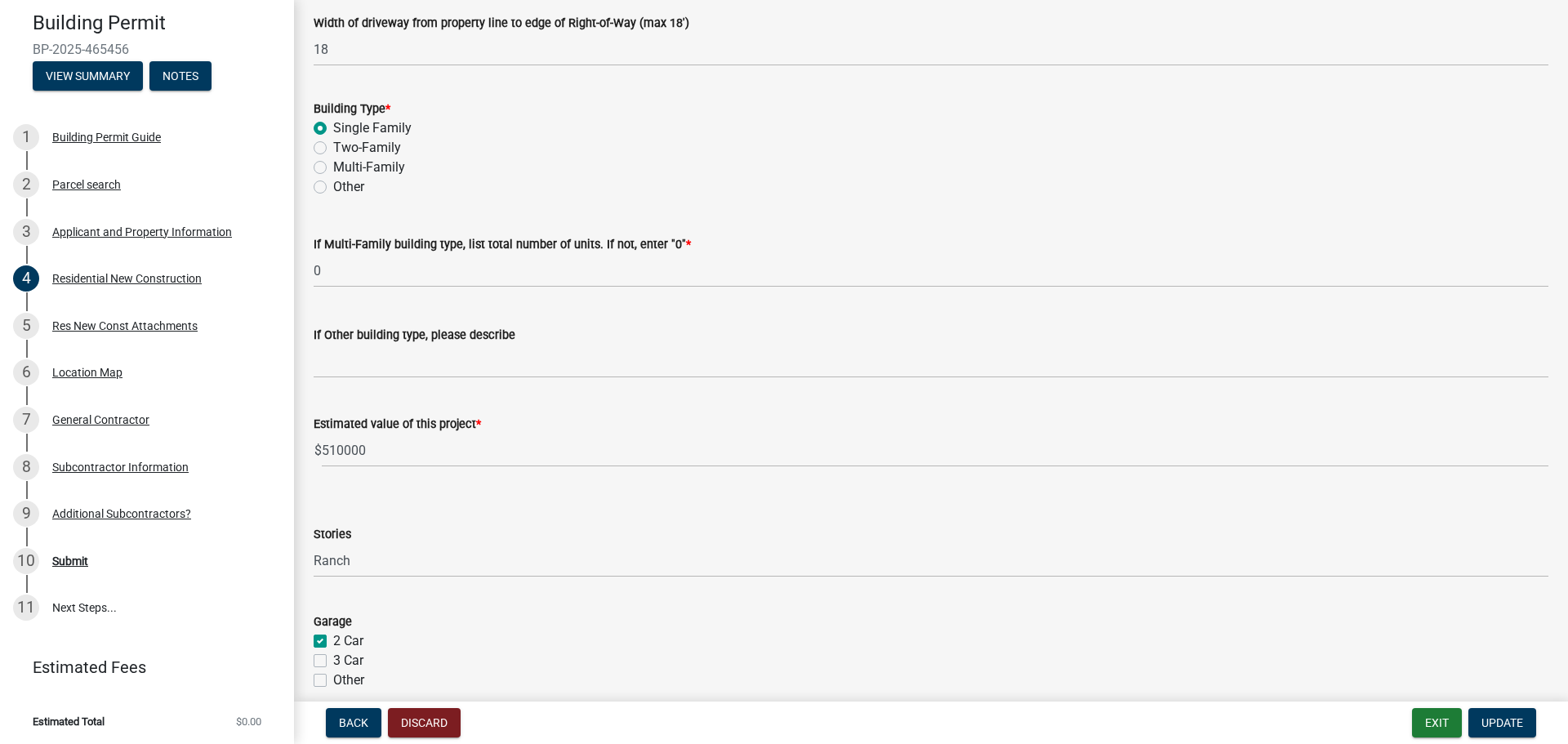
scroll to position [572, 0]
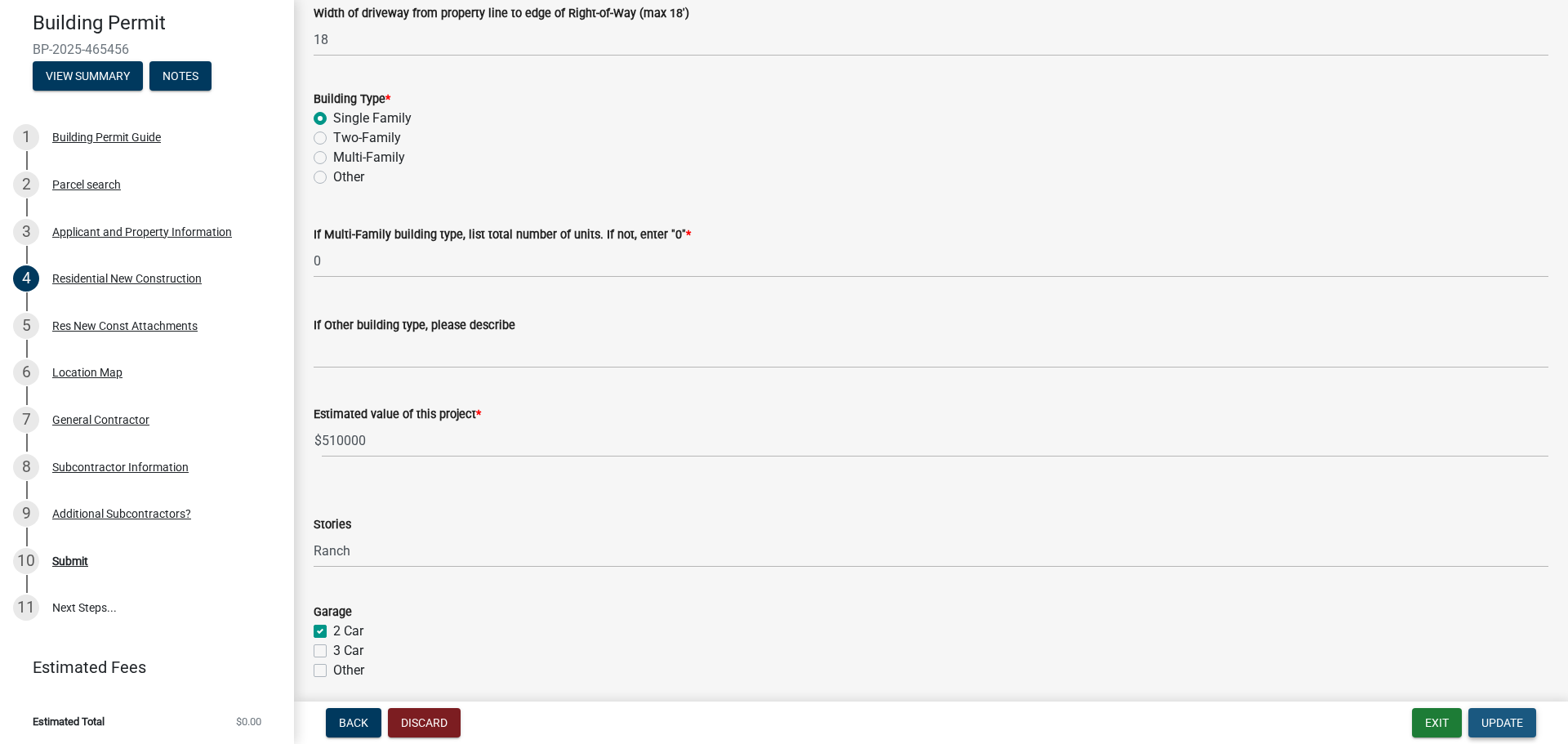
click at [1513, 720] on span "Update" at bounding box center [1502, 723] width 42 height 13
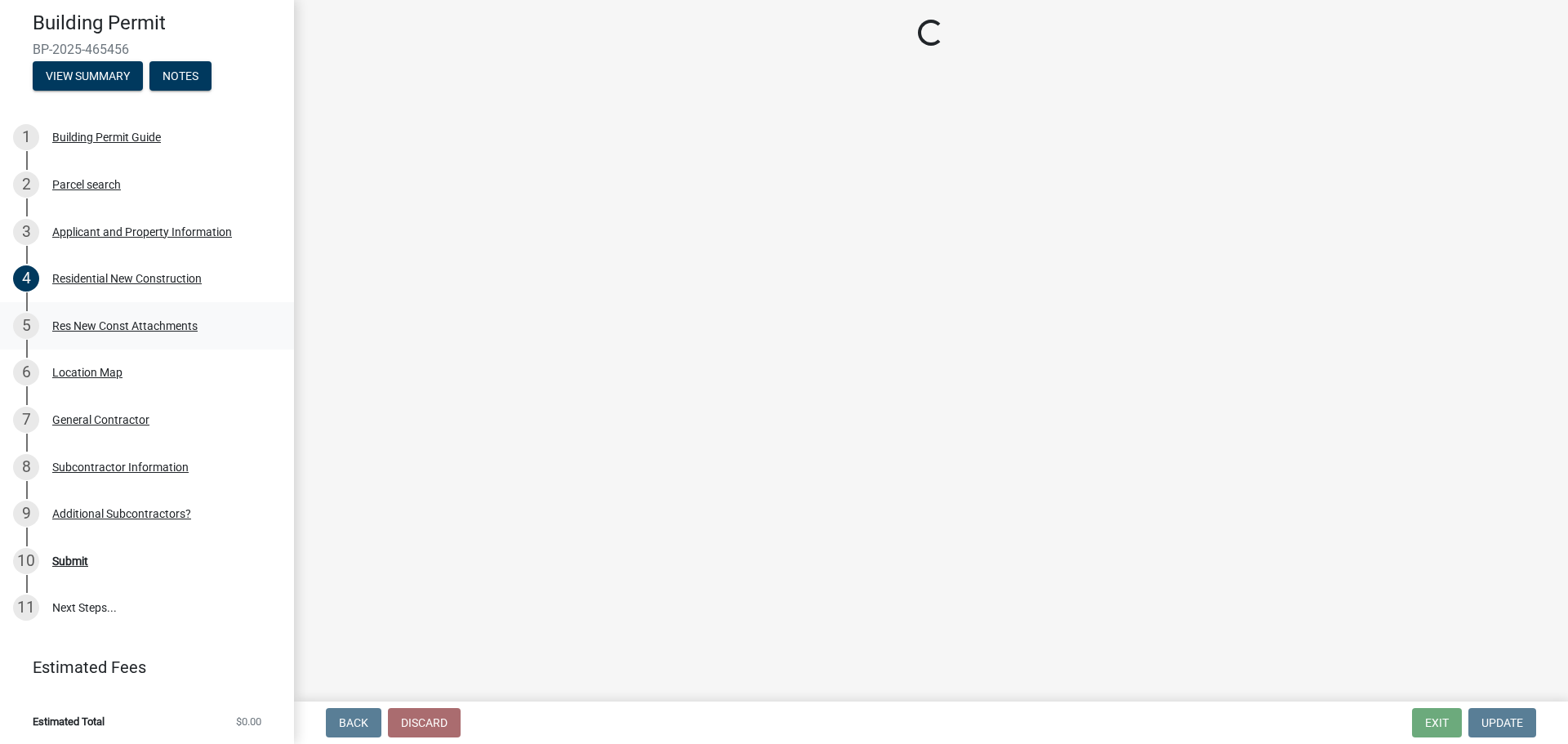
click at [124, 323] on div "Res New Const Attachments" at bounding box center [124, 326] width 146 height 11
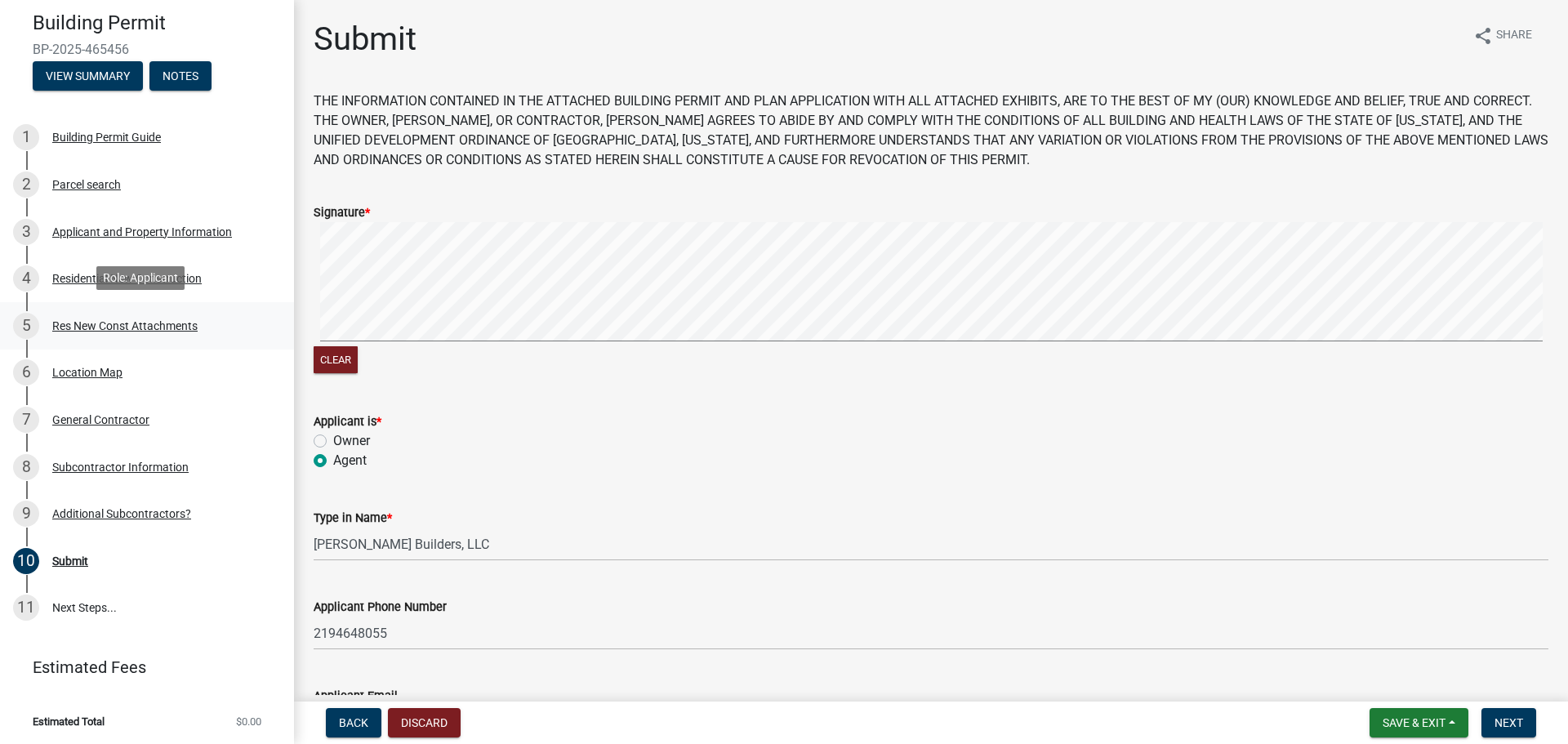
click at [86, 320] on div "Res New Const Attachments" at bounding box center [124, 326] width 146 height 11
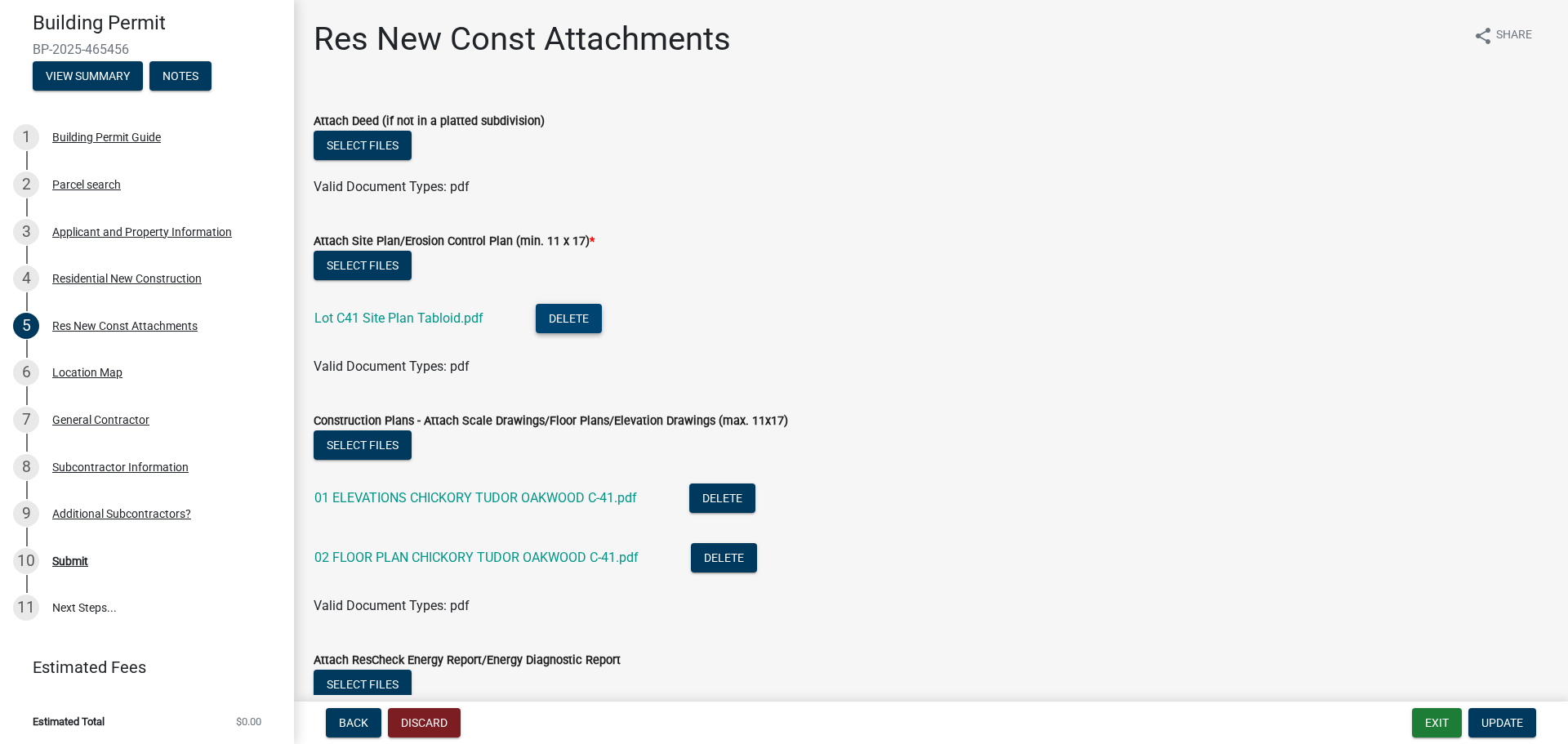
click at [585, 319] on button "Delete" at bounding box center [568, 319] width 66 height 30
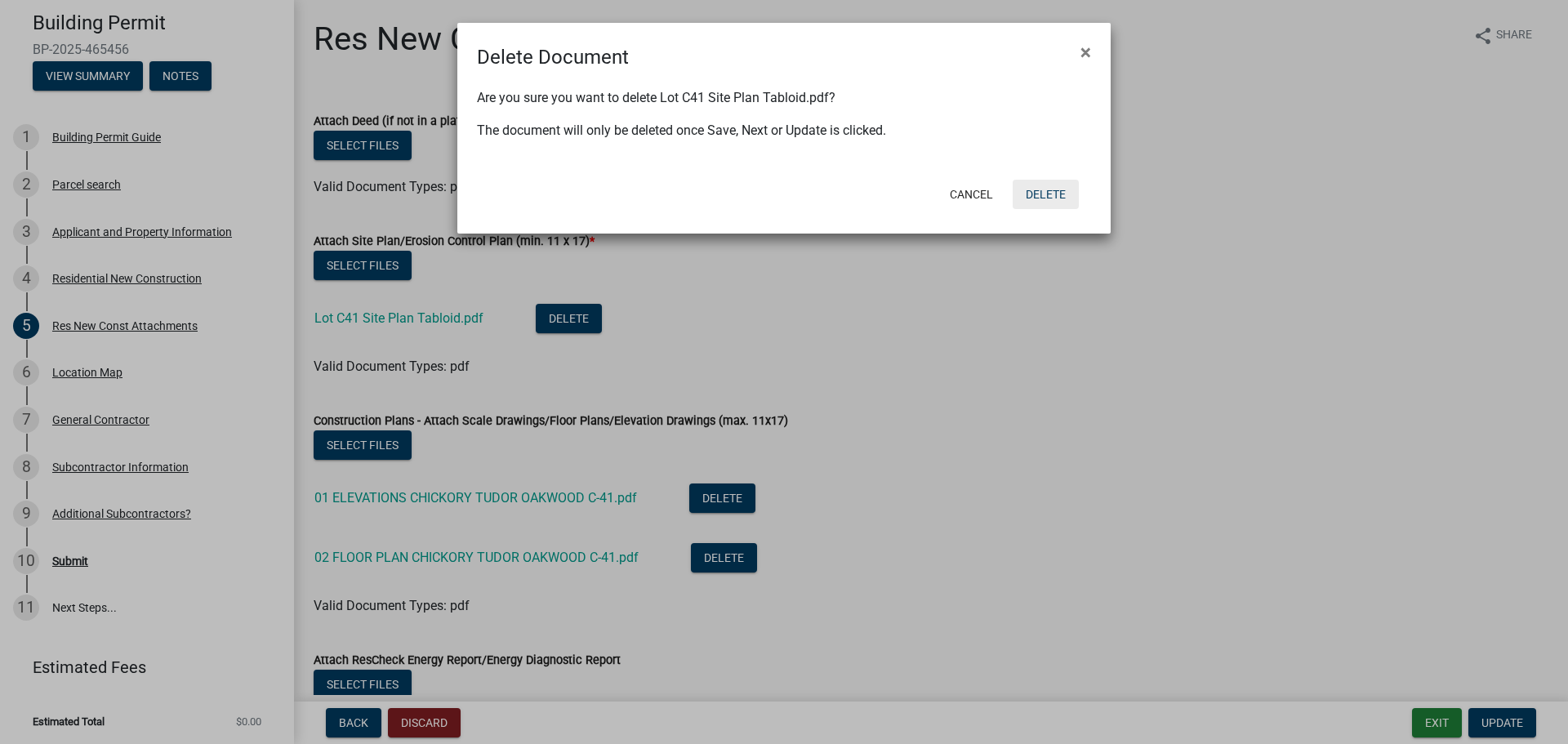
click at [1059, 201] on button "Delete" at bounding box center [1045, 194] width 66 height 30
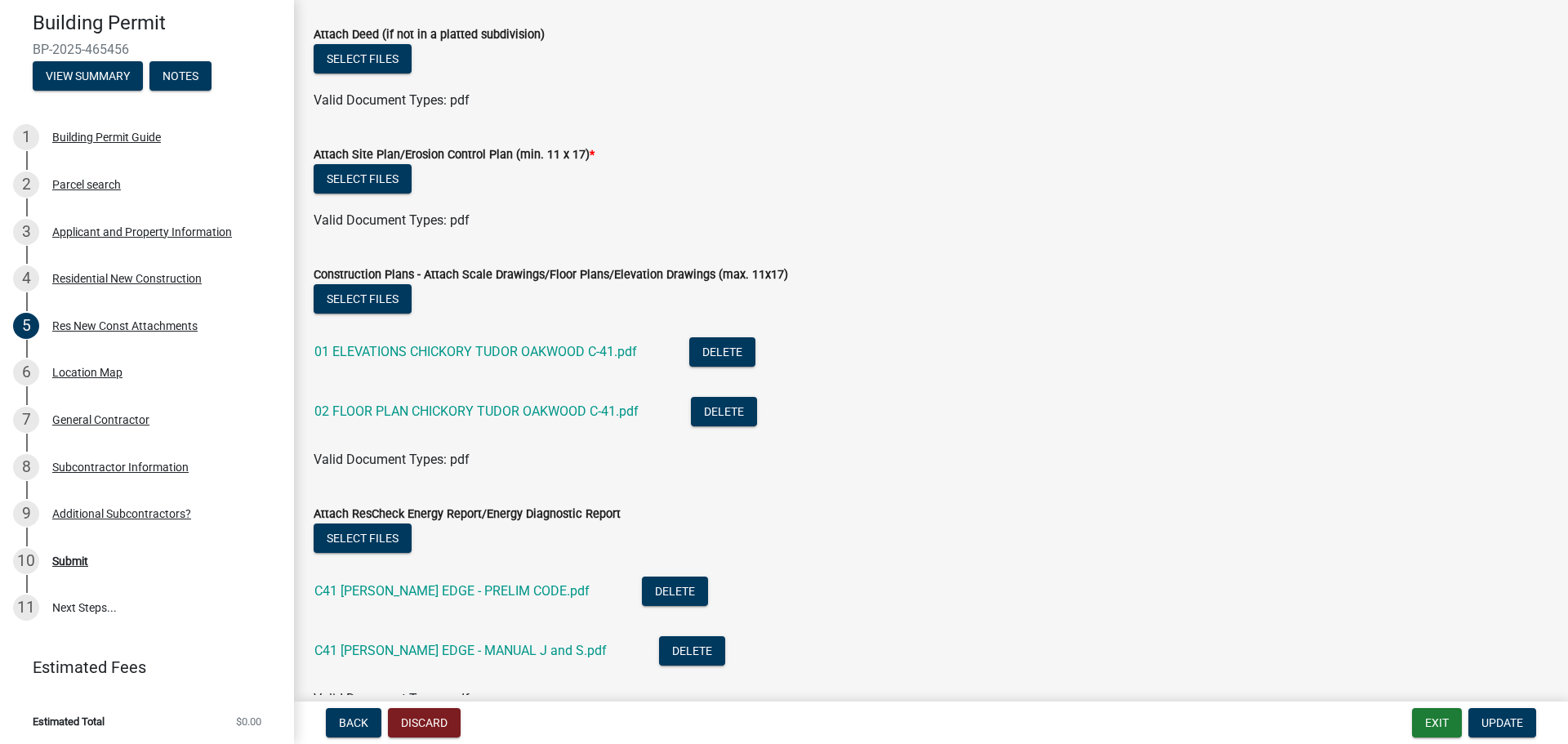
scroll to position [38, 0]
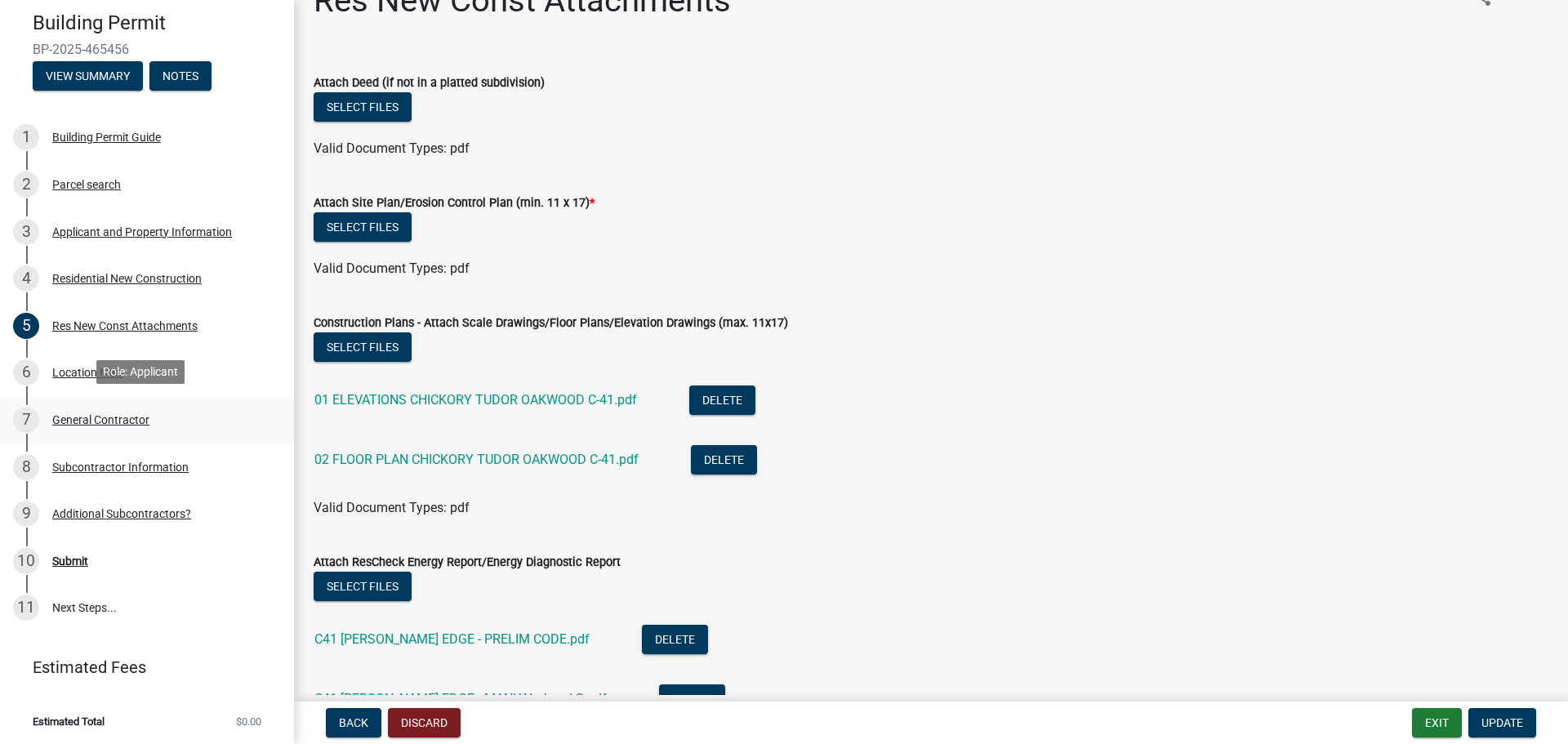
click at [98, 417] on div "General Contractor" at bounding box center [100, 420] width 98 height 11
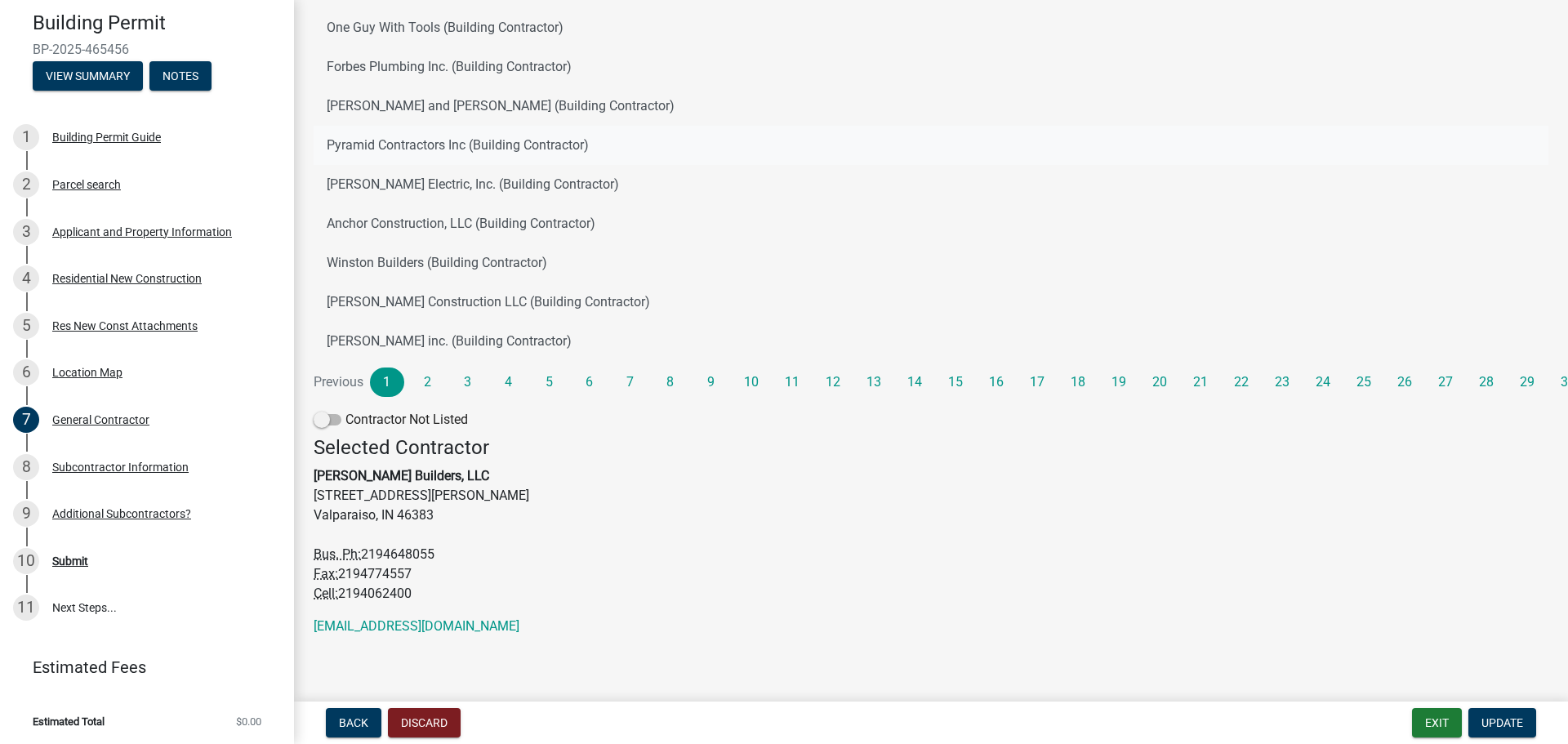
scroll to position [203, 0]
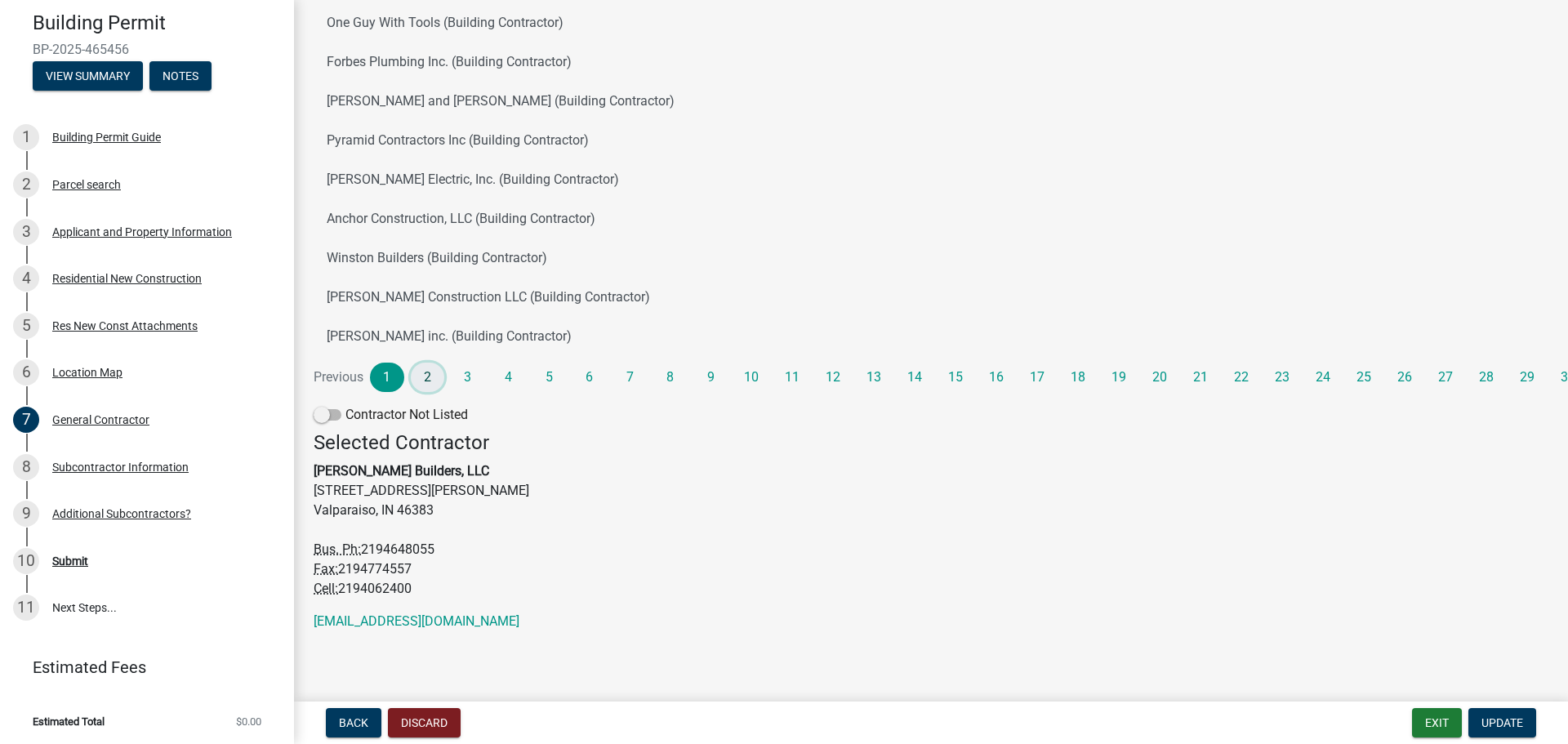
click at [416, 376] on link "2" at bounding box center [427, 377] width 34 height 30
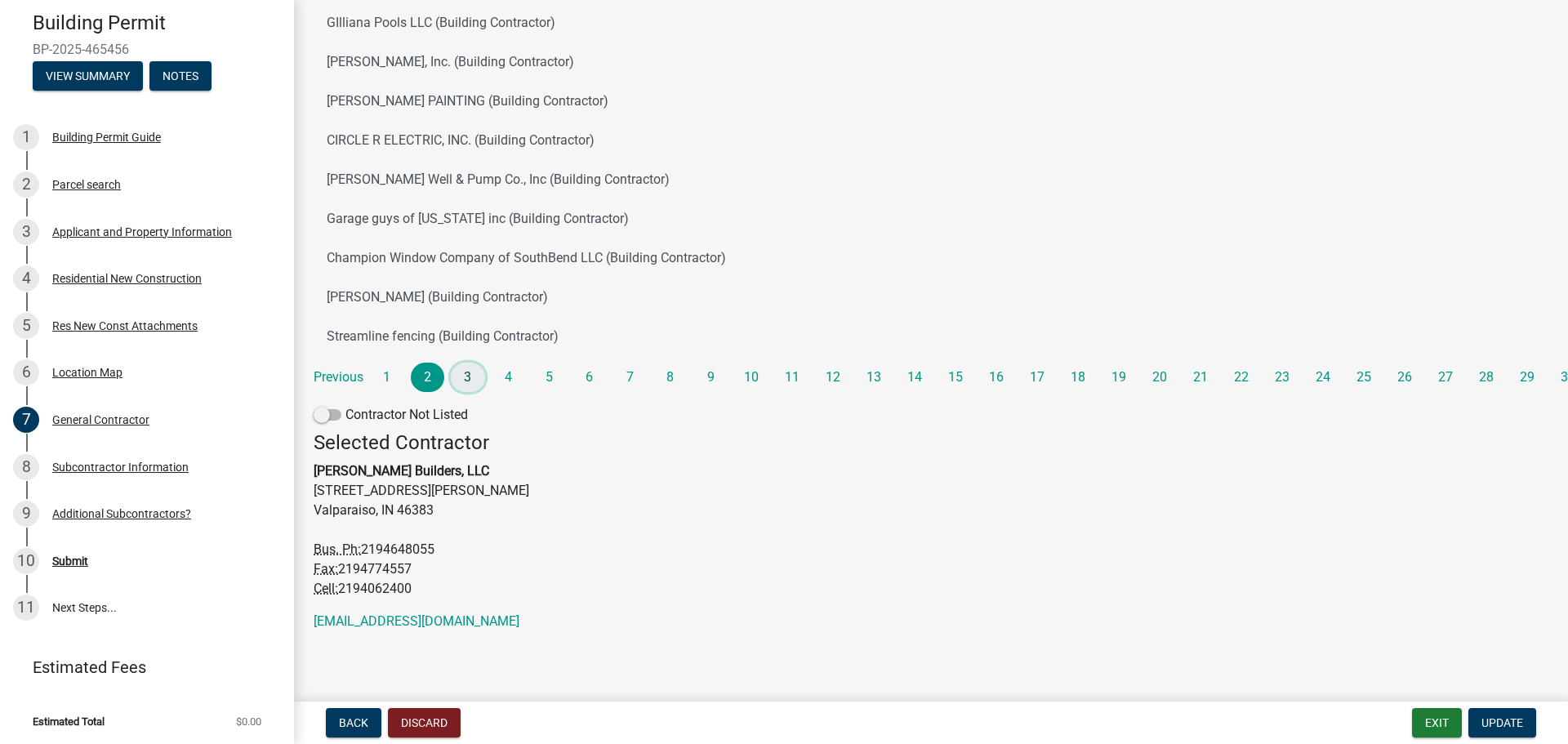
click at [464, 376] on link "3" at bounding box center [467, 377] width 34 height 30
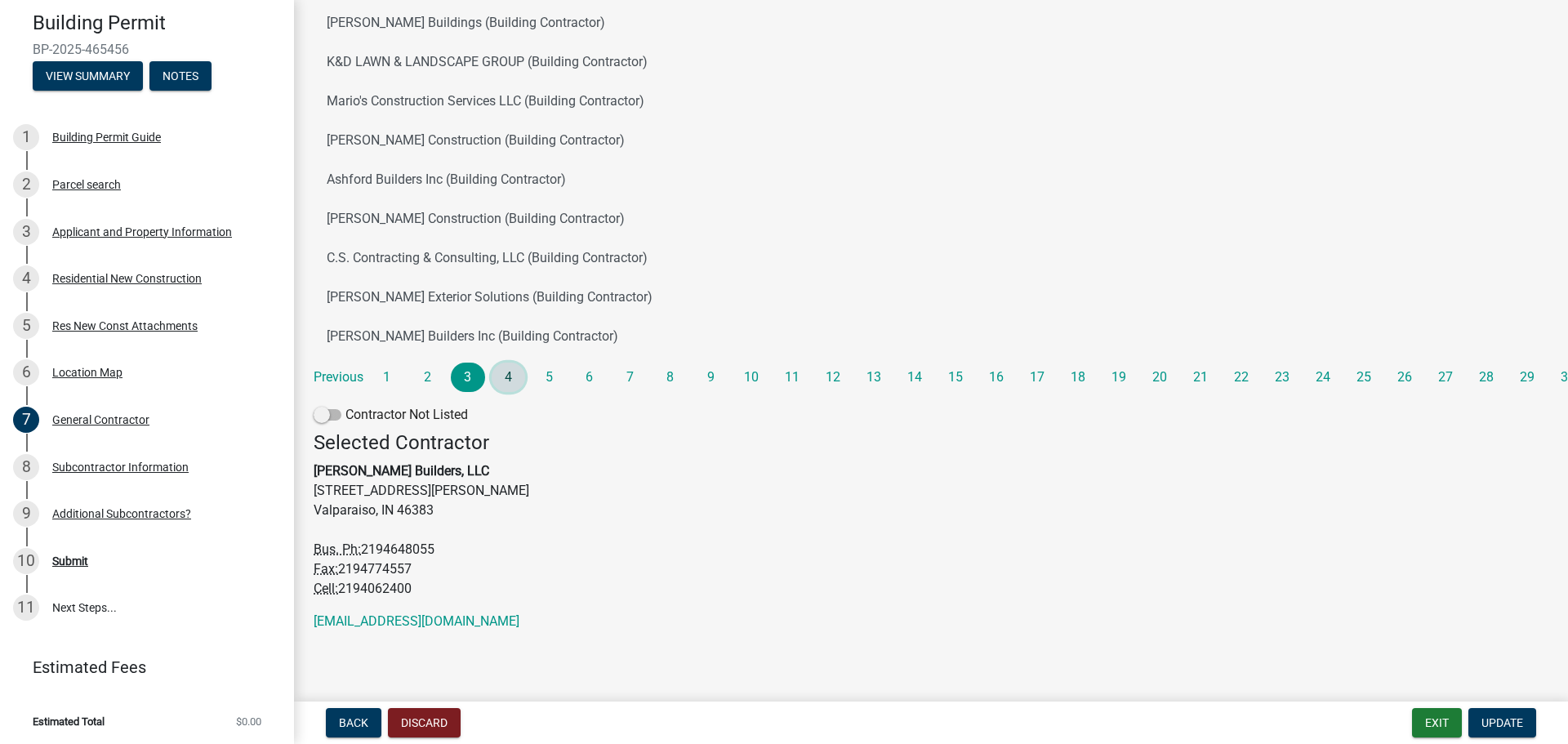
click at [497, 376] on link "4" at bounding box center [508, 377] width 34 height 30
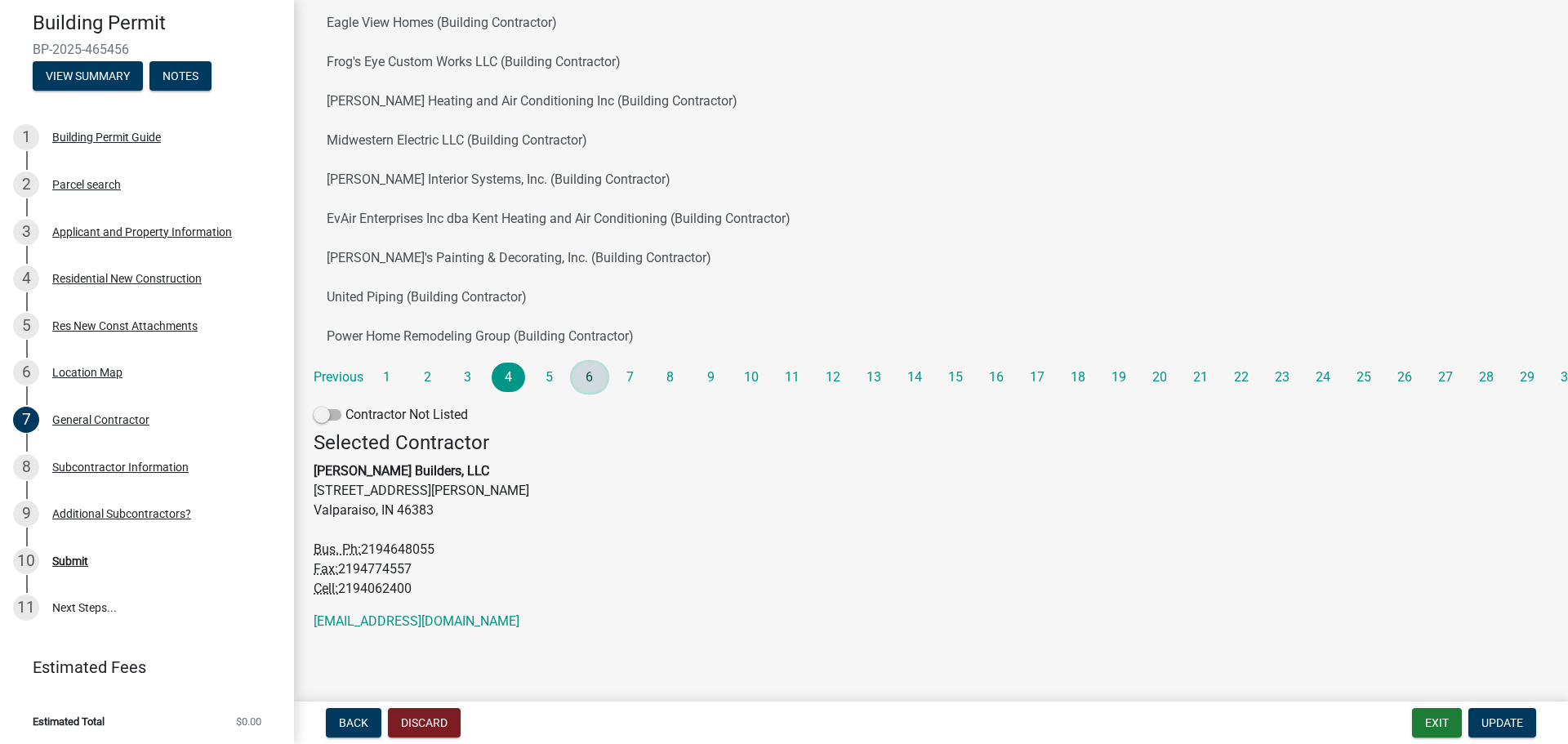
click at [581, 375] on link "6" at bounding box center [589, 377] width 34 height 30
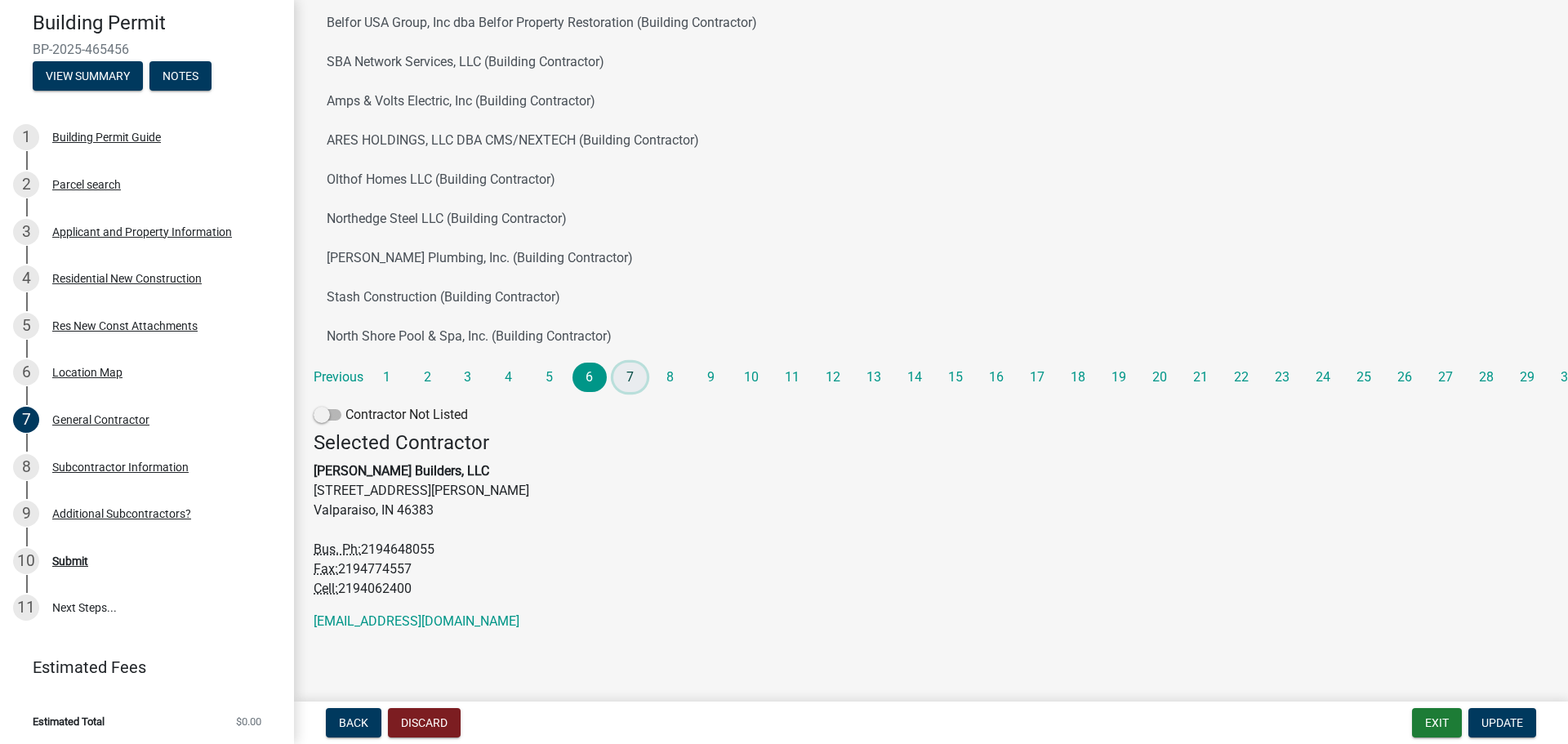
click at [637, 373] on link "7" at bounding box center [630, 377] width 34 height 30
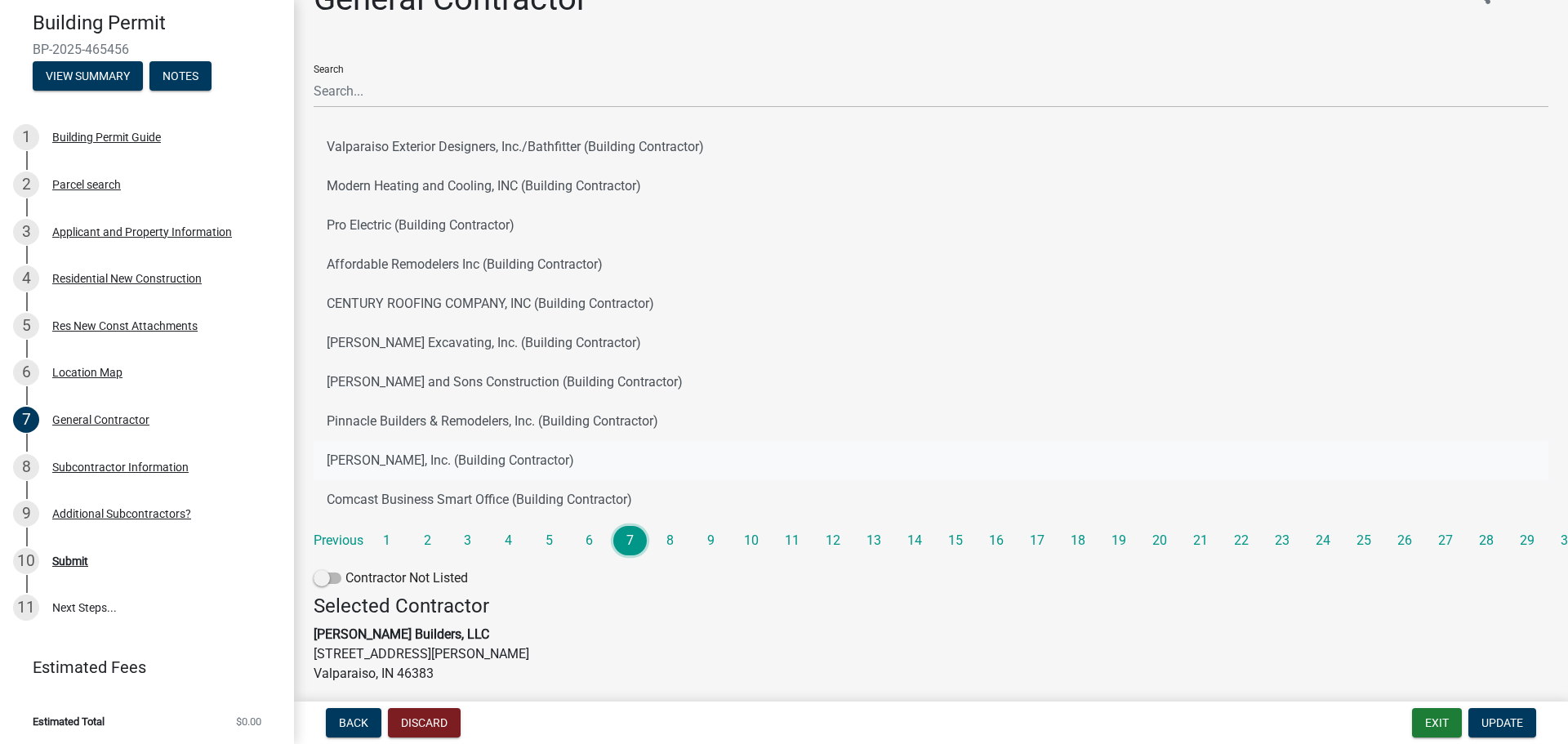
scroll to position [0, 0]
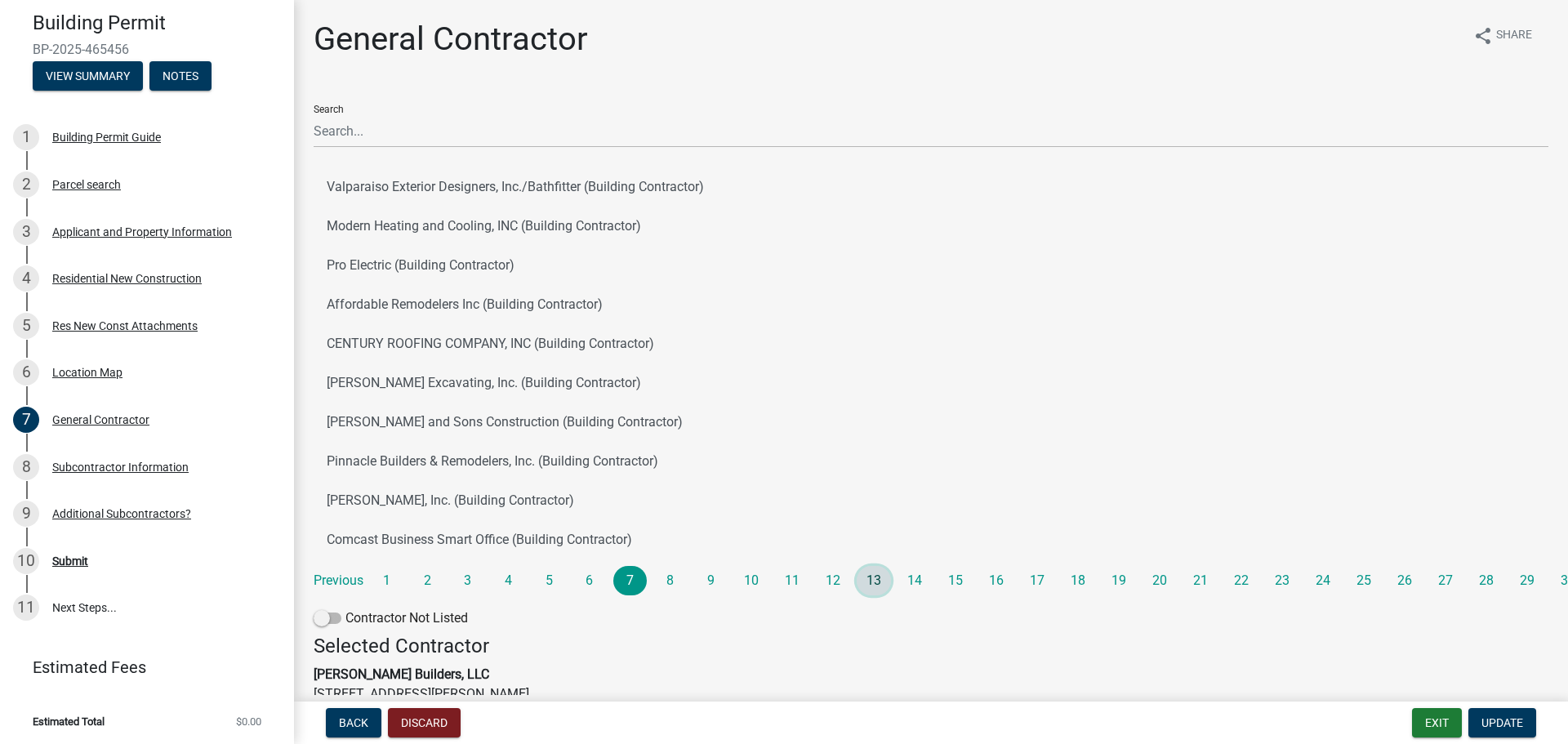
click at [868, 568] on link "13" at bounding box center [873, 581] width 34 height 30
click at [1047, 602] on div "Search [PERSON_NAME] Excavation (Building Contractor) [PERSON_NAME] Building Co…" at bounding box center [931, 362] width 1235 height 543
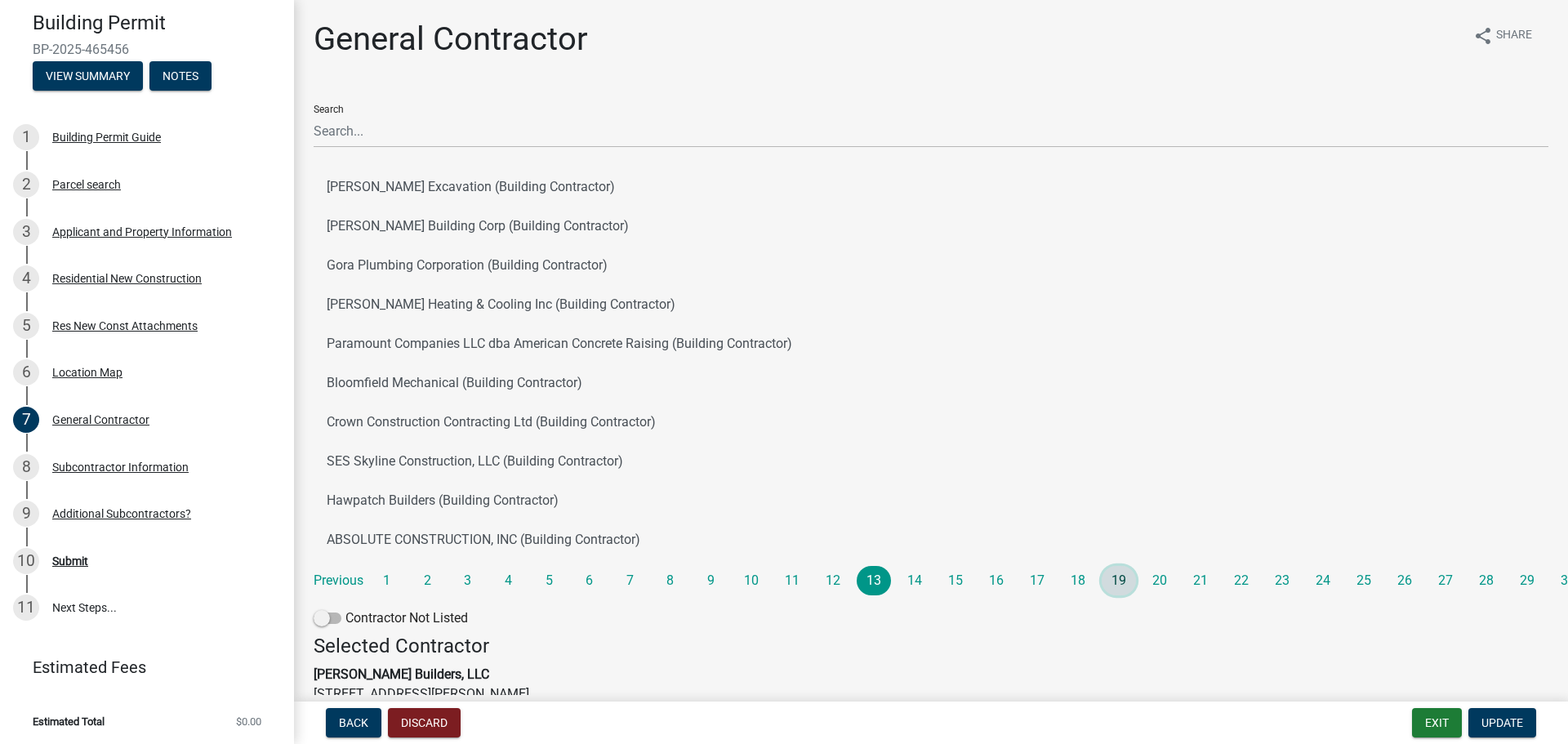
click at [1111, 591] on link "19" at bounding box center [1118, 581] width 34 height 30
click at [1220, 596] on div "Search [PERSON_NAME] Landscaping Corporation (Building Contractor) V & H Excava…" at bounding box center [931, 362] width 1235 height 543
click at [1290, 581] on link "23" at bounding box center [1282, 581] width 34 height 30
click at [1410, 583] on link "26" at bounding box center [1405, 581] width 34 height 30
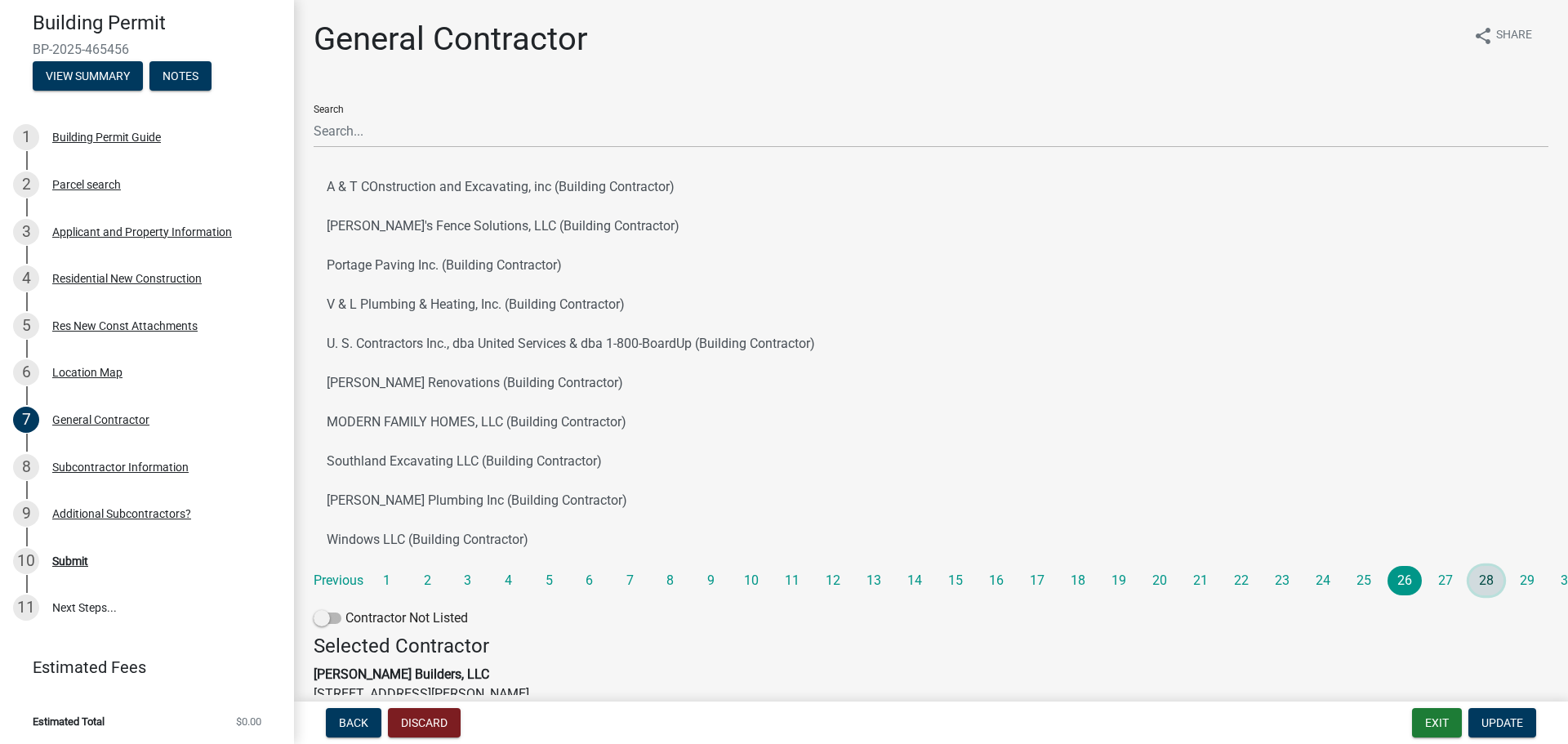
click at [1482, 588] on link "28" at bounding box center [1486, 581] width 34 height 30
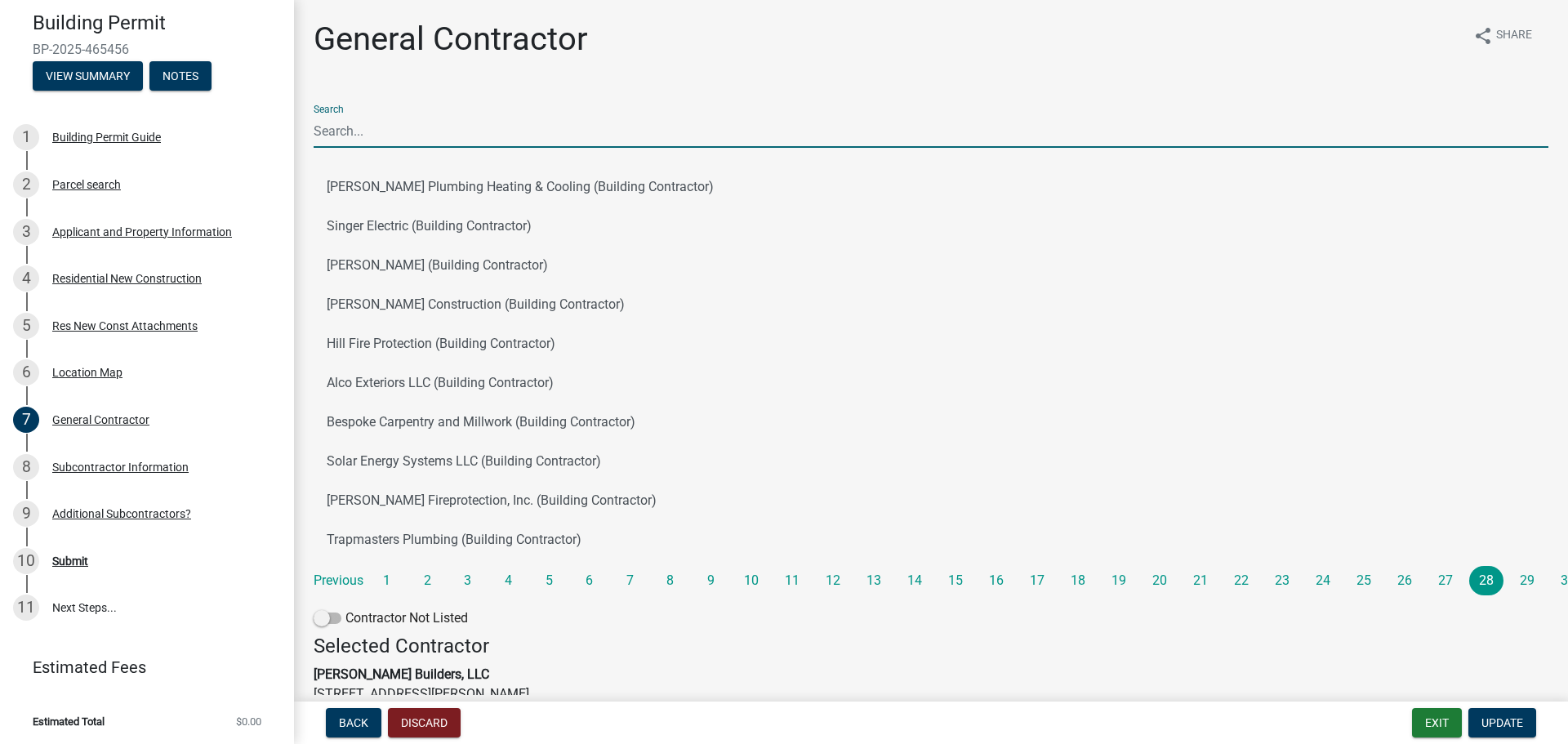
click at [376, 128] on input "Search" at bounding box center [931, 131] width 1235 height 33
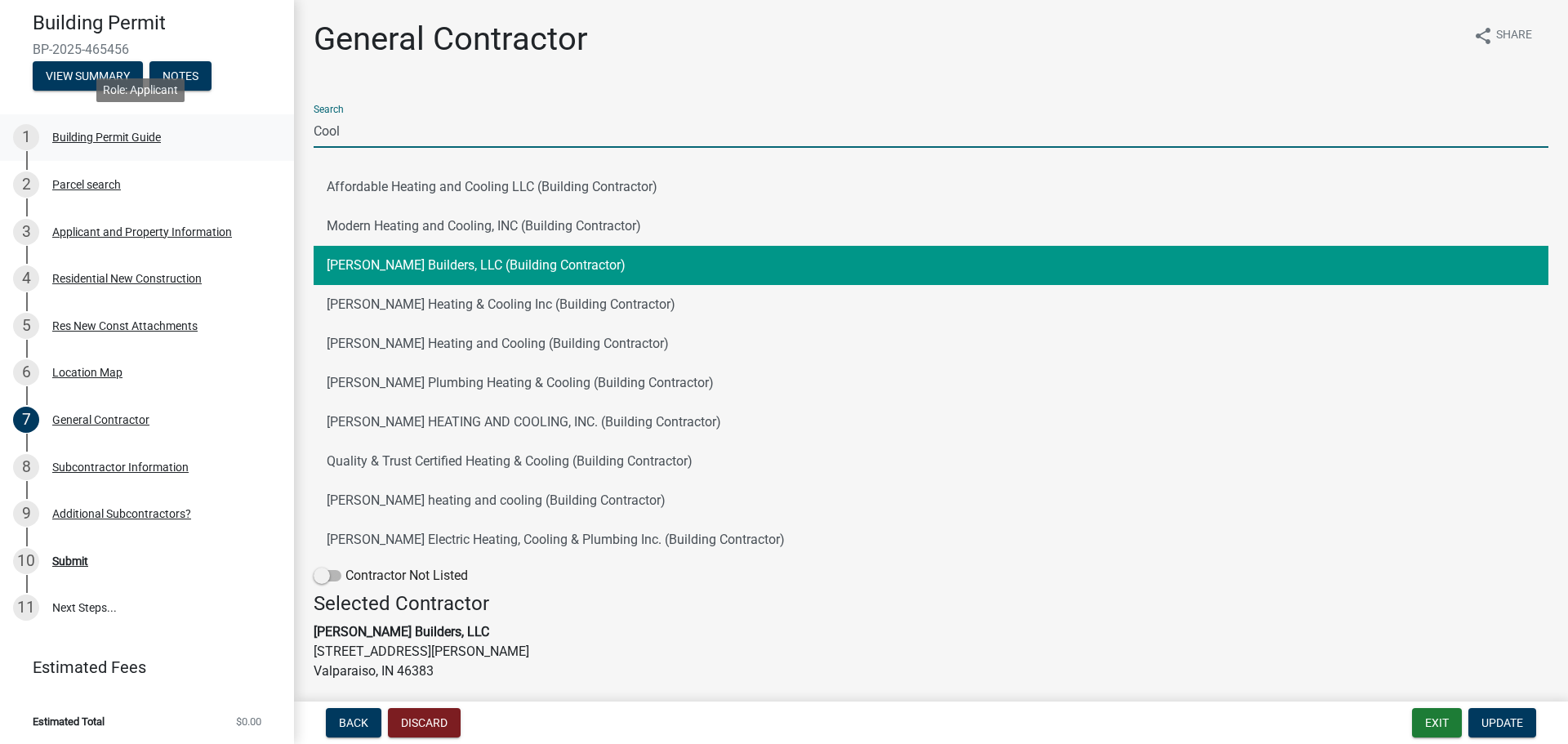
type input "Cool"
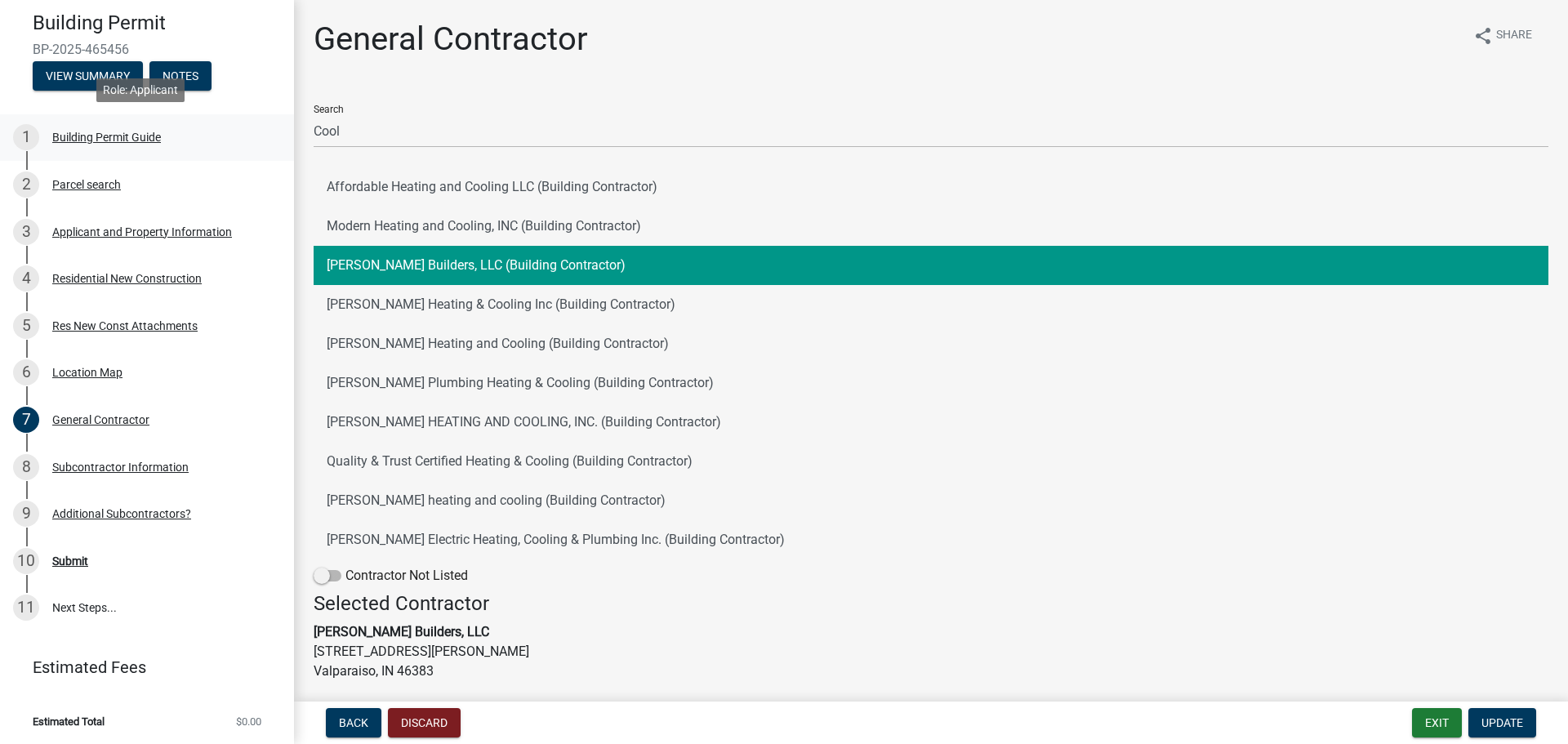
click at [72, 132] on div "Building Permit Guide" at bounding box center [106, 137] width 109 height 11
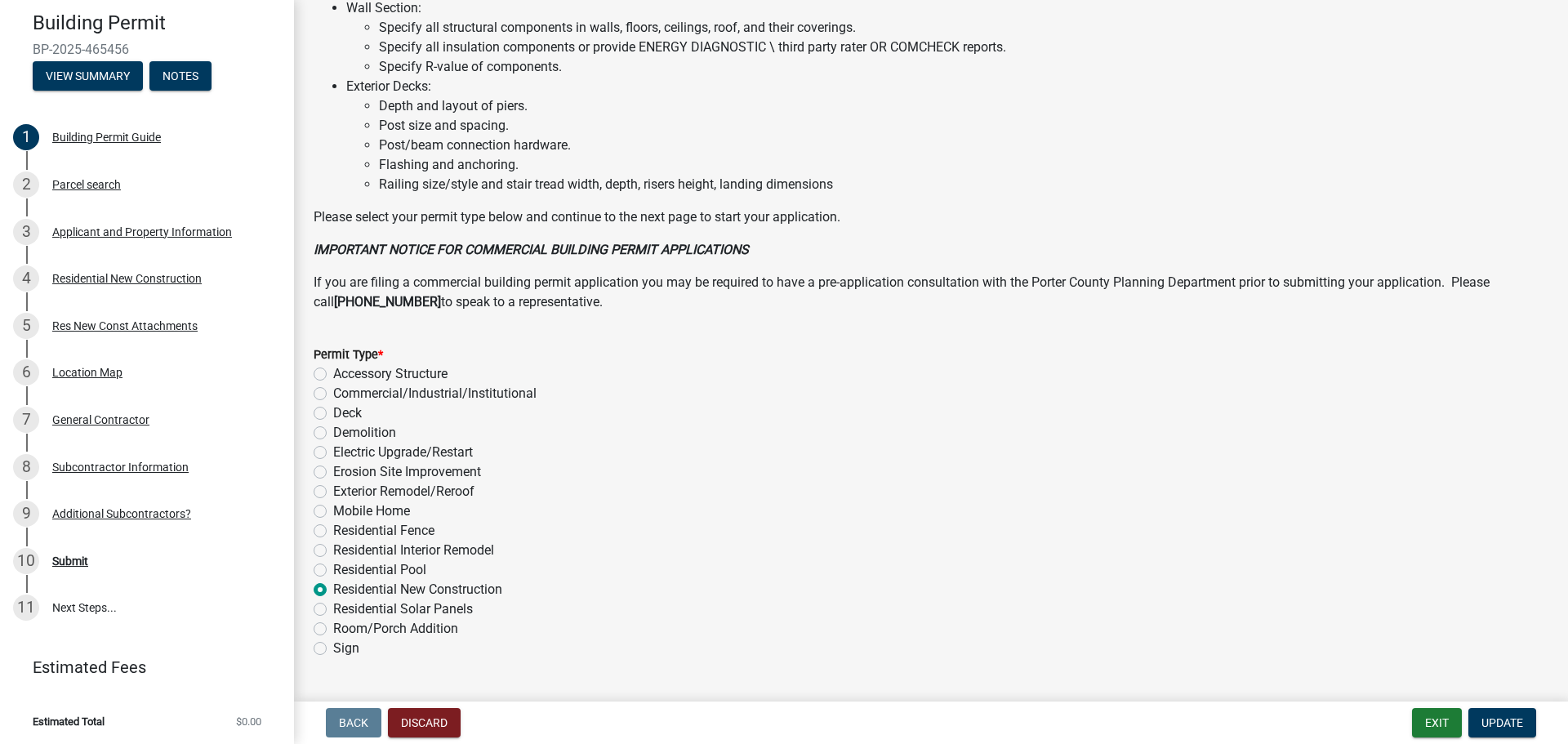
scroll to position [1103, 0]
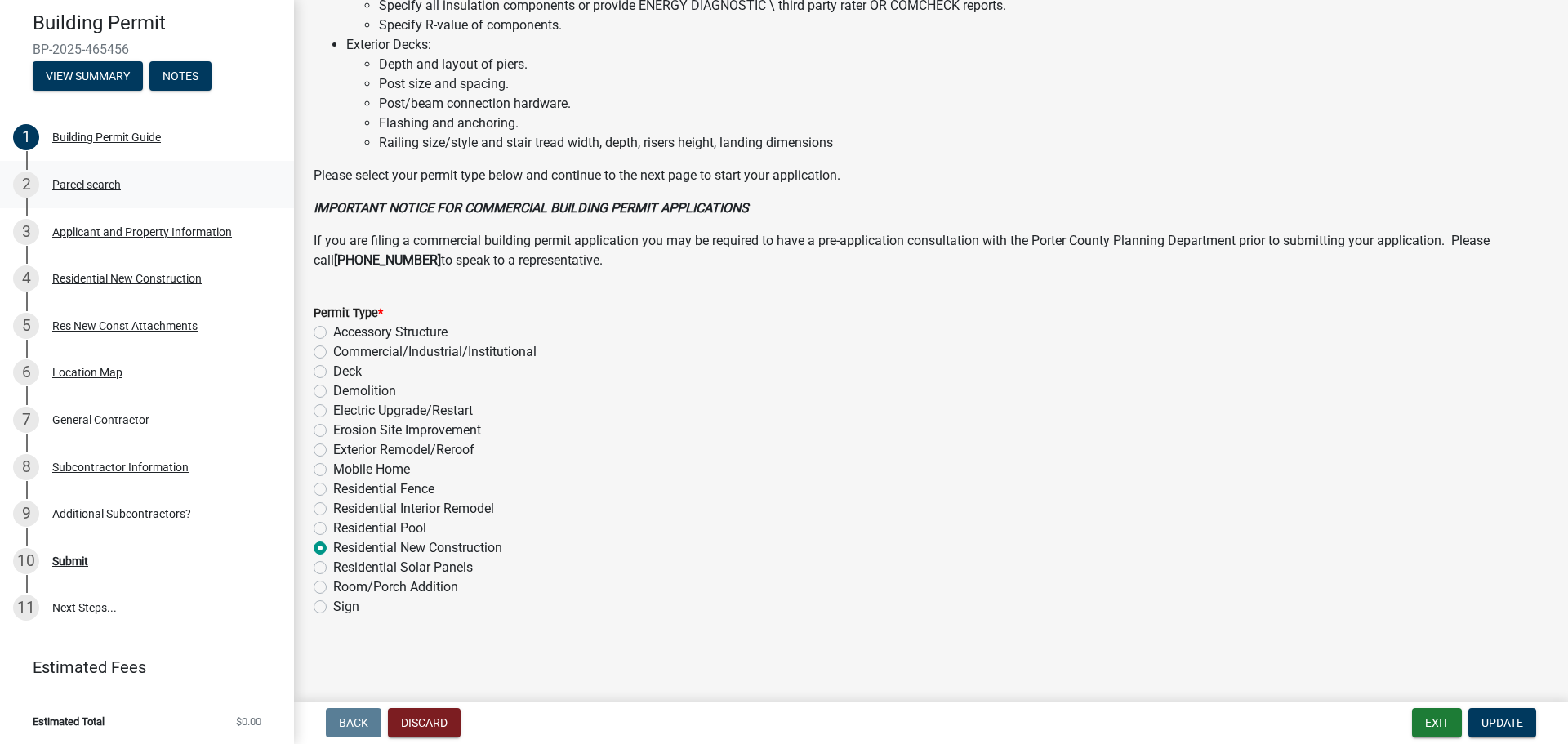
click at [77, 179] on div "Parcel search" at bounding box center [86, 185] width 69 height 11
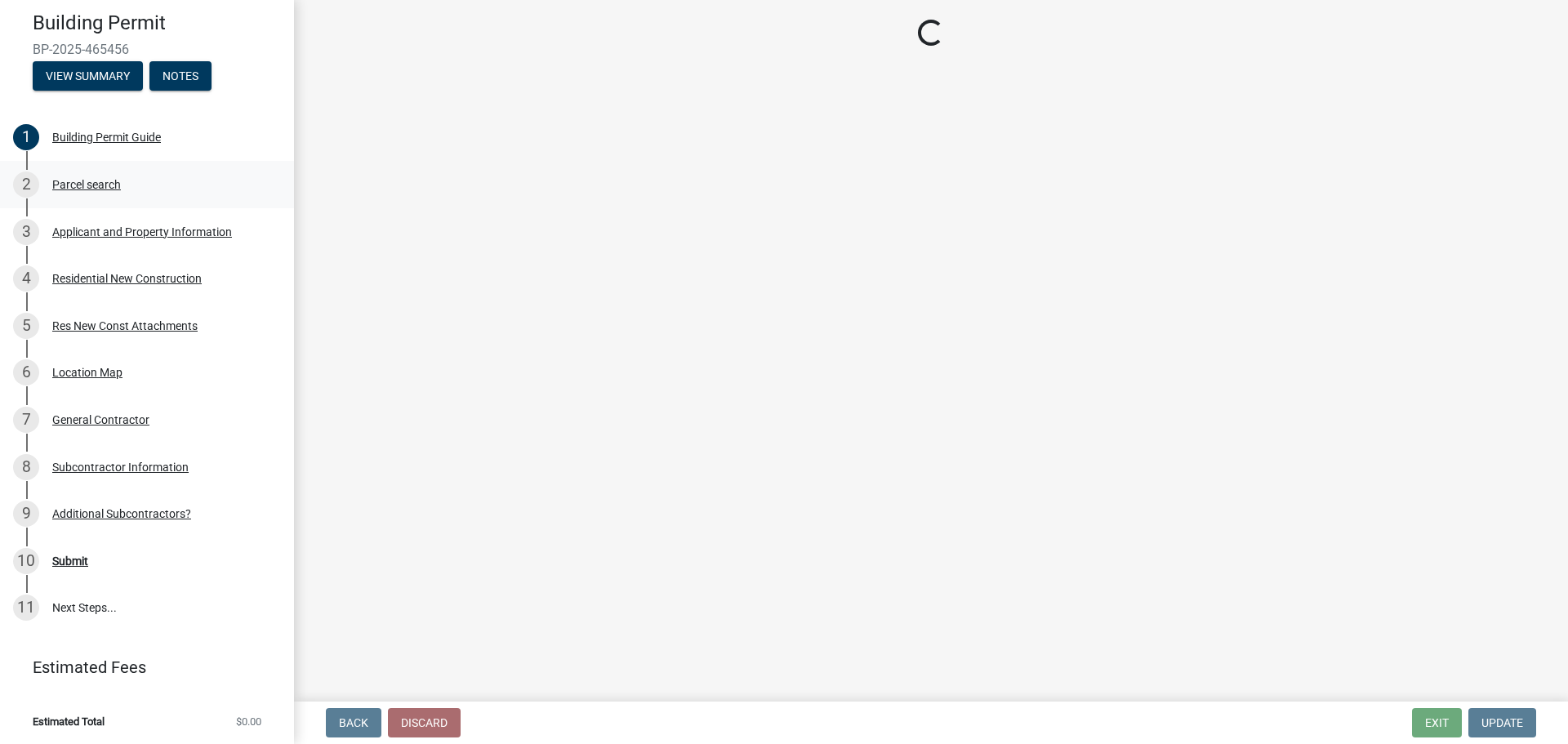
scroll to position [0, 0]
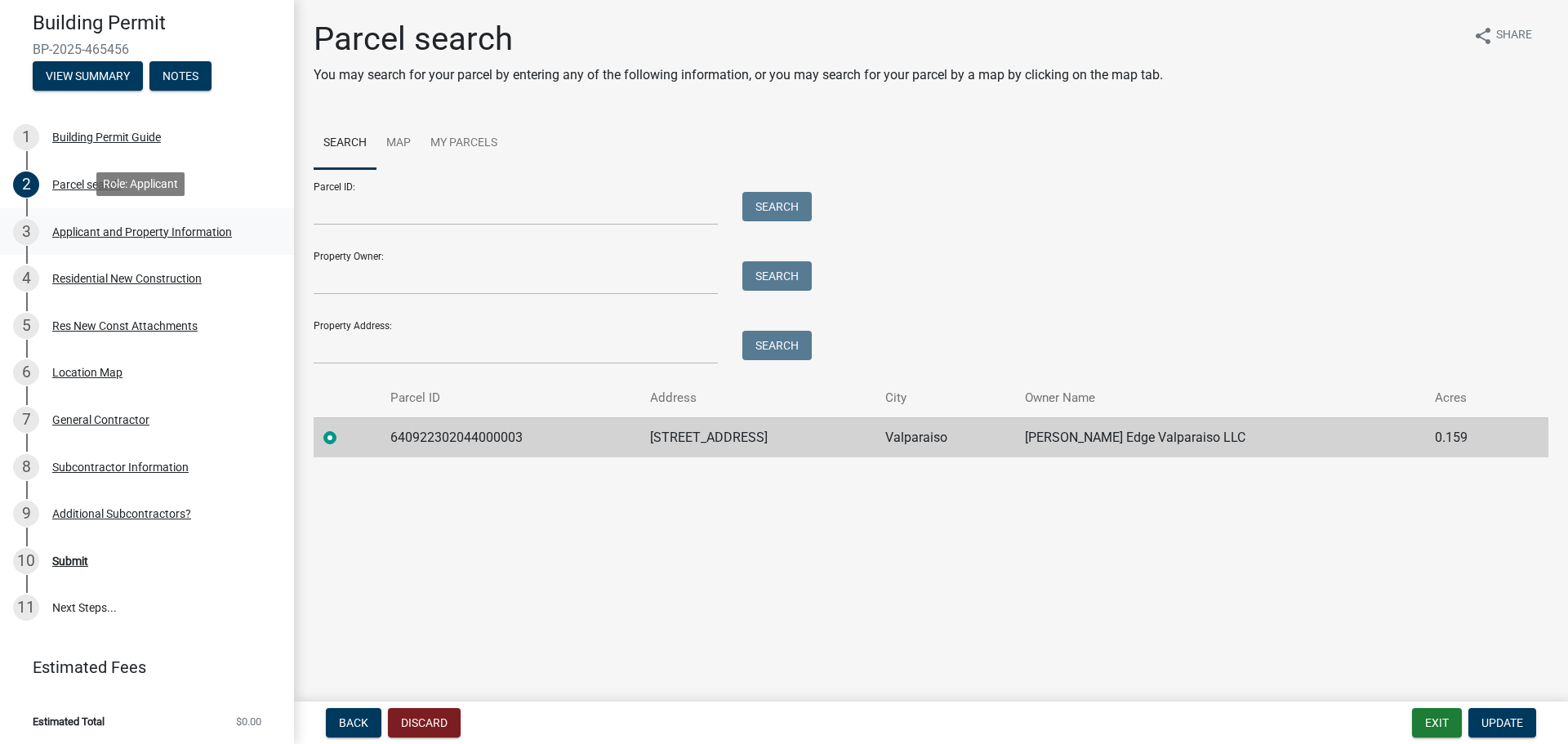
click at [85, 236] on div "3 Applicant and Property Information" at bounding box center [140, 232] width 255 height 26
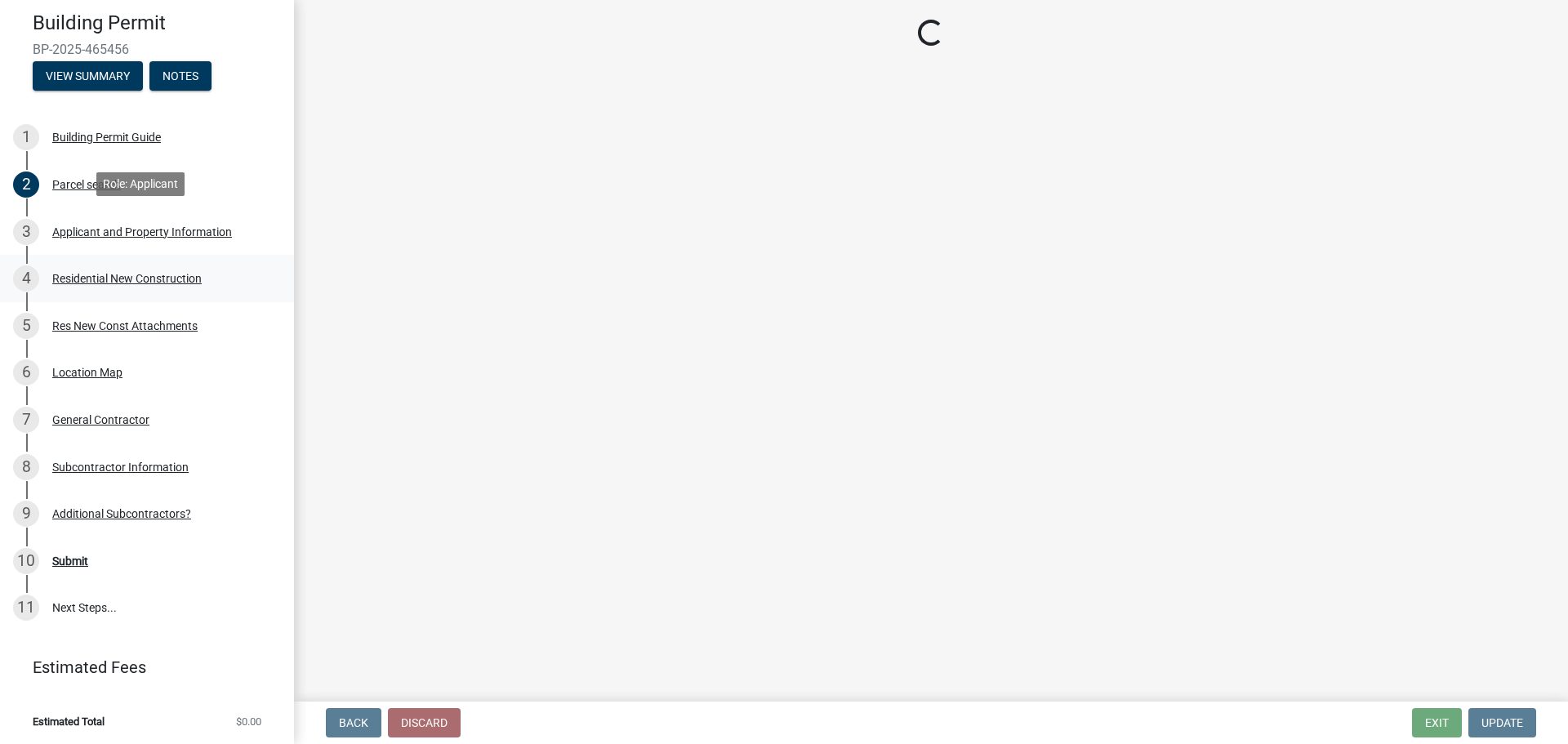
select select "6f5aa9ae-62ac-41bd-979a-9c71eae504cc"
select select "eef3385c-360b-448e-91b8-df9bc56b1cce"
select select "c796f995-08fe-487b-a20e-70ab553361d3"
select select "349f168d-d974-4bf4-9d87-84a8db4888cd"
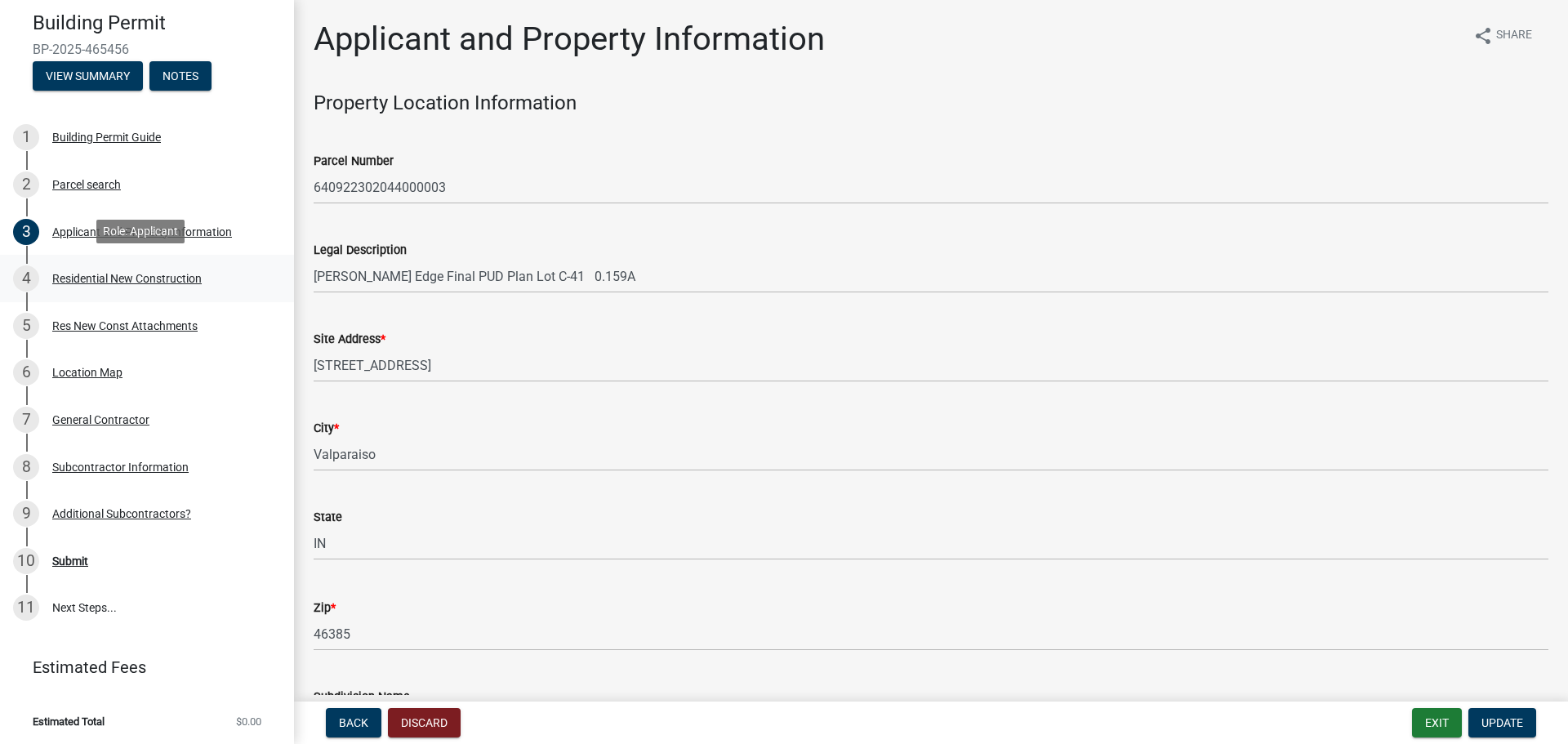
click at [134, 278] on div "Residential New Construction" at bounding box center [126, 279] width 150 height 11
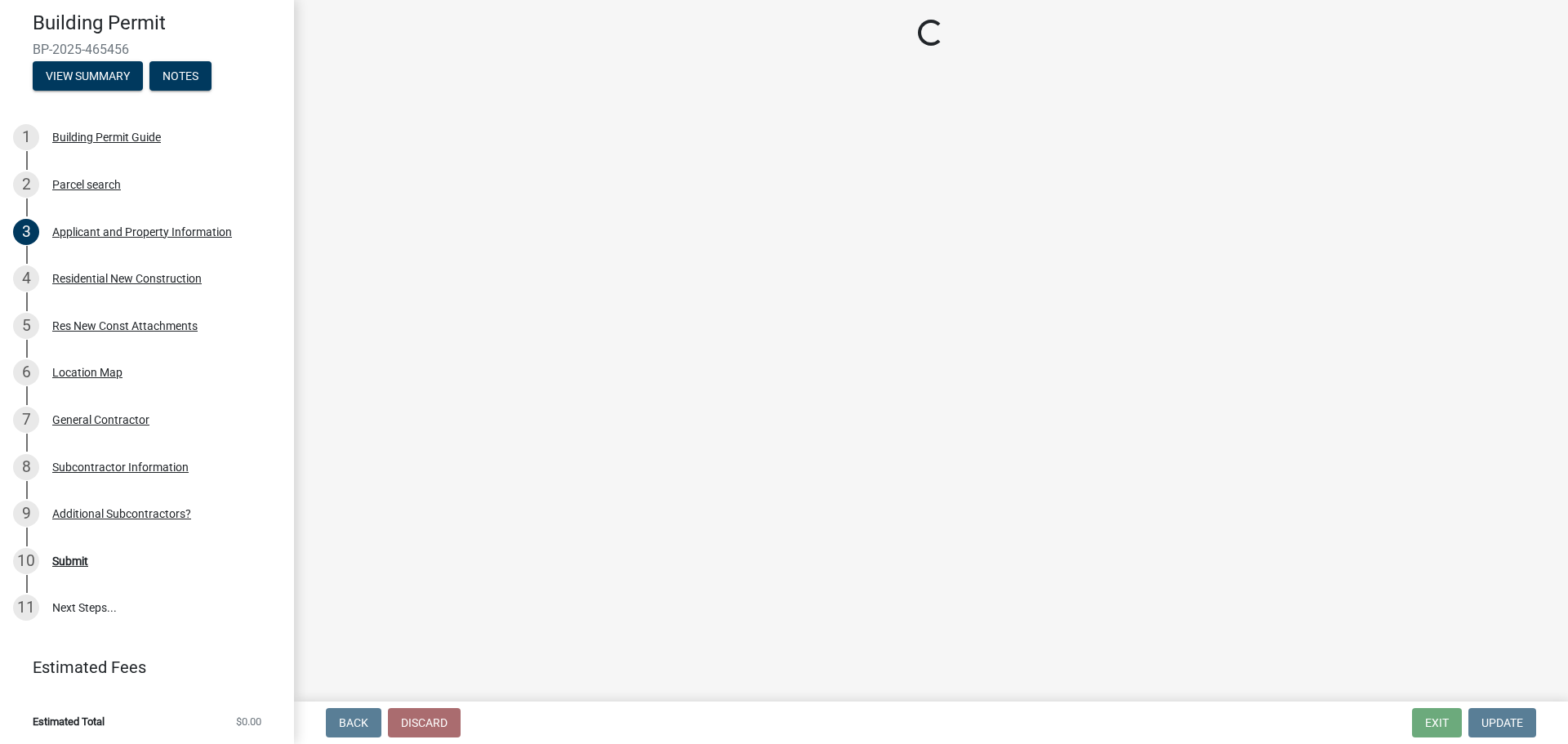
select select "4da9c449-5c2c-48cd-a36d-d108213ca6ba"
select select "61f444c2-0fc1-413e-9948-9a2e89704ff6"
select select "8bba6b76-e342-4289-bfbc-7f8a7eb2a853"
select select "5ba551af-3543-4bb1-864b-48bcd75e9b29"
select select "e4a9b6e5-deab-401f-b49d-c88af2388f46"
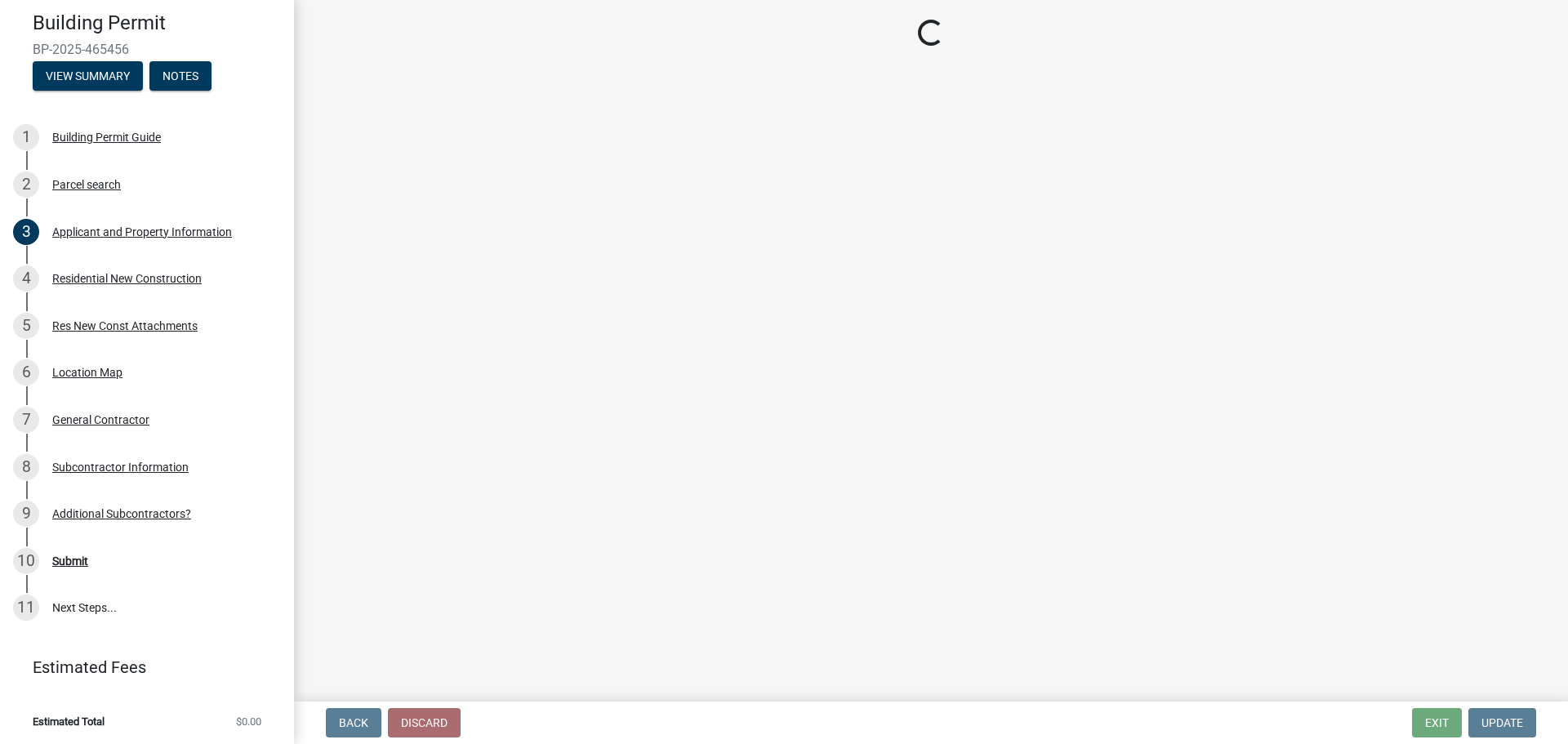
select select "a7554658-1ff0-4ba4-86bb-30b1109b1a56"
select select "bbae15df-4b7c-4889-a1a2-bdce83955e33"
select select "d3842ca8-a9b0-43e7-b24f-ba0c572b5ff6"
select select "50a44c09-eff3-49e6-b997-ff903361b5ac"
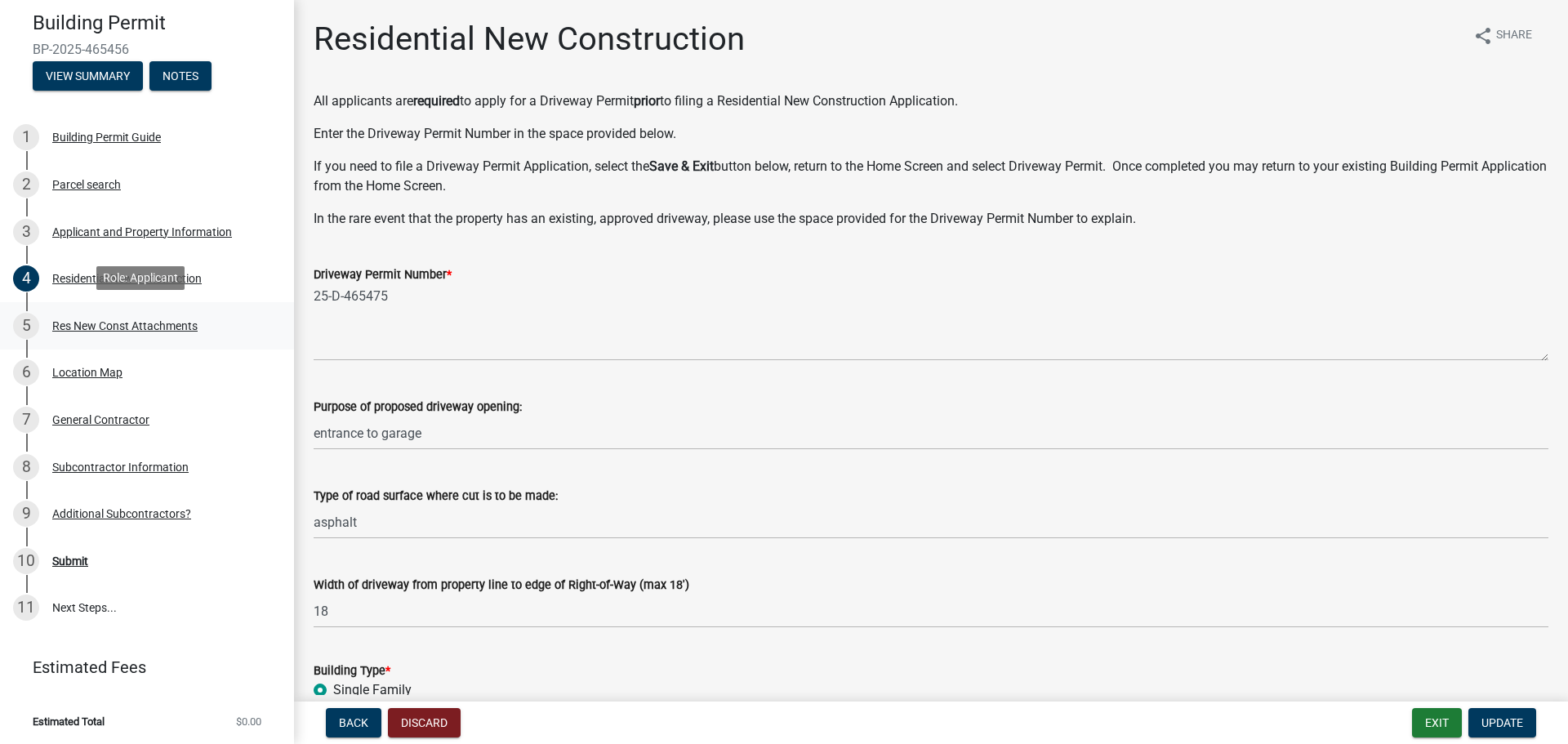
click at [138, 328] on div "Res New Const Attachments" at bounding box center [124, 326] width 146 height 11
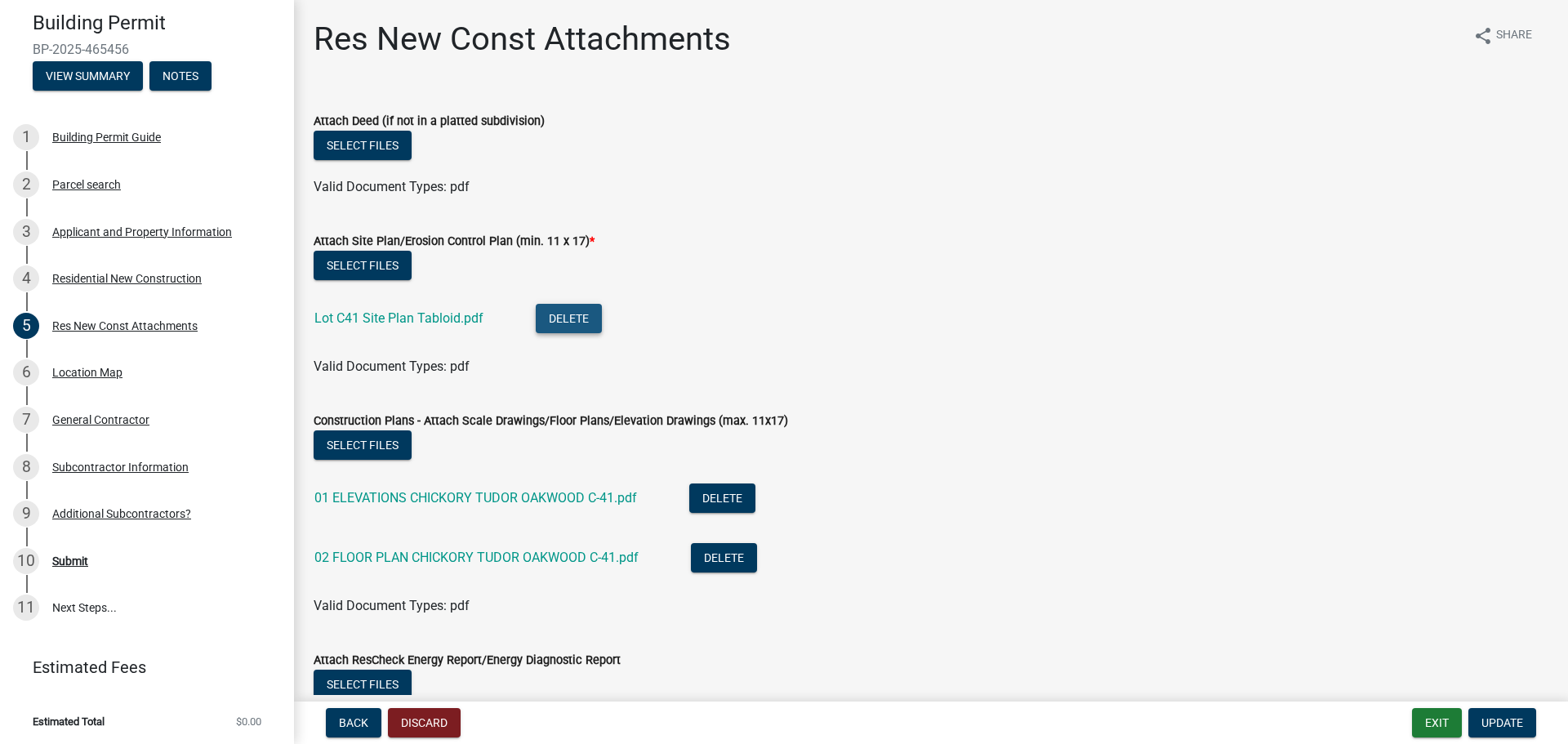
click at [565, 315] on button "Delete" at bounding box center [568, 319] width 66 height 30
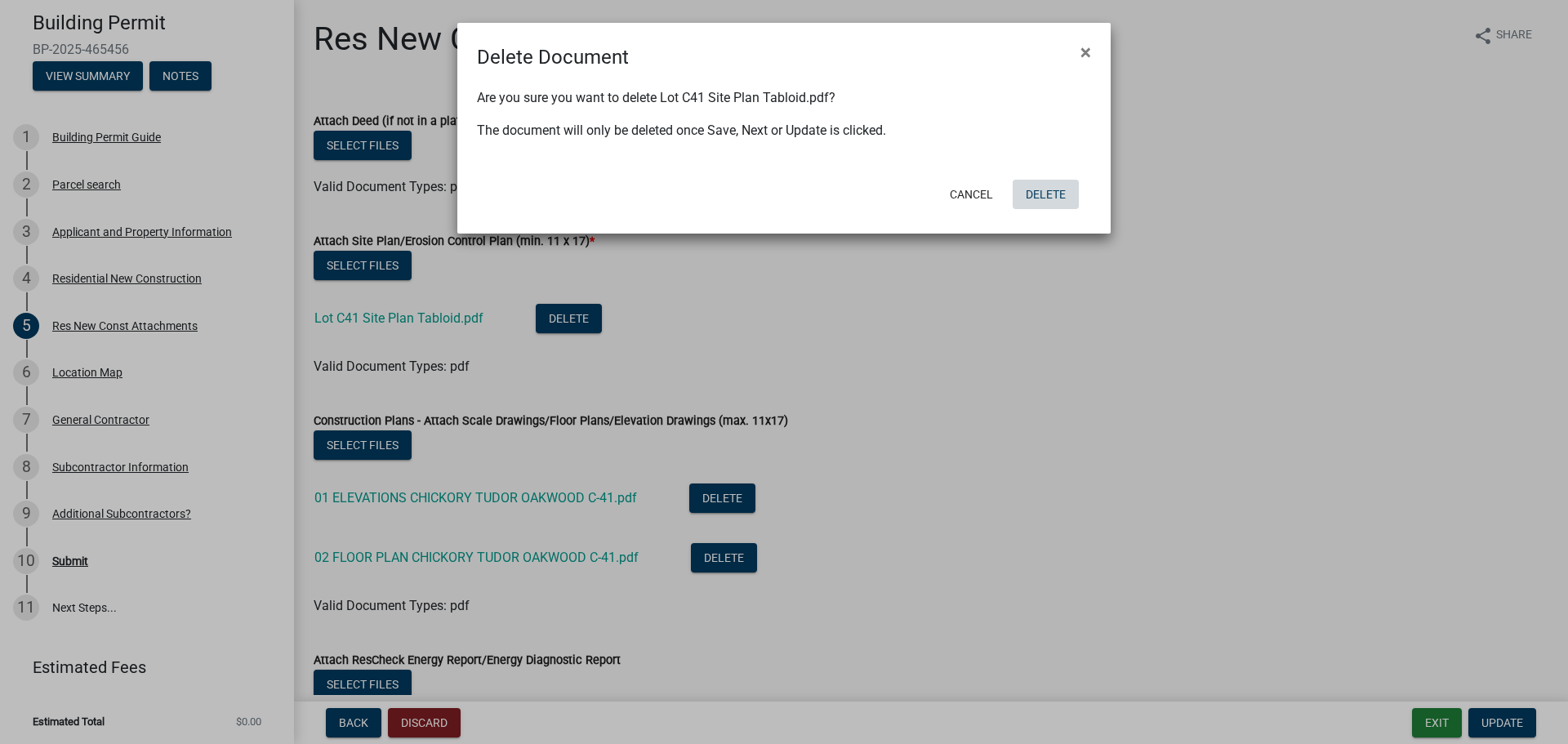
click at [1052, 201] on button "Delete" at bounding box center [1045, 194] width 66 height 30
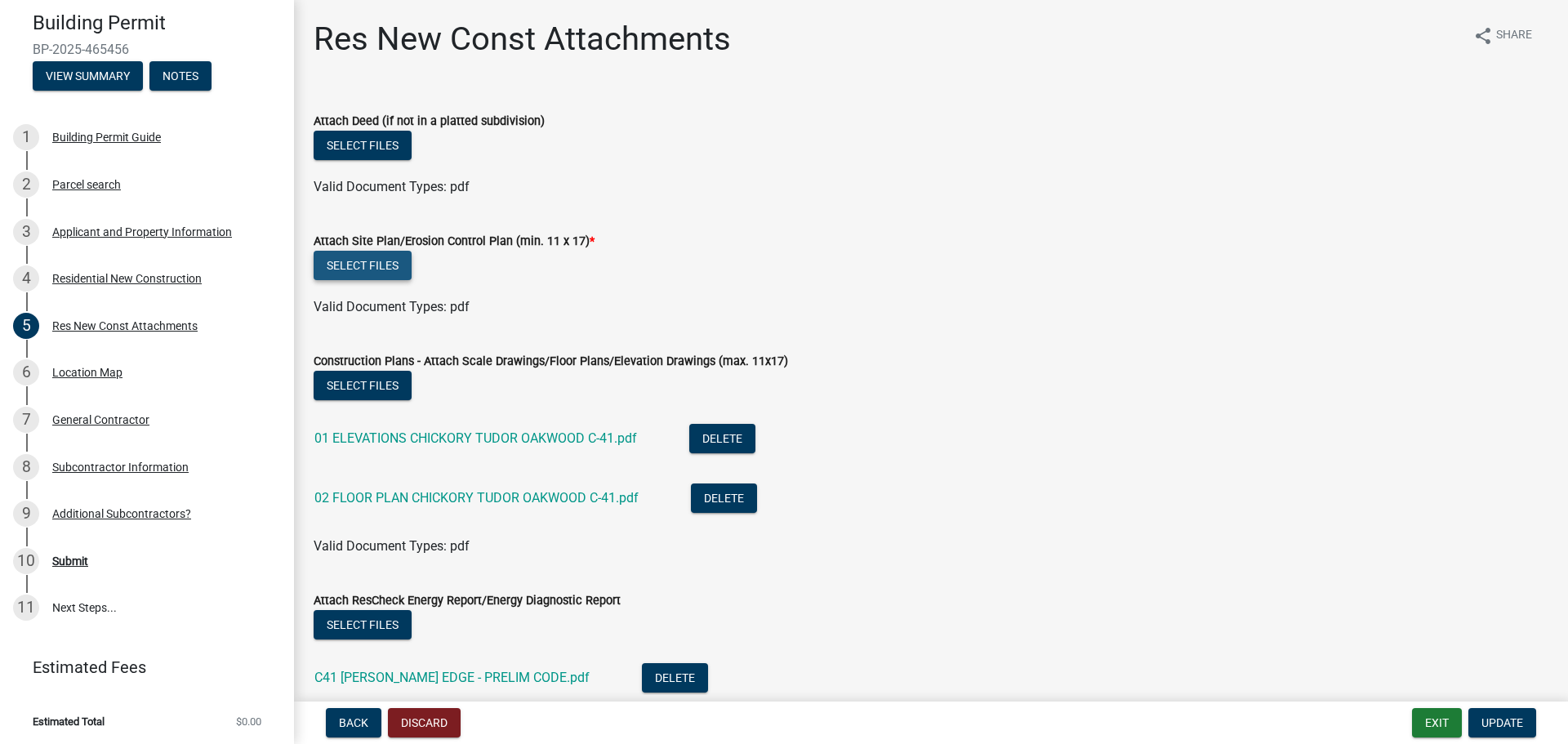
click at [365, 263] on button "Select files" at bounding box center [363, 266] width 98 height 30
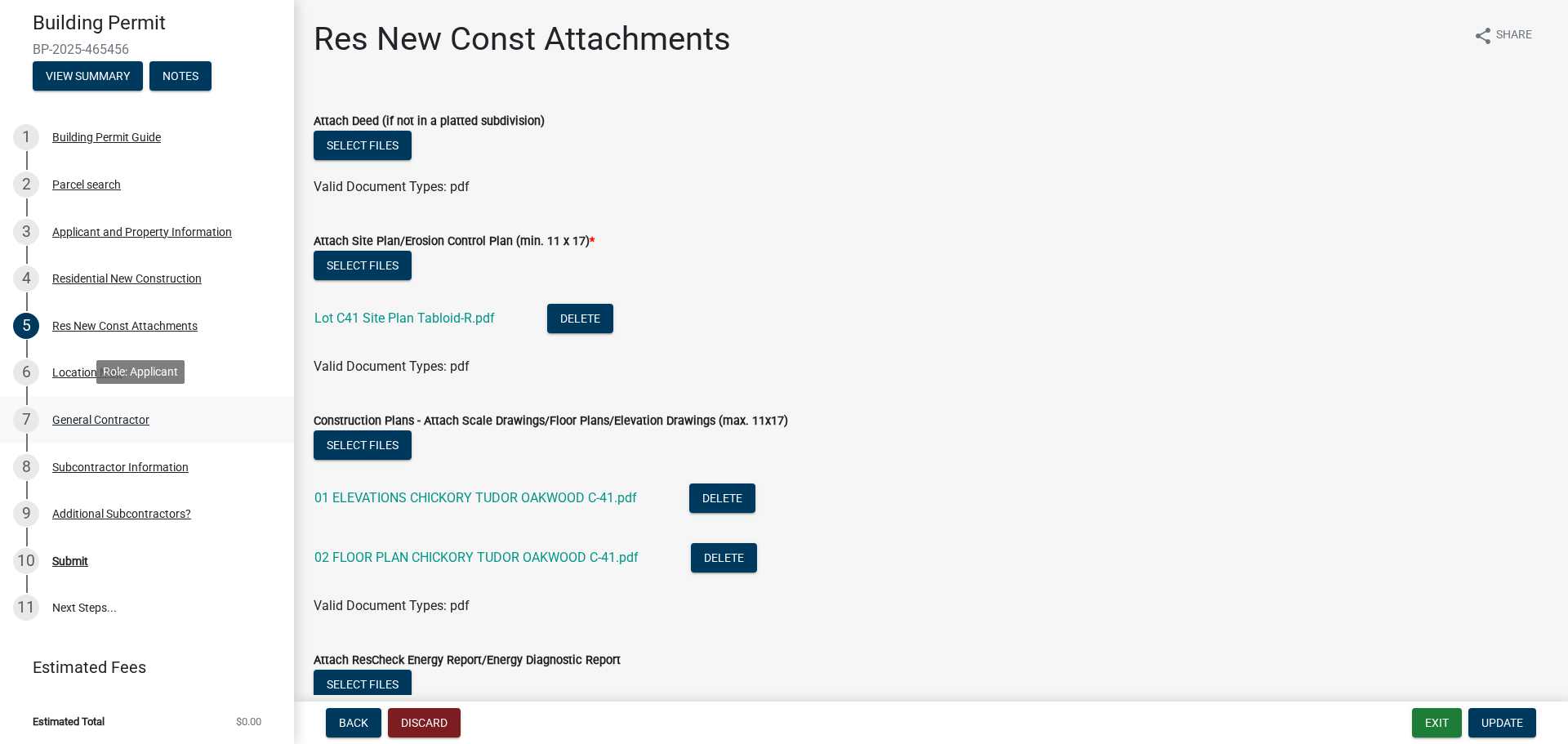
click at [66, 418] on div "General Contractor" at bounding box center [100, 420] width 98 height 11
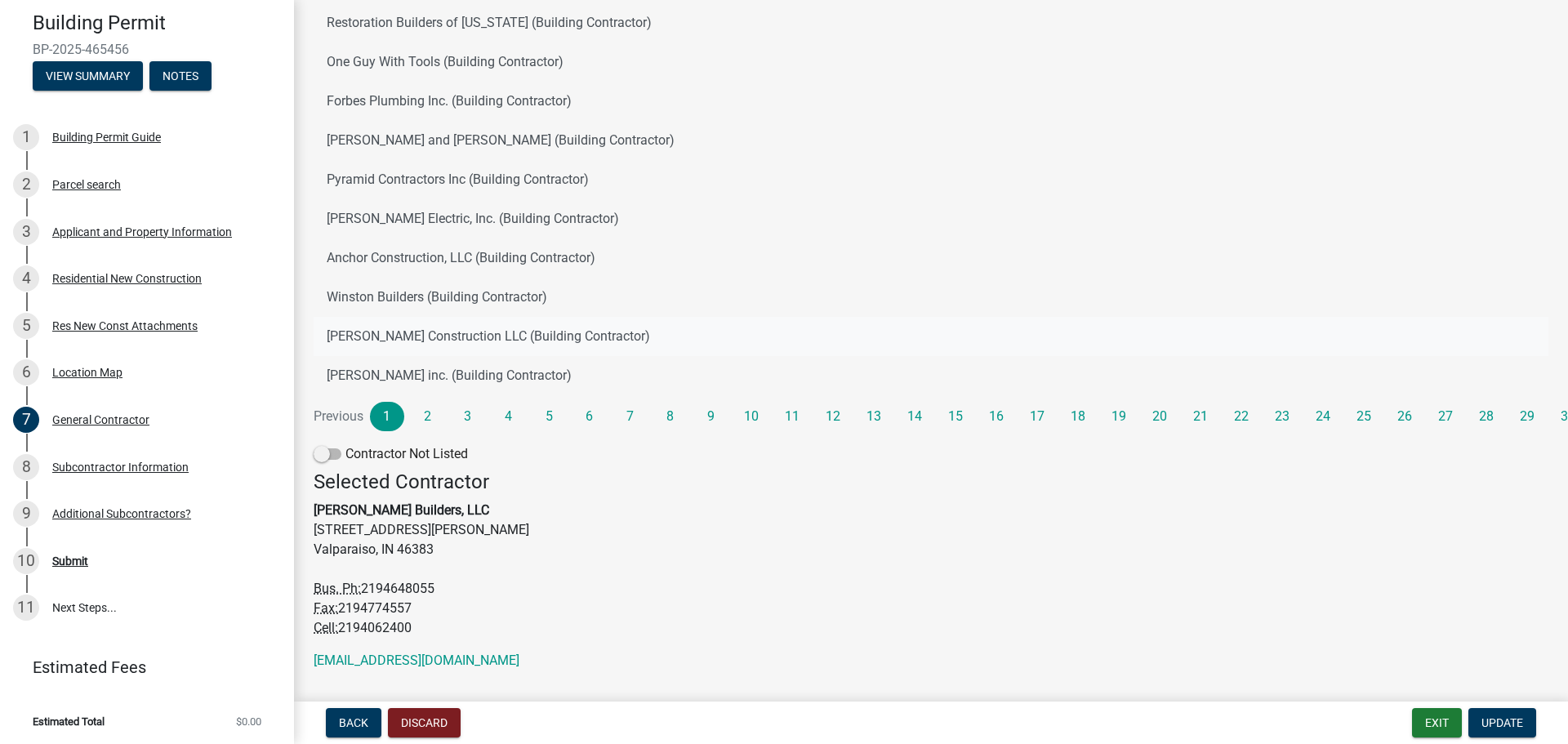
scroll to position [203, 0]
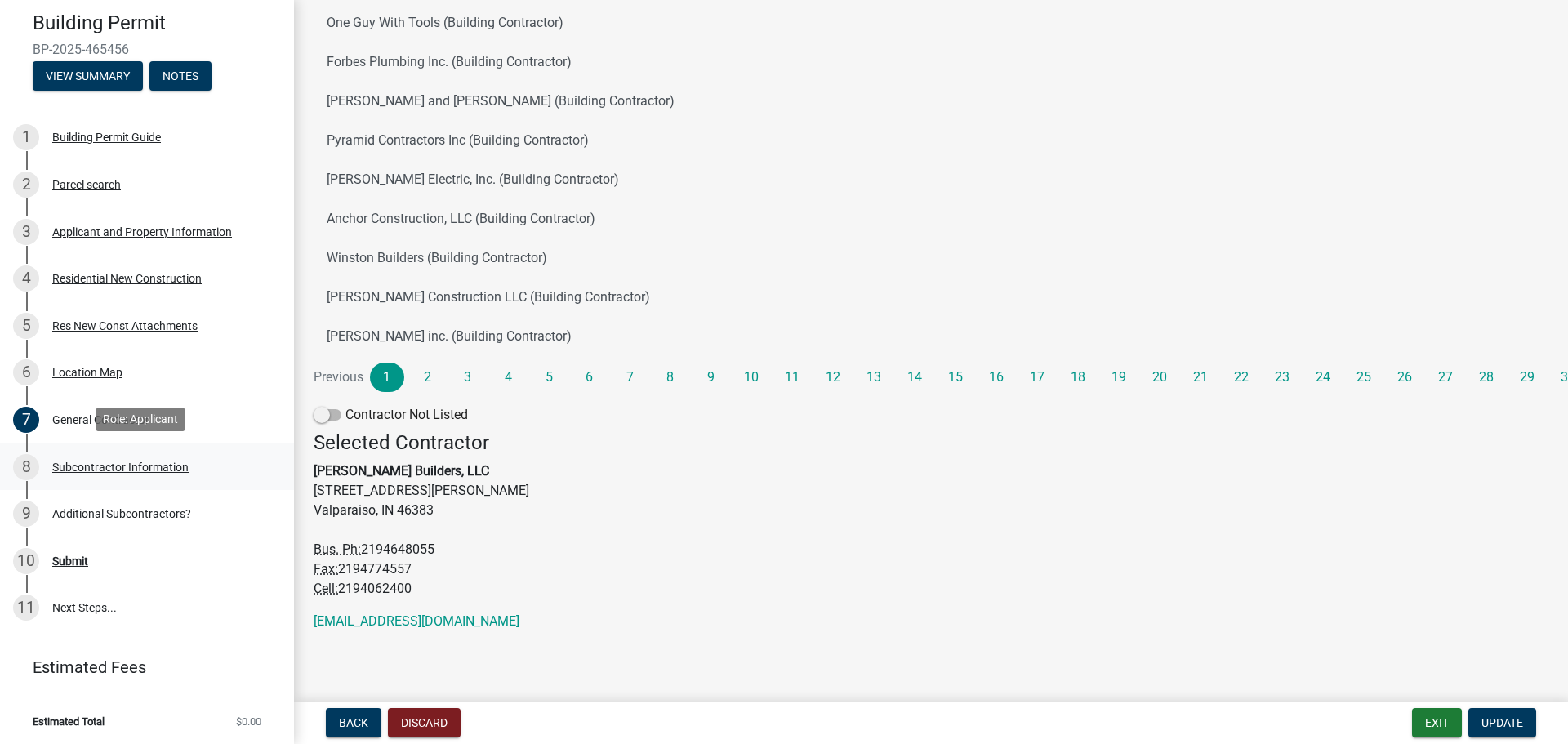
click at [63, 462] on div "Subcontractor Information" at bounding box center [120, 467] width 137 height 11
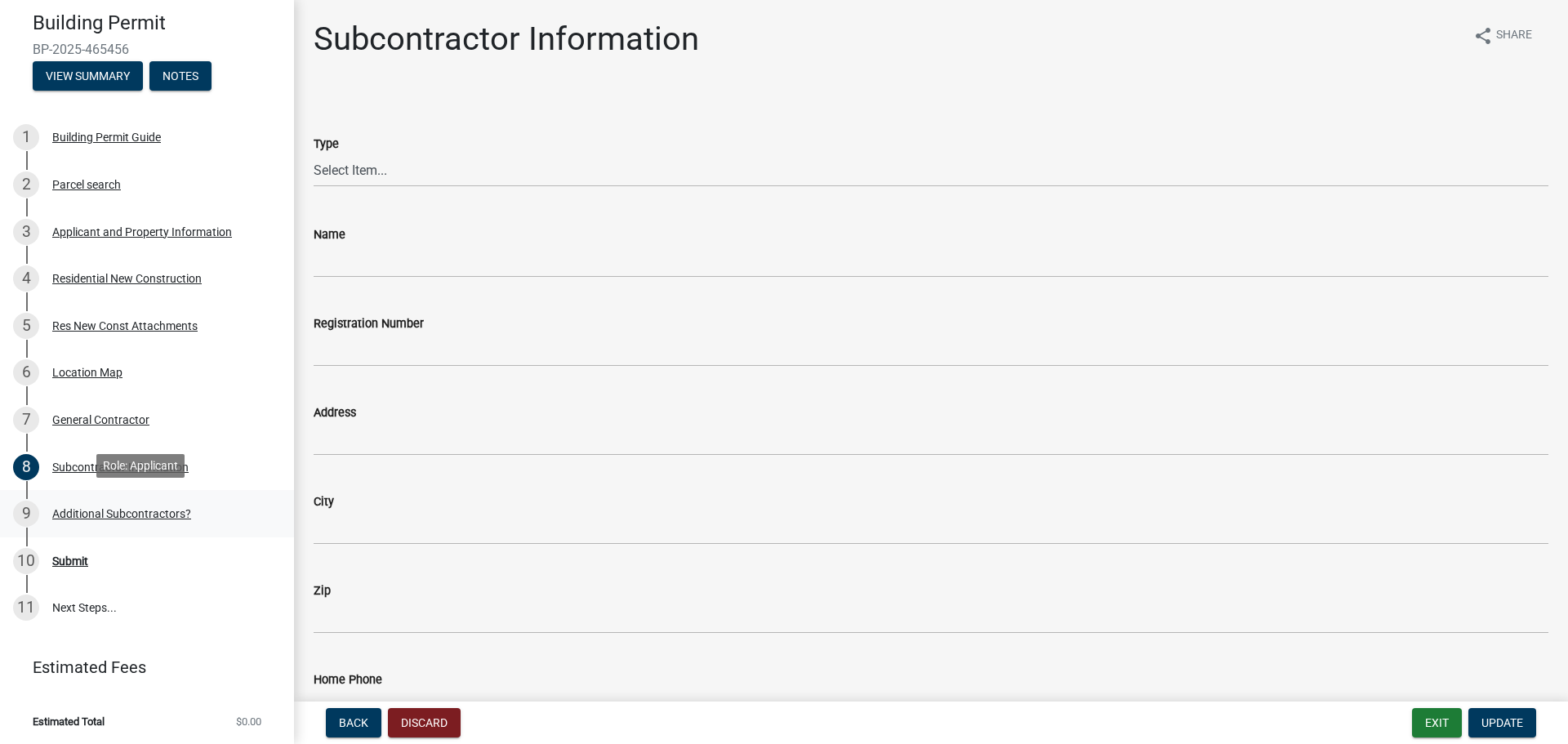
click at [127, 508] on div "Additional Subcontractors?" at bounding box center [121, 514] width 138 height 11
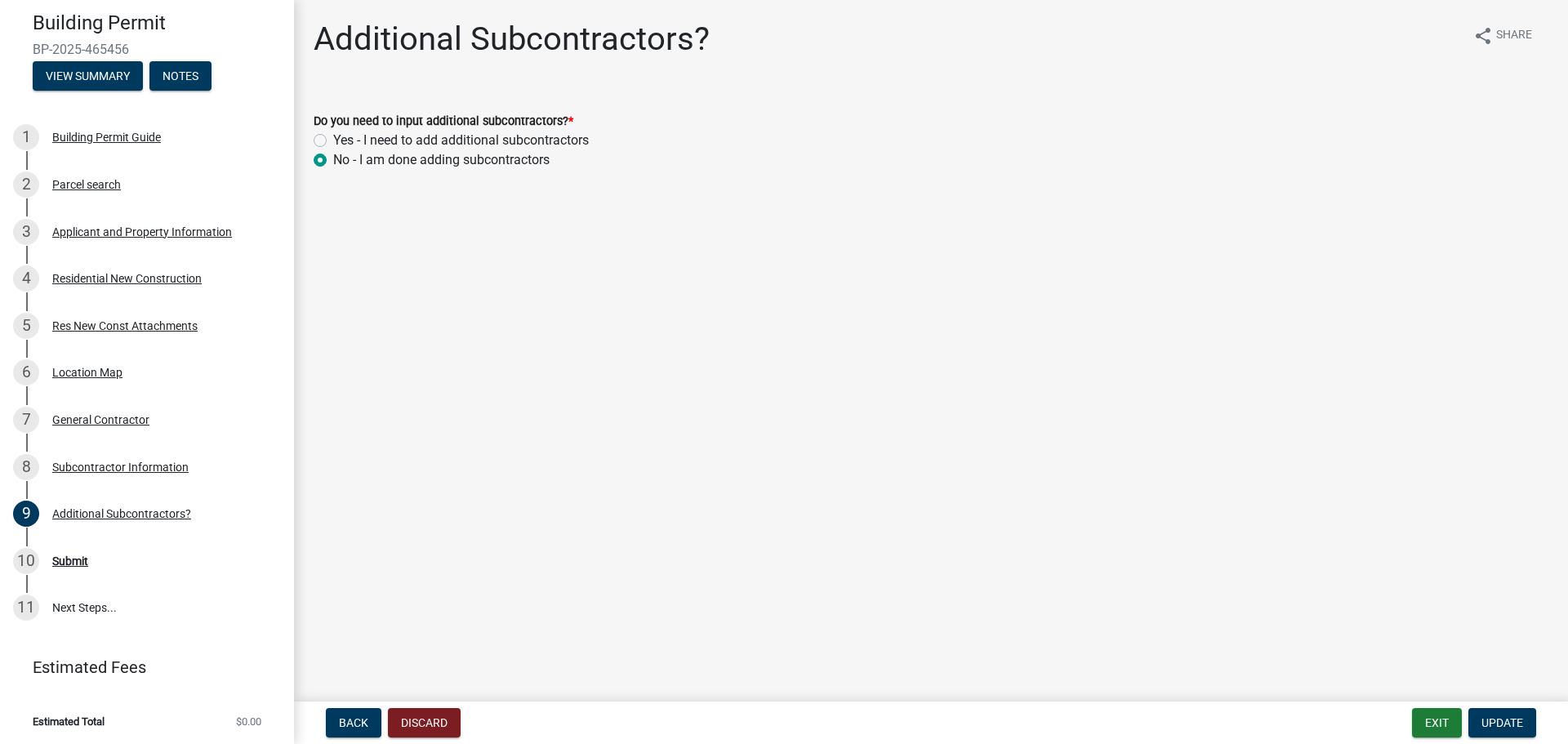
click at [710, 611] on main "Additional Subcontractors? share Share Do you need to input additional subcontr…" at bounding box center [932, 347] width 1274 height 695
click at [72, 455] on div "8 Subcontractor Information" at bounding box center [140, 467] width 255 height 26
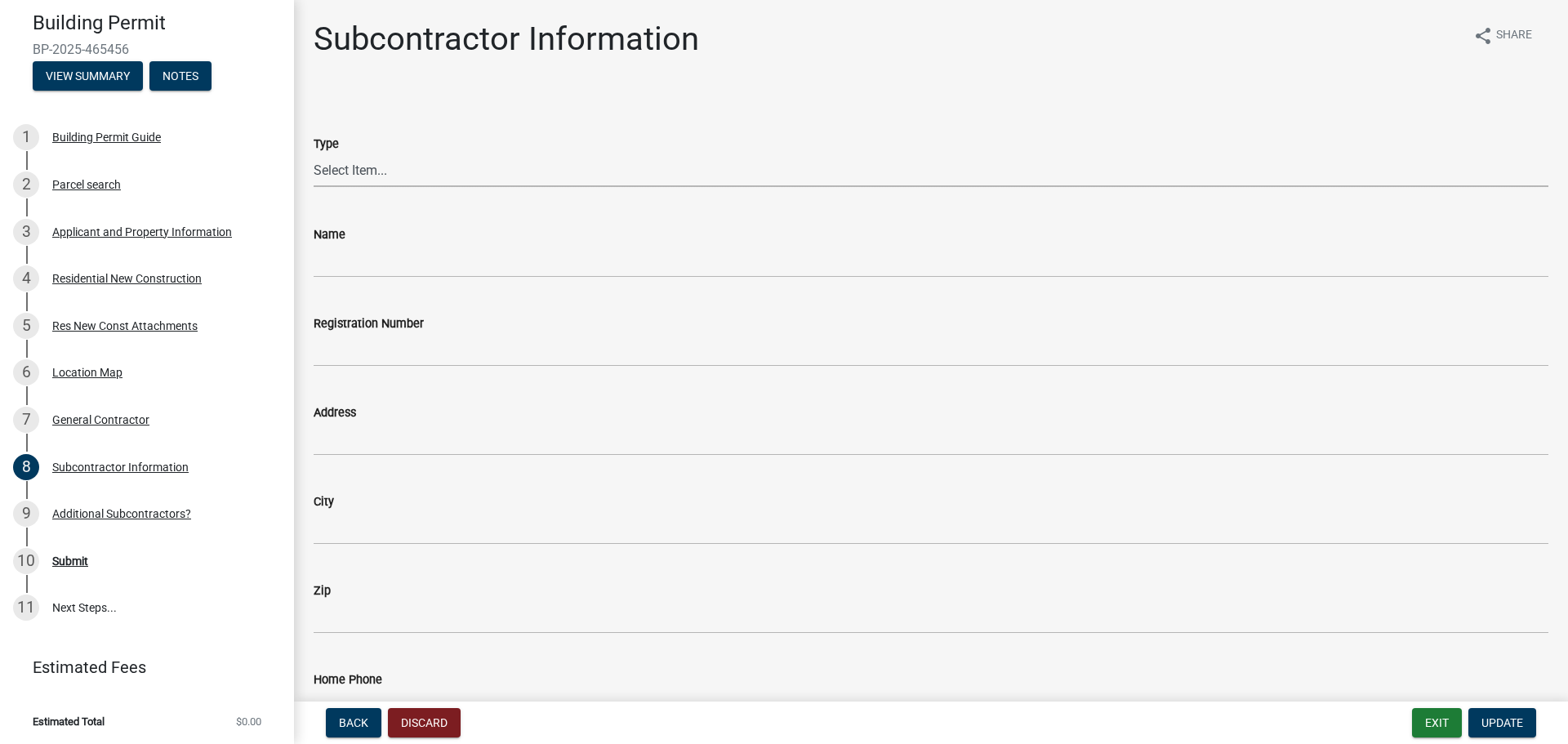
click at [355, 163] on select "Select Item... Concrete Plumbing Electrical HVAC Framing Roofing Insulation Lan…" at bounding box center [931, 170] width 1235 height 33
click at [314, 153] on select "Select Item... Concrete Plumbing Electrical HVAC Framing Roofing Insulation Lan…" at bounding box center [931, 170] width 1235 height 33
select select "aec83d08-724c-497f-a966-c5001b2a94b2"
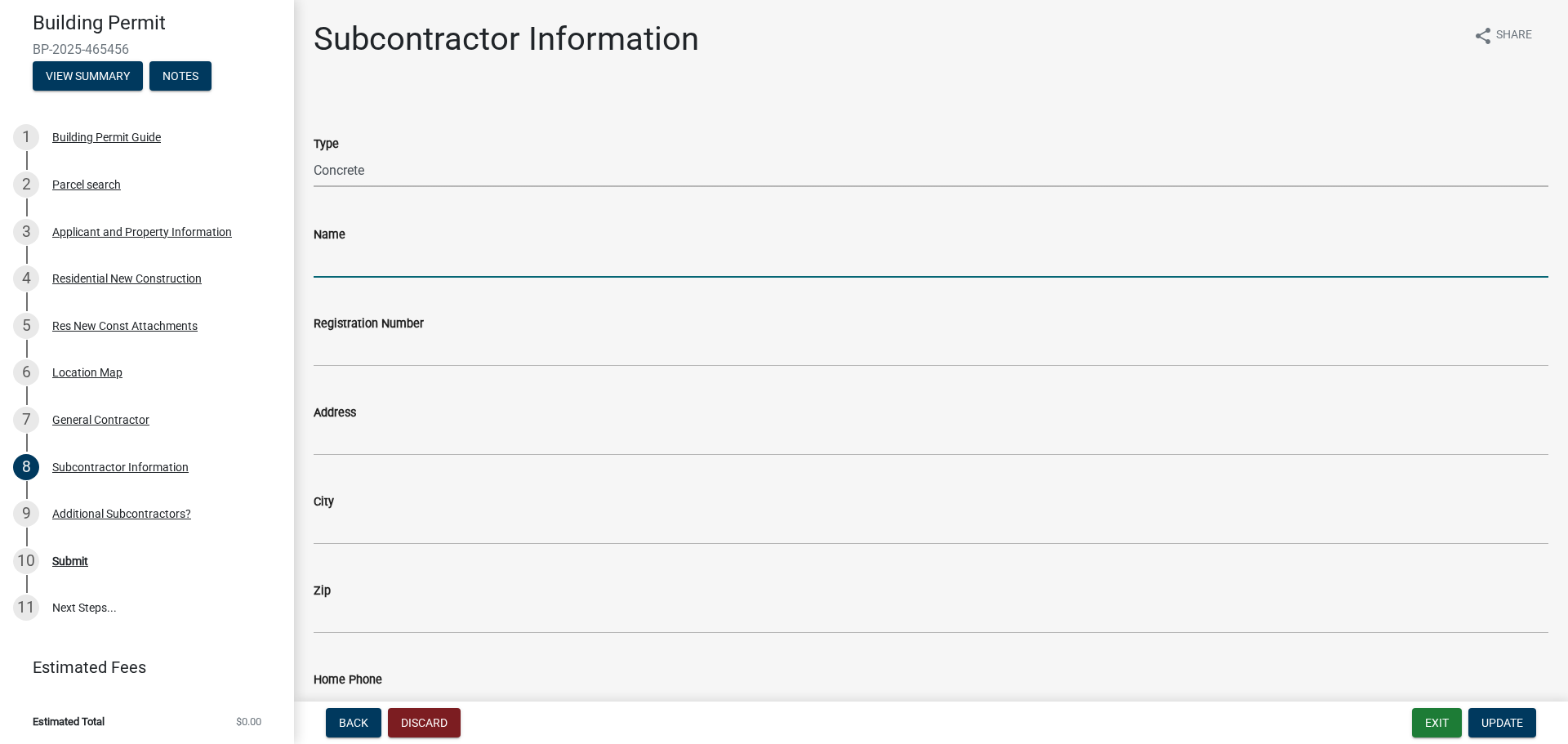
click at [356, 268] on input "Name" at bounding box center [931, 261] width 1235 height 33
click at [371, 258] on input "[PERSON_NAME] concrete" at bounding box center [931, 261] width 1235 height 33
type input "[PERSON_NAME] Concrete"
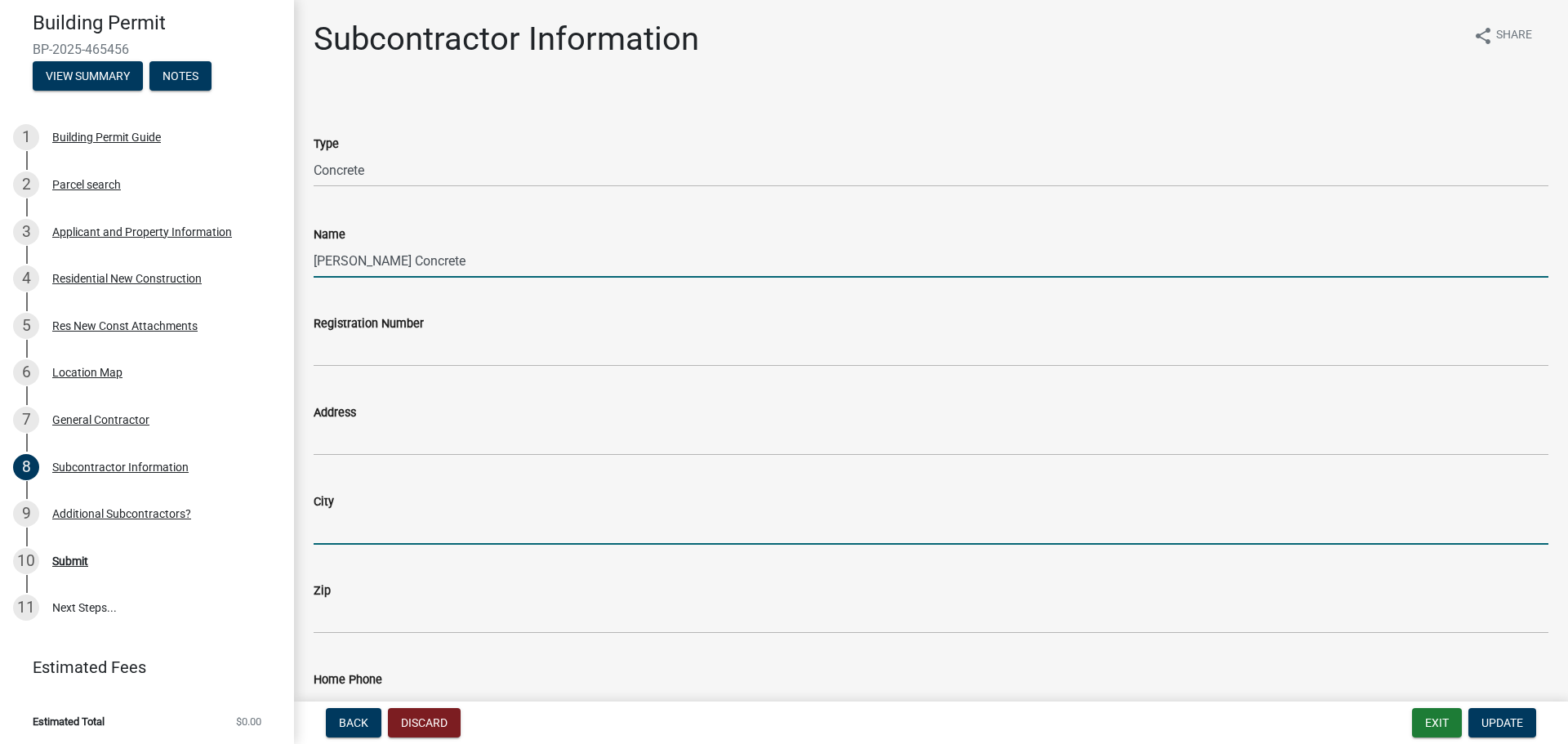
drag, startPoint x: 335, startPoint y: 531, endPoint x: 320, endPoint y: 531, distance: 15.0
click at [335, 531] on input "City" at bounding box center [931, 528] width 1235 height 33
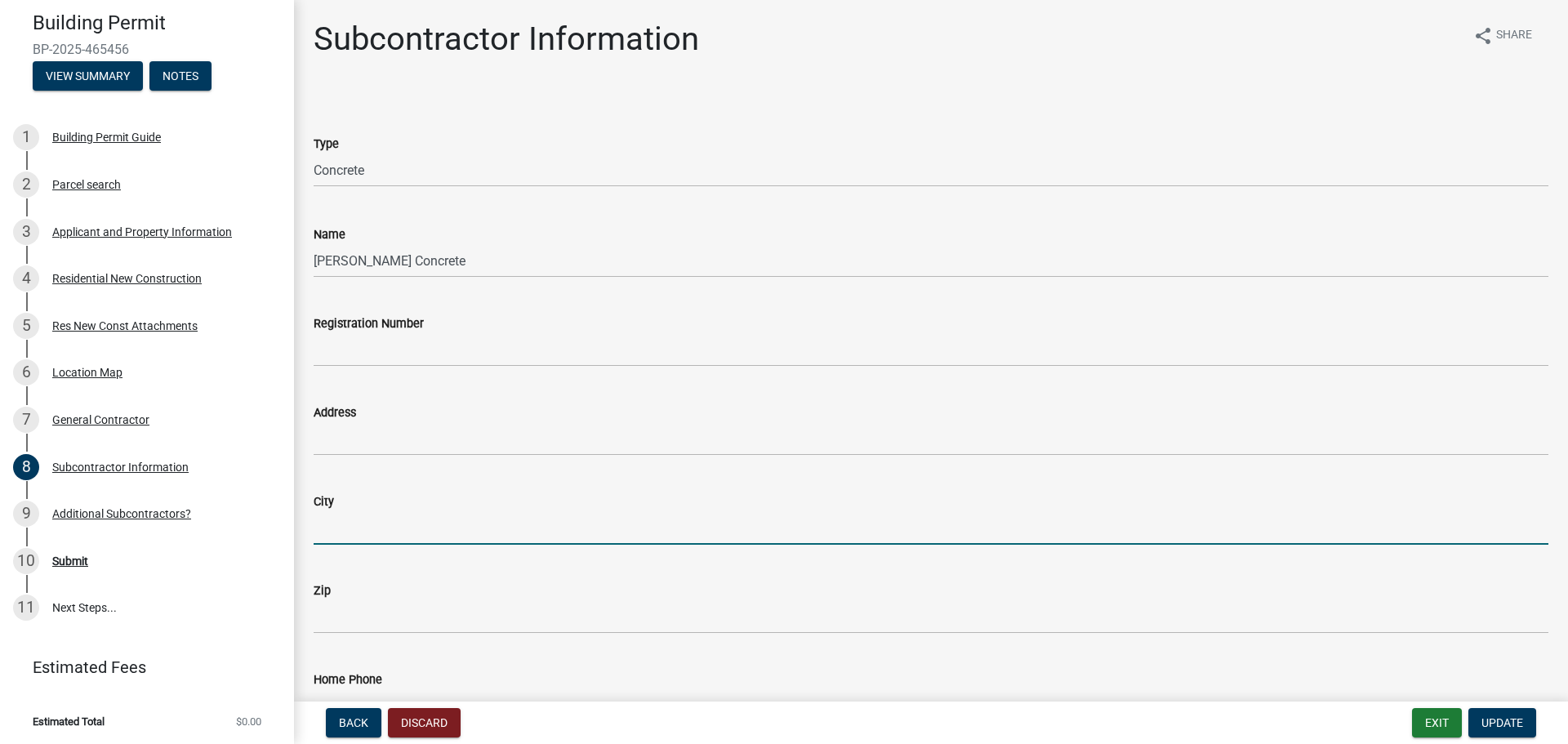
type input "Valparaiso"
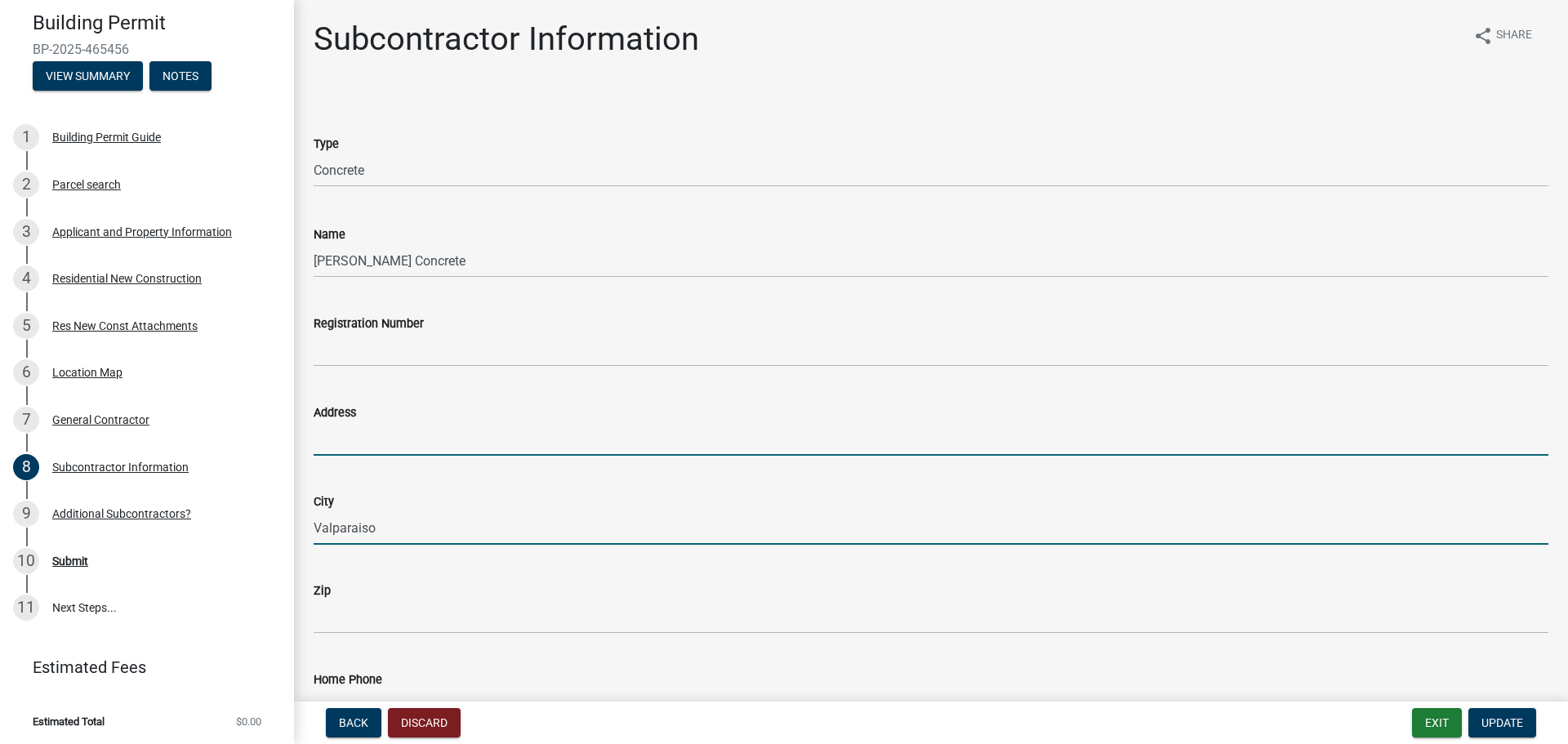
type input "[STREET_ADDRESS][PERSON_NAME]"
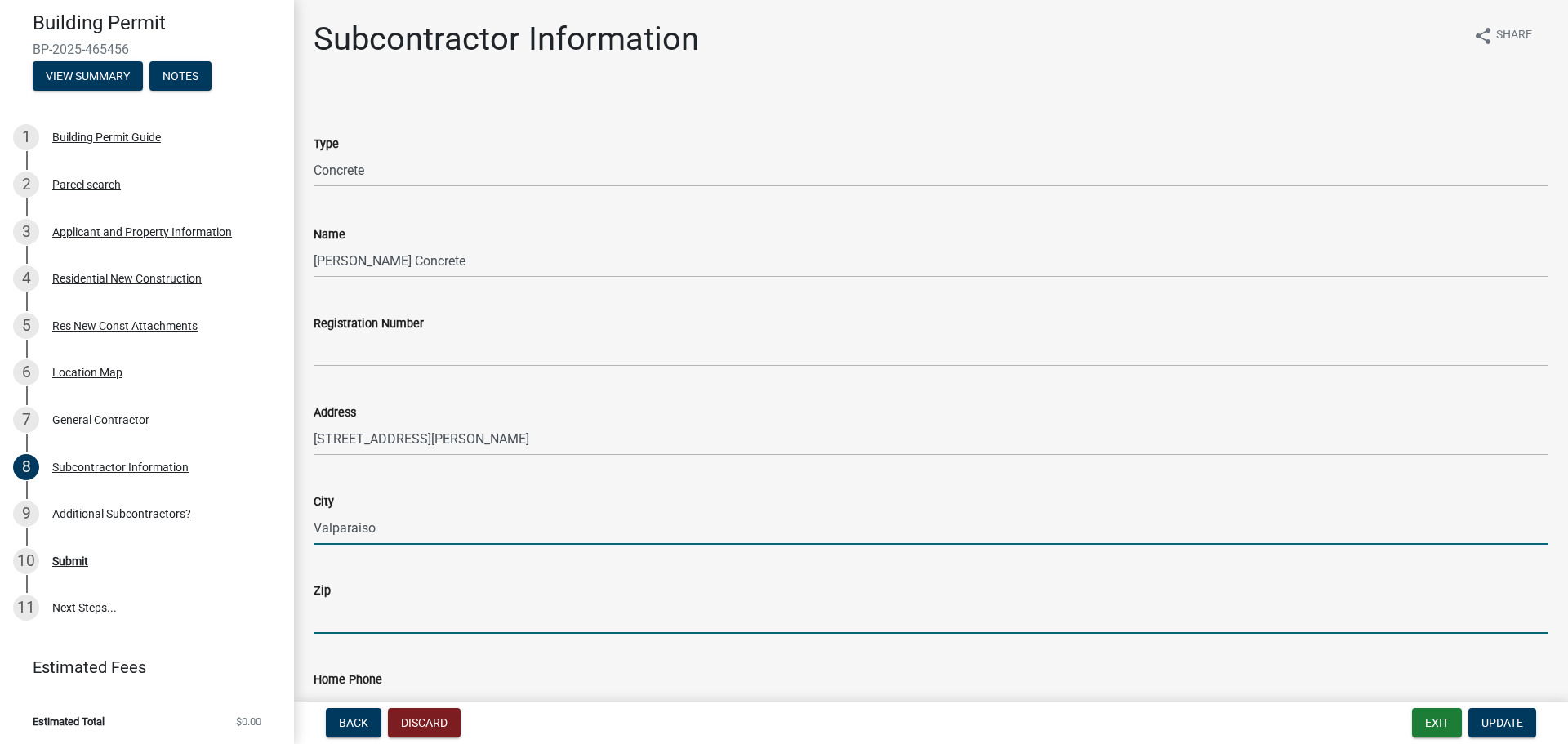
type input "46383"
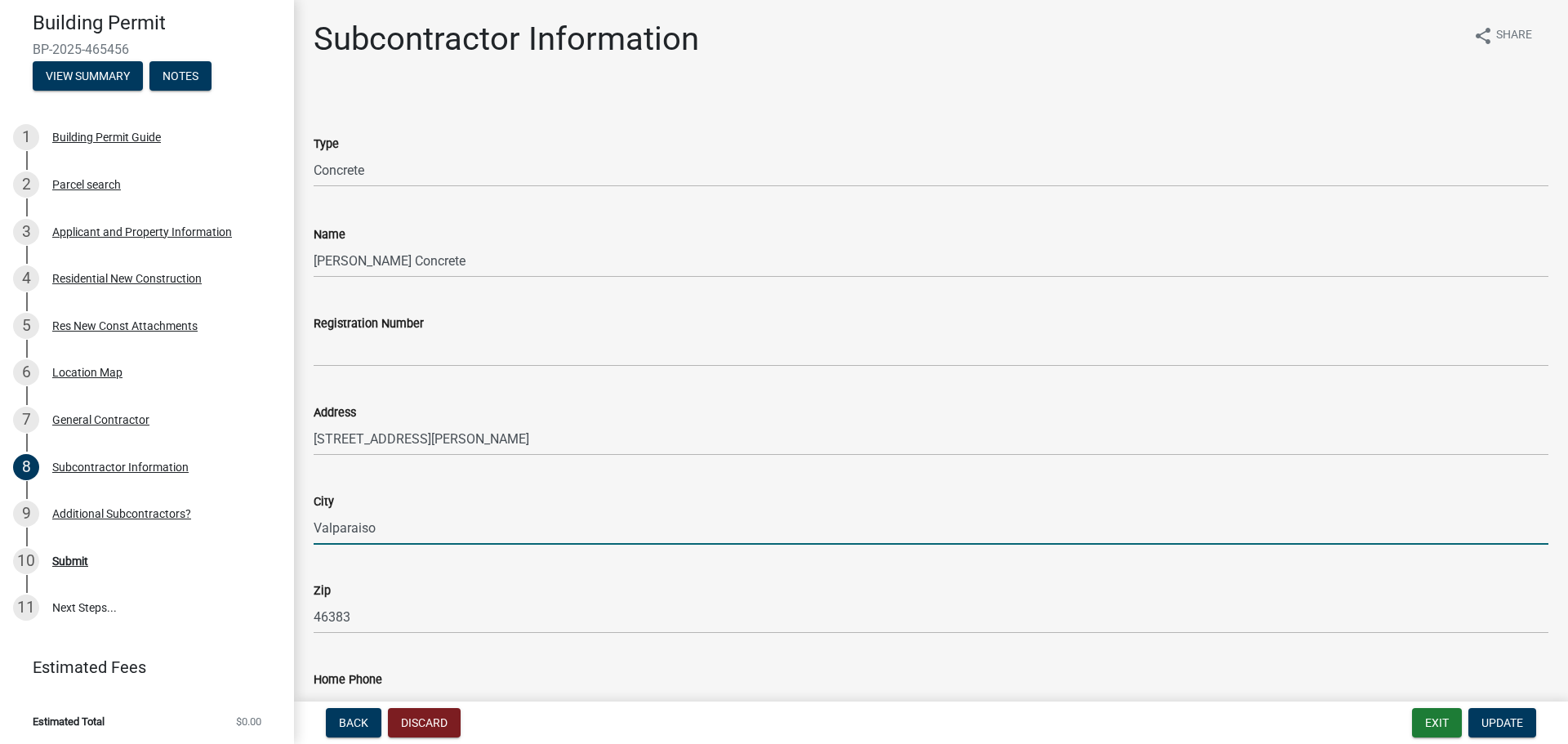
type input "2194648055"
type input "[EMAIL_ADDRESS][DOMAIN_NAME]"
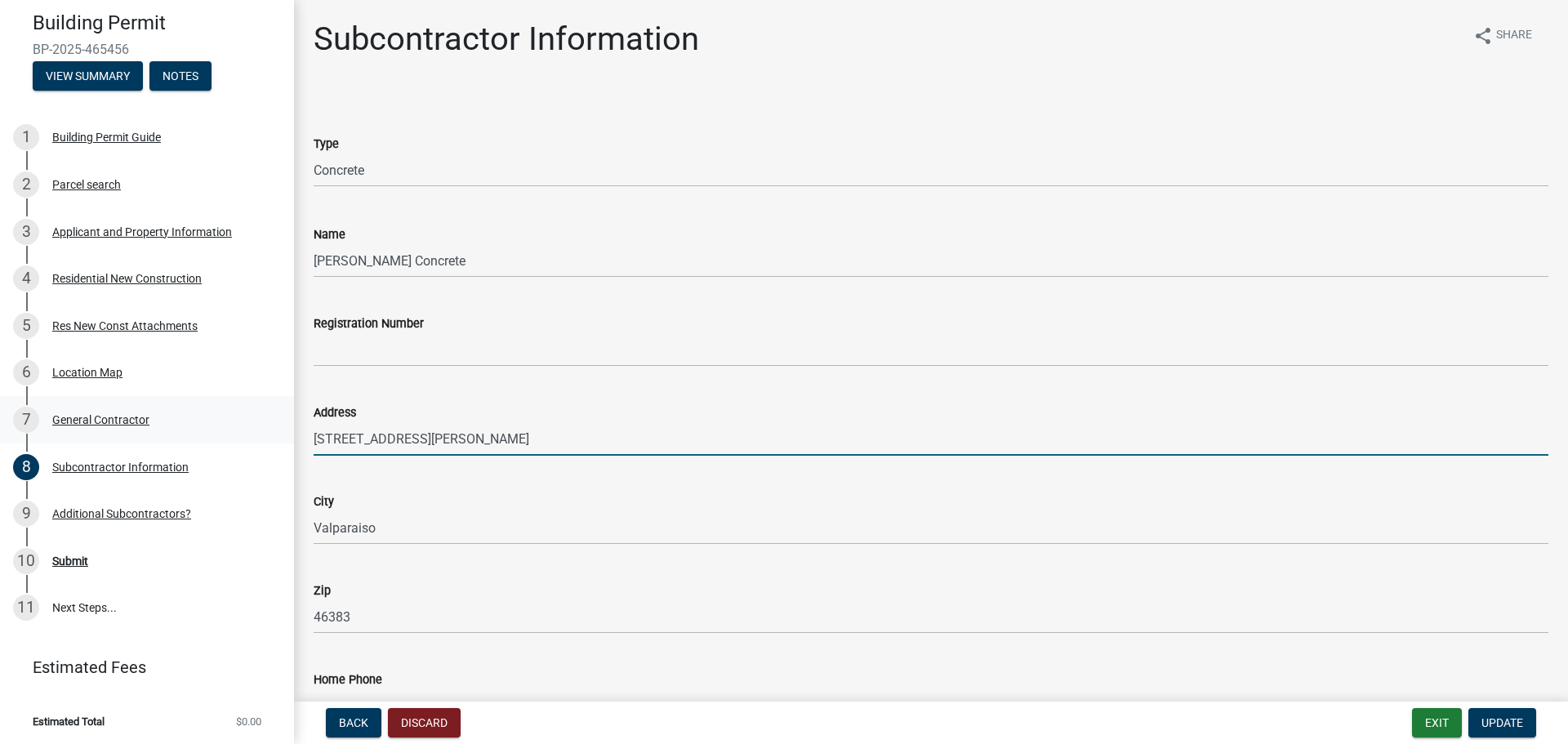
drag, startPoint x: 437, startPoint y: 440, endPoint x: 229, endPoint y: 429, distance: 208.3
click at [238, 429] on div "Building Permit BP-2025-465456 View Summary Notes 1 Building Permit Guide 2 Par…" at bounding box center [784, 372] width 1568 height 744
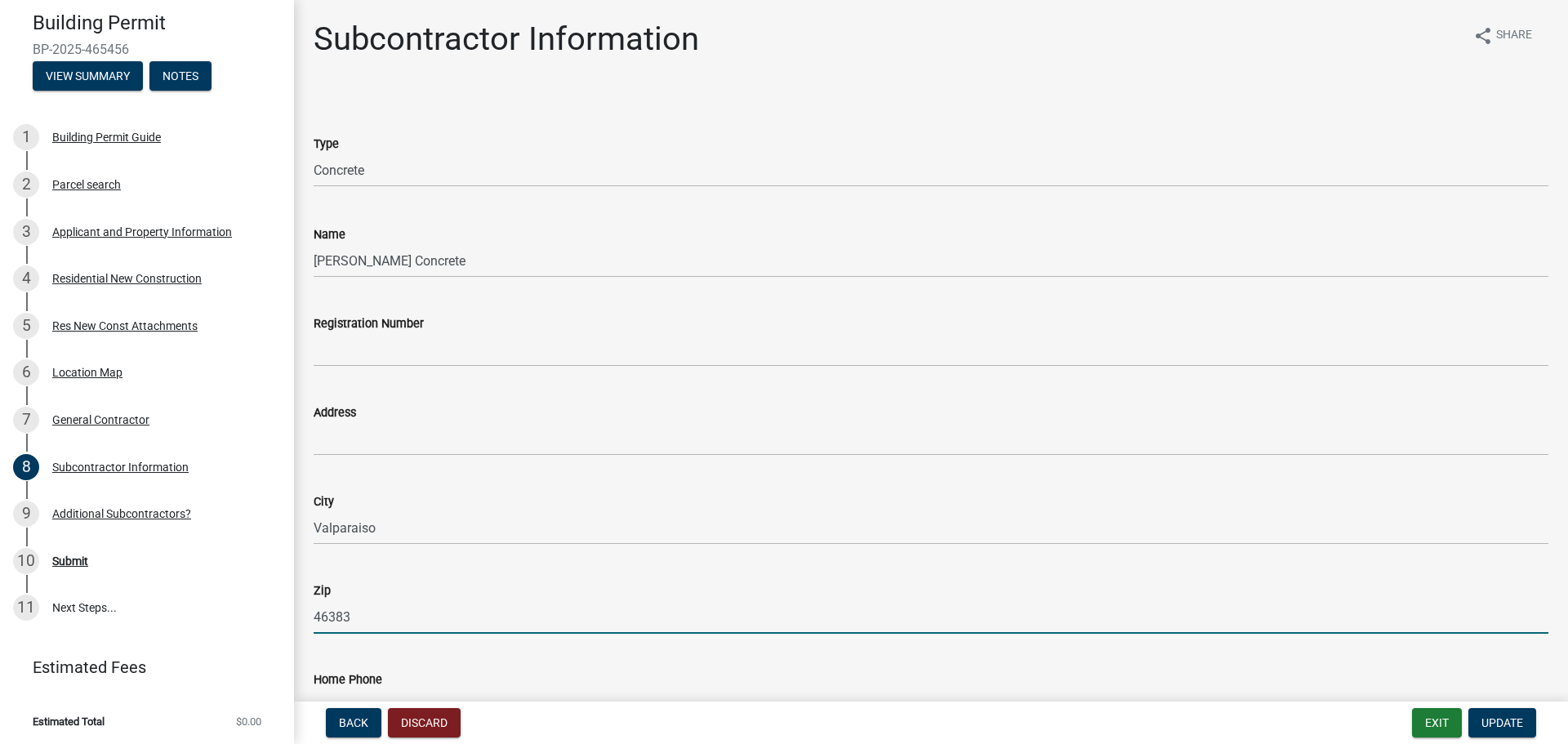
click at [346, 615] on input "46383" at bounding box center [931, 617] width 1235 height 33
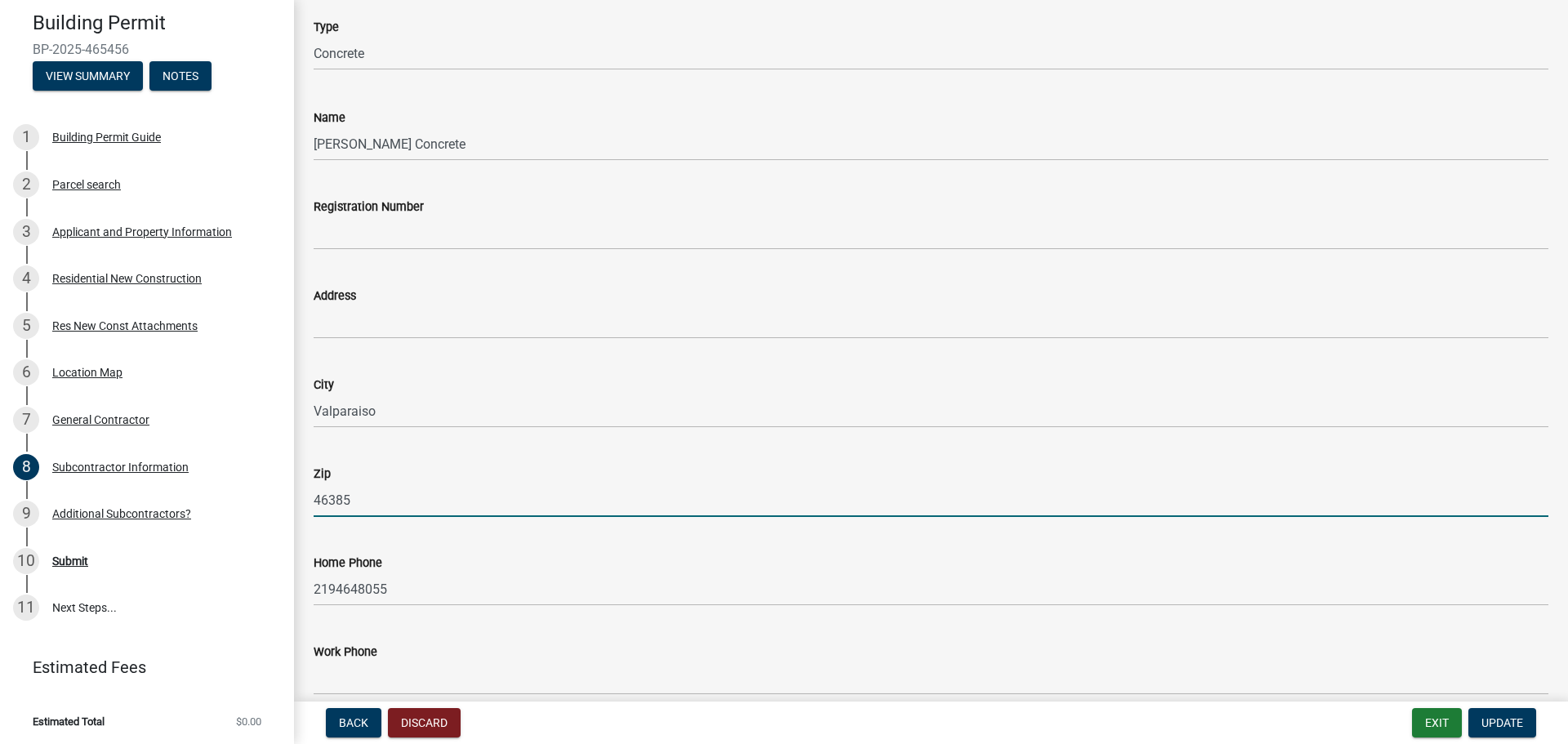
scroll to position [327, 0]
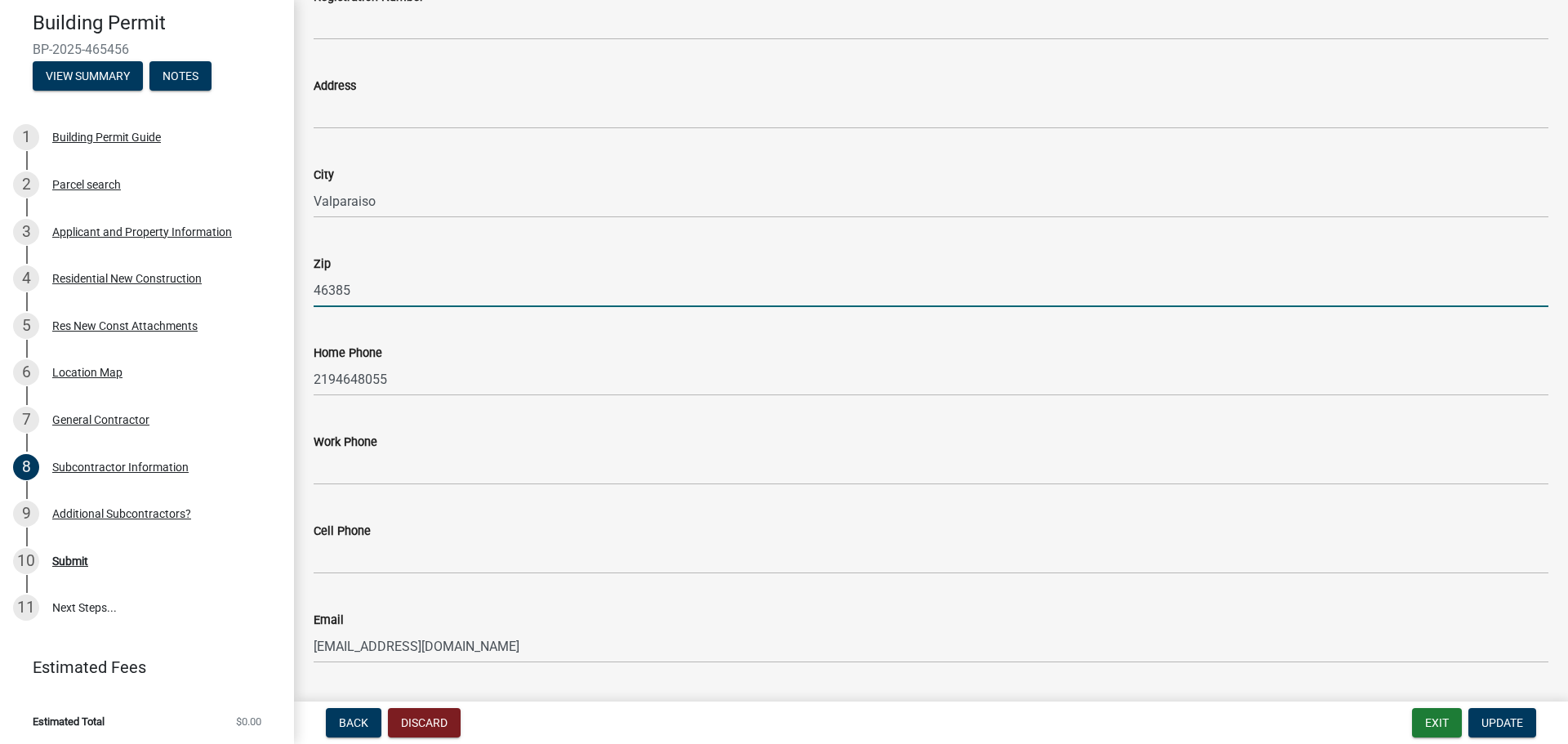
type input "46385"
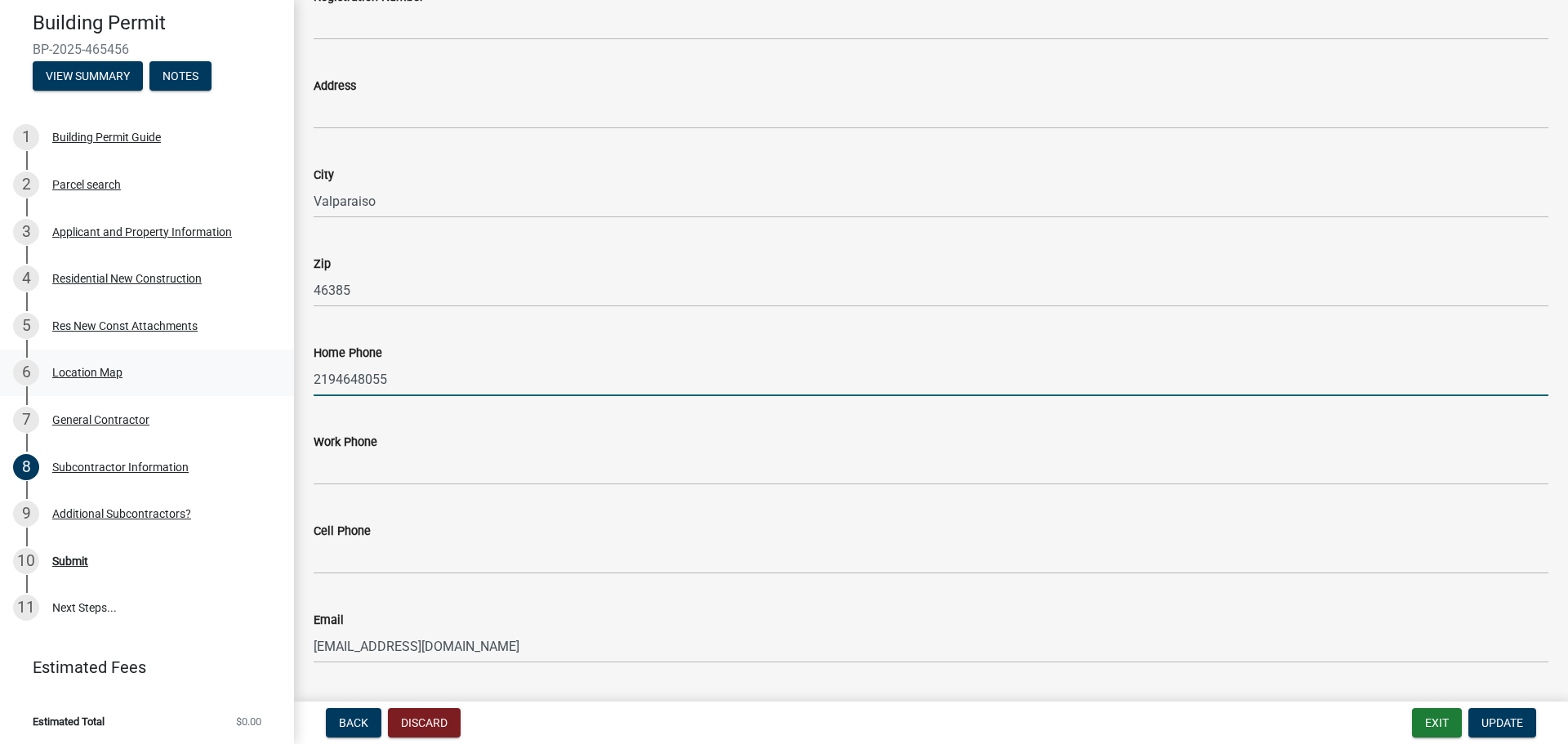
drag, startPoint x: 352, startPoint y: 378, endPoint x: 220, endPoint y: 383, distance: 132.1
click at [227, 383] on div "Building Permit BP-2025-465456 View Summary Notes 1 Building Permit Guide 2 Par…" at bounding box center [784, 372] width 1568 height 744
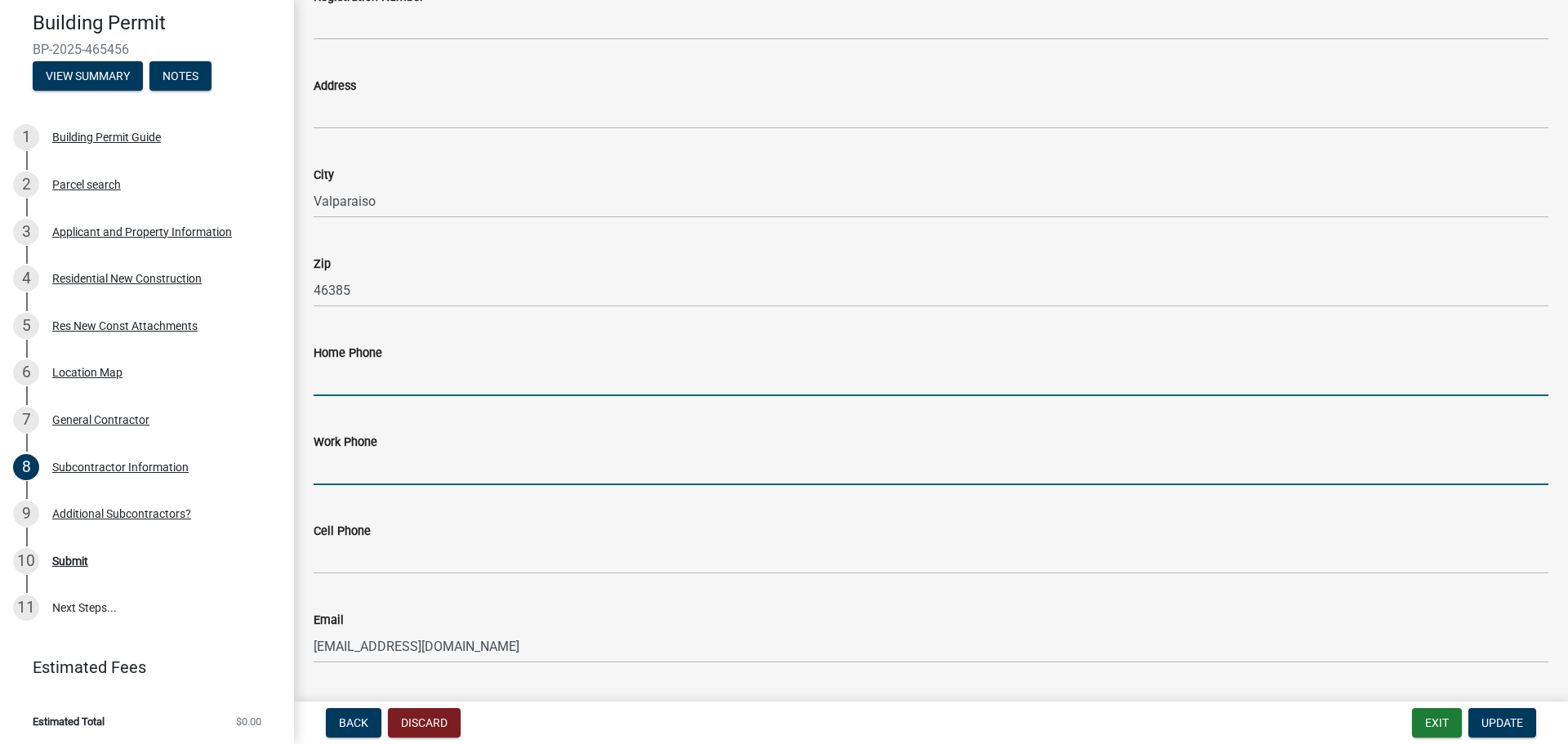
click at [335, 462] on input "Work Phone" at bounding box center [931, 468] width 1235 height 33
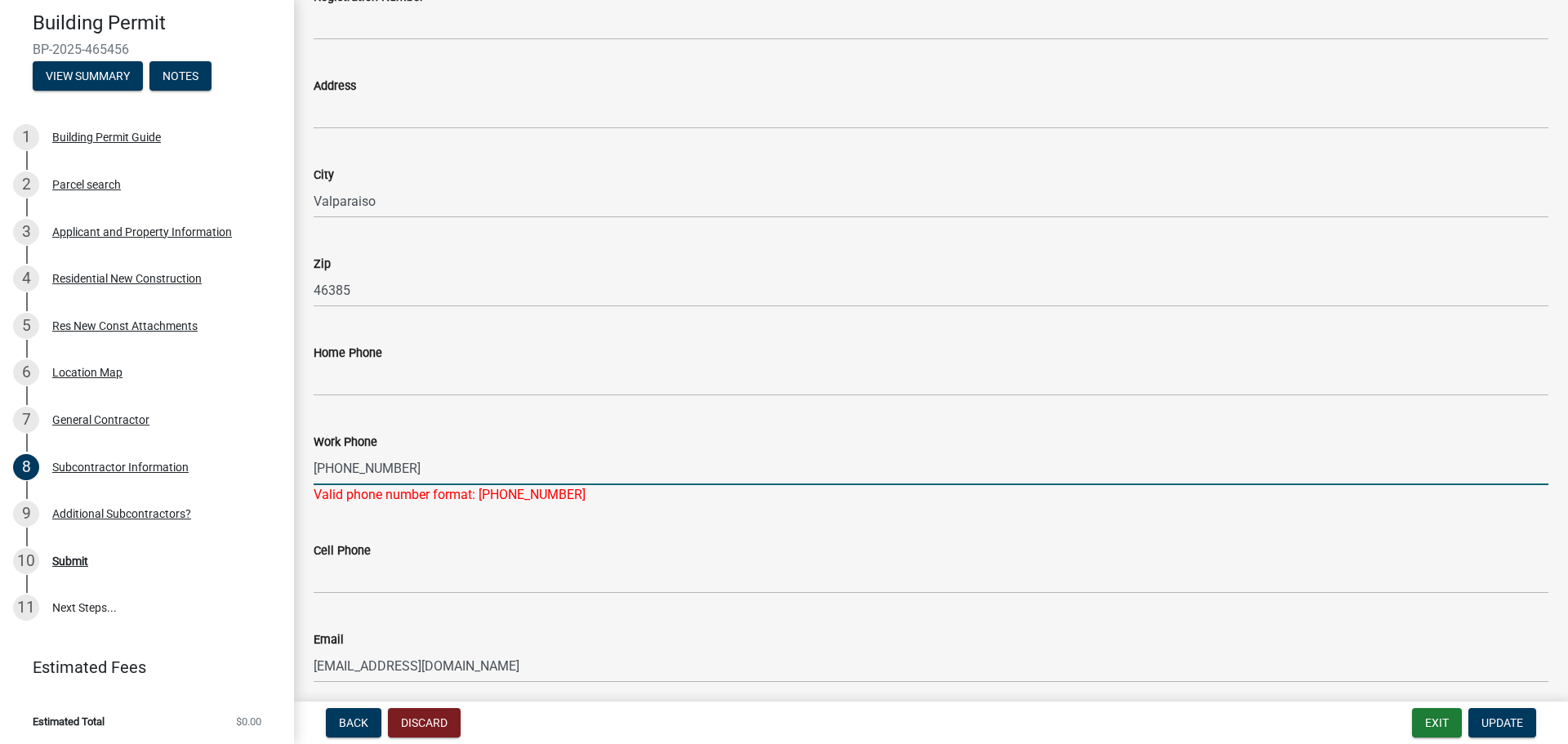
type input "[PHONE_NUMBER]"
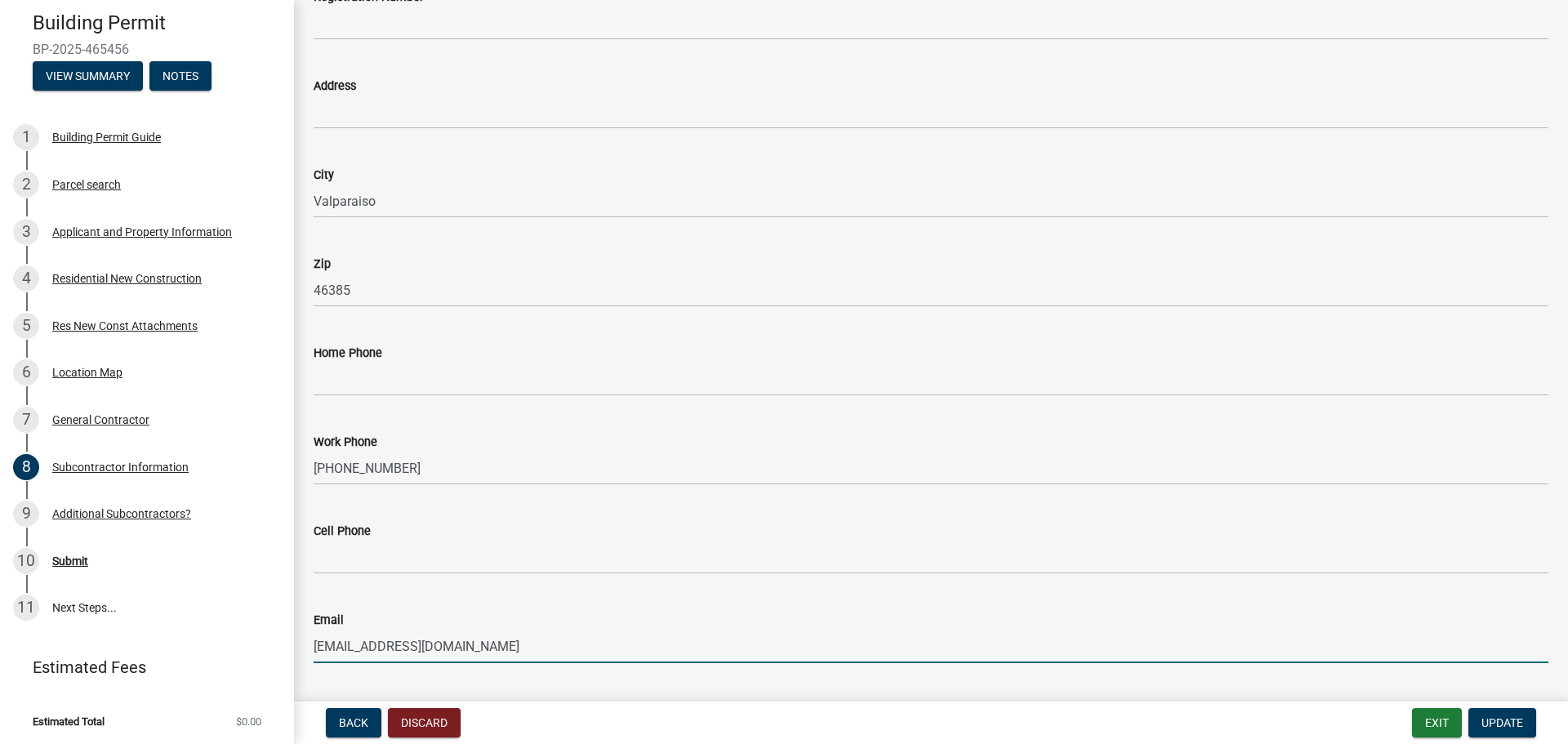
scroll to position [397, 0]
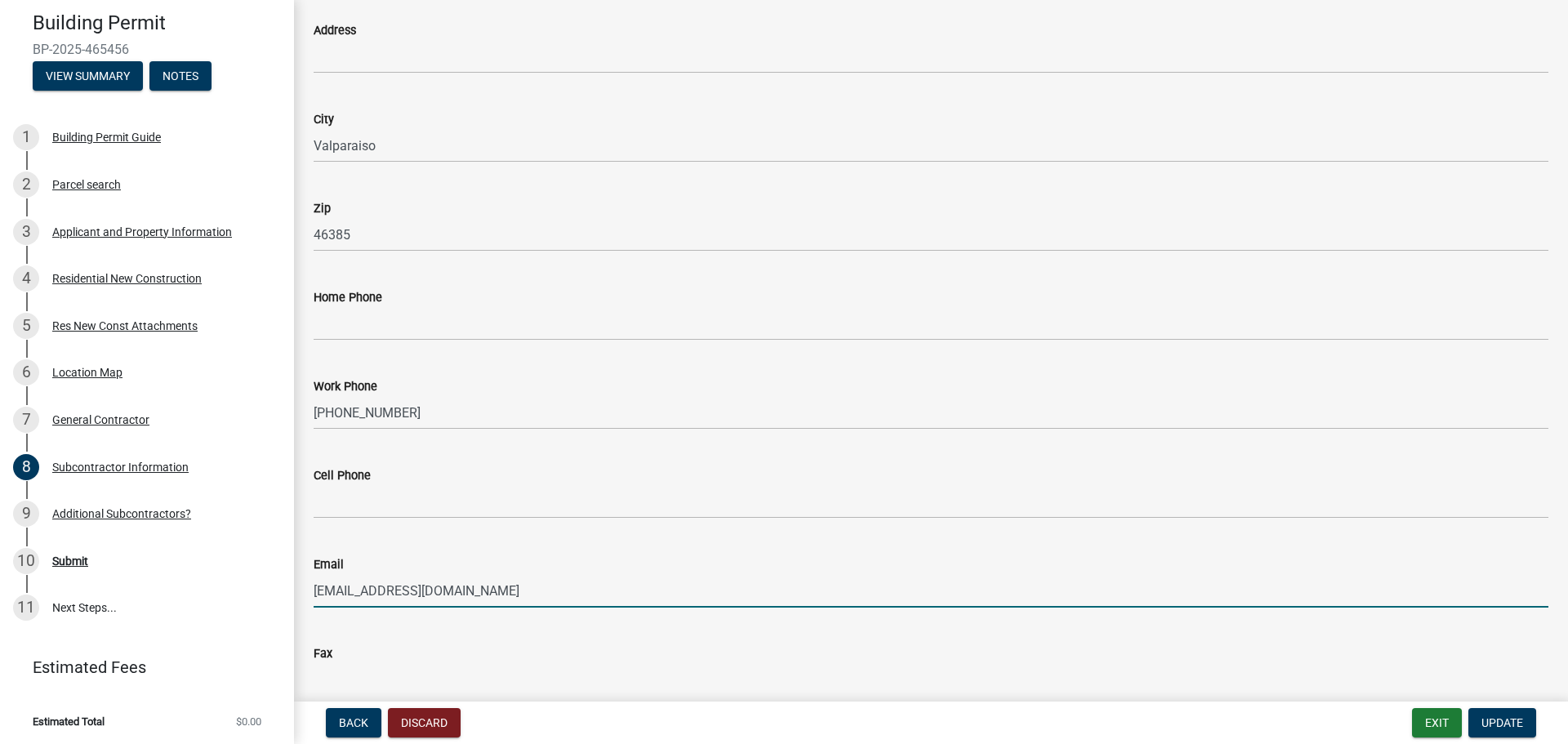
drag, startPoint x: 544, startPoint y: 669, endPoint x: 198, endPoint y: 690, distance: 346.6
click at [224, 688] on div "Building Permit BP-2025-465456 View Summary Notes 1 Building Permit Guide 2 Par…" at bounding box center [784, 372] width 1568 height 744
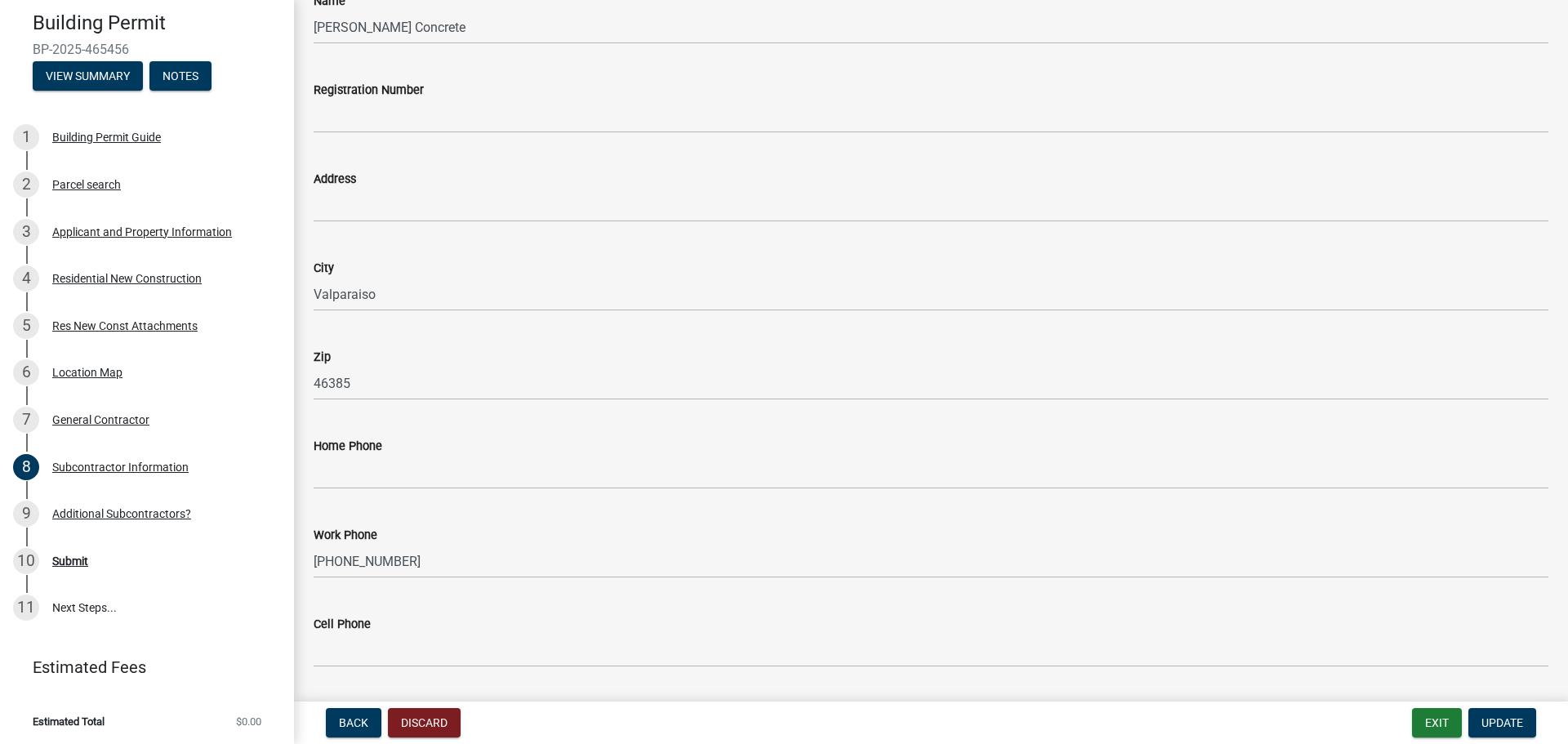
scroll to position [0, 0]
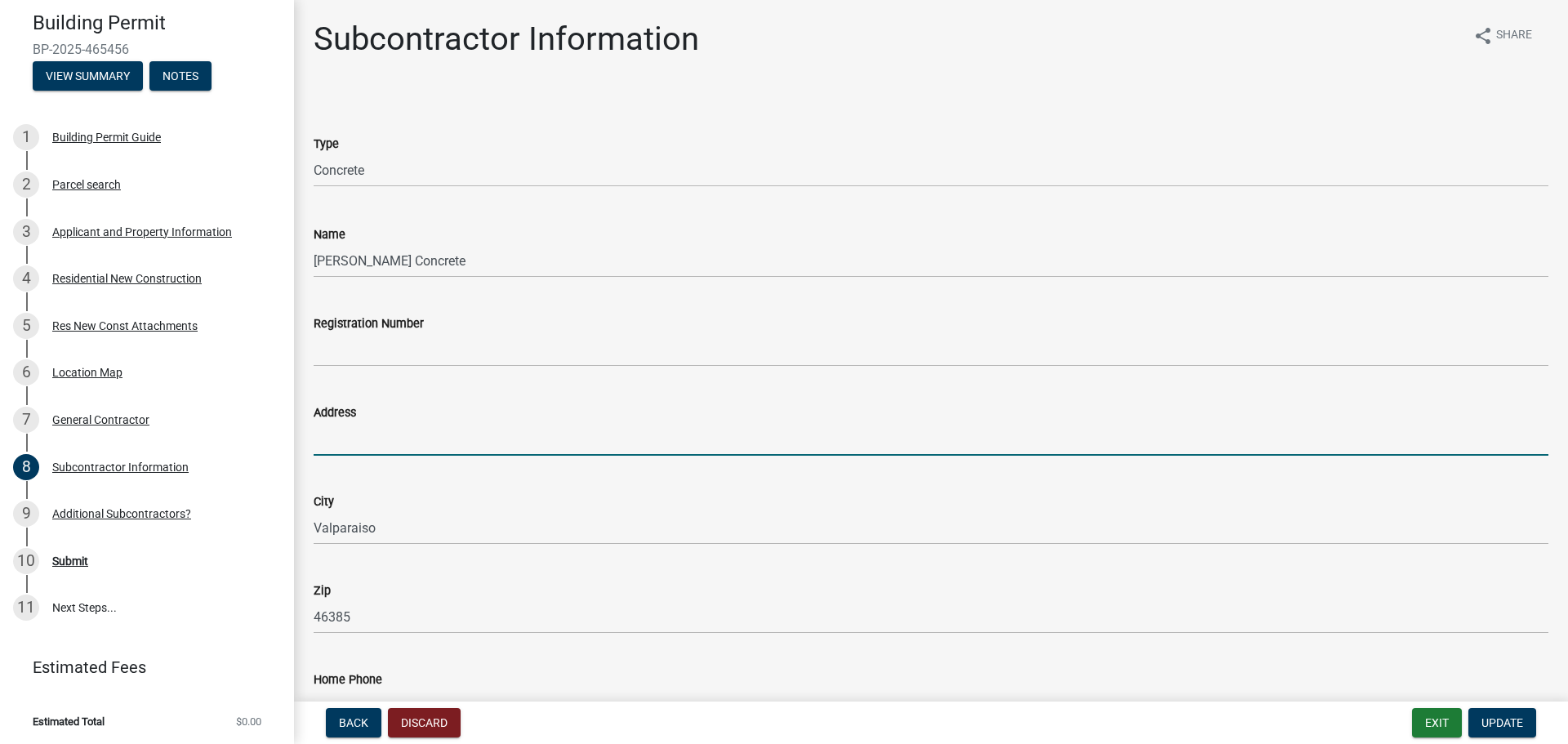
click at [333, 438] on input "Address" at bounding box center [931, 439] width 1235 height 33
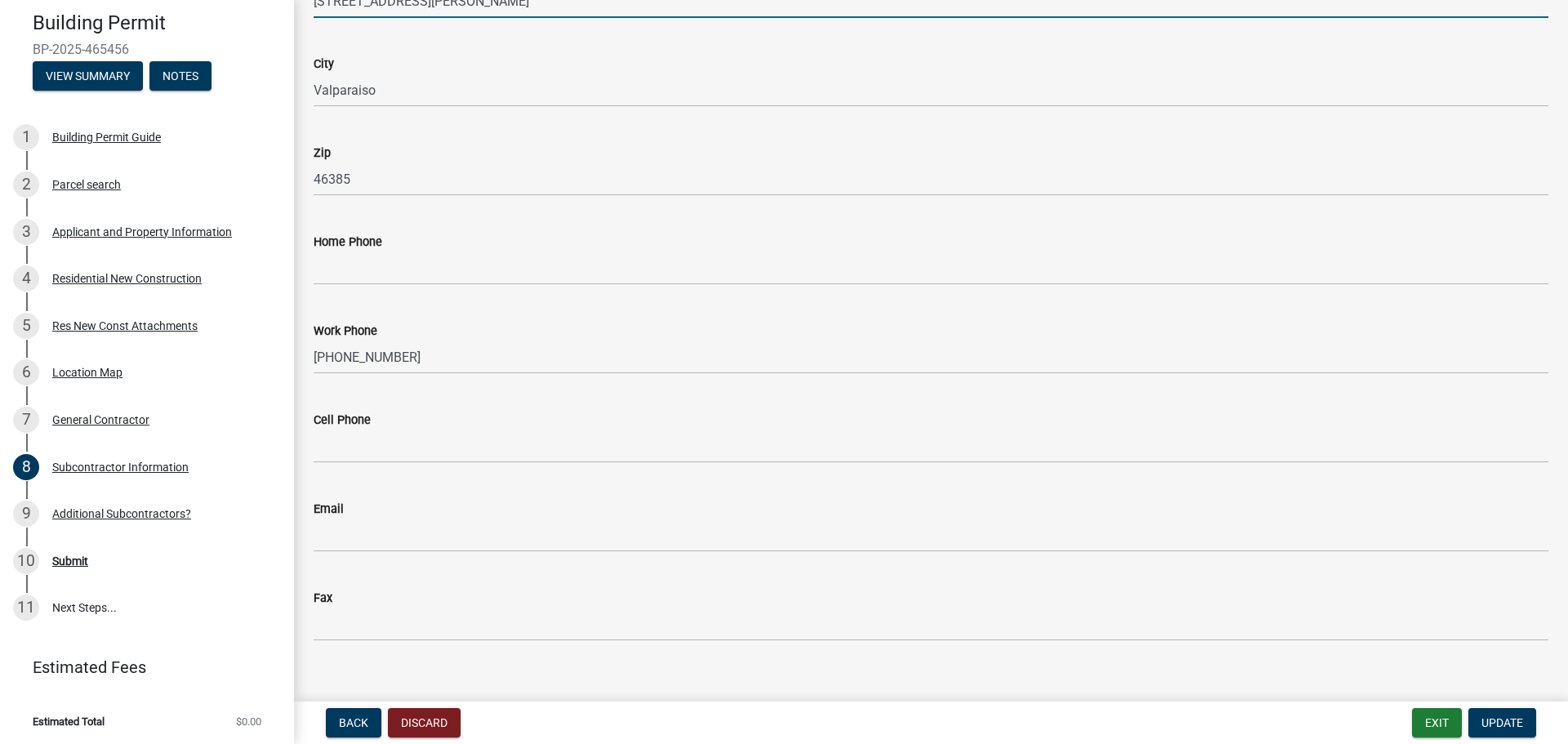
scroll to position [461, 0]
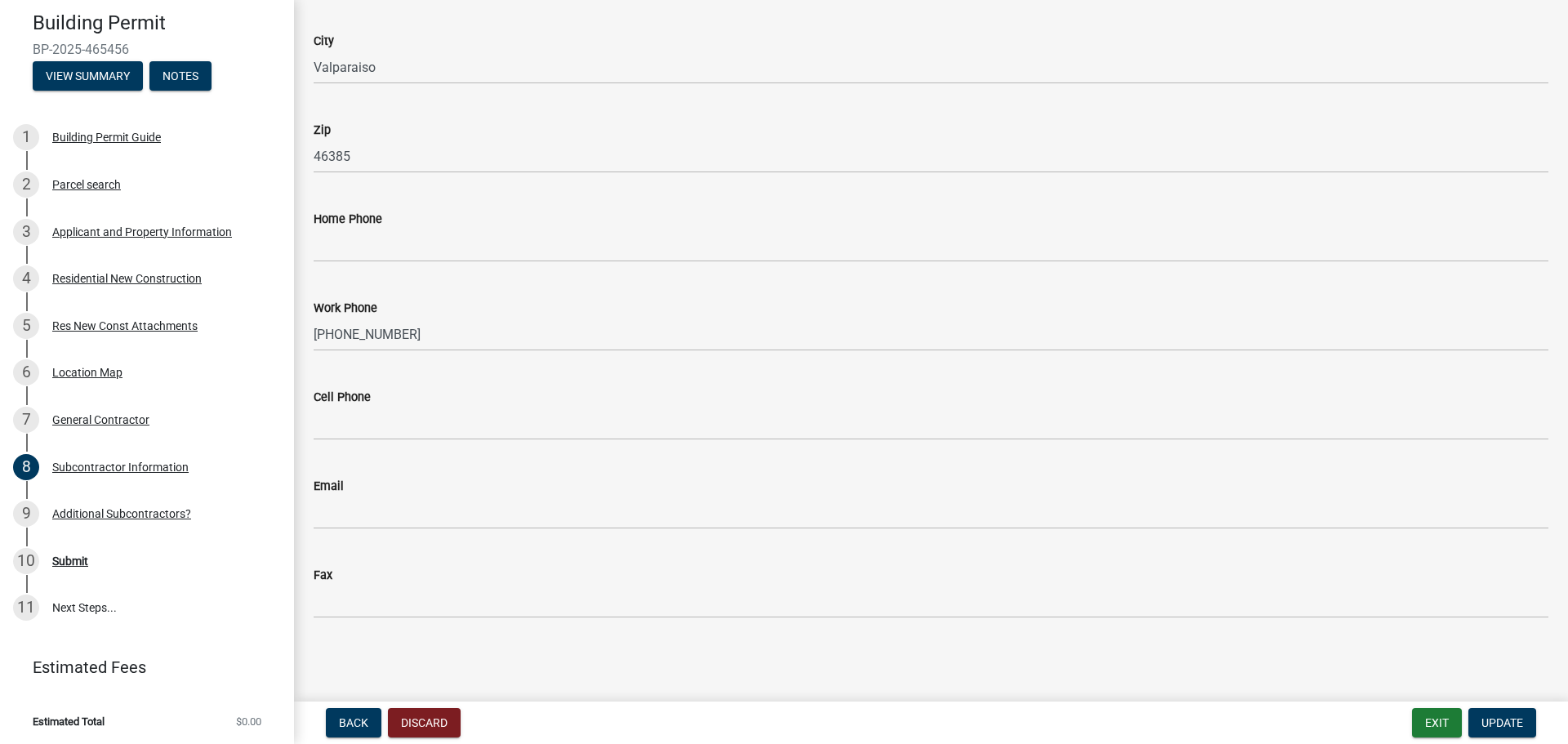
type input "[STREET_ADDRESS][PERSON_NAME]"
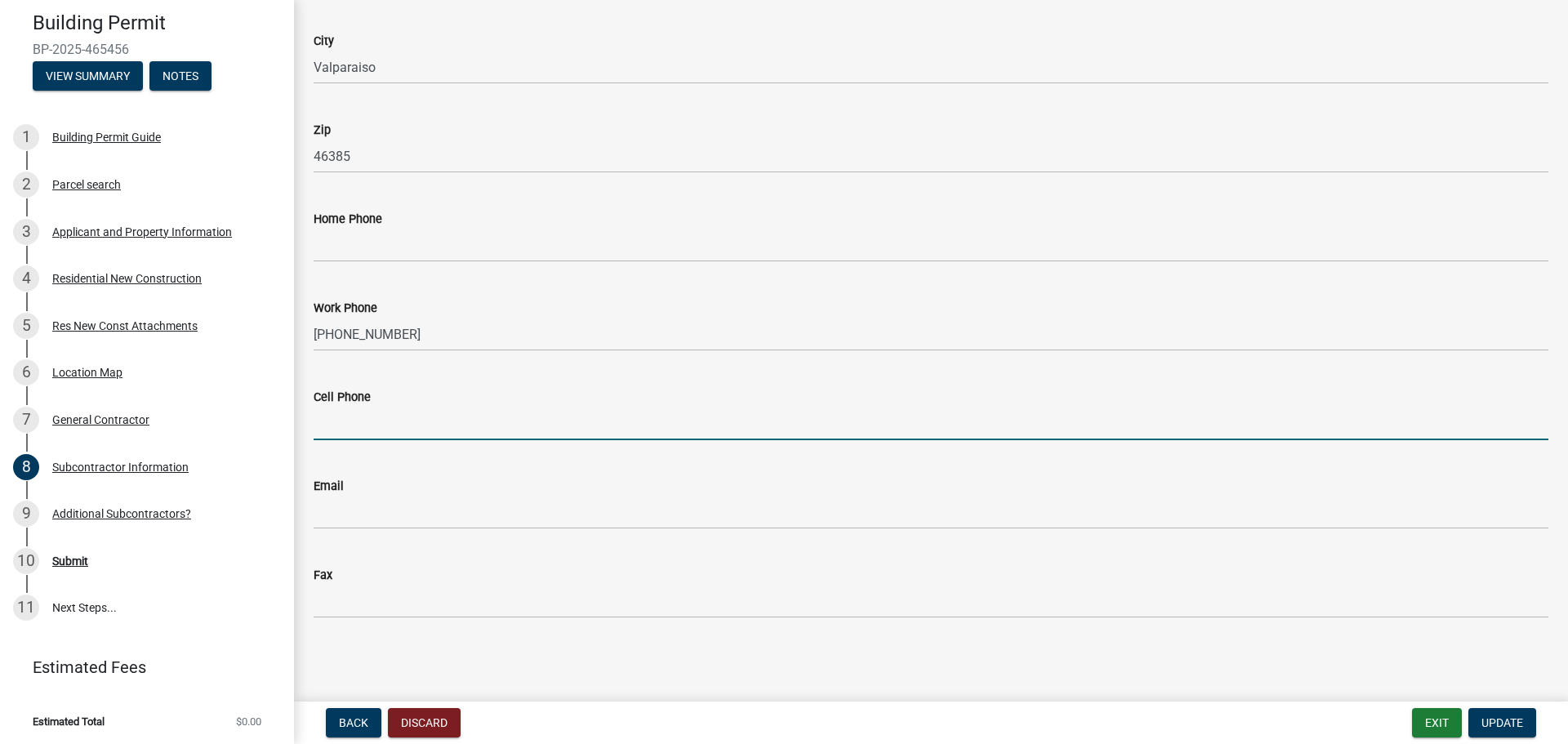
drag, startPoint x: 330, startPoint y: 424, endPoint x: 338, endPoint y: 425, distance: 8.1
click at [330, 424] on input "Cell Phone" at bounding box center [931, 424] width 1235 height 33
type input "[PHONE_NUMBER]"
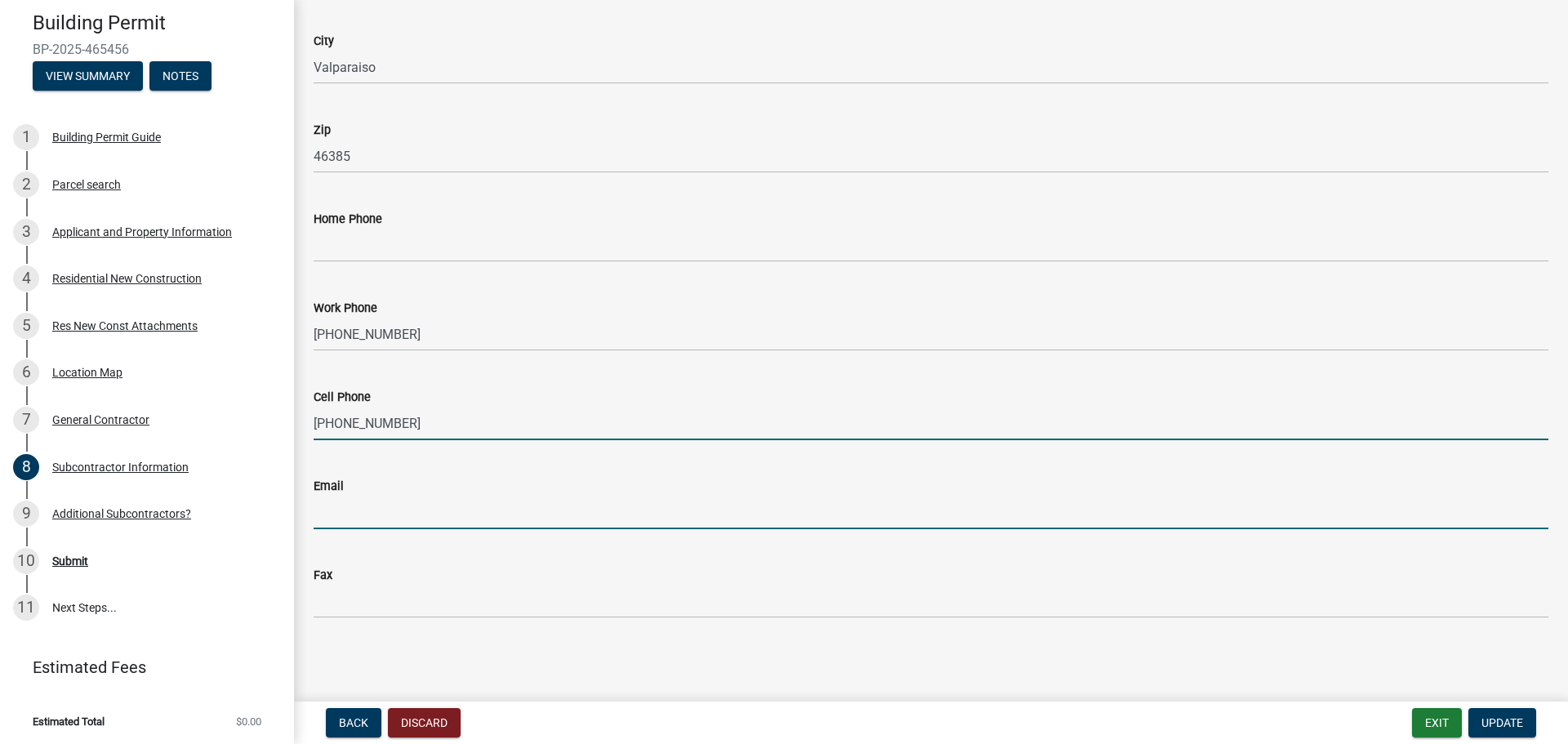
click at [336, 517] on input "Email" at bounding box center [931, 513] width 1235 height 33
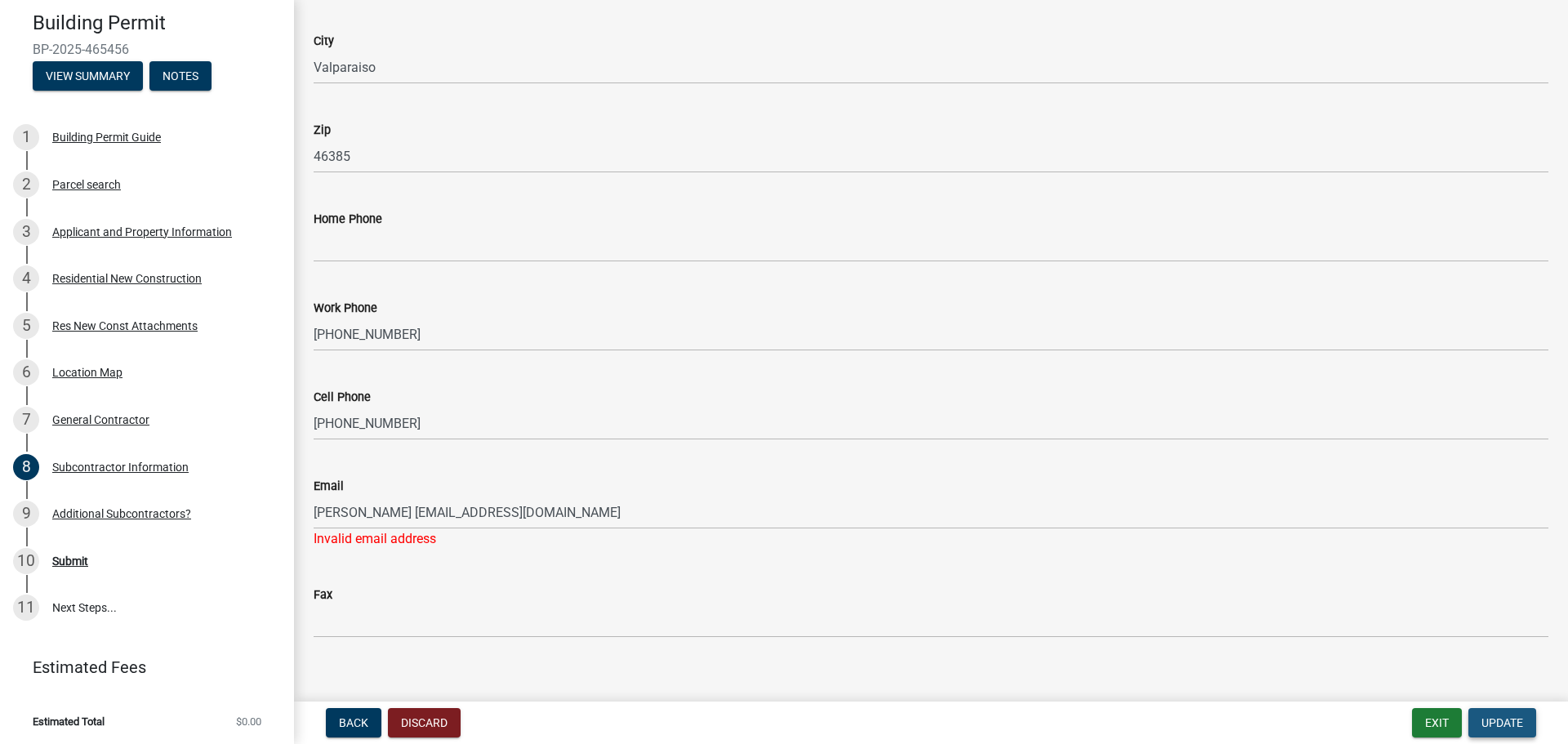
click at [1512, 727] on span "Update" at bounding box center [1502, 723] width 42 height 13
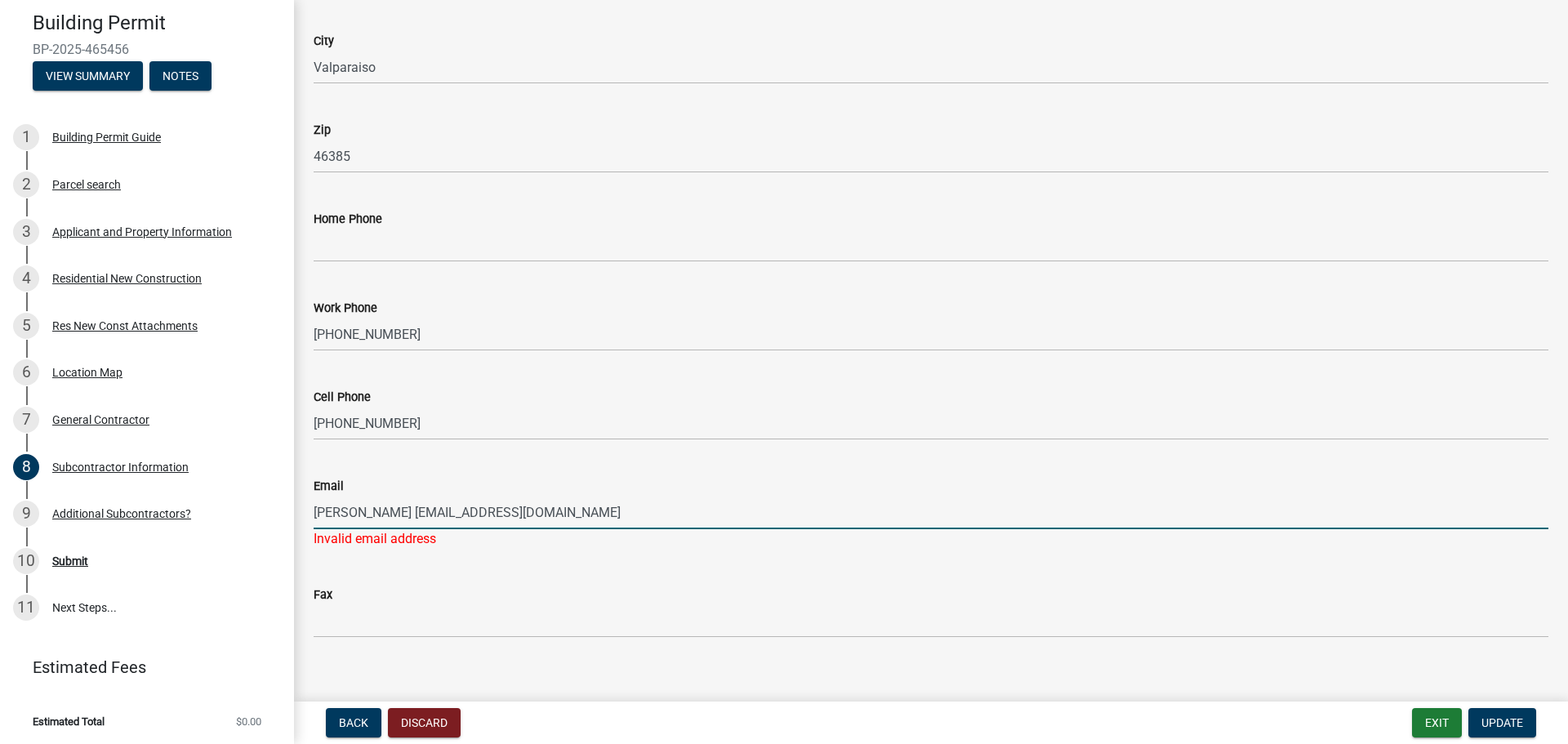
click at [368, 515] on input "[PERSON_NAME] [EMAIL_ADDRESS][DOMAIN_NAME]" at bounding box center [931, 513] width 1235 height 33
type input "[EMAIL_ADDRESS][DOMAIN_NAME]"
click at [1490, 711] on button "Update" at bounding box center [1502, 723] width 68 height 30
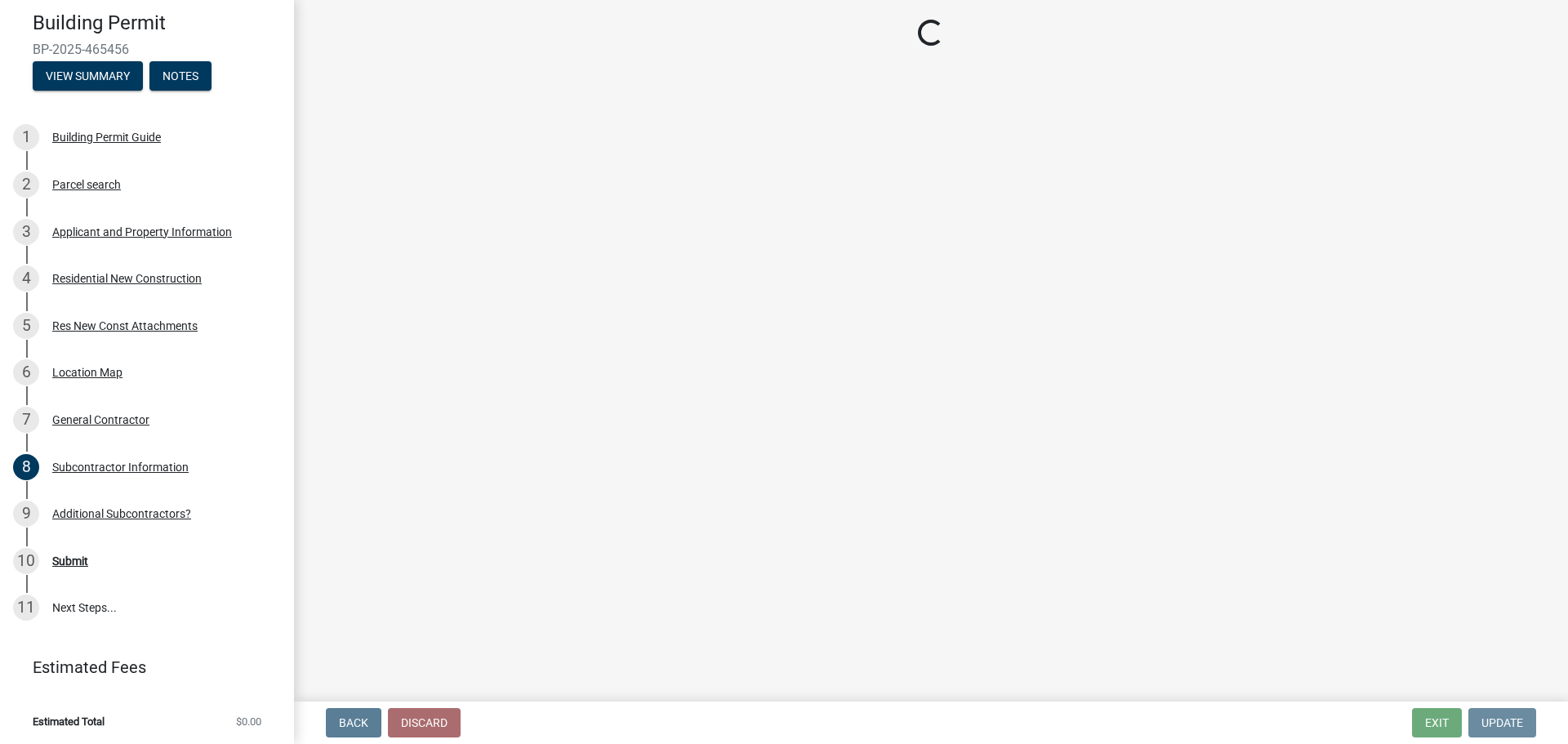
scroll to position [0, 0]
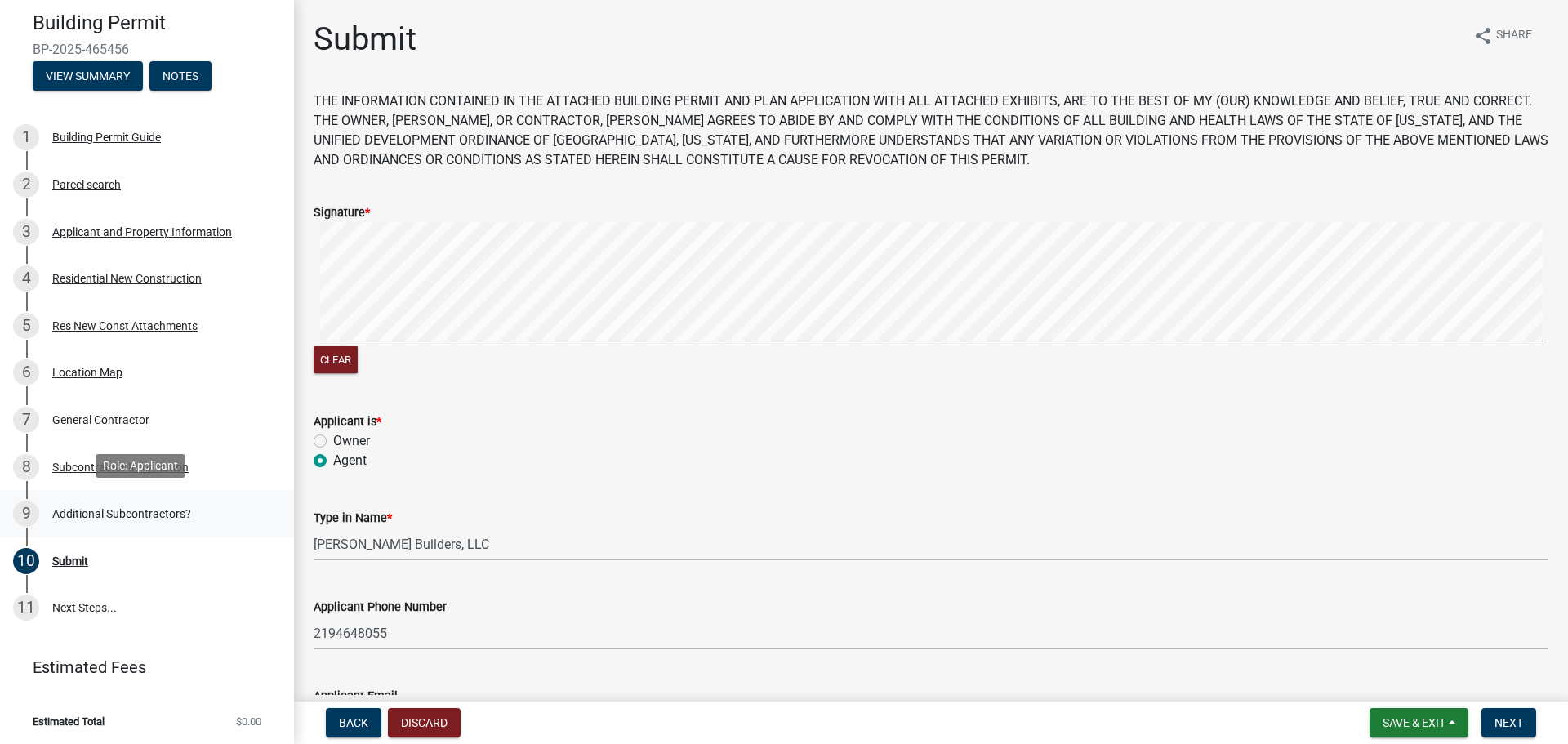
click at [59, 508] on div "Additional Subcontractors?" at bounding box center [121, 514] width 138 height 11
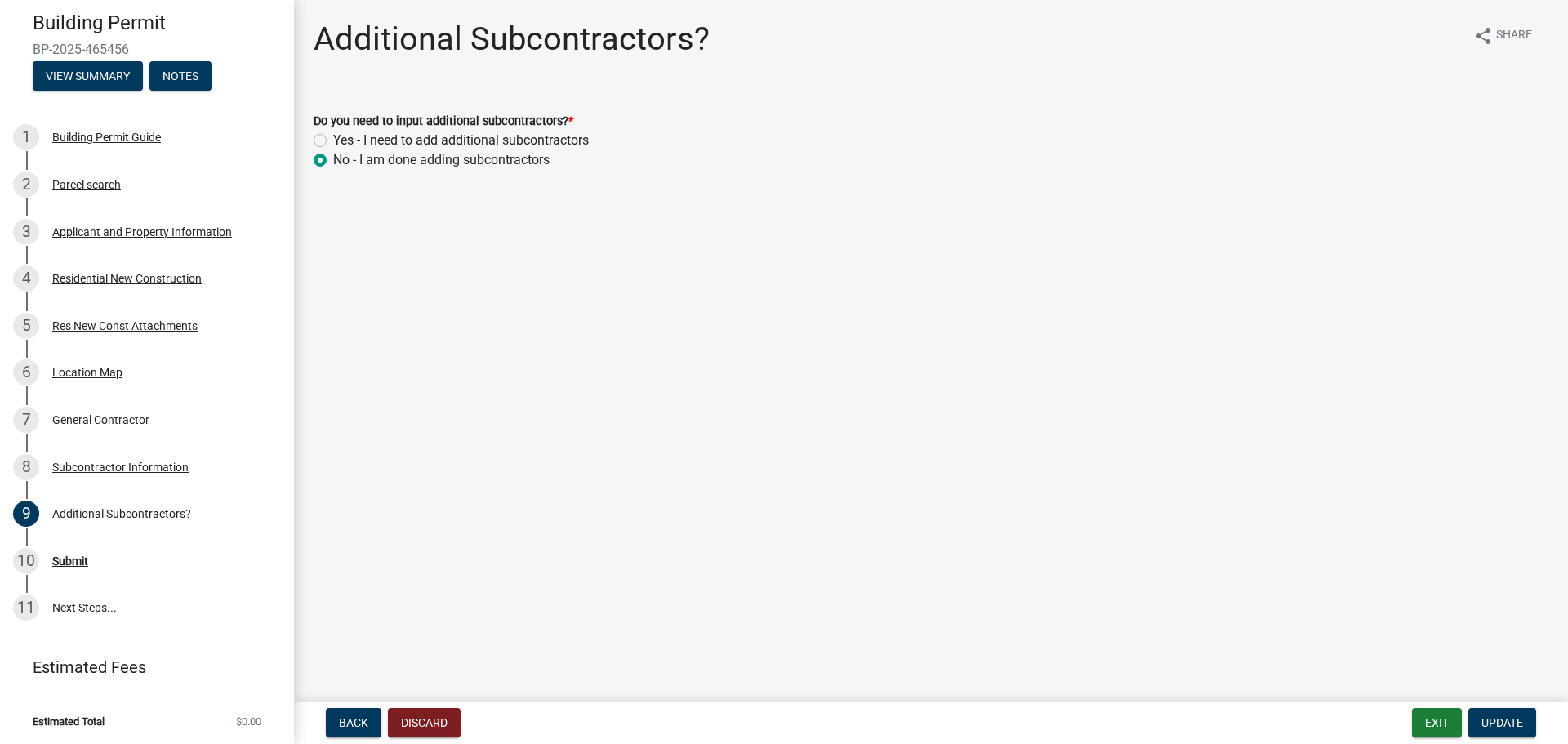
click at [333, 137] on label "Yes - I need to add additional subcontractors" at bounding box center [461, 140] width 255 height 20
click at [333, 137] on input "Yes - I need to add additional subcontractors" at bounding box center [338, 136] width 10 height 10
radio input "true"
click at [1506, 716] on span "Update" at bounding box center [1502, 723] width 42 height 13
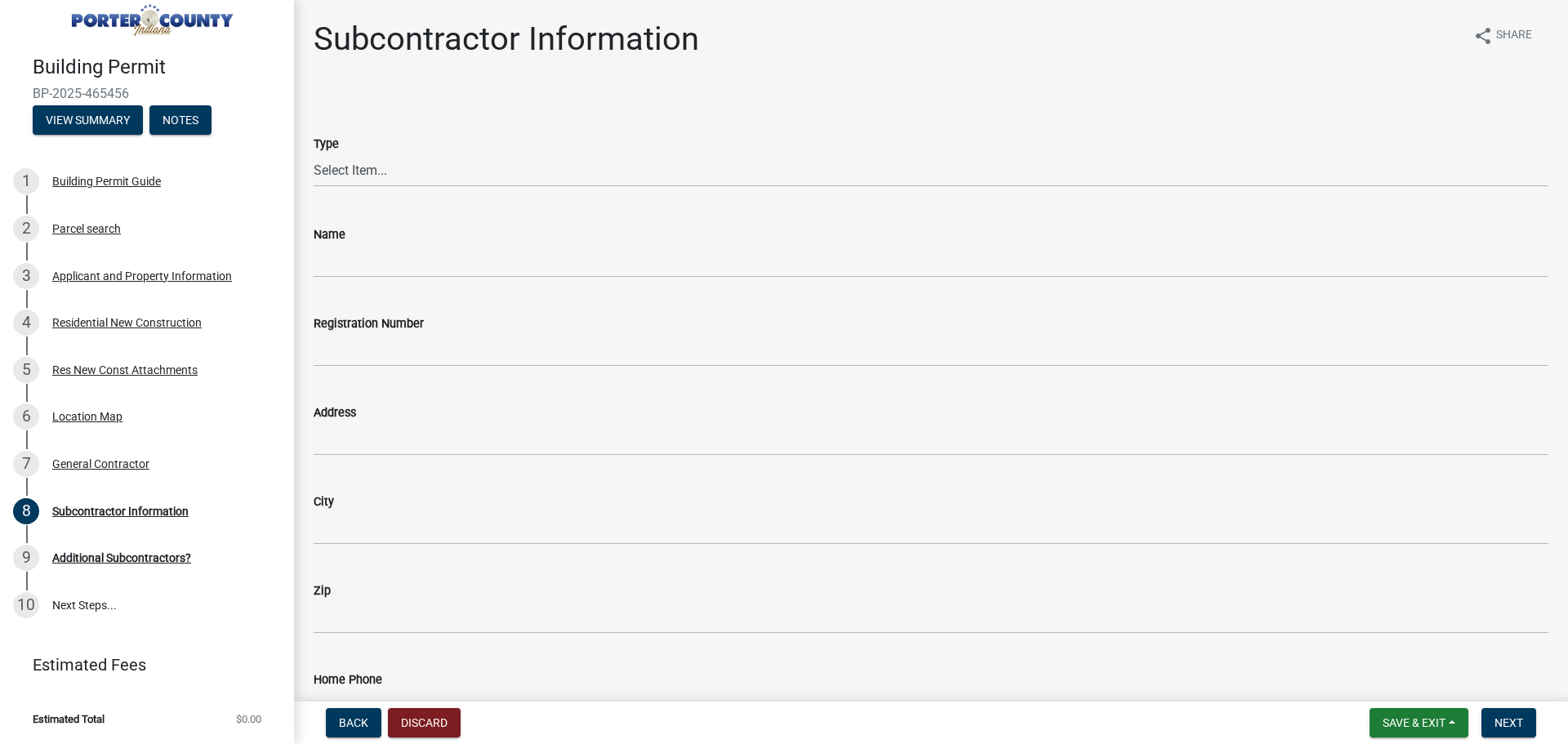
scroll to position [22, 0]
click at [376, 171] on select "Select Item... Concrete Plumbing Electrical HVAC Framing Roofing Insulation Lan…" at bounding box center [931, 170] width 1235 height 33
click at [314, 153] on select "Select Item... Concrete Plumbing Electrical HVAC Framing Roofing Insulation Lan…" at bounding box center [931, 170] width 1235 height 33
select select "cd97cfe4-1a4e-44da-bf01-15313709366c"
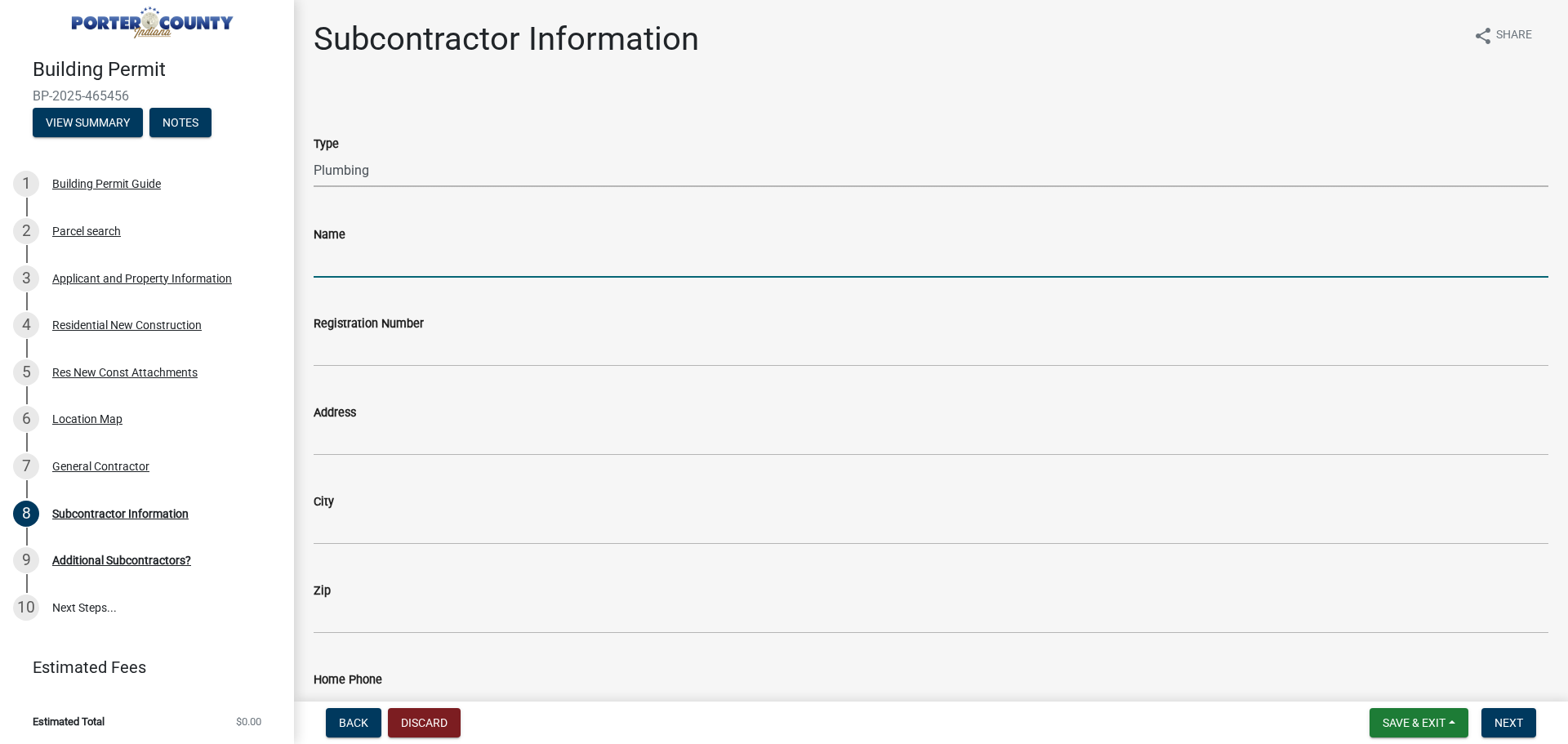
click at [355, 262] on input "Name" at bounding box center [931, 261] width 1235 height 33
type input "Allied Plumbing services"
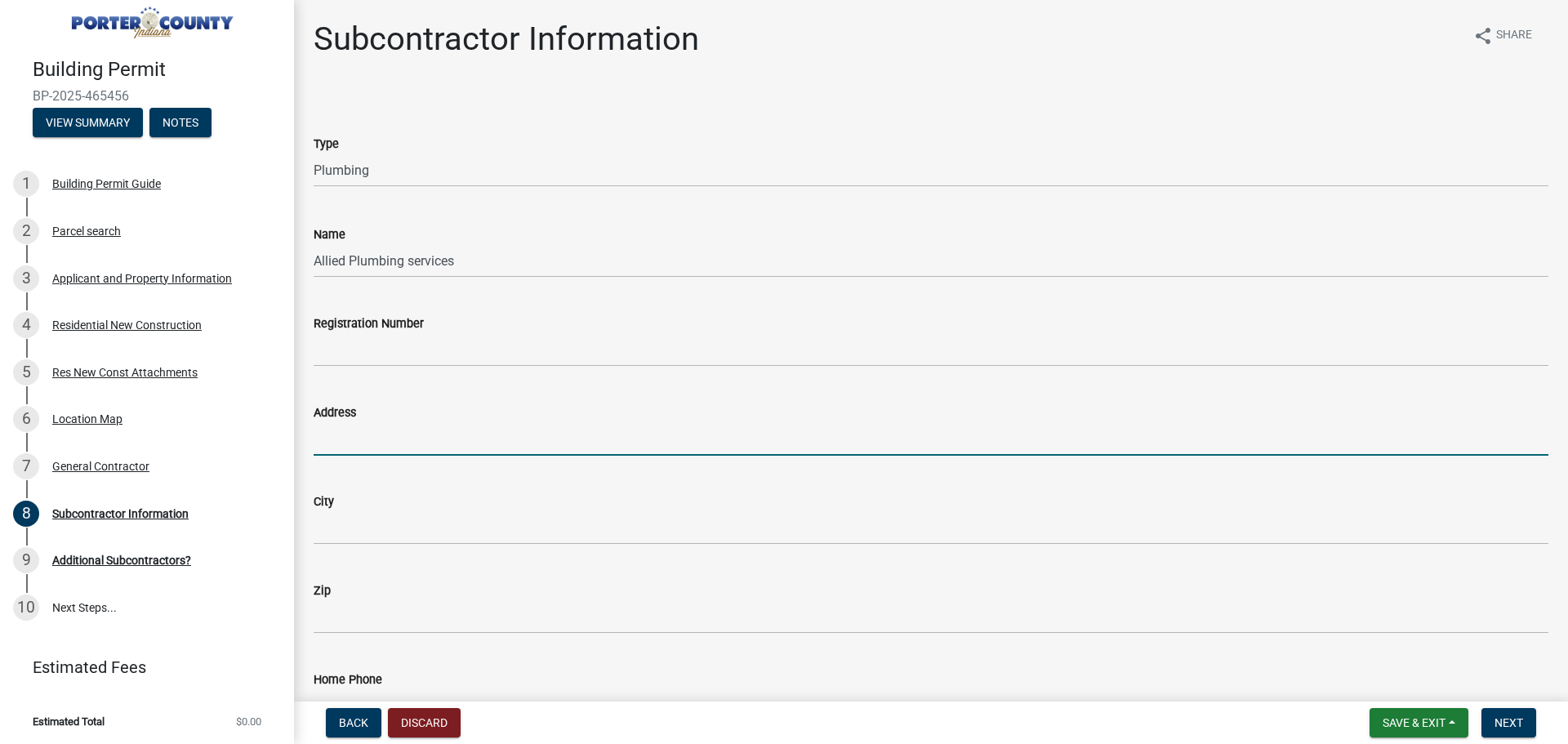
click at [327, 442] on input "Address" at bounding box center [931, 439] width 1235 height 33
type input "[STREET_ADDRESS]"
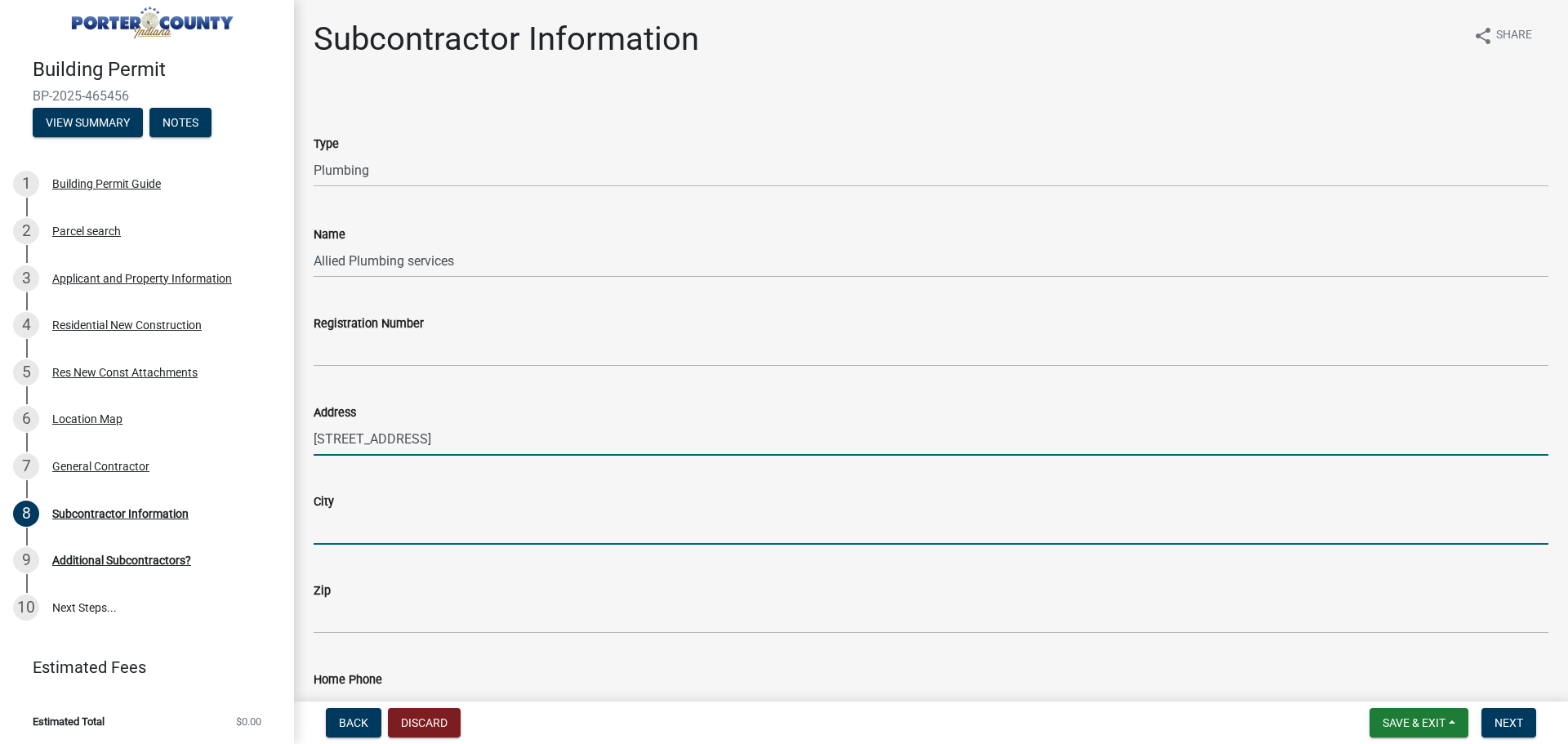
click at [369, 527] on input "City" at bounding box center [931, 528] width 1235 height 33
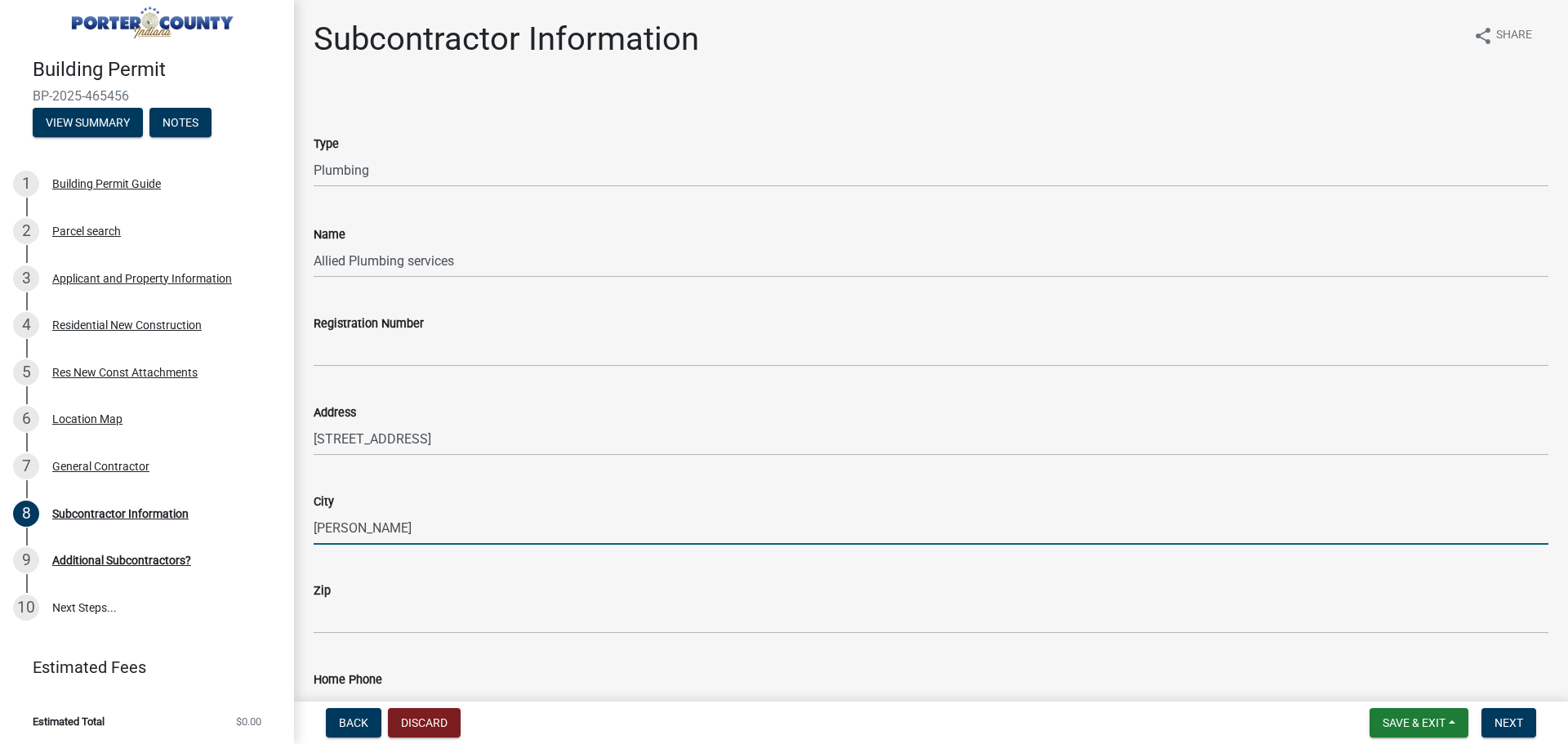
type input "[PERSON_NAME]"
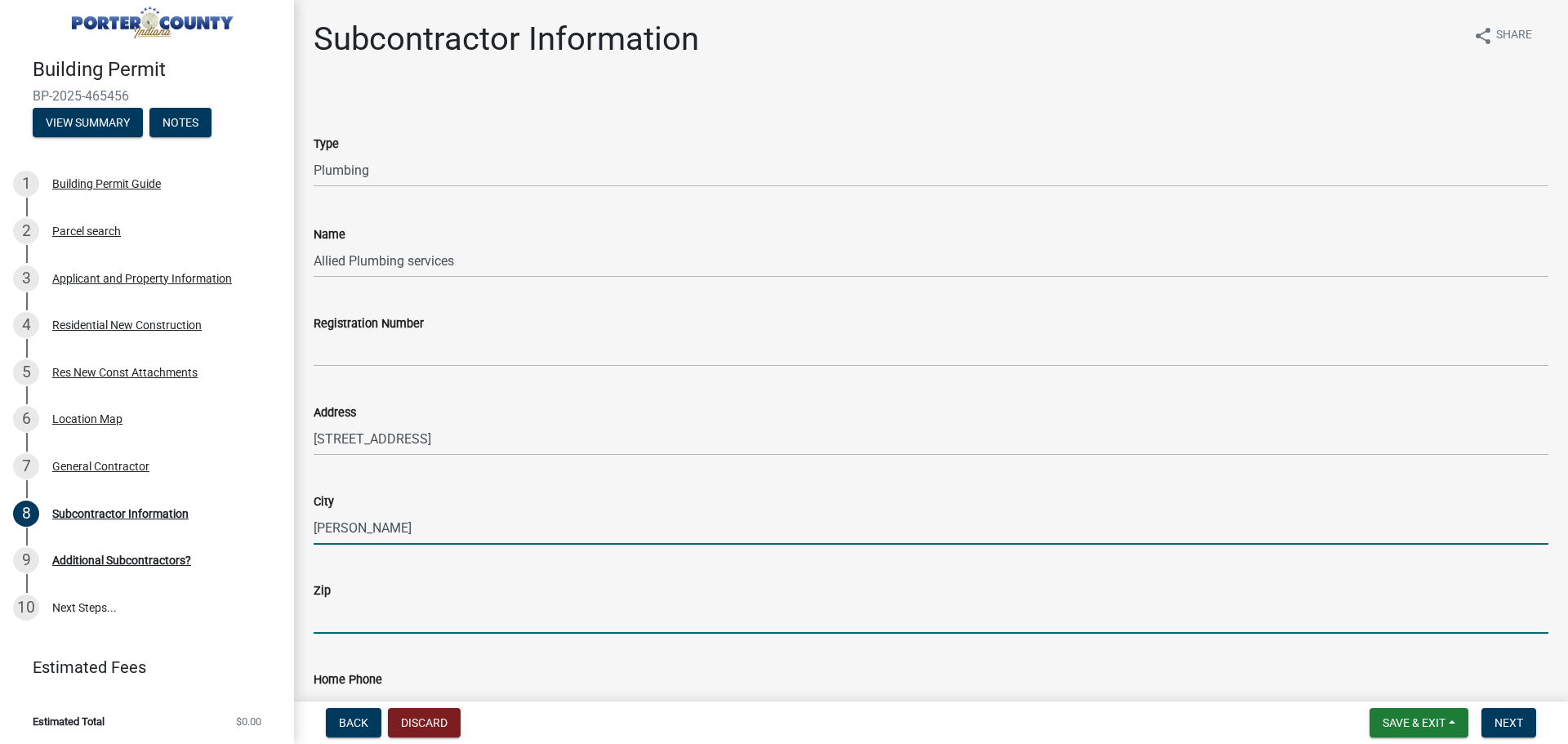
click at [323, 611] on input "Zip" at bounding box center [931, 617] width 1235 height 33
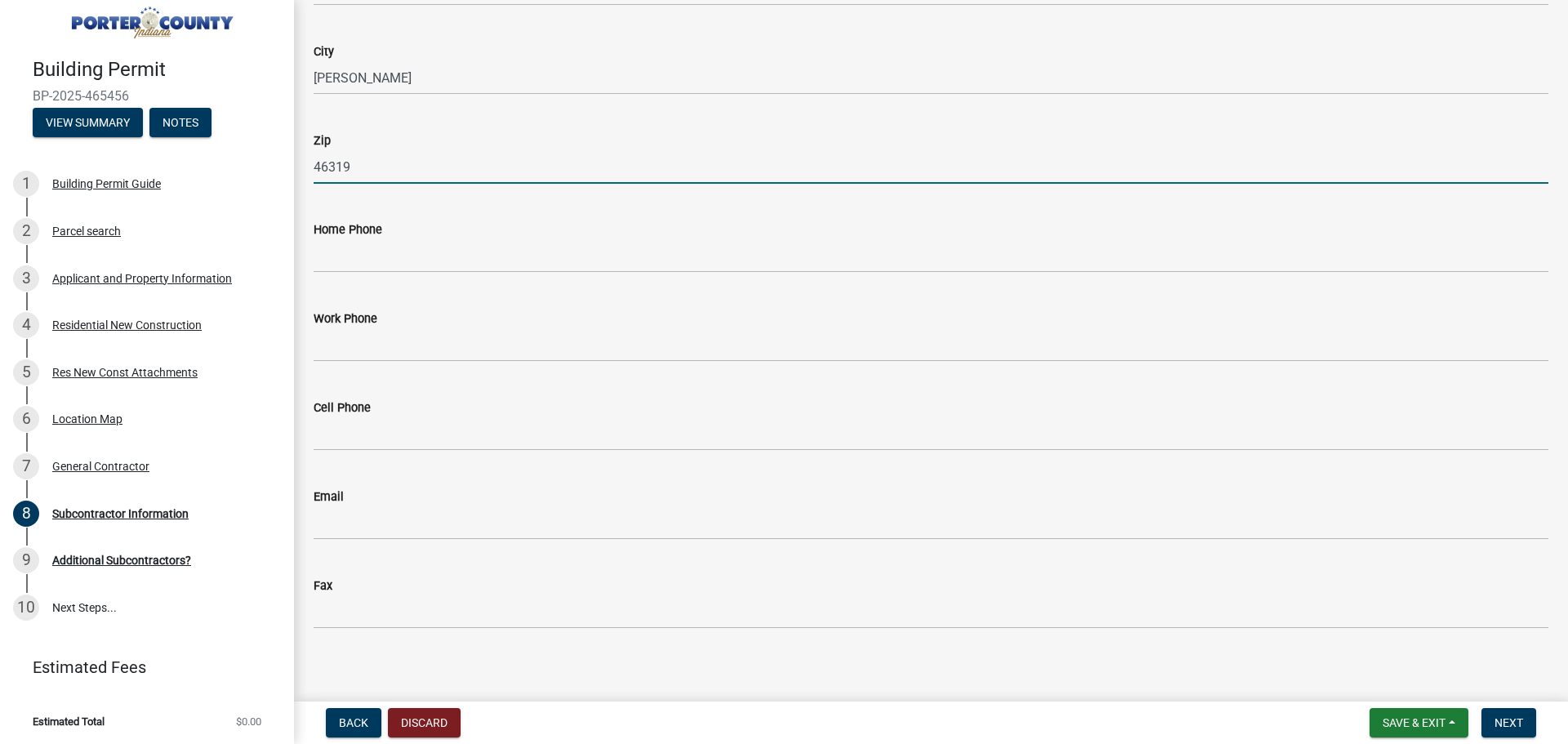
scroll to position [461, 0]
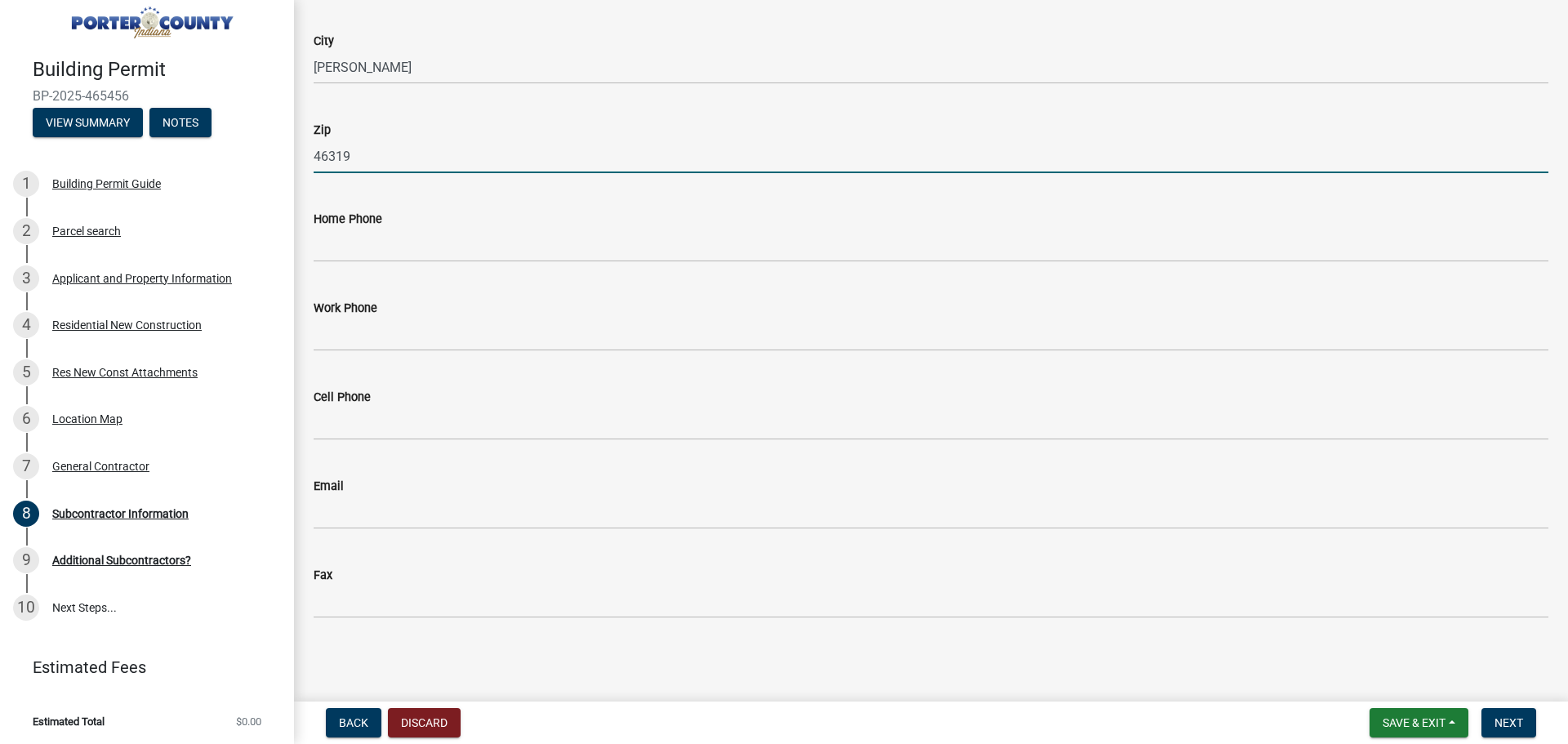
type input "46319"
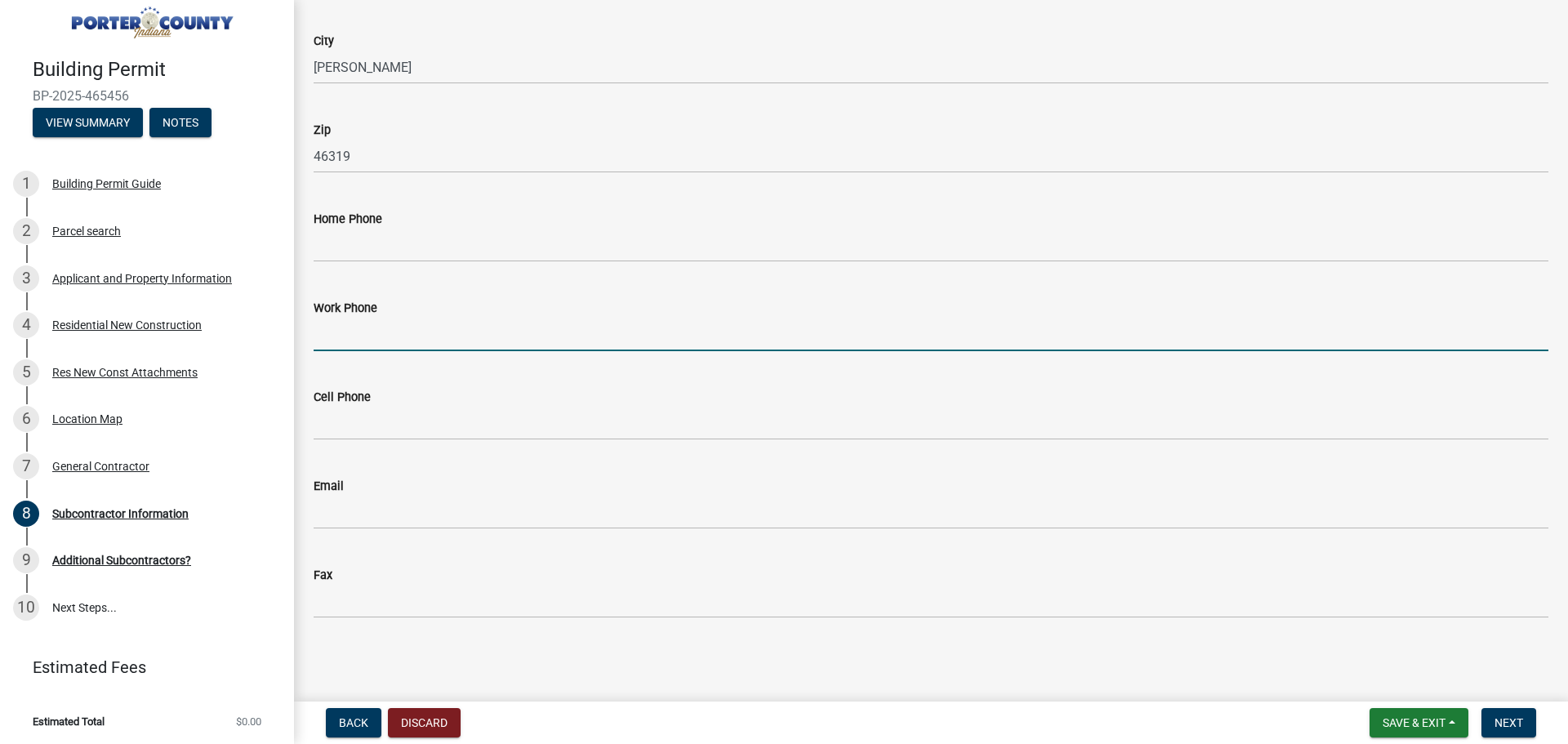
click at [340, 332] on input "Work Phone" at bounding box center [931, 334] width 1235 height 33
type input "[PHONE_NUMBER]"
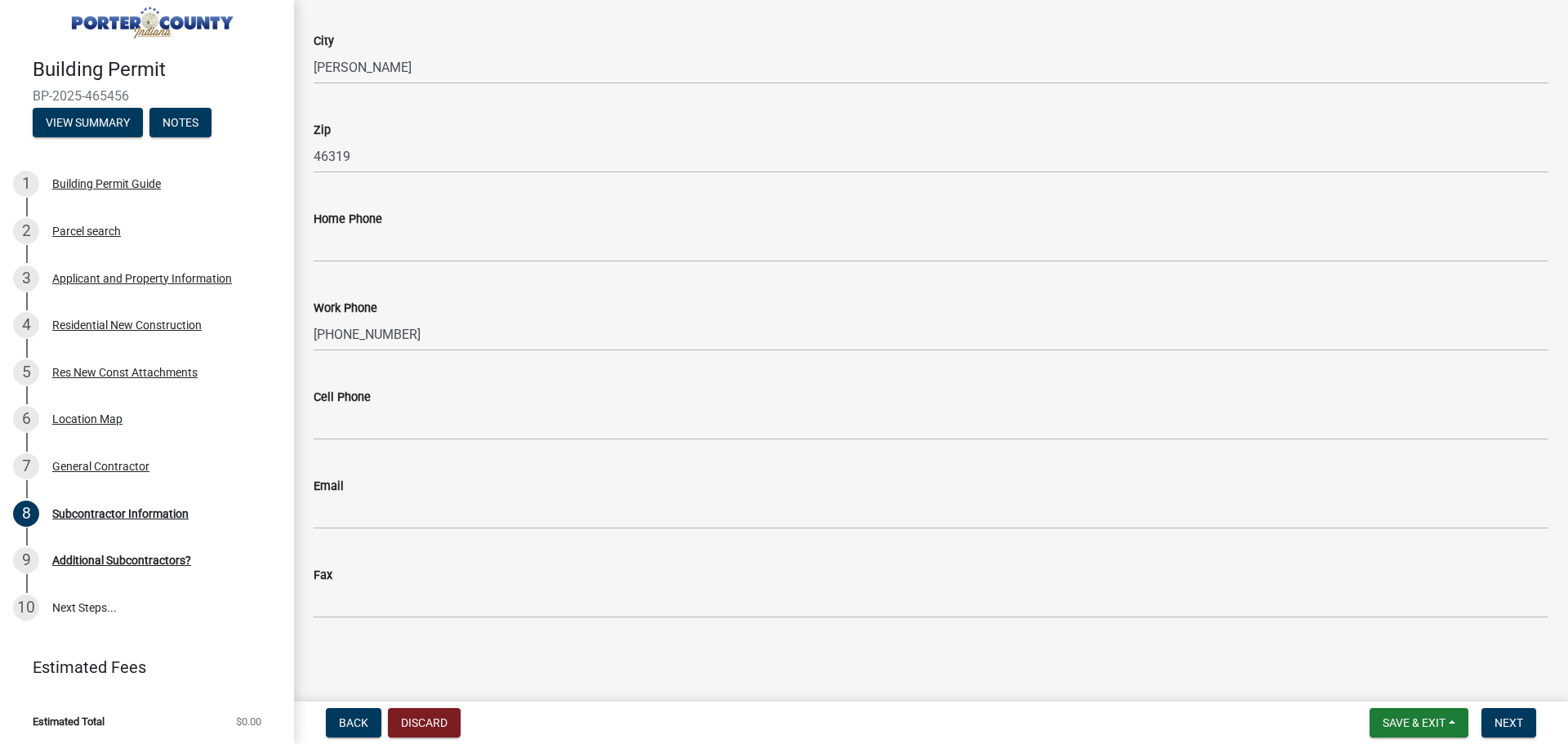
click at [599, 461] on div "Email" at bounding box center [931, 491] width 1235 height 76
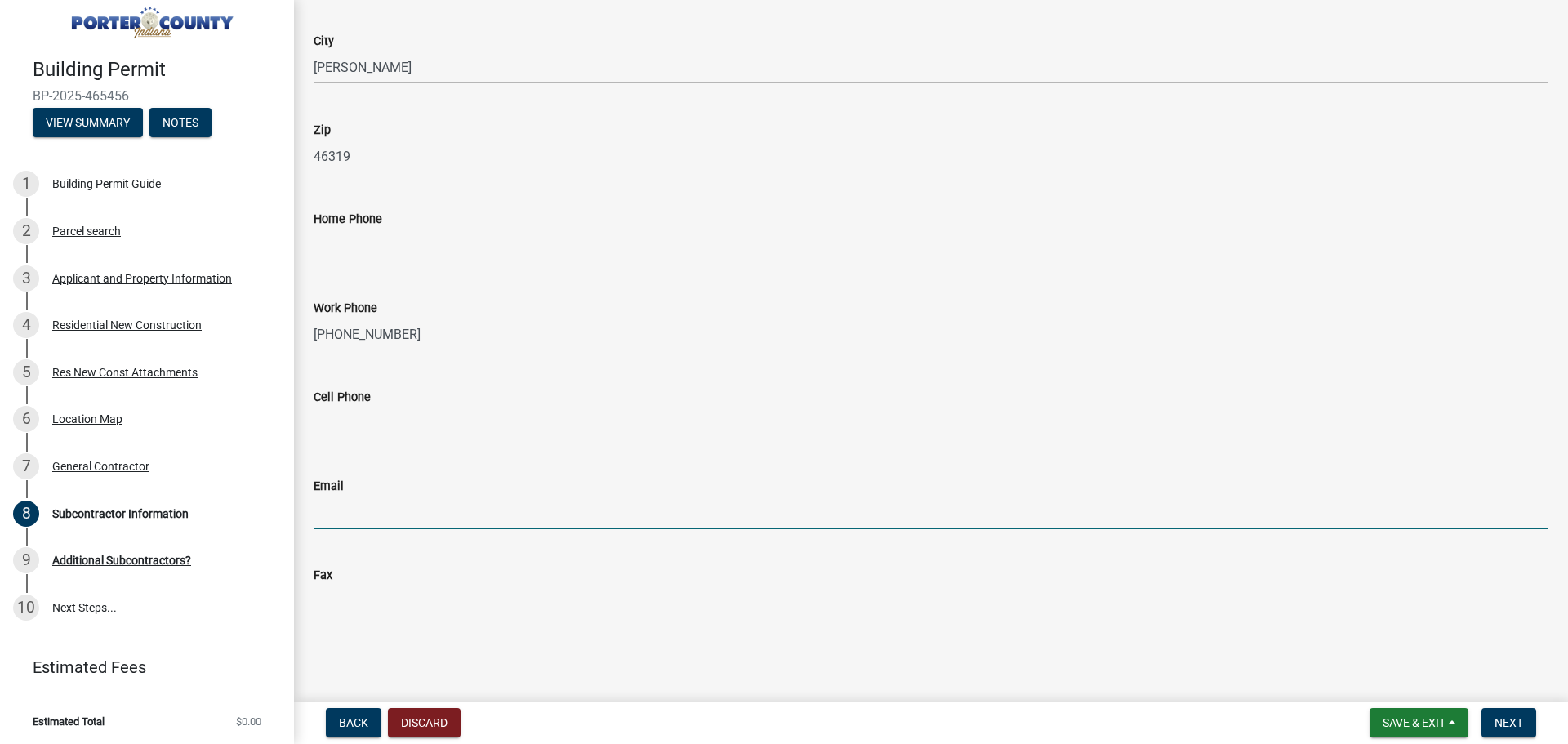
drag, startPoint x: 349, startPoint y: 506, endPoint x: 408, endPoint y: 512, distance: 59.3
click at [349, 506] on input "Email" at bounding box center [931, 513] width 1235 height 33
type input "[EMAIL_ADDRESS][DOMAIN_NAME]"
click at [1507, 721] on span "Next" at bounding box center [1509, 723] width 29 height 13
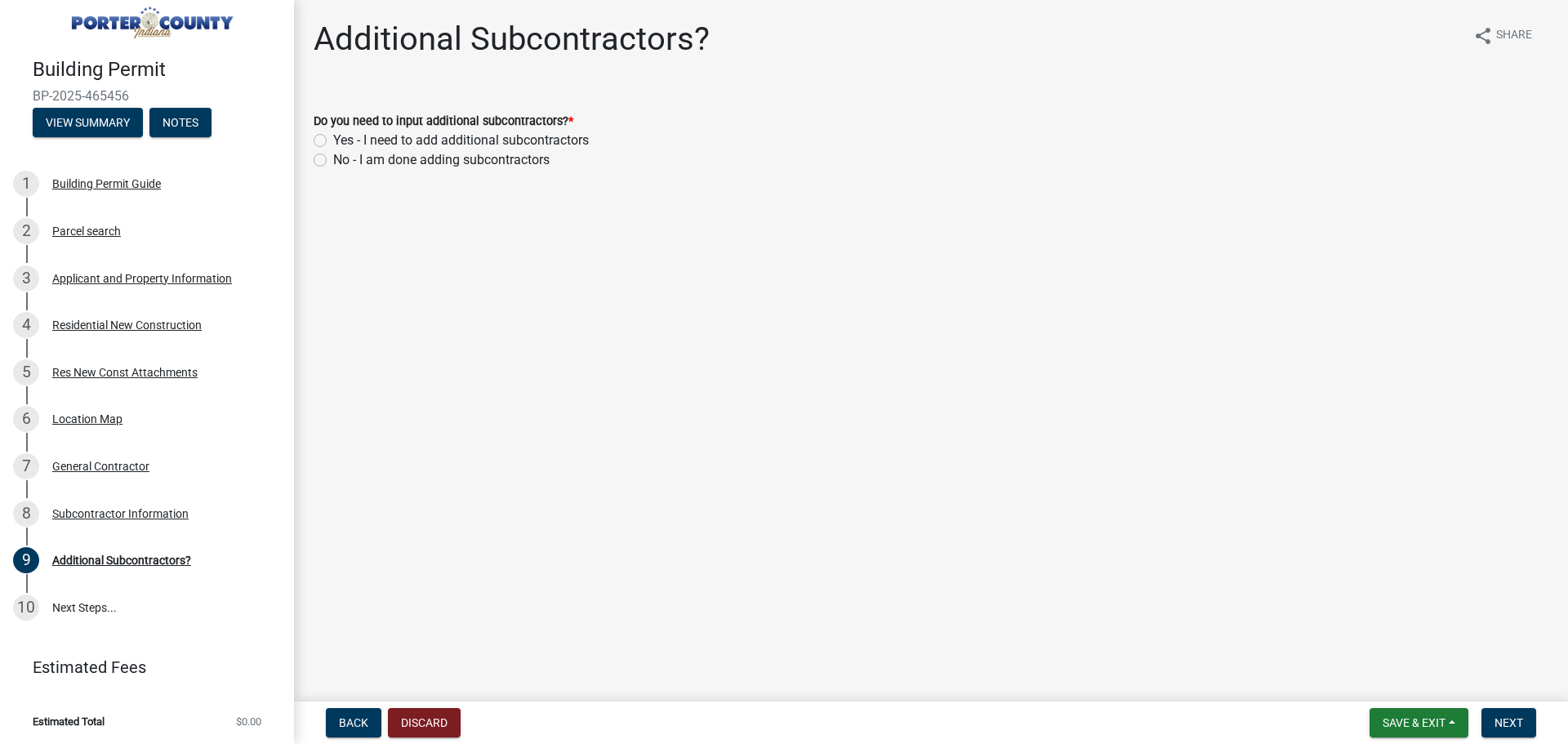
click at [333, 137] on label "Yes - I need to add additional subcontractors" at bounding box center [461, 140] width 255 height 20
click at [333, 137] on input "Yes - I need to add additional subcontractors" at bounding box center [338, 136] width 10 height 10
radio input "true"
click at [1496, 709] on button "Next" at bounding box center [1509, 723] width 55 height 30
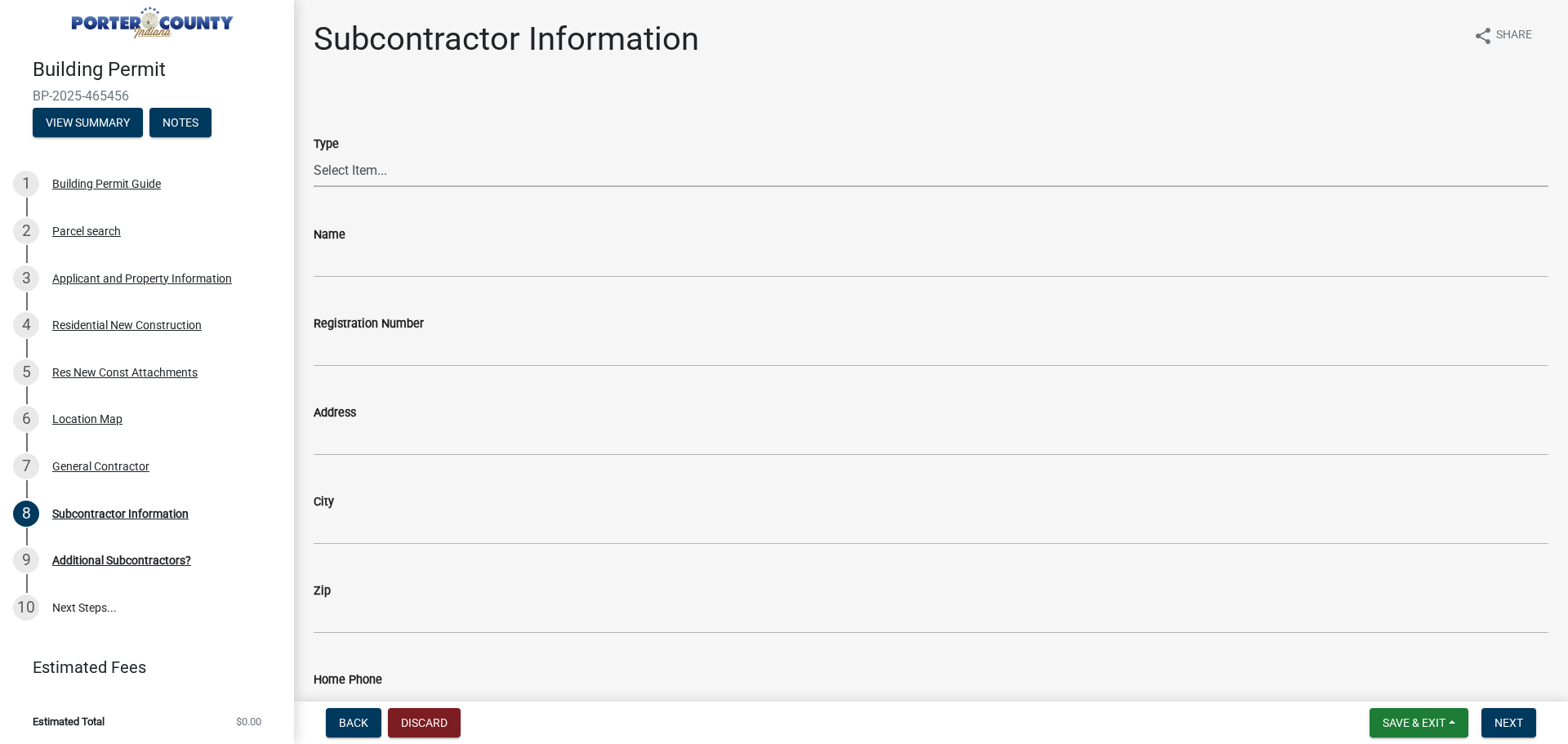
click at [359, 173] on select "Select Item... Concrete Plumbing Electrical HVAC Framing Roofing Insulation Lan…" at bounding box center [931, 170] width 1235 height 33
click at [314, 153] on select "Select Item... Concrete Plumbing Electrical HVAC Framing Roofing Insulation Lan…" at bounding box center [931, 170] width 1235 height 33
select select "efdc4ab2-fecf-44c9-8db5-461c68afeef8"
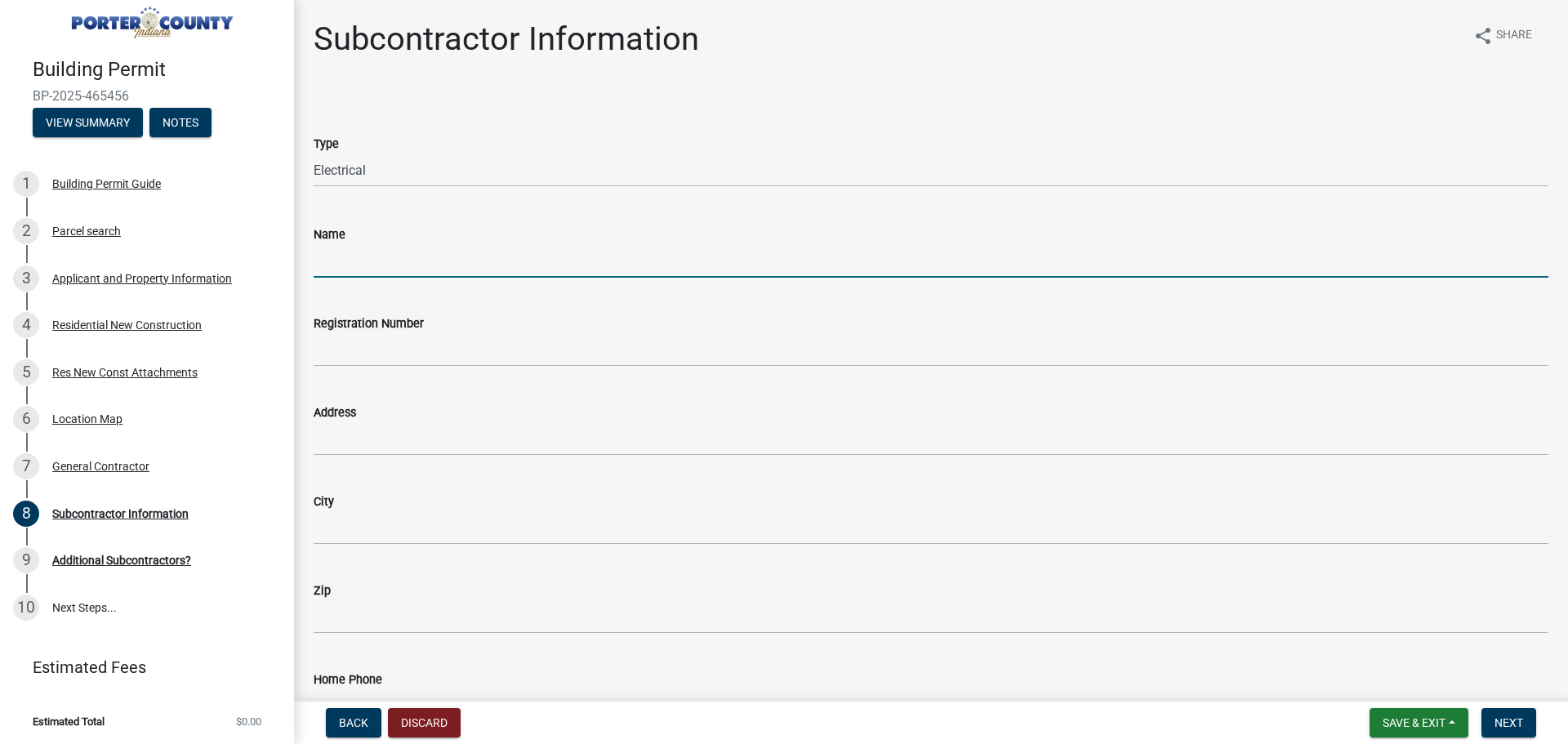
click at [342, 253] on input "Name" at bounding box center [931, 261] width 1235 height 33
click at [360, 258] on input "Zosso electric" at bounding box center [931, 261] width 1235 height 33
type input "Zosso Electric"
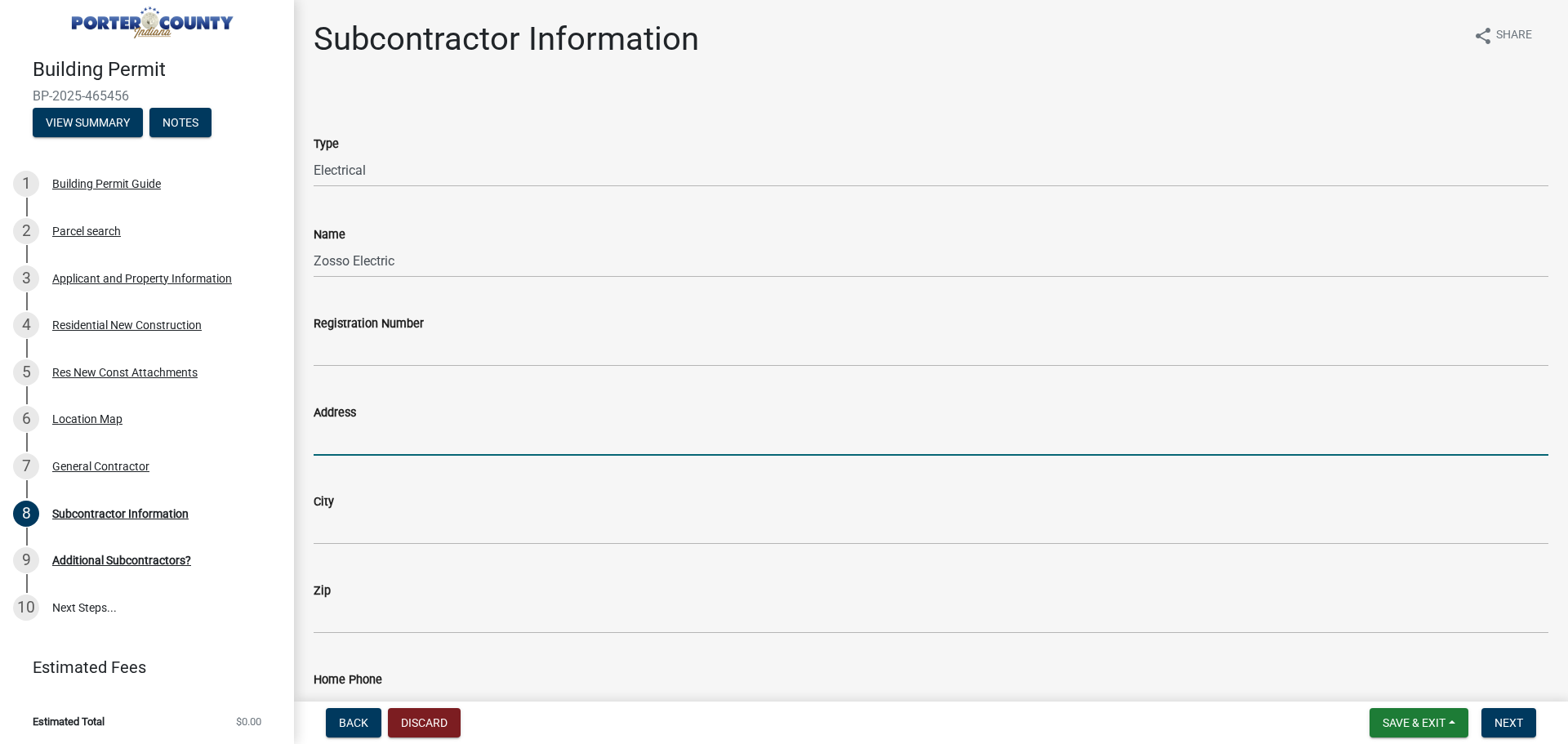
click at [327, 437] on input "Address" at bounding box center [931, 439] width 1235 height 33
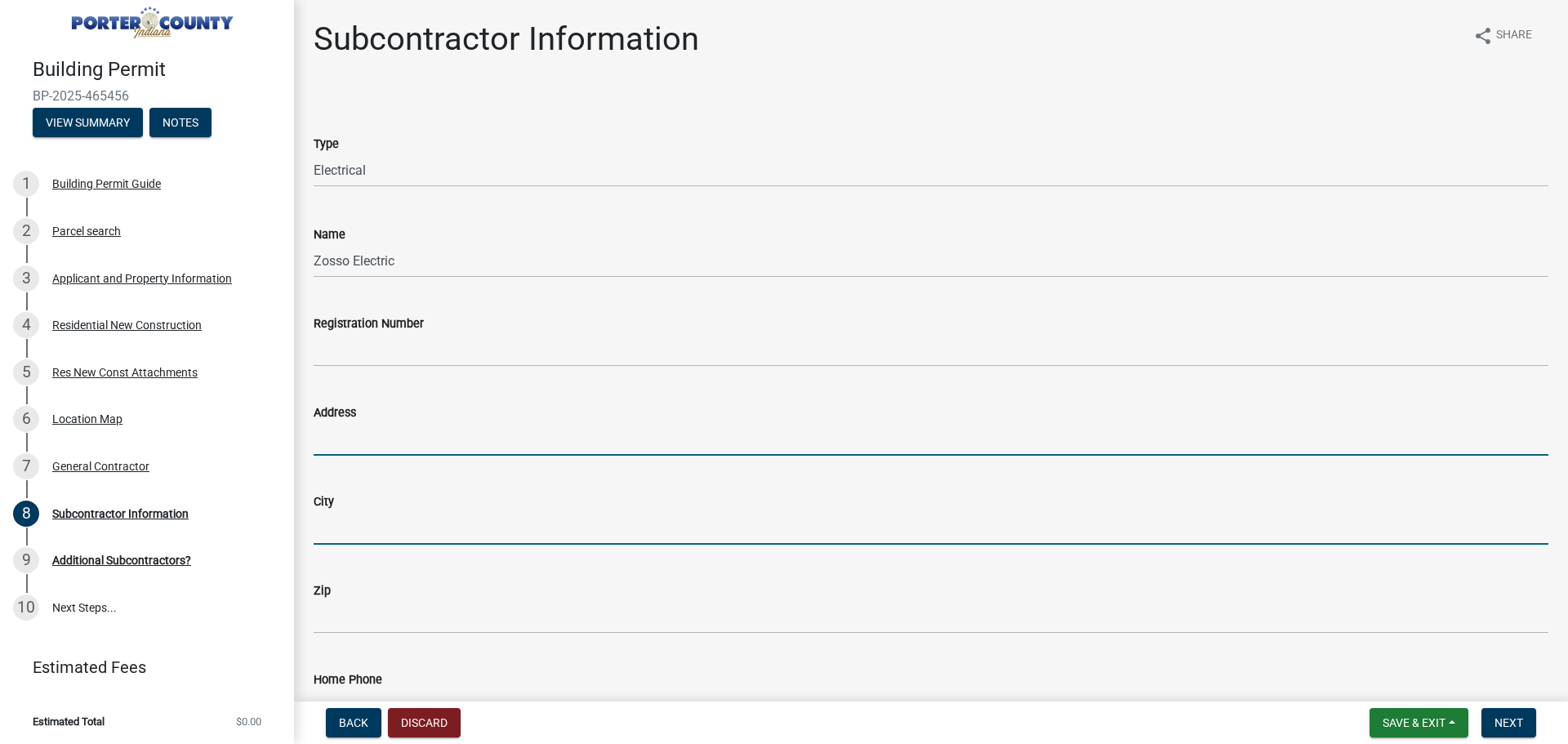
click at [334, 526] on input "City" at bounding box center [931, 528] width 1235 height 33
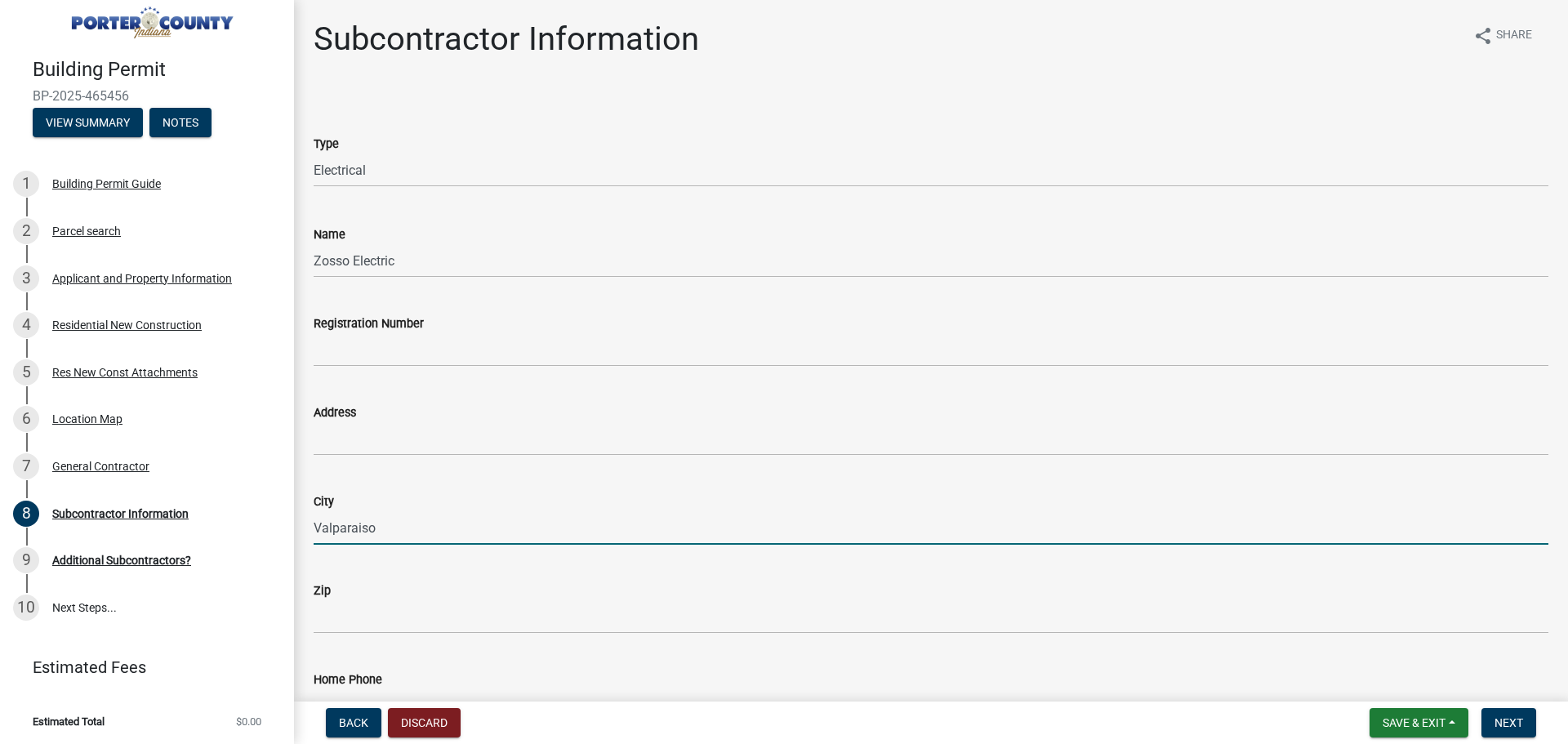
type input "Valparaiso"
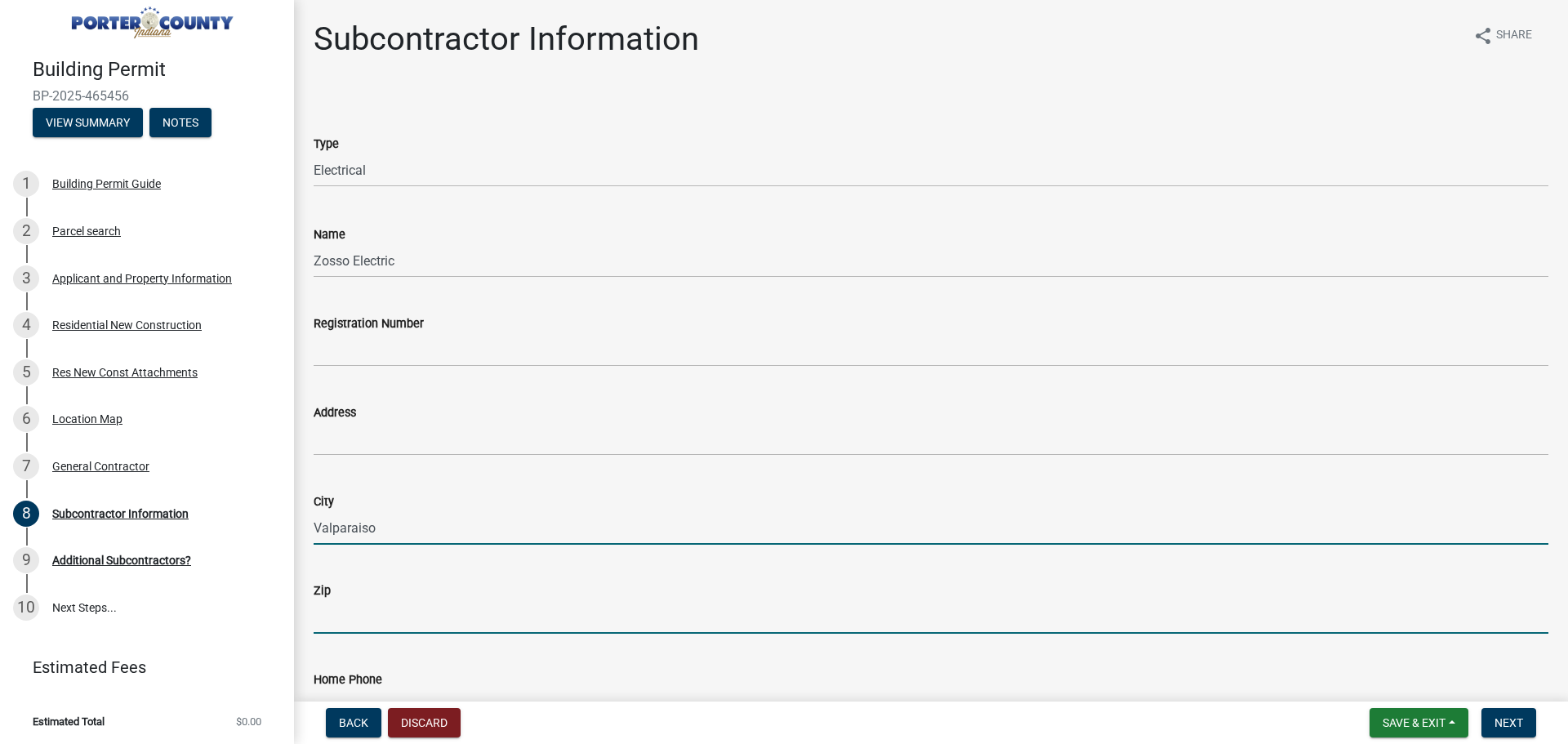
click at [339, 612] on input "Zip" at bounding box center [931, 617] width 1235 height 33
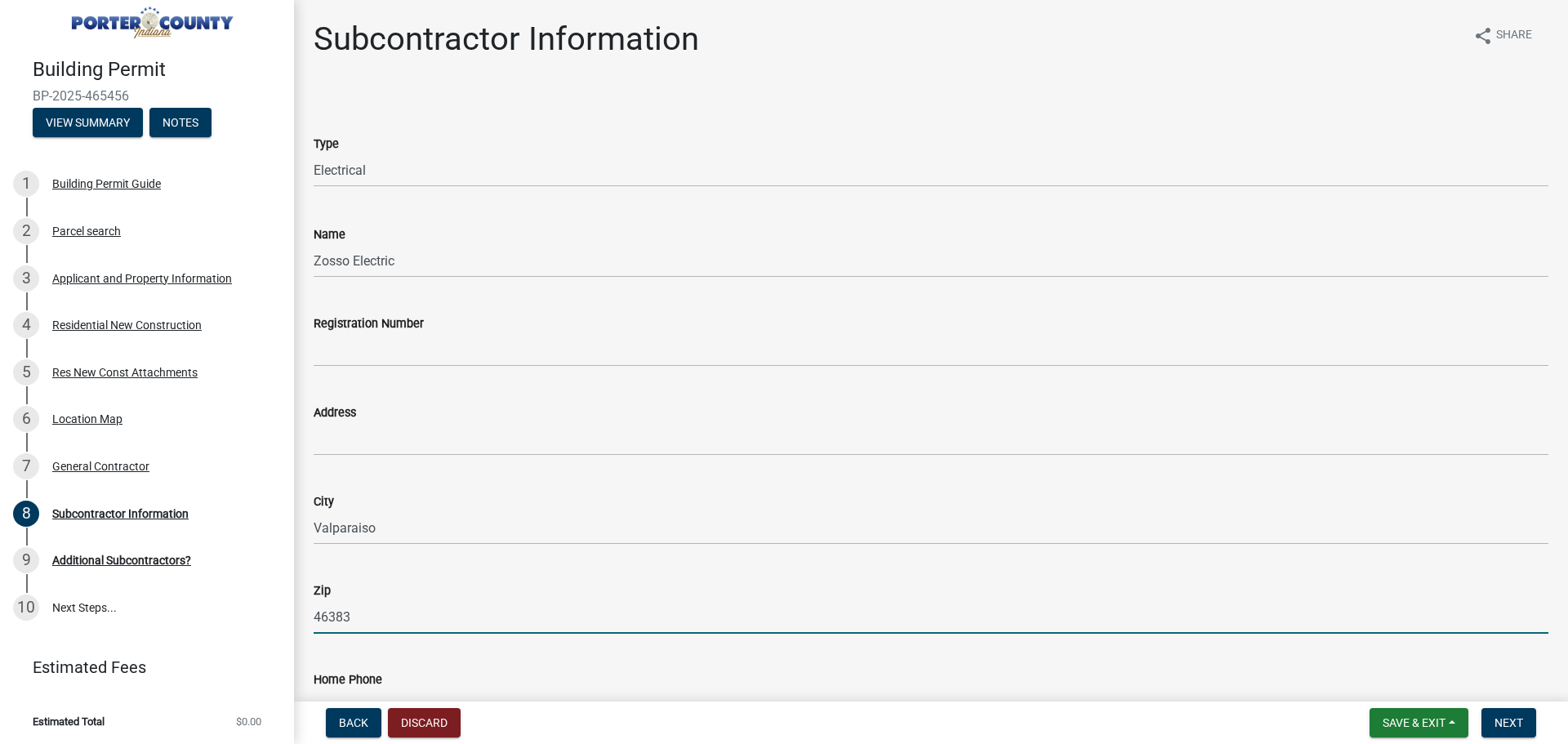
scroll to position [245, 0]
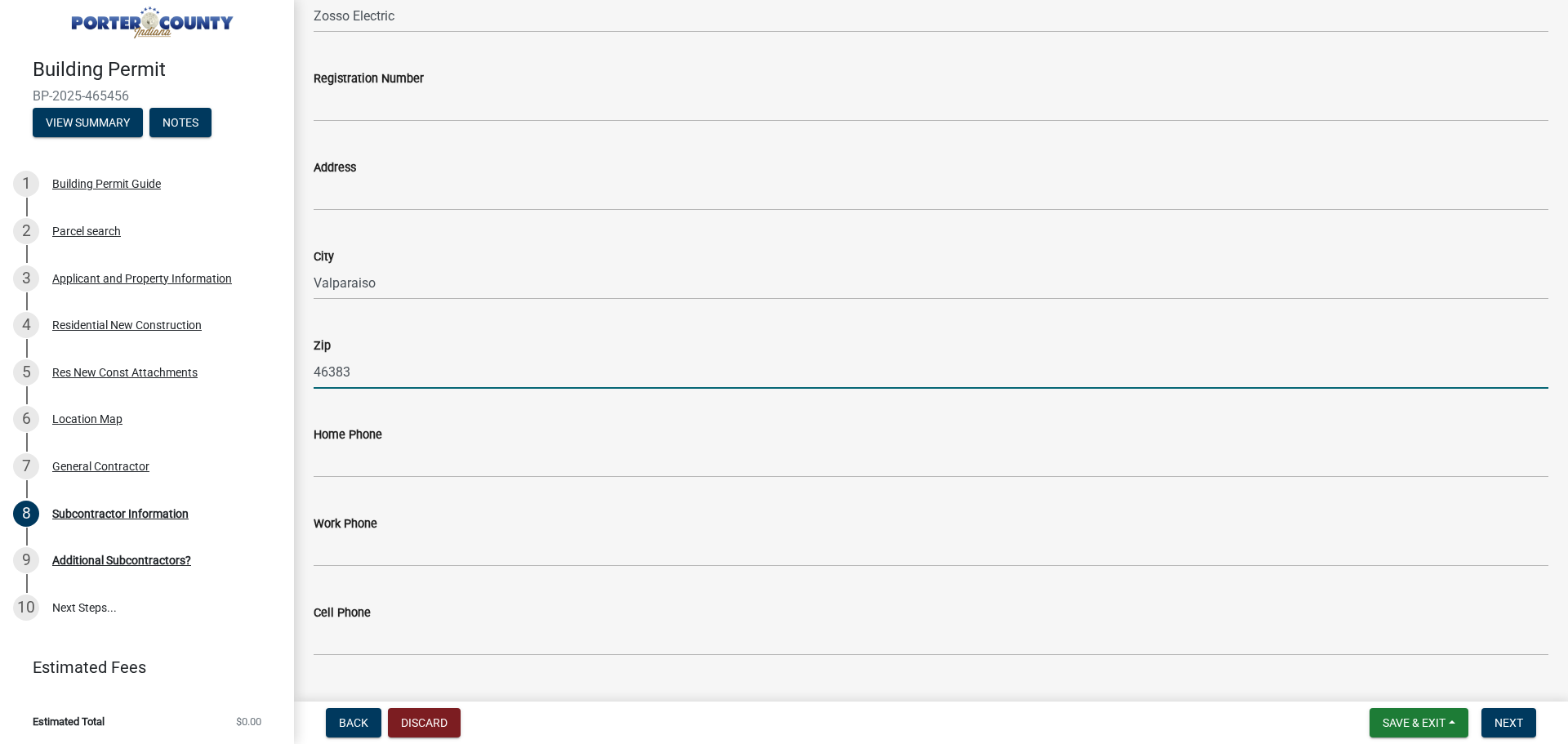
type input "46383"
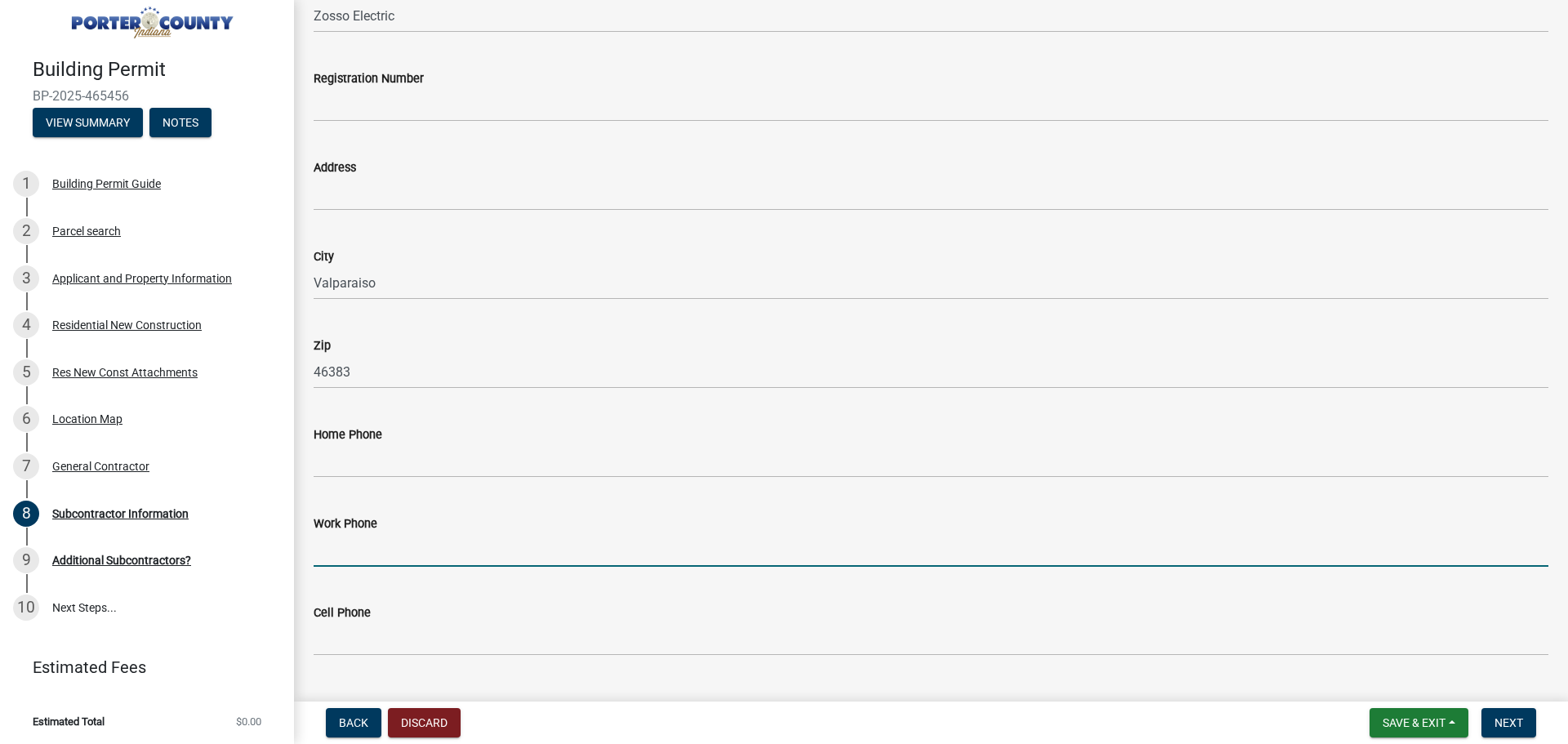
click at [337, 545] on input "Work Phone" at bounding box center [931, 550] width 1235 height 33
type input "219-508-"
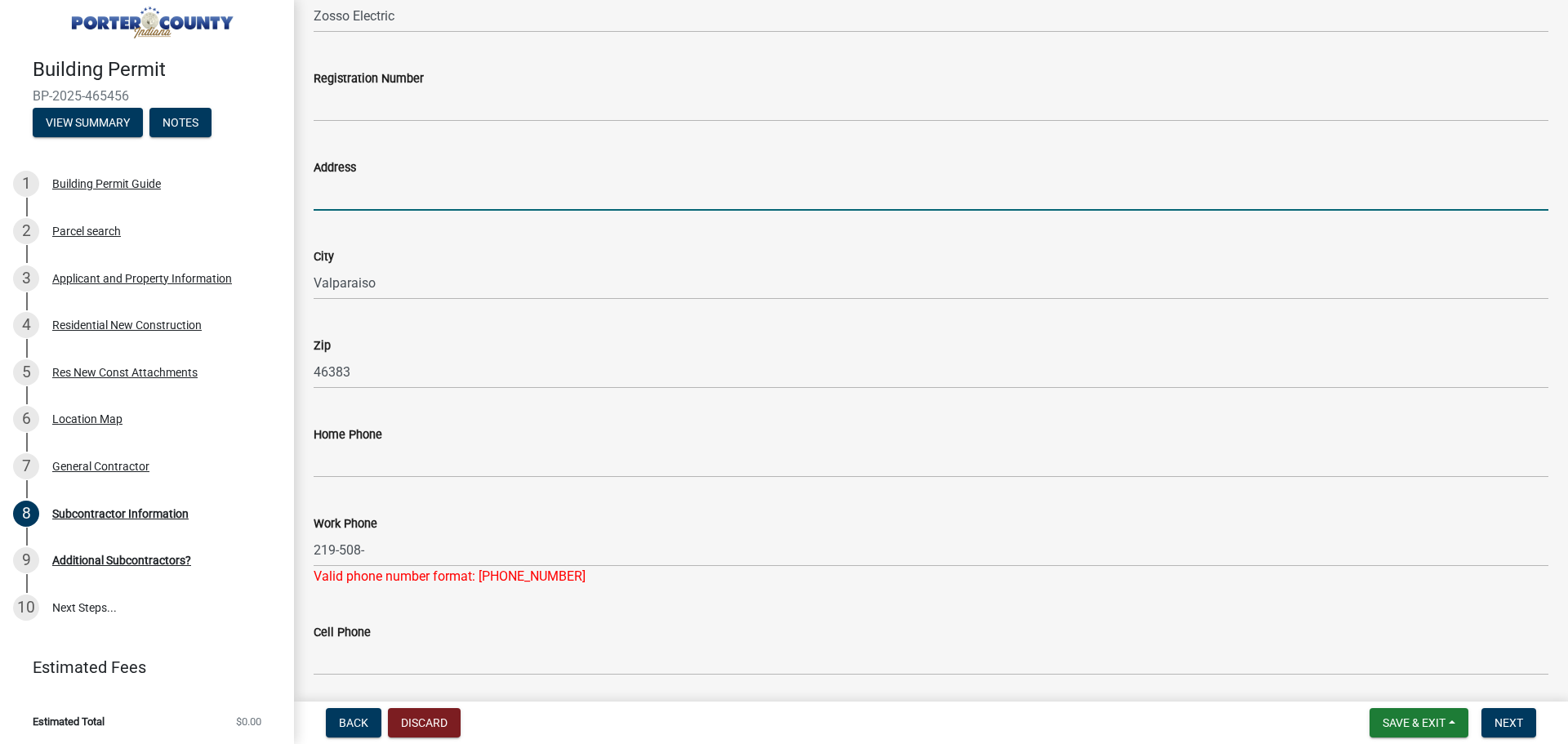
click at [361, 191] on input "Address" at bounding box center [931, 194] width 1235 height 33
type input "P. O. Box 1723"
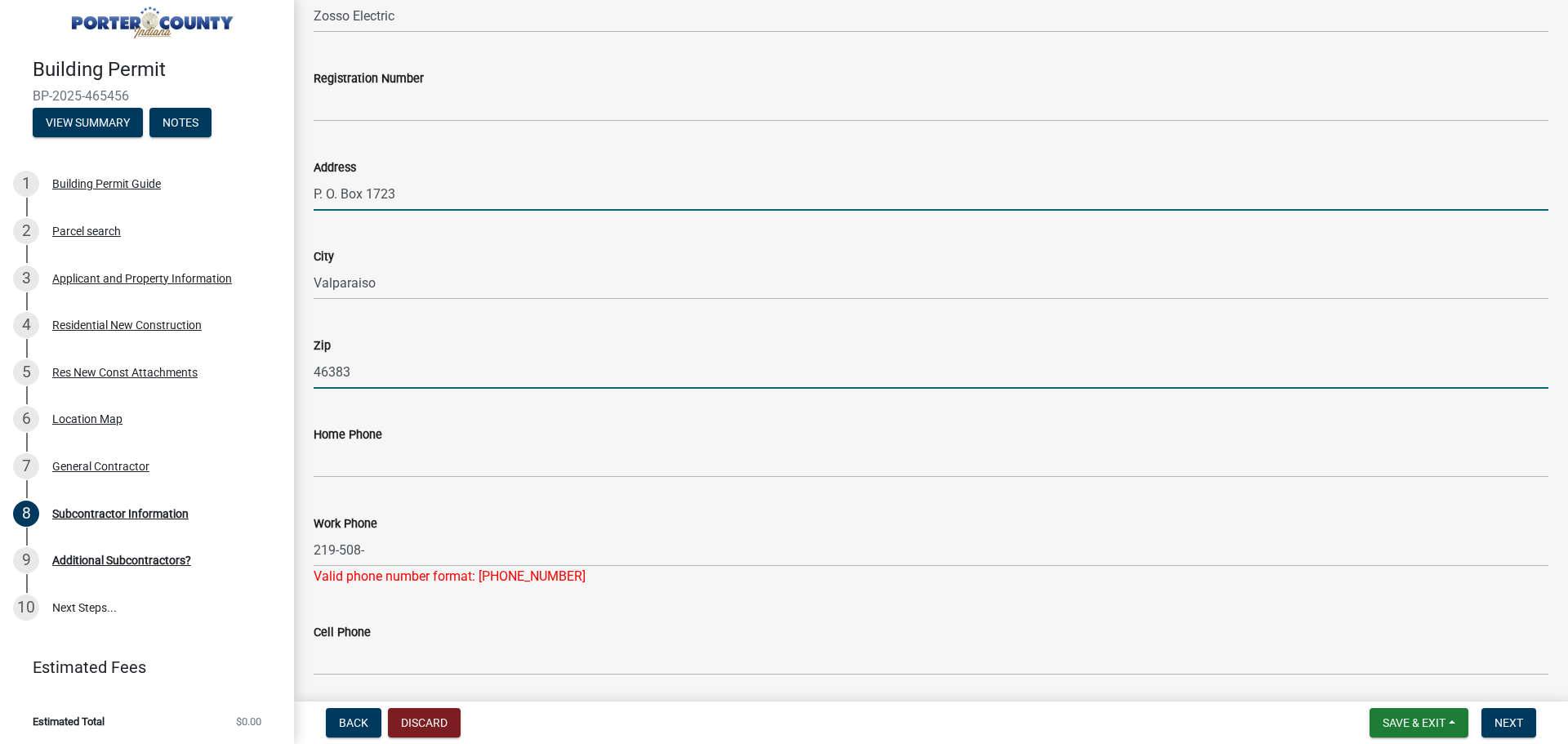
click at [354, 374] on input "46383" at bounding box center [931, 372] width 1235 height 33
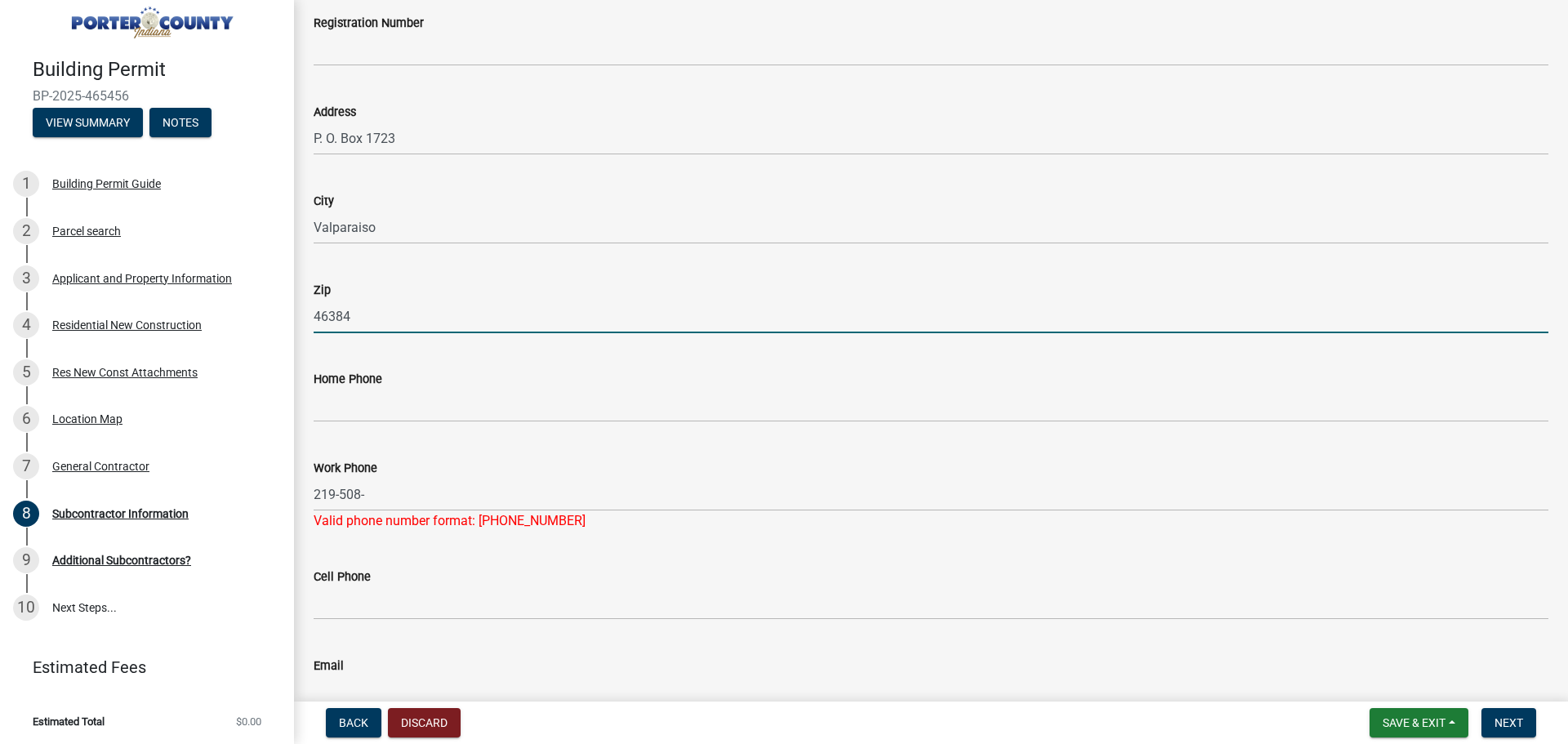
scroll to position [409, 0]
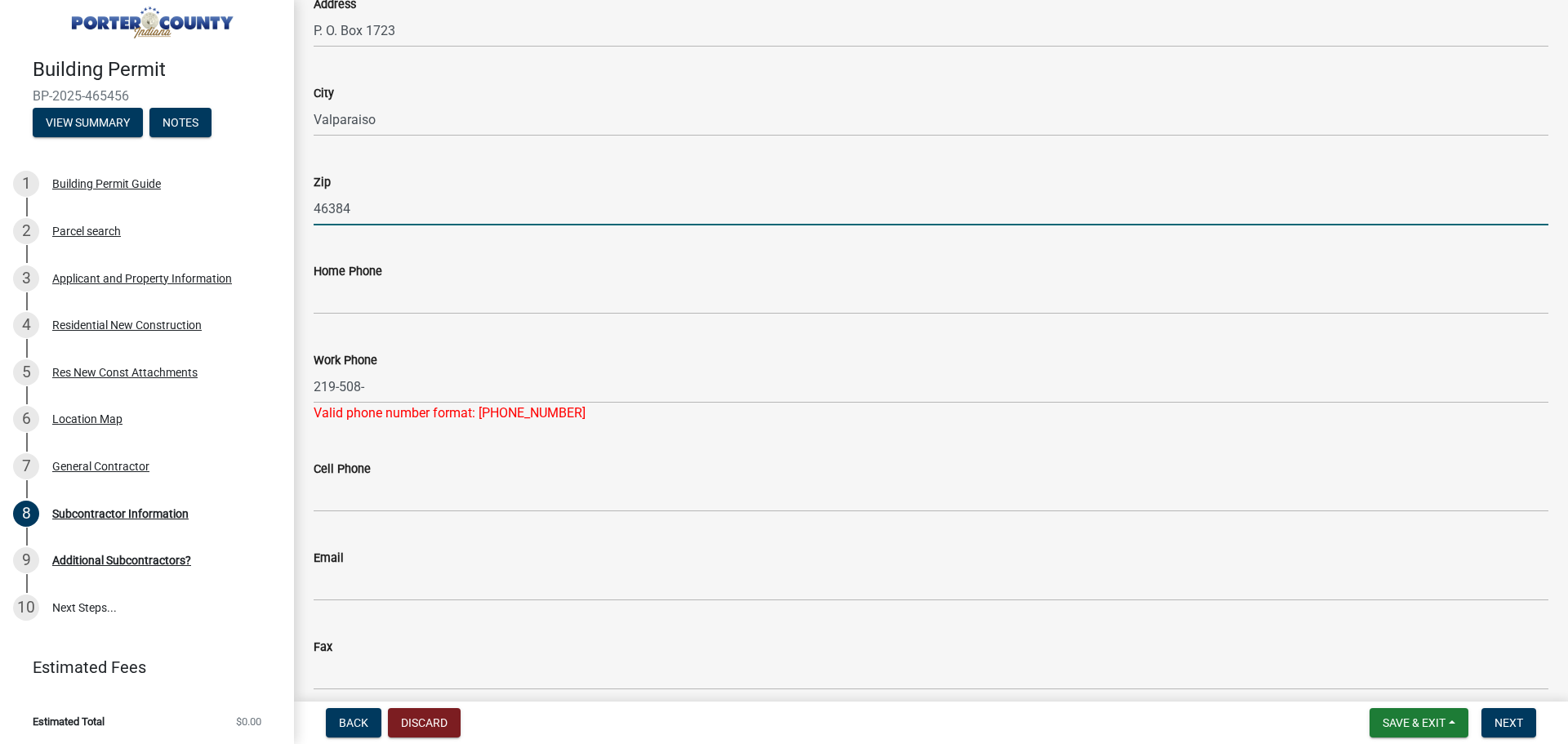
type input "46384"
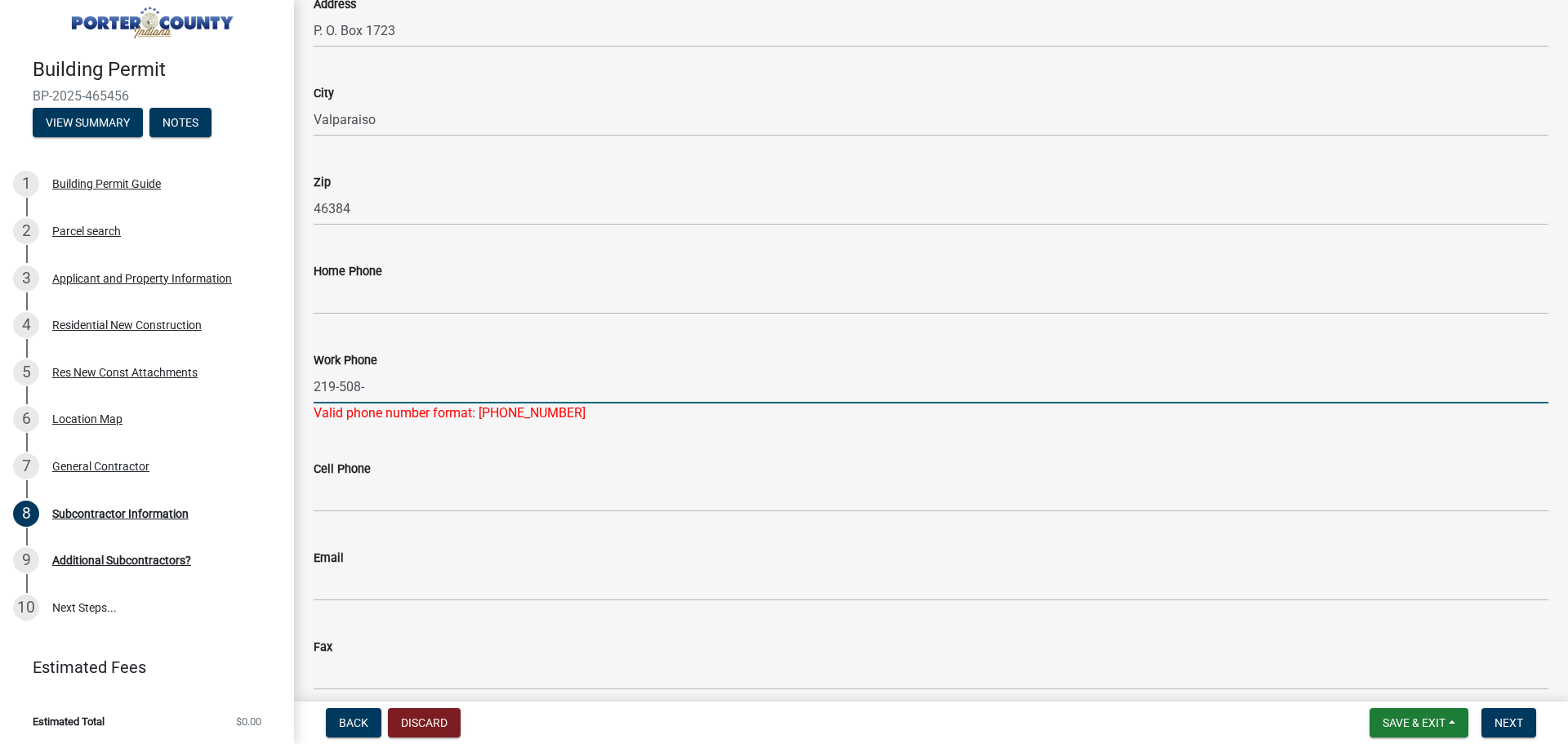
drag, startPoint x: 369, startPoint y: 386, endPoint x: 348, endPoint y: 389, distance: 21.2
click at [348, 389] on input "219-508-" at bounding box center [931, 386] width 1235 height 33
type input "[PHONE_NUMBER]"
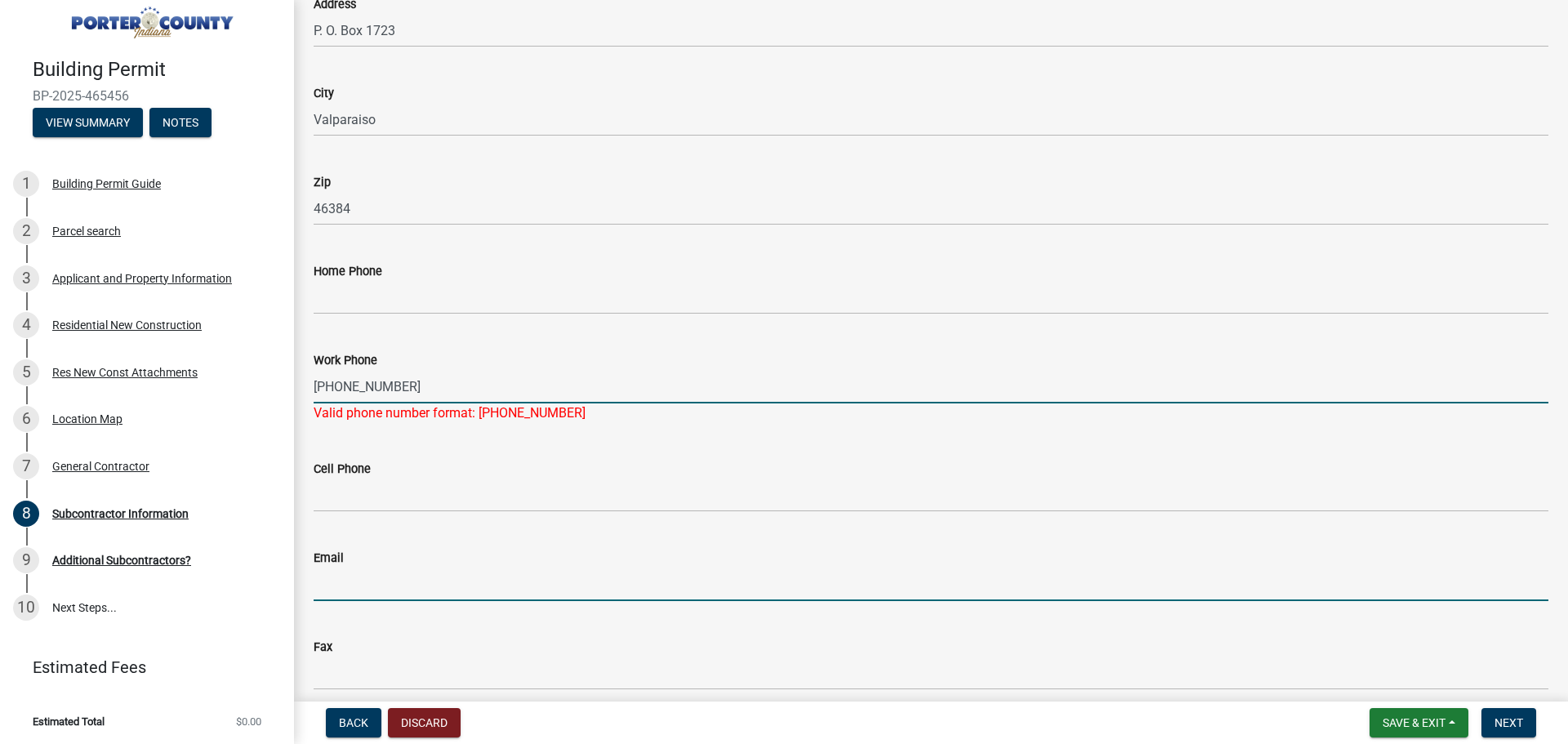
click at [326, 592] on wm-data-entity-input "Email" at bounding box center [931, 569] width 1235 height 89
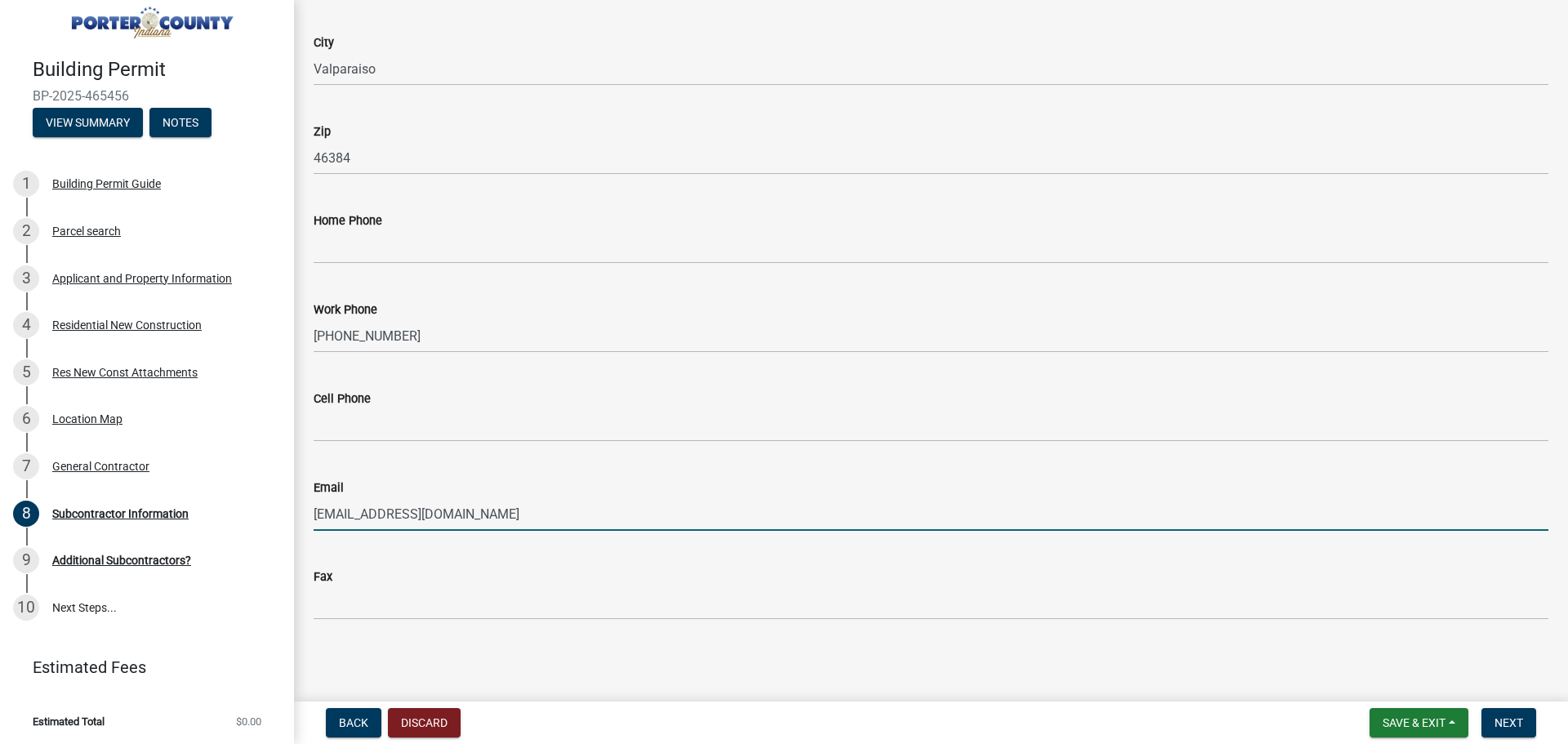
scroll to position [461, 0]
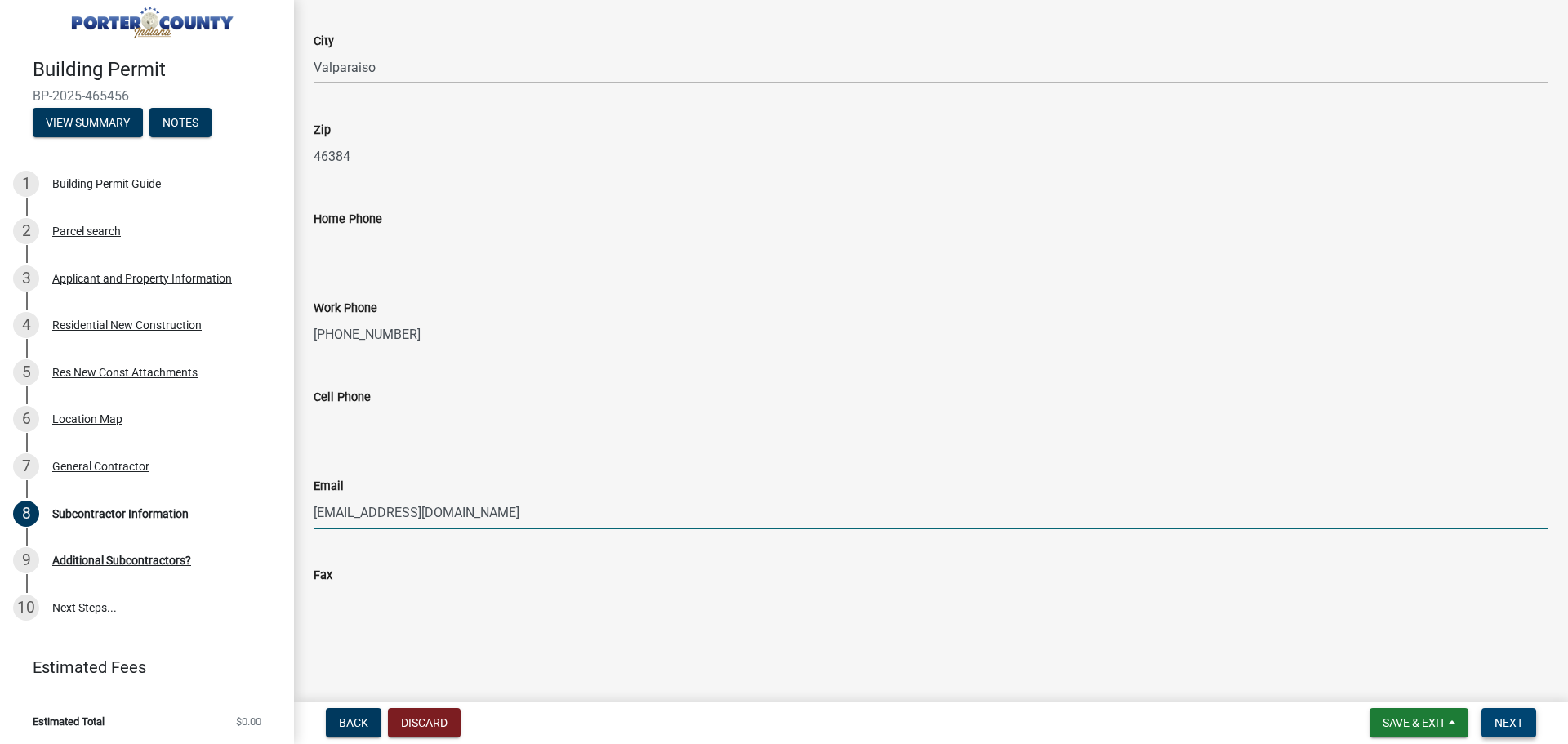
type input "[EMAIL_ADDRESS][DOMAIN_NAME]"
click at [1512, 712] on button "Next" at bounding box center [1509, 723] width 55 height 30
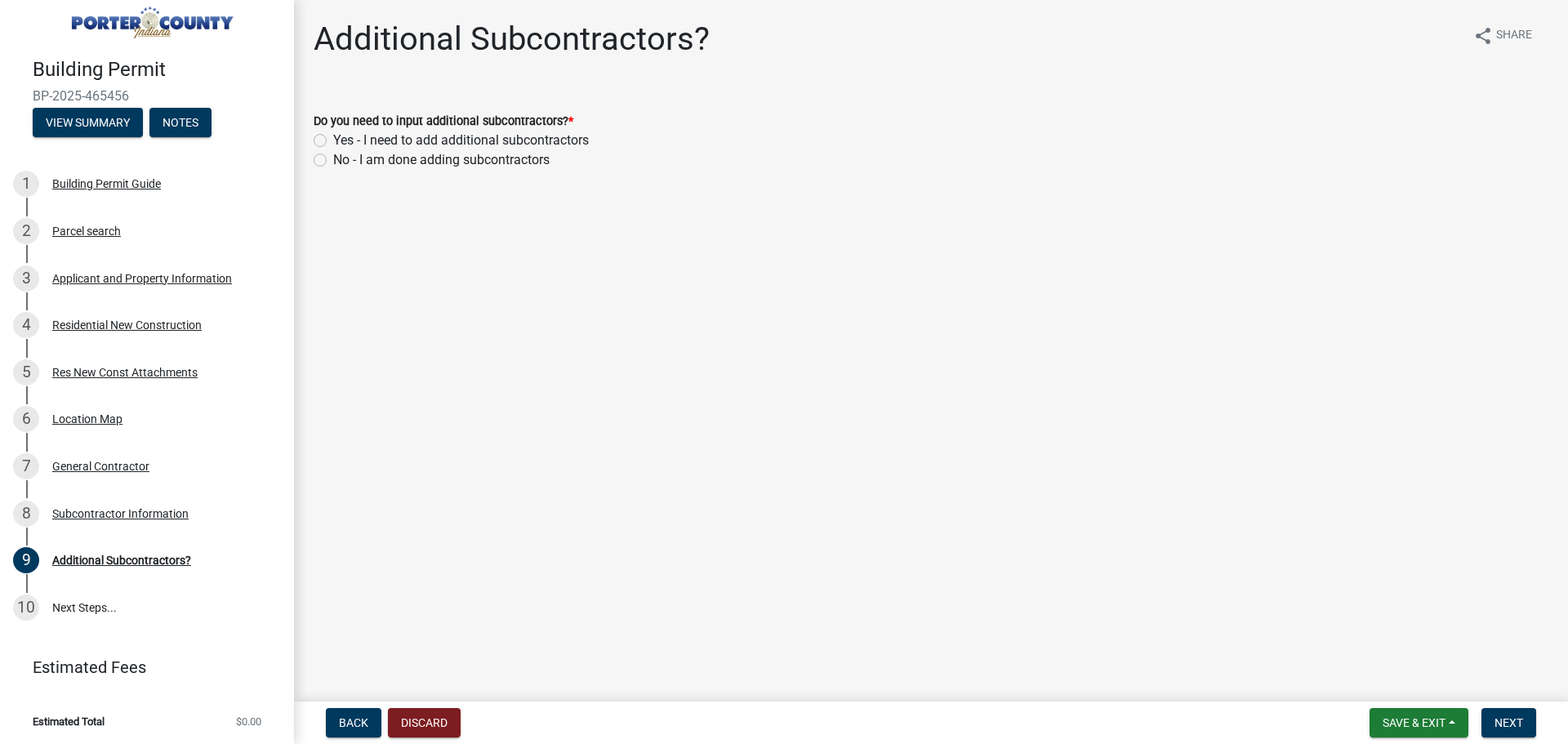
click at [333, 142] on label "Yes - I need to add additional subcontractors" at bounding box center [461, 140] width 255 height 20
click at [333, 141] on input "Yes - I need to add additional subcontractors" at bounding box center [338, 136] width 10 height 10
radio input "true"
click at [1512, 730] on button "Next" at bounding box center [1509, 723] width 55 height 30
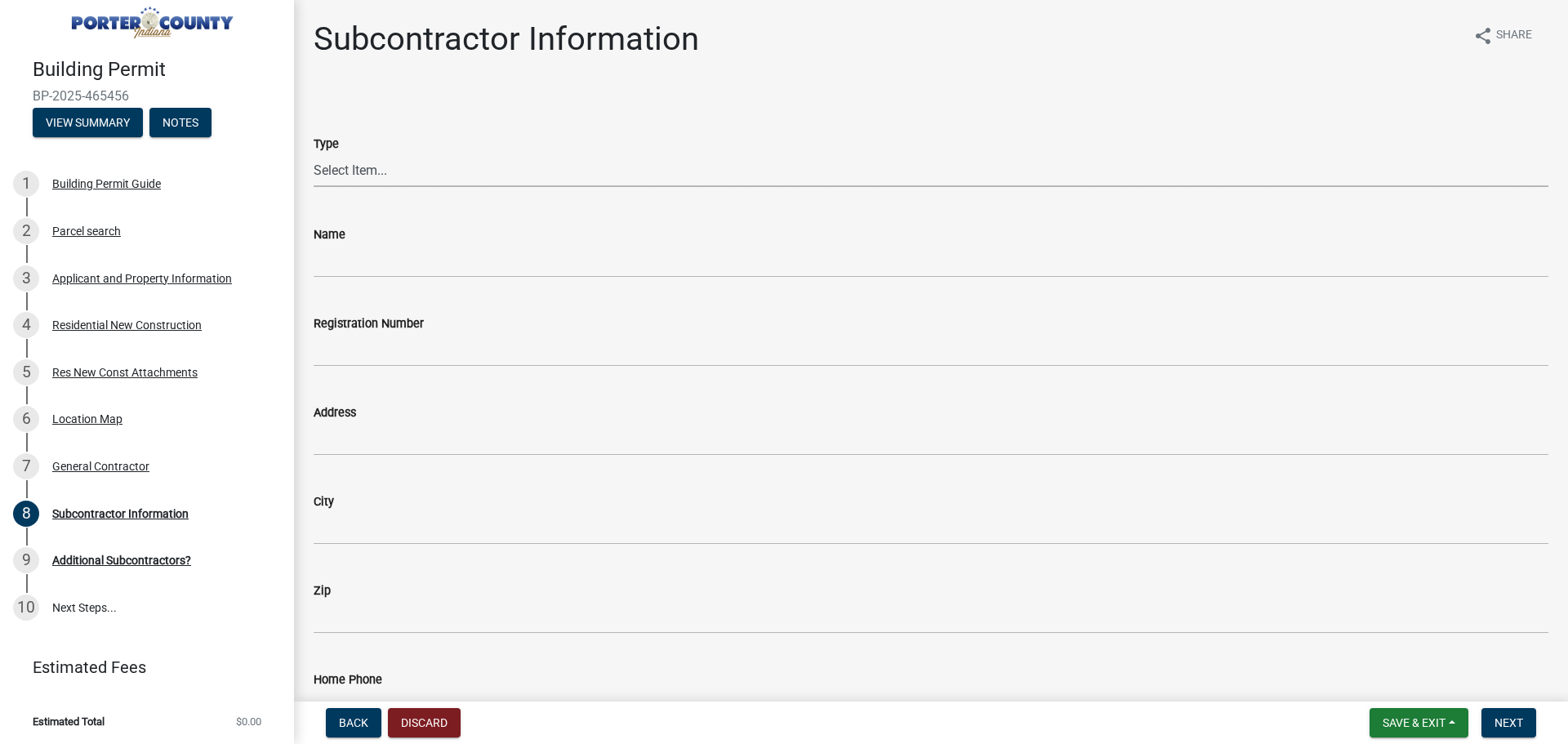
click at [346, 171] on select "Select Item... Concrete Plumbing Electrical HVAC Framing Roofing Insulation Lan…" at bounding box center [931, 170] width 1235 height 33
click at [314, 153] on select "Select Item... Concrete Plumbing Electrical HVAC Framing Roofing Insulation Lan…" at bounding box center [931, 170] width 1235 height 33
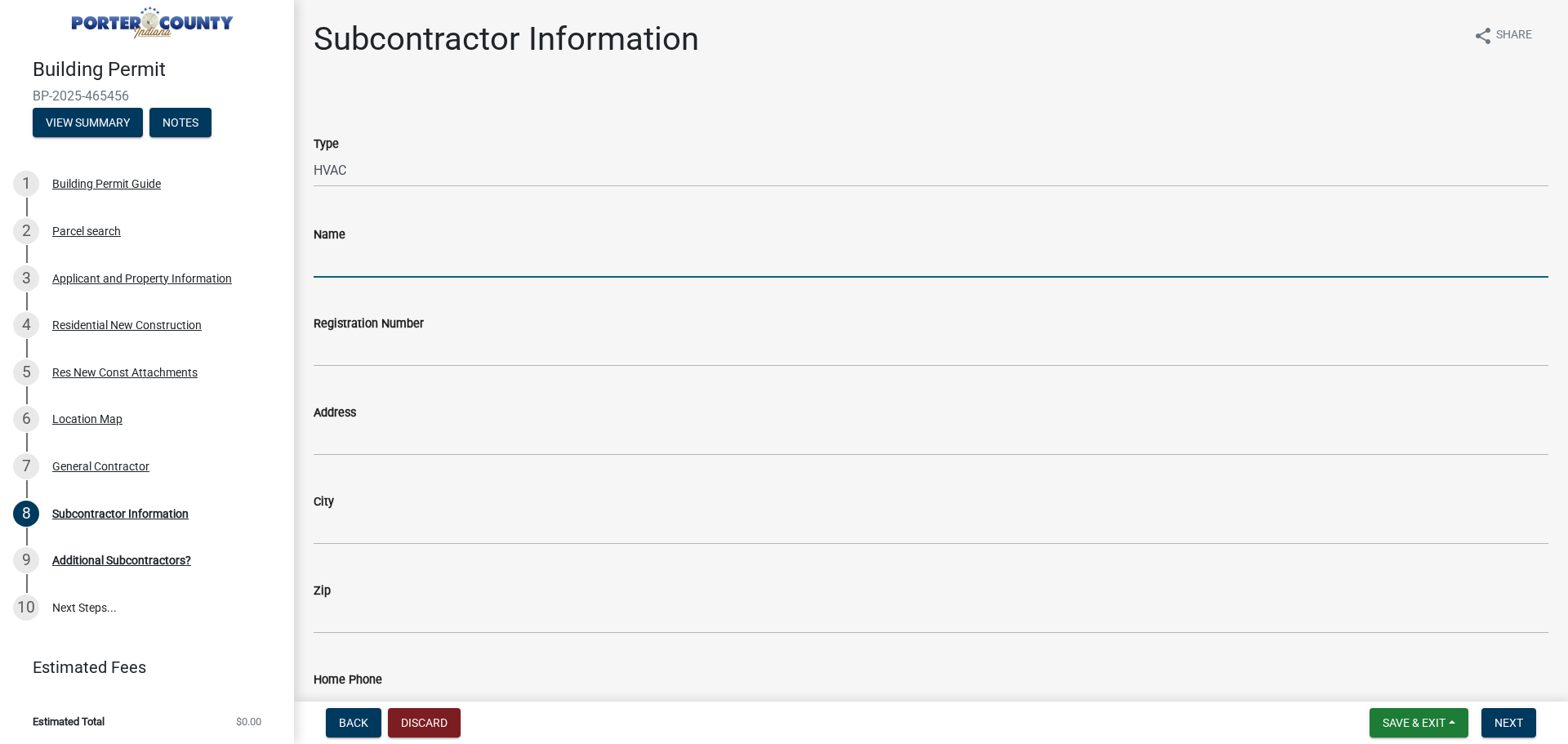
click at [342, 261] on input "Name" at bounding box center [931, 261] width 1235 height 33
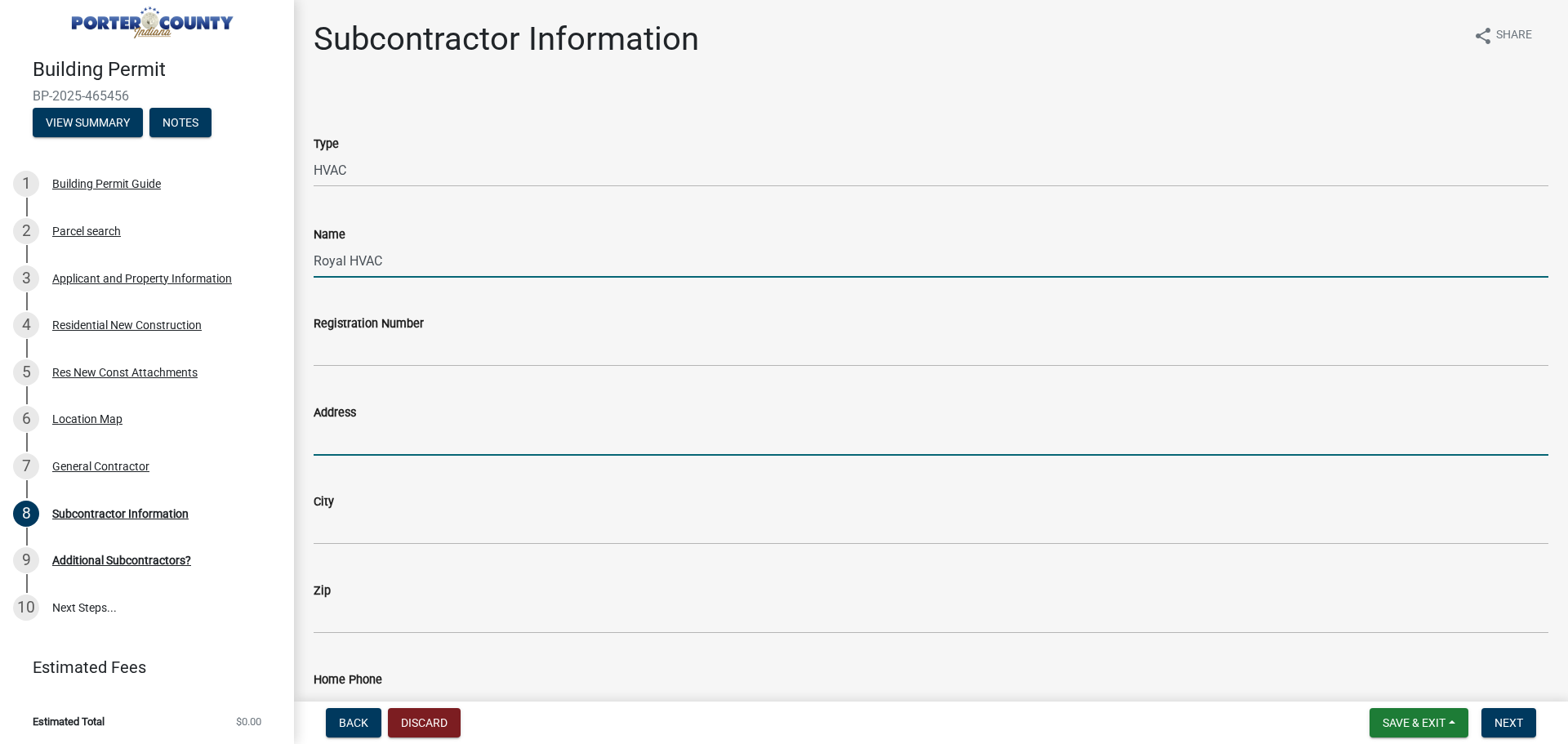
click at [331, 443] on input "Address" at bounding box center [931, 439] width 1235 height 33
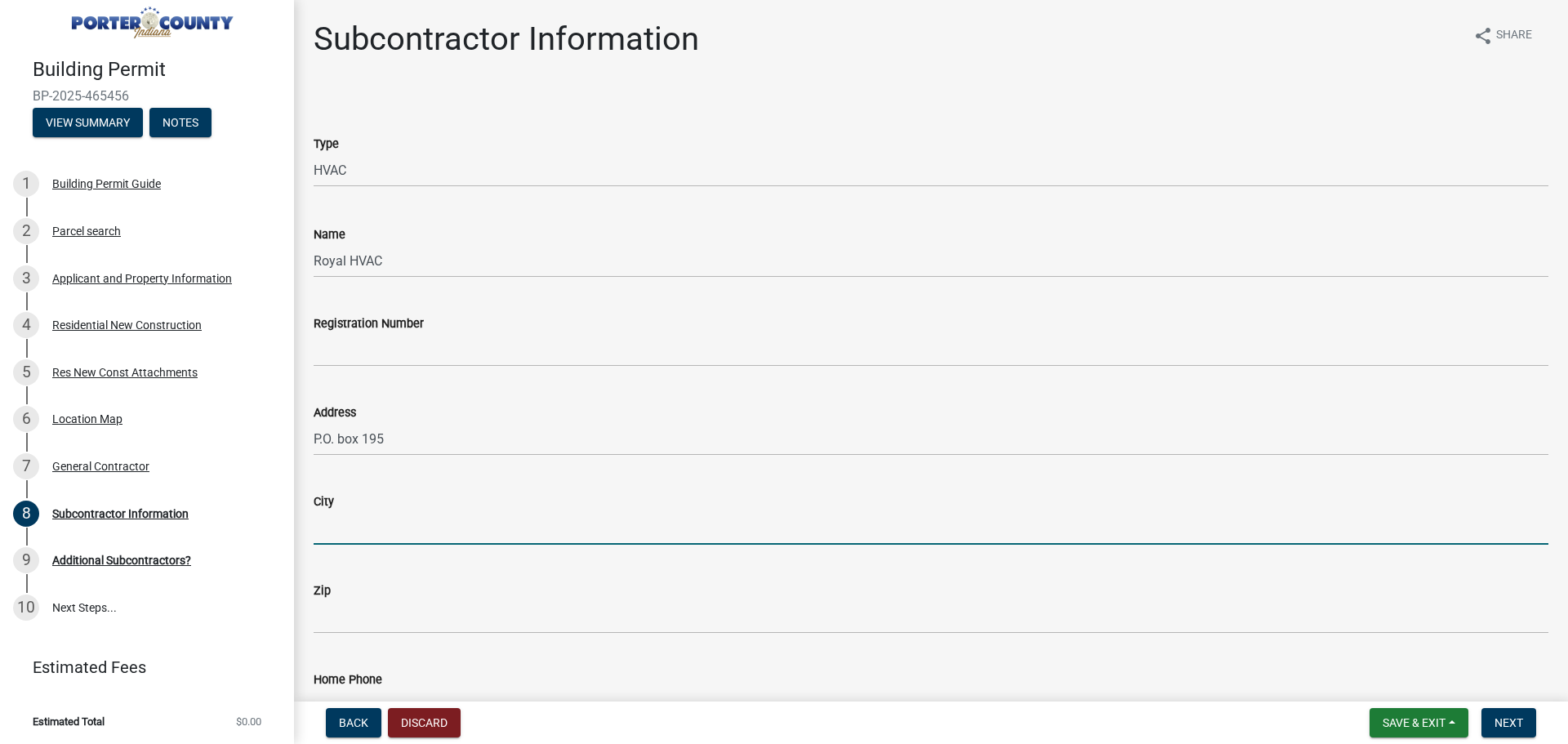
click at [330, 527] on input "City" at bounding box center [931, 528] width 1235 height 33
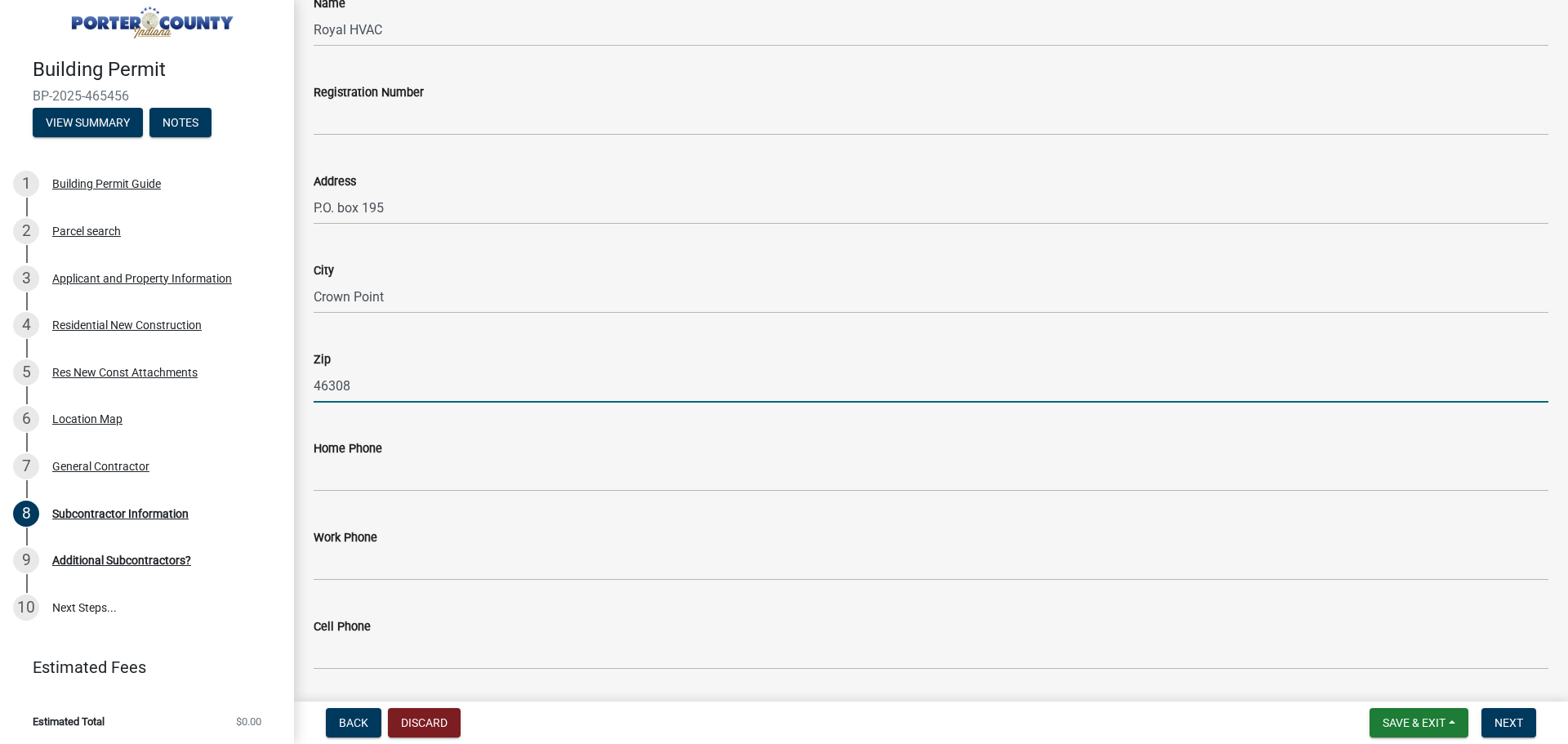
scroll to position [409, 0]
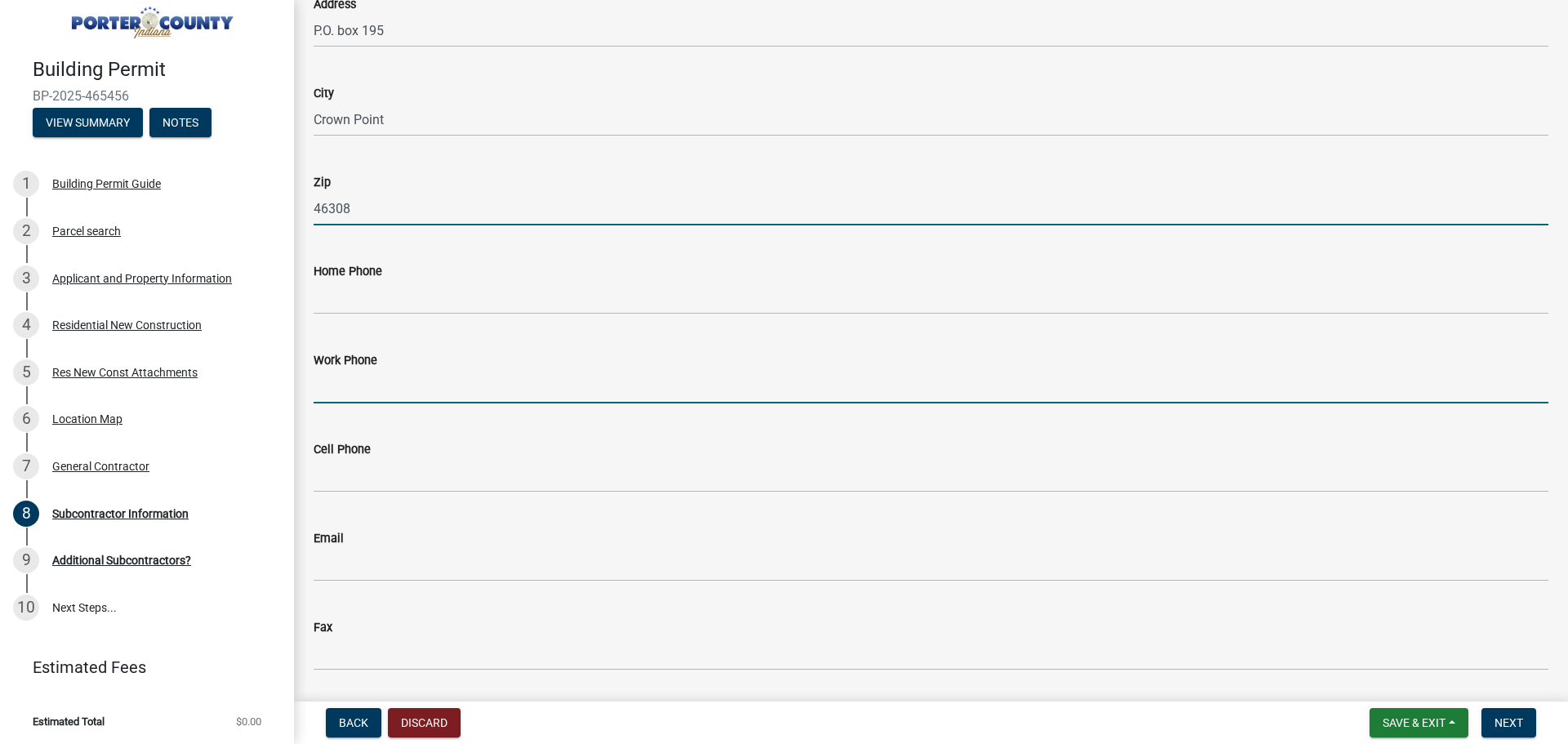
click at [334, 389] on input "Work Phone" at bounding box center [931, 386] width 1235 height 33
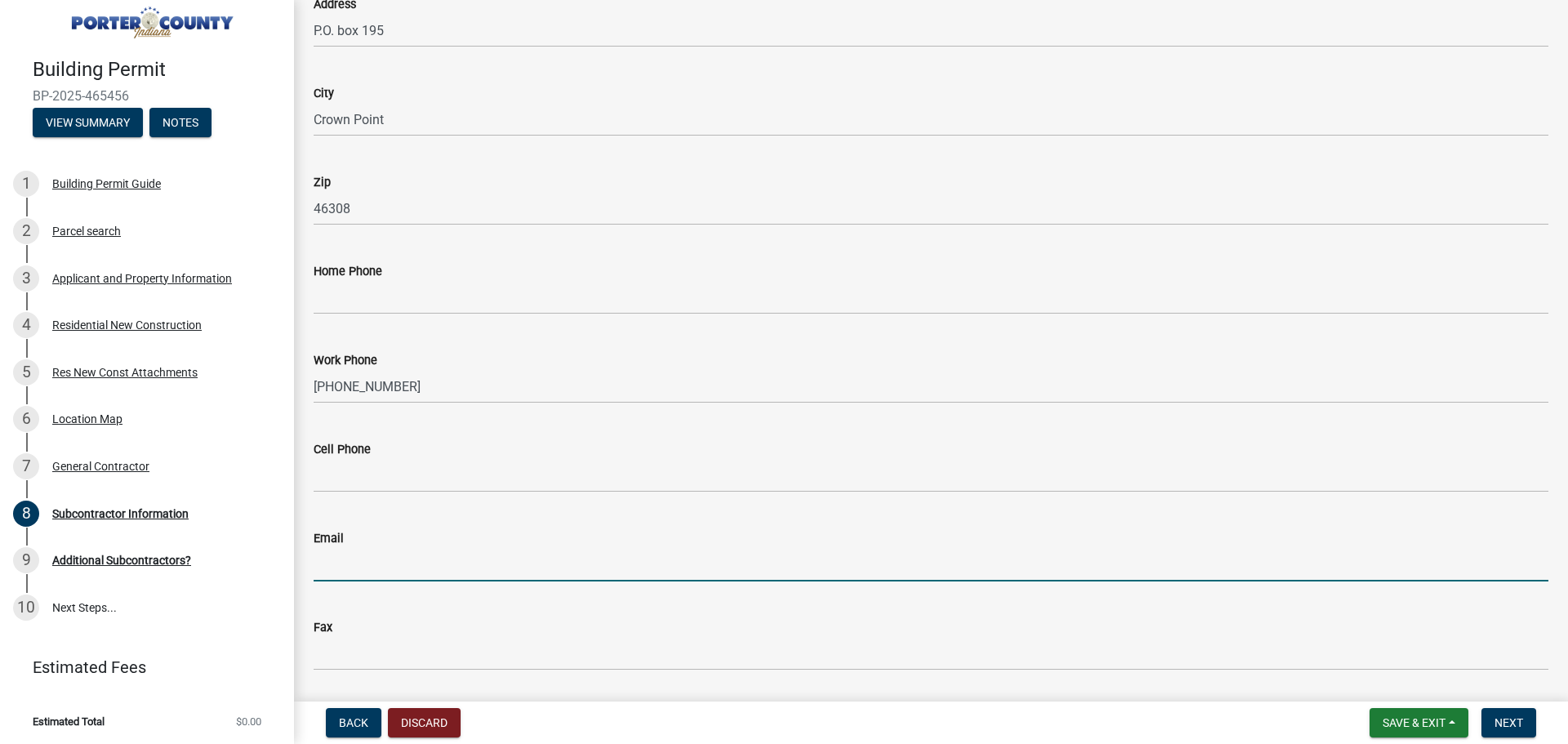
click at [329, 558] on input "Email" at bounding box center [931, 565] width 1235 height 33
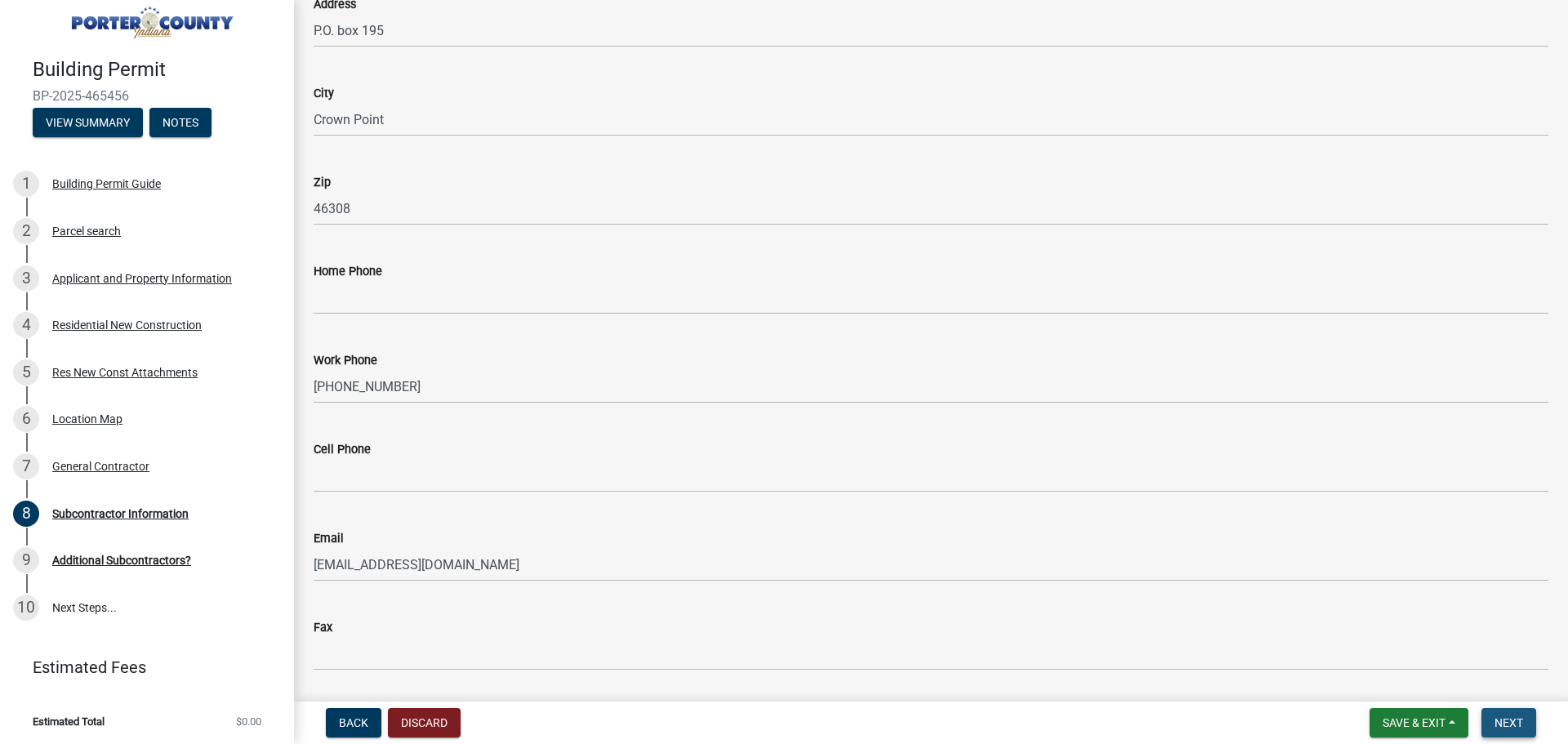
click at [1519, 727] on span "Next" at bounding box center [1509, 723] width 29 height 13
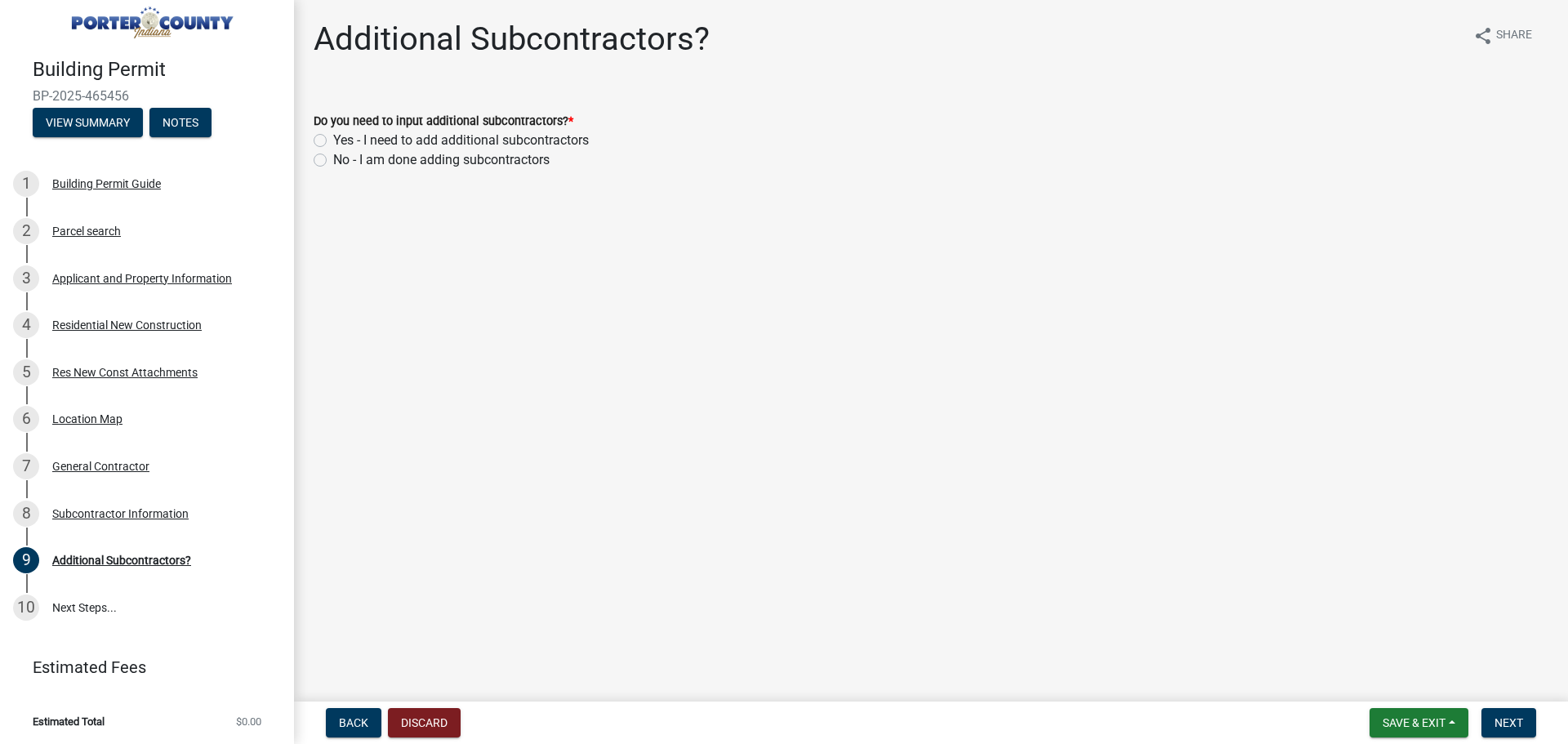
click at [333, 141] on label "Yes - I need to add additional subcontractors" at bounding box center [461, 140] width 255 height 20
click at [333, 141] on input "Yes - I need to add additional subcontractors" at bounding box center [338, 136] width 10 height 10
click at [1534, 720] on button "Next" at bounding box center [1509, 723] width 55 height 30
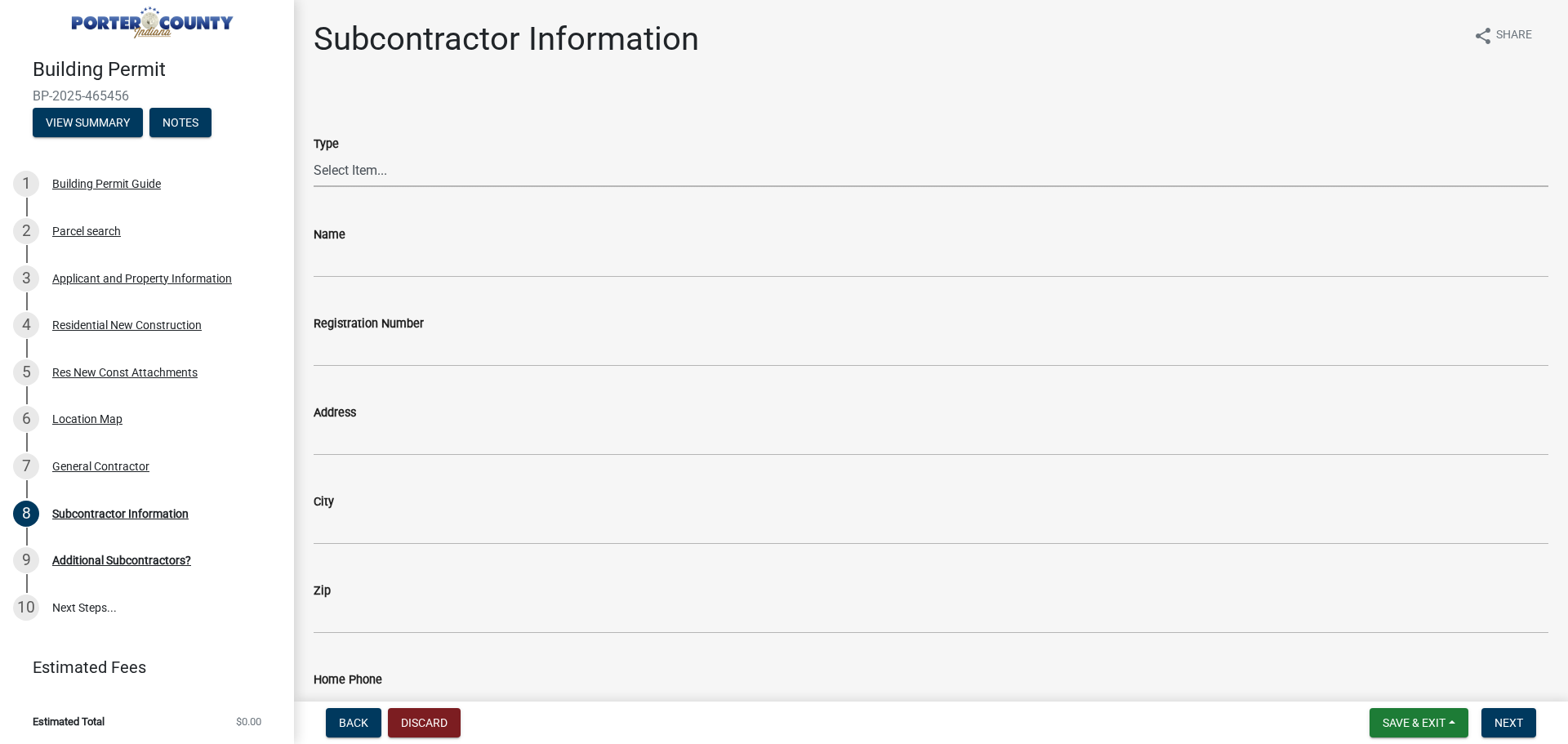
click at [331, 164] on select "Select Item... Concrete Plumbing Electrical HVAC Framing Roofing Insulation Lan…" at bounding box center [931, 170] width 1235 height 33
click at [314, 153] on select "Select Item... Concrete Plumbing Electrical HVAC Framing Roofing Insulation Lan…" at bounding box center [931, 170] width 1235 height 33
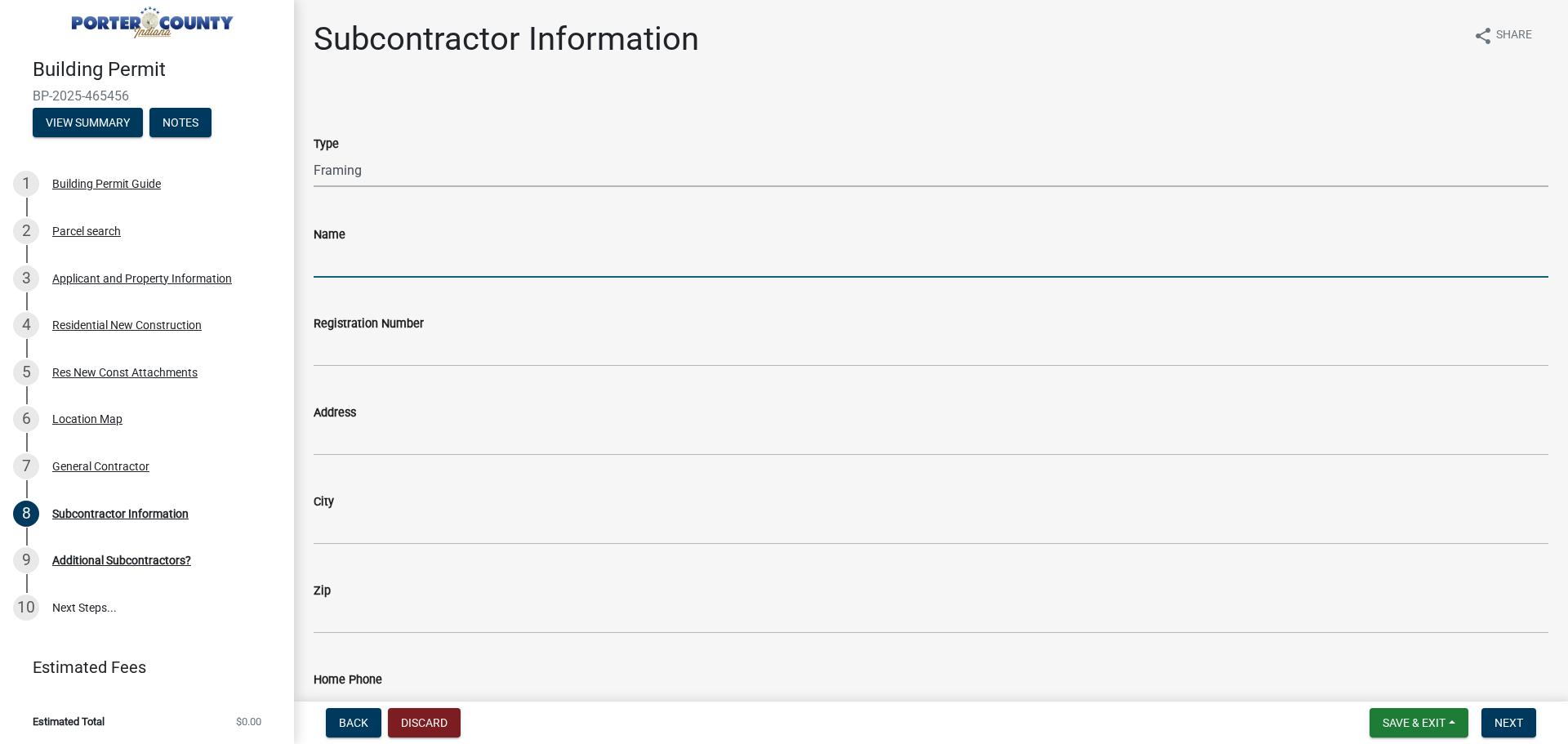
click at [328, 258] on input "Name" at bounding box center [931, 261] width 1235 height 33
click at [315, 252] on input "[PERSON_NAME] homes" at bounding box center [931, 261] width 1235 height 33
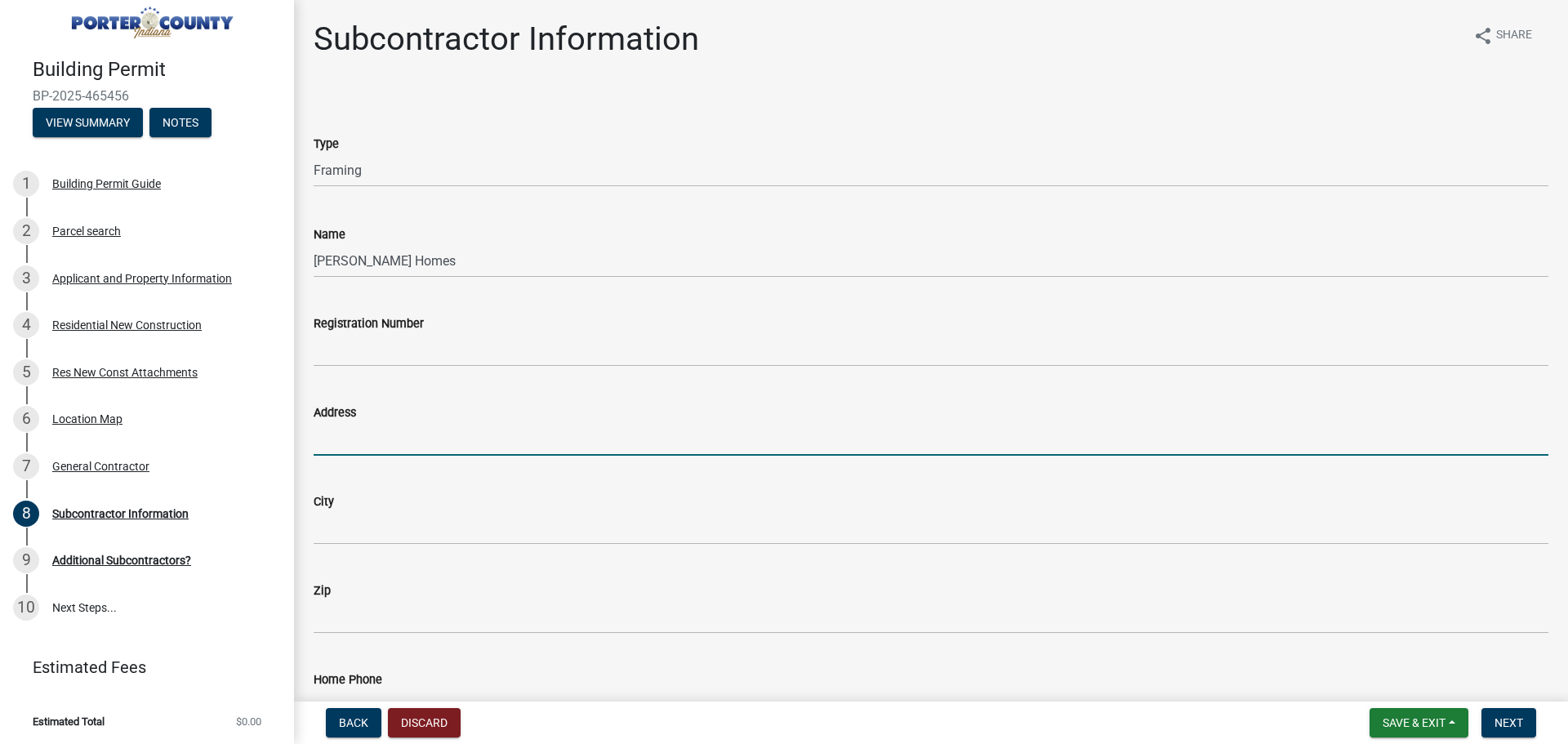
click at [360, 434] on input "Address" at bounding box center [931, 439] width 1235 height 33
click at [379, 430] on input "6186W 100 N" at bounding box center [931, 439] width 1235 height 33
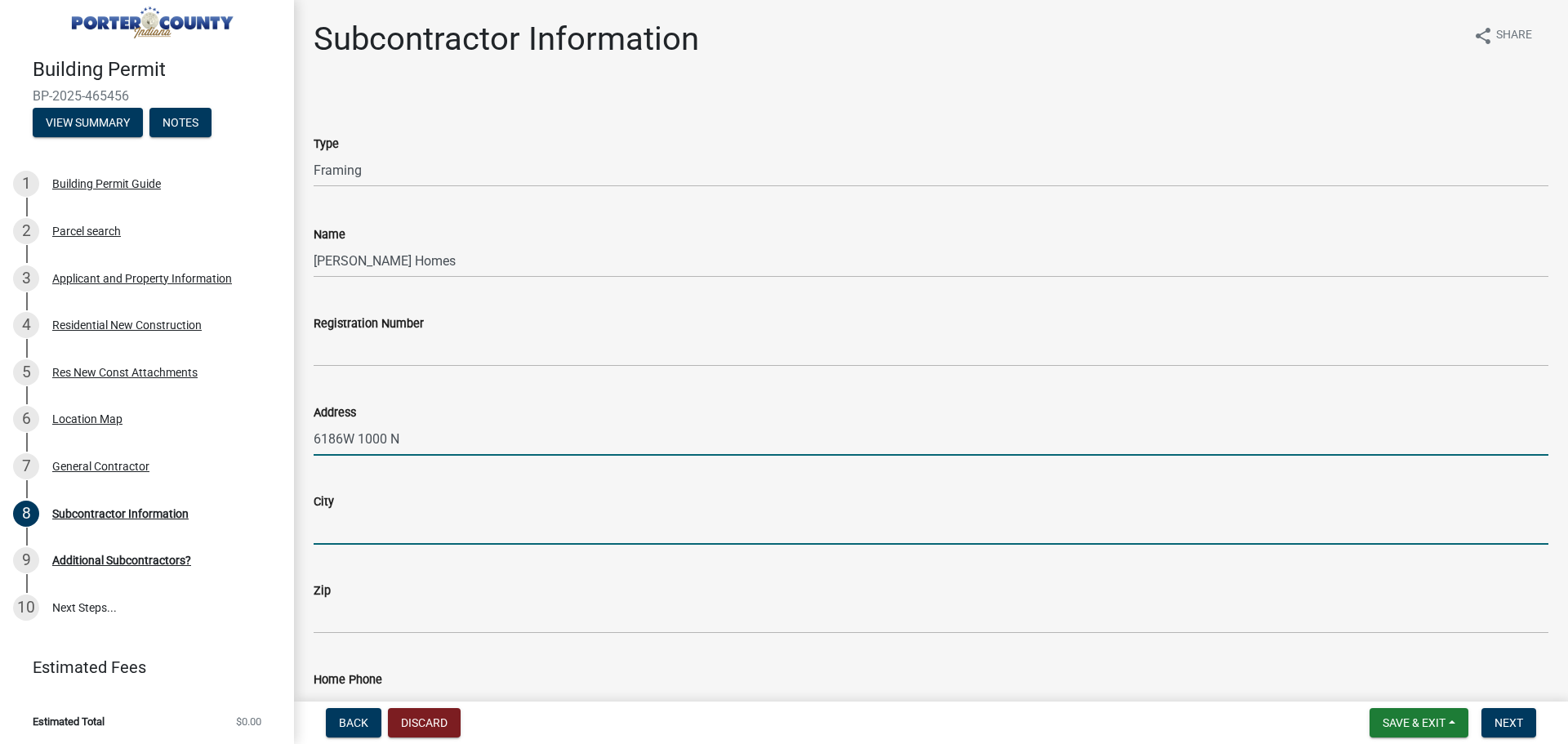
click at [343, 524] on input "City" at bounding box center [931, 528] width 1235 height 33
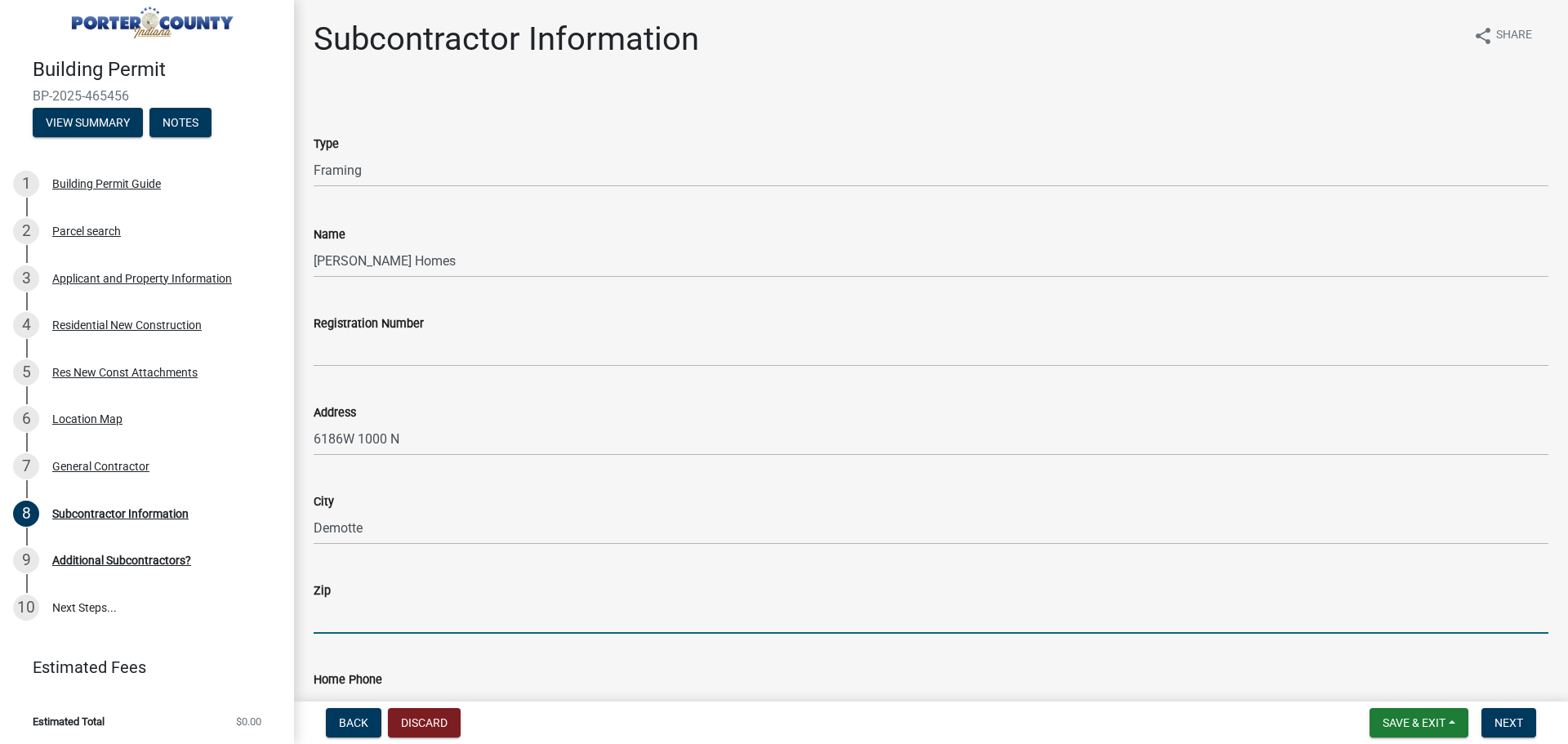
click at [316, 613] on input "Zip" at bounding box center [931, 617] width 1235 height 33
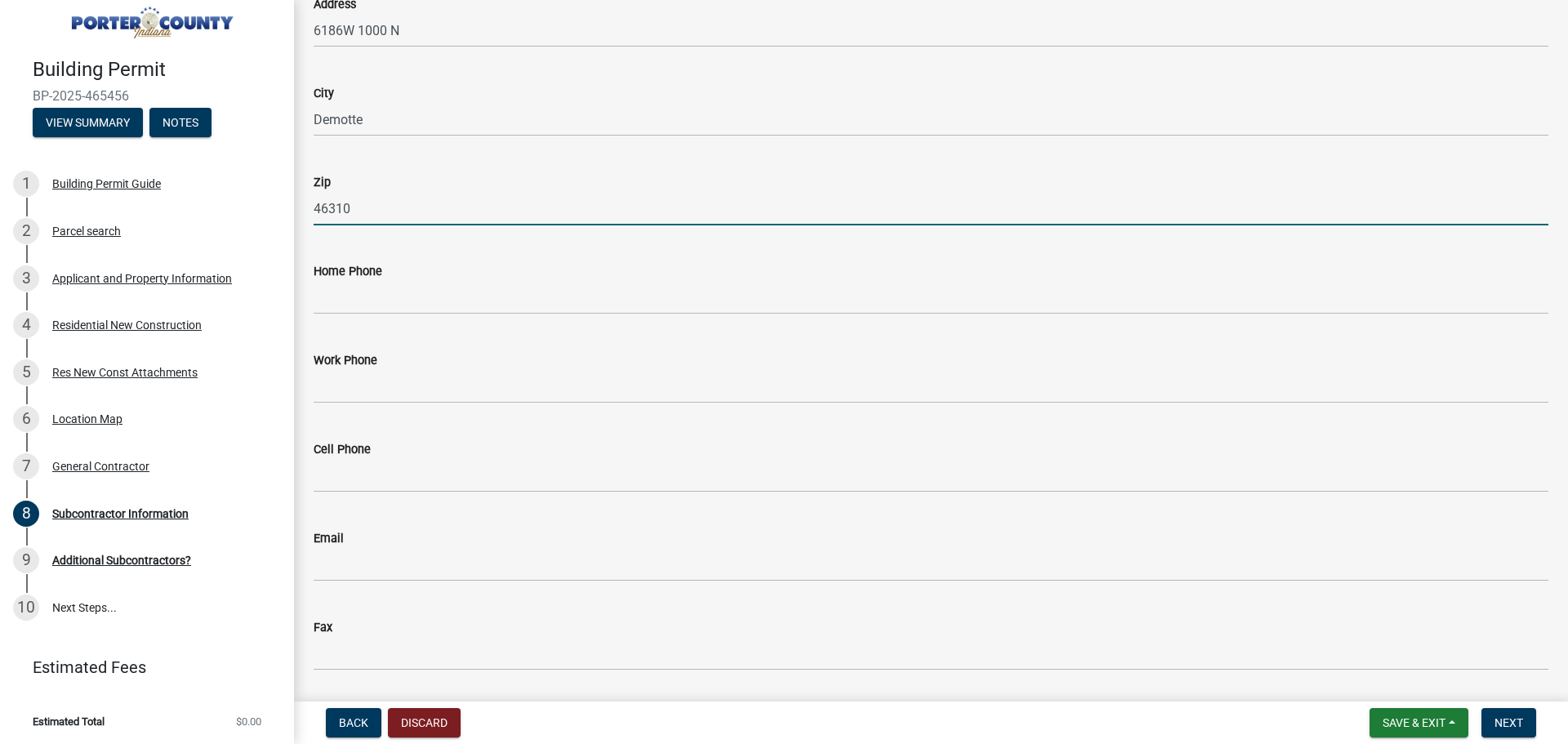
scroll to position [461, 0]
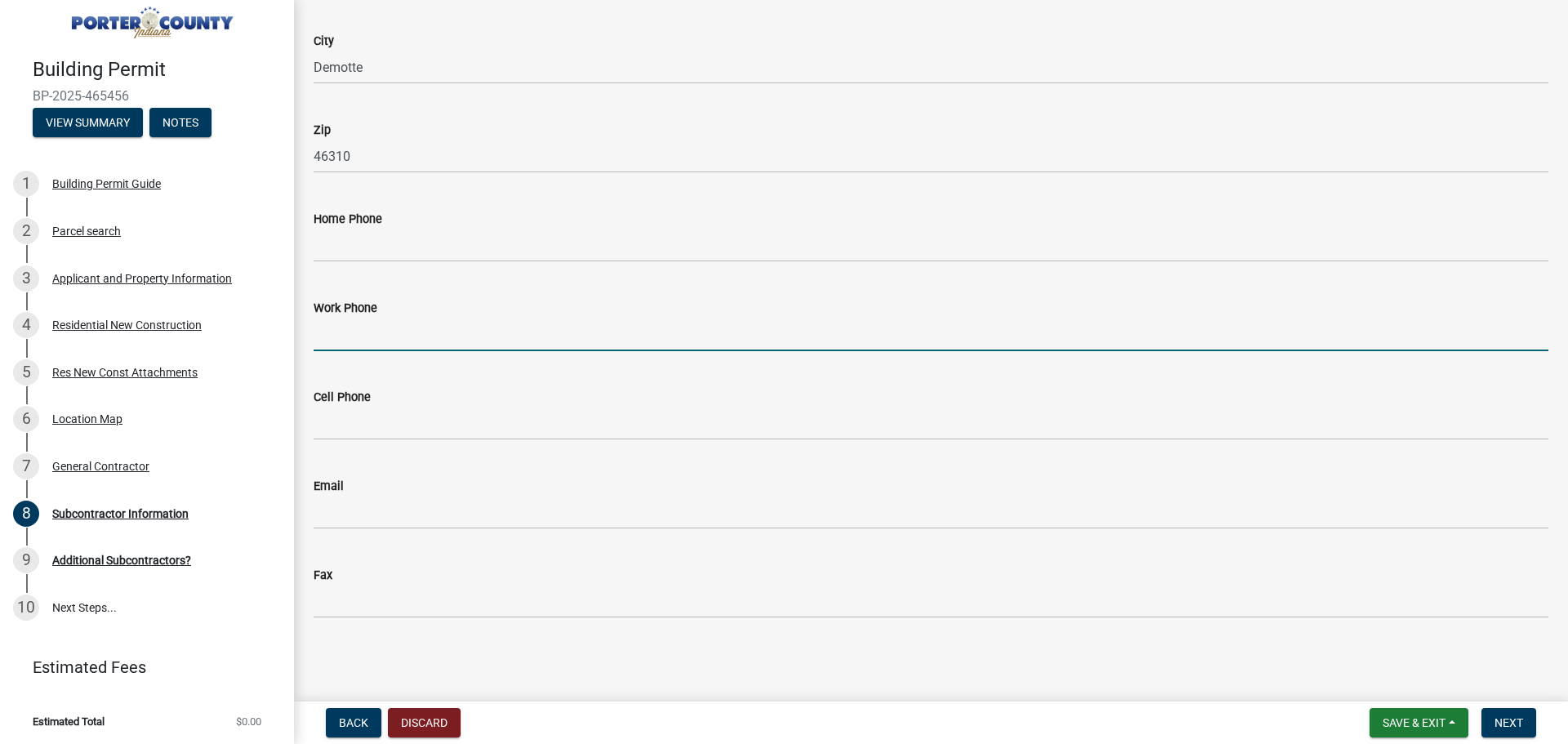
drag, startPoint x: 342, startPoint y: 332, endPoint x: 358, endPoint y: 334, distance: 16.1
click at [342, 332] on input "Work Phone" at bounding box center [931, 334] width 1235 height 33
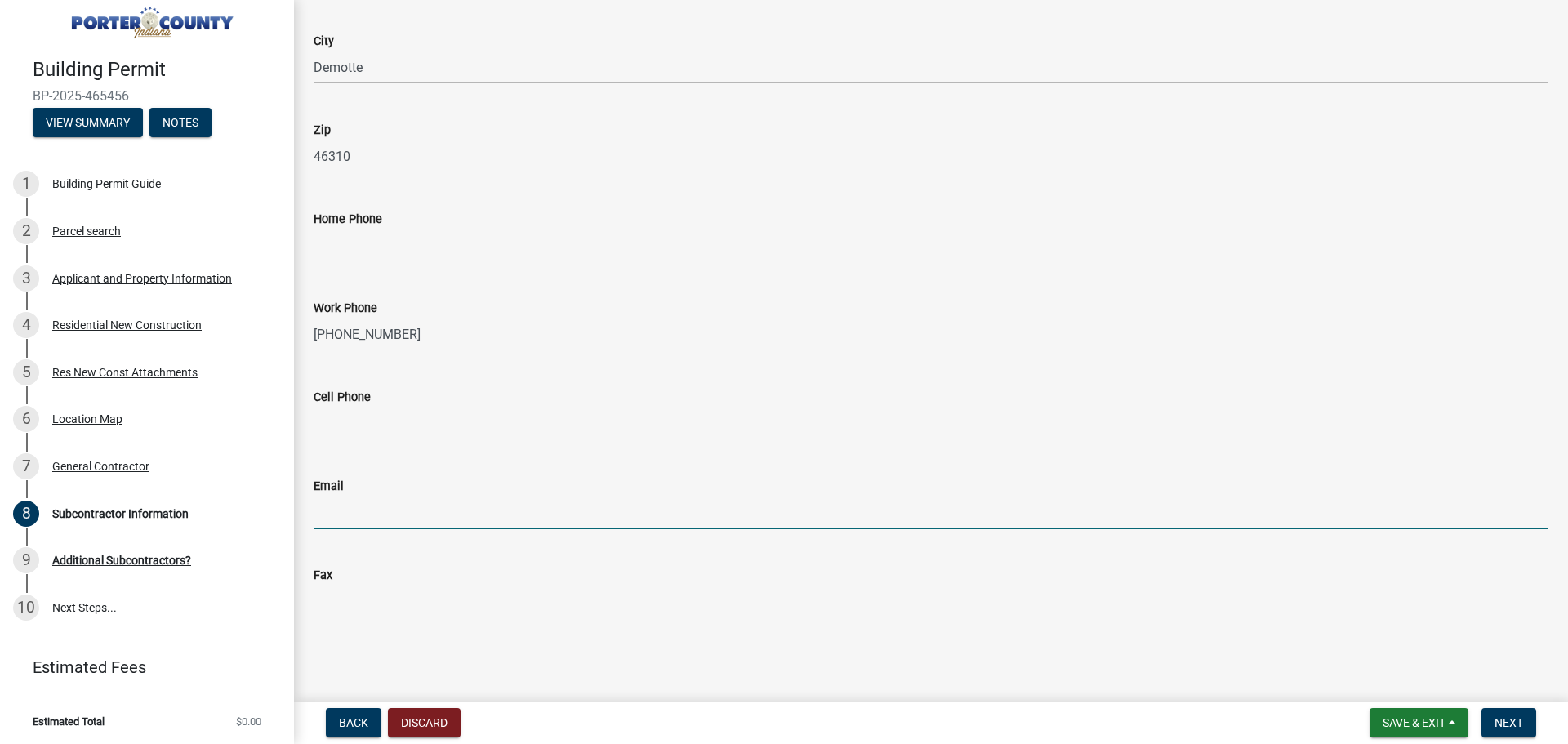
click at [369, 500] on input "Email" at bounding box center [931, 513] width 1235 height 33
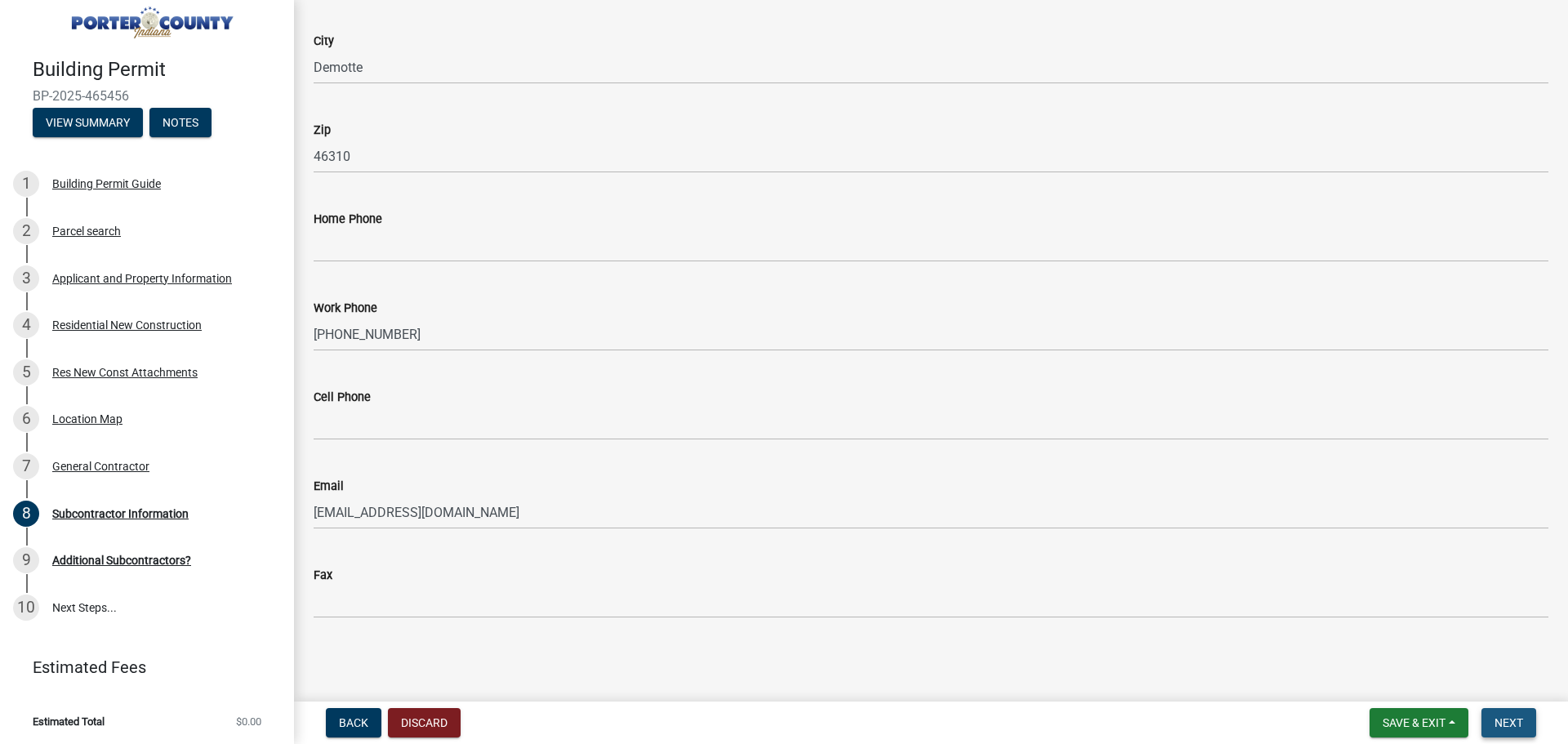
click at [1495, 724] on span "Next" at bounding box center [1509, 723] width 29 height 13
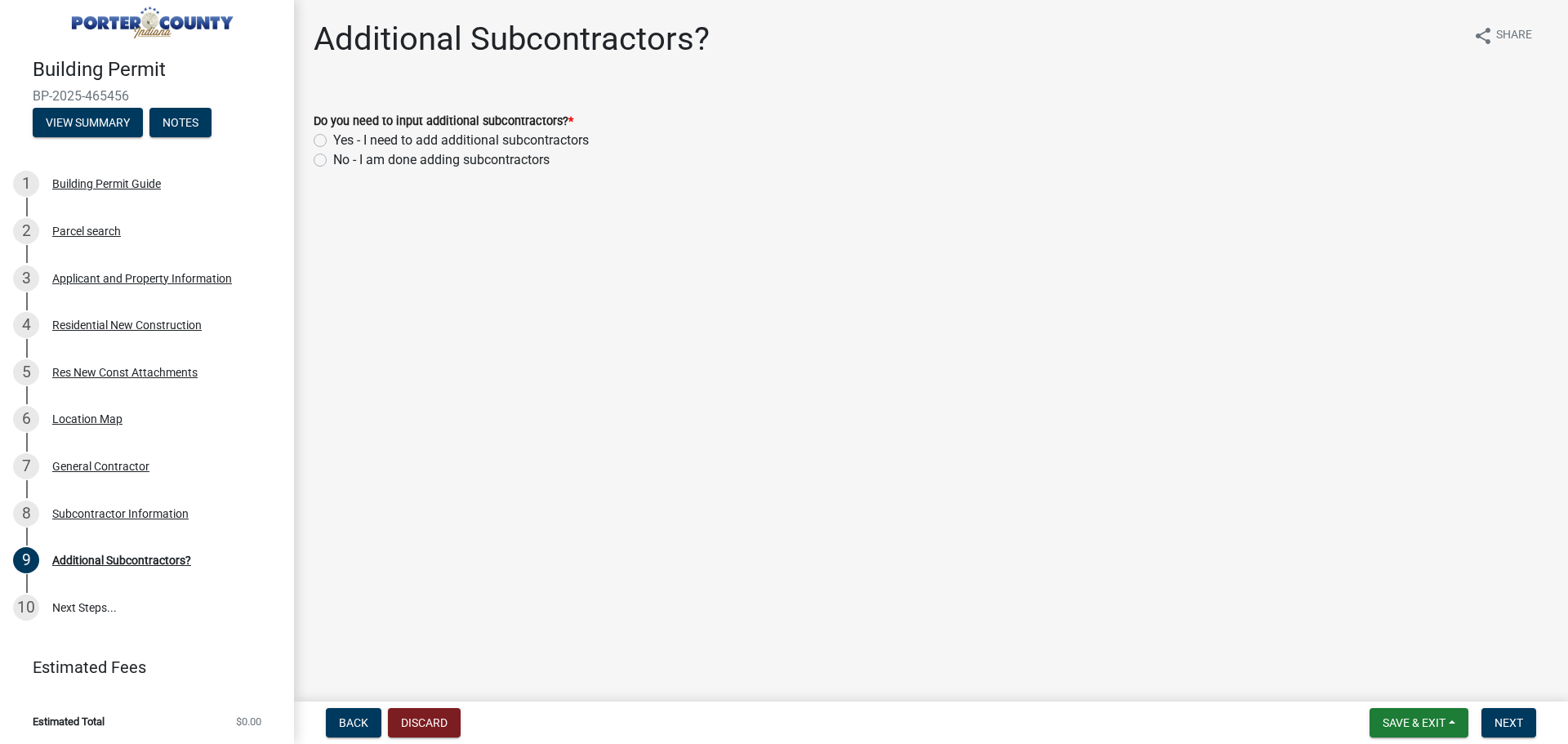
click at [333, 138] on label "Yes - I need to add additional subcontractors" at bounding box center [461, 140] width 255 height 20
click at [333, 138] on input "Yes - I need to add additional subcontractors" at bounding box center [338, 136] width 10 height 10
click at [1505, 716] on span "Next" at bounding box center [1509, 723] width 29 height 13
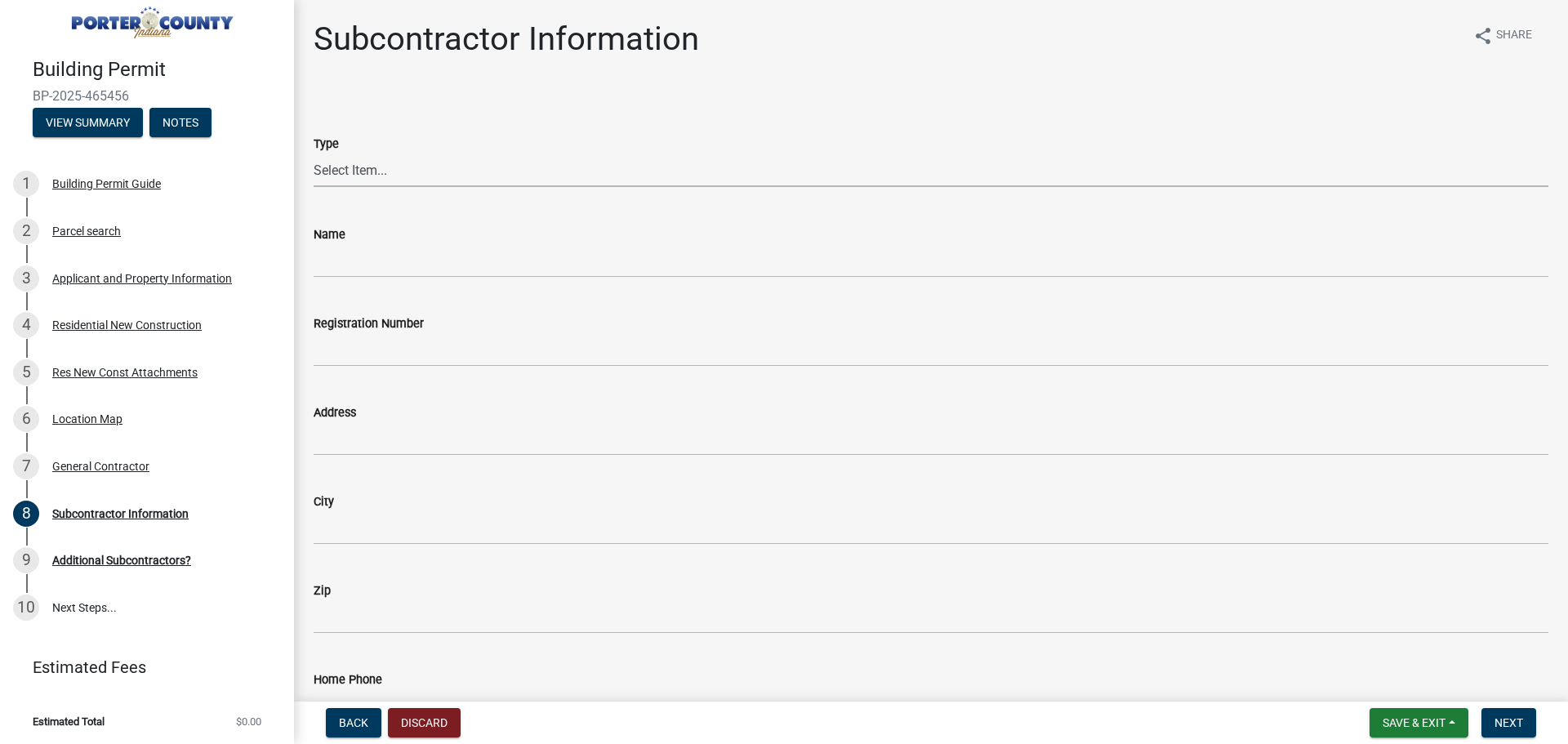
click at [353, 171] on select "Select Item... Concrete Plumbing Electrical HVAC Framing Roofing Insulation Lan…" at bounding box center [931, 170] width 1235 height 33
click at [314, 153] on select "Select Item... Concrete Plumbing Electrical HVAC Framing Roofing Insulation Lan…" at bounding box center [931, 170] width 1235 height 33
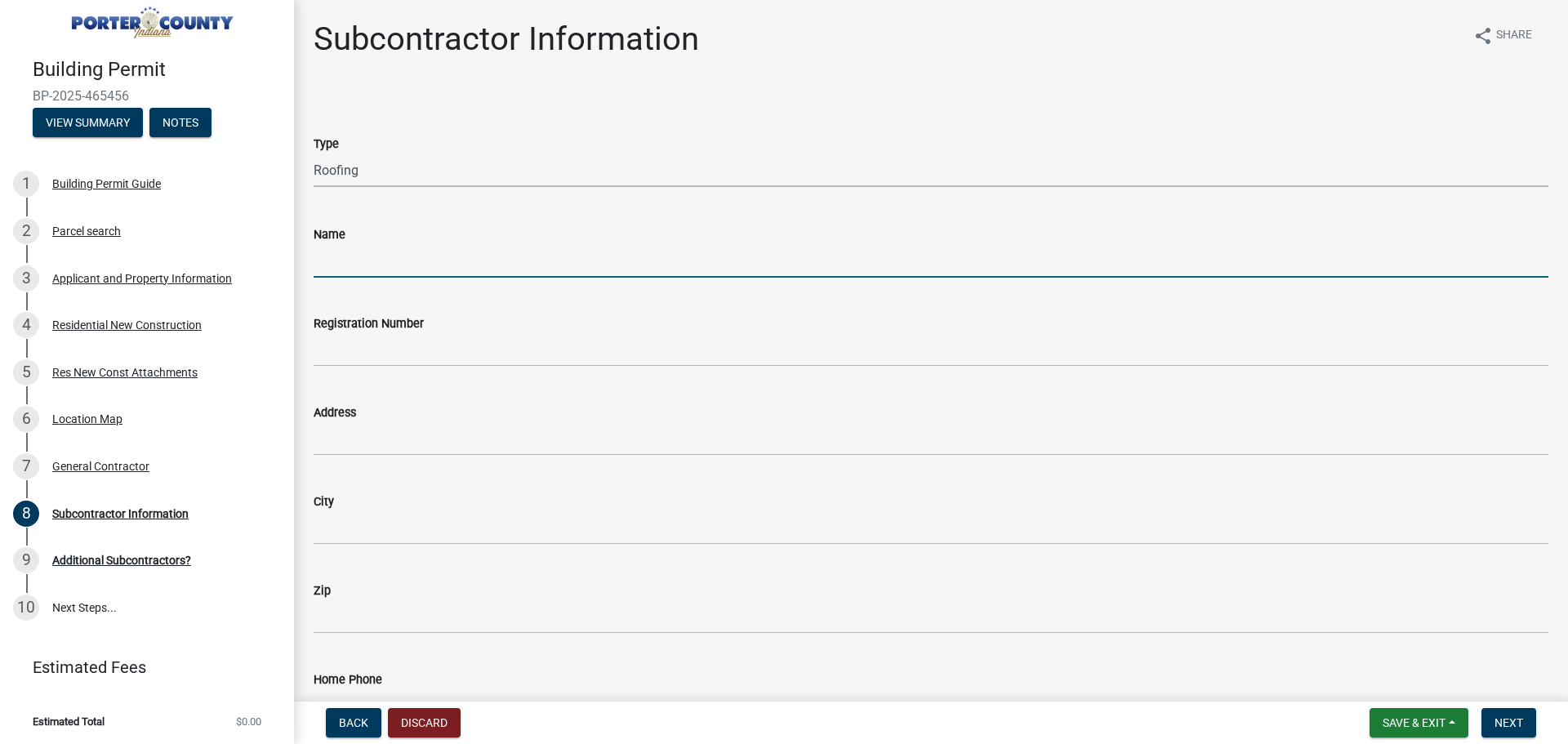
drag, startPoint x: 347, startPoint y: 267, endPoint x: 364, endPoint y: 266, distance: 17.0
click at [347, 267] on input "Name" at bounding box center [931, 261] width 1235 height 33
click at [338, 258] on input "K's construction" at bounding box center [931, 261] width 1235 height 33
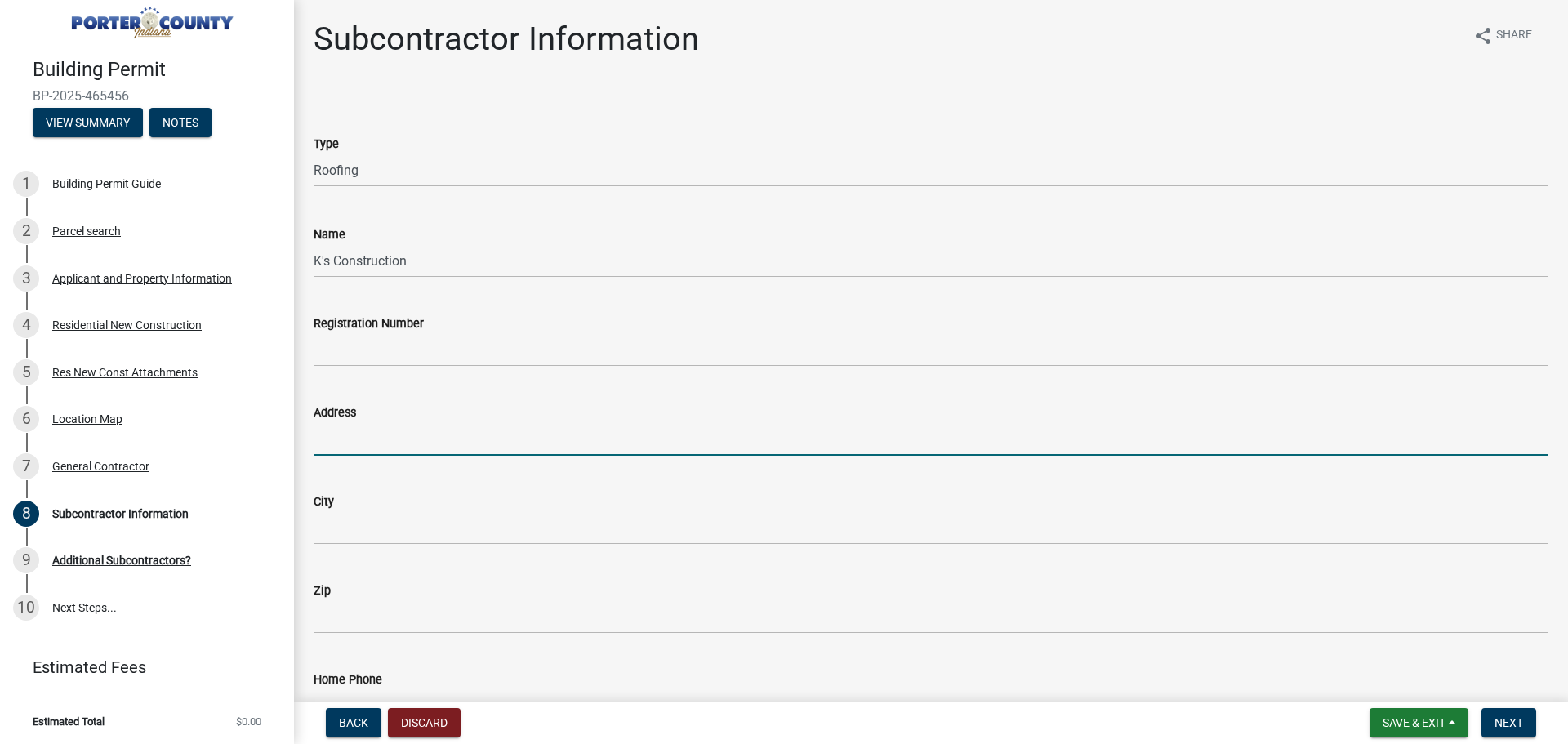
click at [355, 434] on input "Address" at bounding box center [931, 439] width 1235 height 33
click at [358, 443] on input "[STREET_ADDRESS]" at bounding box center [931, 439] width 1235 height 33
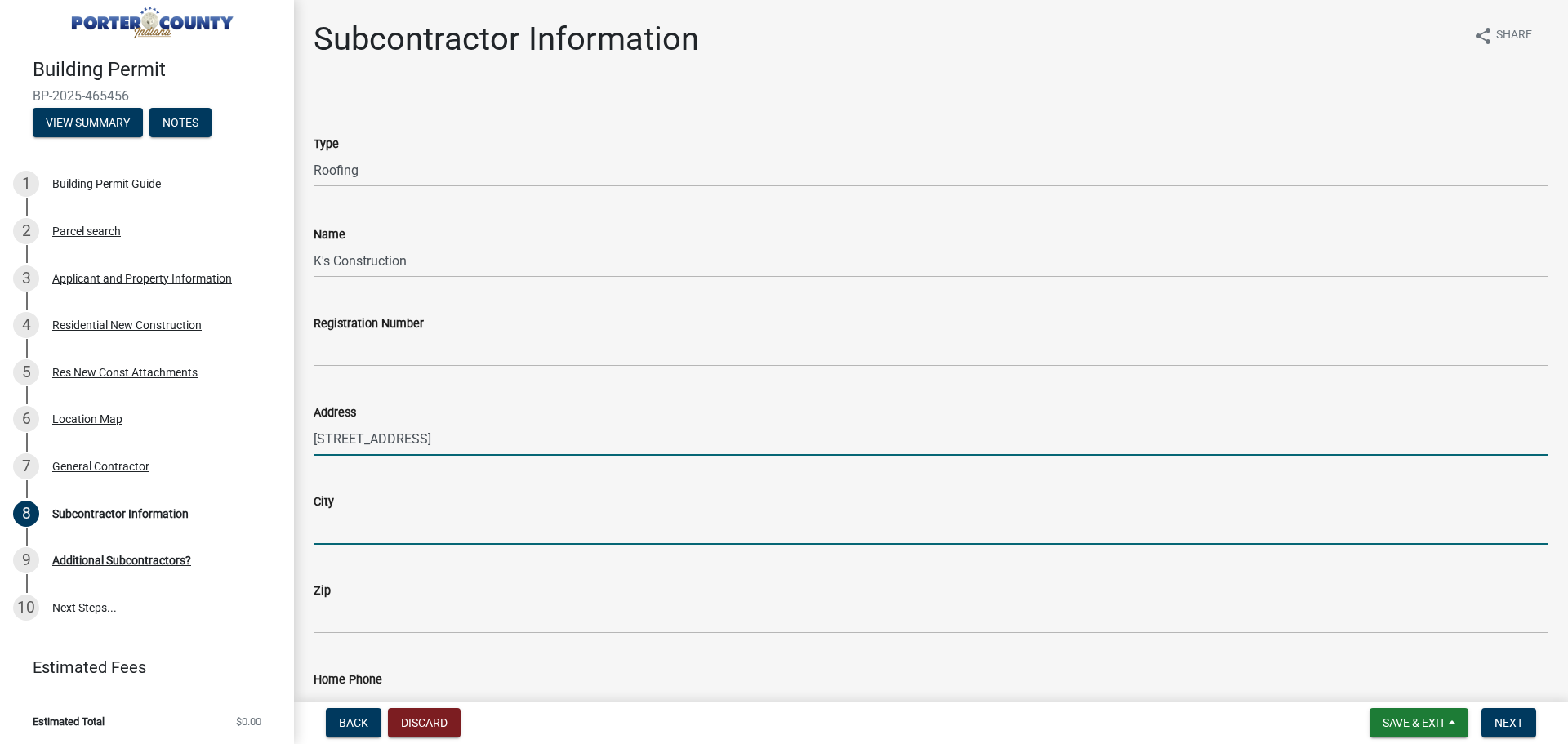
click at [346, 525] on input "City" at bounding box center [931, 528] width 1235 height 33
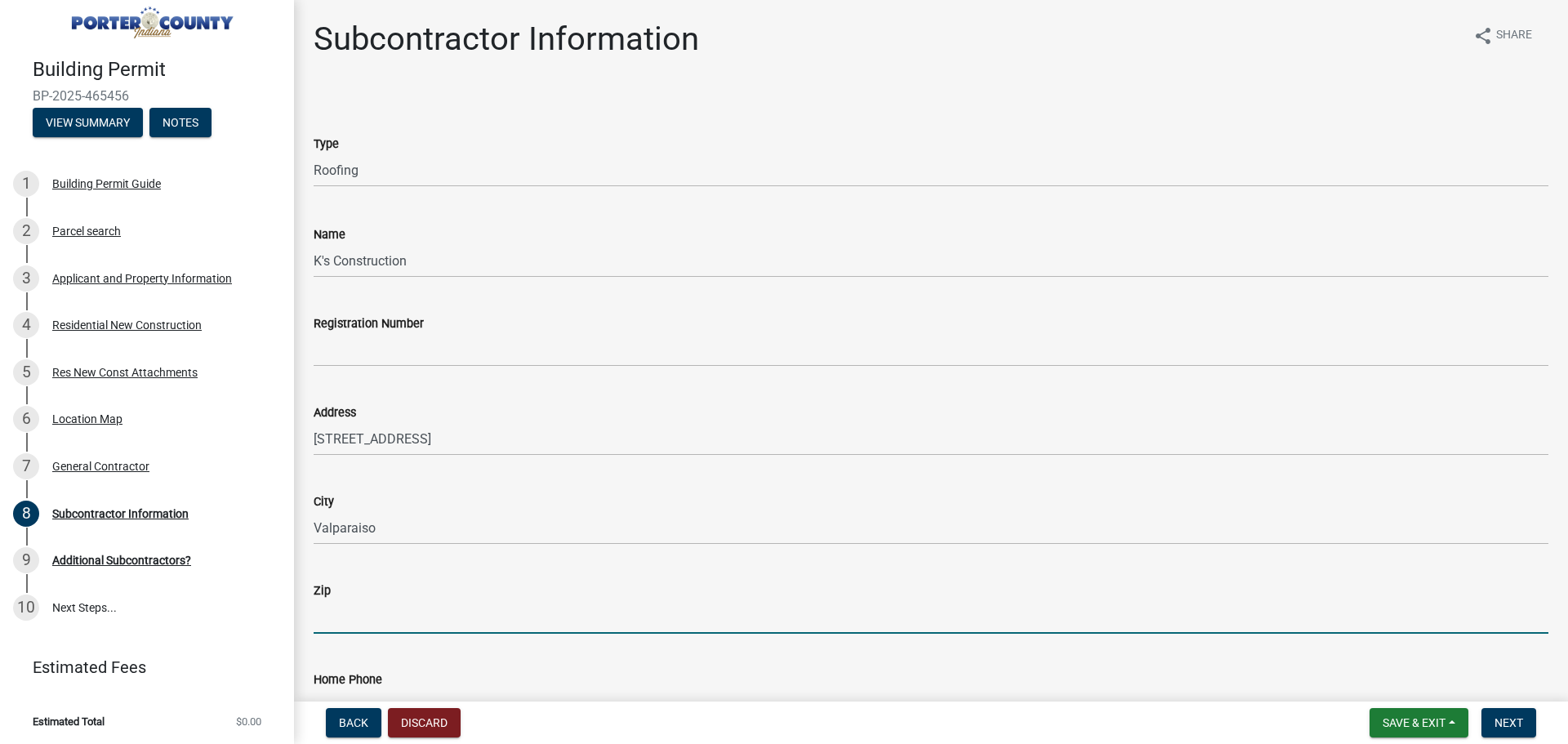
click at [322, 620] on input "Zip" at bounding box center [931, 617] width 1235 height 33
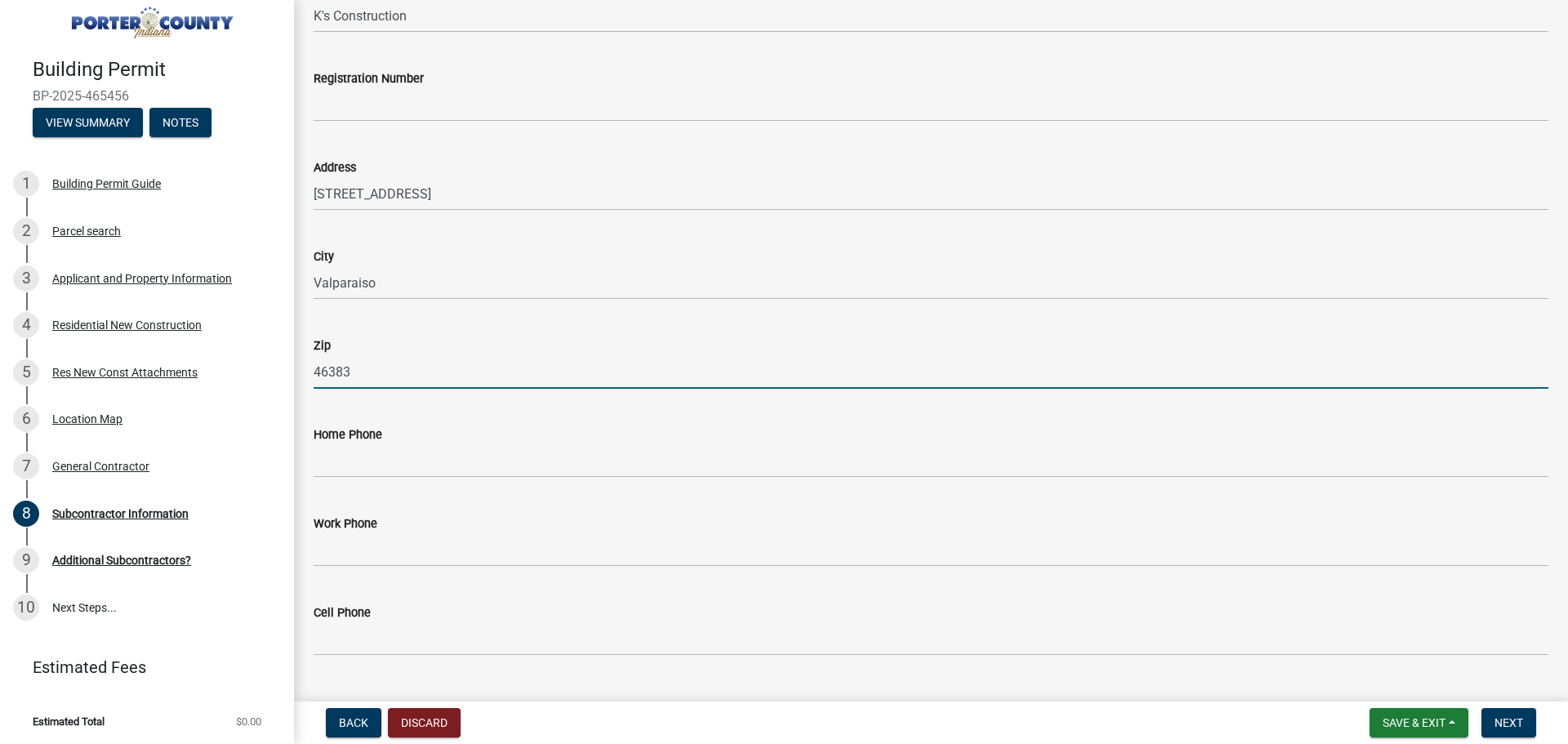
scroll to position [327, 0]
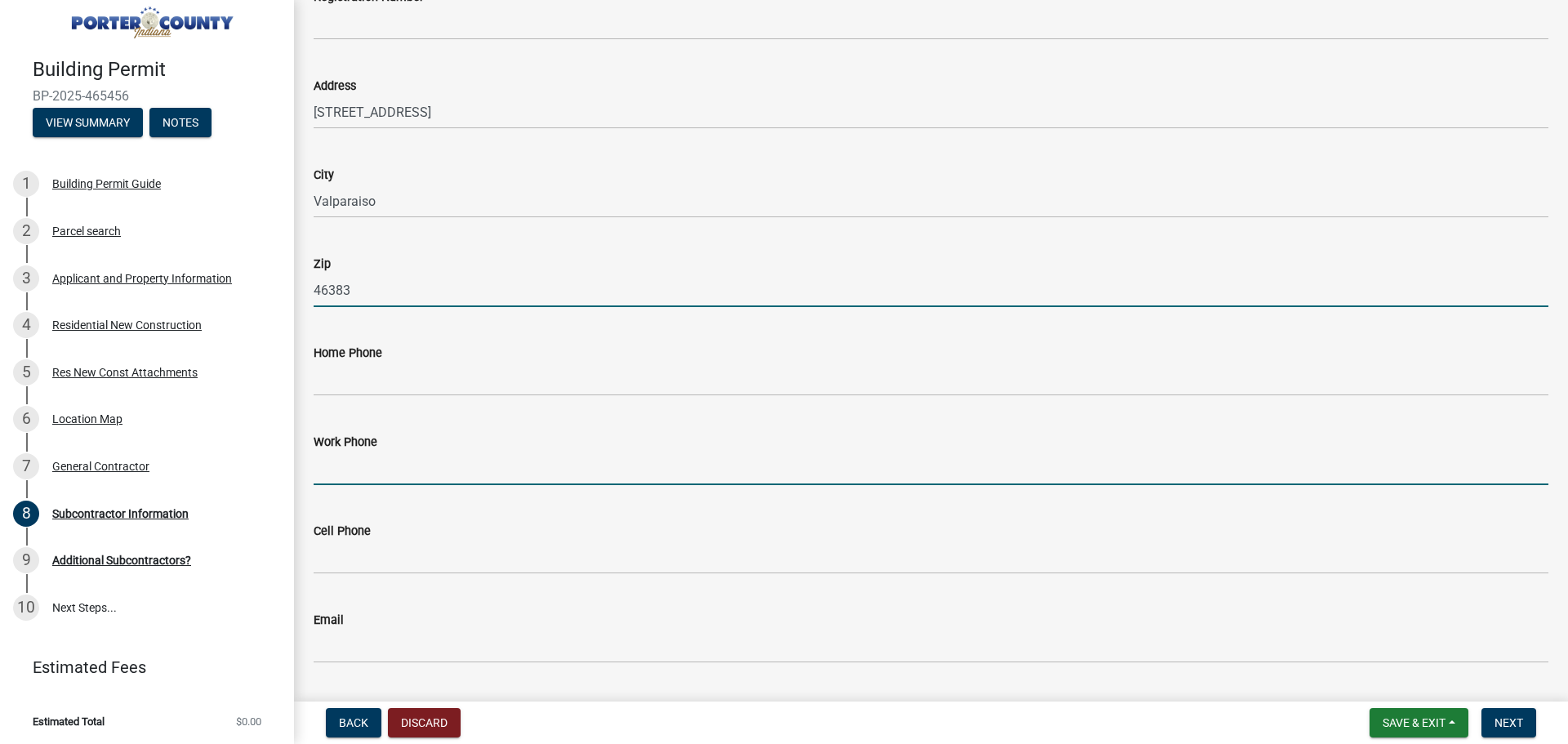
click at [355, 455] on input "Work Phone" at bounding box center [931, 468] width 1235 height 33
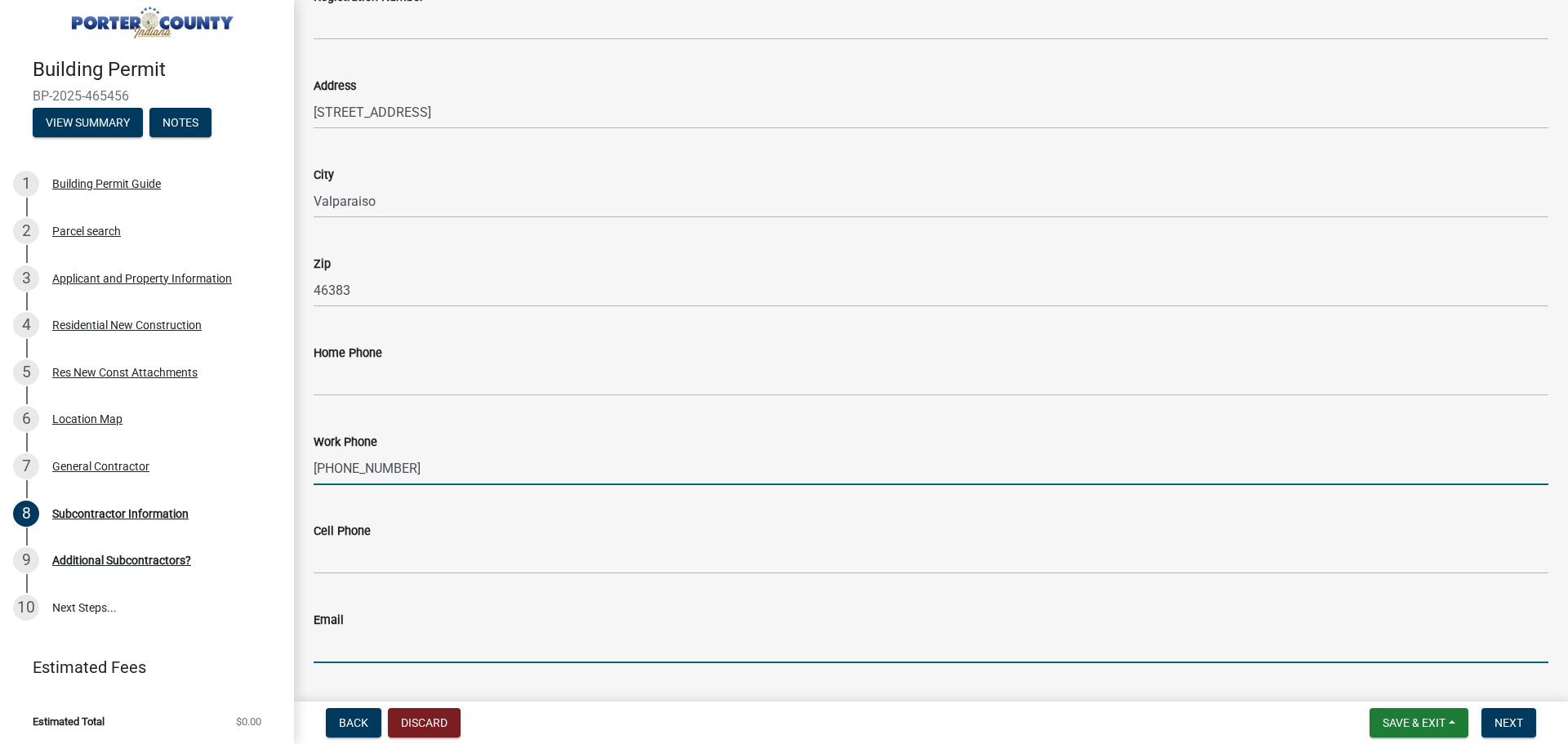
click at [342, 647] on input "Email" at bounding box center [931, 646] width 1235 height 33
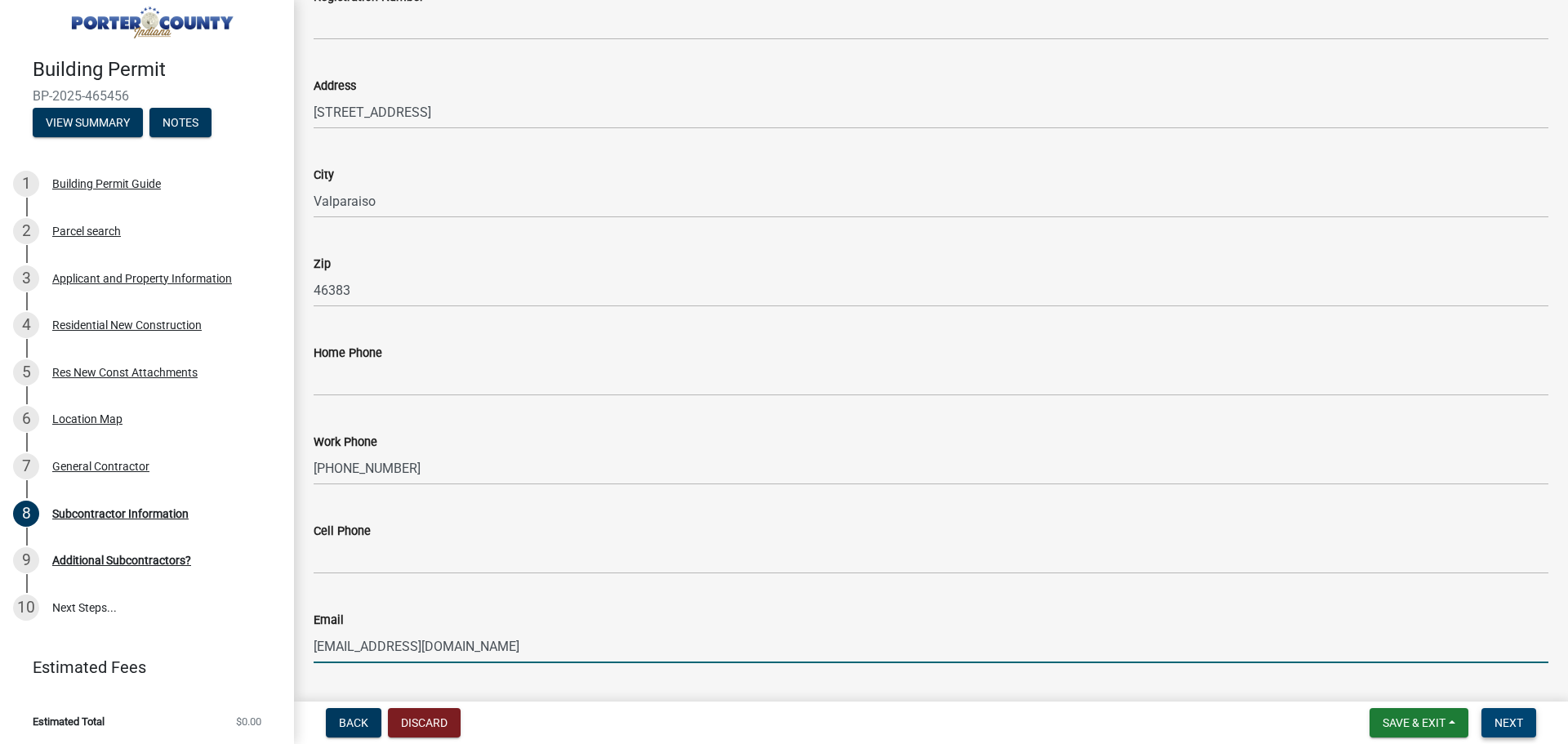
click at [1505, 717] on span "Next" at bounding box center [1509, 723] width 29 height 13
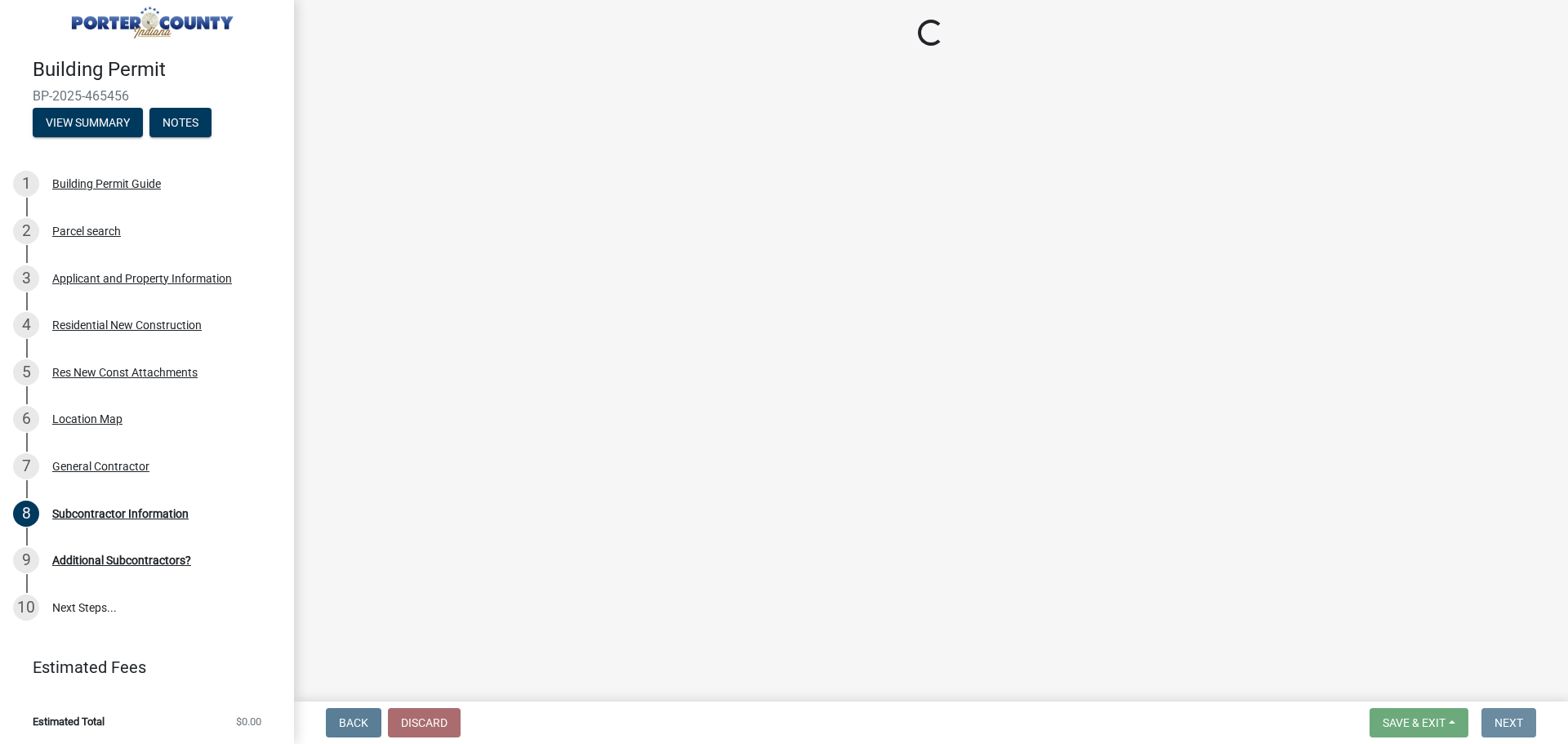
scroll to position [0, 0]
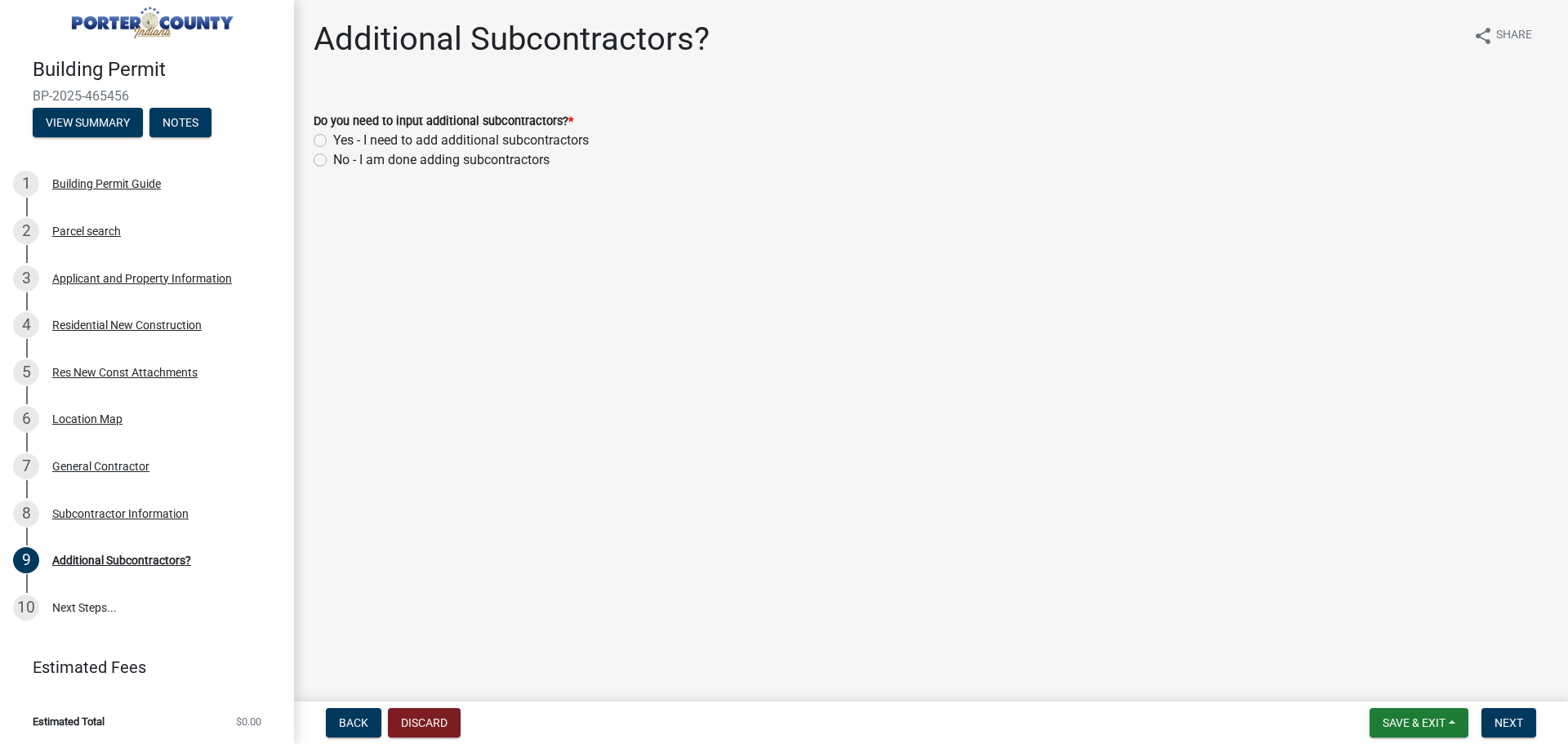
click at [333, 138] on label "Yes - I need to add additional subcontractors" at bounding box center [461, 140] width 255 height 20
click at [333, 138] on input "Yes - I need to add additional subcontractors" at bounding box center [338, 136] width 10 height 10
click at [1499, 725] on span "Next" at bounding box center [1509, 723] width 29 height 13
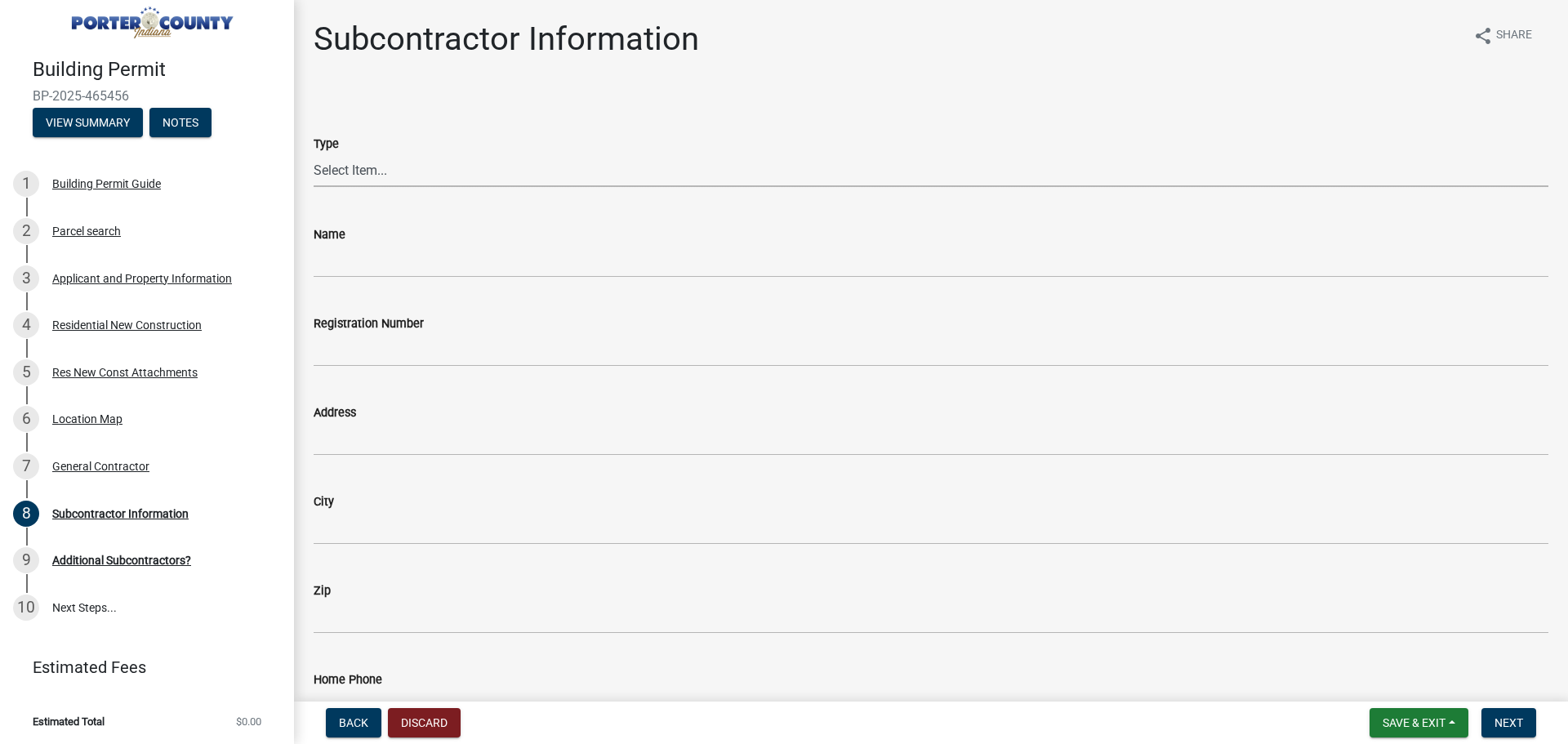
click at [356, 173] on select "Select Item... Concrete Plumbing Electrical HVAC Framing Roofing Insulation Lan…" at bounding box center [931, 170] width 1235 height 33
click at [314, 153] on select "Select Item... Concrete Plumbing Electrical HVAC Framing Roofing Insulation Lan…" at bounding box center [931, 170] width 1235 height 33
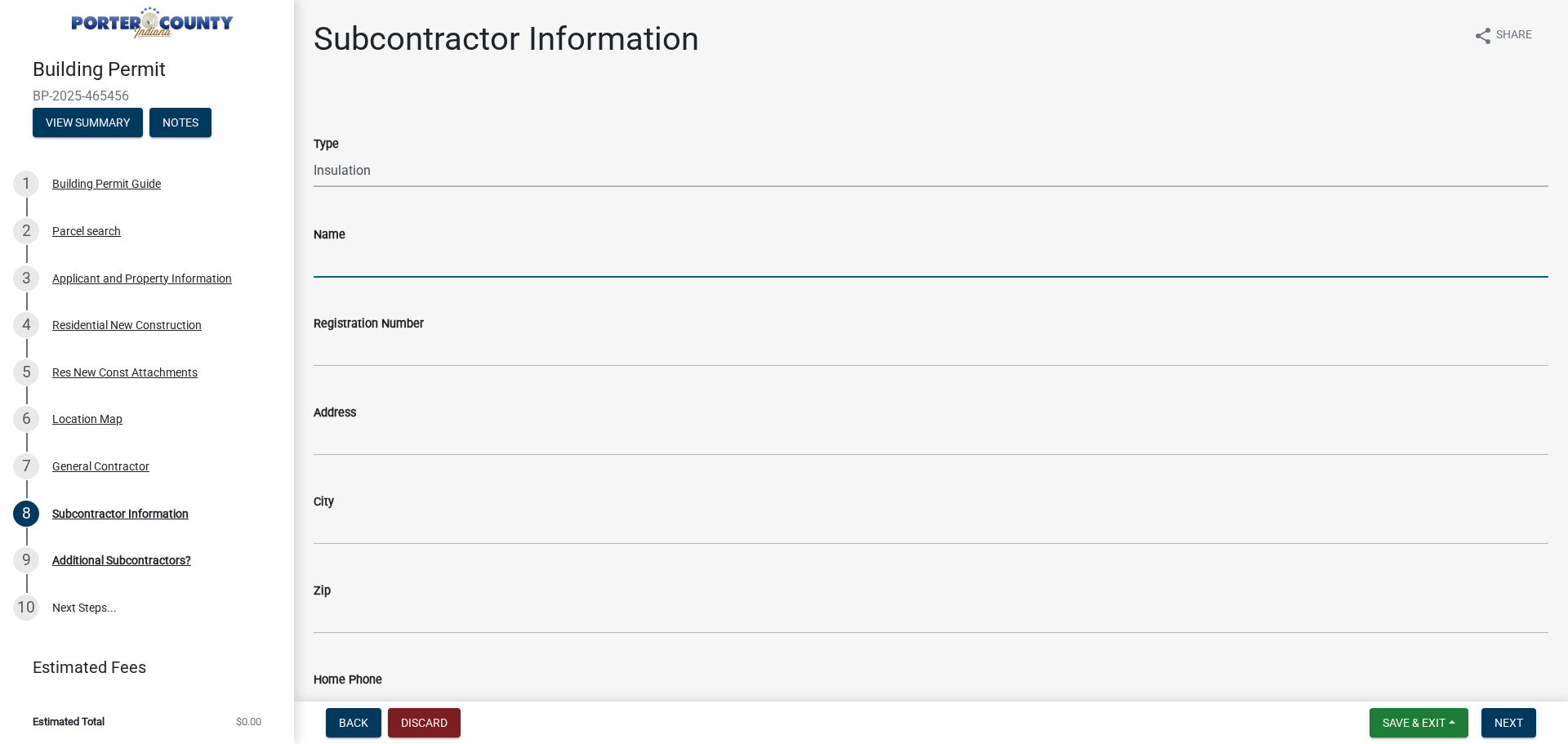
click at [333, 265] on input "Name" at bounding box center [931, 261] width 1235 height 33
click at [320, 257] on input "energy-Tech Insulation" at bounding box center [931, 261] width 1235 height 33
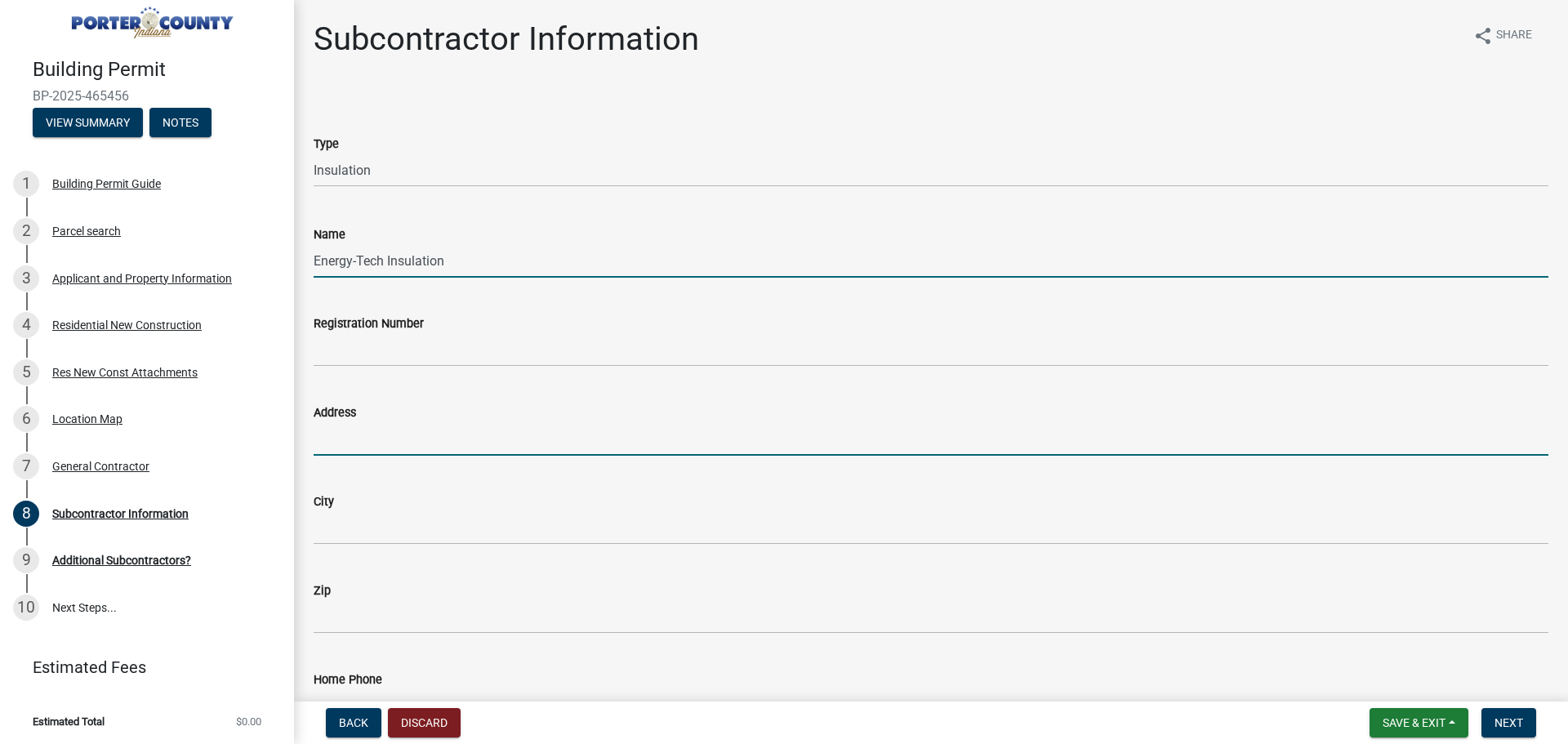
click at [349, 448] on input "Address" at bounding box center [931, 439] width 1235 height 33
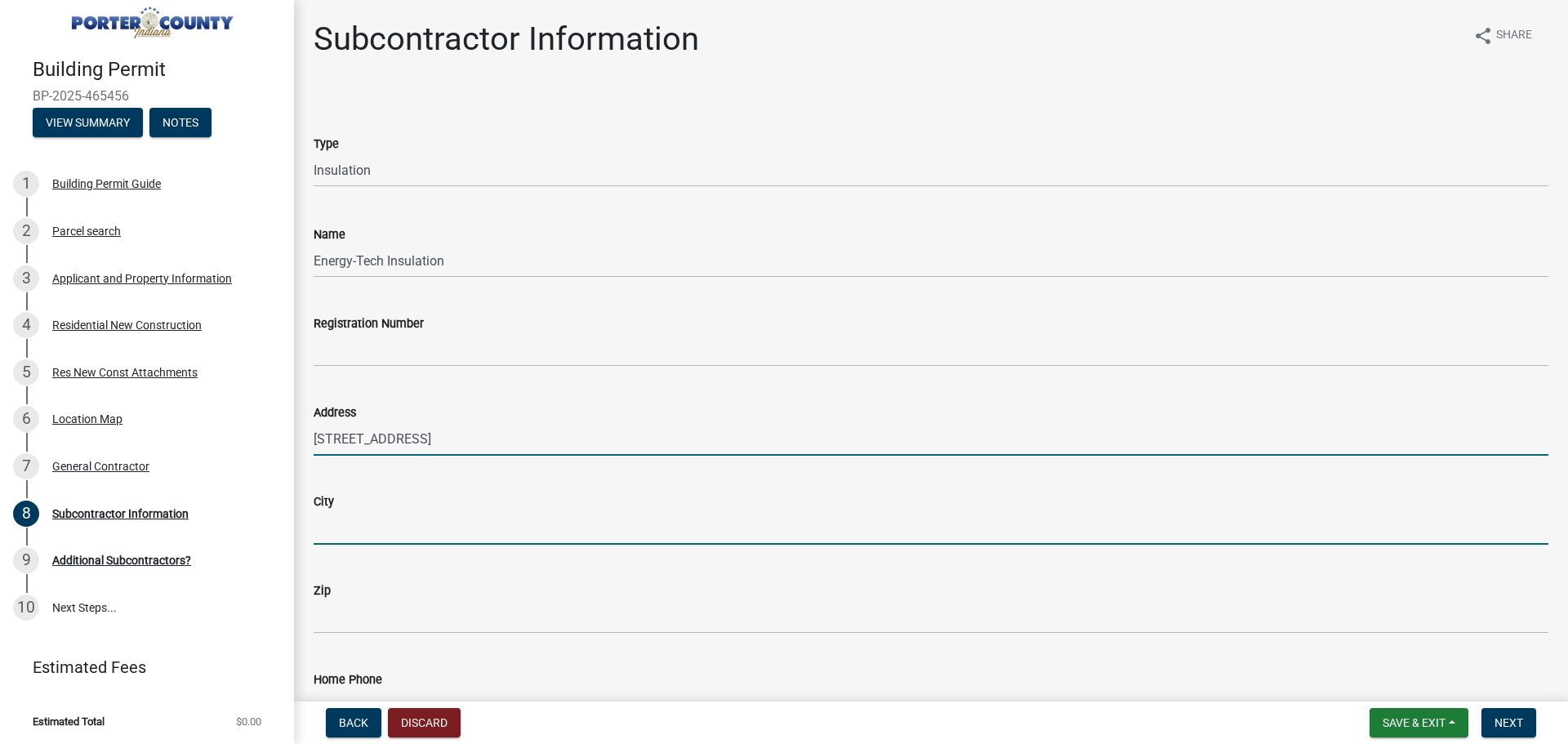
click at [340, 537] on input "City" at bounding box center [931, 528] width 1235 height 33
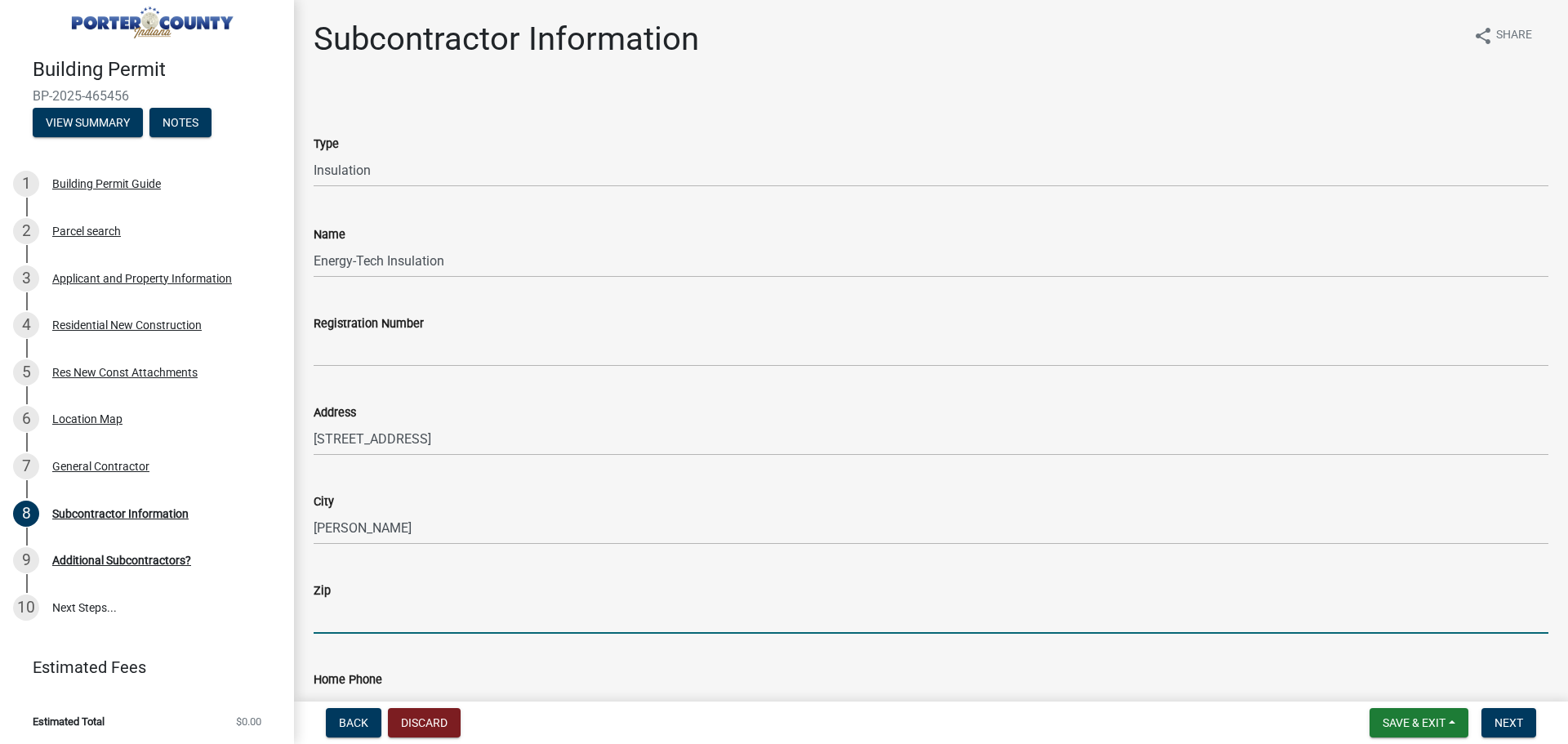
click at [339, 613] on input "Zip" at bounding box center [931, 617] width 1235 height 33
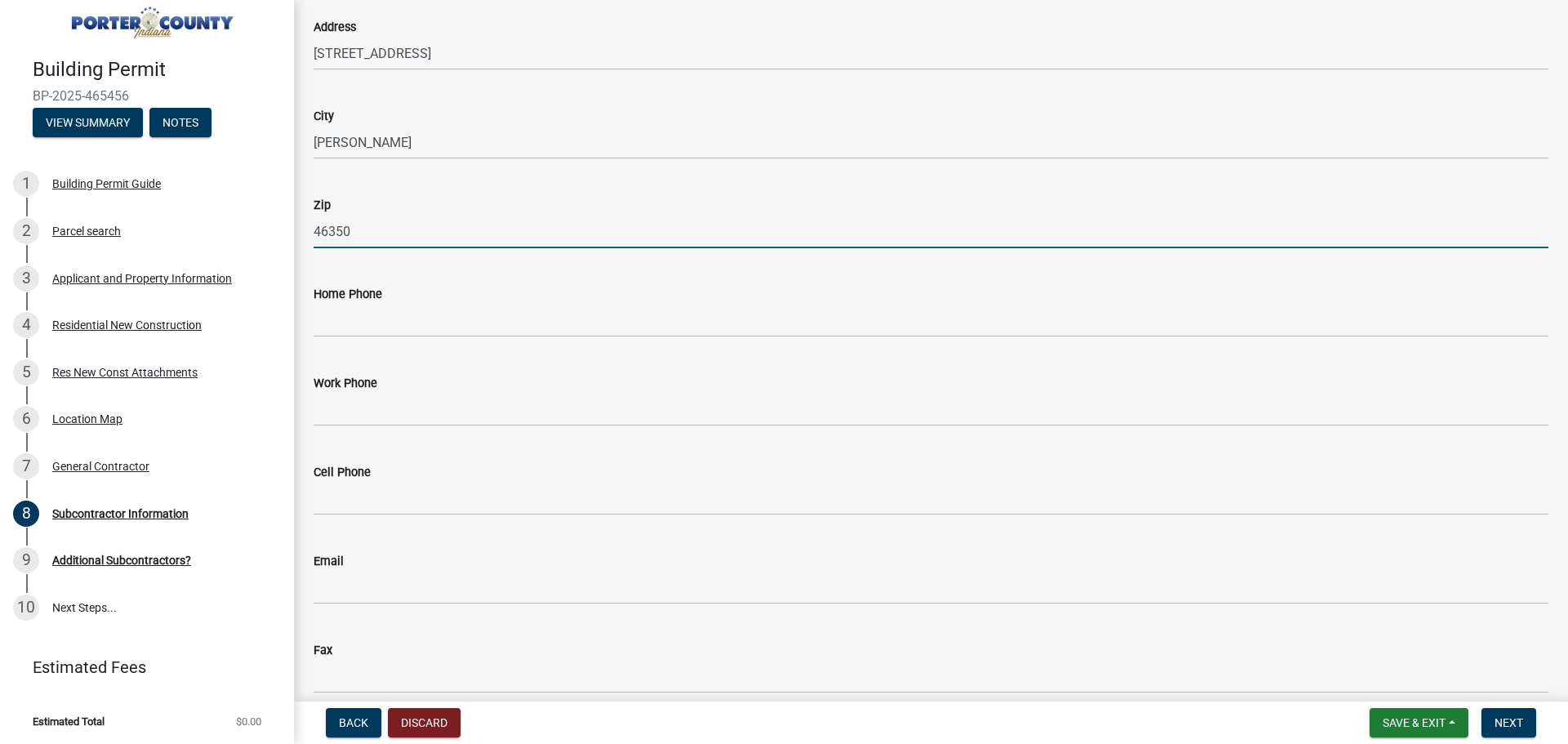
scroll to position [409, 0]
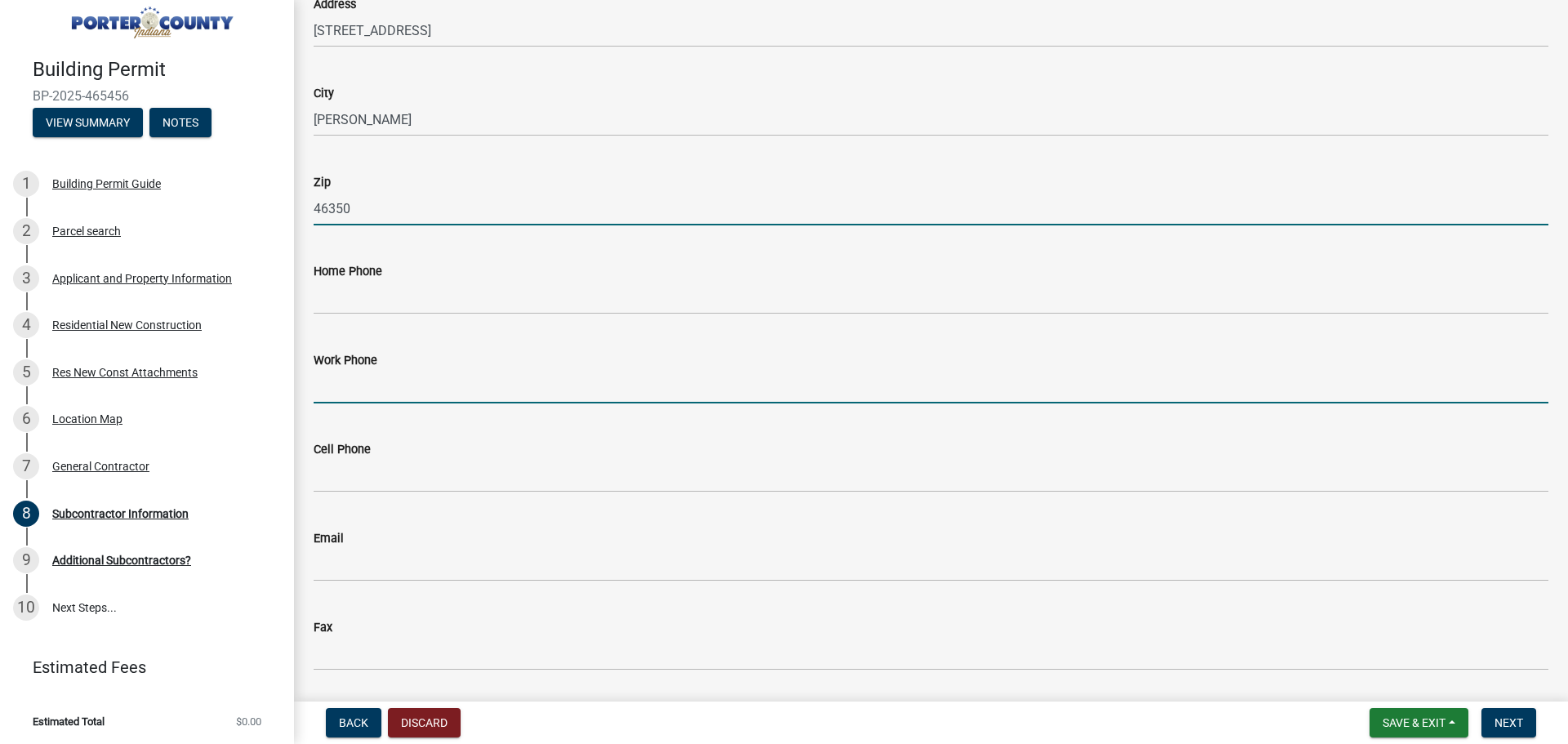
click at [329, 383] on input "Work Phone" at bounding box center [931, 386] width 1235 height 33
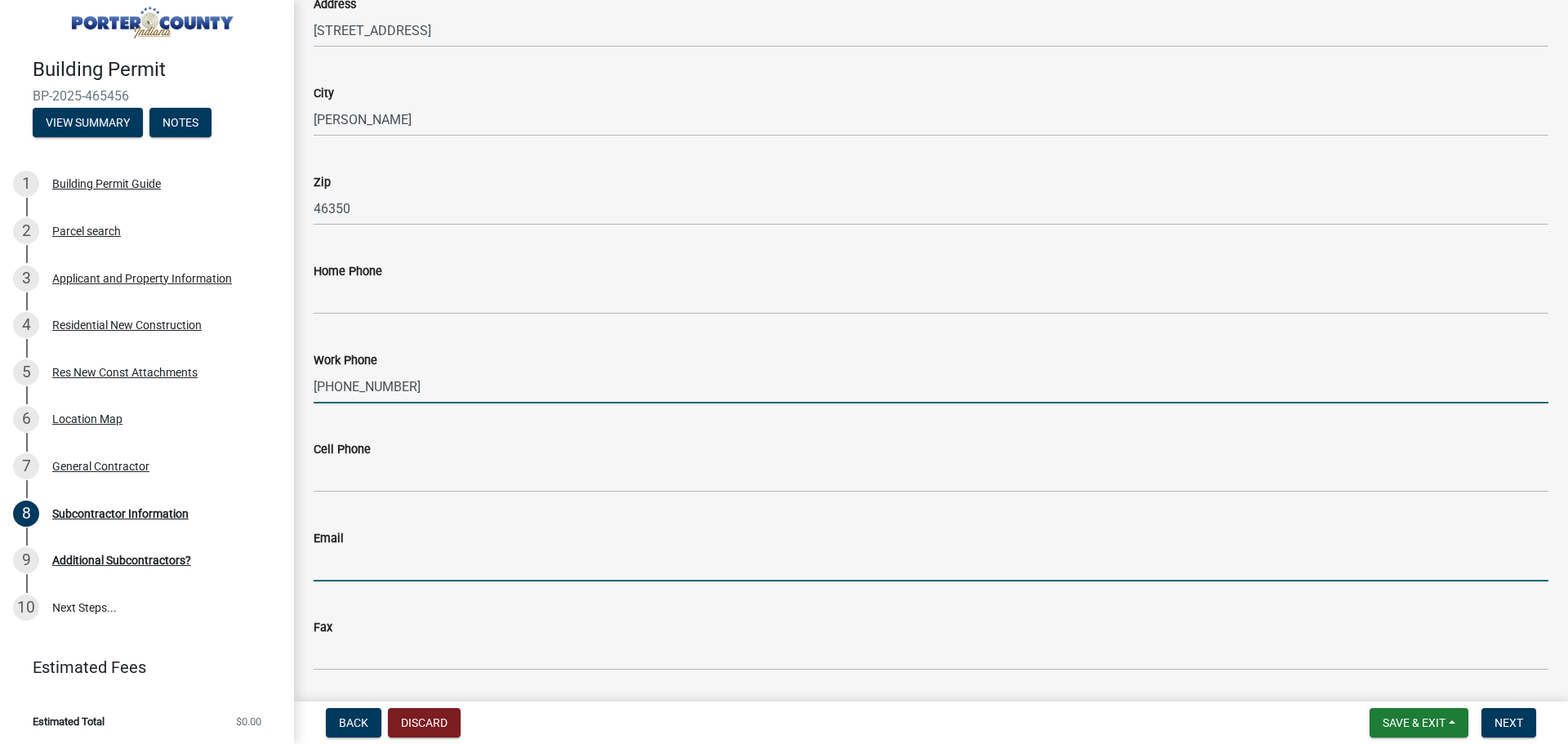
click at [348, 554] on input "Email" at bounding box center [931, 565] width 1235 height 33
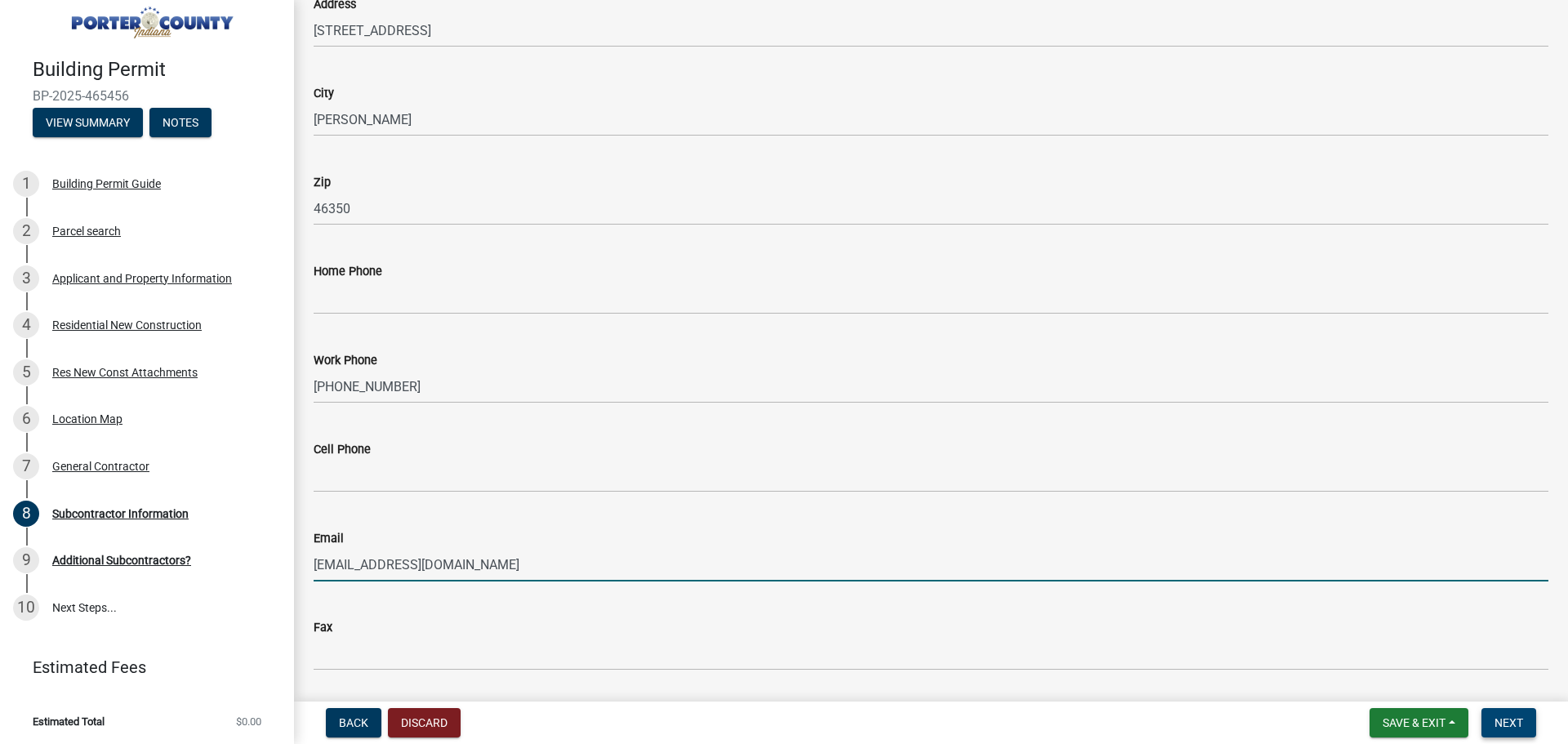
click at [1519, 727] on span "Next" at bounding box center [1509, 723] width 29 height 13
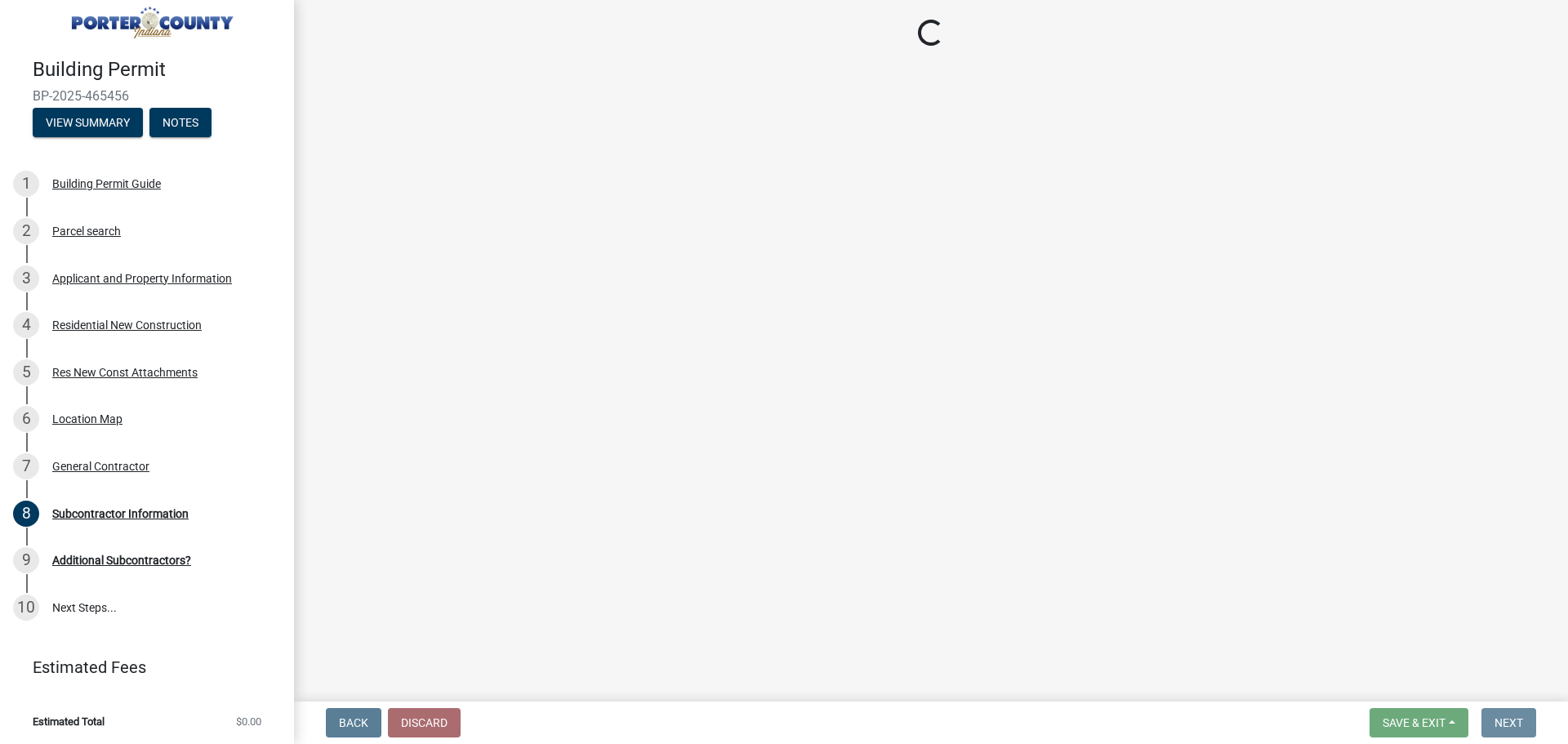
scroll to position [0, 0]
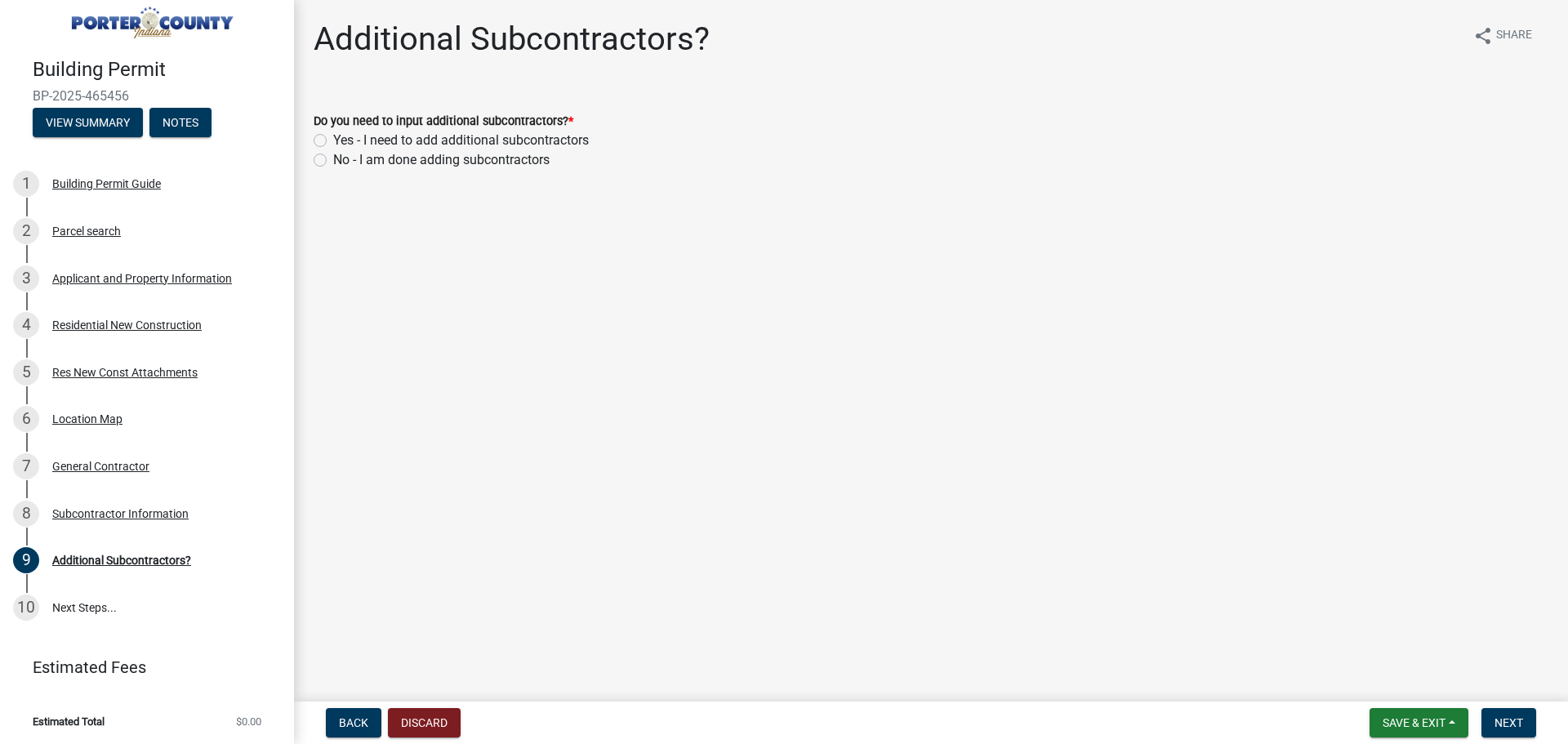
click at [313, 138] on div "Do you need to input additional subcontractors? * Yes - I need to add additiona…" at bounding box center [931, 130] width 1260 height 78
click at [333, 137] on label "Yes - I need to add additional subcontractors" at bounding box center [461, 140] width 255 height 20
click at [333, 137] on input "Yes - I need to add additional subcontractors" at bounding box center [338, 136] width 10 height 10
click at [1513, 708] on button "Next" at bounding box center [1509, 723] width 55 height 30
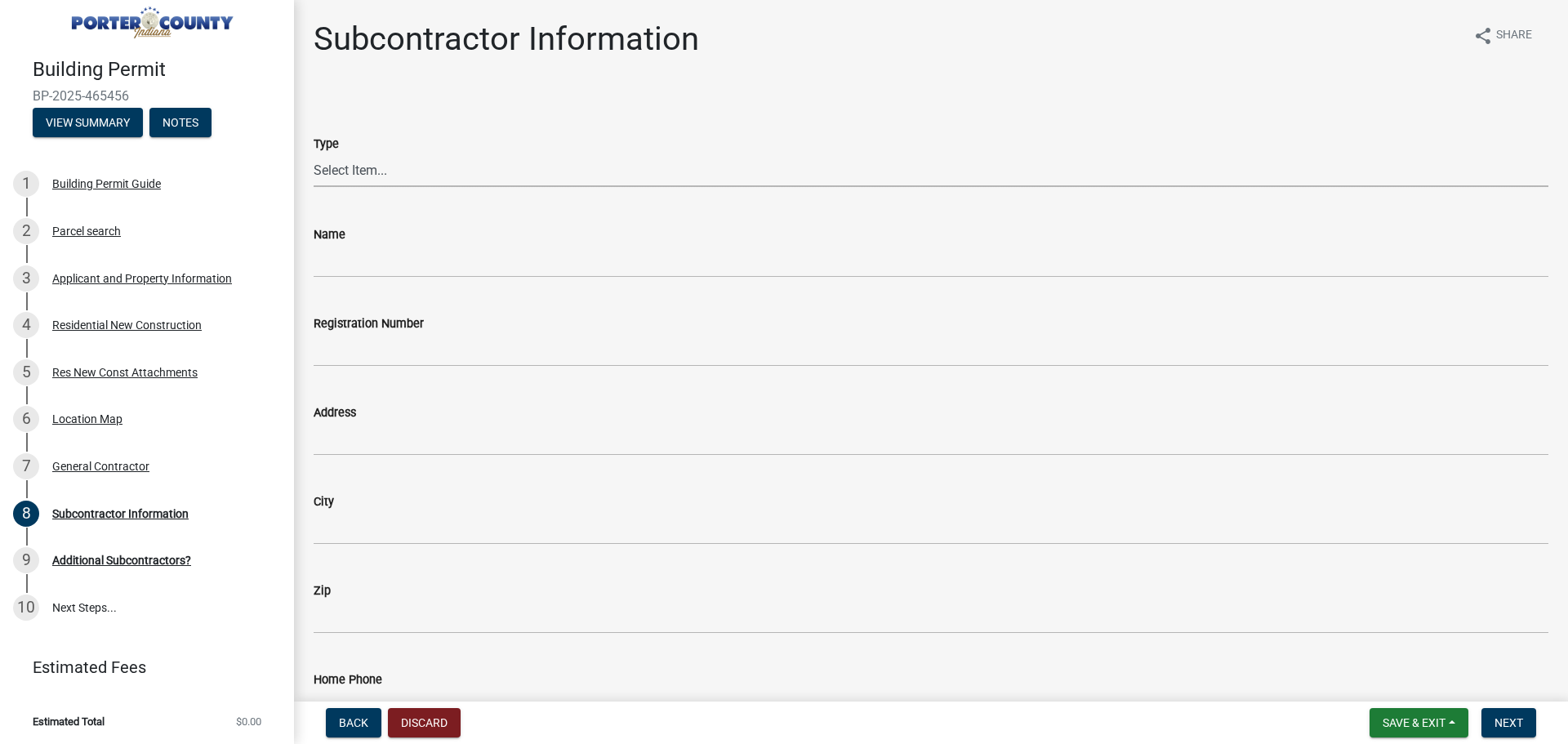
click at [346, 172] on select "Select Item... Concrete Plumbing Electrical HVAC Framing Roofing Insulation Lan…" at bounding box center [931, 170] width 1235 height 33
click at [314, 153] on select "Select Item... Concrete Plumbing Electrical HVAC Framing Roofing Insulation Lan…" at bounding box center [931, 170] width 1235 height 33
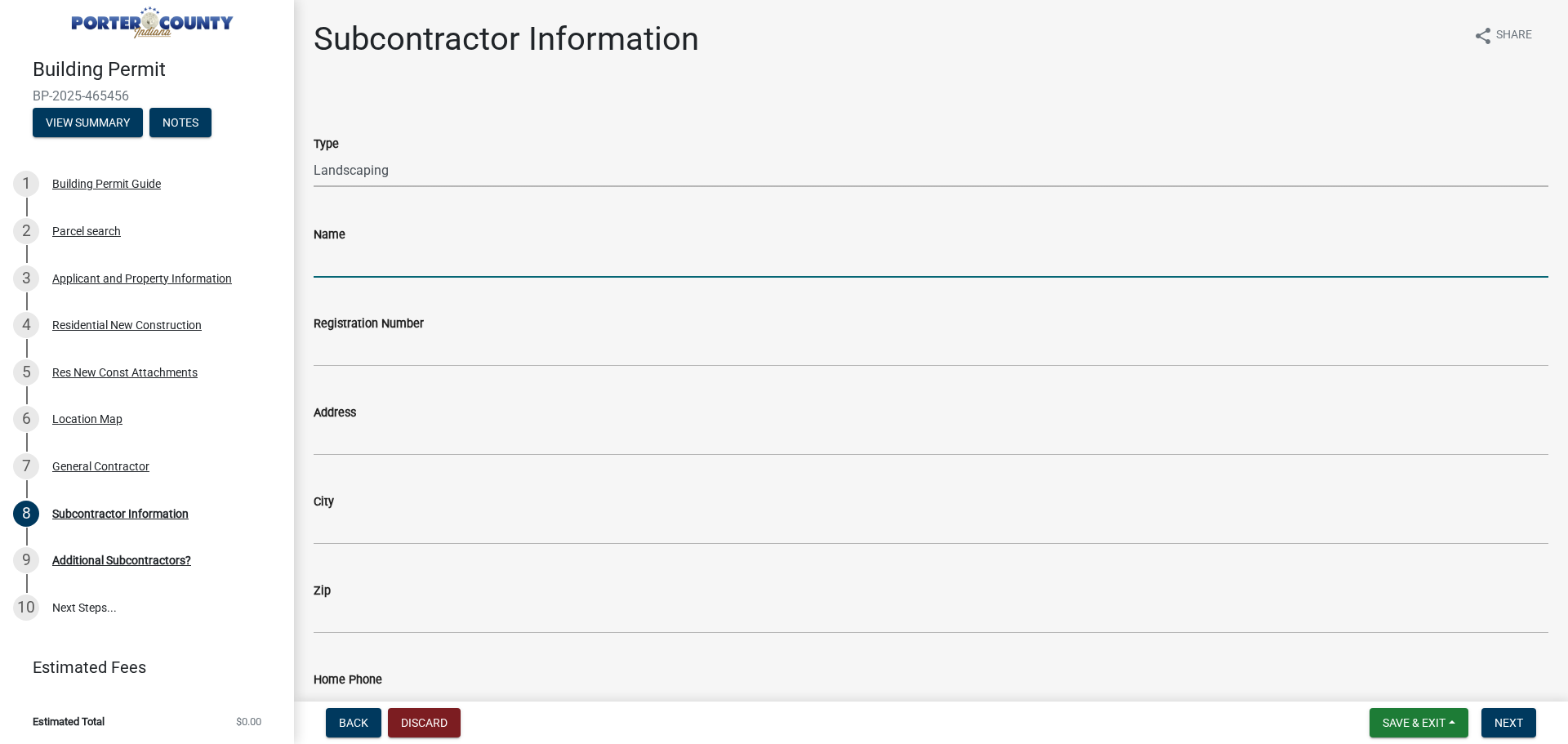
click at [344, 258] on input "Name" at bounding box center [931, 261] width 1235 height 33
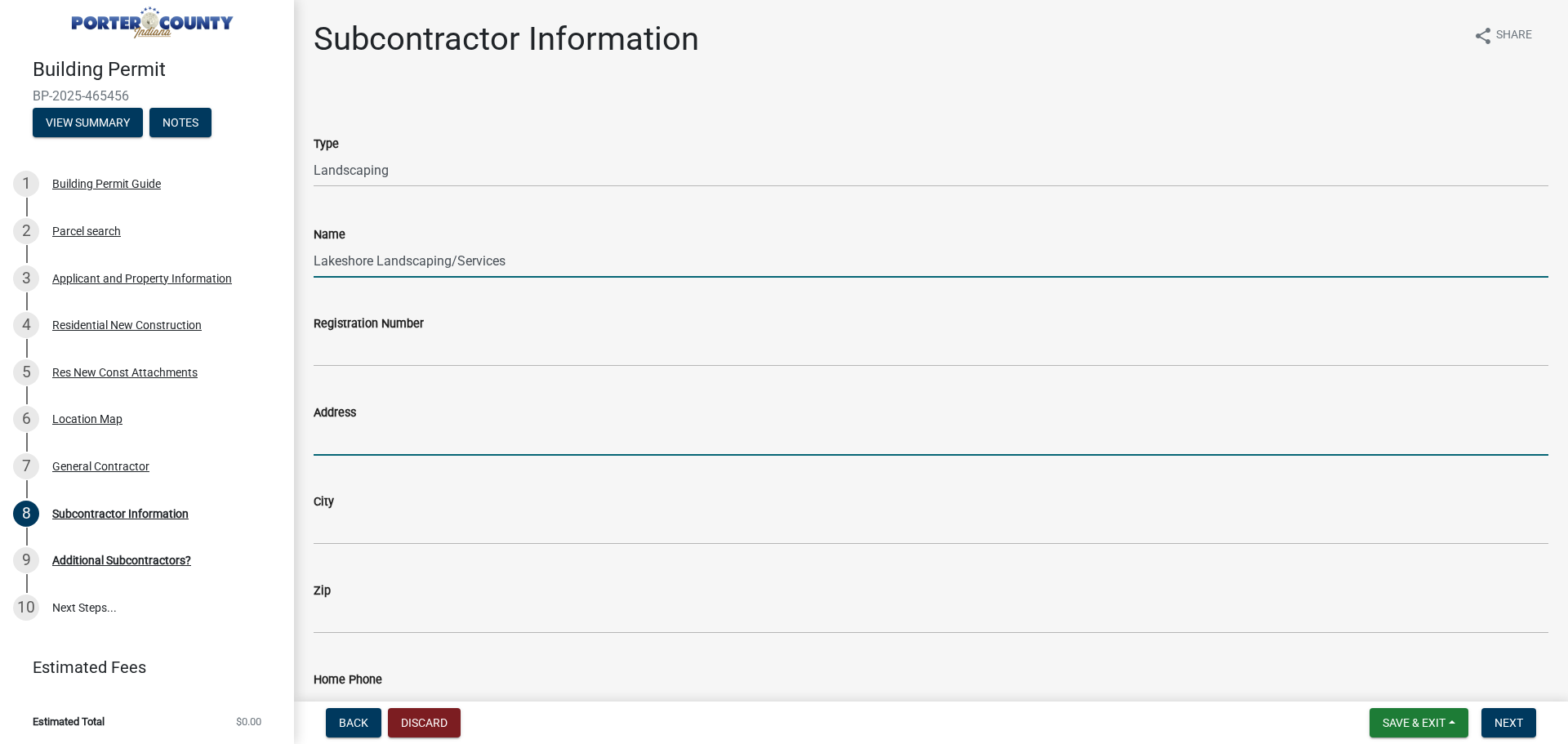
click at [356, 436] on input "Address" at bounding box center [931, 439] width 1235 height 33
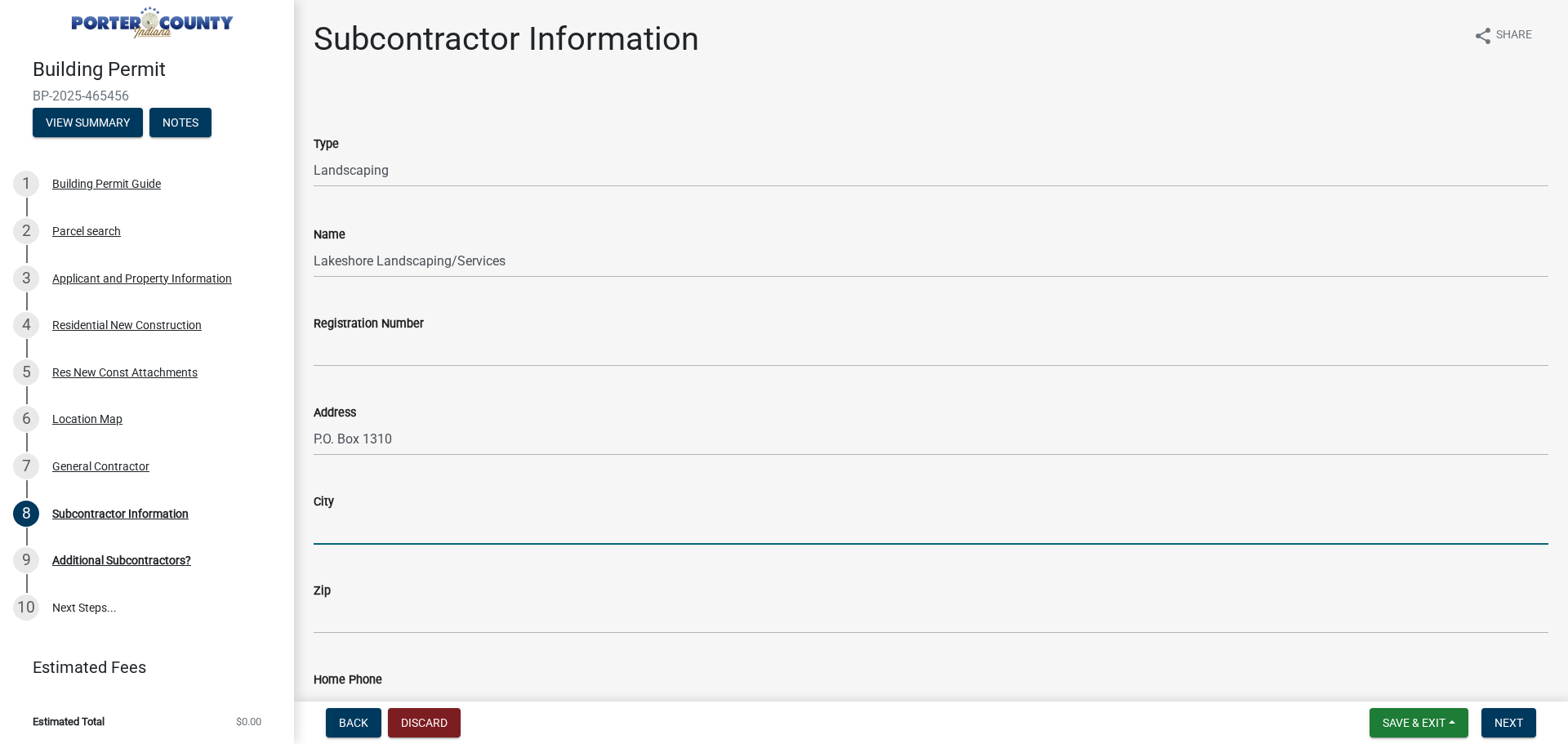
click at [350, 524] on input "City" at bounding box center [931, 528] width 1235 height 33
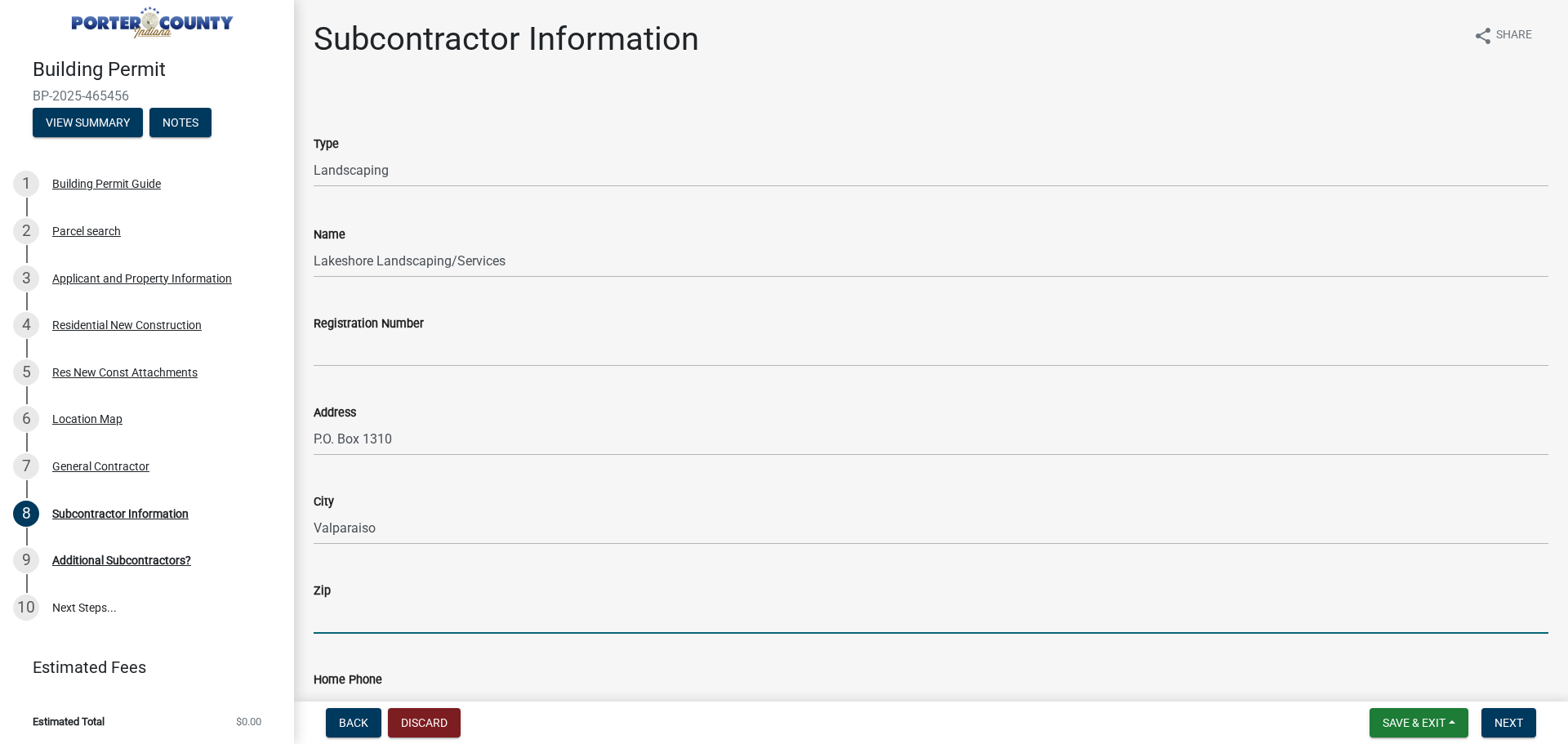
click at [362, 610] on input "Zip" at bounding box center [931, 617] width 1235 height 33
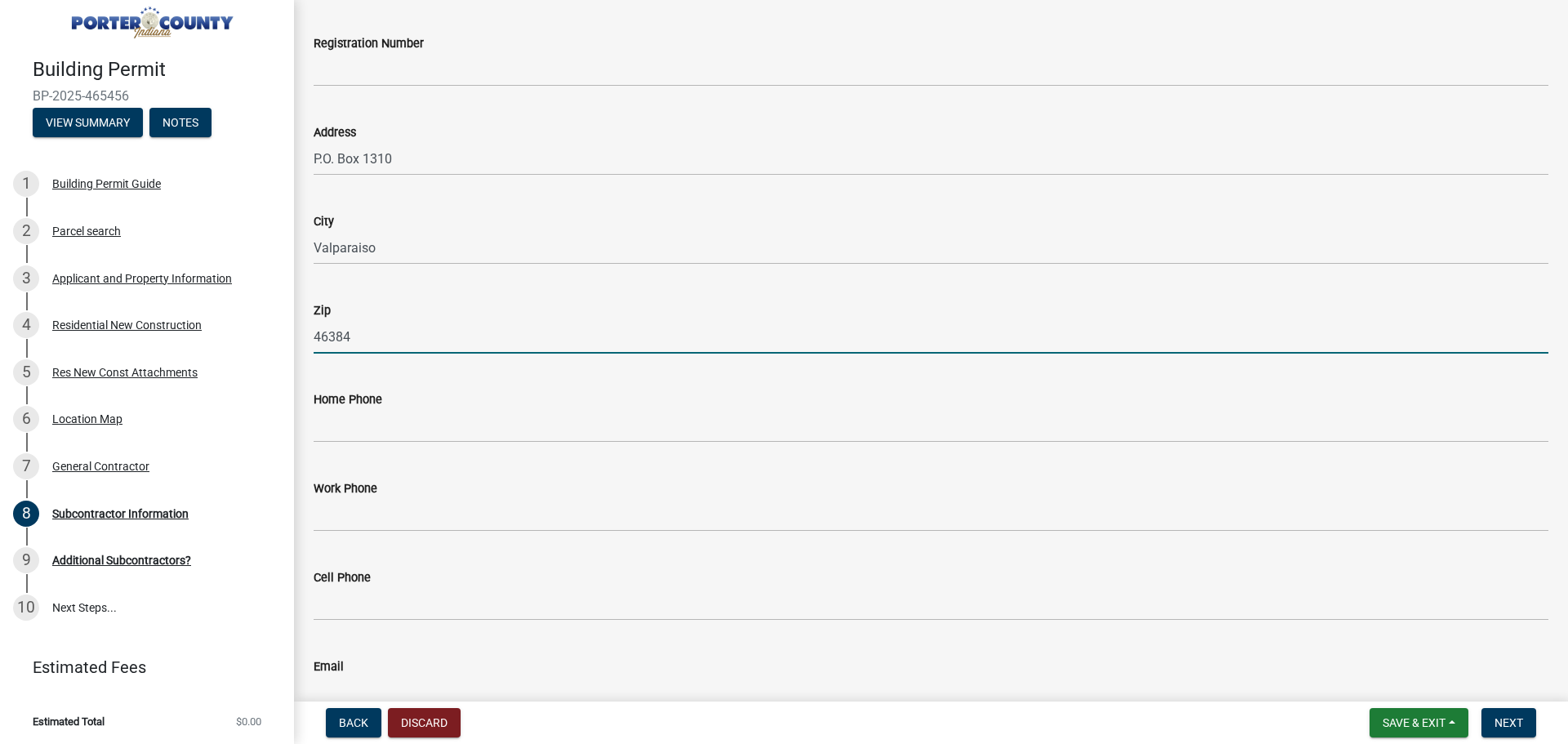
scroll to position [409, 0]
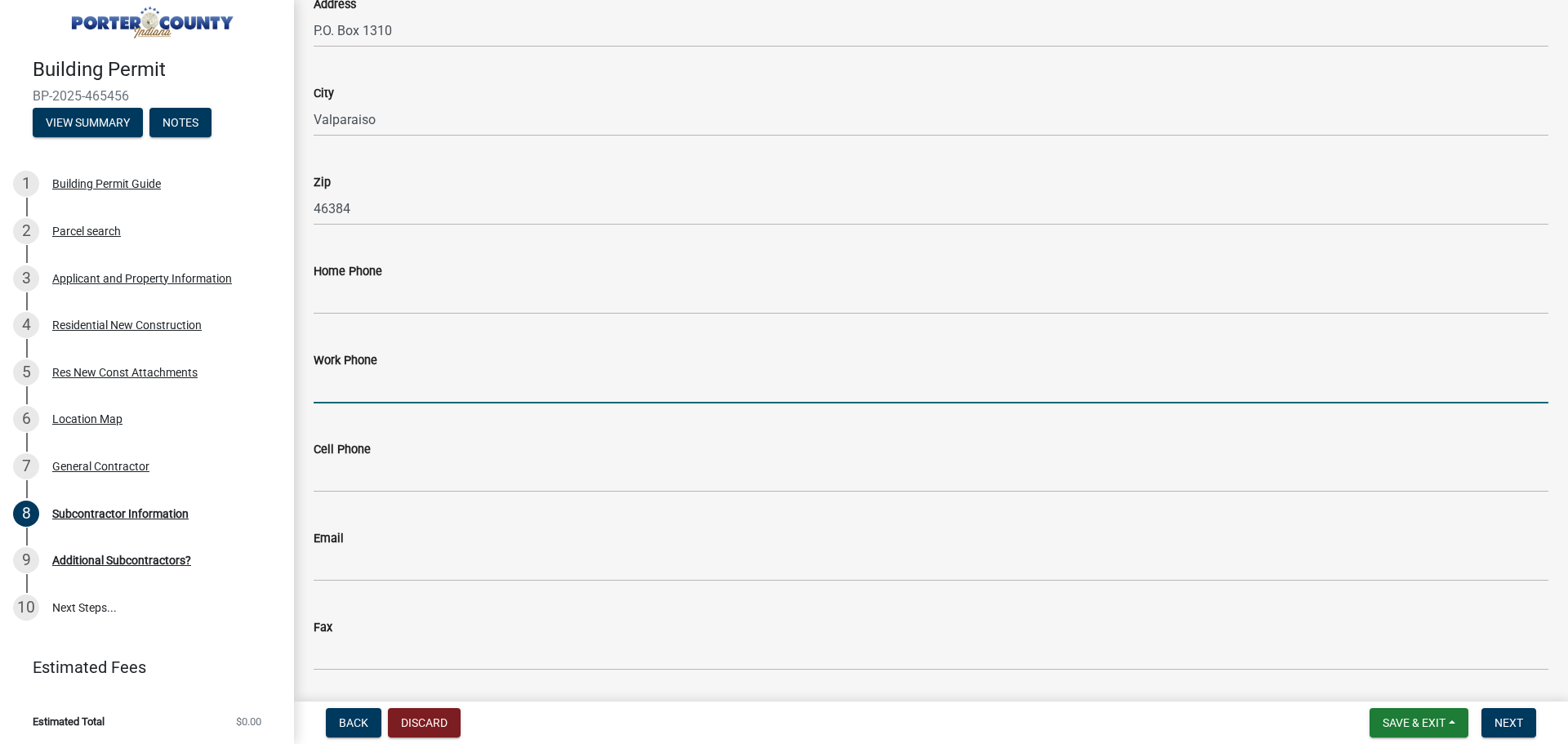
click at [316, 376] on input "Work Phone" at bounding box center [931, 386] width 1235 height 33
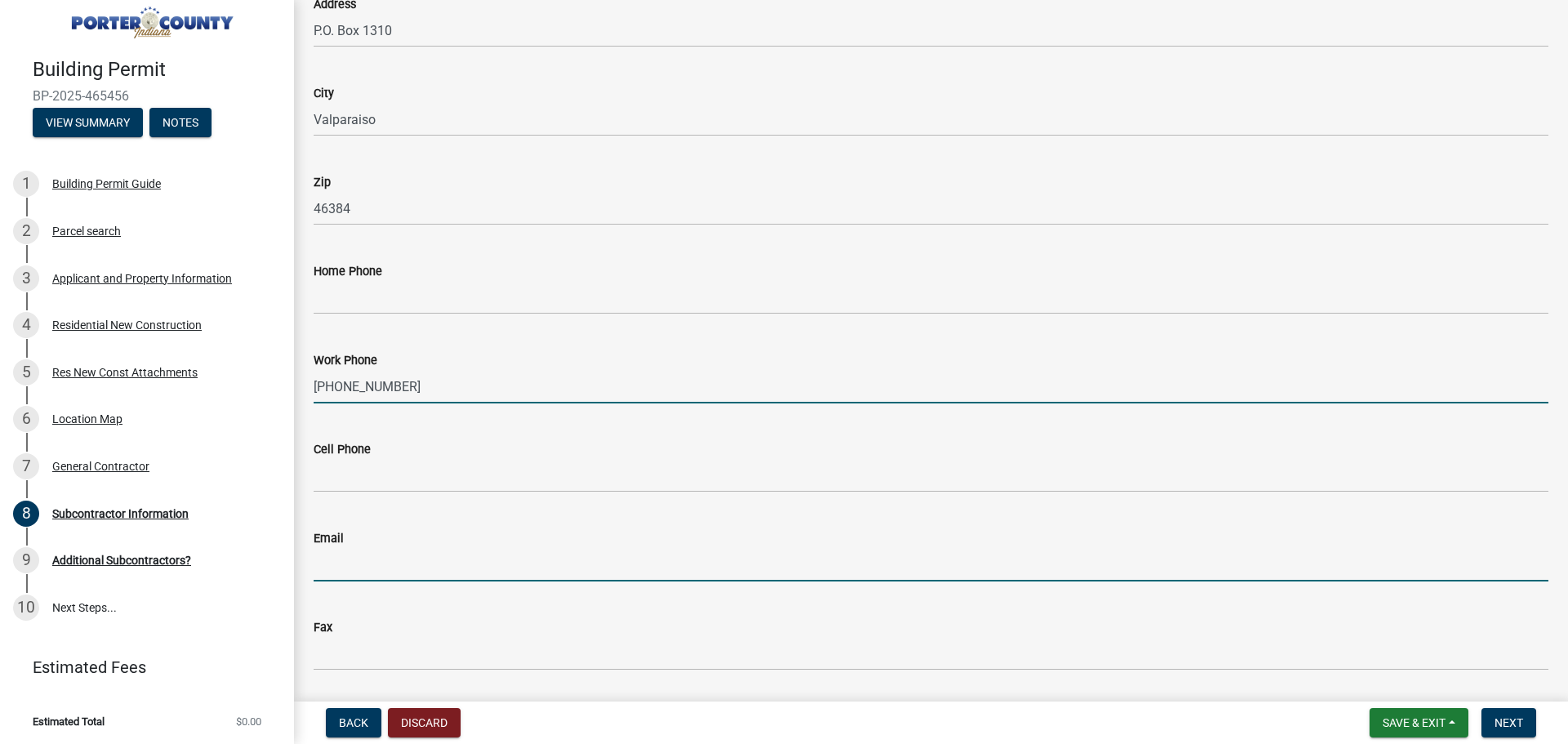
click at [342, 560] on input "Email" at bounding box center [931, 565] width 1235 height 33
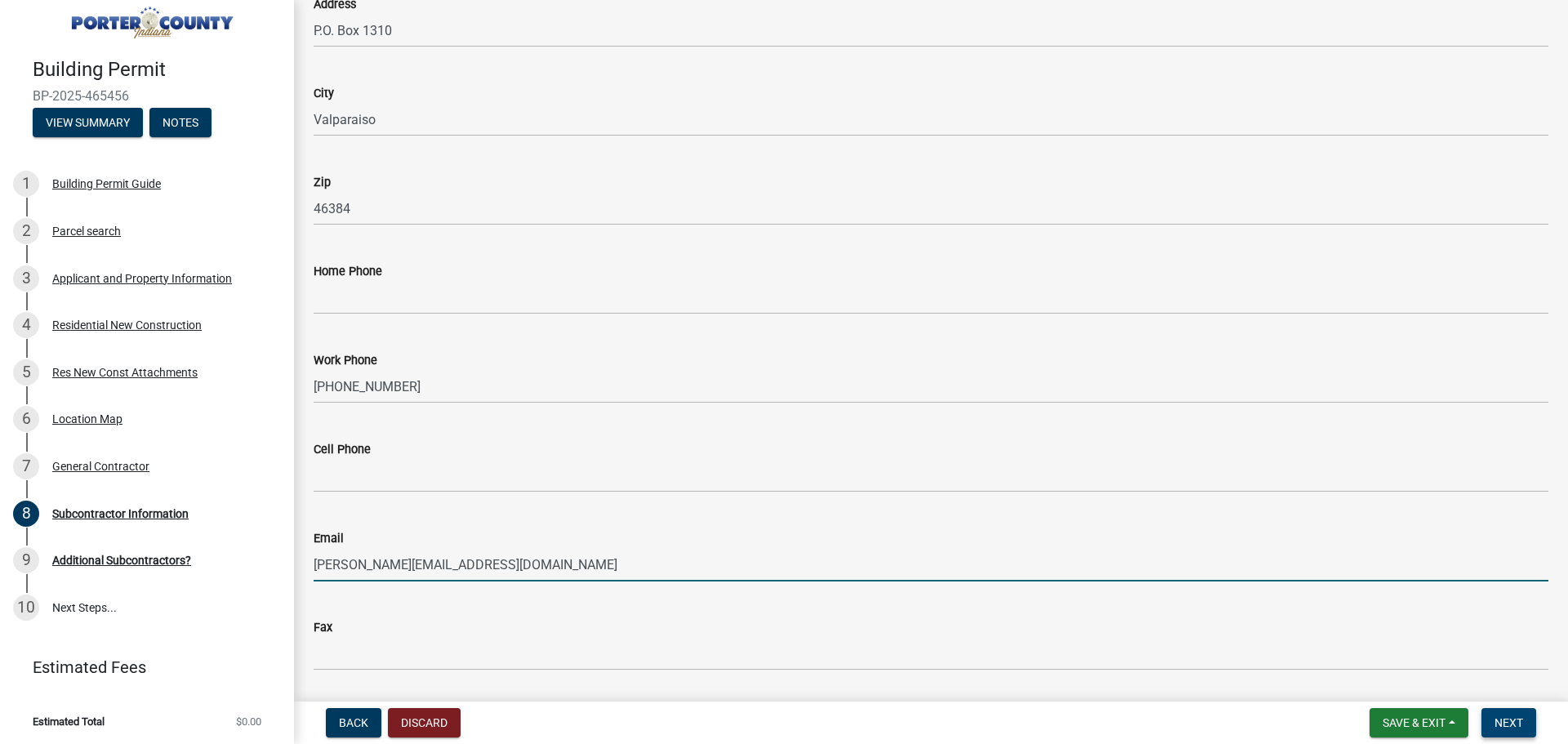
click at [1512, 716] on span "Next" at bounding box center [1509, 723] width 29 height 13
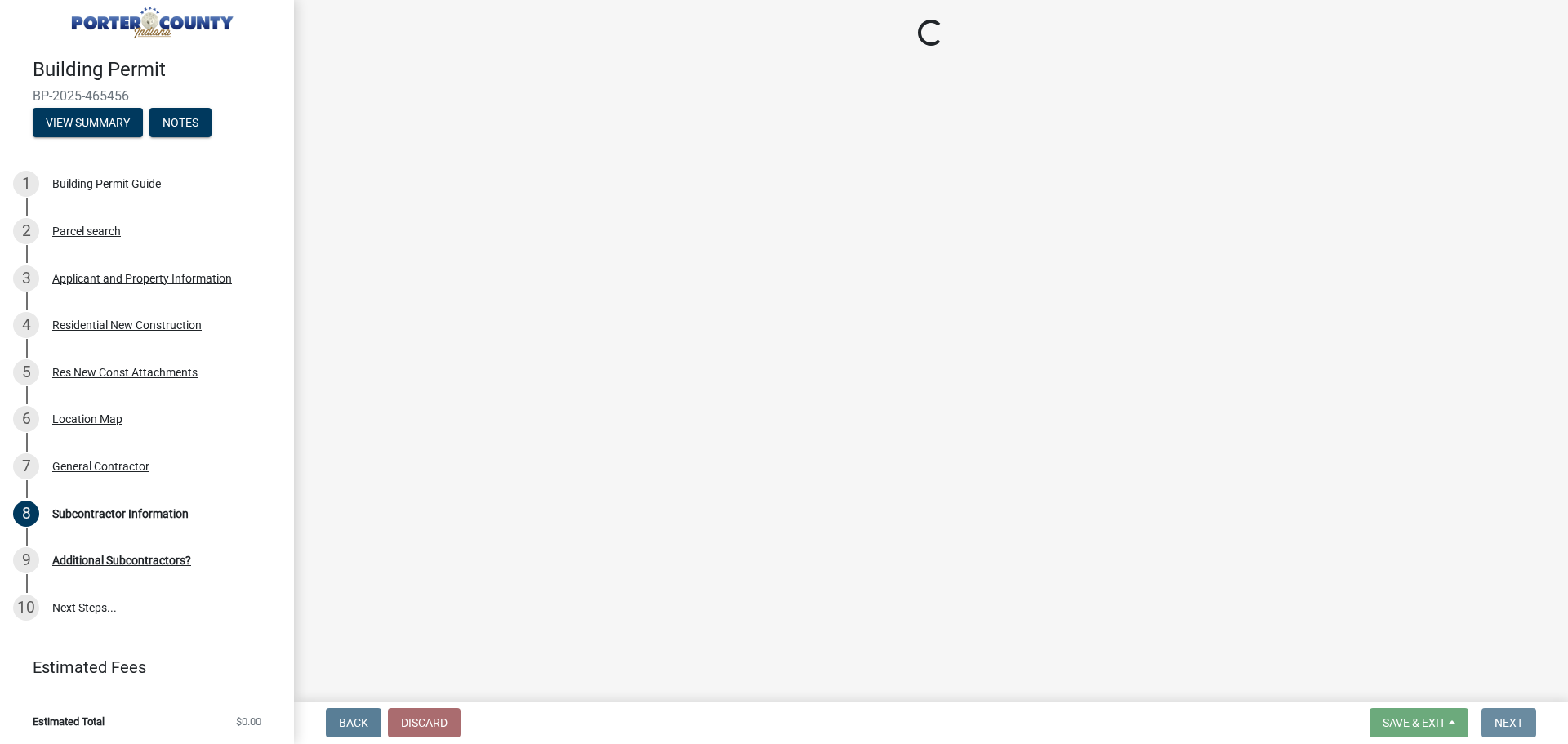
scroll to position [0, 0]
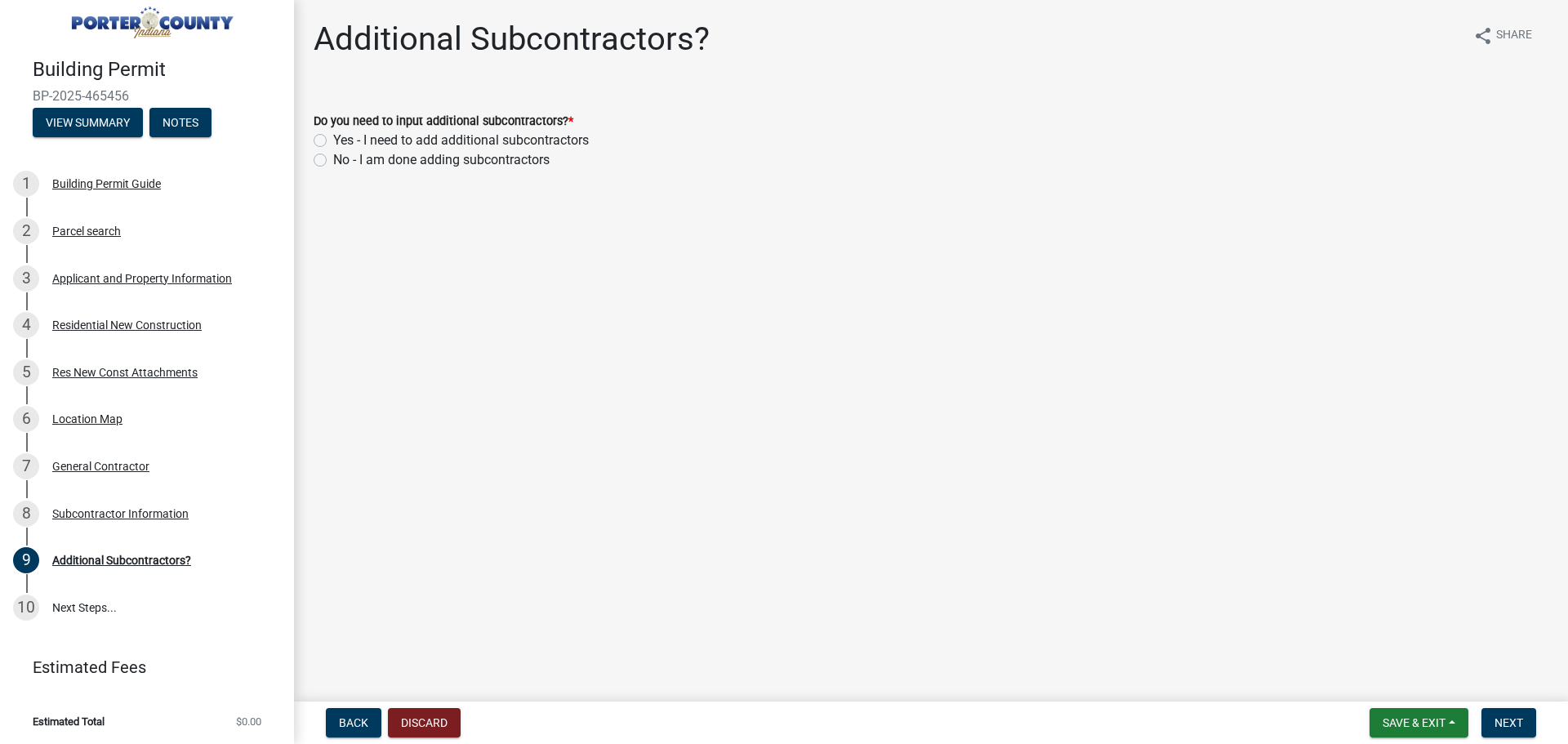
click at [333, 141] on label "Yes - I need to add additional subcontractors" at bounding box center [461, 140] width 255 height 20
click at [333, 141] on input "Yes - I need to add additional subcontractors" at bounding box center [338, 136] width 10 height 10
click at [1505, 729] on span "Next" at bounding box center [1509, 723] width 29 height 13
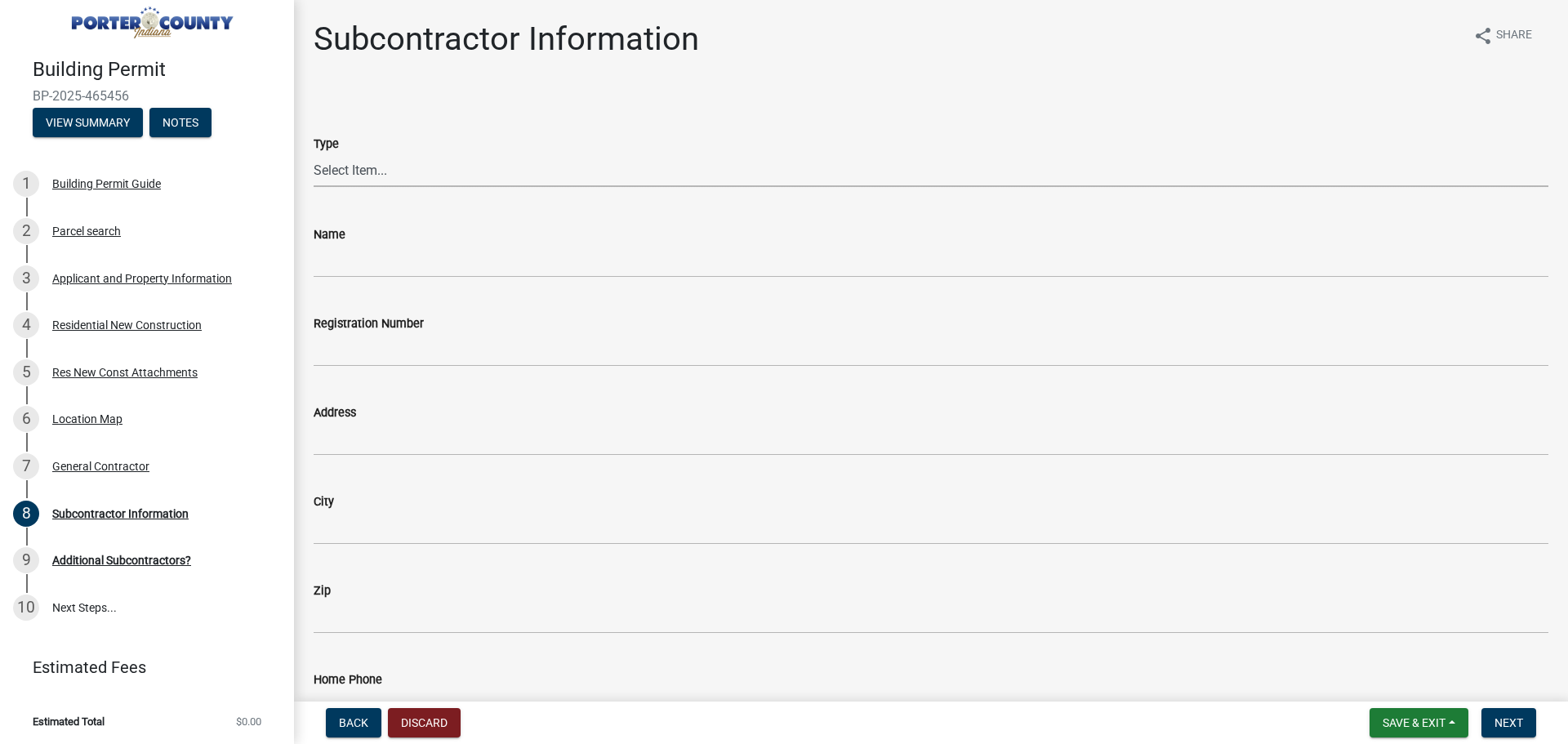
click at [351, 173] on select "Select Item... Concrete Plumbing Electrical HVAC Framing Roofing Insulation Lan…" at bounding box center [931, 170] width 1235 height 33
click at [314, 153] on select "Select Item... Concrete Plumbing Electrical HVAC Framing Roofing Insulation Lan…" at bounding box center [931, 170] width 1235 height 33
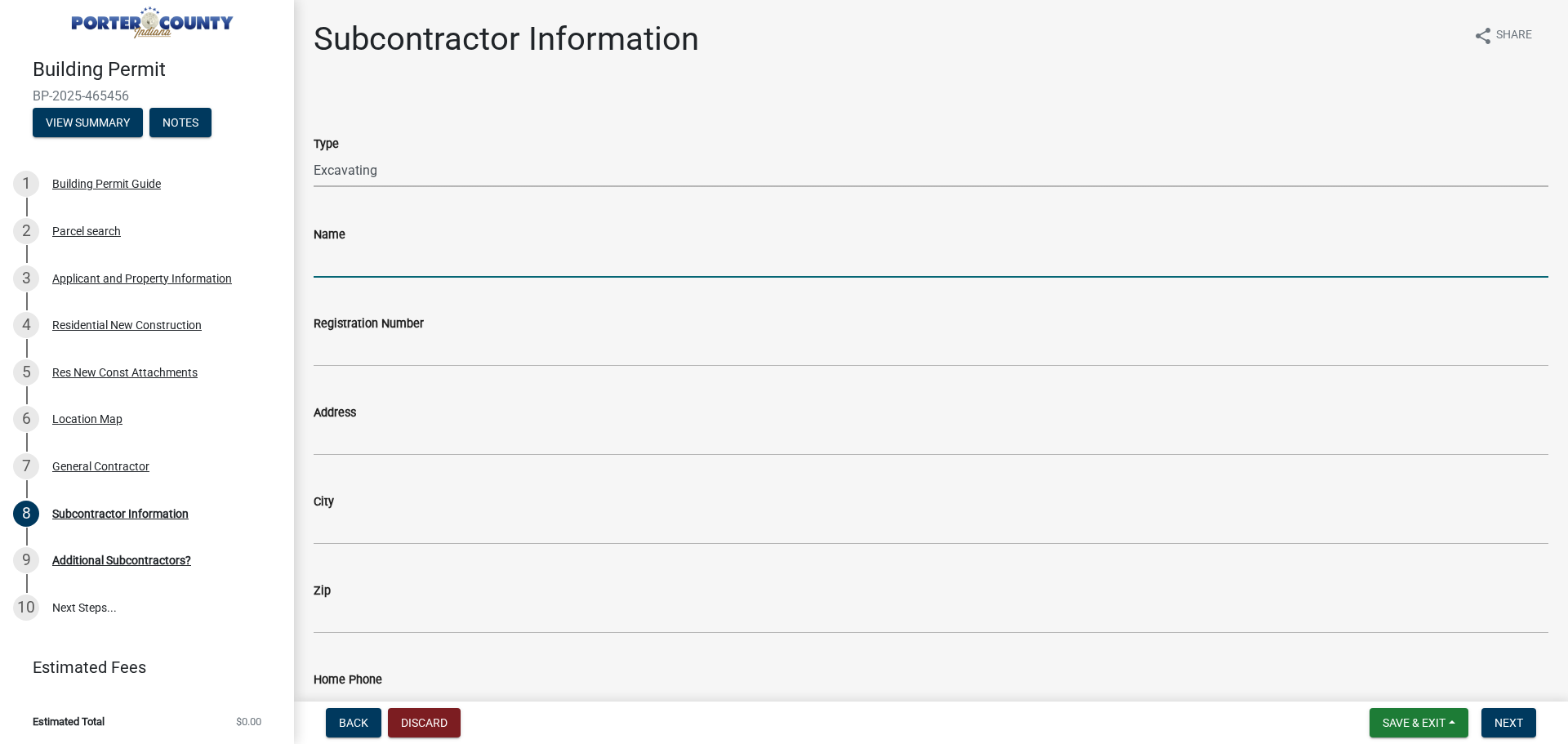
click at [346, 268] on input "Name" at bounding box center [931, 261] width 1235 height 33
click at [340, 258] on input "Gift Services" at bounding box center [931, 261] width 1235 height 33
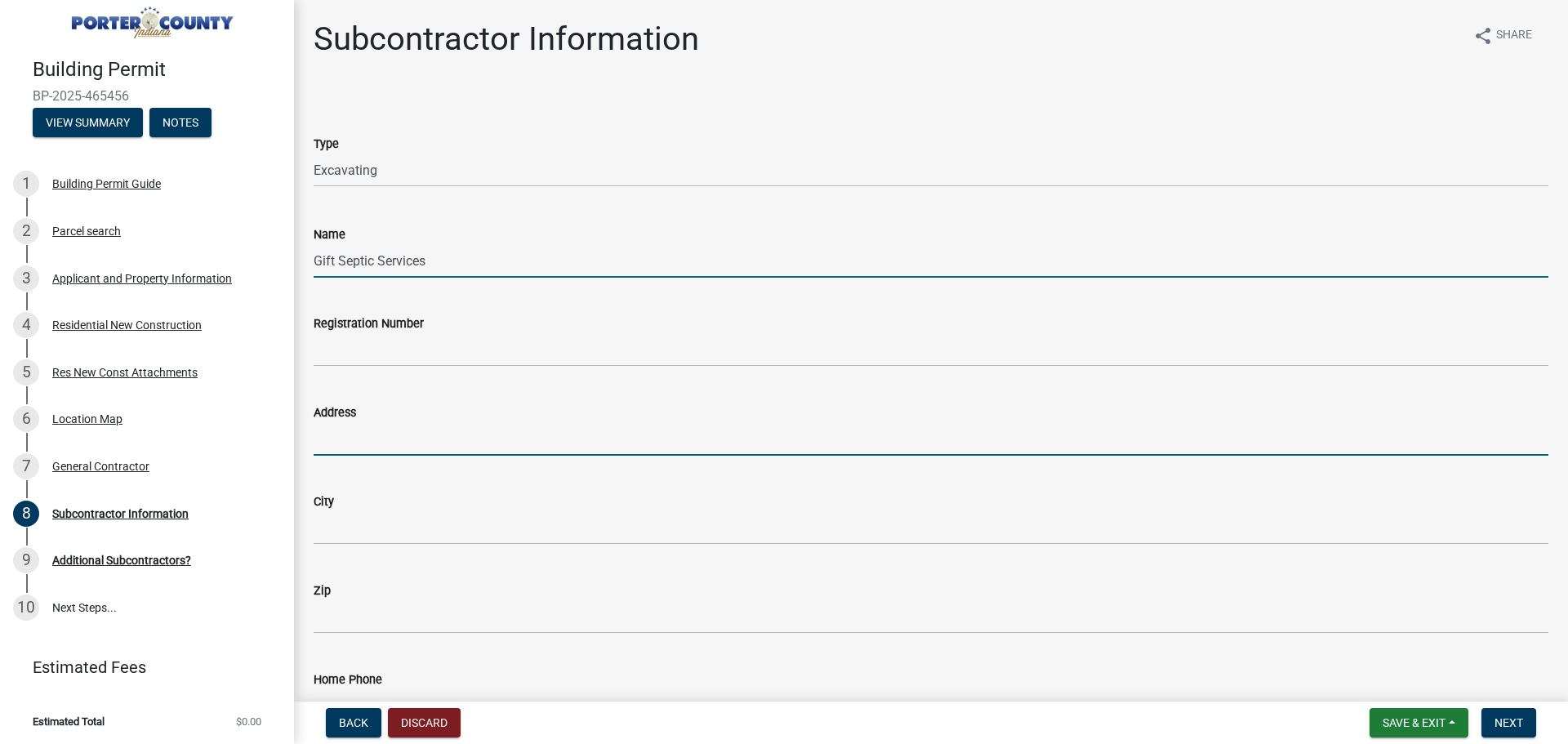
click at [337, 443] on input "Address" at bounding box center [931, 439] width 1235 height 33
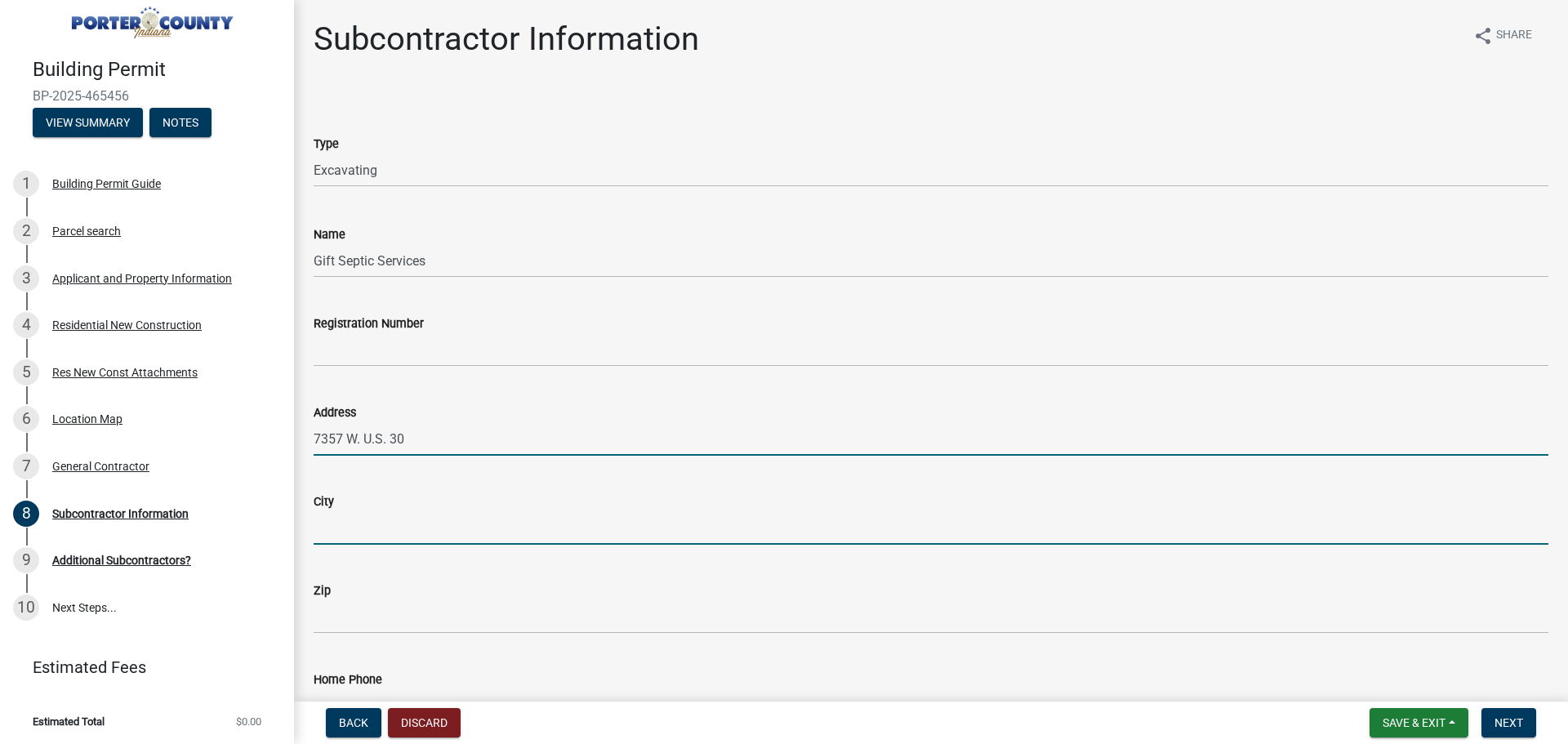
click at [330, 525] on input "City" at bounding box center [931, 528] width 1235 height 33
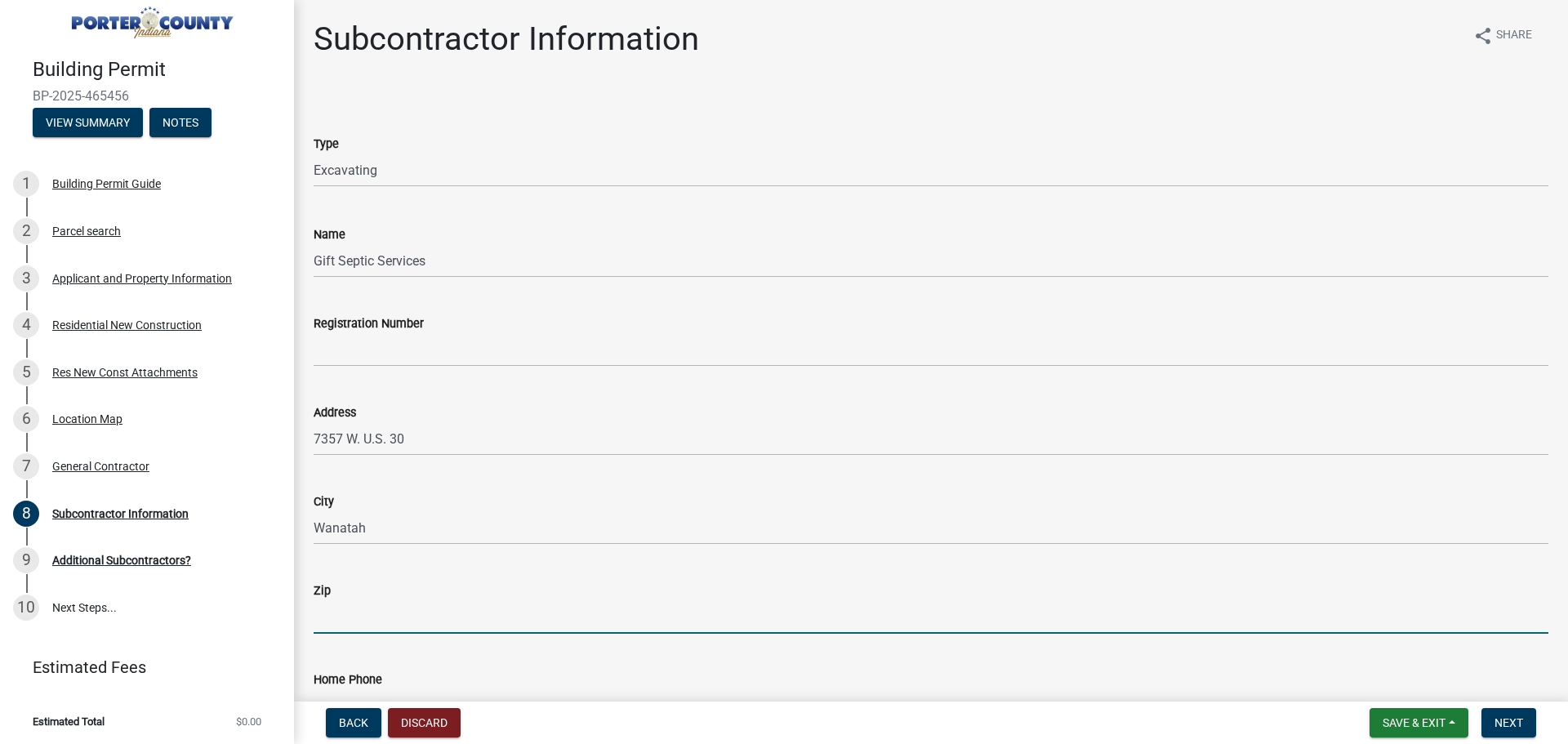
click at [335, 604] on input "Zip" at bounding box center [931, 617] width 1235 height 33
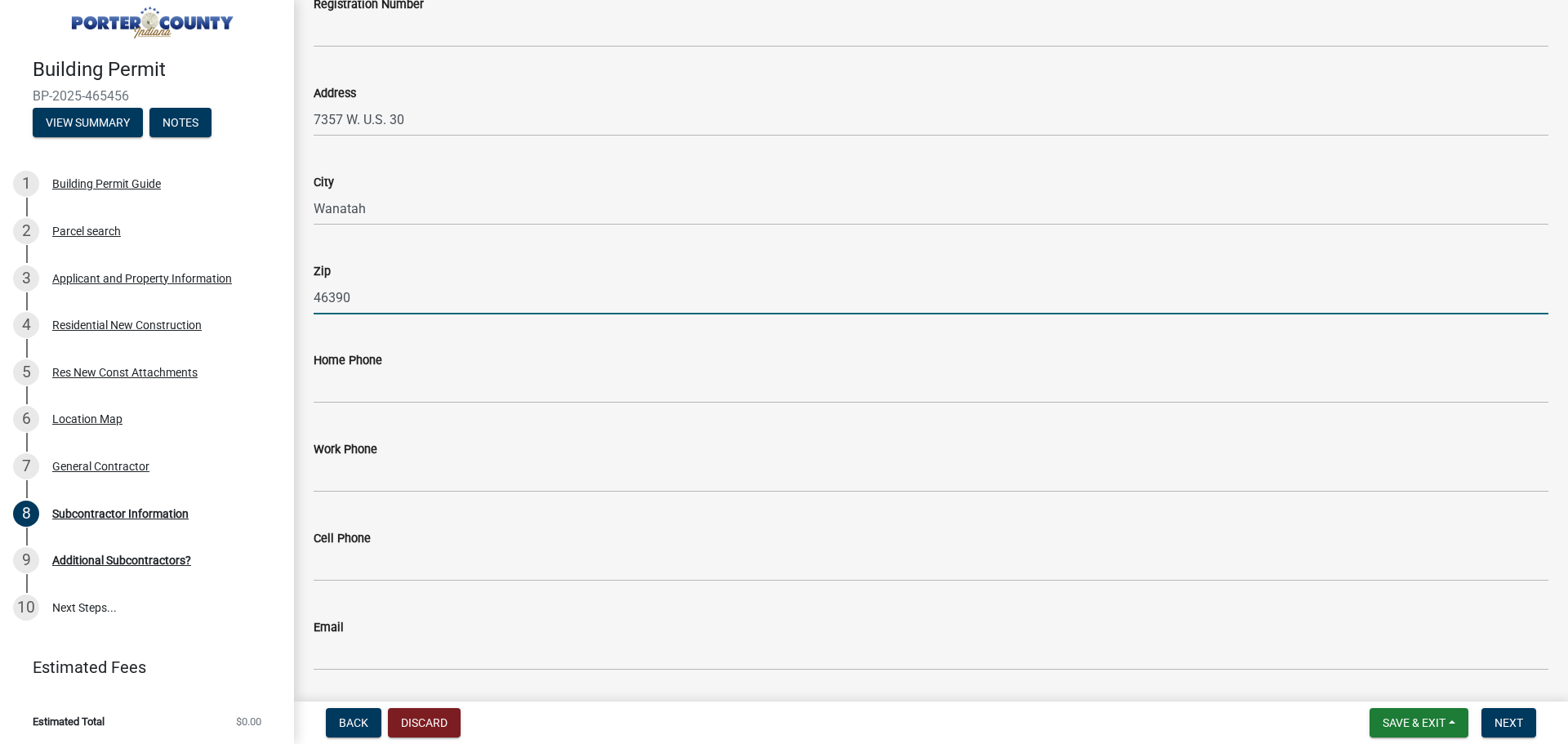
scroll to position [327, 0]
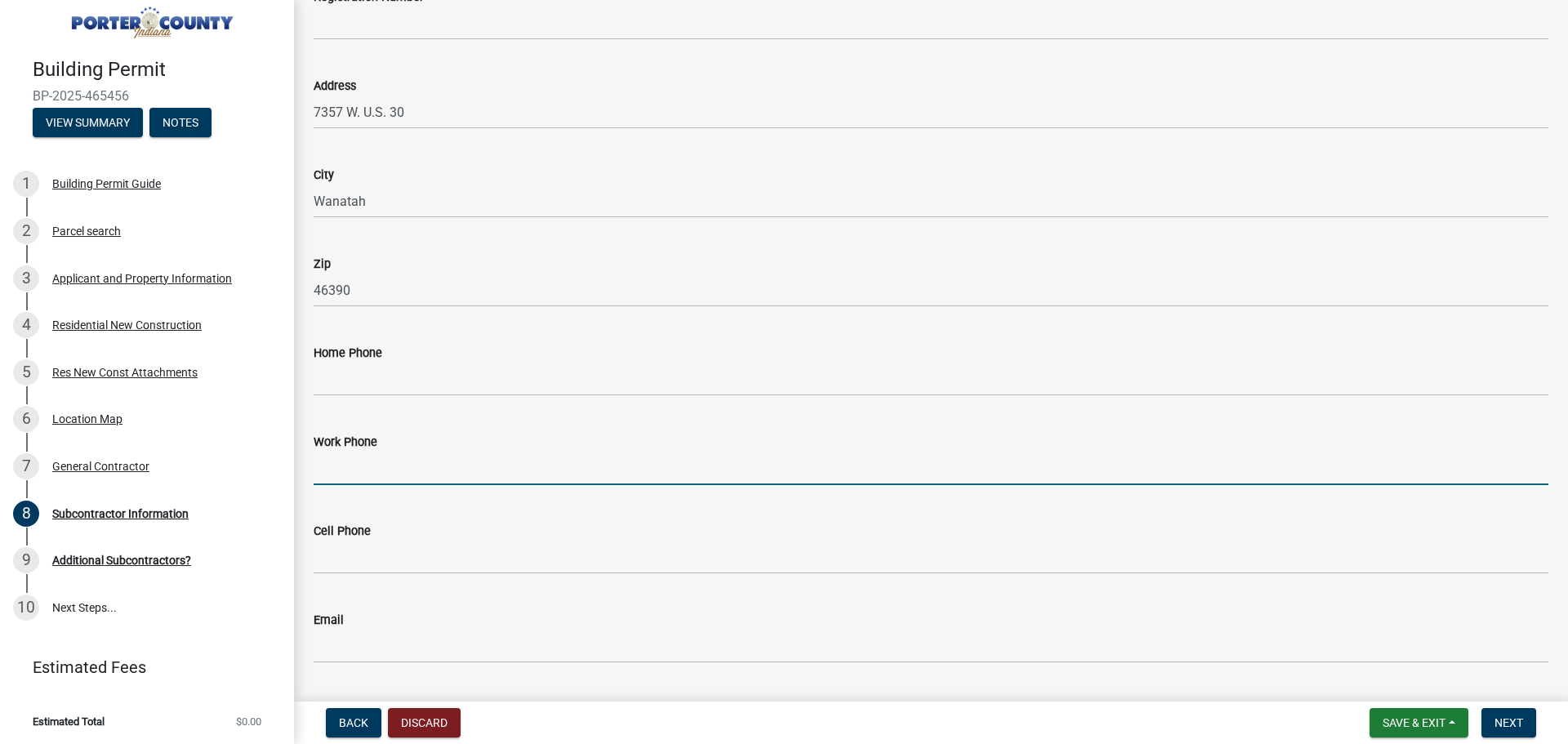
click at [351, 455] on input "Work Phone" at bounding box center [931, 468] width 1235 height 33
click at [741, 583] on wm-data-entity-input "Cell Phone" at bounding box center [931, 542] width 1235 height 89
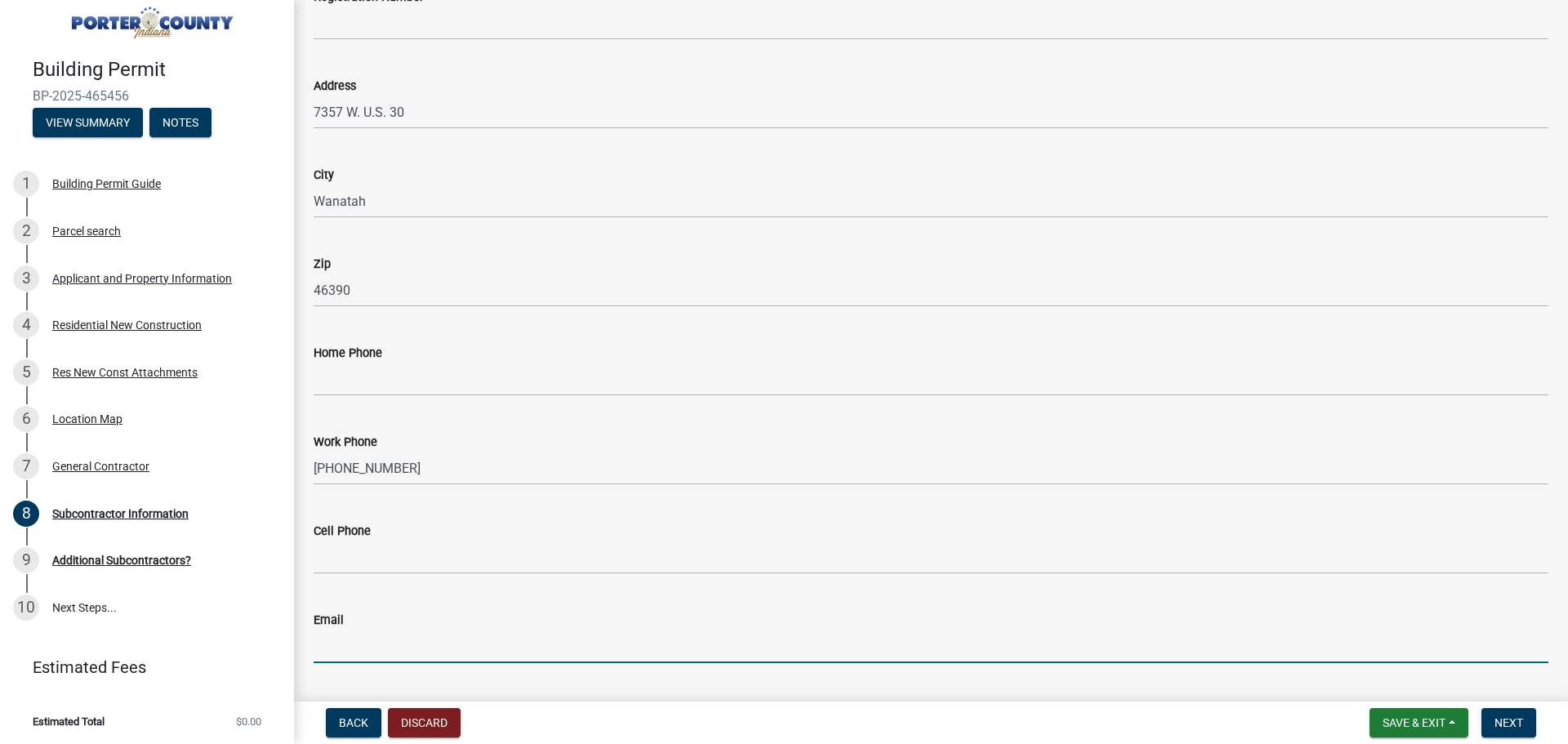
click at [367, 644] on input "Email" at bounding box center [931, 646] width 1235 height 33
click at [1519, 724] on span "Next" at bounding box center [1509, 723] width 29 height 13
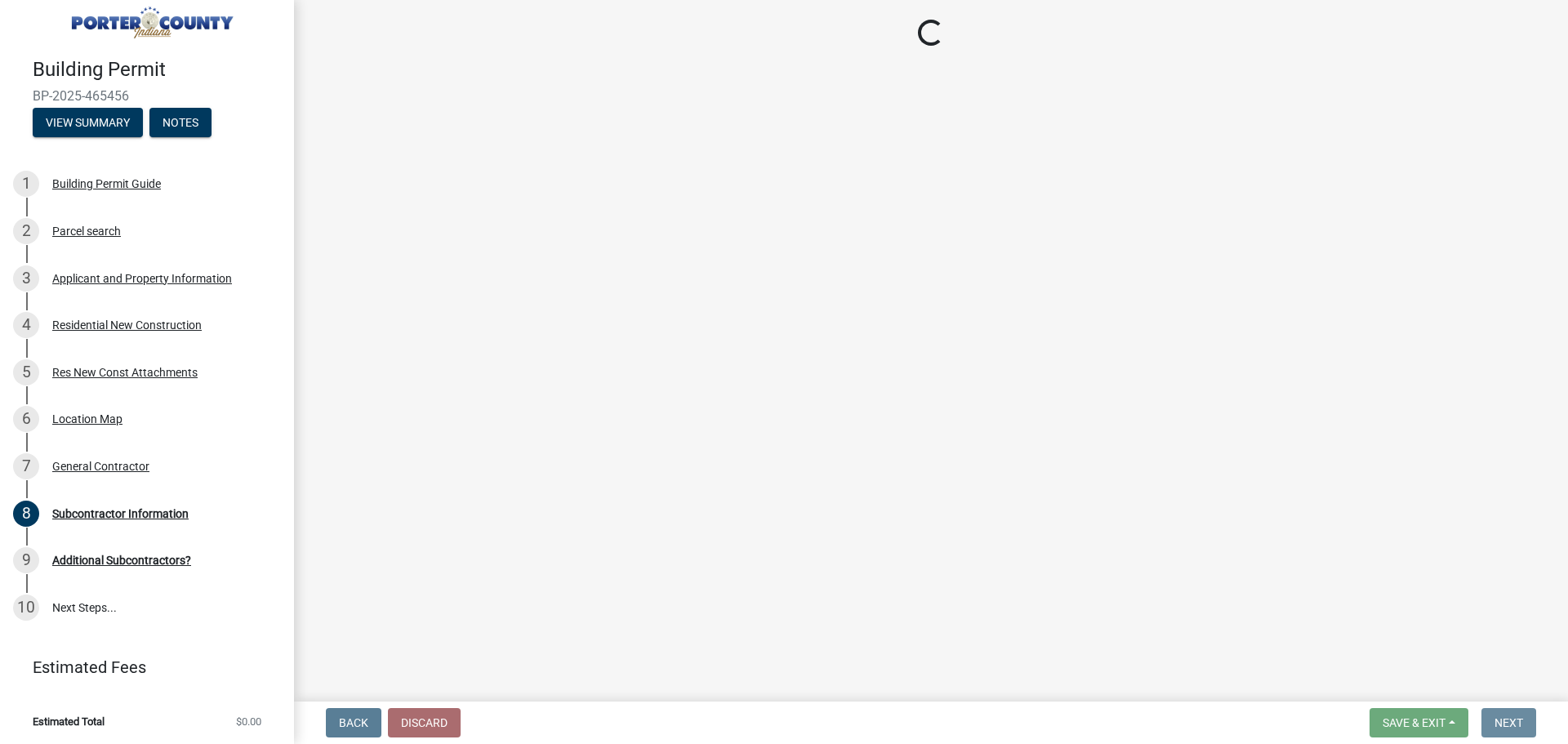
scroll to position [0, 0]
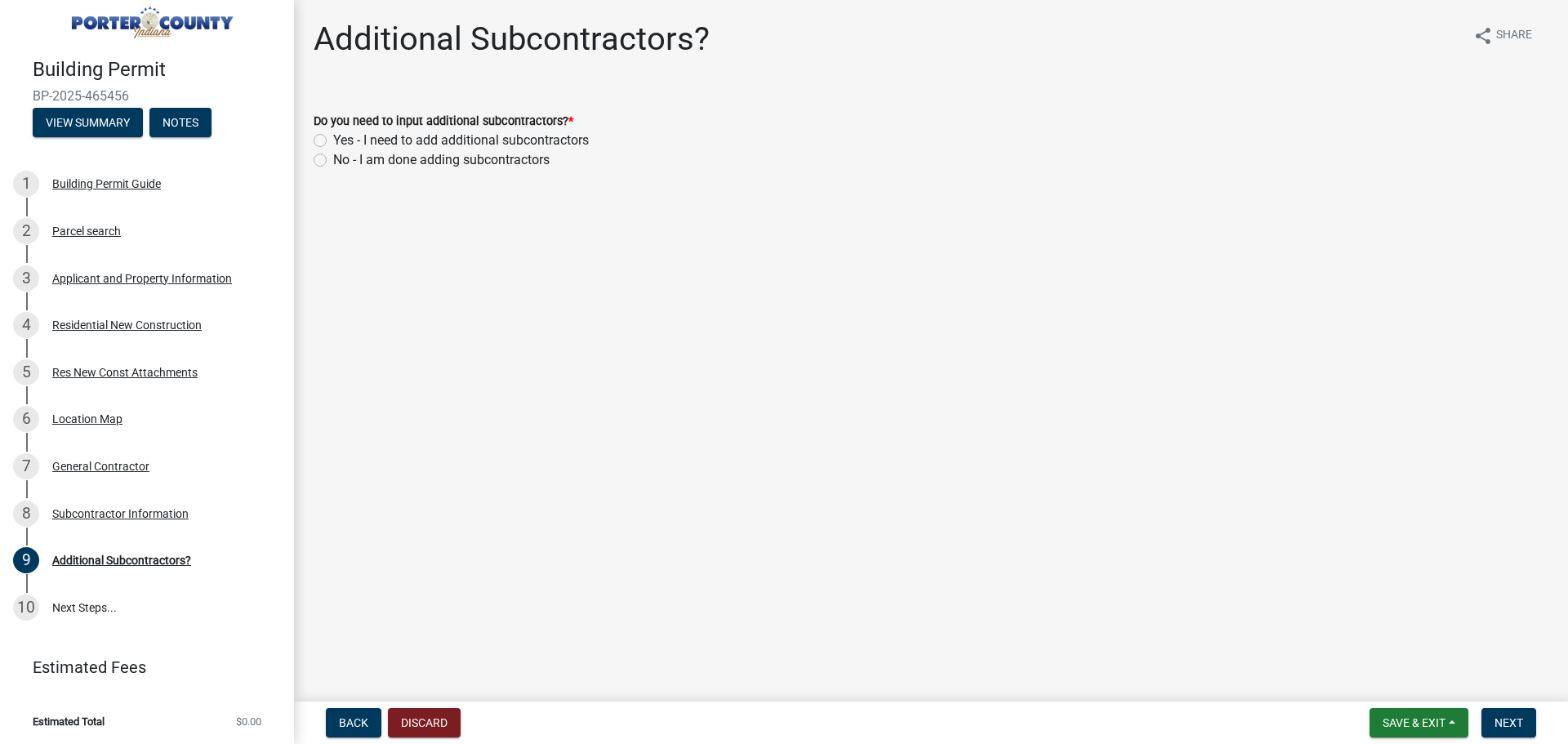
click at [333, 159] on label "No - I am done adding subcontractors" at bounding box center [441, 160] width 216 height 20
click at [333, 159] on input "No - I am done adding subcontractors" at bounding box center [338, 155] width 10 height 10
click at [1512, 714] on button "Next" at bounding box center [1509, 723] width 55 height 30
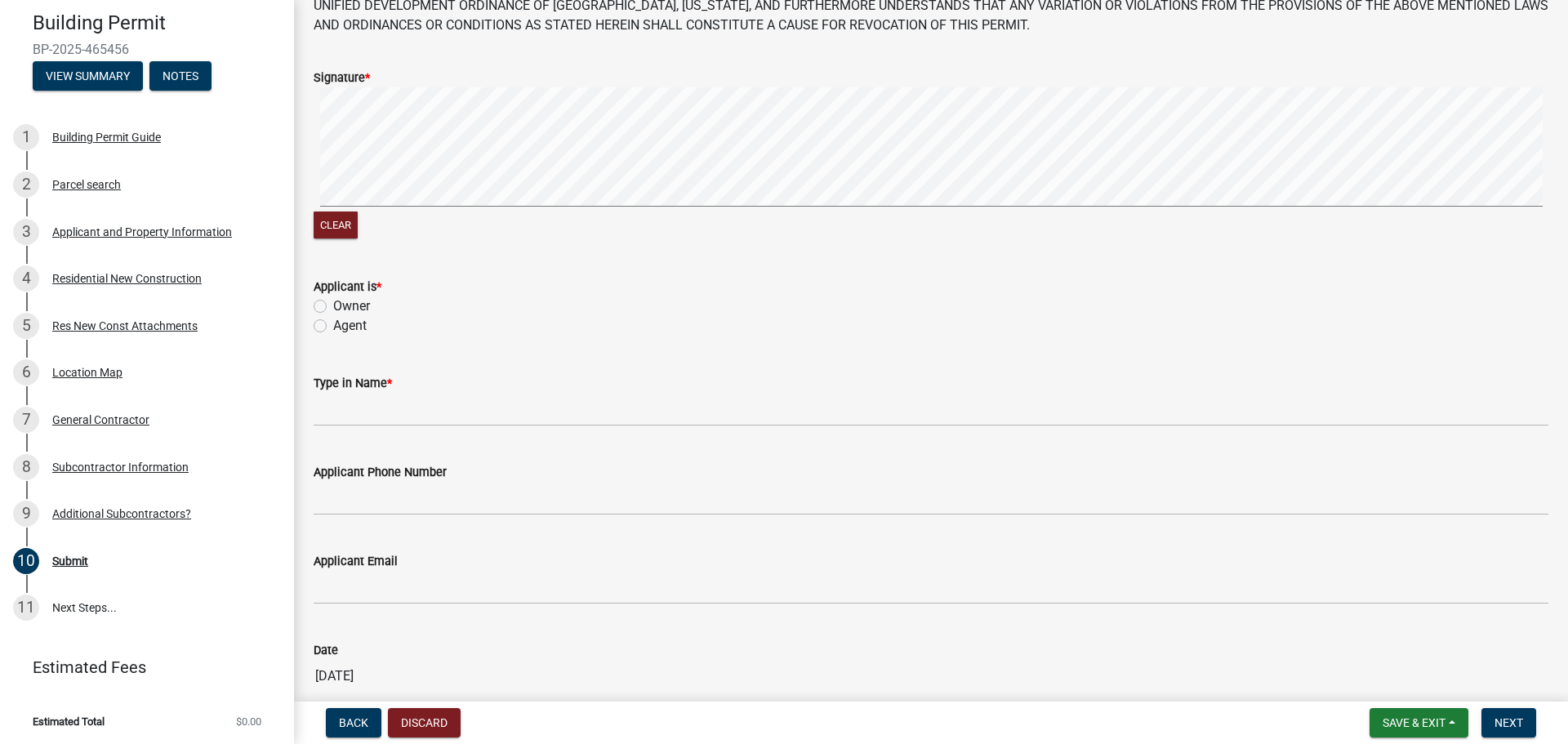
scroll to position [163, 0]
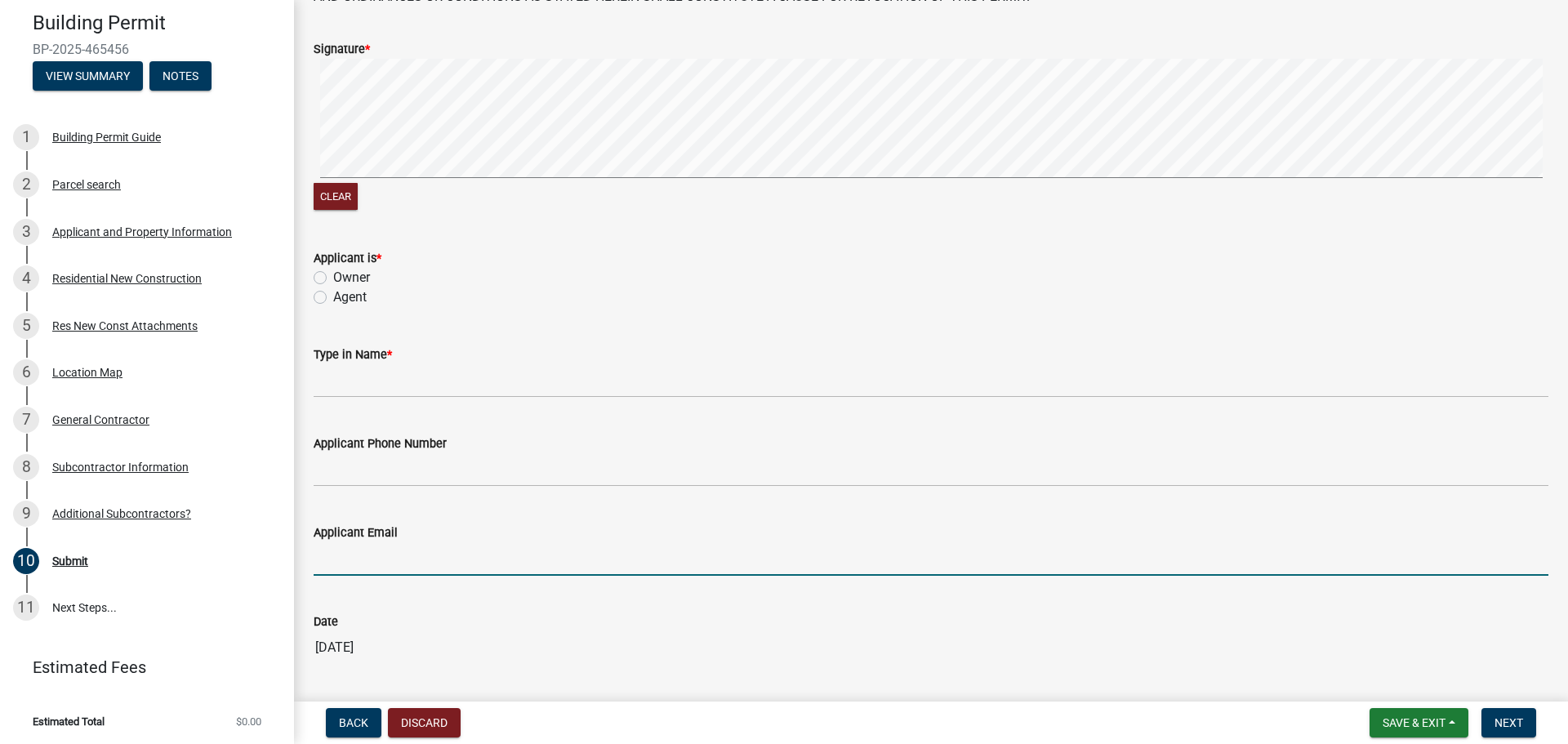
click at [334, 553] on input "Applicant Email" at bounding box center [931, 559] width 1235 height 33
click at [333, 298] on label "Agent" at bounding box center [350, 297] width 33 height 20
click at [333, 298] on input "Agent" at bounding box center [338, 293] width 10 height 10
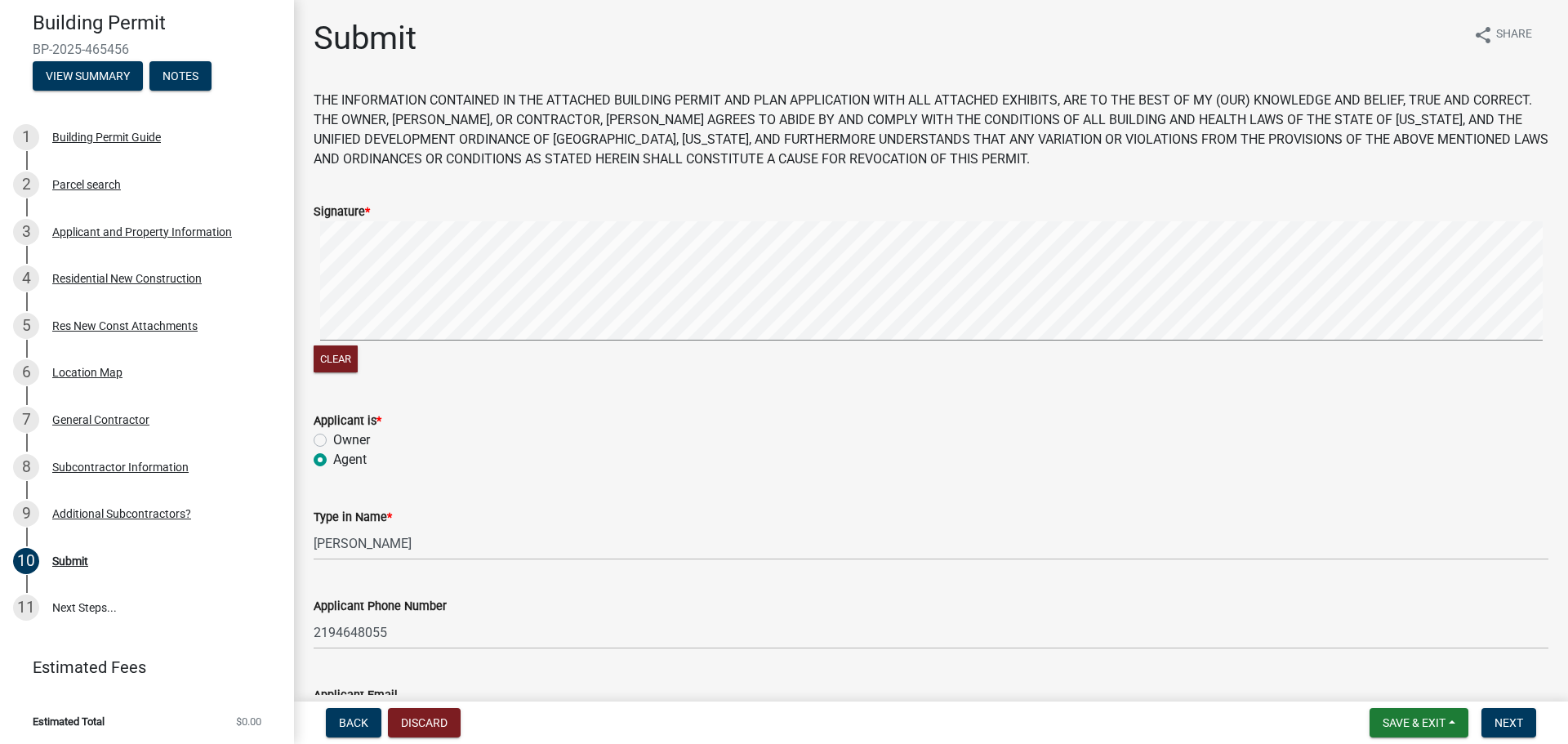
scroll to position [0, 0]
click at [1449, 718] on button "Save & Exit" at bounding box center [1419, 723] width 98 height 30
click at [1366, 645] on button "Save" at bounding box center [1403, 641] width 131 height 39
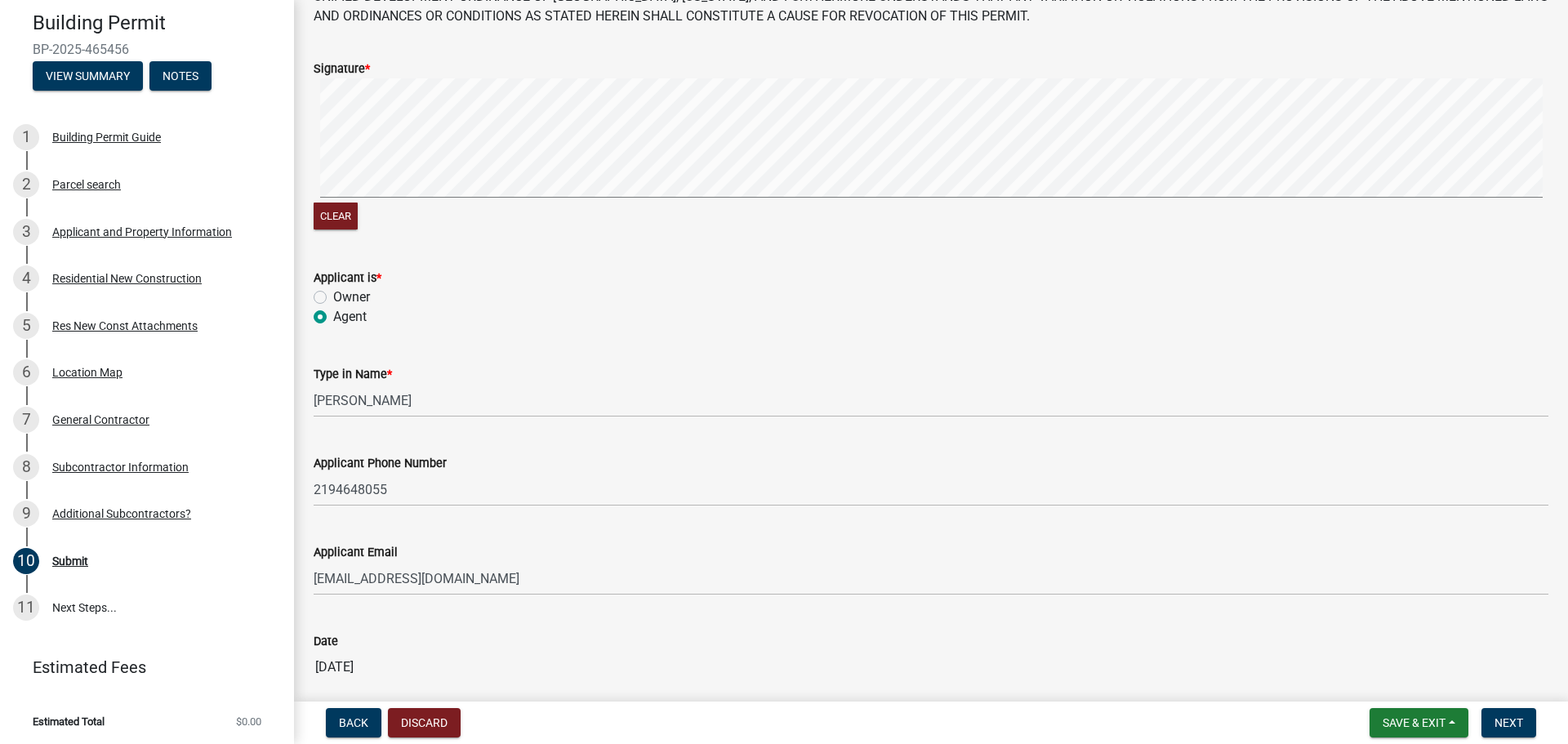
scroll to position [222, 0]
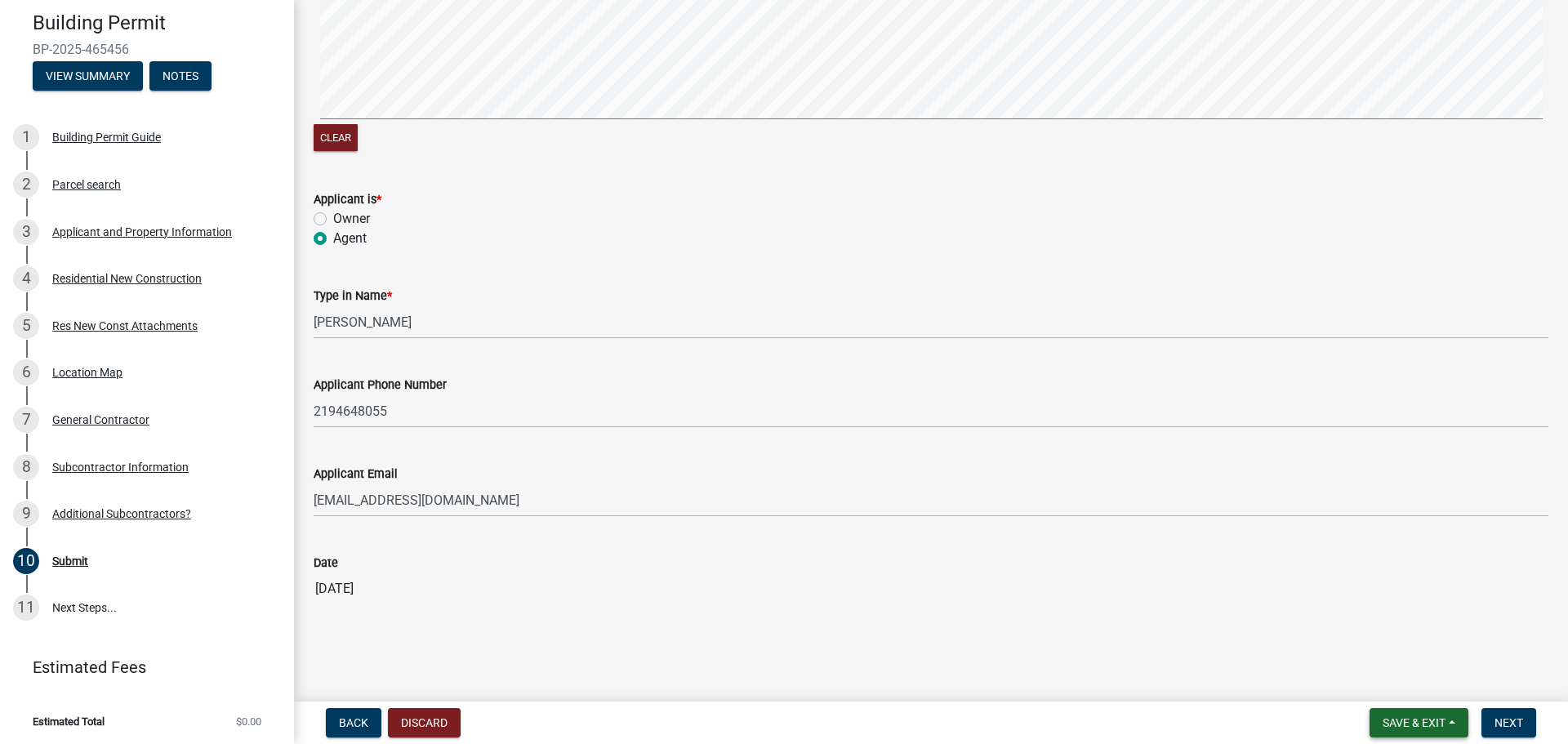
click at [1430, 718] on span "Save & Exit" at bounding box center [1415, 723] width 63 height 13
click at [1388, 676] on button "Save & Exit" at bounding box center [1403, 680] width 131 height 39
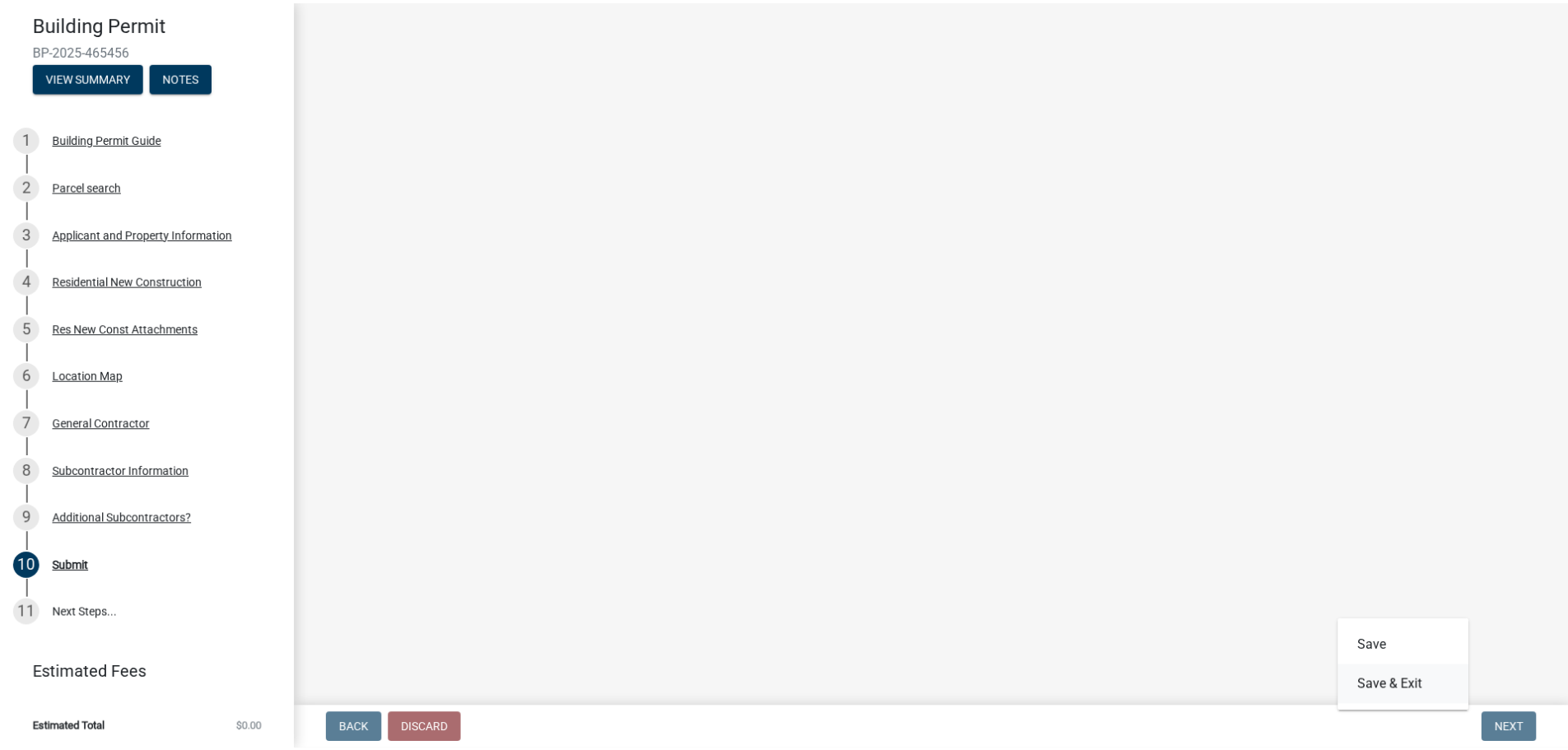
scroll to position [0, 0]
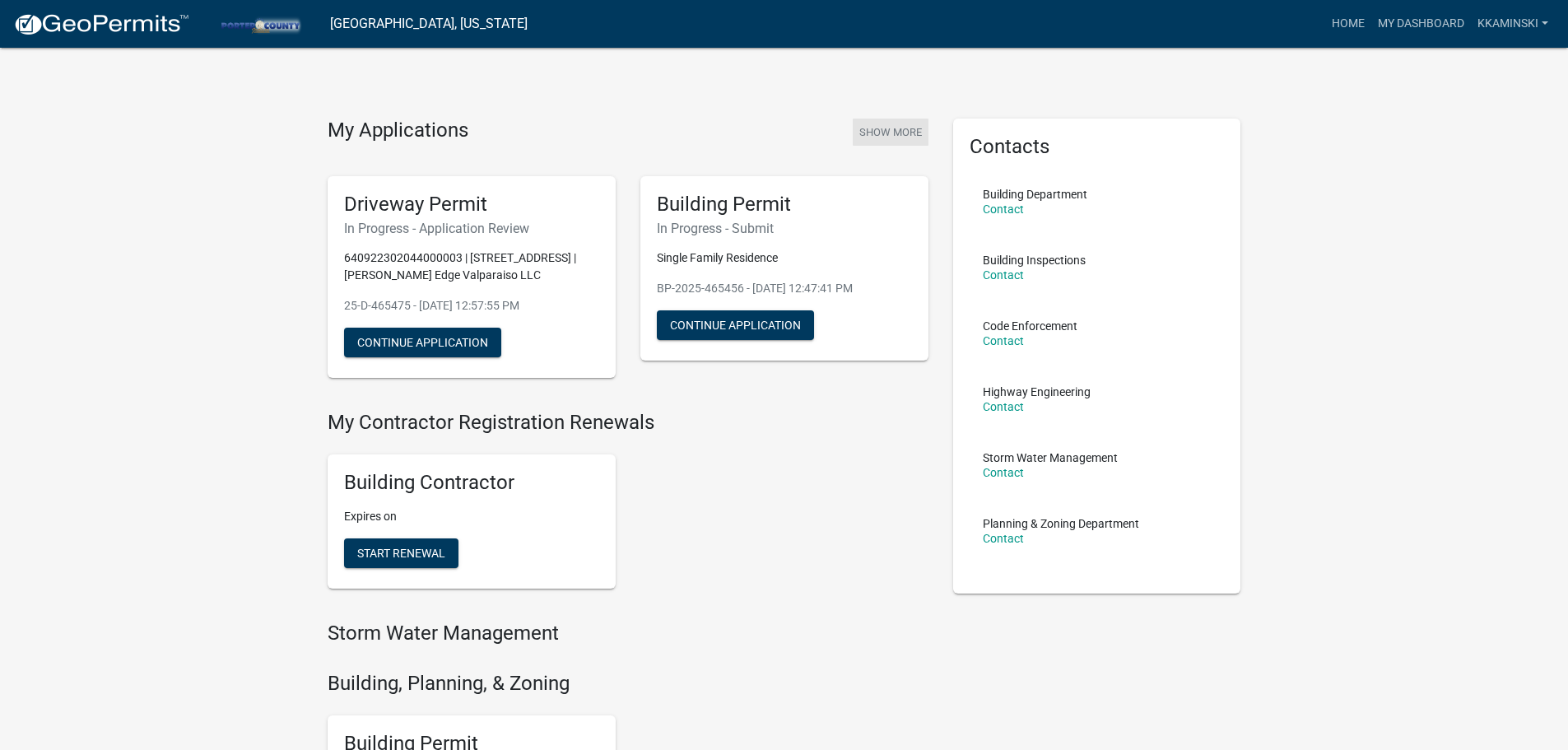
click at [874, 130] on button "Show More" at bounding box center [890, 132] width 76 height 27
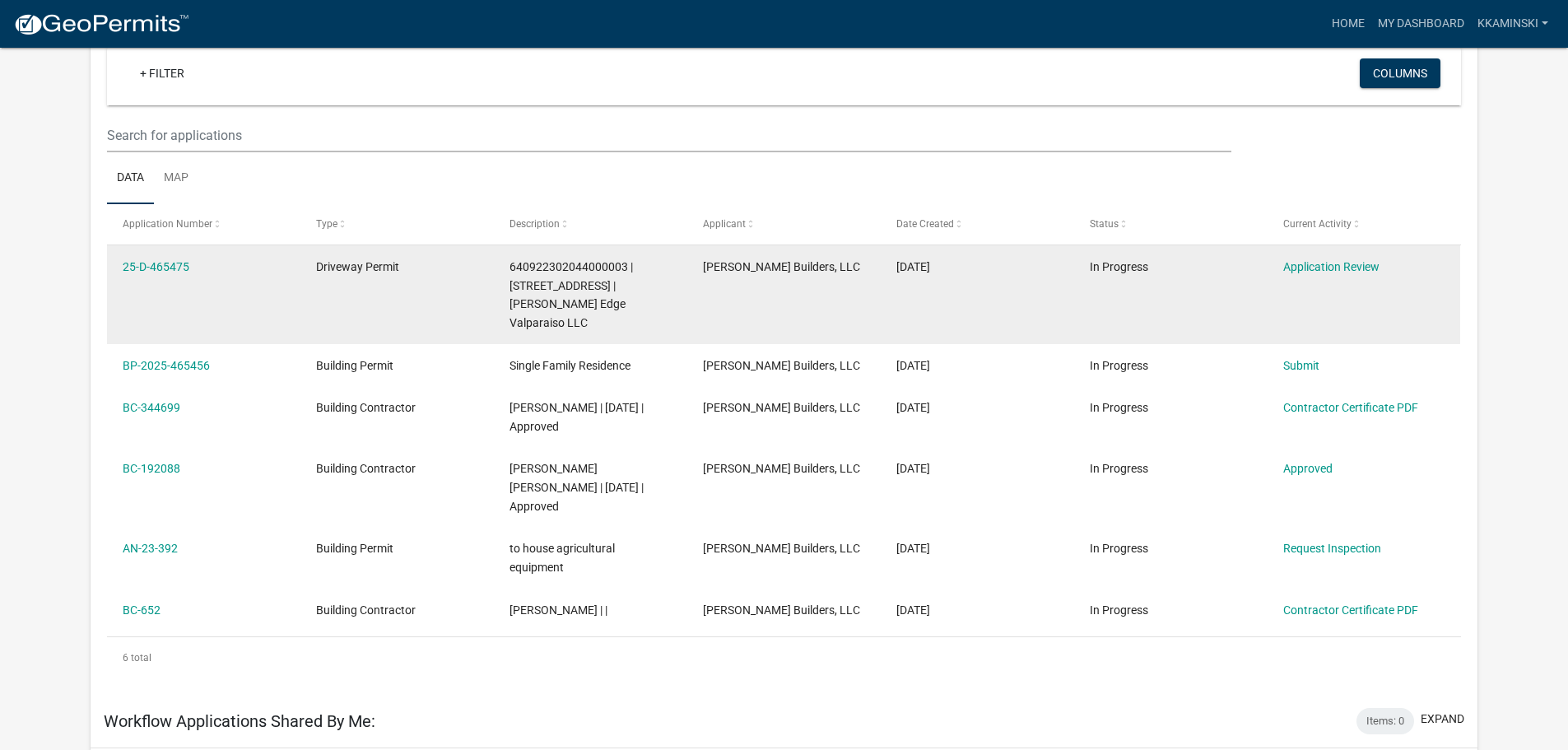
scroll to position [165, 0]
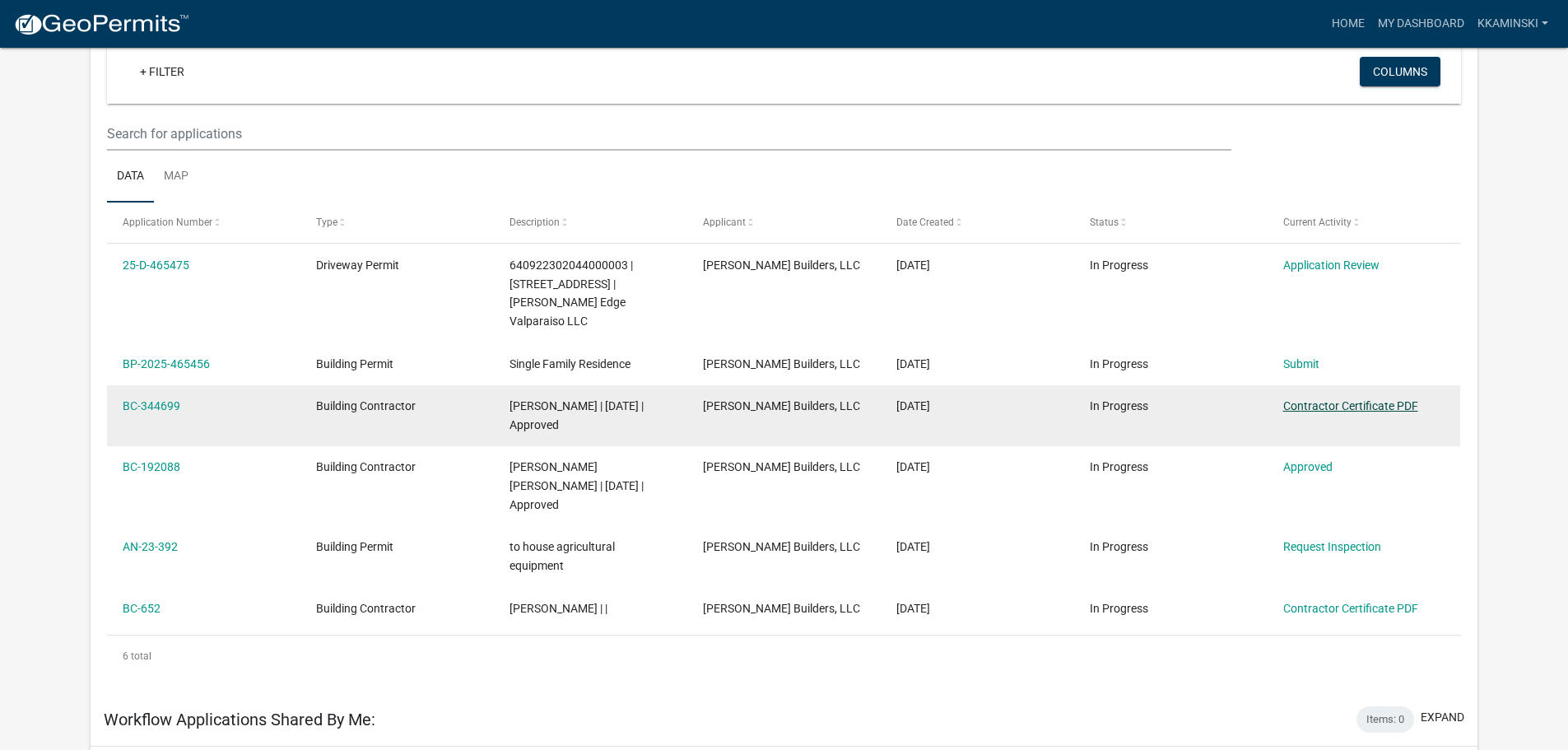
click at [1391, 399] on link "Contractor Certificate PDF" at bounding box center [1351, 405] width 135 height 13
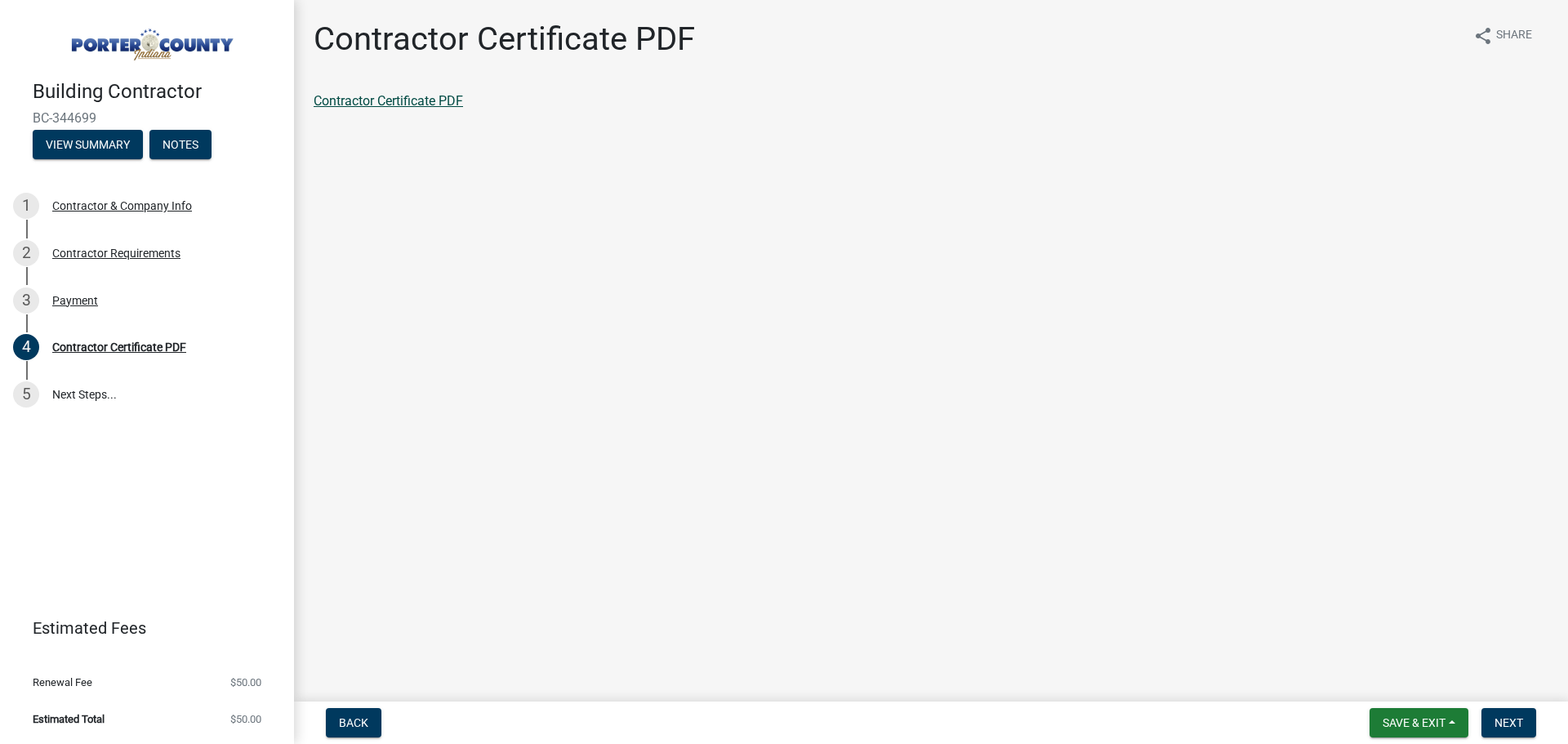
click at [362, 94] on link "Contractor Certificate PDF" at bounding box center [388, 100] width 150 height 16
